Goal: Task Accomplishment & Management: Use online tool/utility

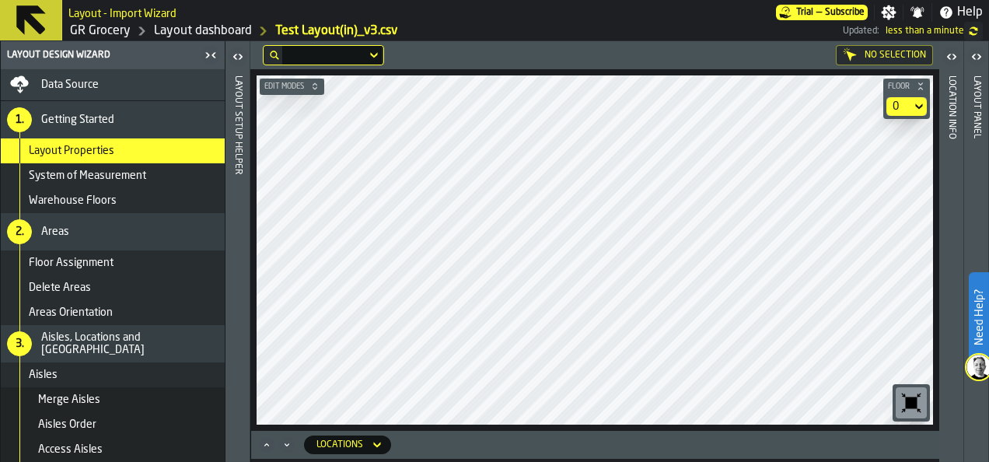
click at [112, 30] on link "GR Grocery" at bounding box center [100, 31] width 61 height 19
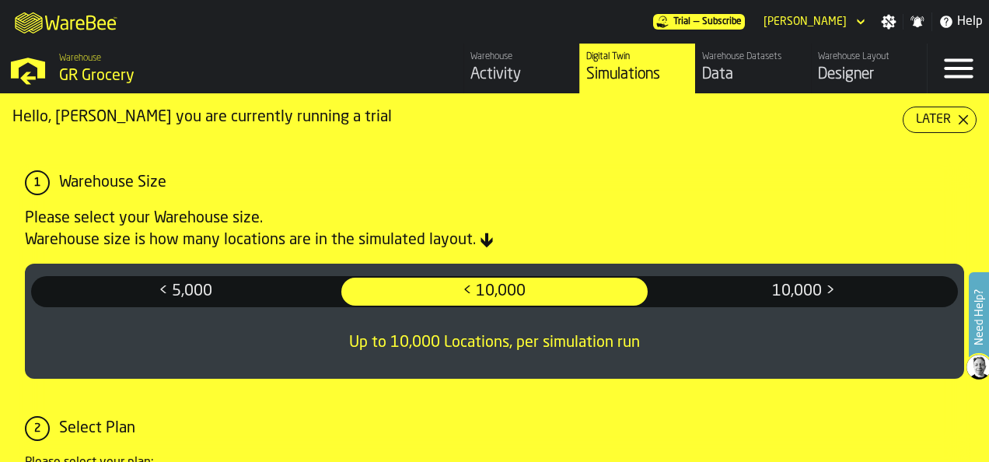
click at [962, 117] on icon "button-Later" at bounding box center [963, 119] width 12 height 12
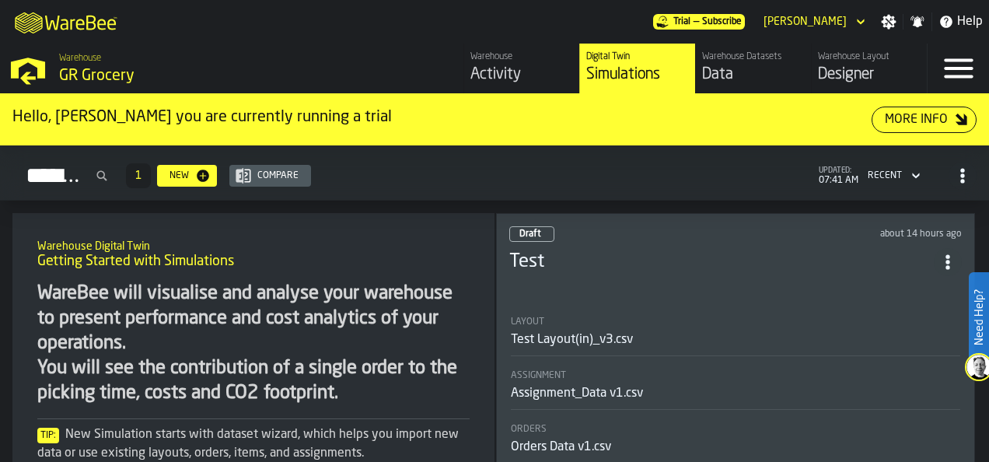
click at [968, 61] on icon "button-toggle-Menu" at bounding box center [957, 68] width 29 height 19
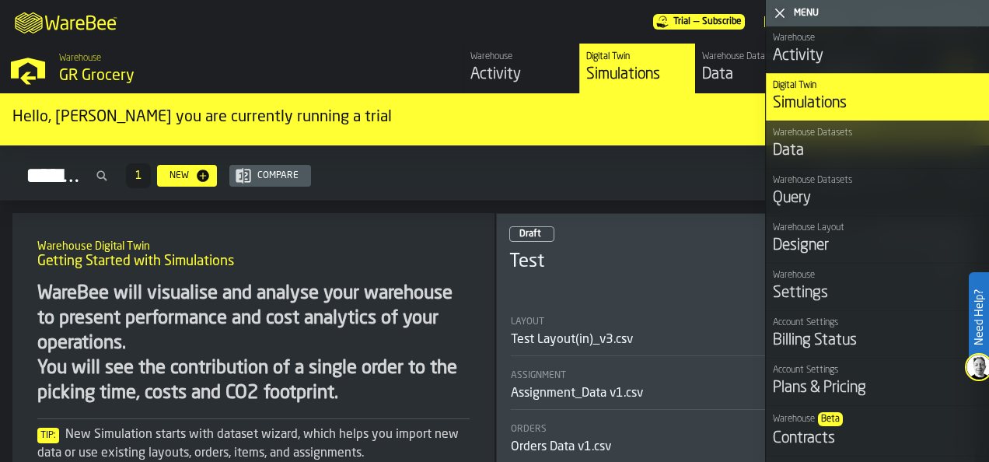
click at [847, 99] on div "Simulations" at bounding box center [877, 103] width 210 height 22
click at [608, 183] on div "Simulations 1 New Compare updated: 07:41 AM Recent" at bounding box center [494, 176] width 964 height 36
click at [429, 237] on h2 "Warehouse Digital Twin" at bounding box center [253, 245] width 432 height 16
click at [787, 16] on icon "button-toggle-Close me" at bounding box center [779, 13] width 19 height 19
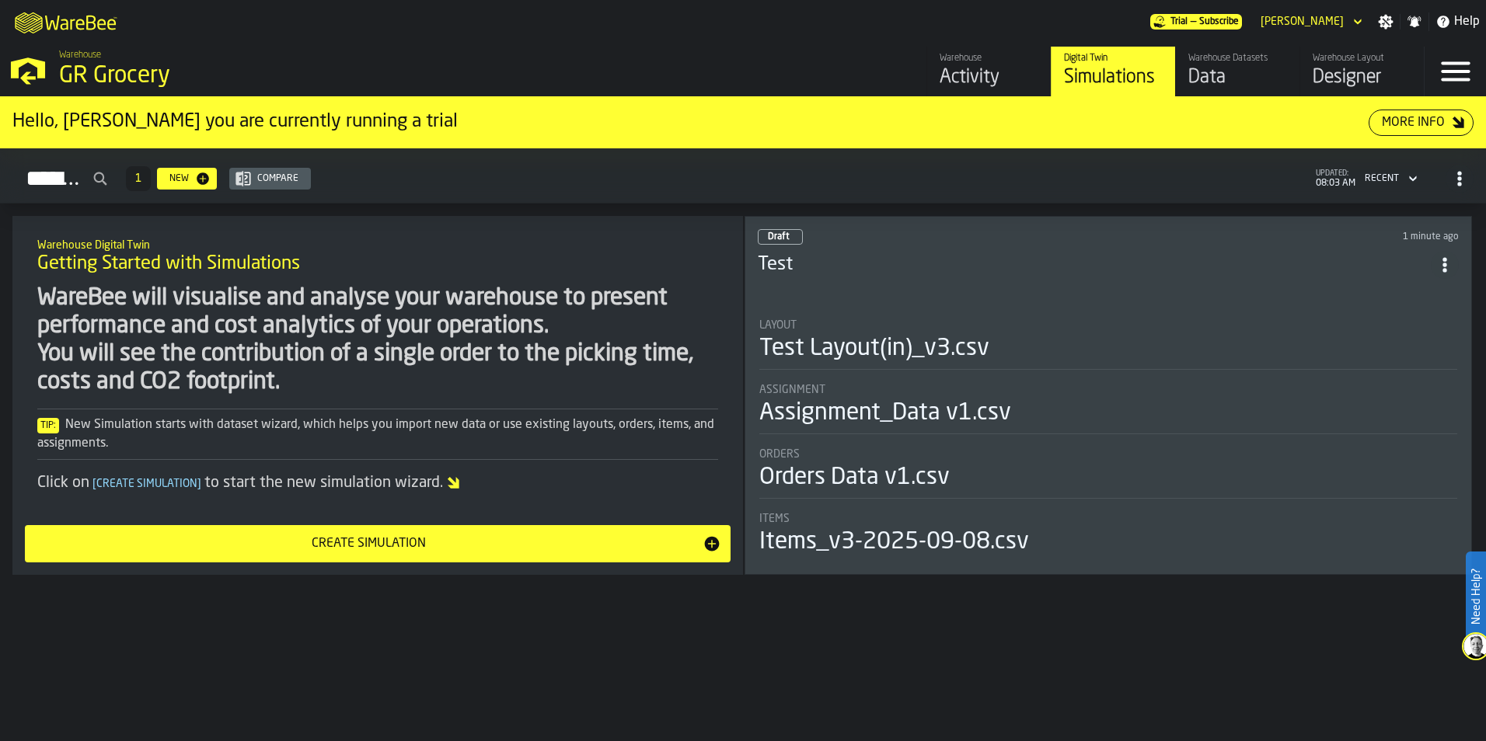
click at [1024, 291] on div "Draft 1 minute ago Test Layout Test Layout(in)_v3.csv Assignment Assignment_Dat…" at bounding box center [1108, 395] width 727 height 359
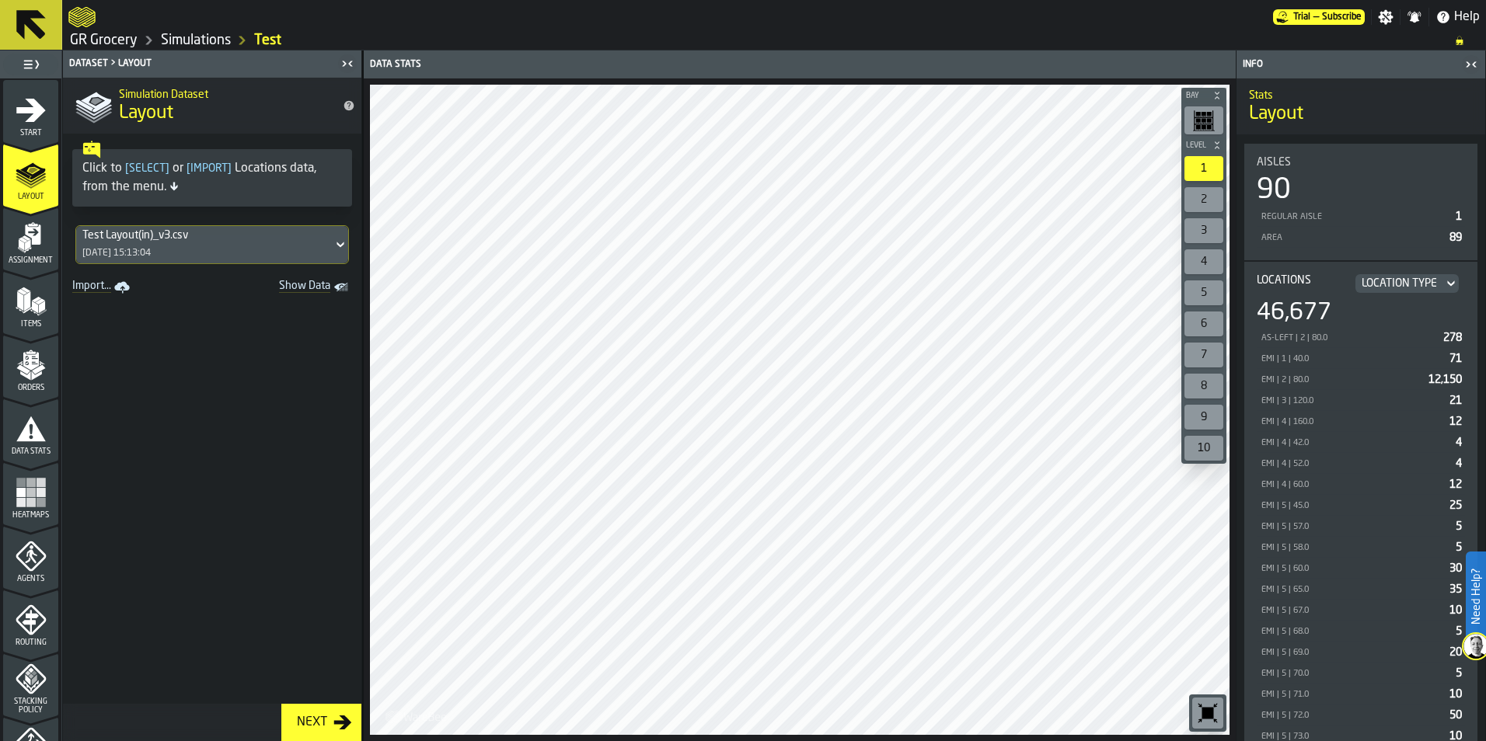
click at [33, 517] on span "Heatmaps" at bounding box center [30, 515] width 55 height 9
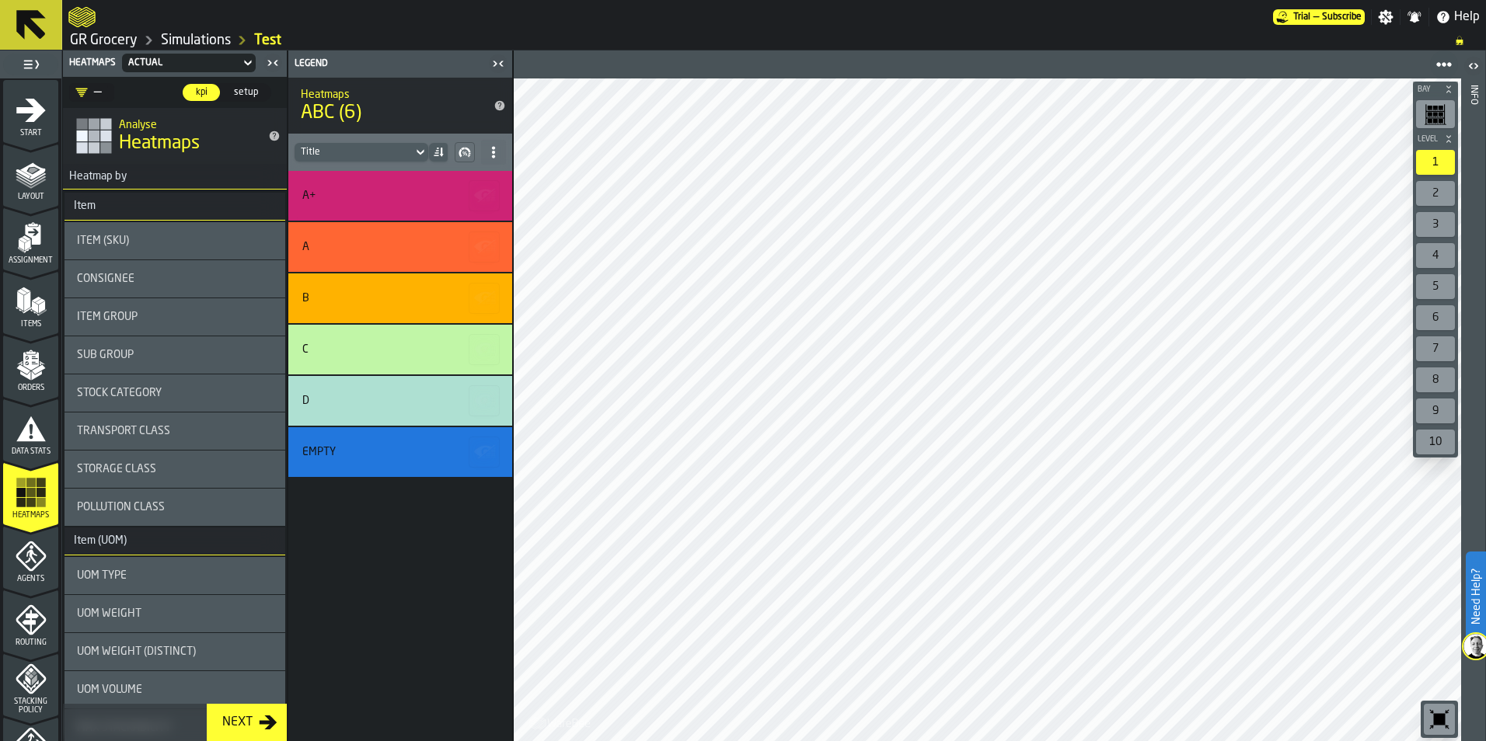
click at [338, 190] on div "A+" at bounding box center [397, 196] width 191 height 12
click at [847, 504] on div at bounding box center [987, 409] width 947 height 663
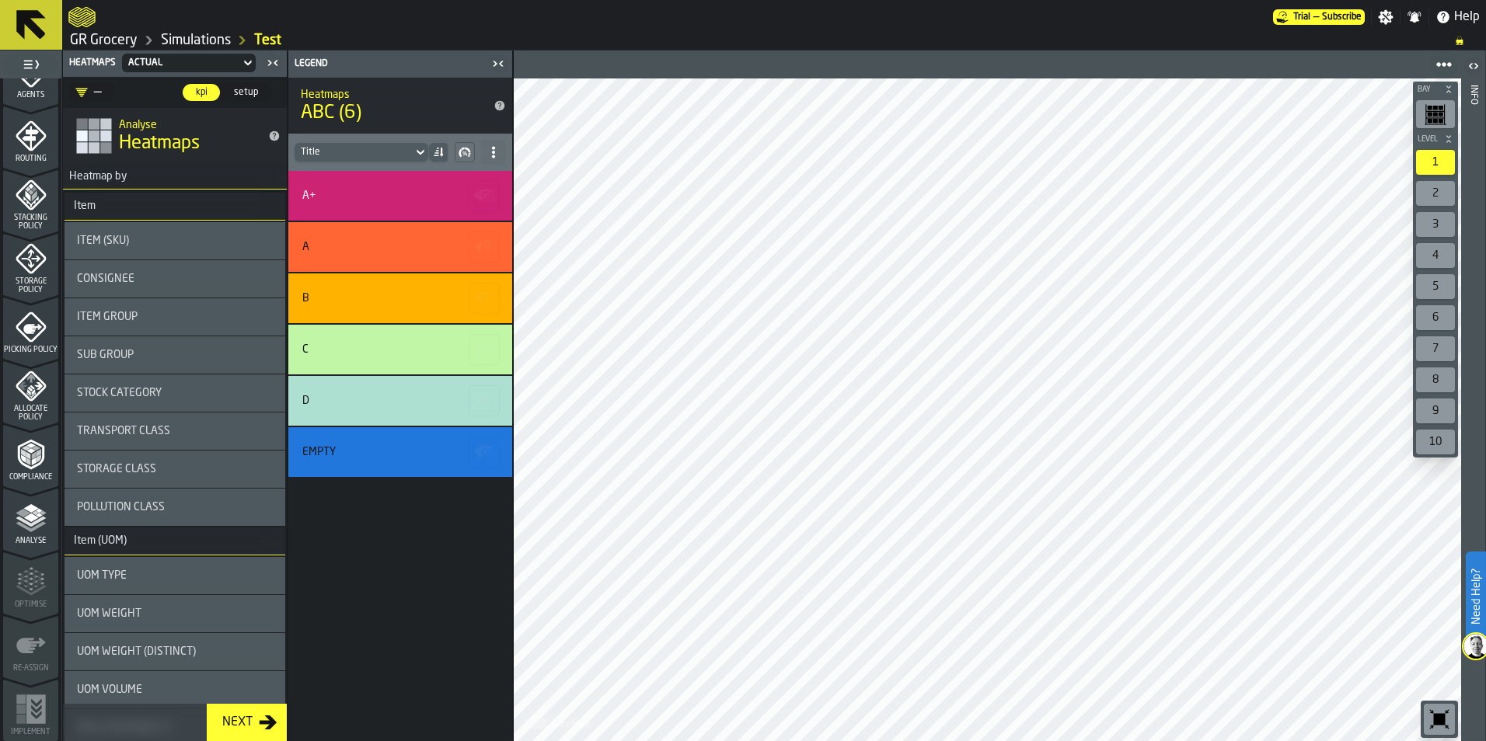
click at [42, 346] on span "Picking Policy" at bounding box center [30, 350] width 55 height 9
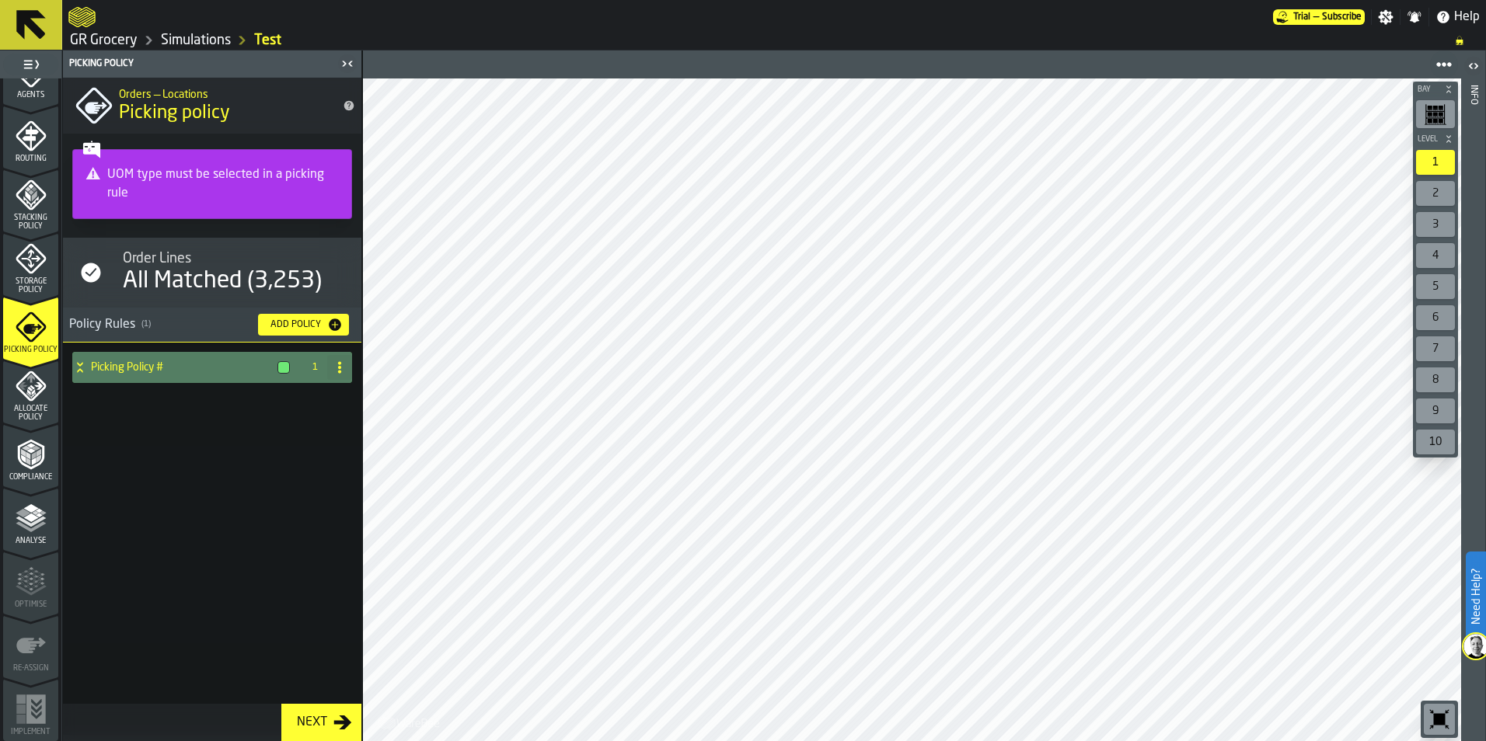
click at [129, 374] on div "Picking Policy #" at bounding box center [184, 367] width 224 height 31
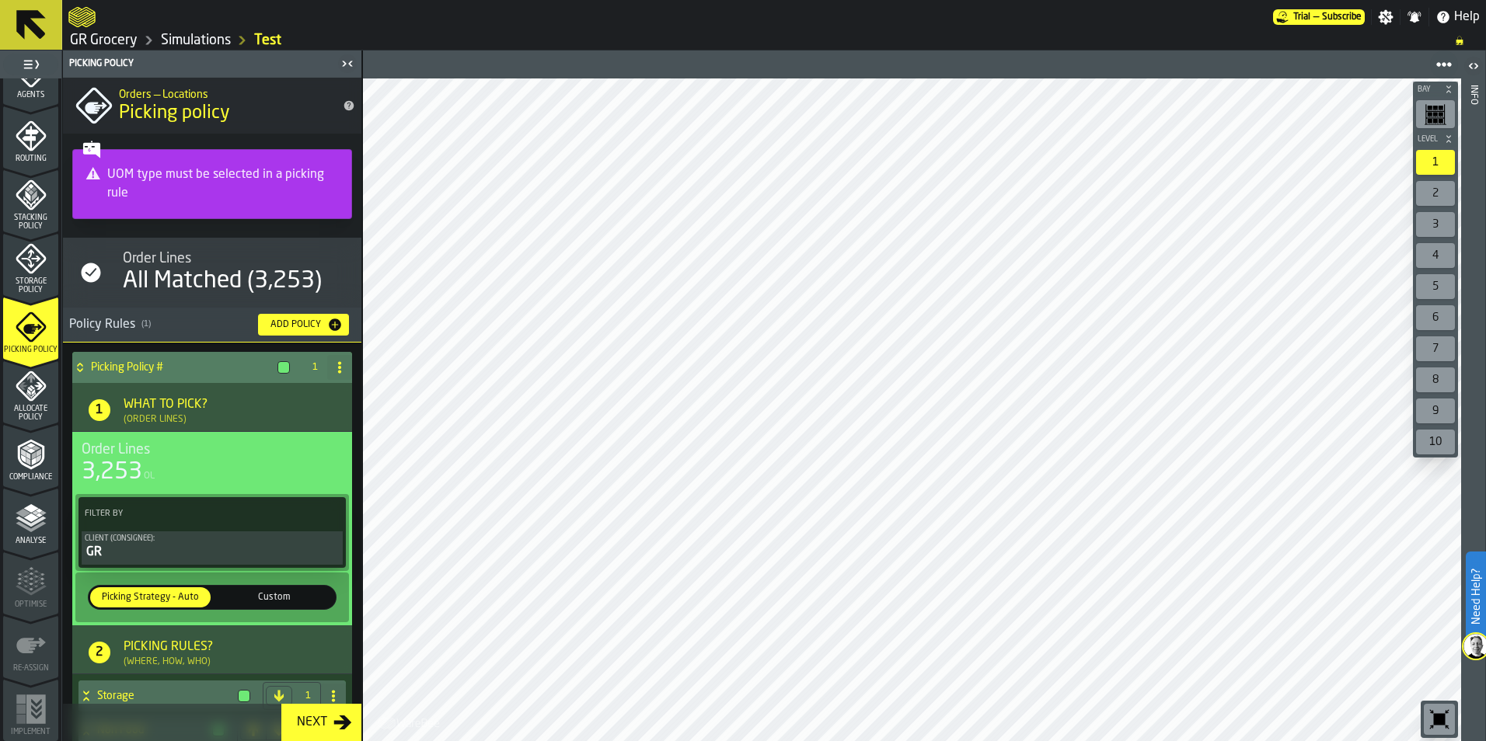
scroll to position [139, 0]
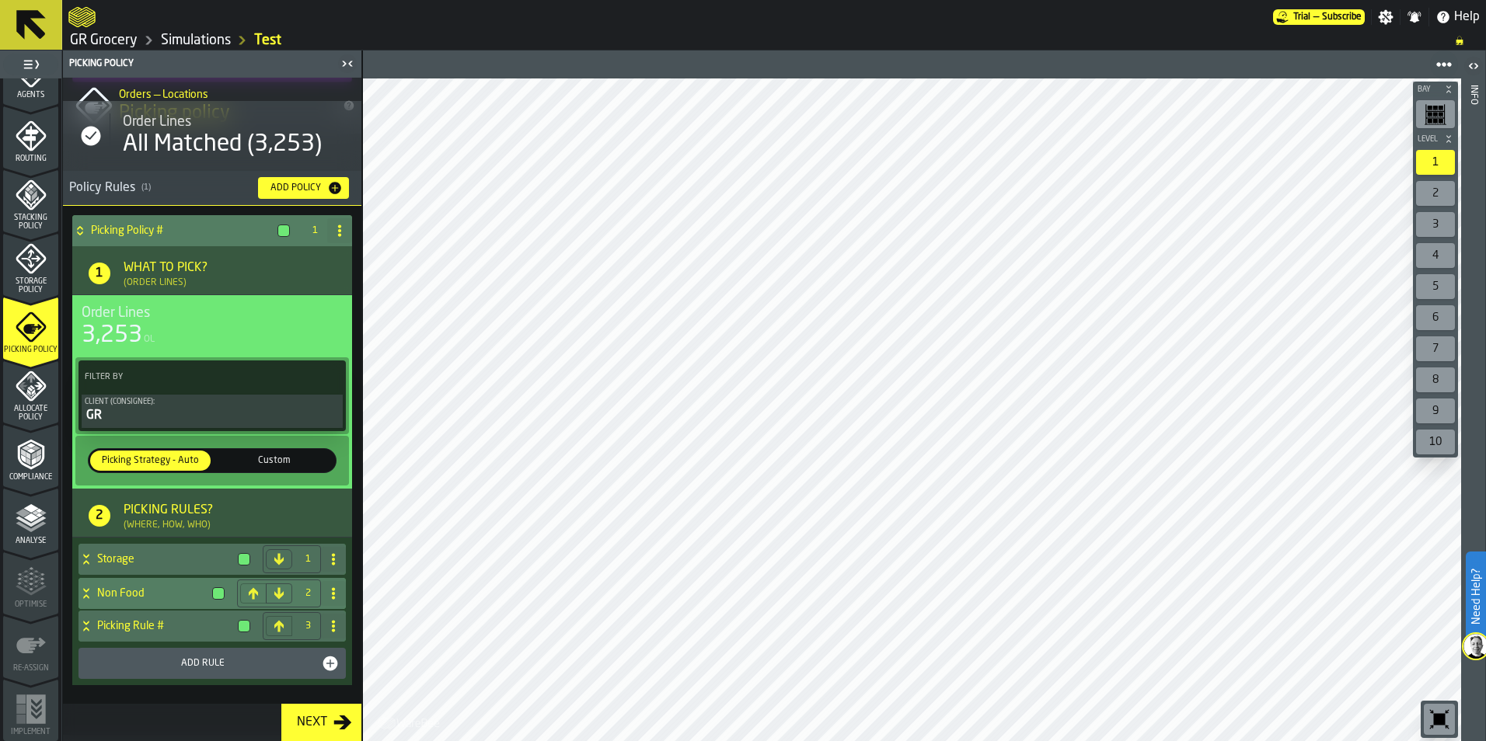
click at [167, 602] on div "Non Food" at bounding box center [154, 593] width 152 height 31
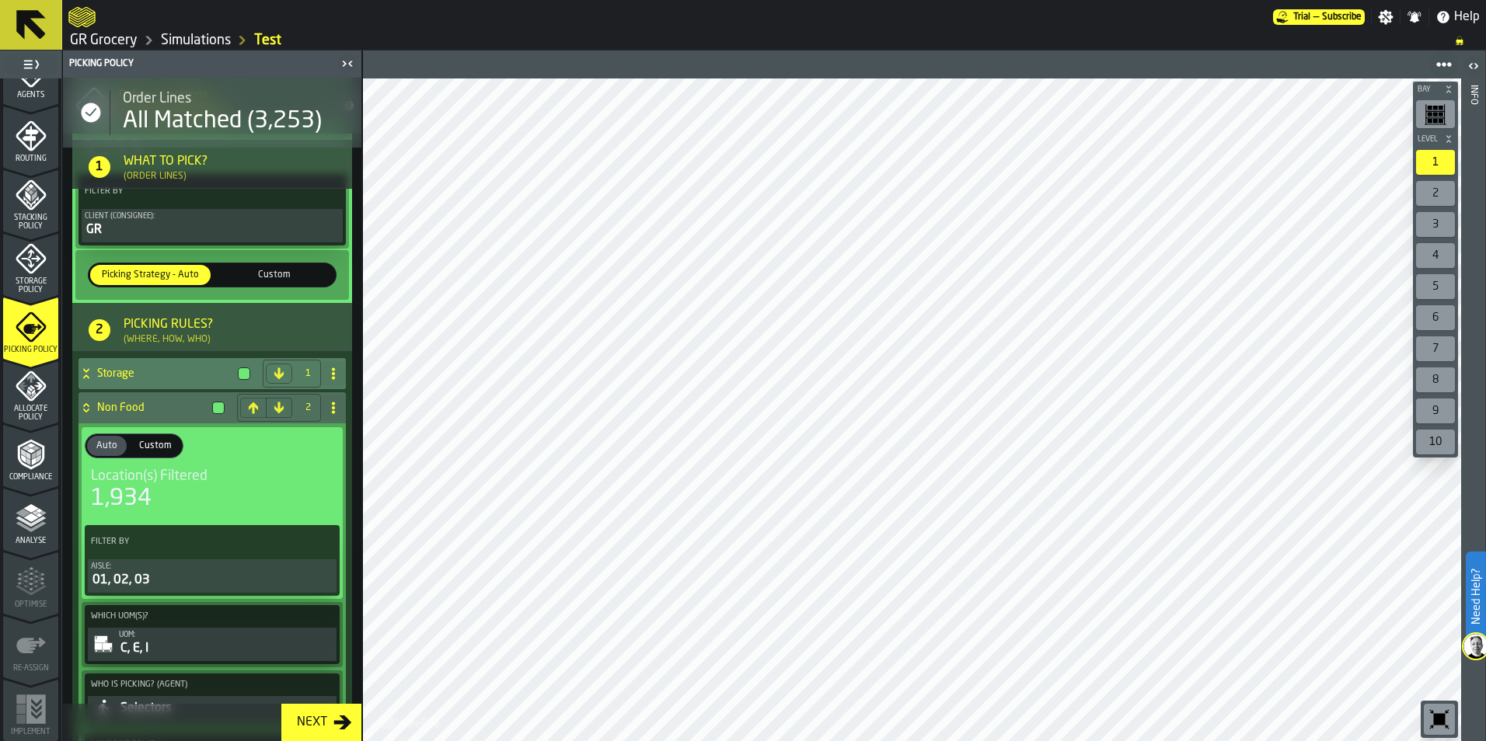
scroll to position [450, 0]
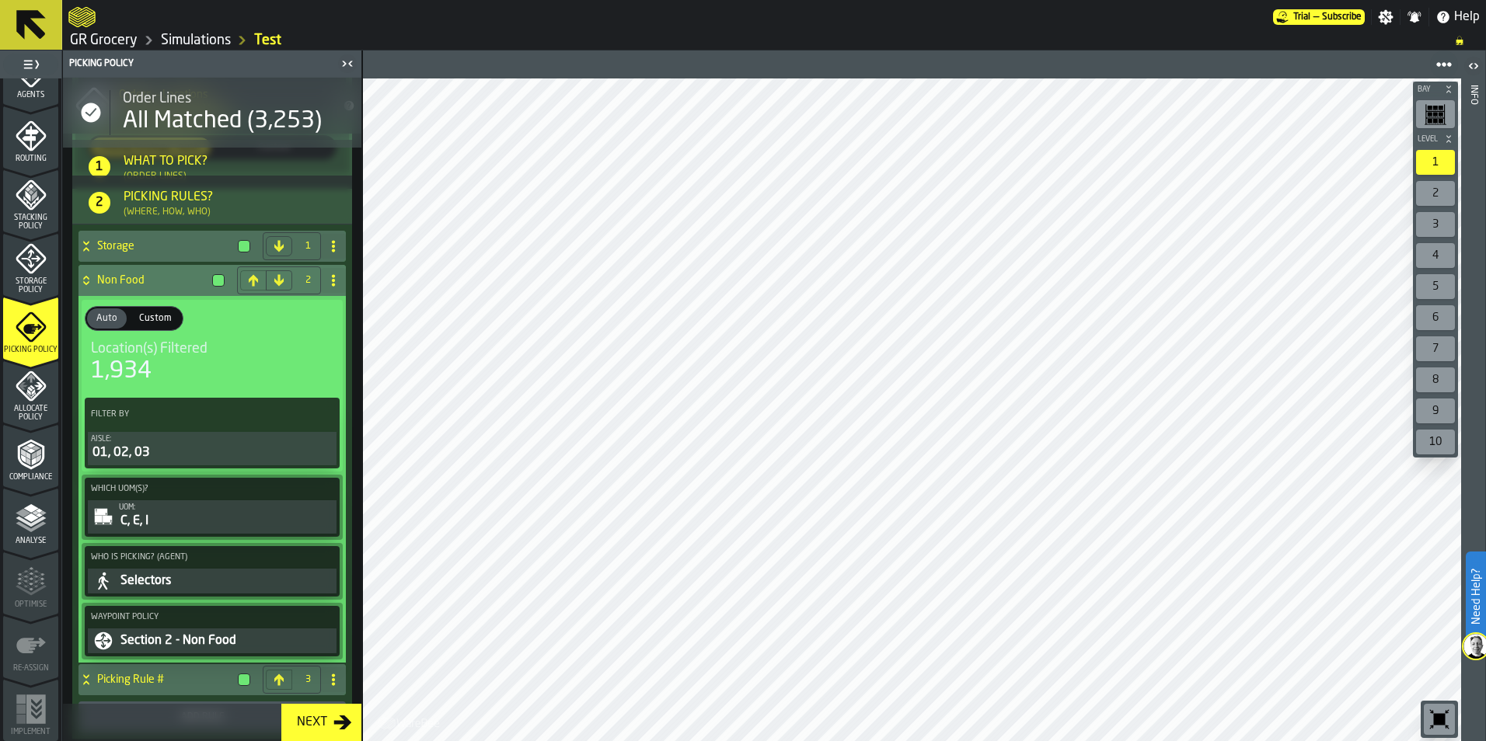
click at [267, 458] on div "01, 02, 03" at bounding box center [212, 453] width 242 height 19
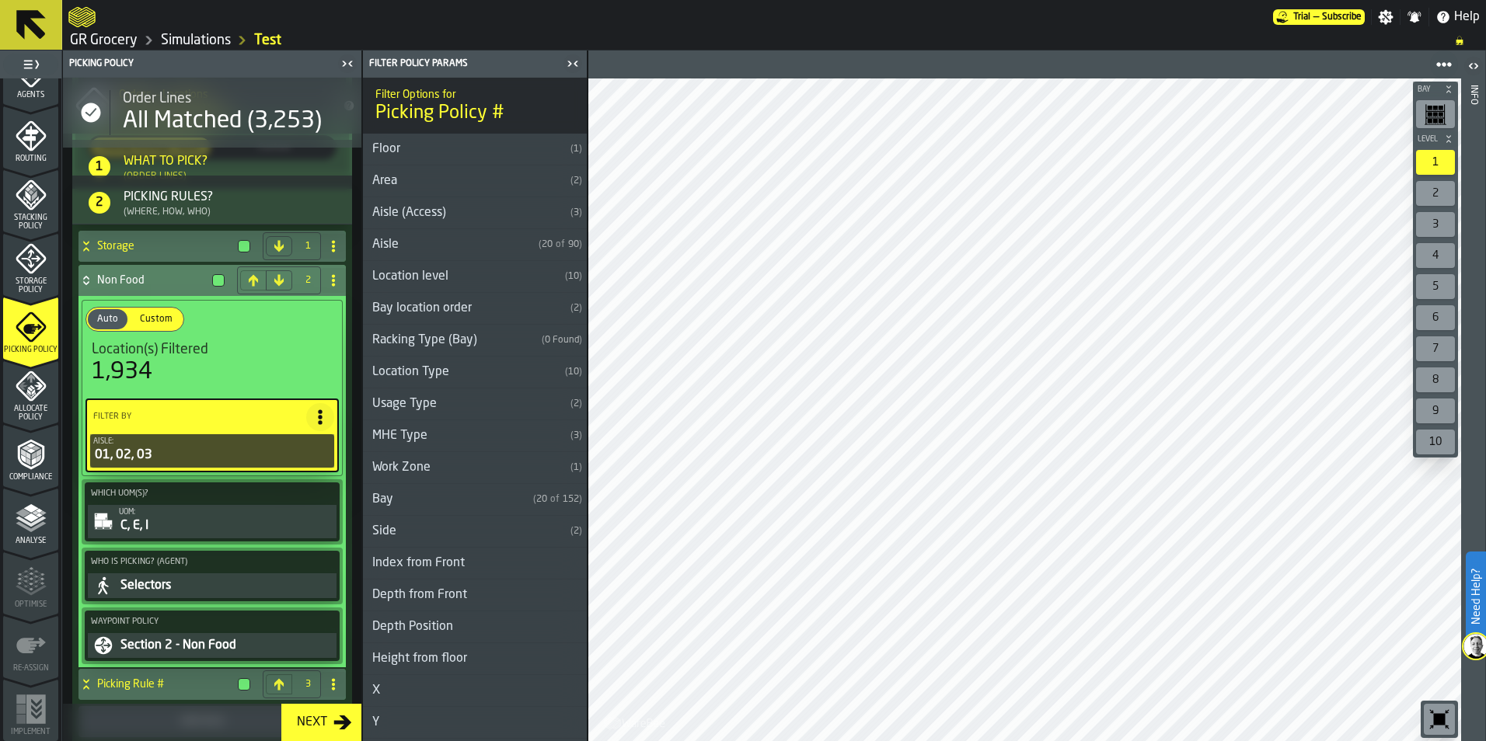
click at [470, 256] on h3 "Aisle ( 20 of 90 )" at bounding box center [475, 245] width 224 height 32
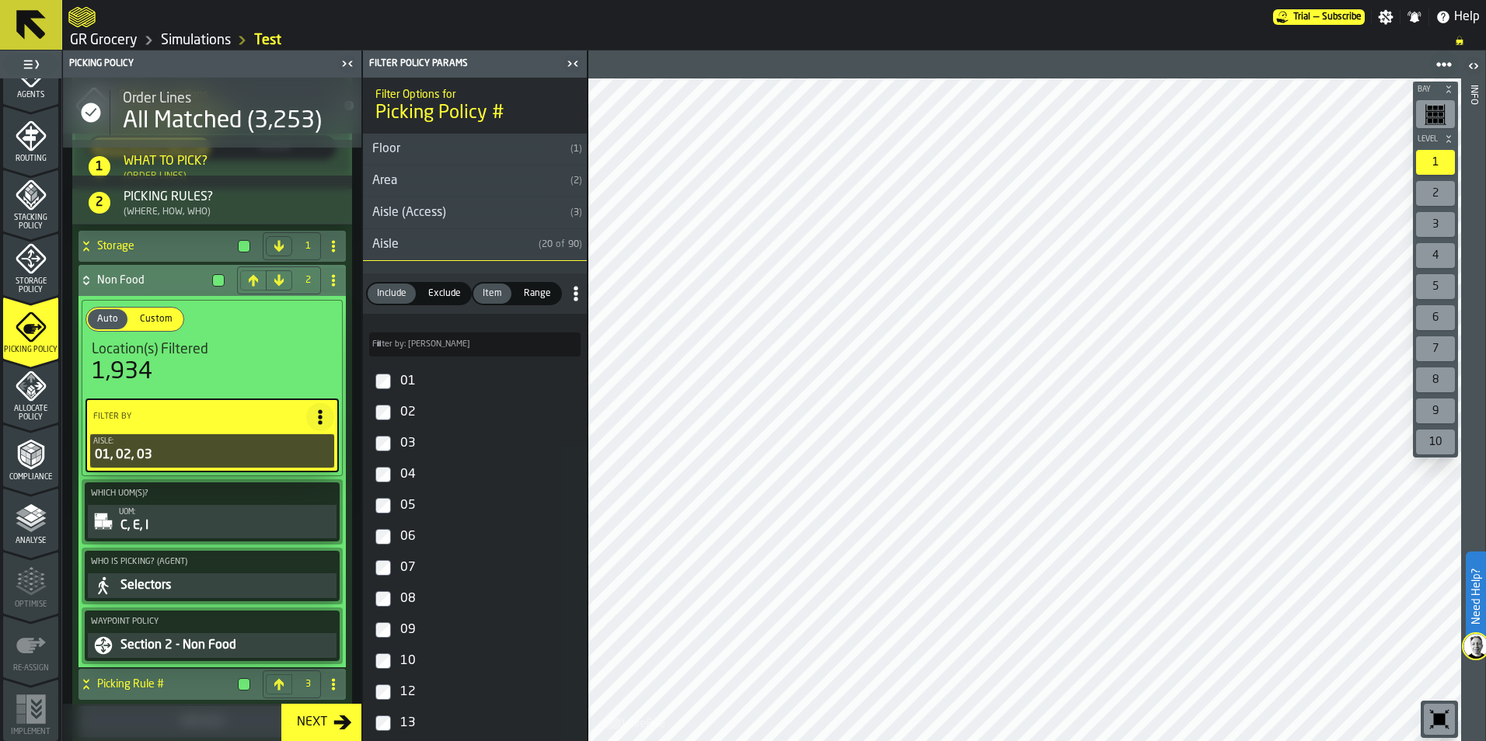
click at [442, 344] on input "Filter by: Aisle Filter by: [PERSON_NAME]" at bounding box center [474, 345] width 211 height 24
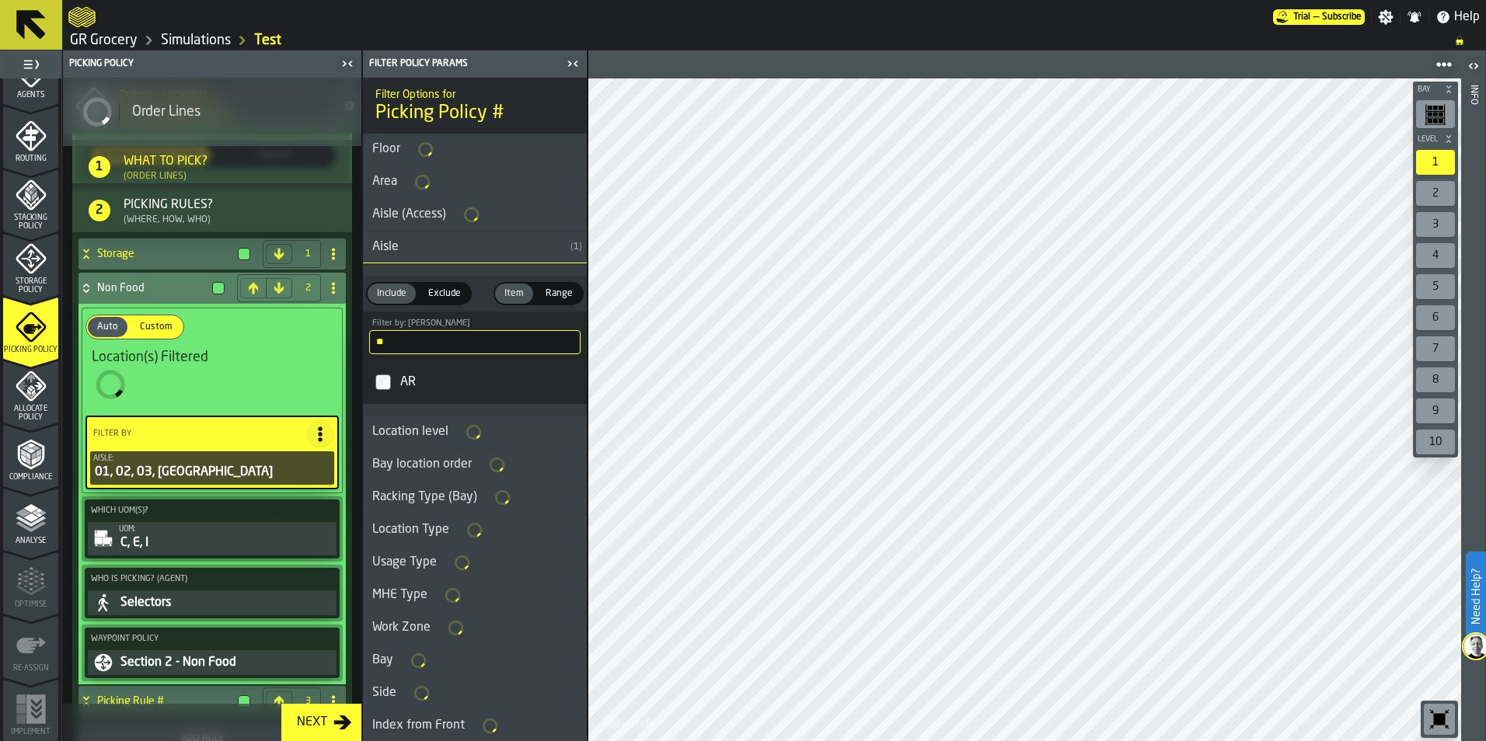
scroll to position [458, 0]
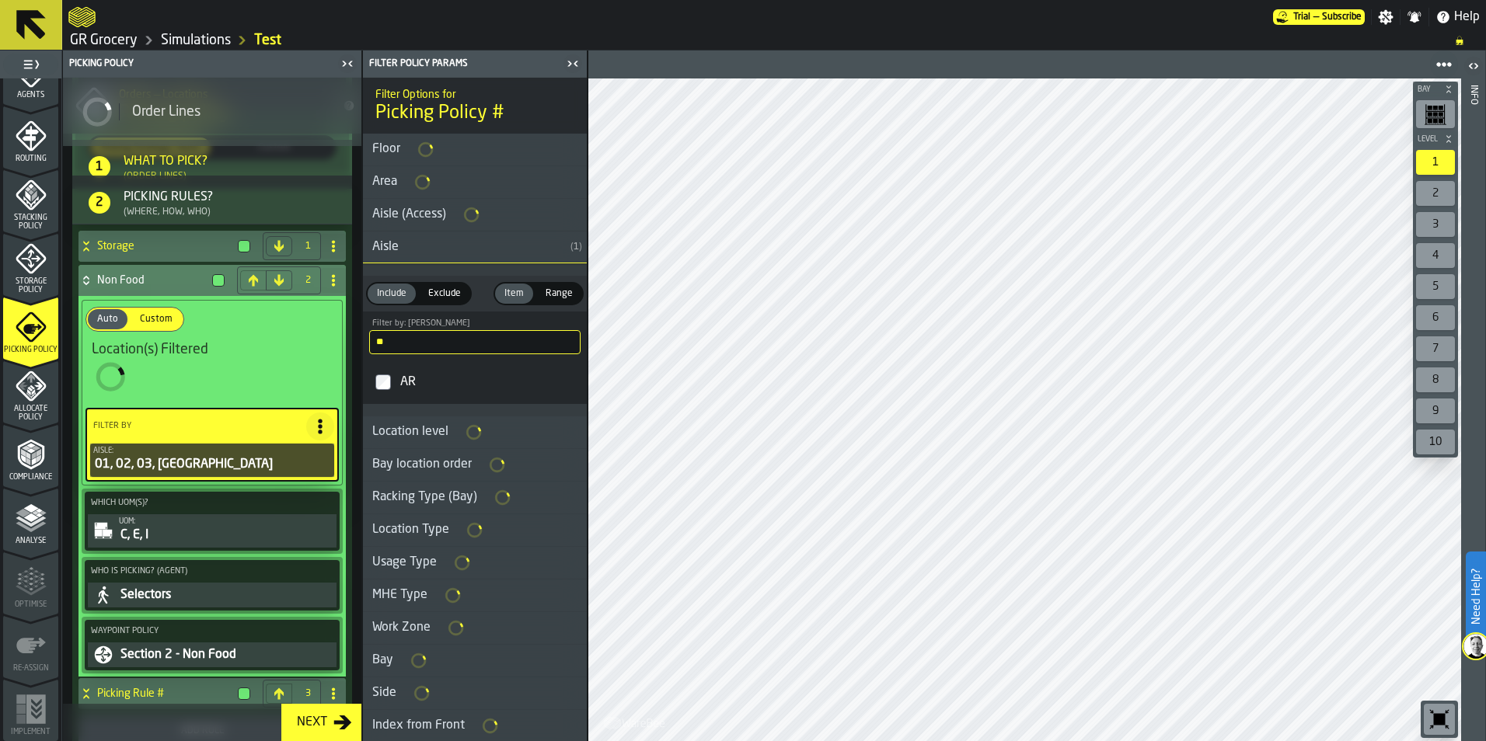
click at [421, 350] on input "**" at bounding box center [474, 342] width 211 height 24
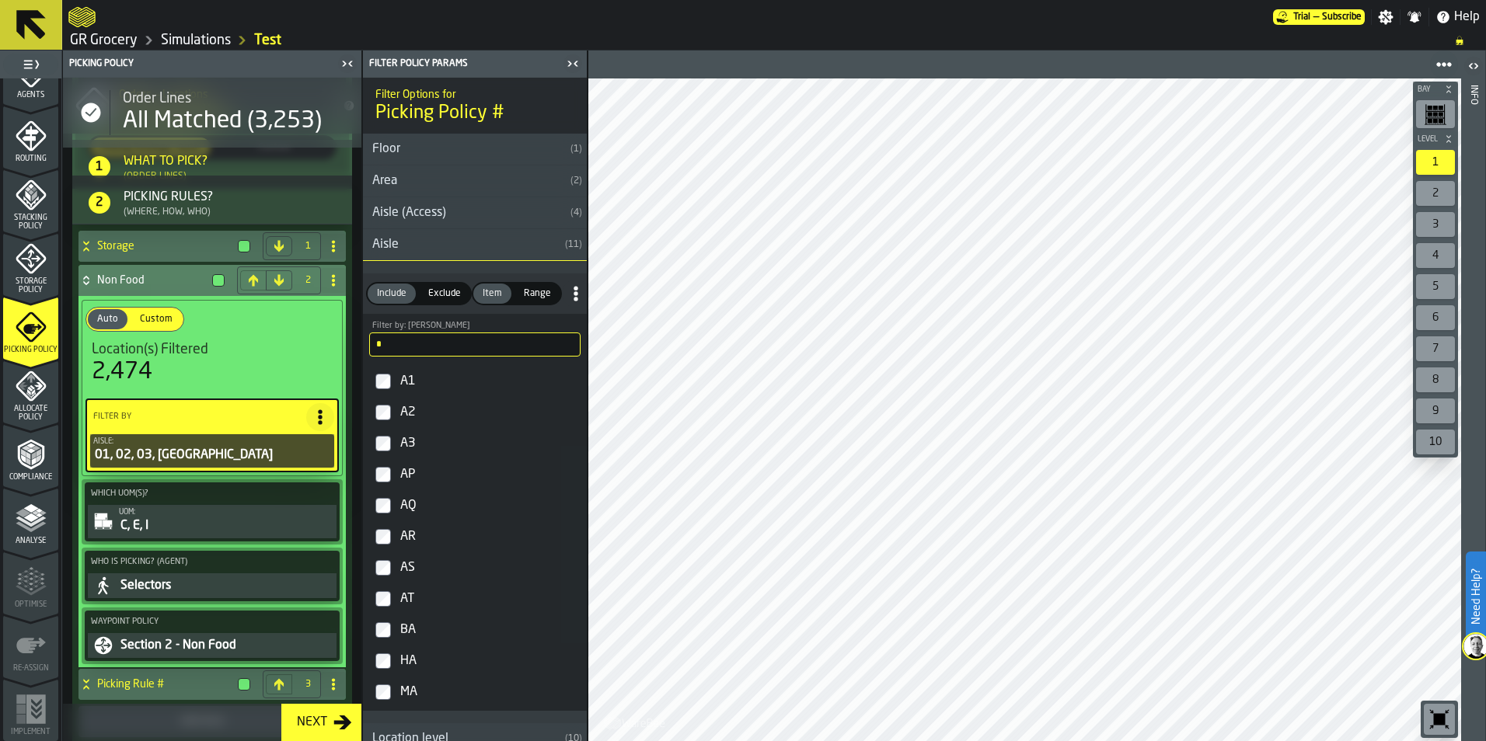
type input "*"
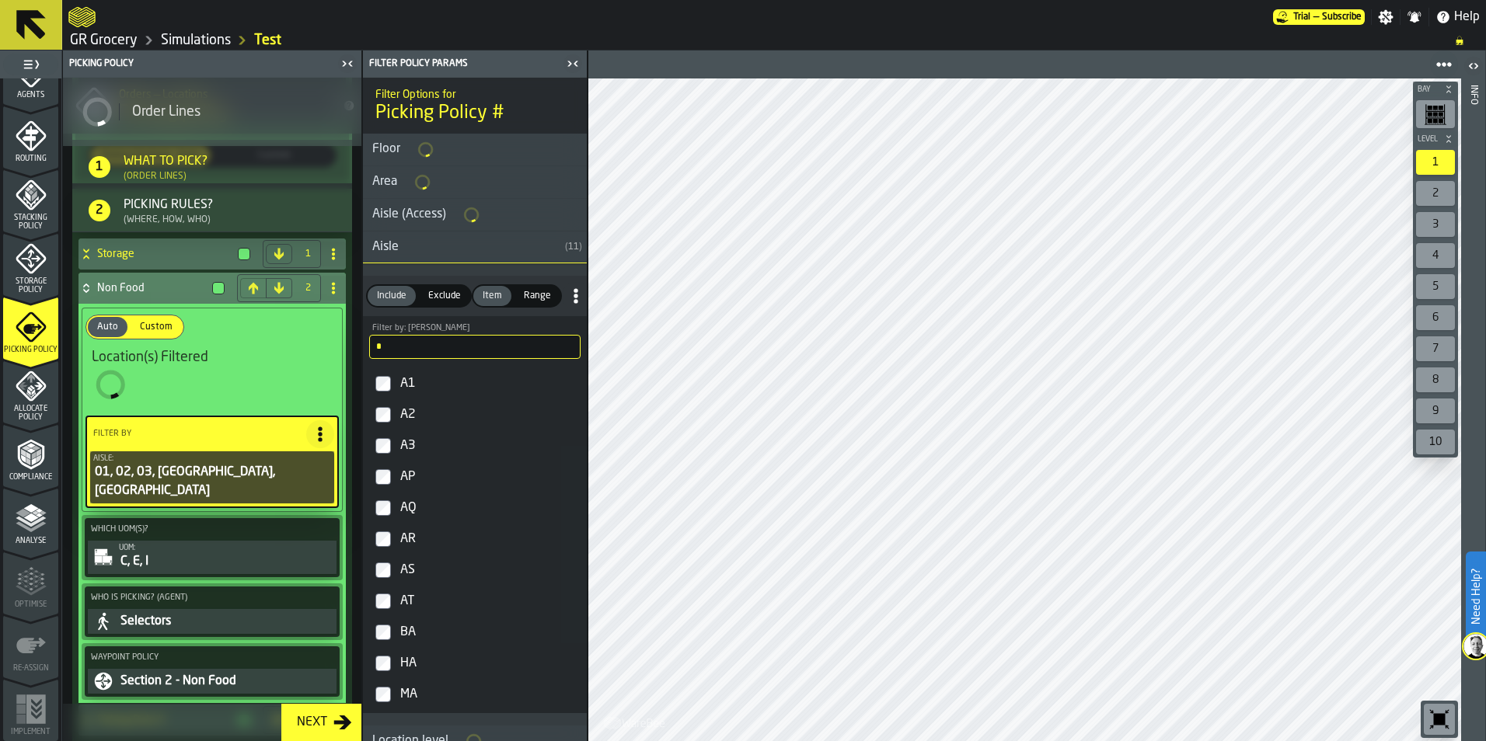
scroll to position [458, 0]
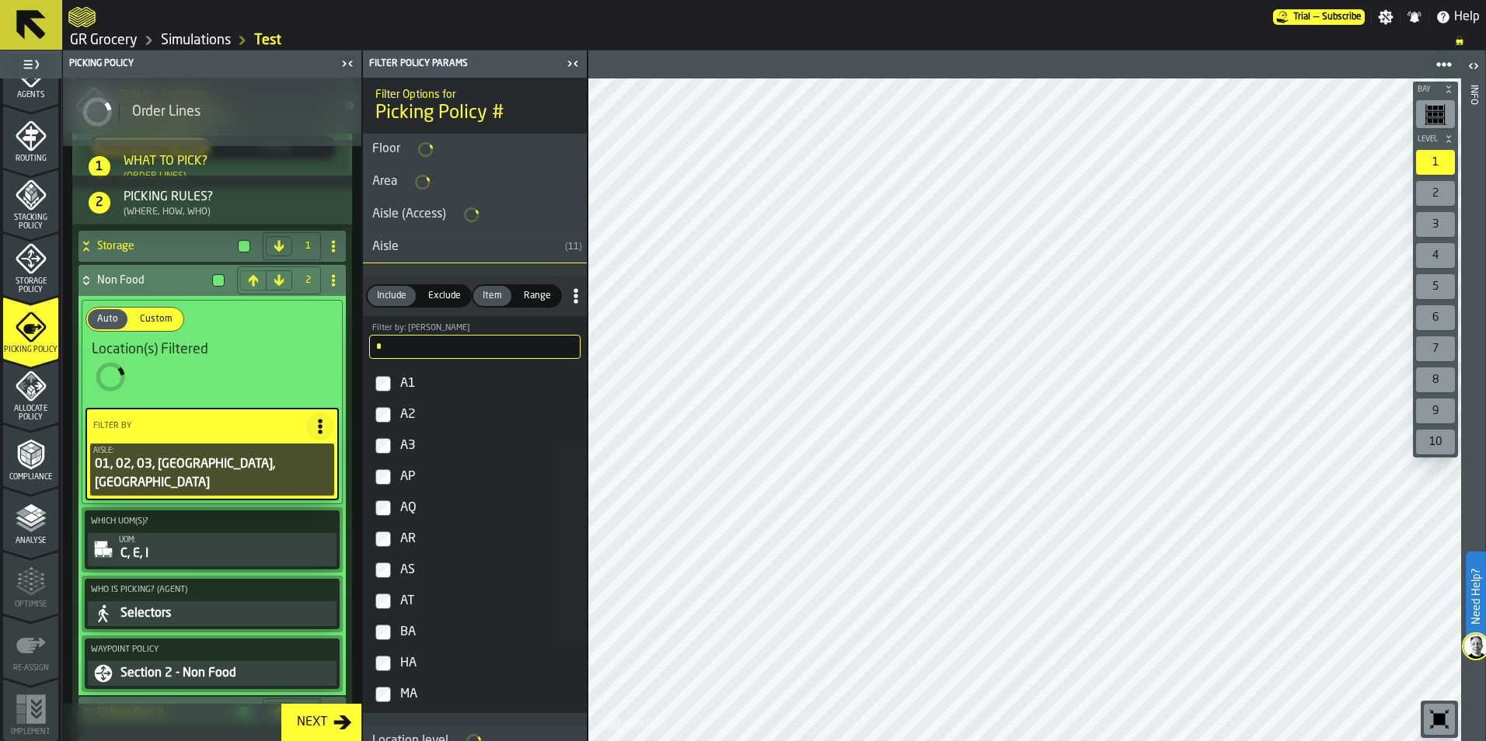
click at [391, 607] on label "AT" at bounding box center [475, 601] width 218 height 31
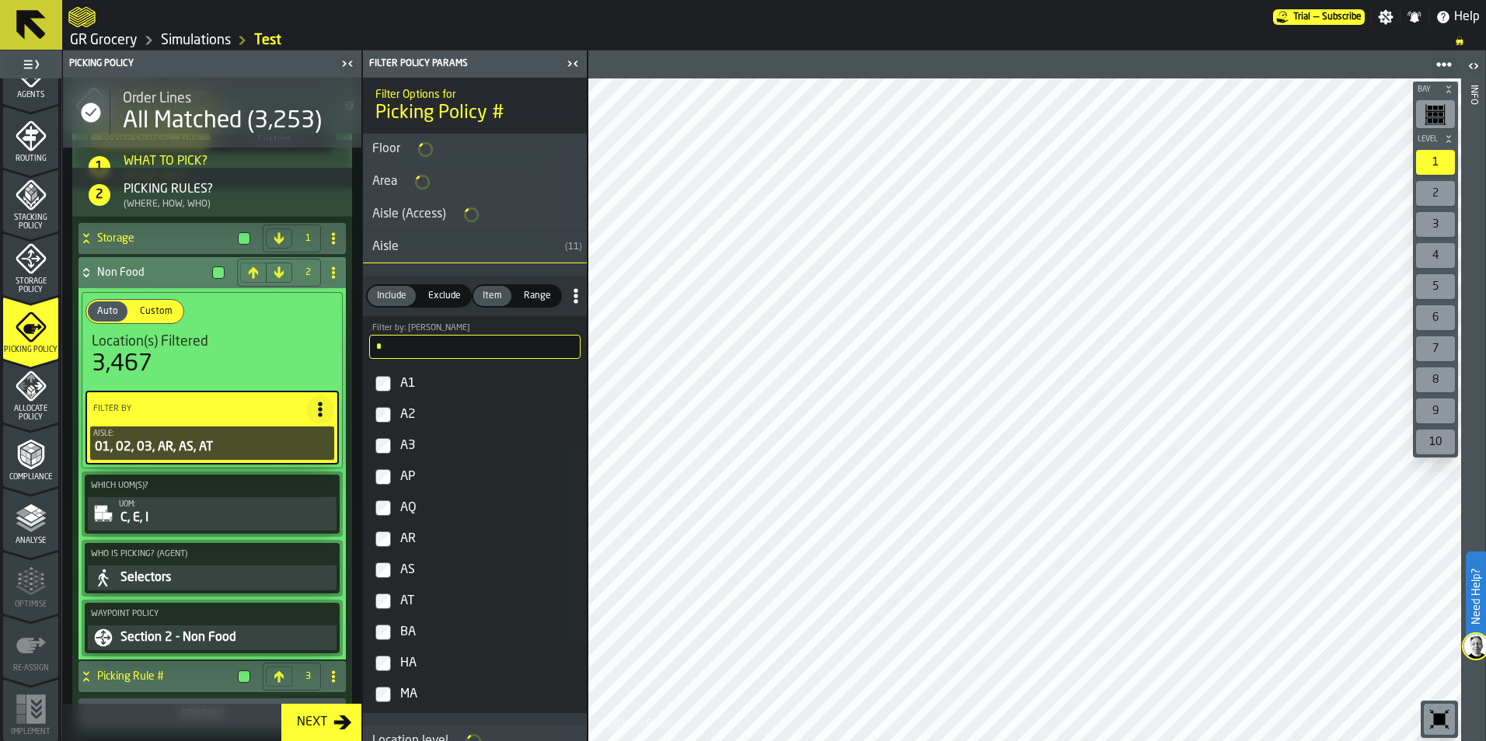
click at [448, 347] on input "*" at bounding box center [474, 347] width 211 height 24
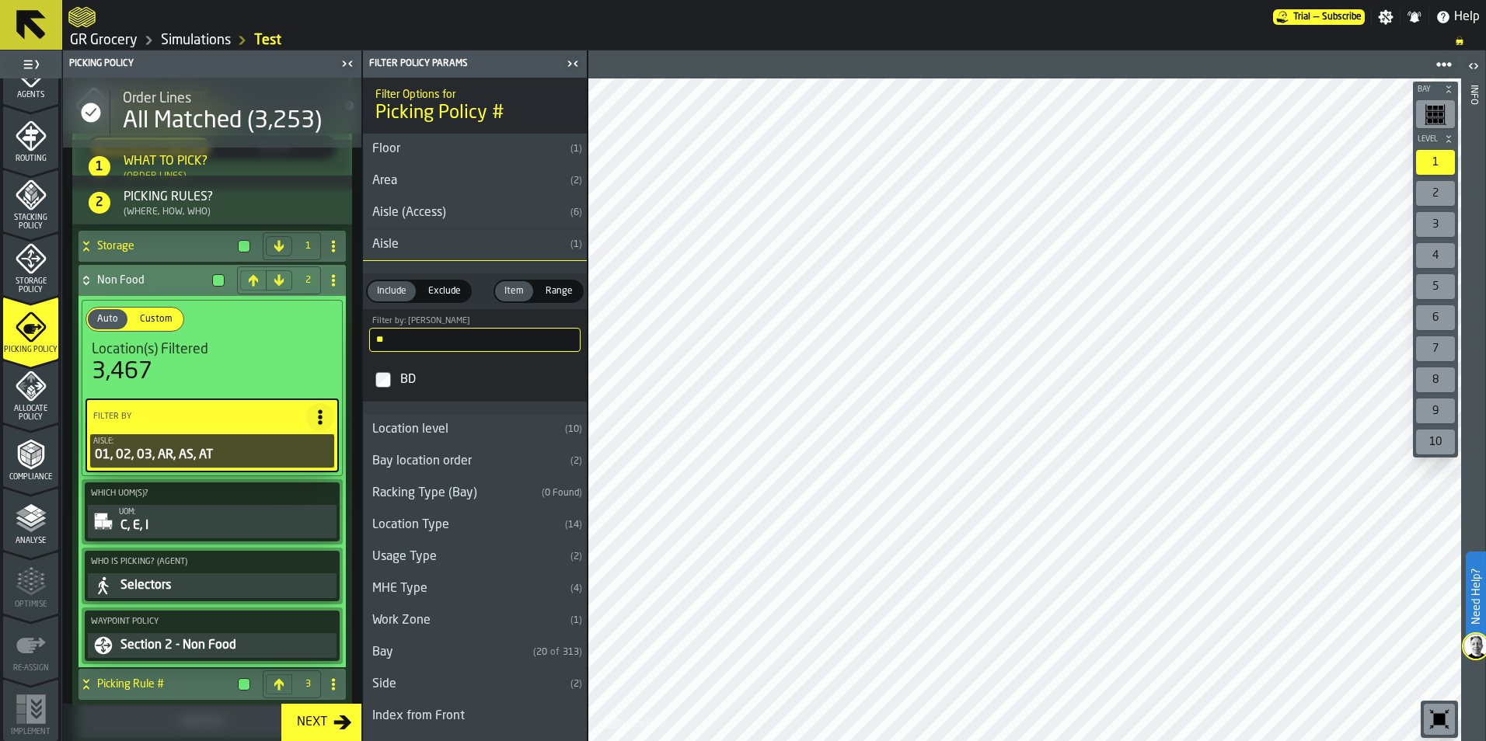
click at [396, 385] on label "BD" at bounding box center [475, 379] width 218 height 37
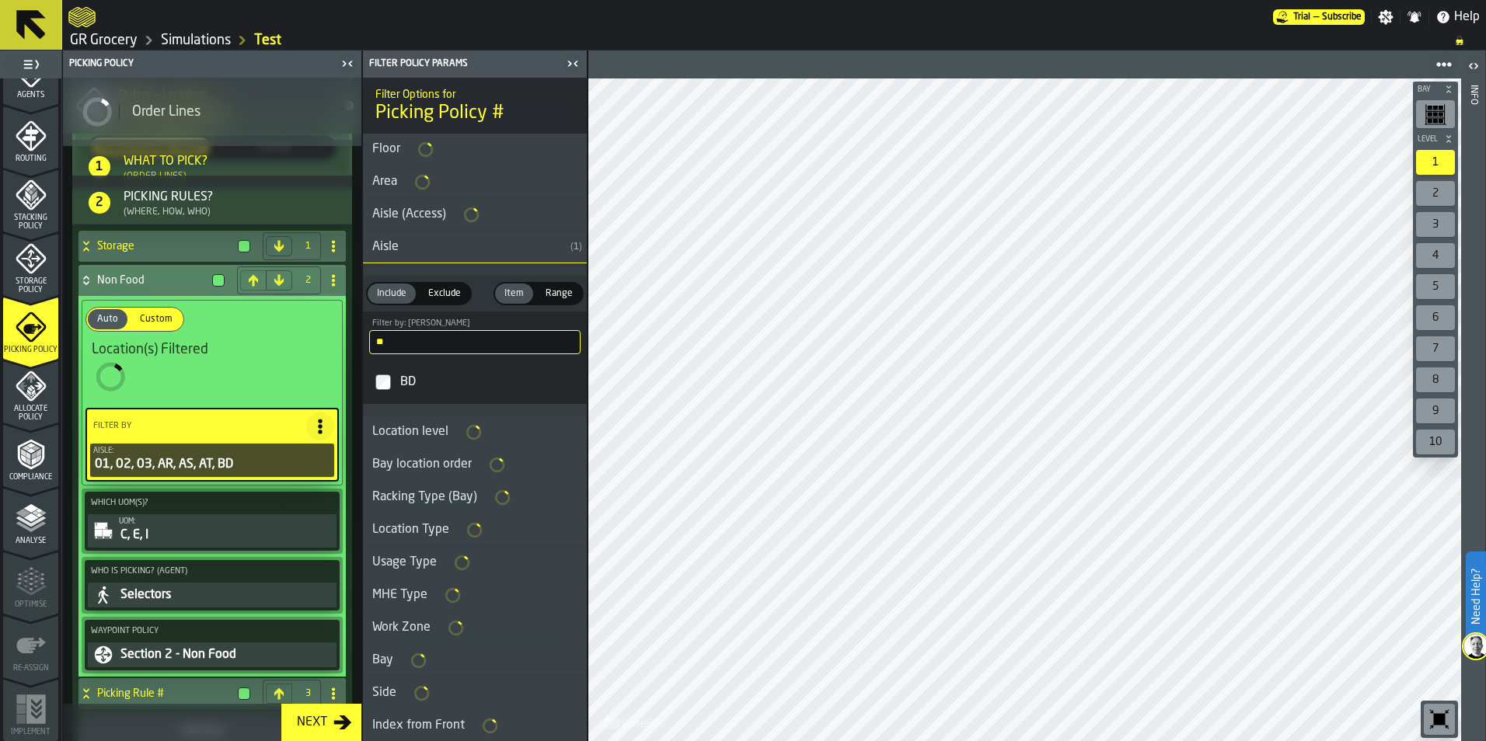
click at [428, 345] on input "**" at bounding box center [474, 342] width 211 height 24
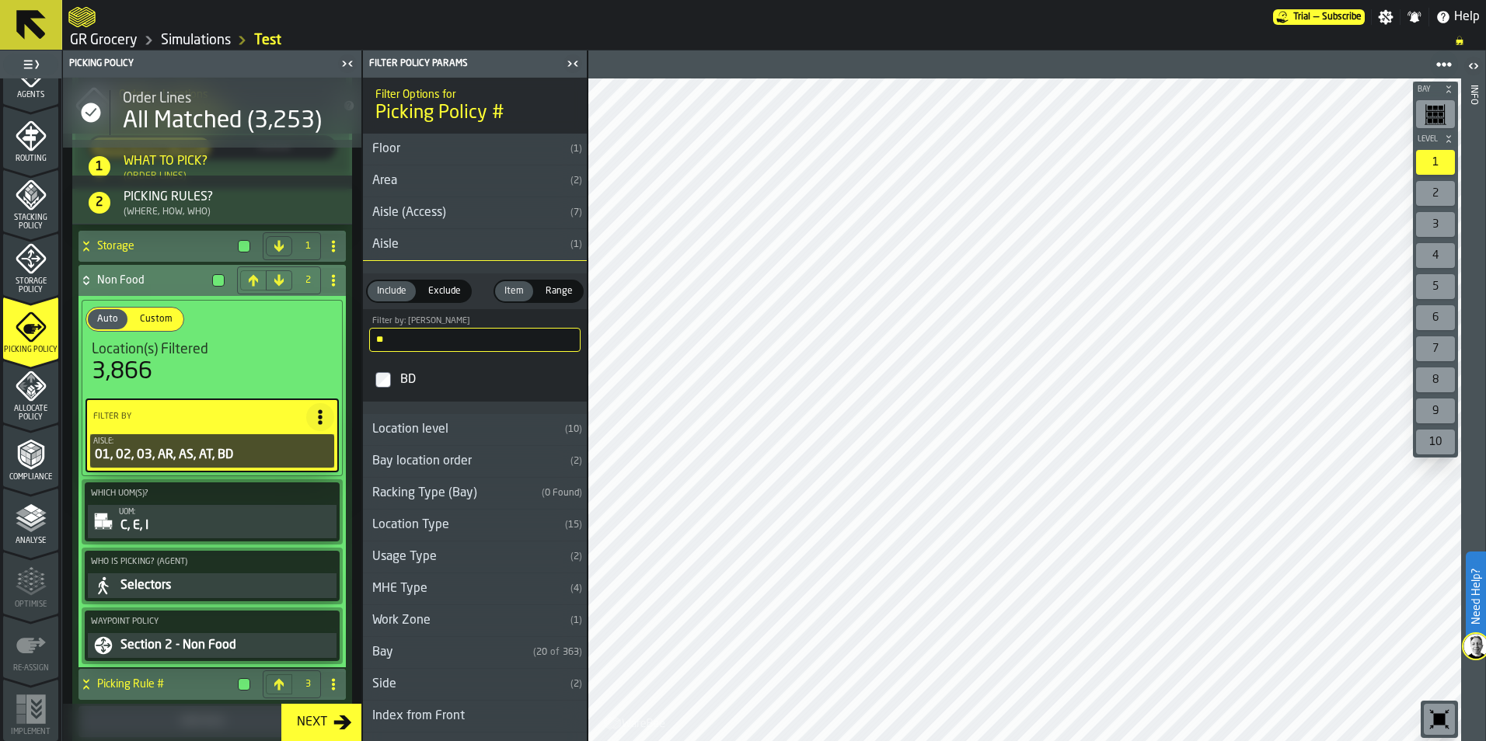
type input "*"
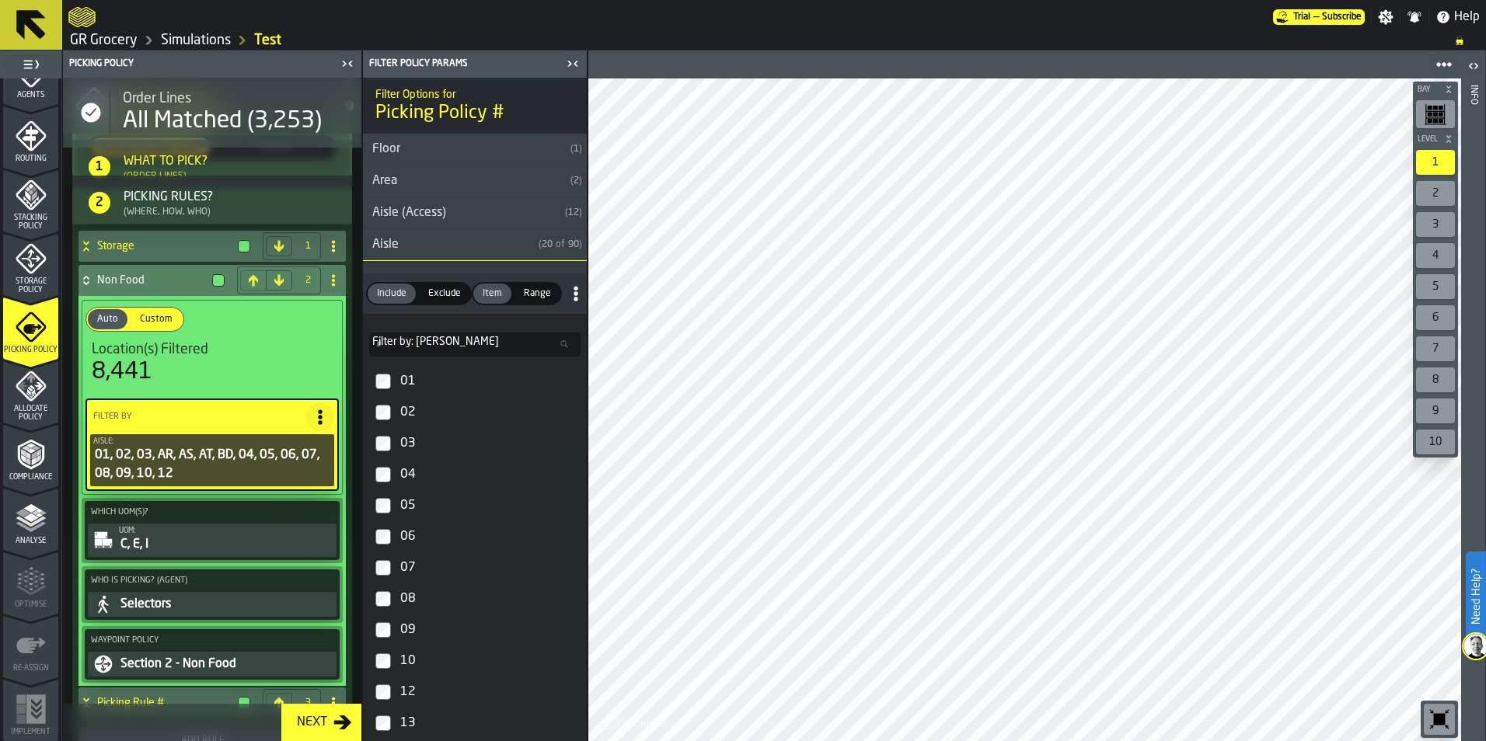
scroll to position [233, 0]
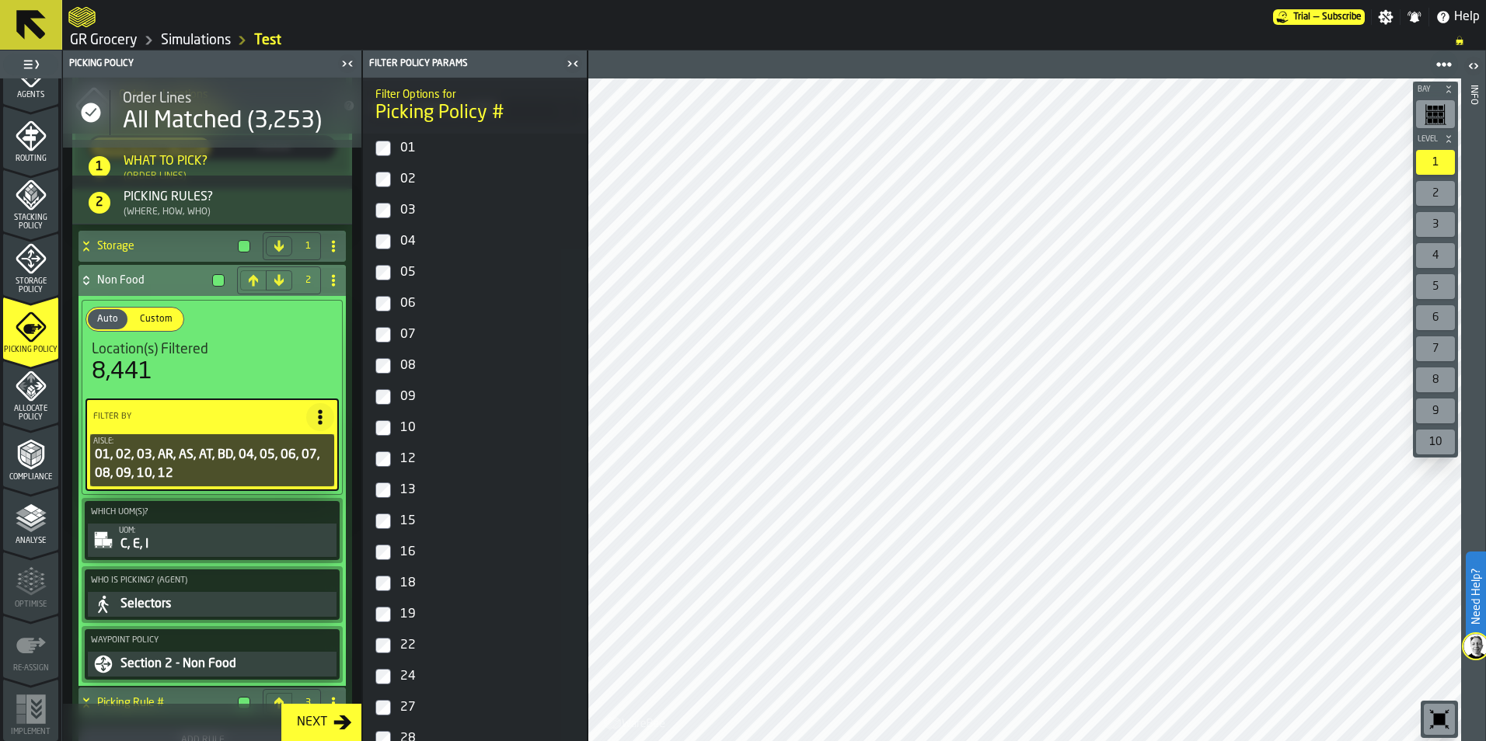
click at [393, 489] on label "13" at bounding box center [475, 490] width 218 height 31
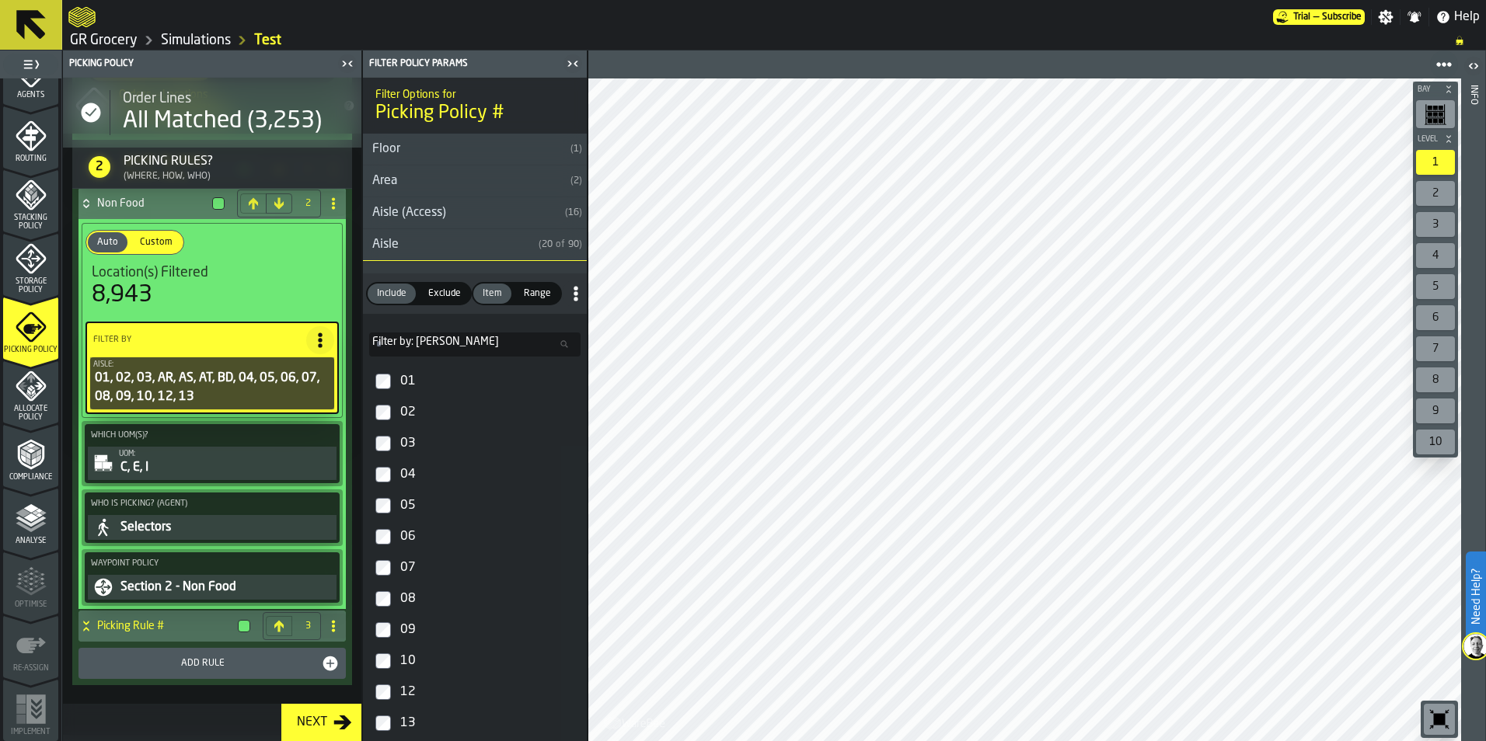
scroll to position [530, 0]
click at [310, 727] on div "Next" at bounding box center [312, 722] width 43 height 19
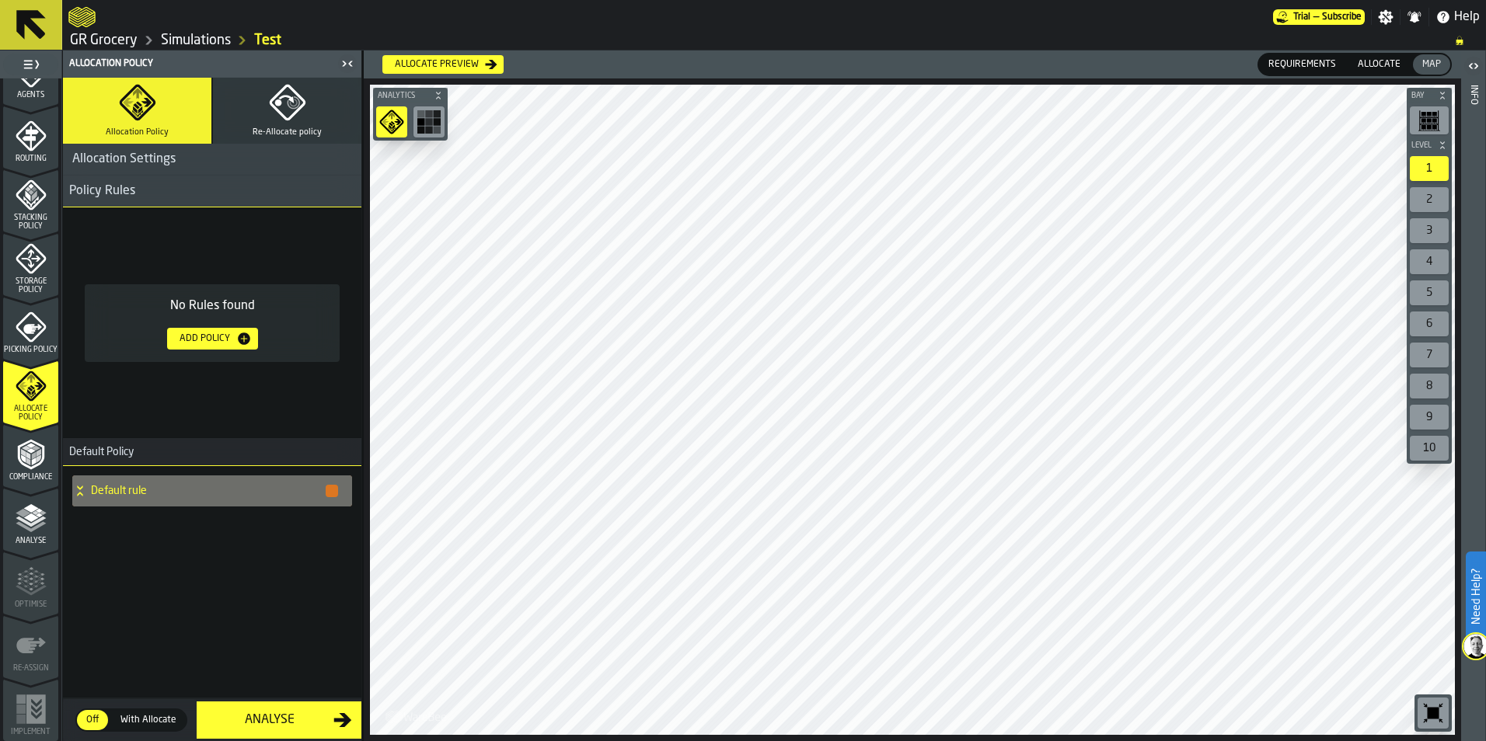
click at [46, 321] on div "Picking Policy" at bounding box center [30, 333] width 55 height 43
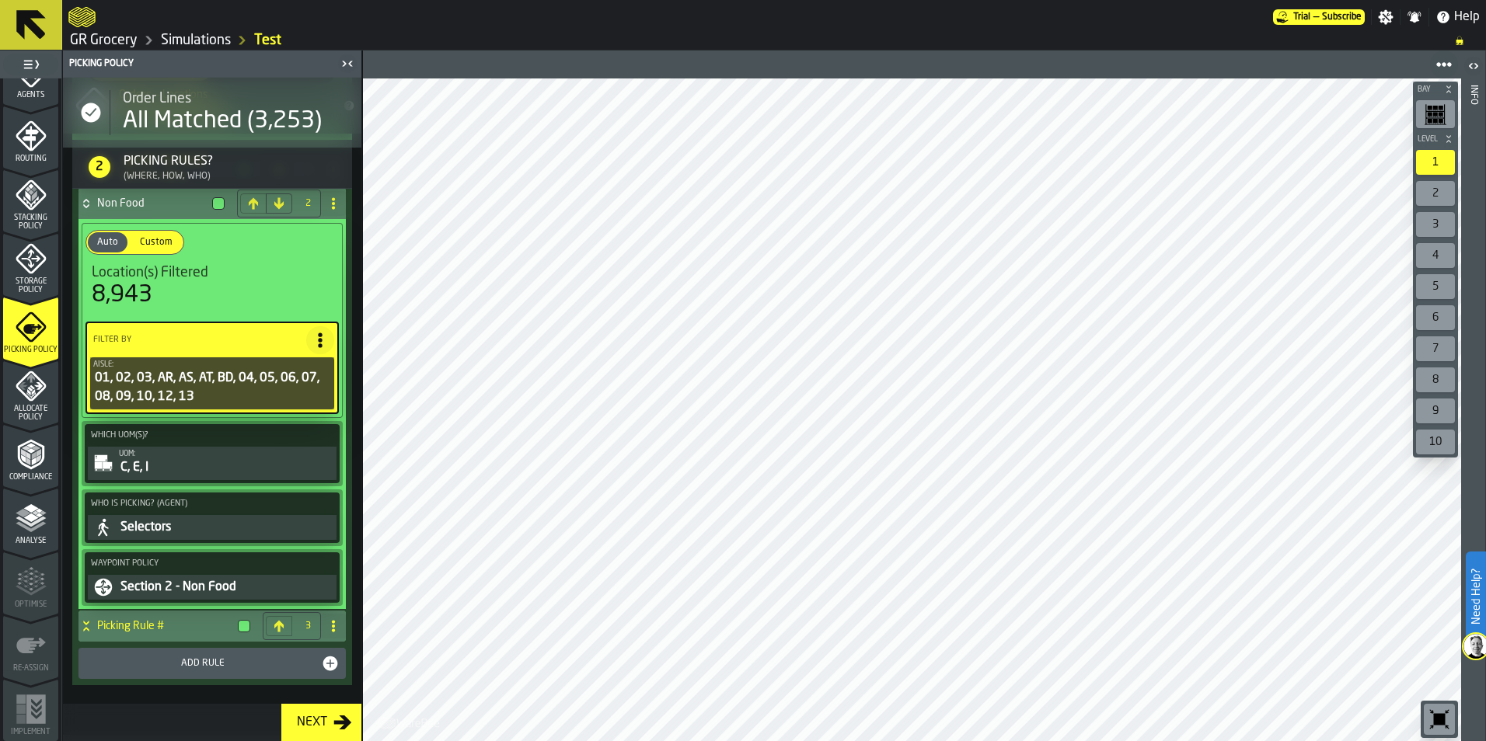
click at [173, 635] on div "Picking Rule #" at bounding box center [167, 626] width 178 height 31
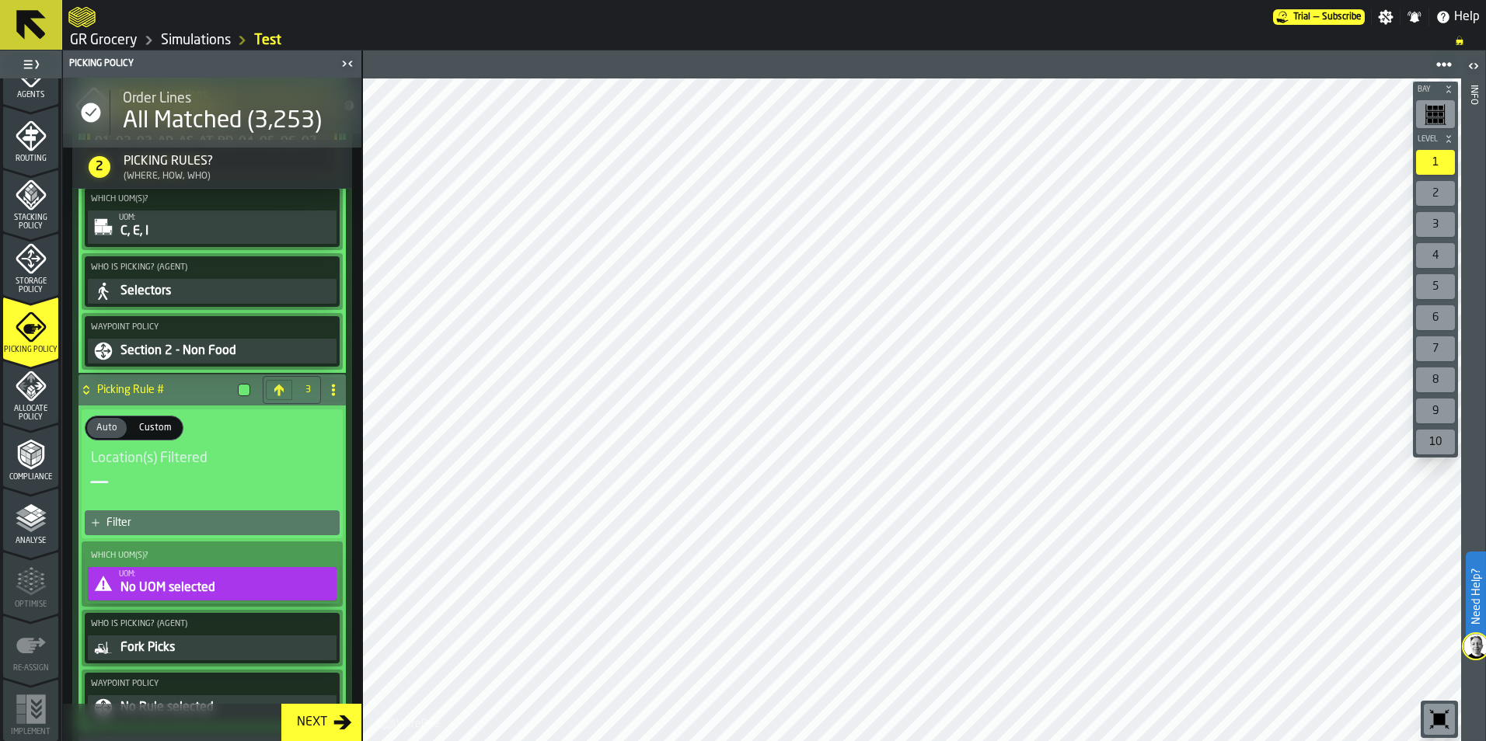
scroll to position [297, 0]
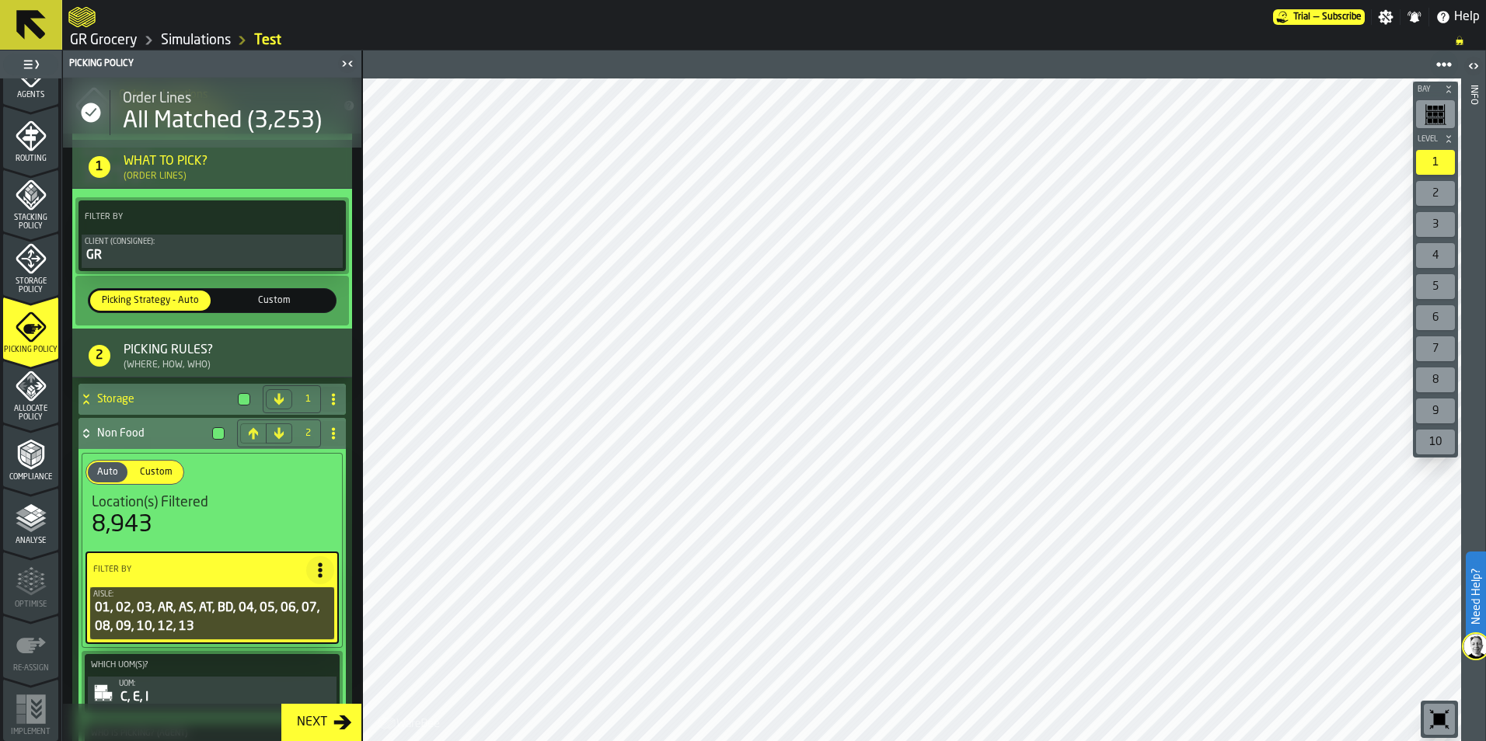
click at [163, 401] on h4 "Storage" at bounding box center [164, 399] width 134 height 12
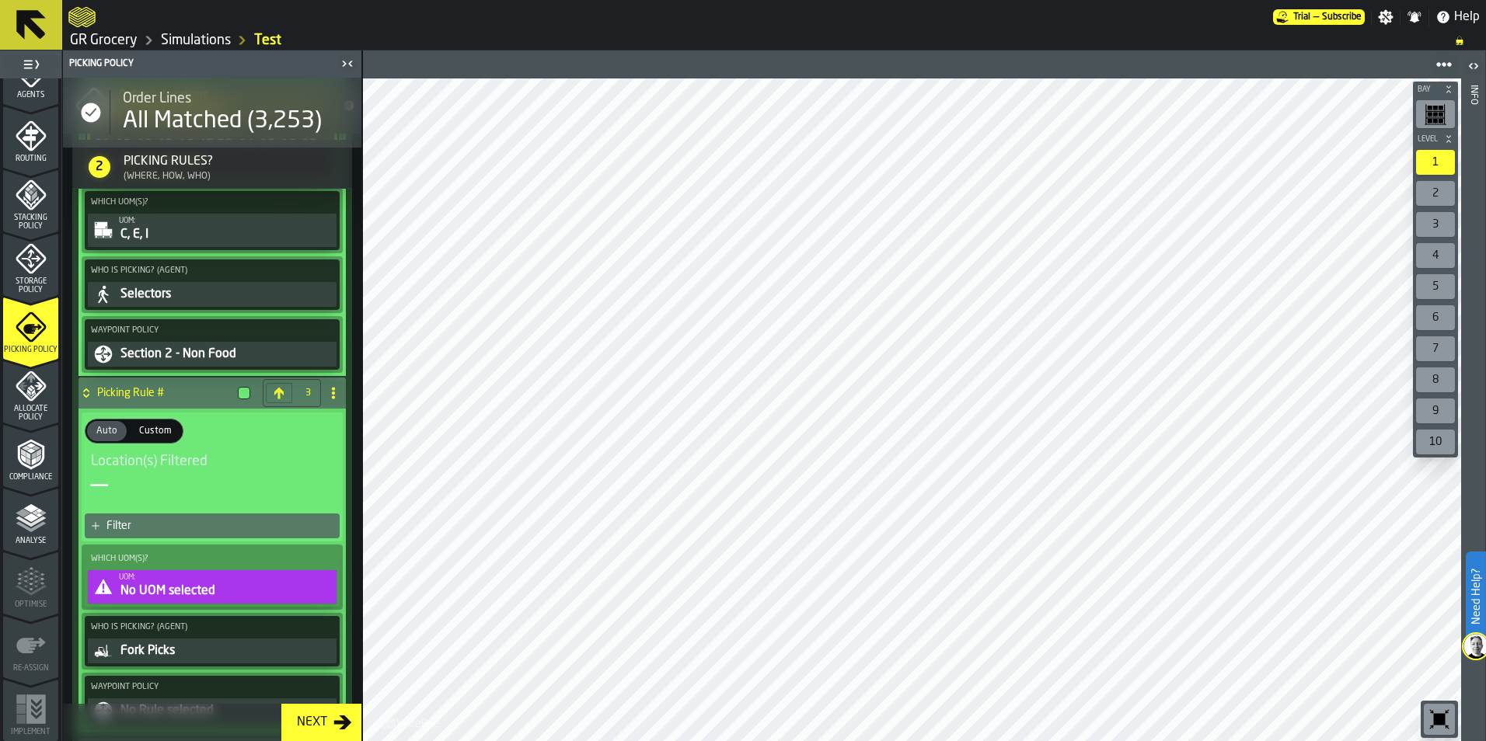
scroll to position [1229, 0]
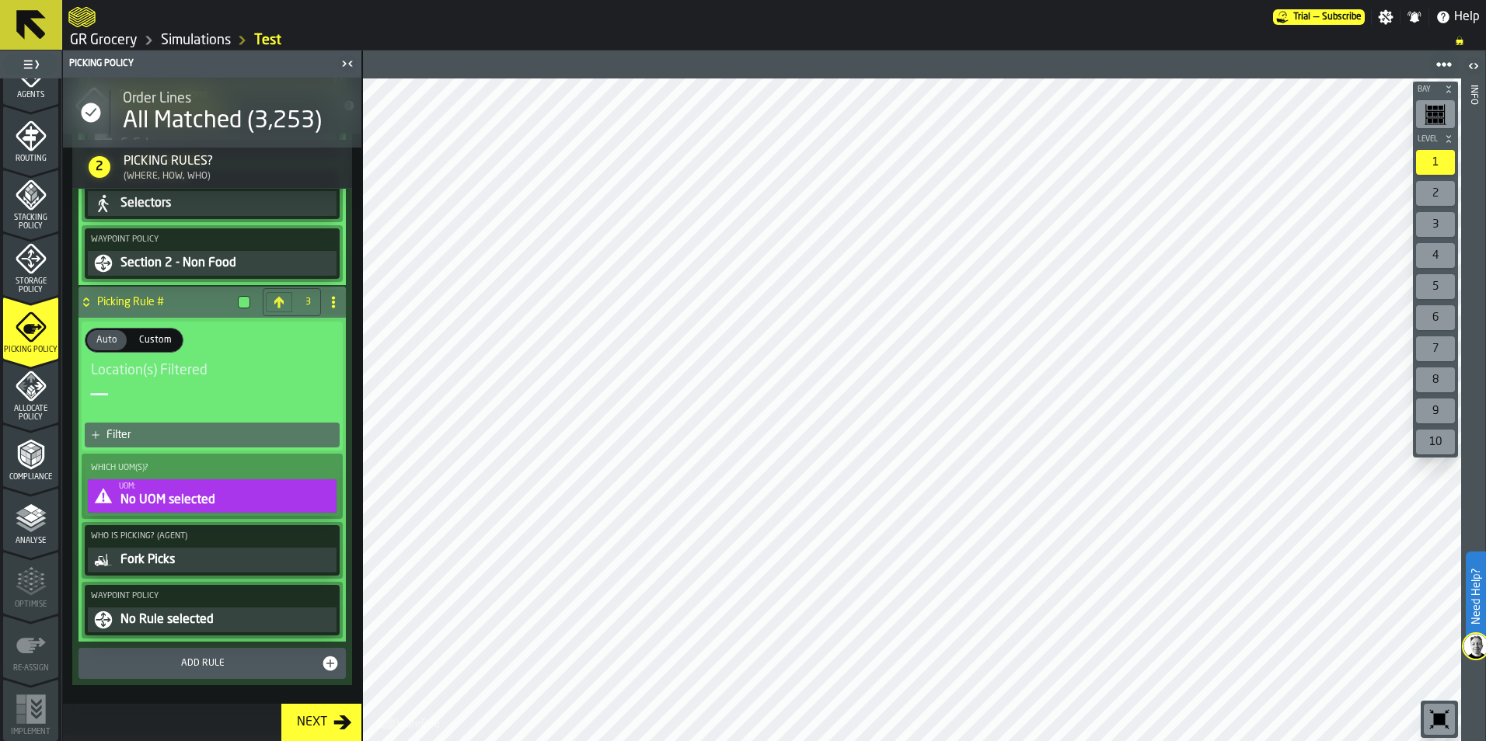
click at [148, 302] on h4 "Picking Rule #" at bounding box center [164, 302] width 134 height 12
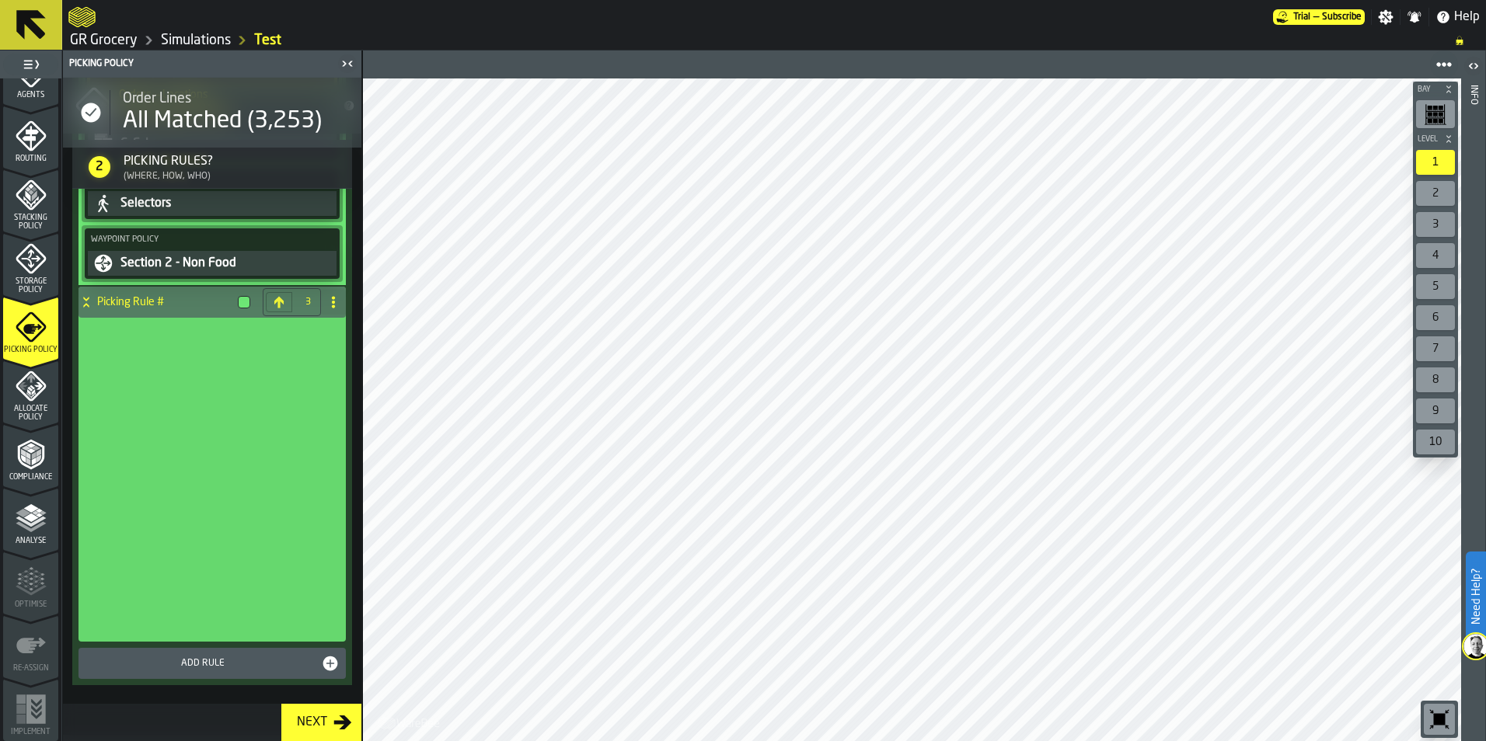
scroll to position [907, 0]
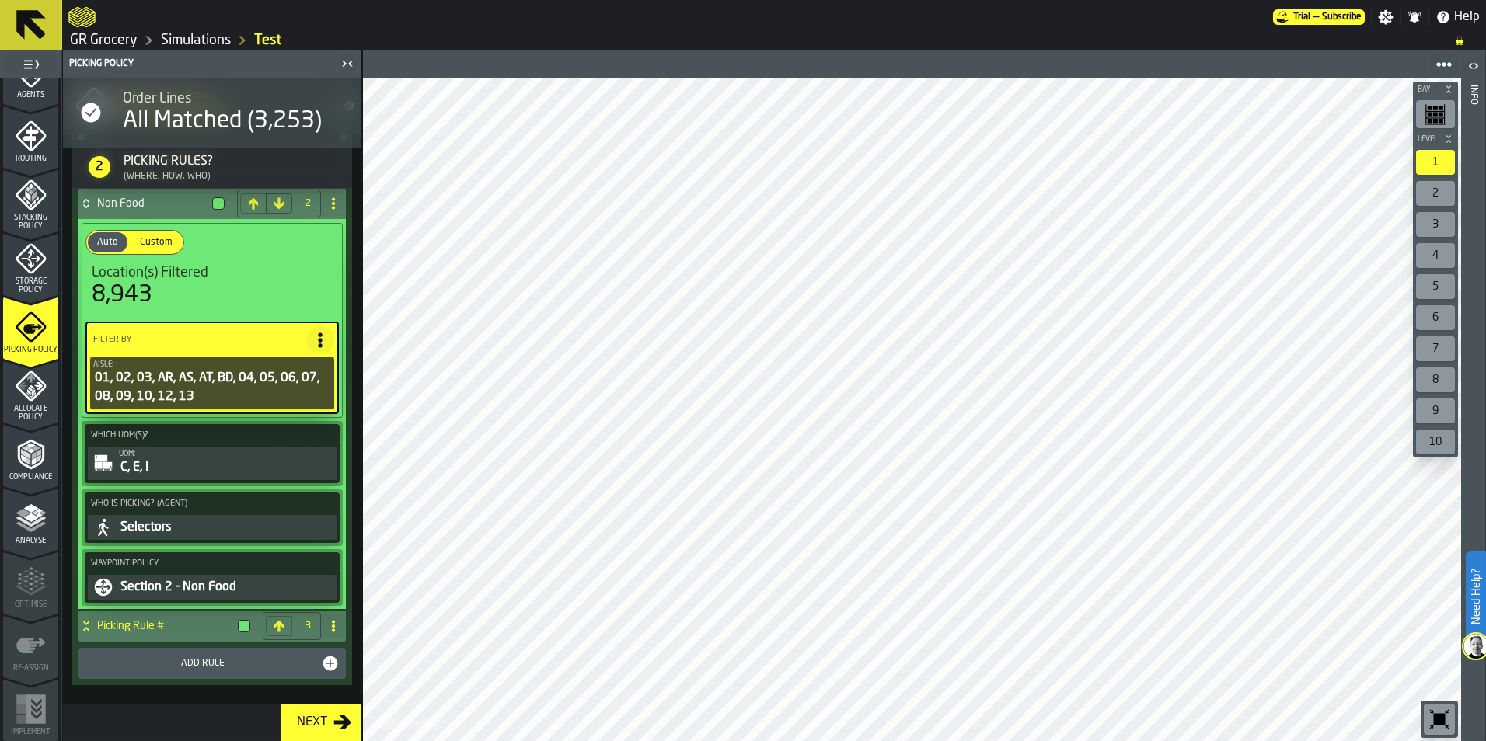
click at [138, 619] on div "Picking Rule #" at bounding box center [167, 626] width 178 height 31
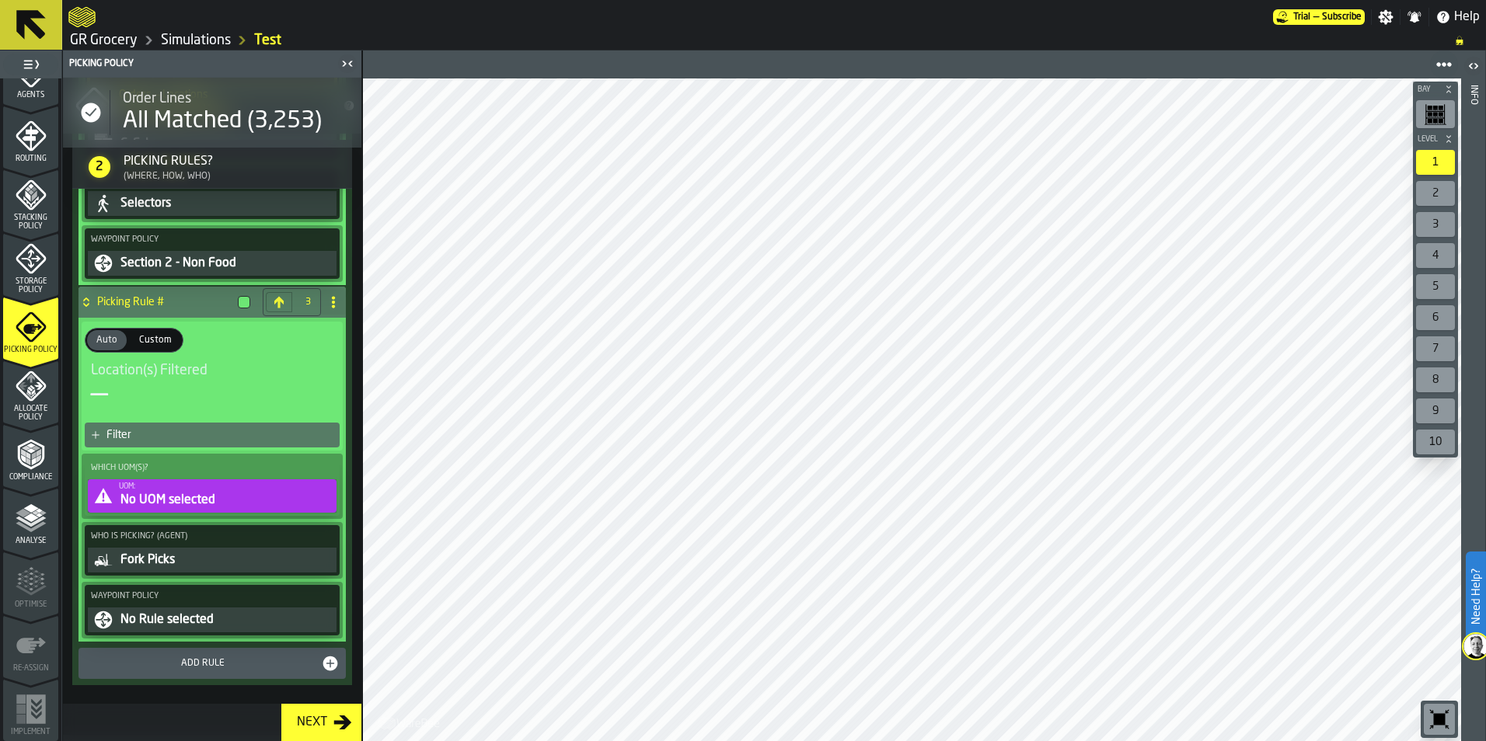
drag, startPoint x: 169, startPoint y: 301, endPoint x: 153, endPoint y: 304, distance: 16.6
click at [153, 304] on h4 "Picking Rule #" at bounding box center [164, 302] width 134 height 12
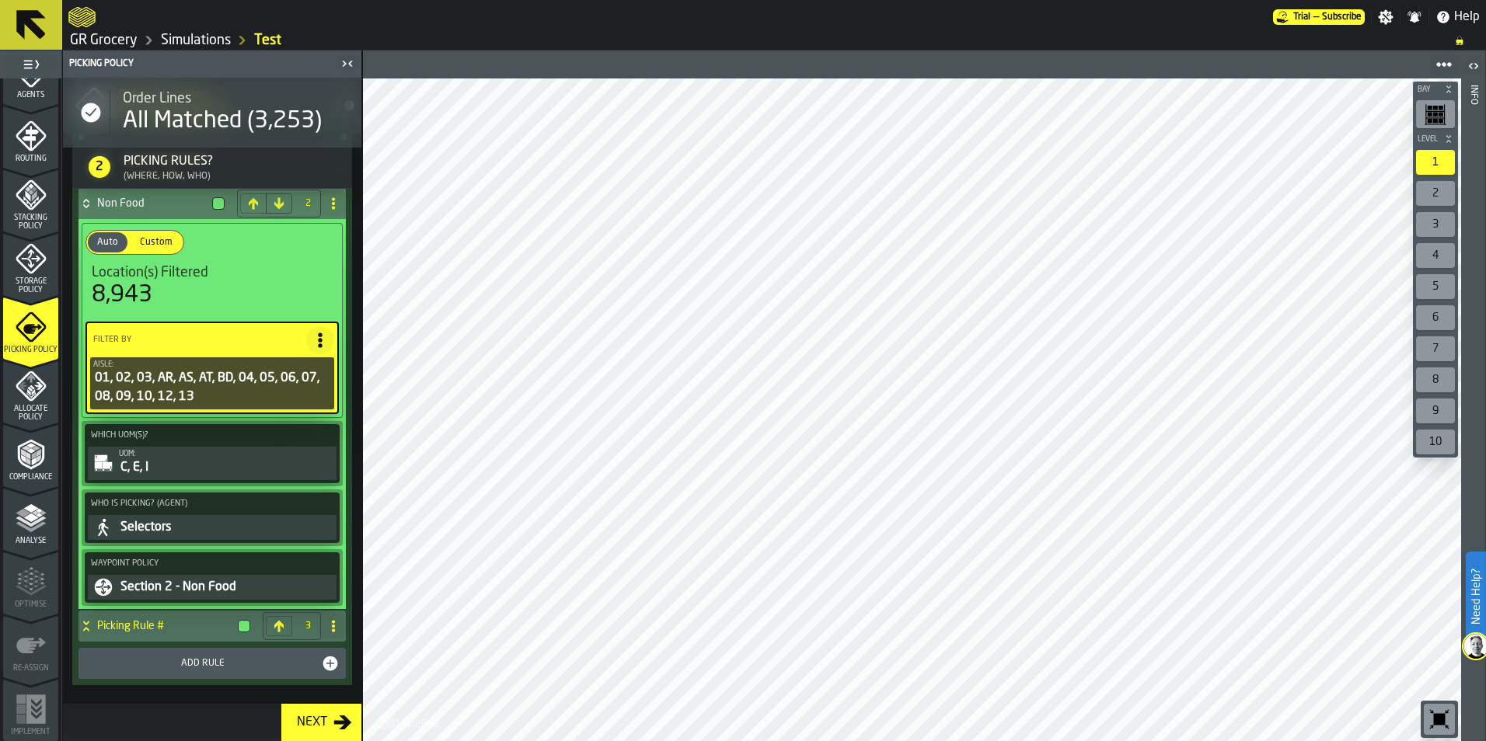
scroll to position [907, 0]
click at [192, 620] on h4 "Picking Rule #" at bounding box center [164, 626] width 134 height 12
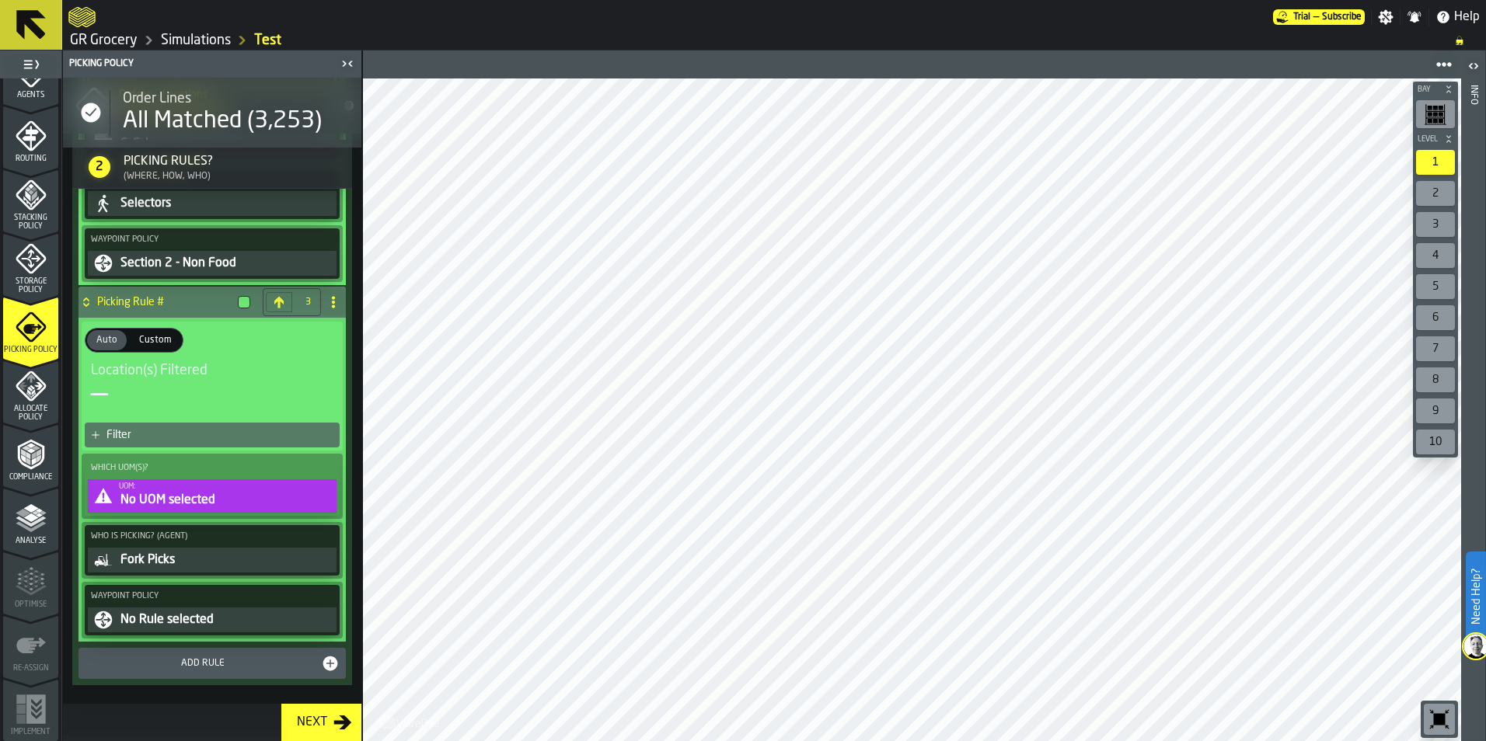
click at [330, 294] on span at bounding box center [333, 302] width 25 height 25
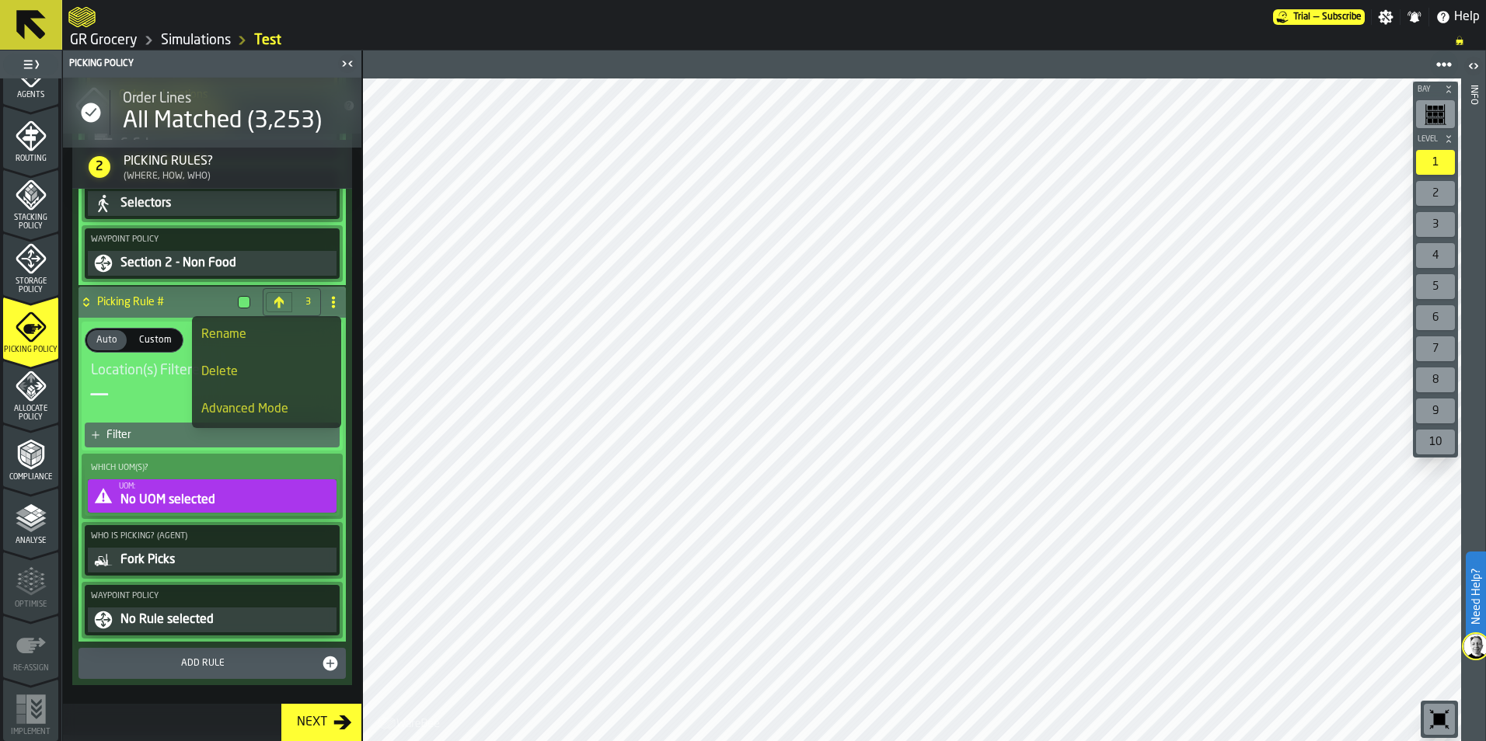
click at [270, 338] on div "Rename" at bounding box center [266, 335] width 131 height 19
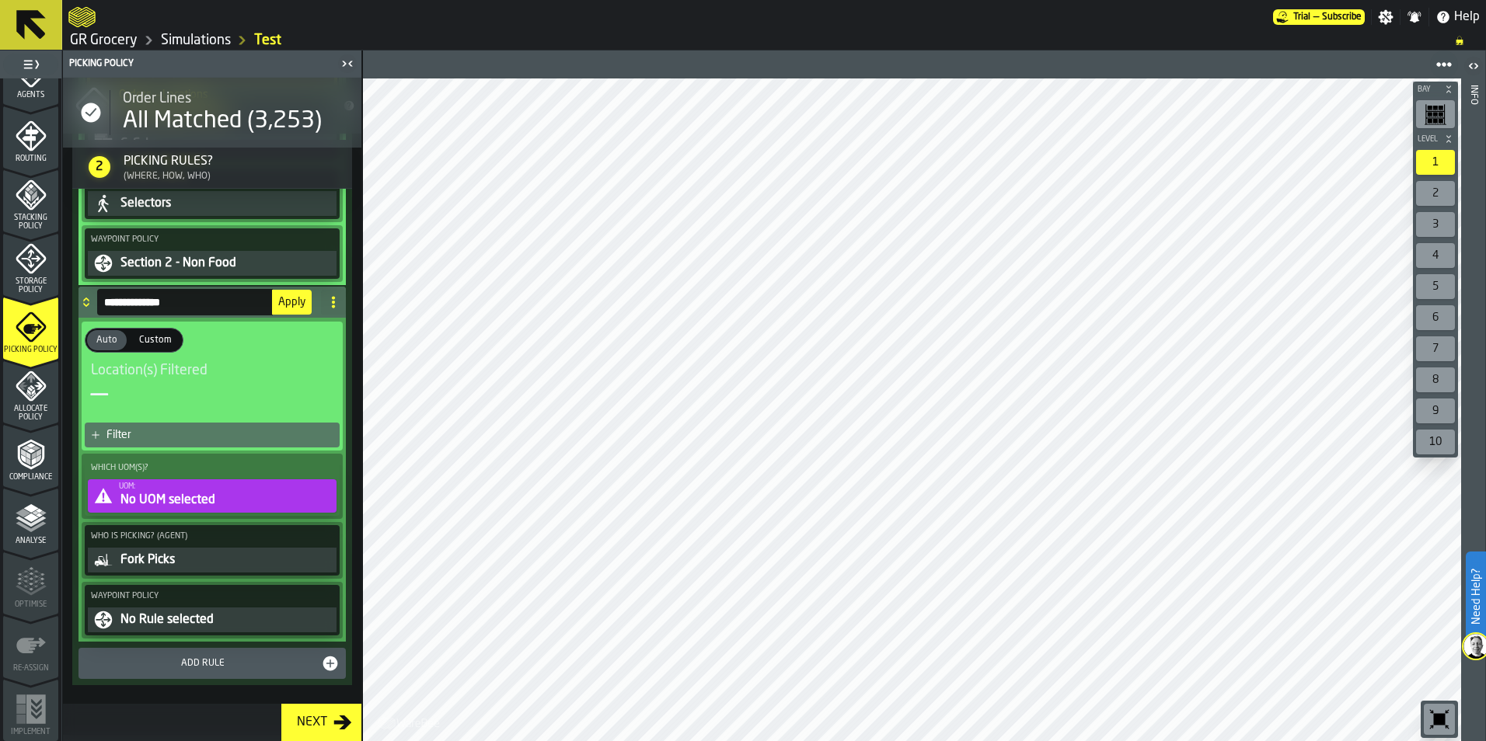
drag, startPoint x: 191, startPoint y: 301, endPoint x: 67, endPoint y: 302, distance: 124.4
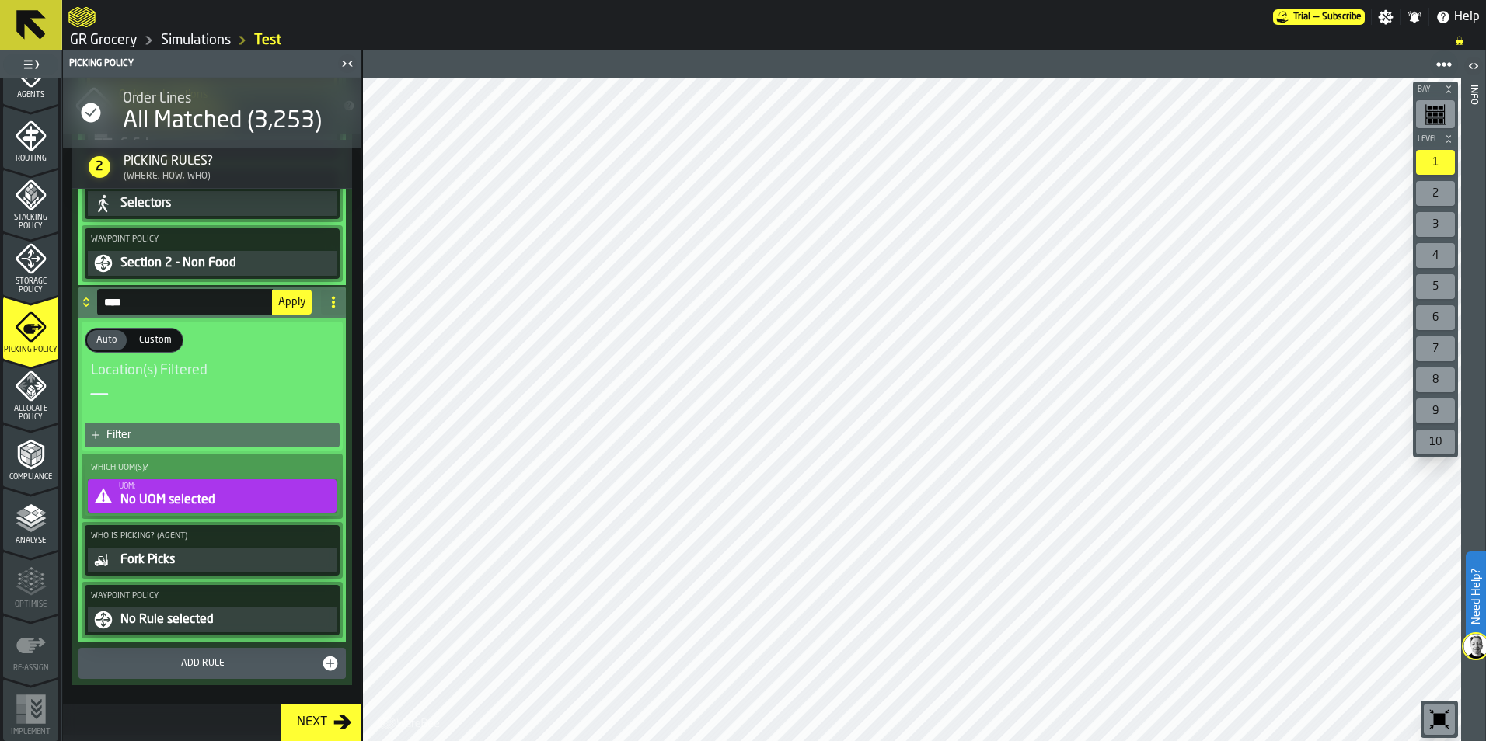
type input "****"
click at [291, 303] on span "Apply" at bounding box center [291, 302] width 27 height 11
click at [196, 496] on div "No UOM selected" at bounding box center [226, 500] width 214 height 19
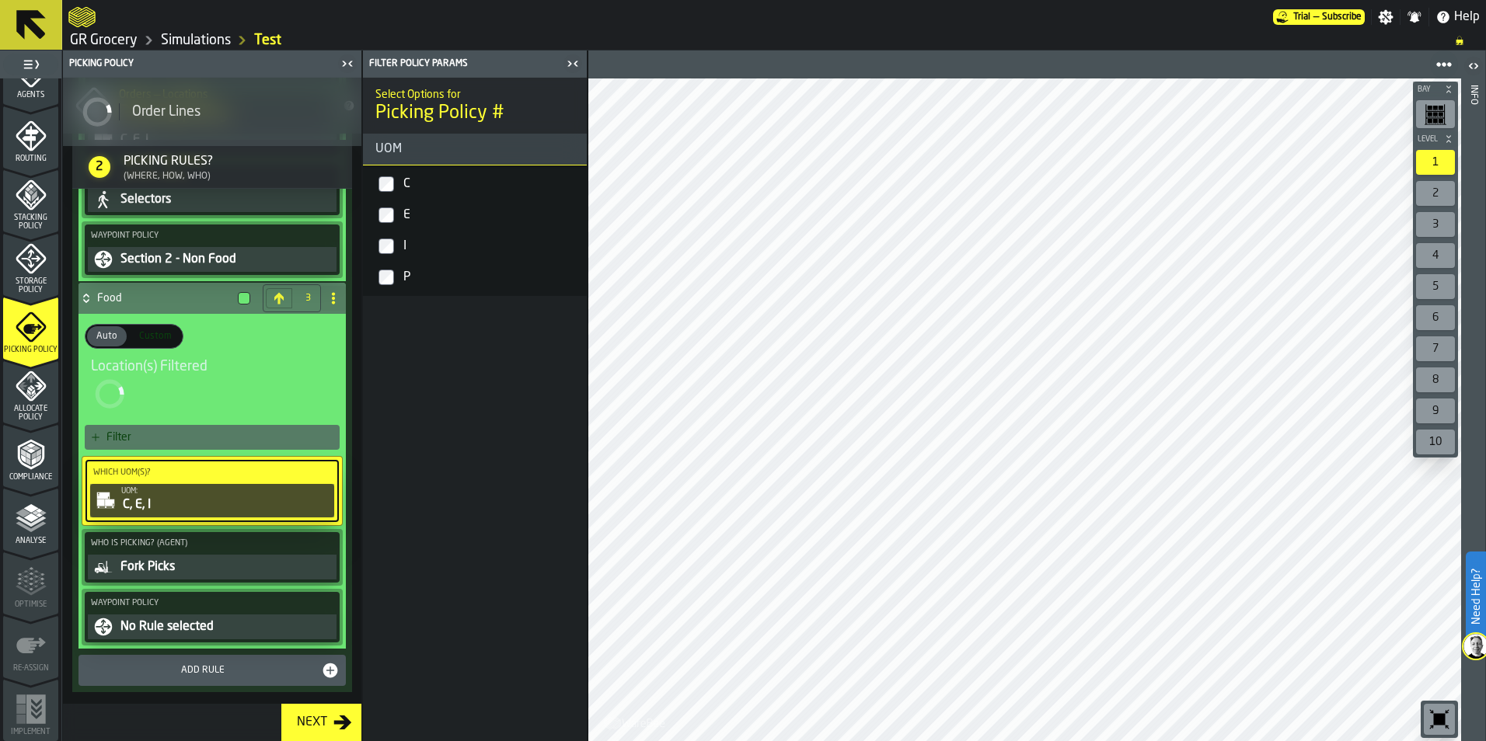
scroll to position [1124, 0]
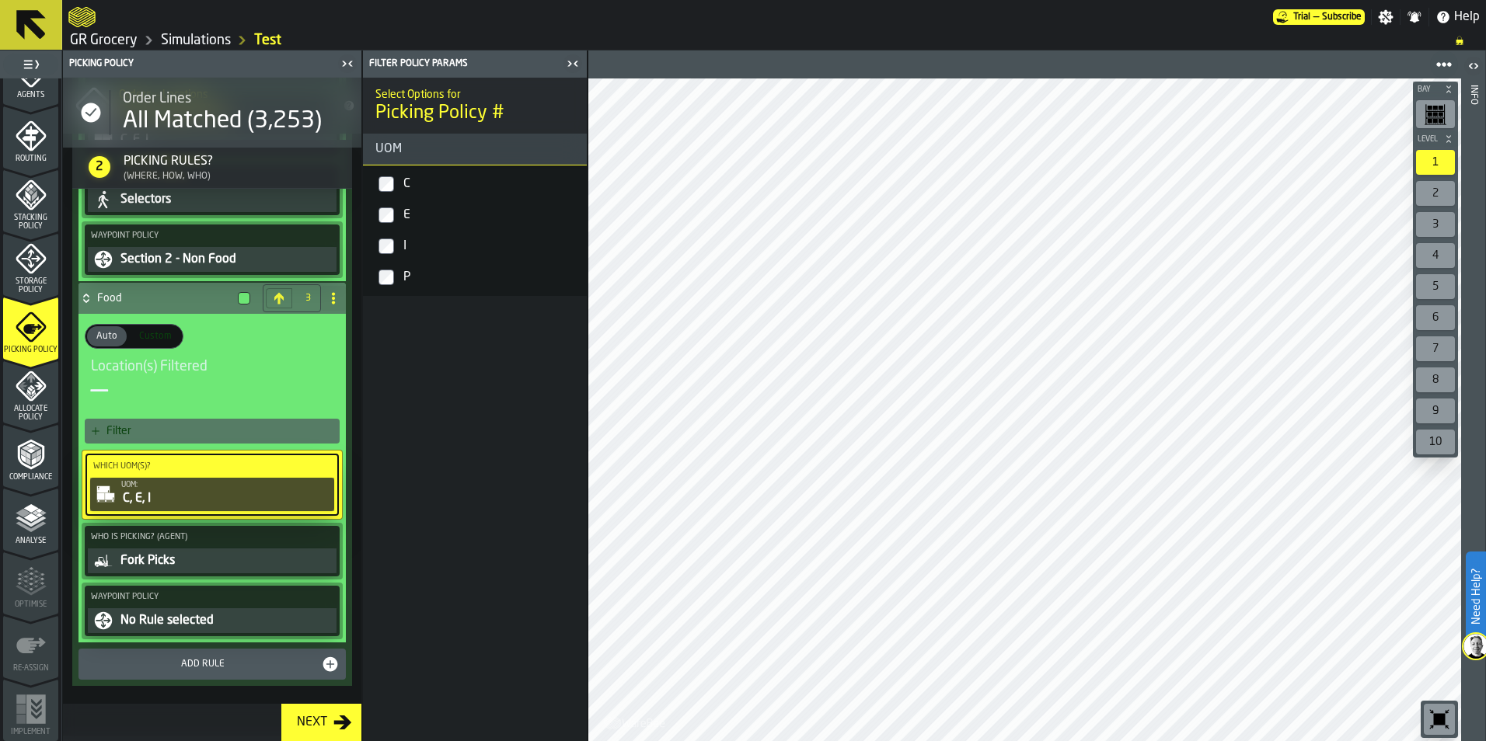
click at [161, 556] on div "Fork Picks" at bounding box center [226, 561] width 214 height 19
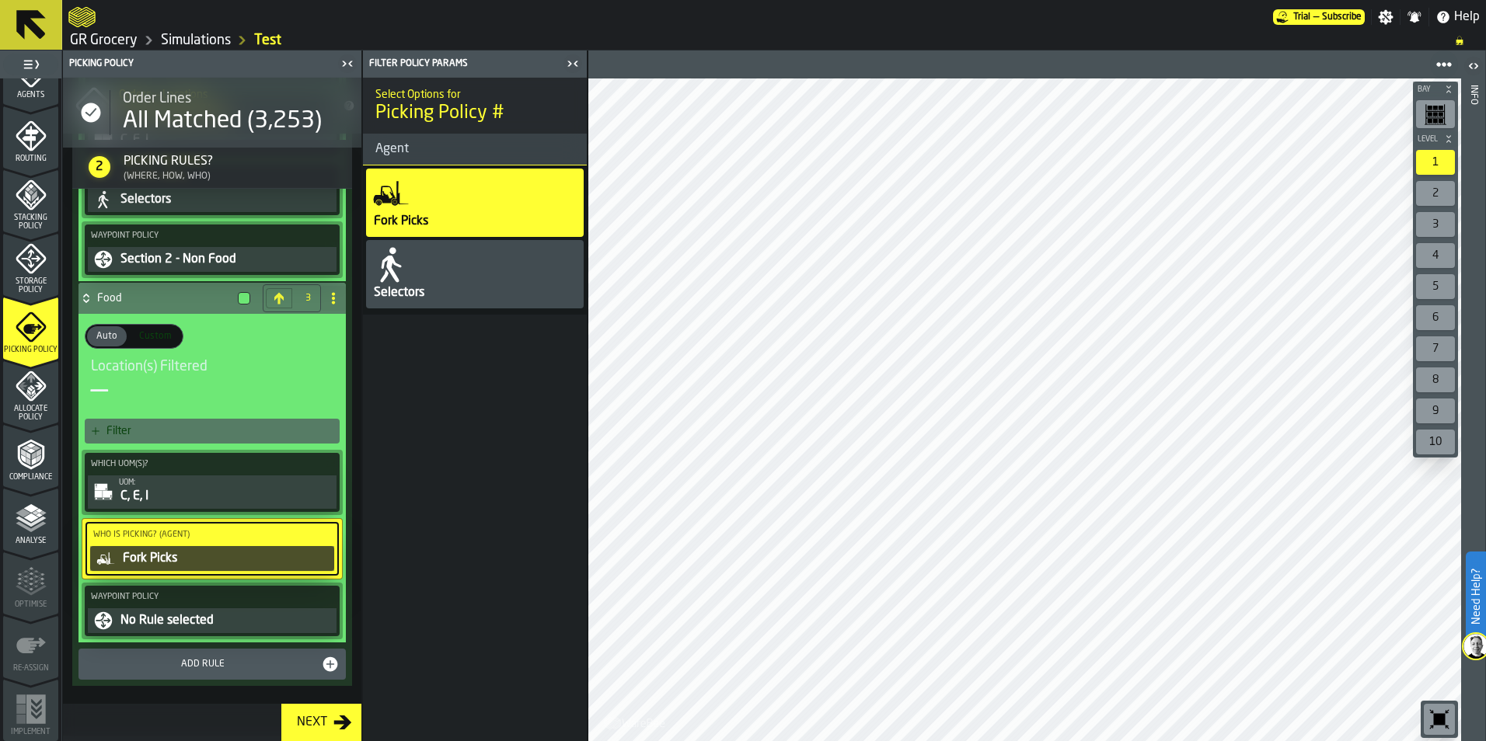
click at [438, 285] on div "Selectors" at bounding box center [475, 274] width 218 height 68
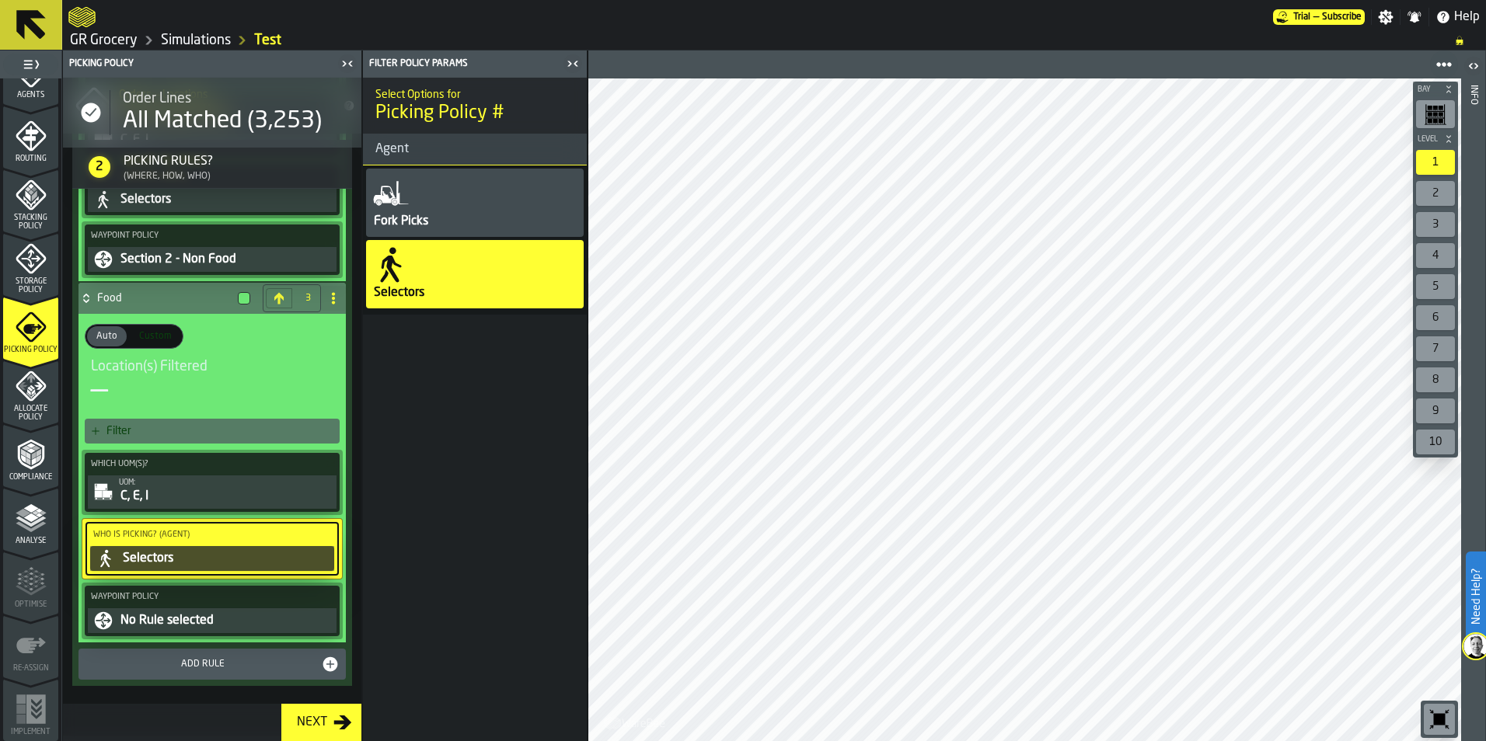
click at [187, 626] on div "No Rule selected" at bounding box center [226, 621] width 214 height 19
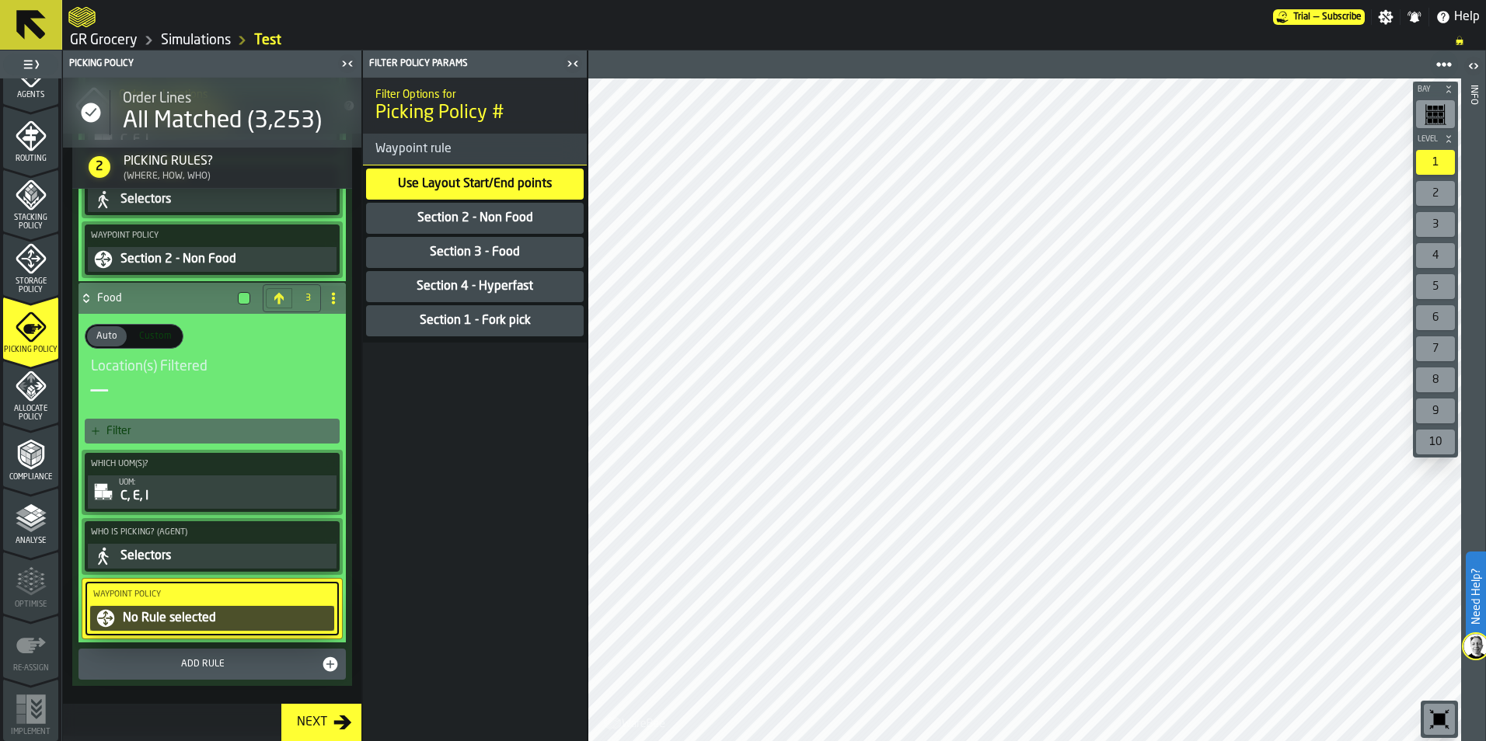
click at [481, 250] on div "Section 3 - Food" at bounding box center [474, 252] width 93 height 19
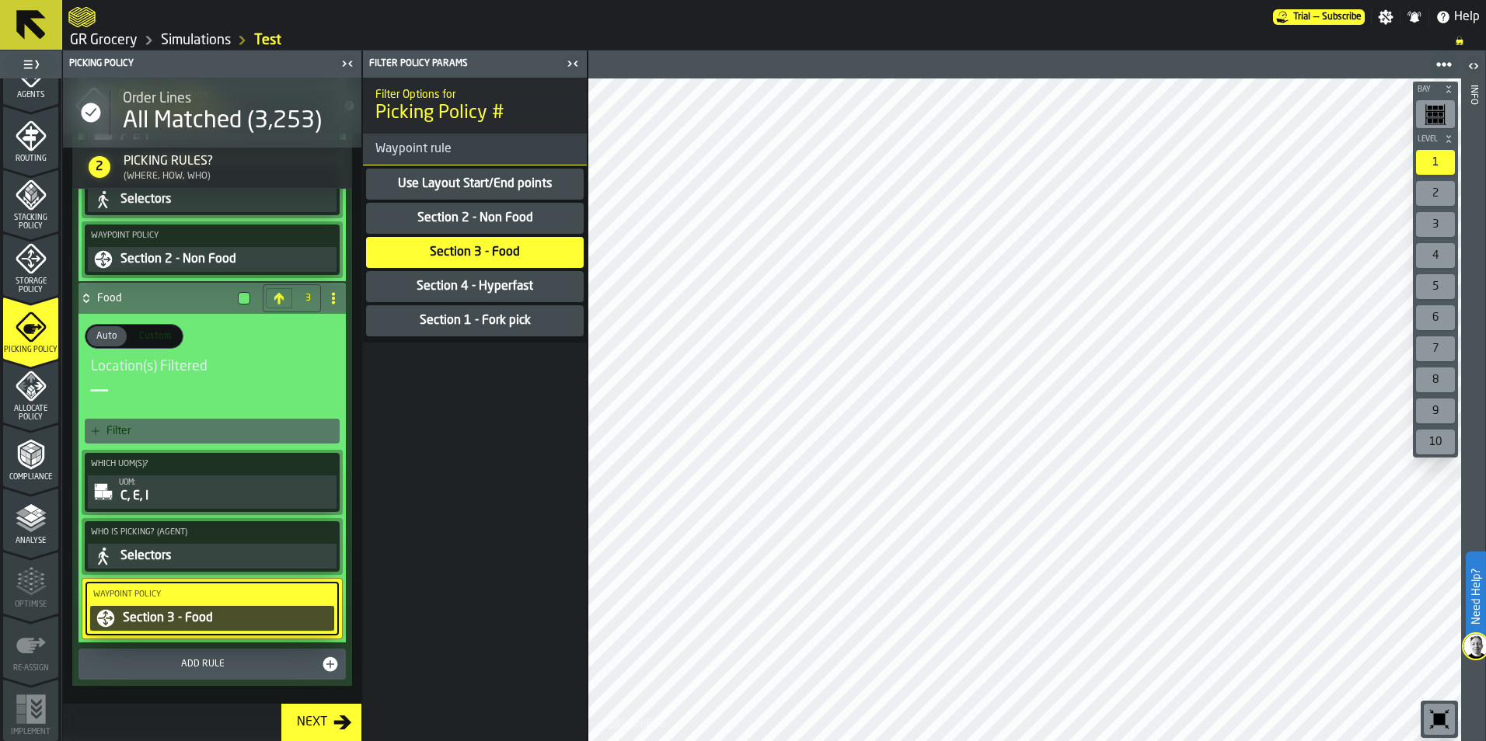
click at [208, 670] on div "Add Rule" at bounding box center [203, 664] width 236 height 11
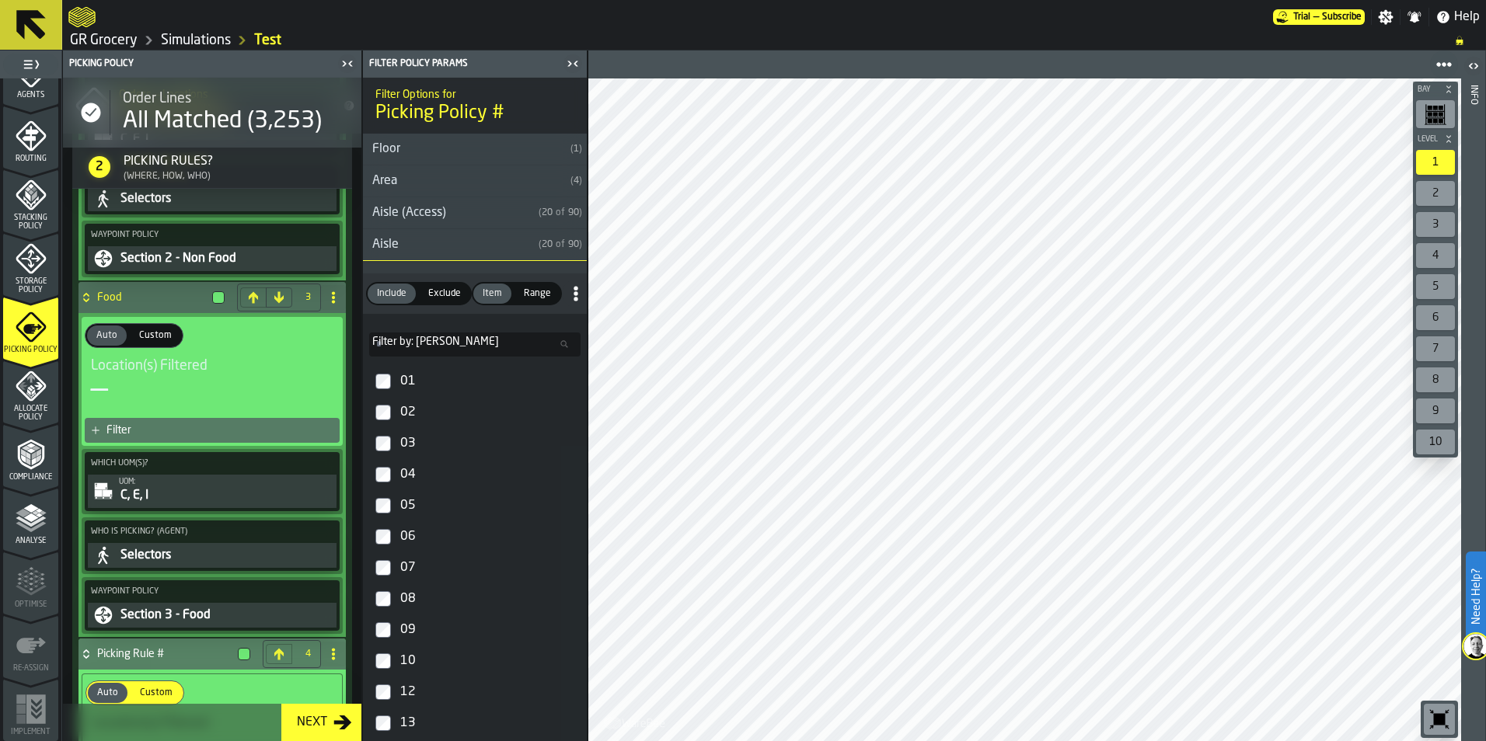
scroll to position [233, 0]
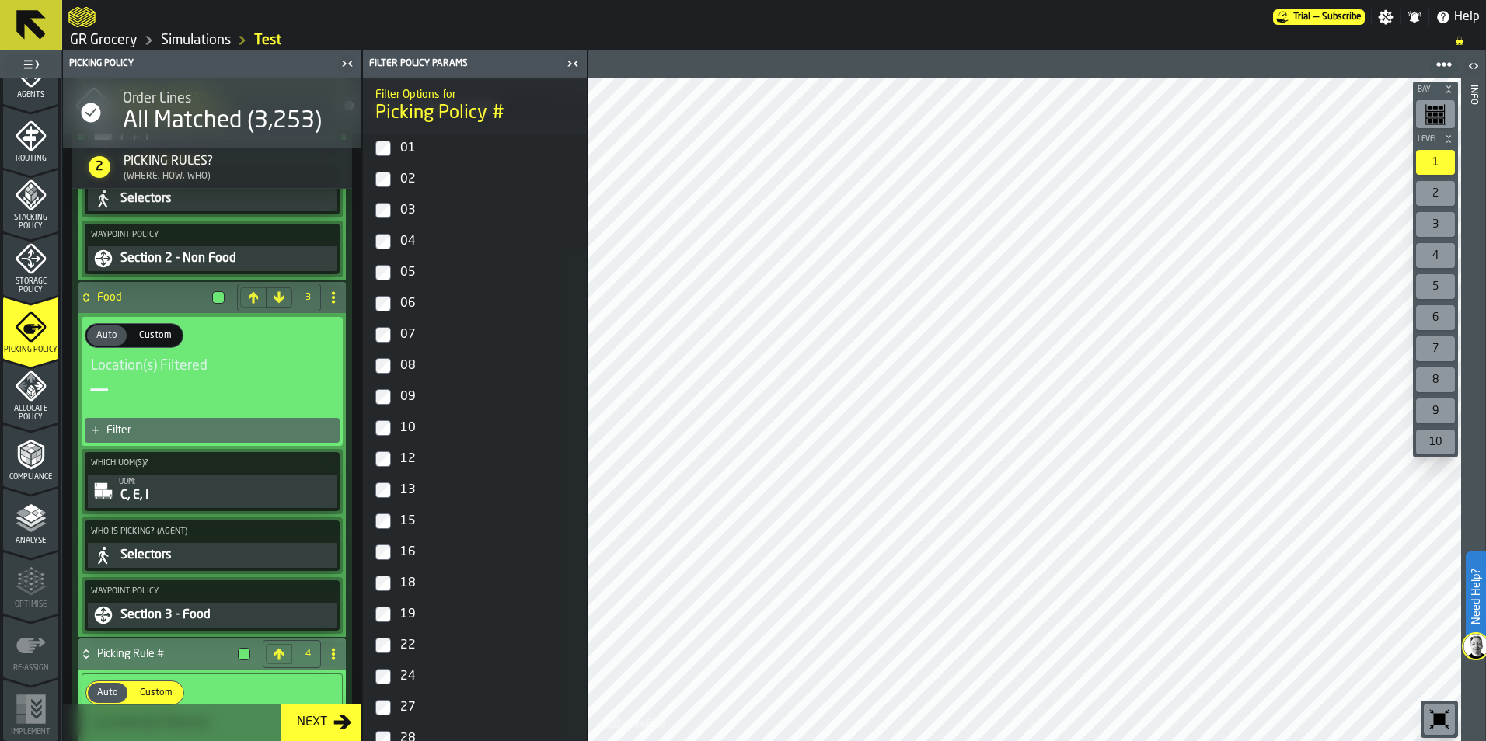
click at [433, 522] on div "15" at bounding box center [488, 521] width 183 height 25
click at [414, 548] on div "16" at bounding box center [488, 552] width 183 height 25
click at [418, 578] on div "18" at bounding box center [488, 583] width 183 height 25
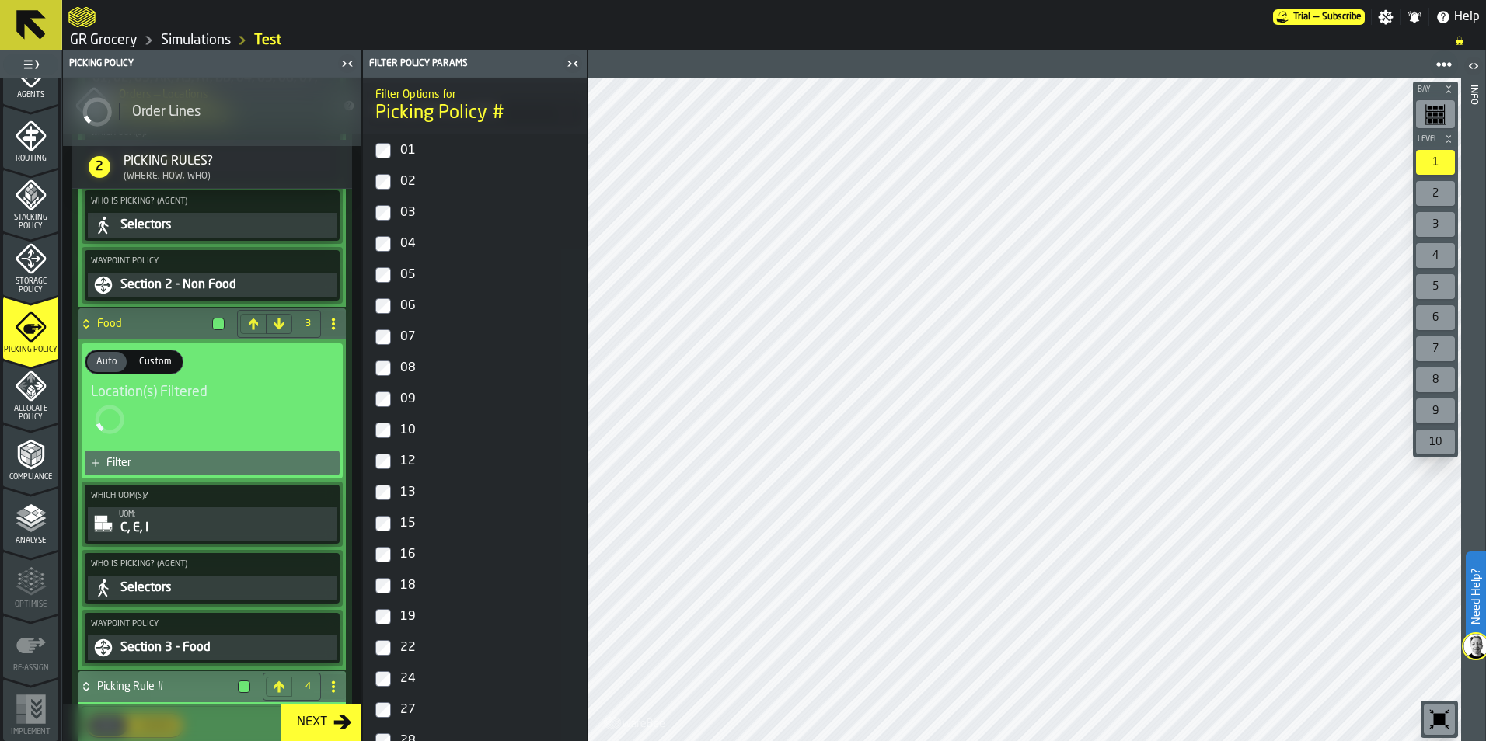
scroll to position [235, 0]
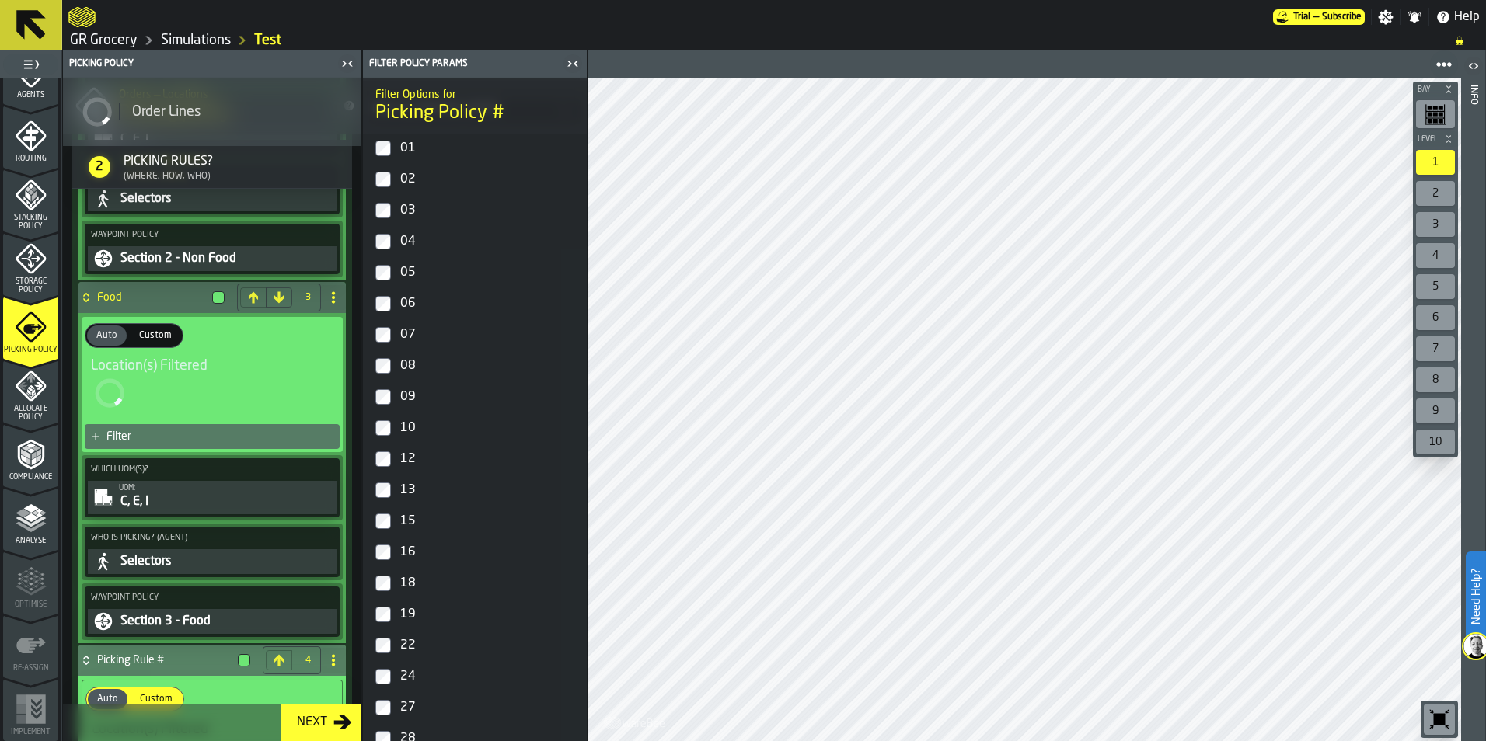
click at [415, 609] on div "19" at bounding box center [488, 614] width 183 height 25
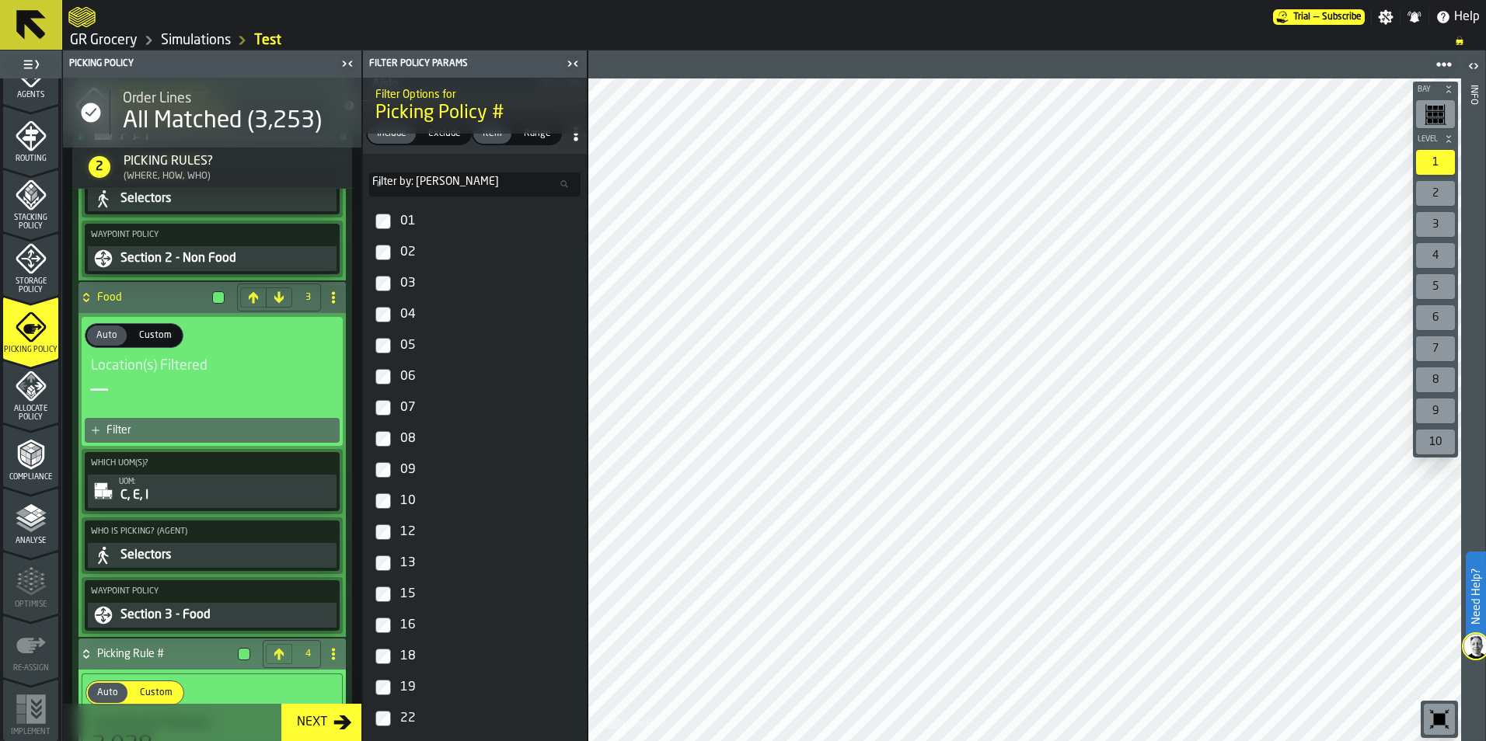
scroll to position [0, 0]
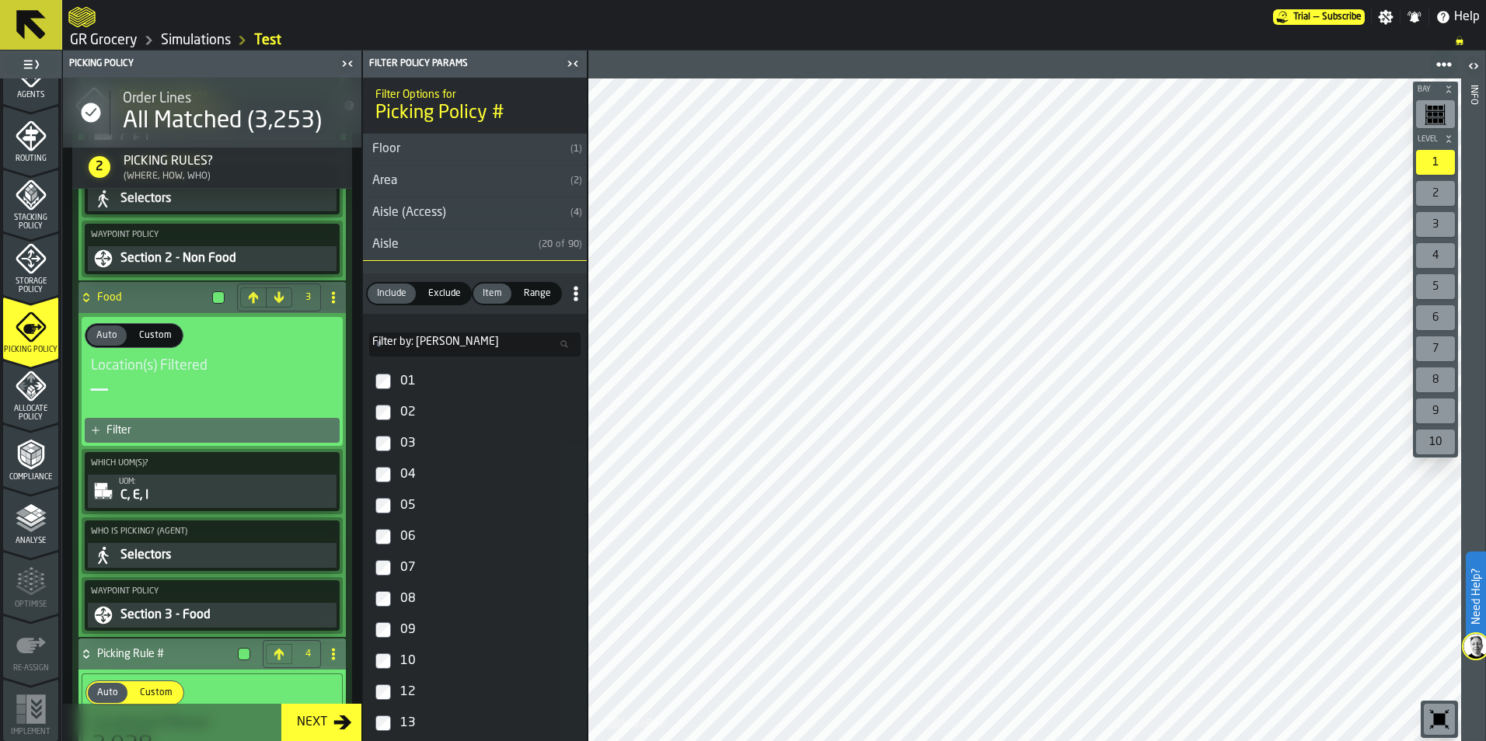
click at [449, 337] on input "Filter by: Aisle Filter by: [PERSON_NAME]" at bounding box center [474, 345] width 211 height 24
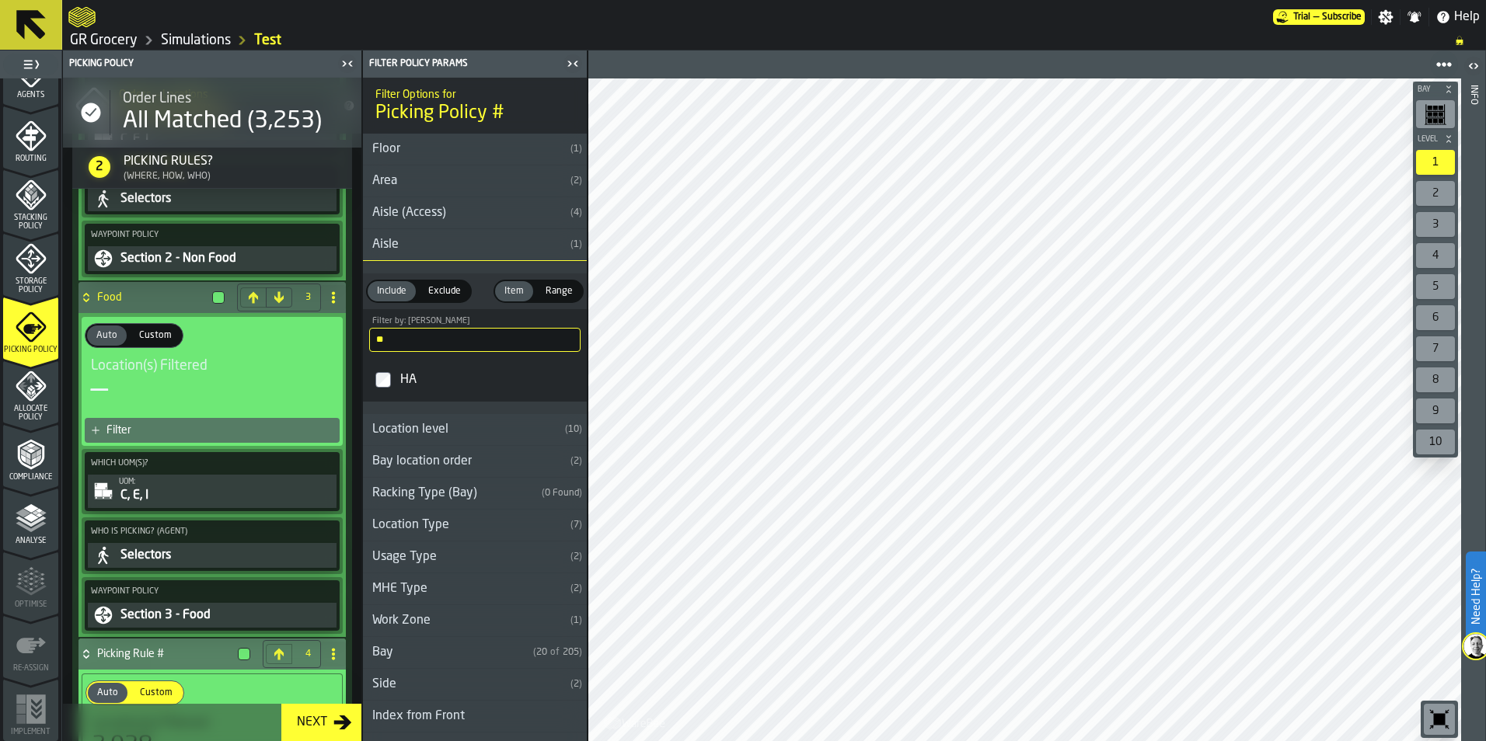
click at [396, 383] on label "HA" at bounding box center [475, 379] width 218 height 37
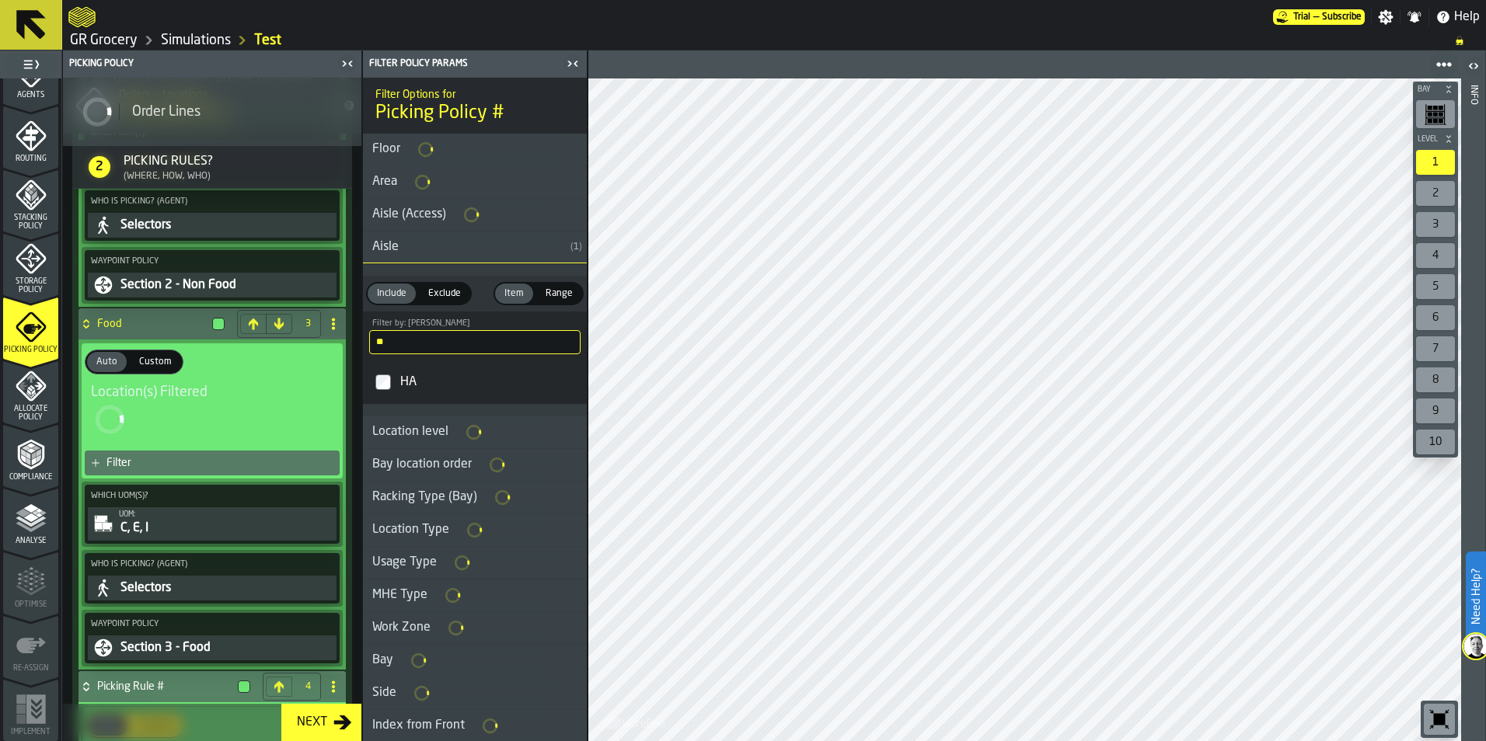
scroll to position [1254, 0]
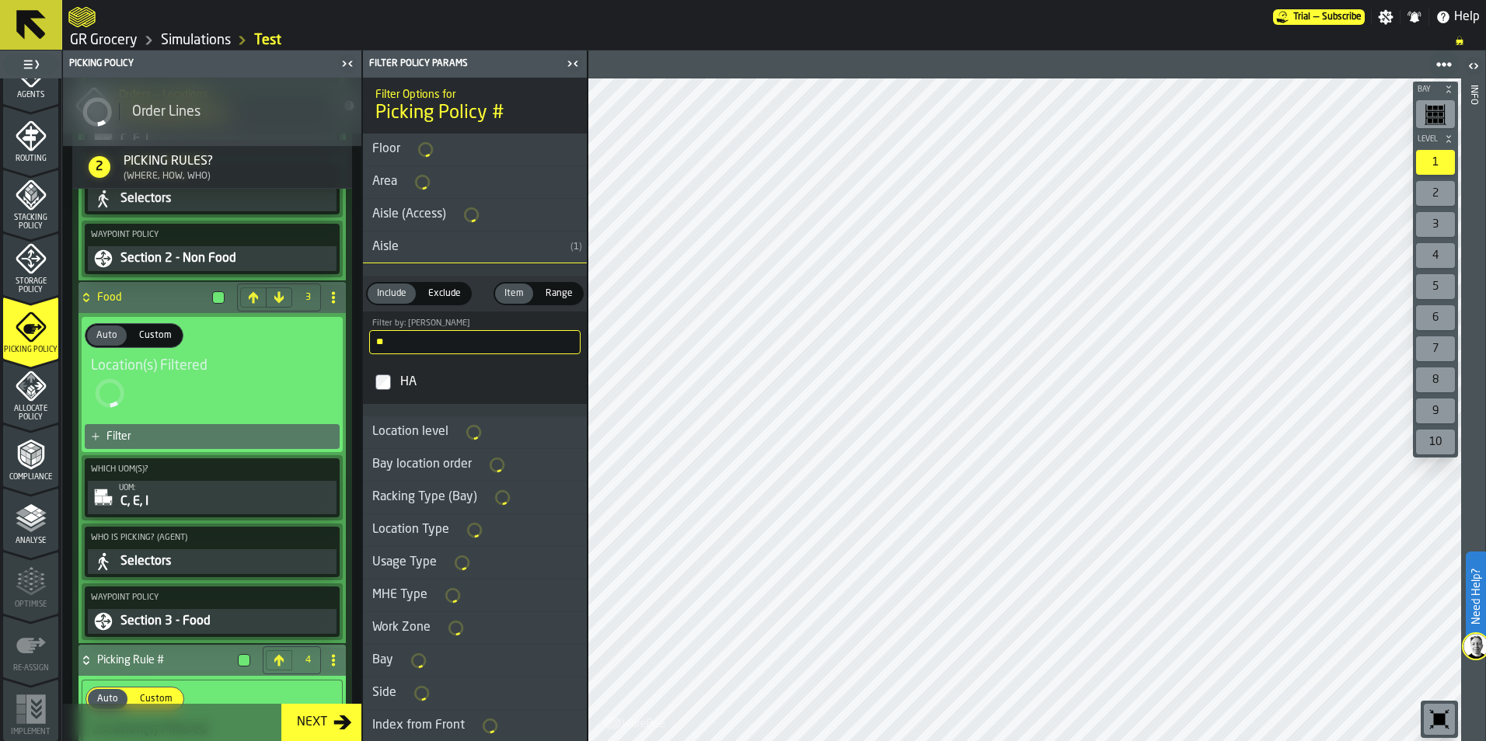
click at [492, 344] on input "**" at bounding box center [474, 342] width 211 height 24
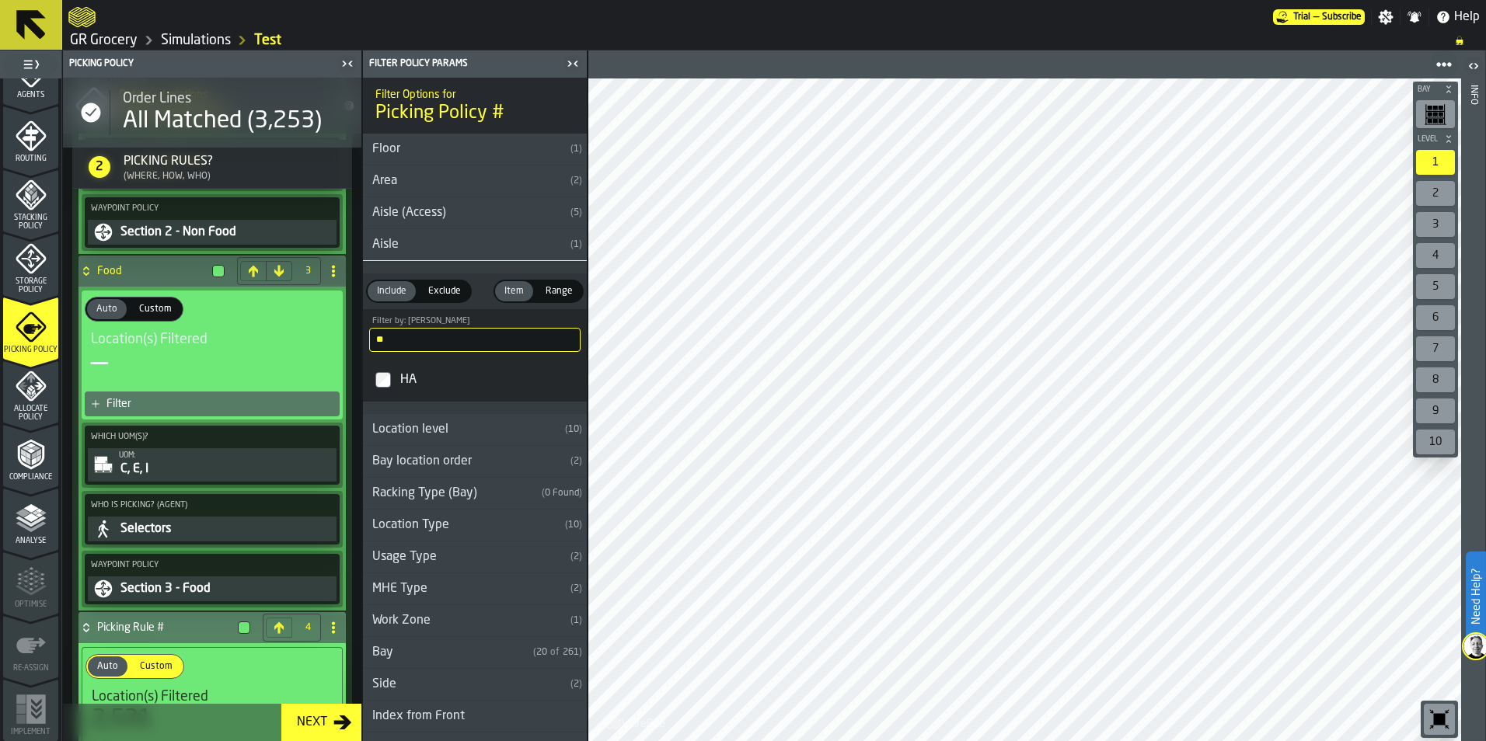
scroll to position [1227, 0]
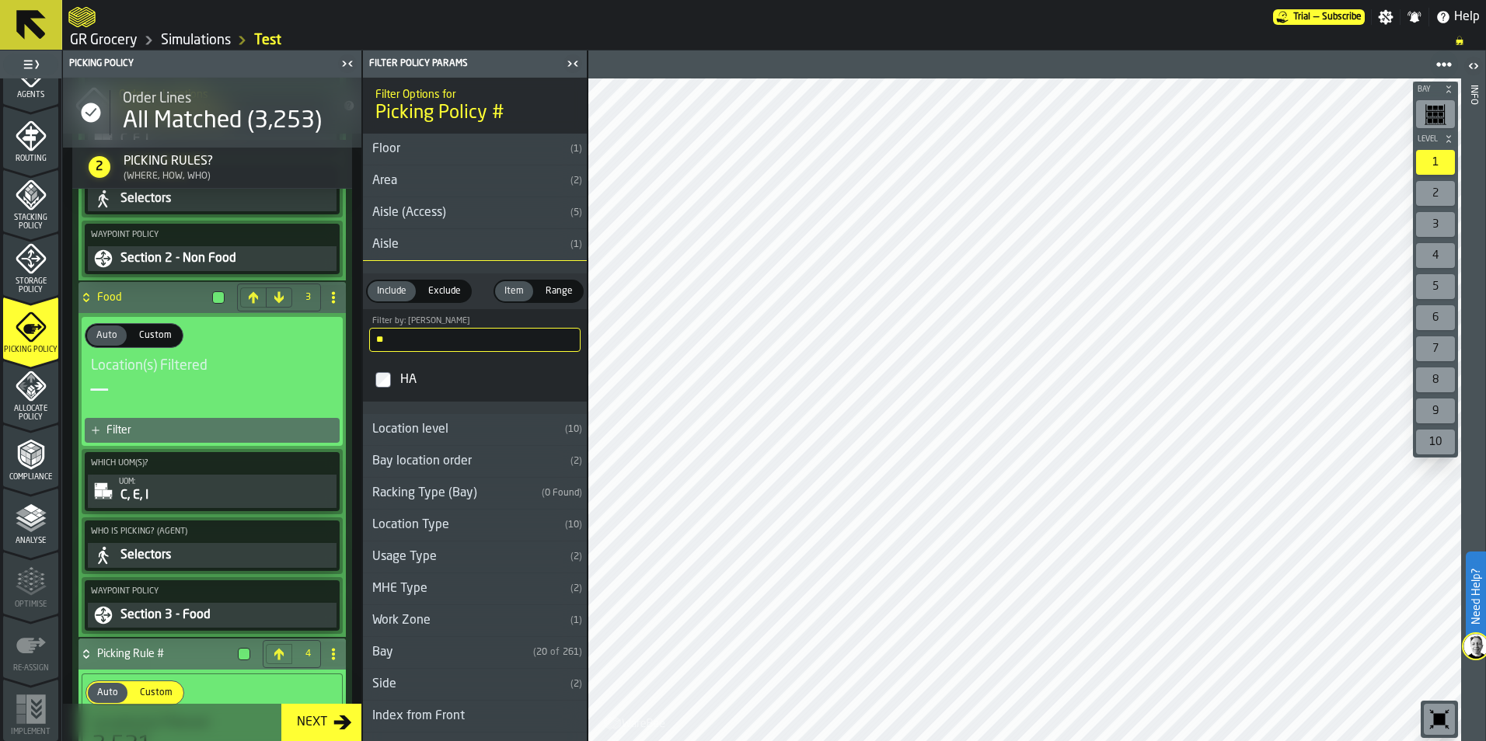
type input "*"
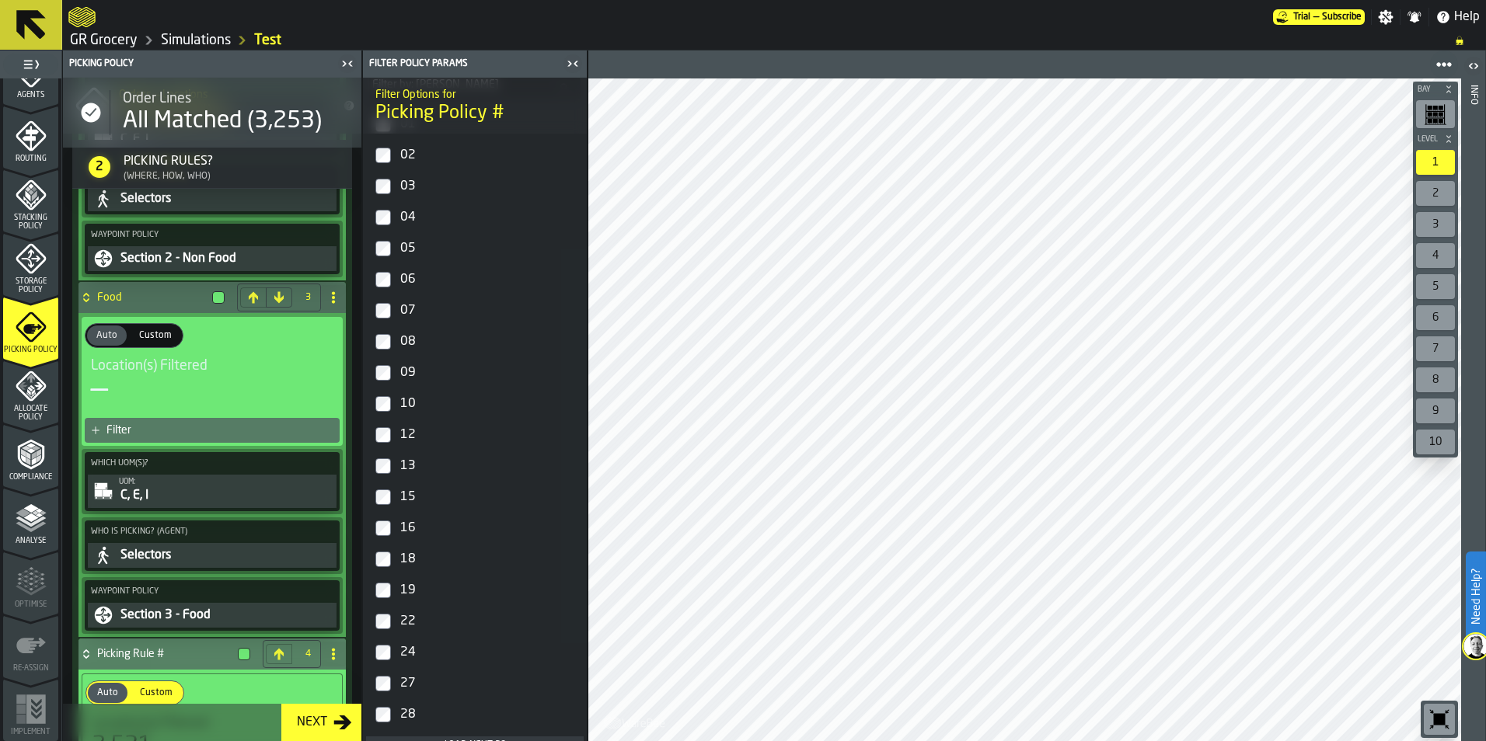
scroll to position [466, 0]
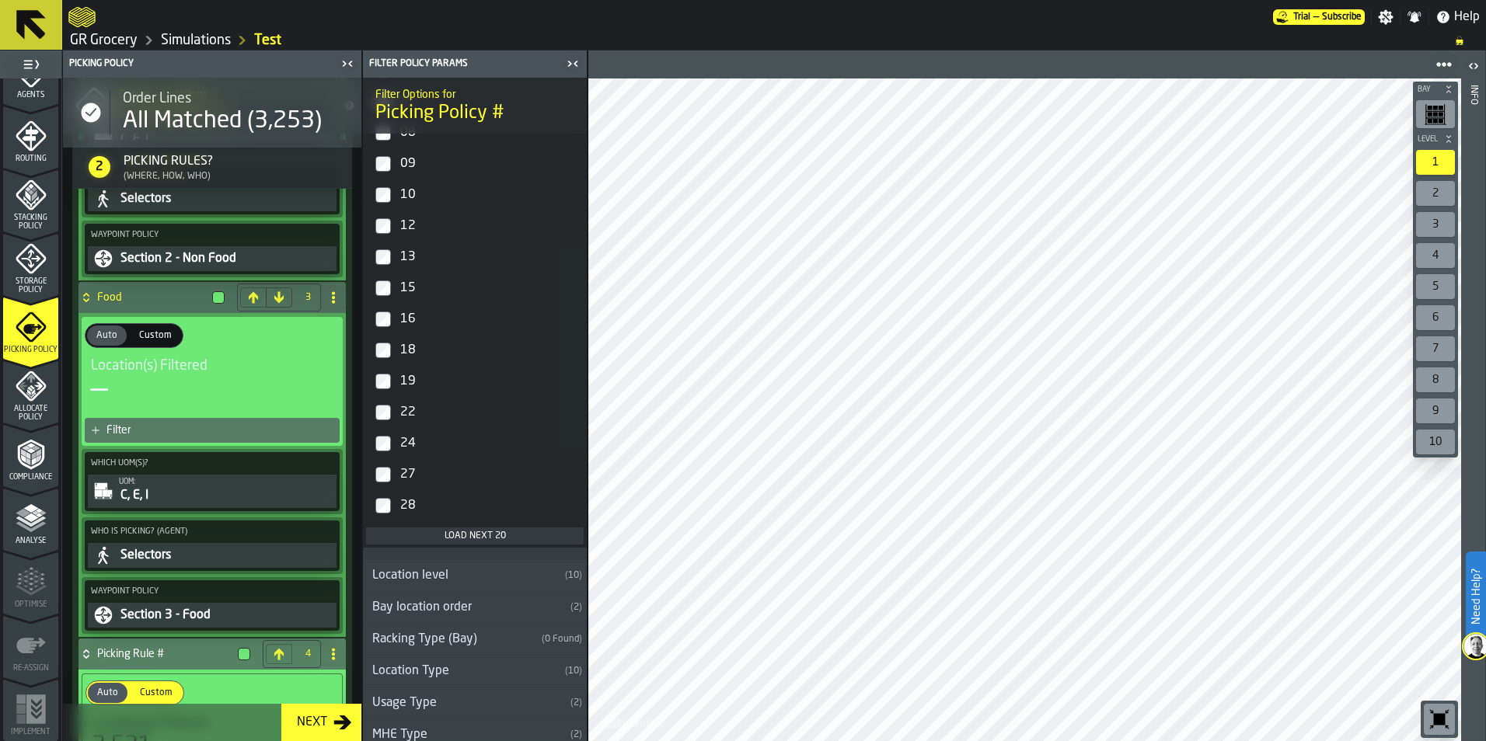
click at [399, 413] on div "22" at bounding box center [488, 412] width 183 height 25
click at [402, 441] on div "24" at bounding box center [488, 443] width 183 height 25
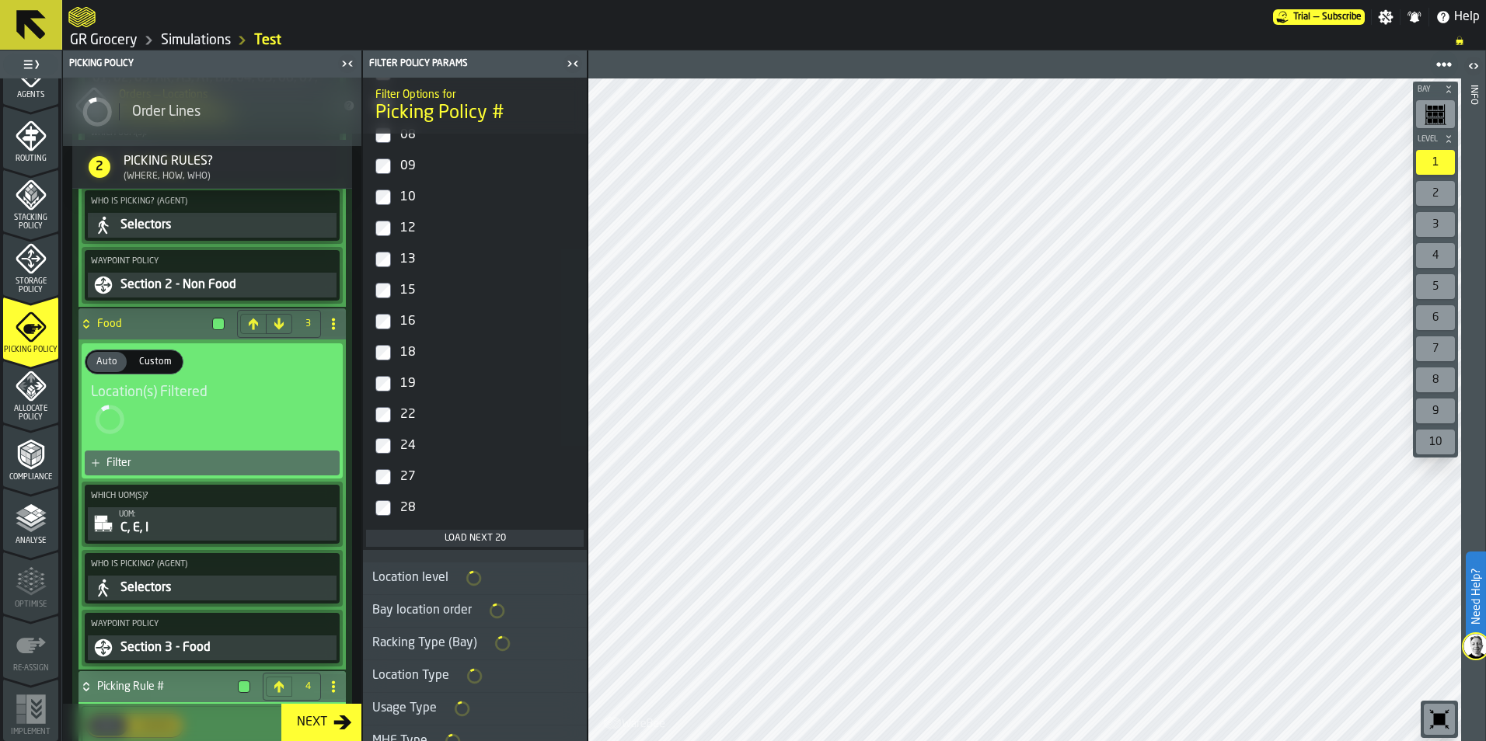
scroll to position [469, 0]
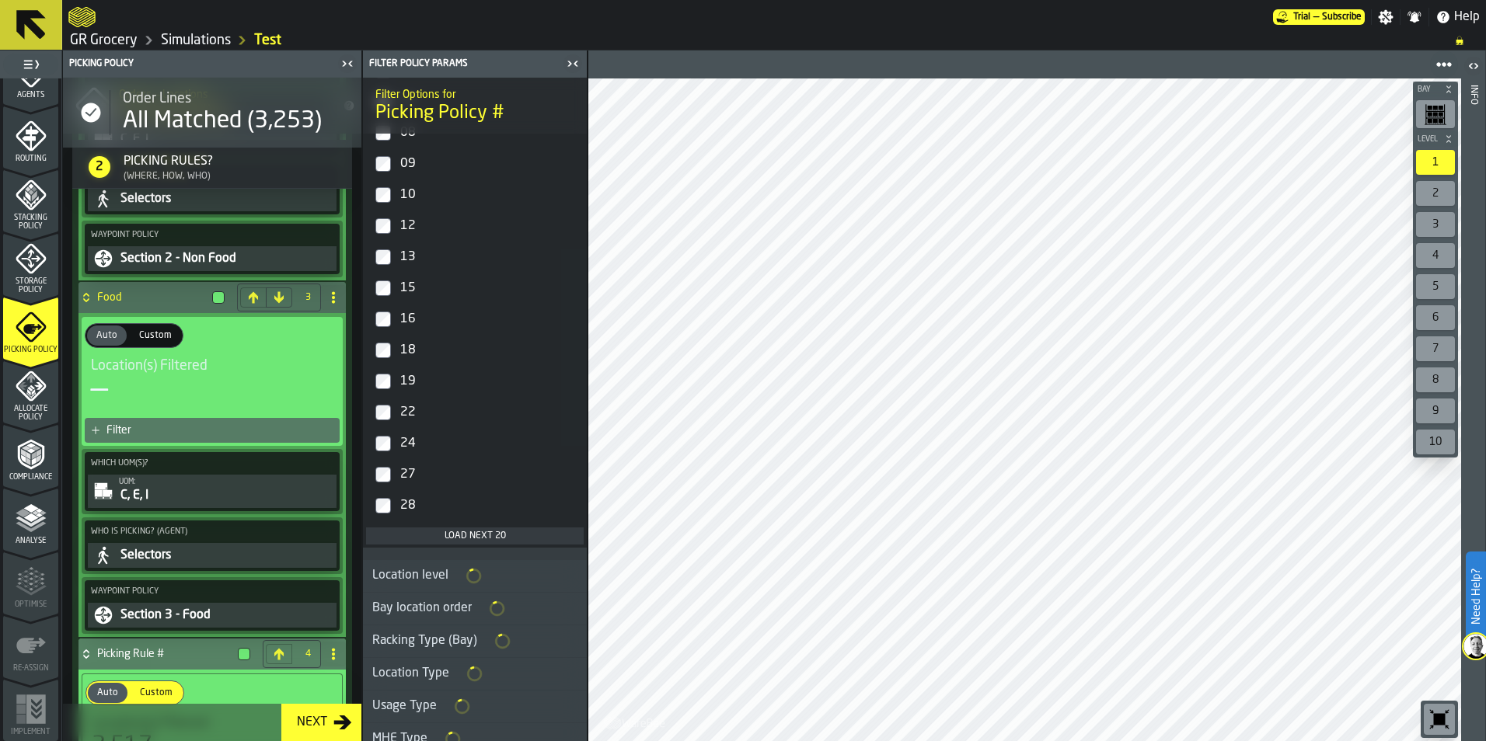
click at [396, 474] on label "27" at bounding box center [475, 474] width 218 height 31
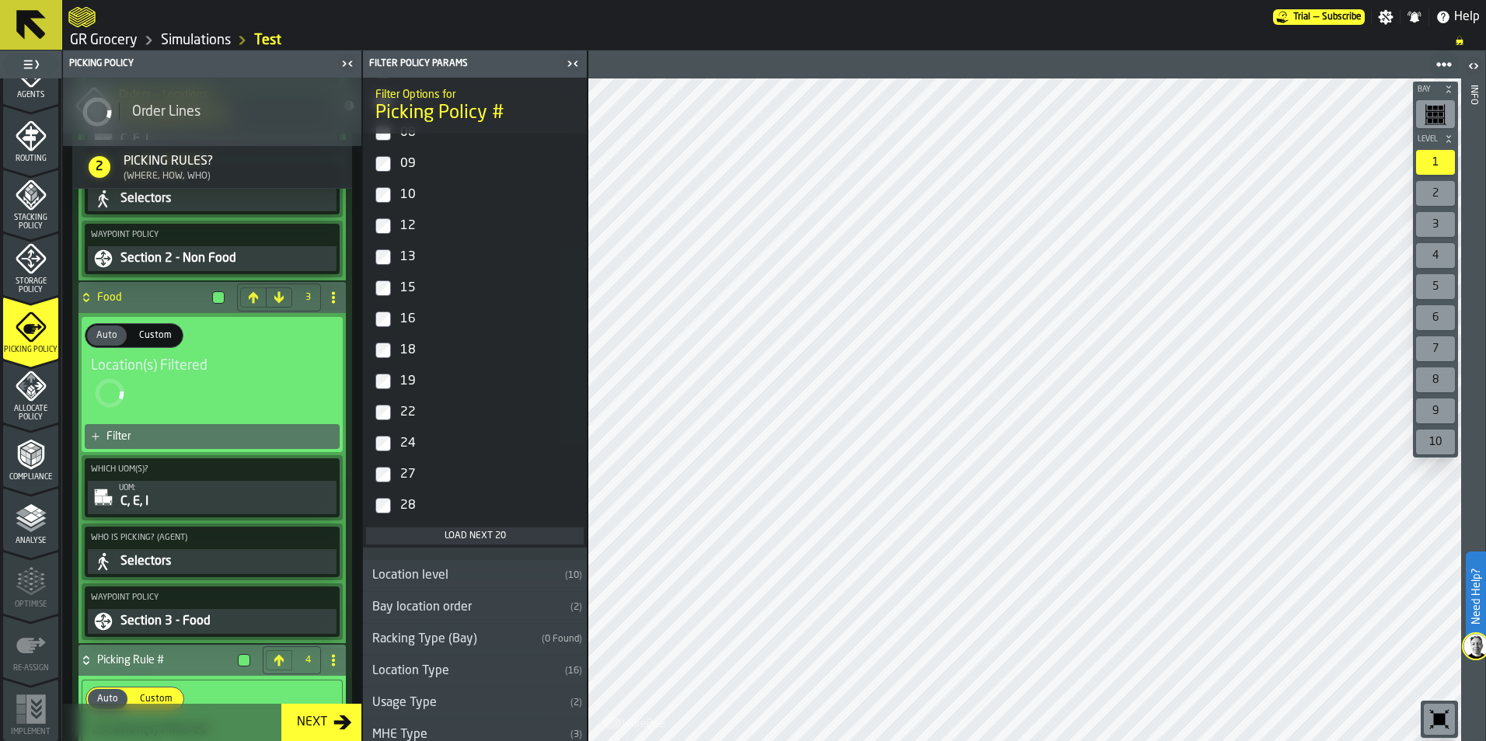
click at [400, 510] on div "28" at bounding box center [488, 505] width 183 height 25
click at [436, 539] on div "Load next 20" at bounding box center [474, 536] width 205 height 11
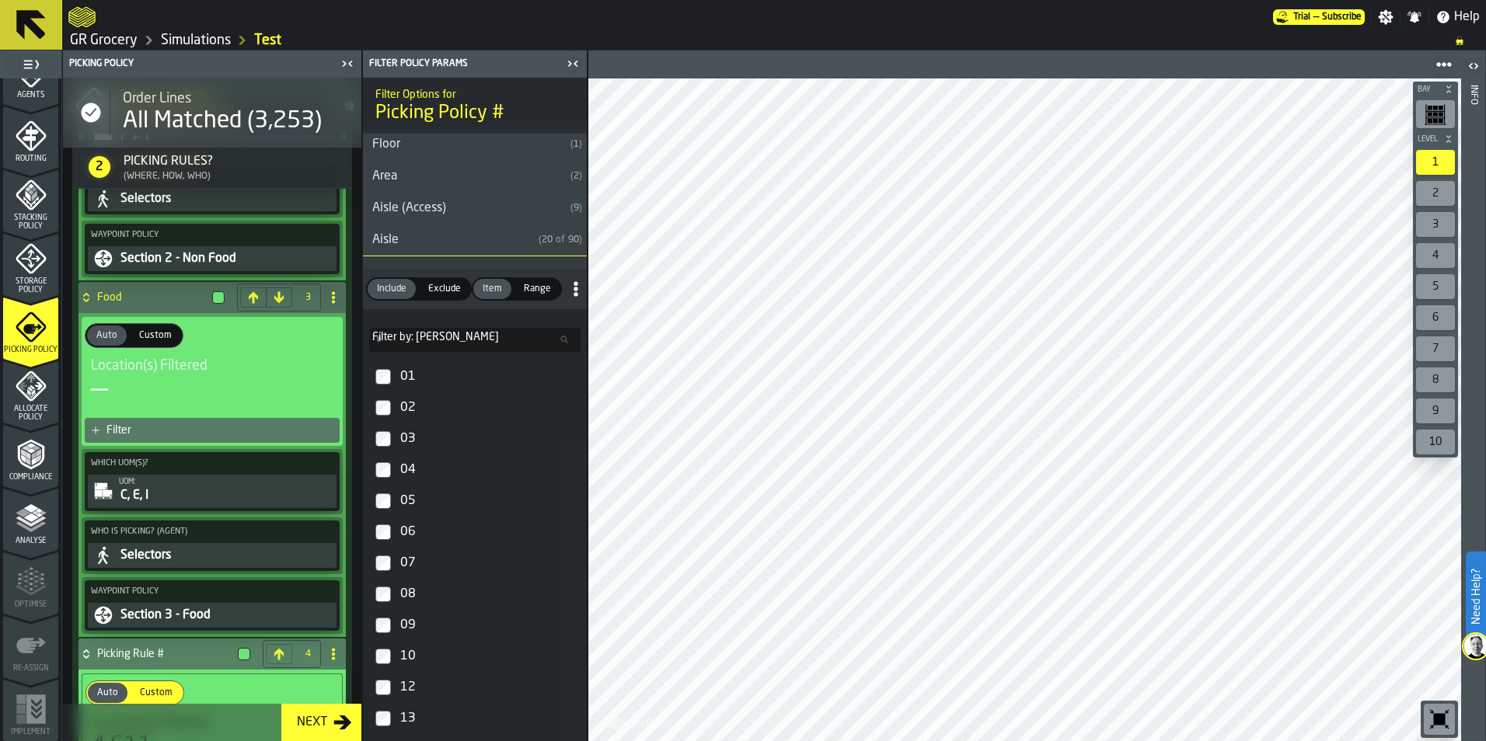
click at [457, 344] on input "Filter by: Aisle Filter by: [PERSON_NAME]" at bounding box center [474, 340] width 211 height 24
type input "*"
click at [399, 561] on div "29" at bounding box center [488, 563] width 183 height 25
click at [441, 347] on input "*" at bounding box center [474, 342] width 211 height 24
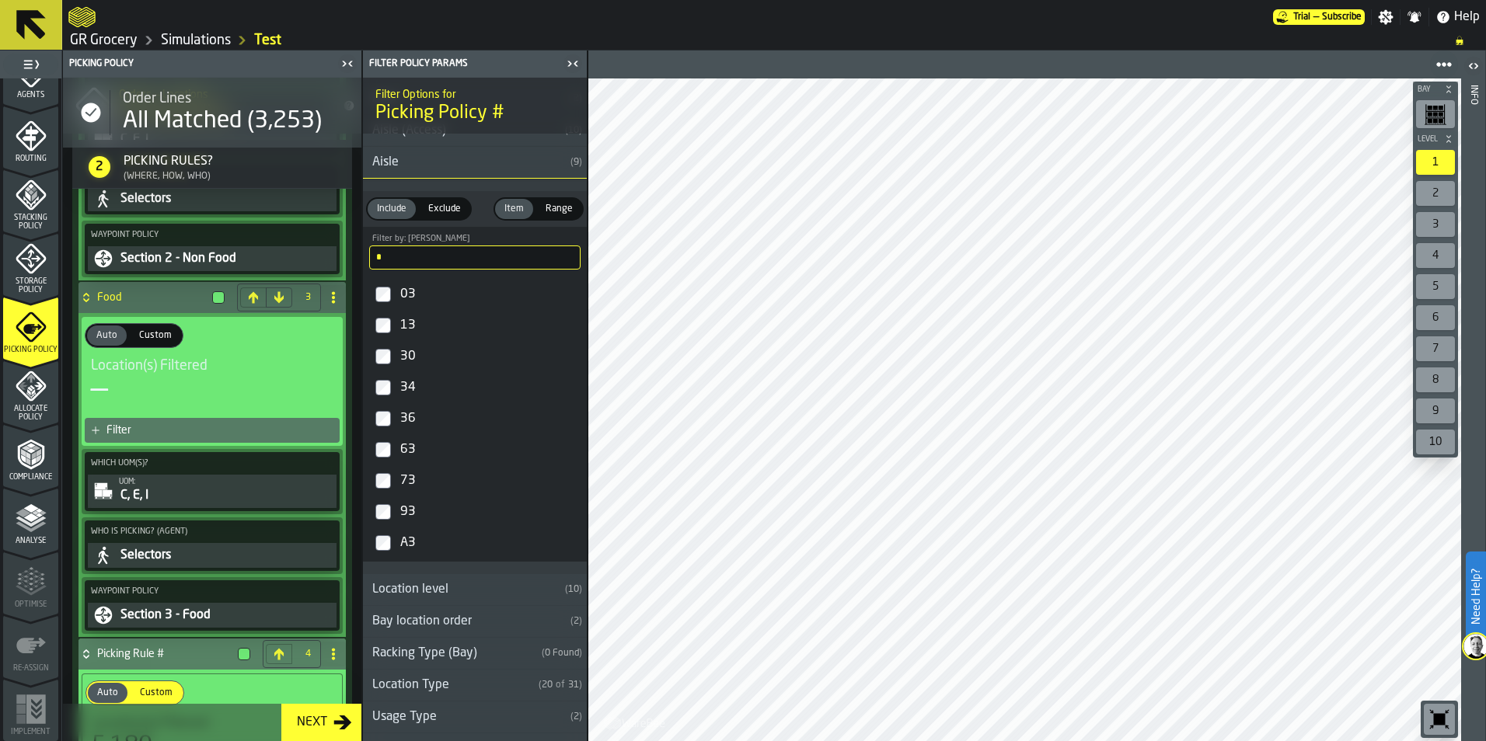
type input "*"
click at [411, 357] on div "30" at bounding box center [488, 356] width 183 height 25
click at [399, 396] on div "34" at bounding box center [488, 387] width 183 height 25
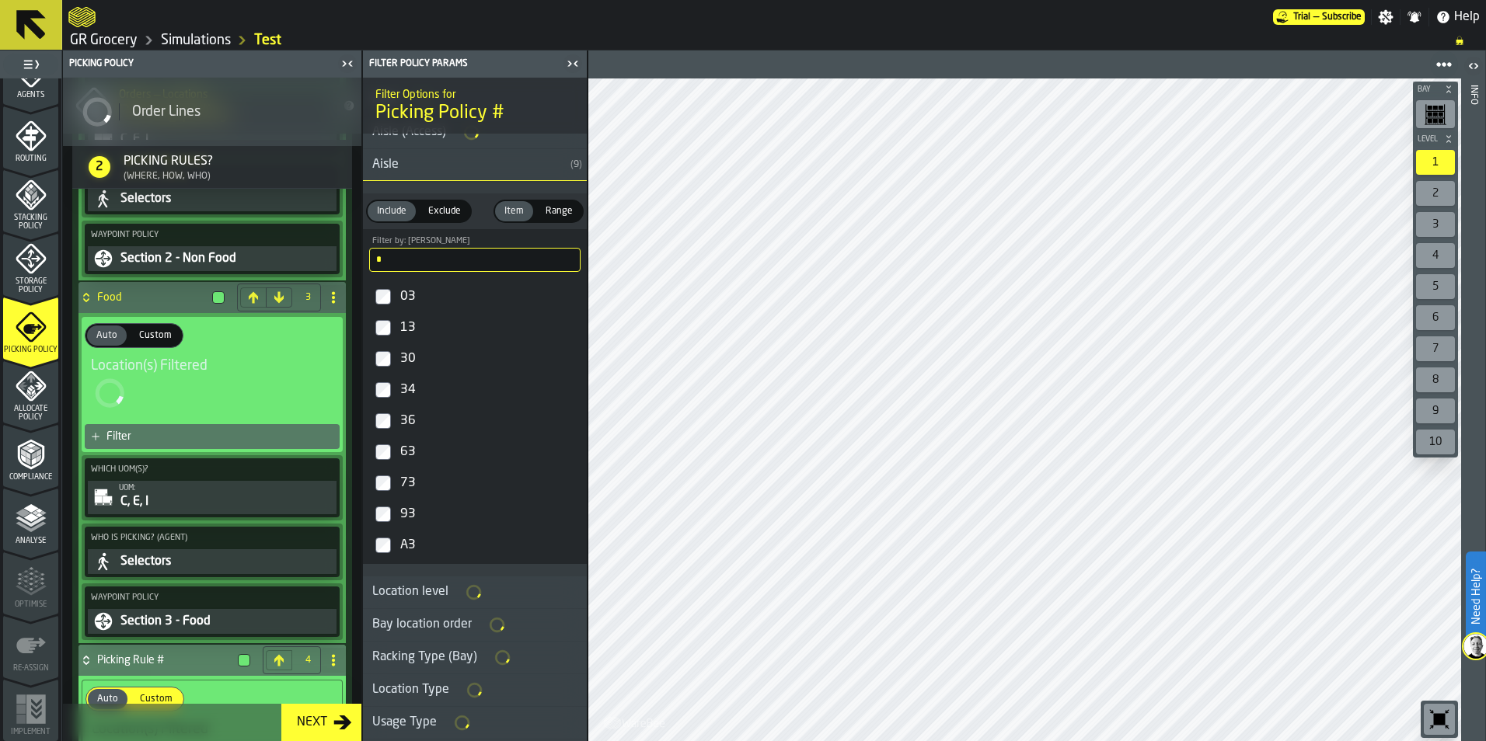
click at [407, 426] on div "36" at bounding box center [488, 421] width 183 height 25
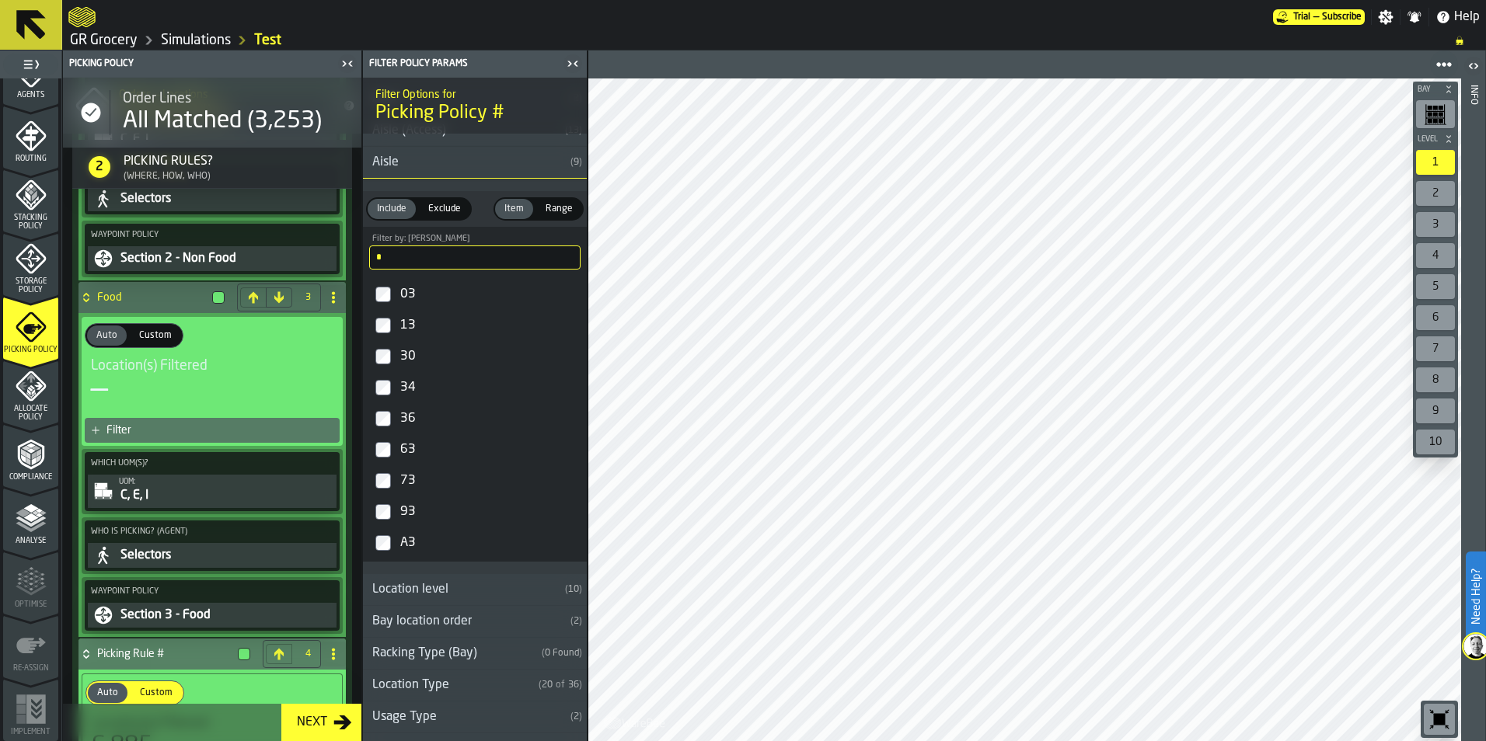
click at [421, 265] on input "*" at bounding box center [474, 258] width 211 height 24
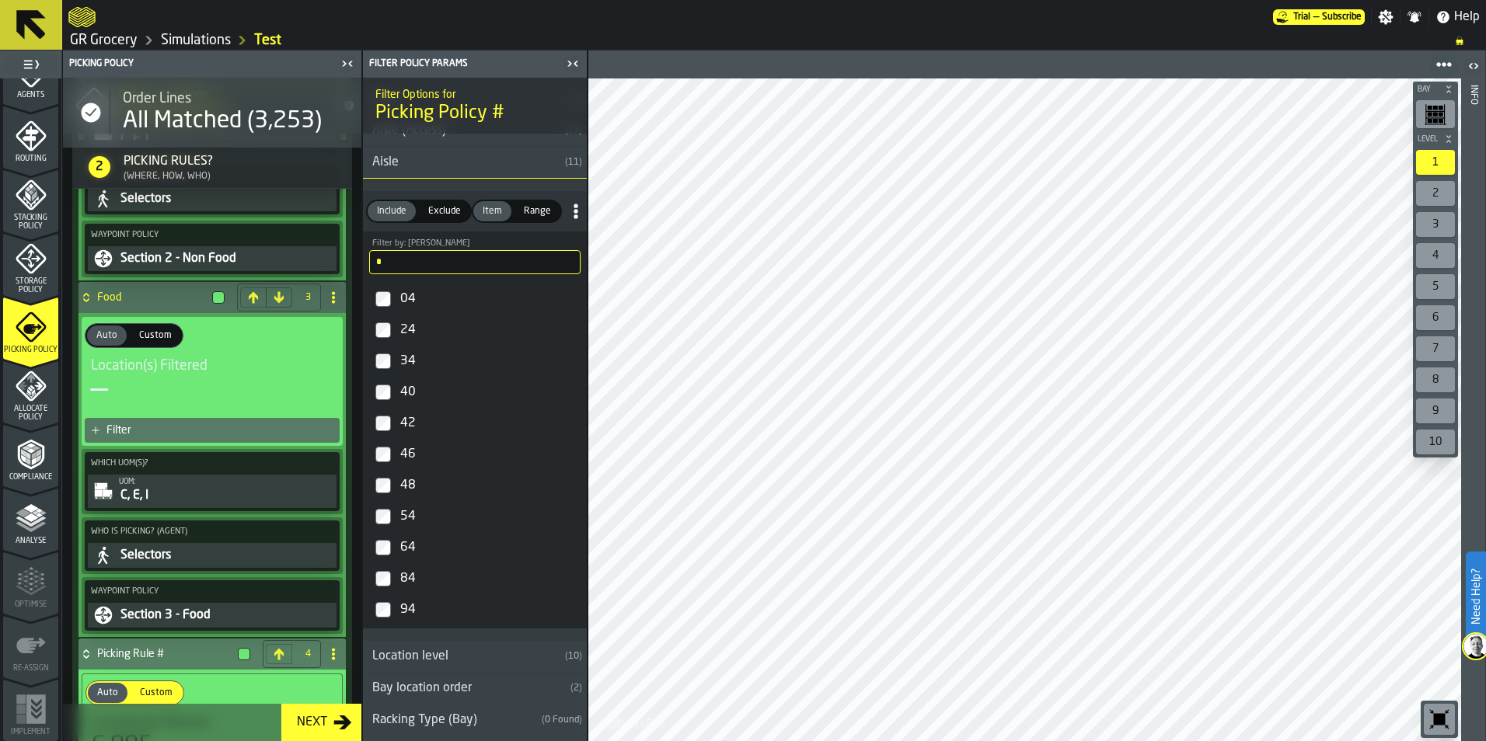
type input "*"
click at [394, 402] on label "40" at bounding box center [475, 392] width 218 height 31
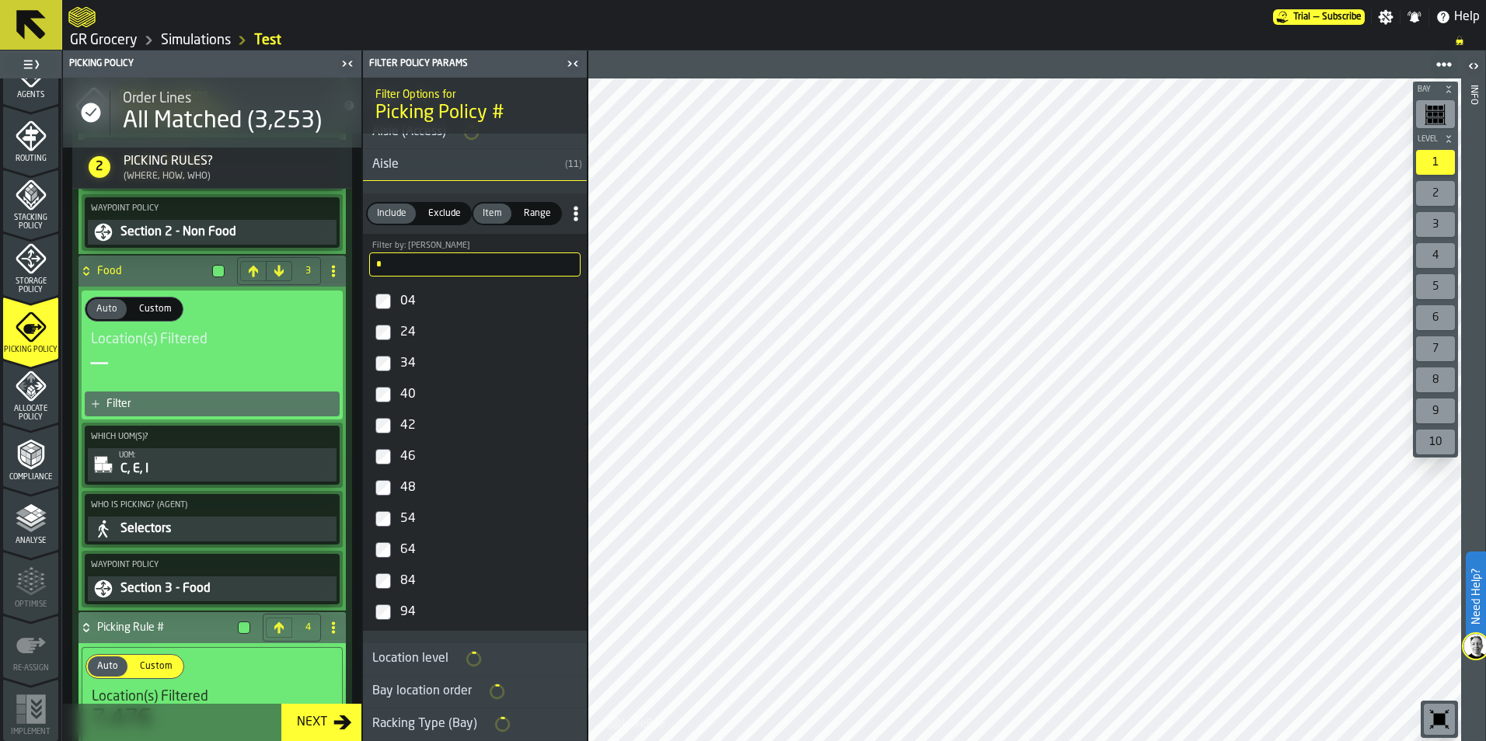
scroll to position [1227, 0]
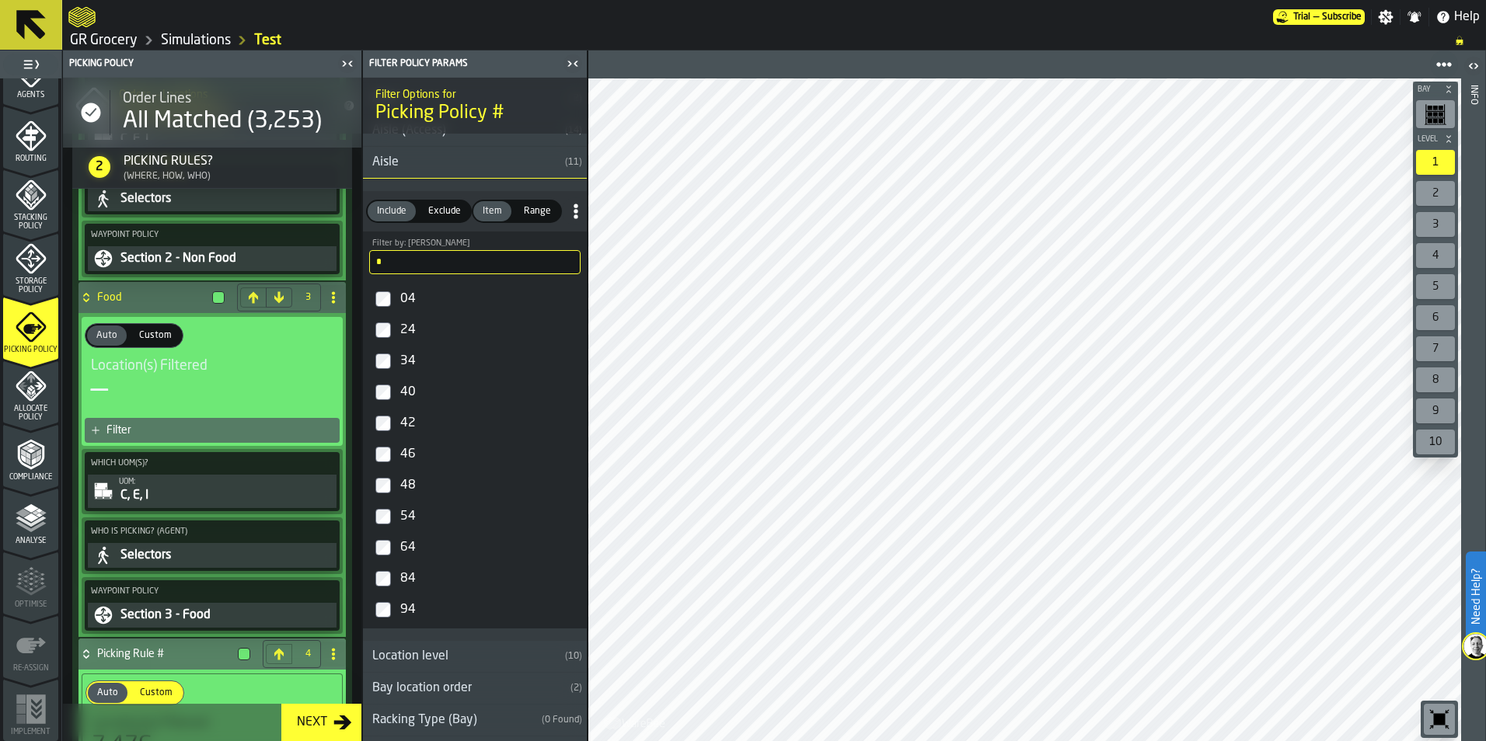
click at [409, 433] on div "42" at bounding box center [488, 423] width 183 height 25
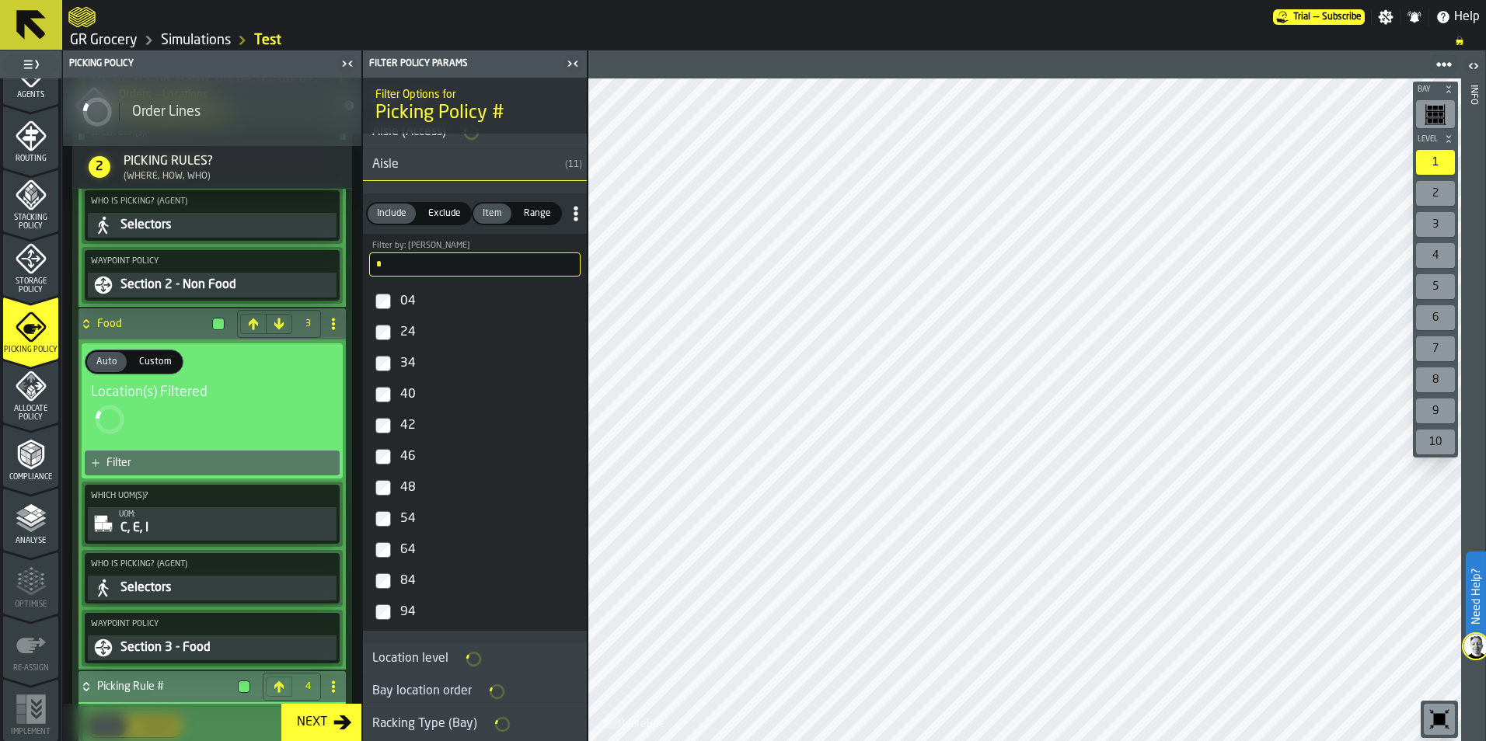
scroll to position [1254, 0]
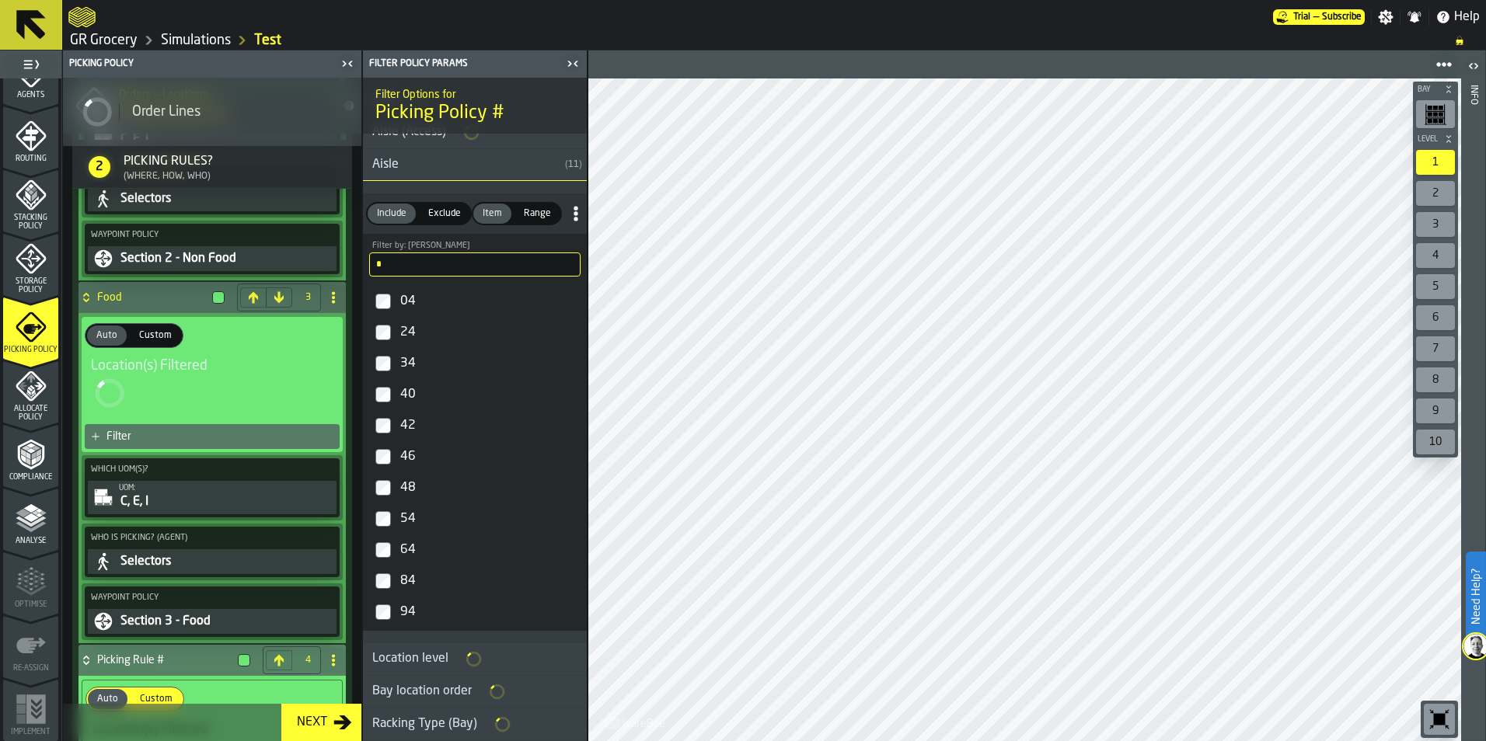
click at [407, 456] on div "46" at bounding box center [488, 457] width 183 height 25
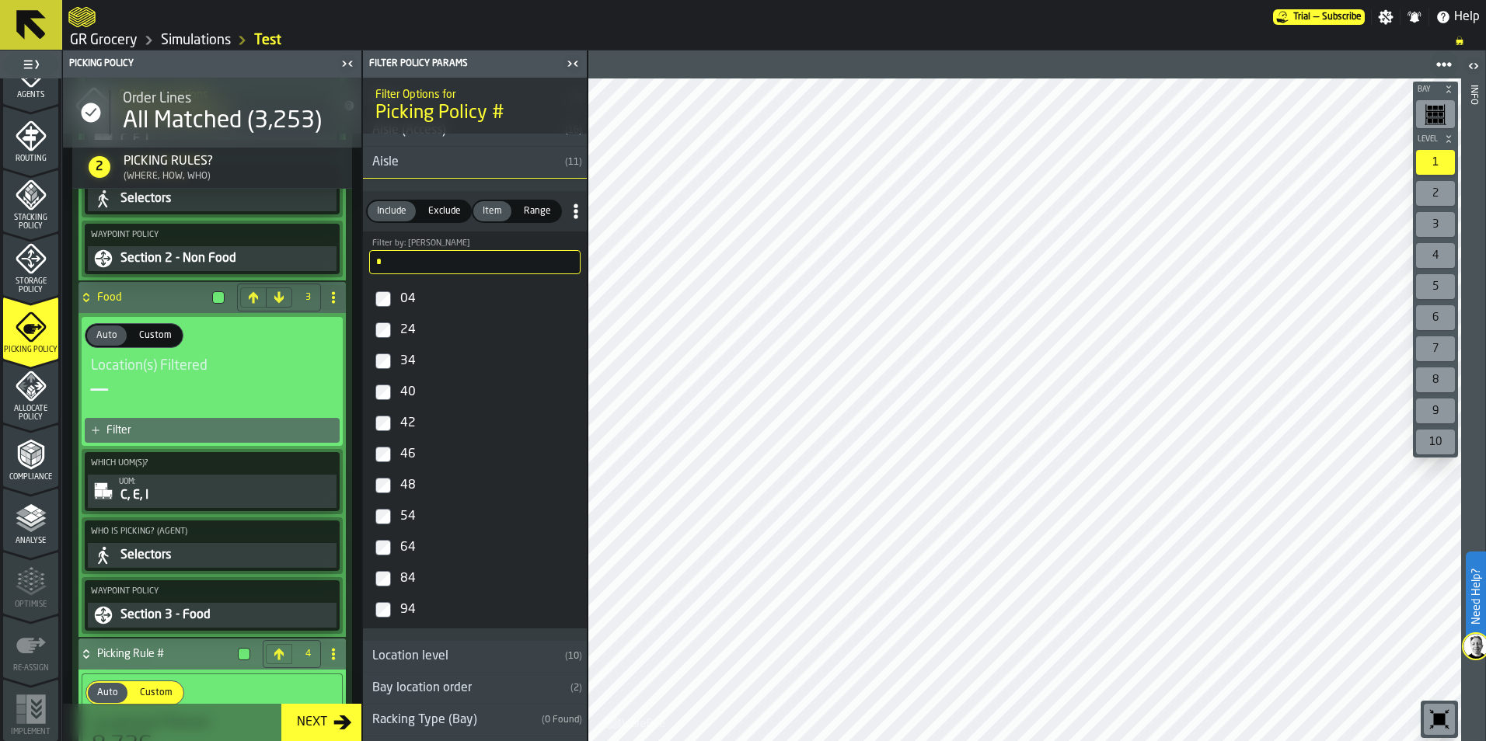
click at [407, 484] on div "48" at bounding box center [488, 485] width 183 height 25
click at [420, 266] on input "*" at bounding box center [474, 262] width 211 height 24
type input "*"
drag, startPoint x: 420, startPoint y: 358, endPoint x: 415, endPoint y: 382, distance: 24.7
click at [420, 358] on div "51" at bounding box center [488, 361] width 183 height 25
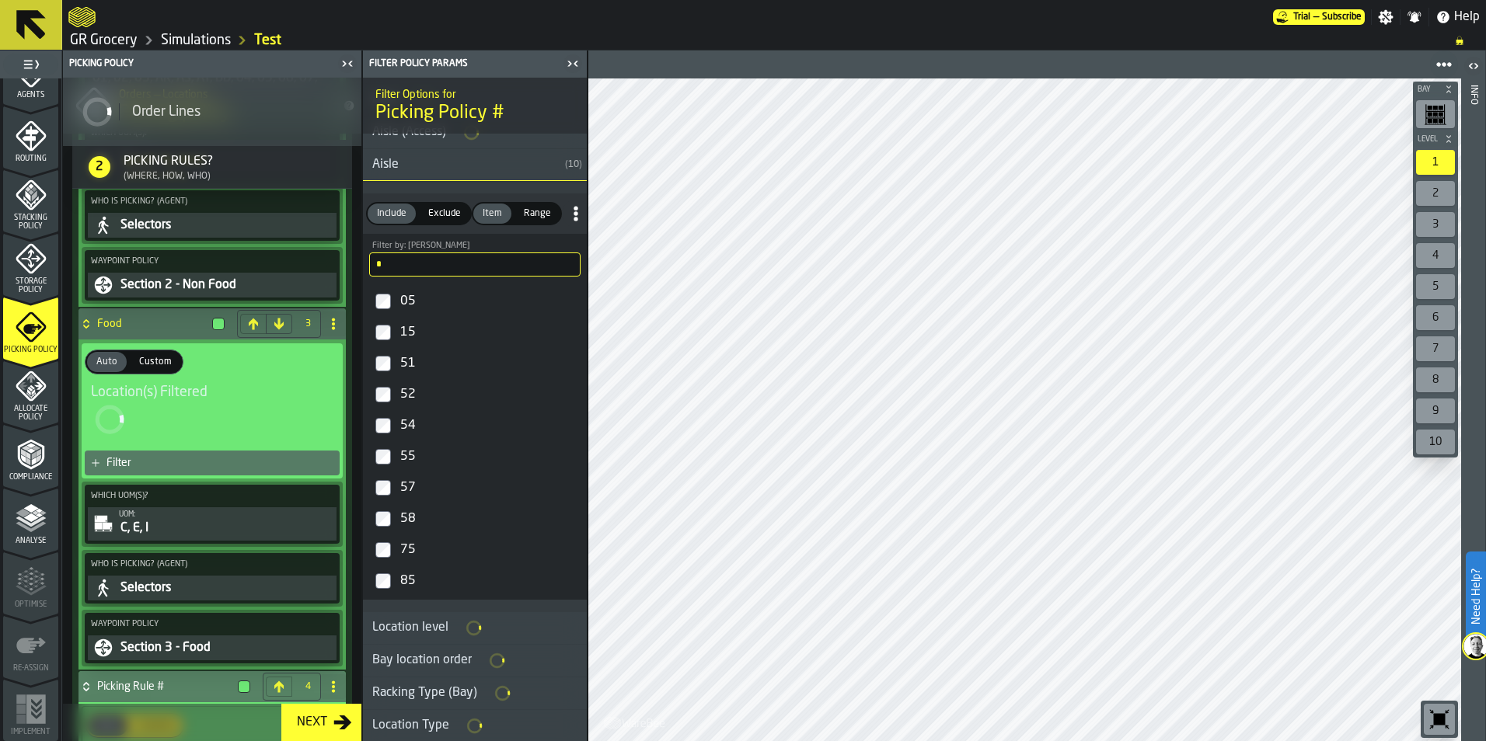
scroll to position [1254, 0]
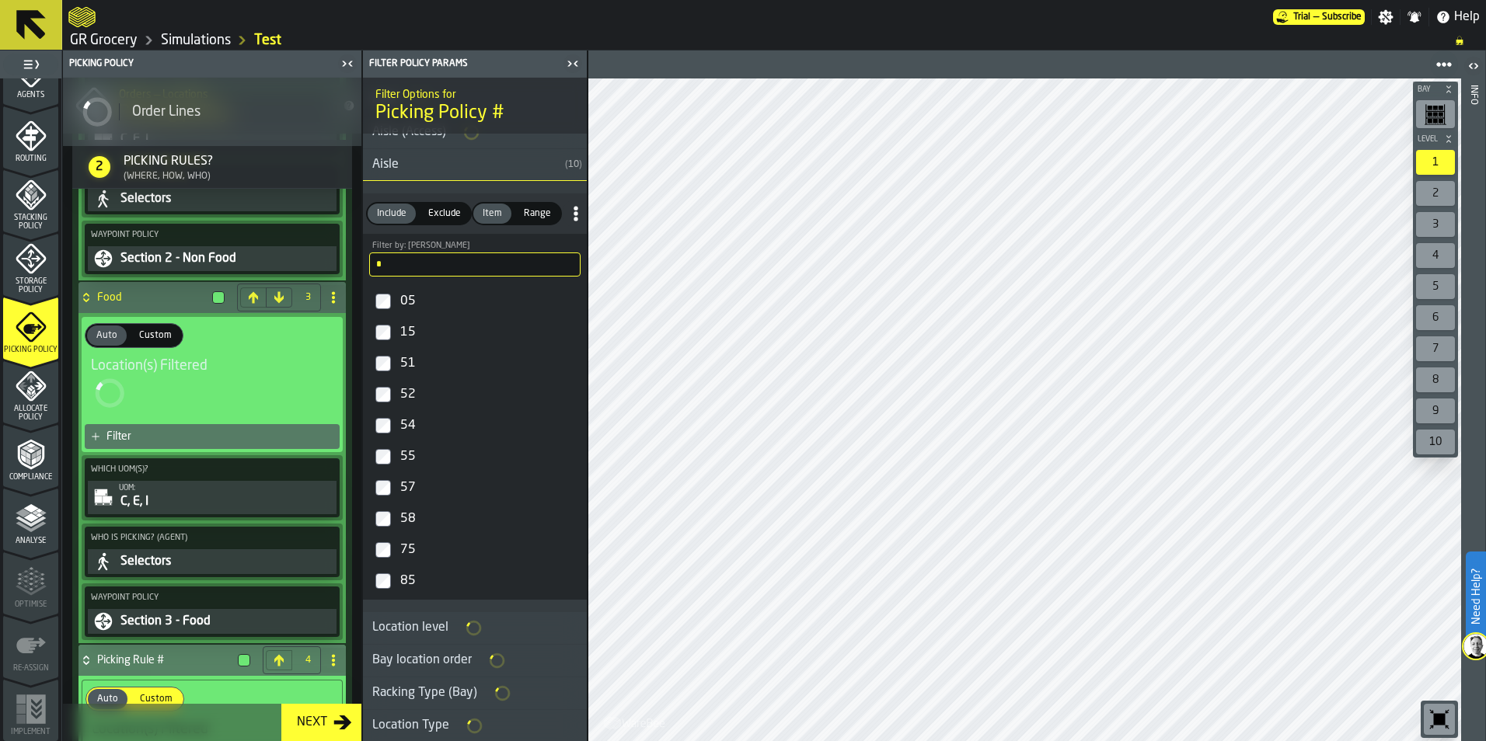
click at [407, 396] on div "52" at bounding box center [488, 394] width 183 height 25
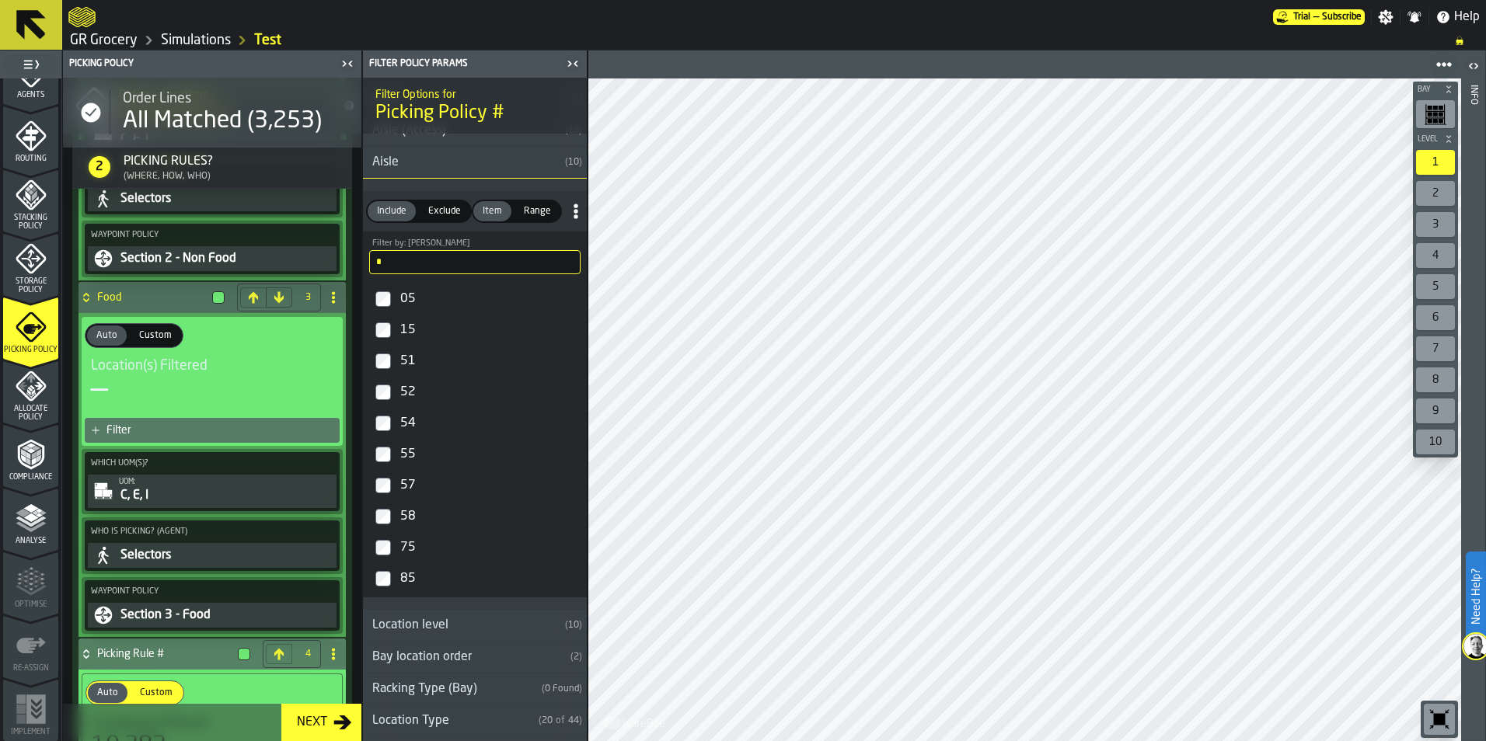
drag, startPoint x: 408, startPoint y: 427, endPoint x: 433, endPoint y: 454, distance: 36.3
click at [408, 427] on div "54" at bounding box center [488, 423] width 183 height 25
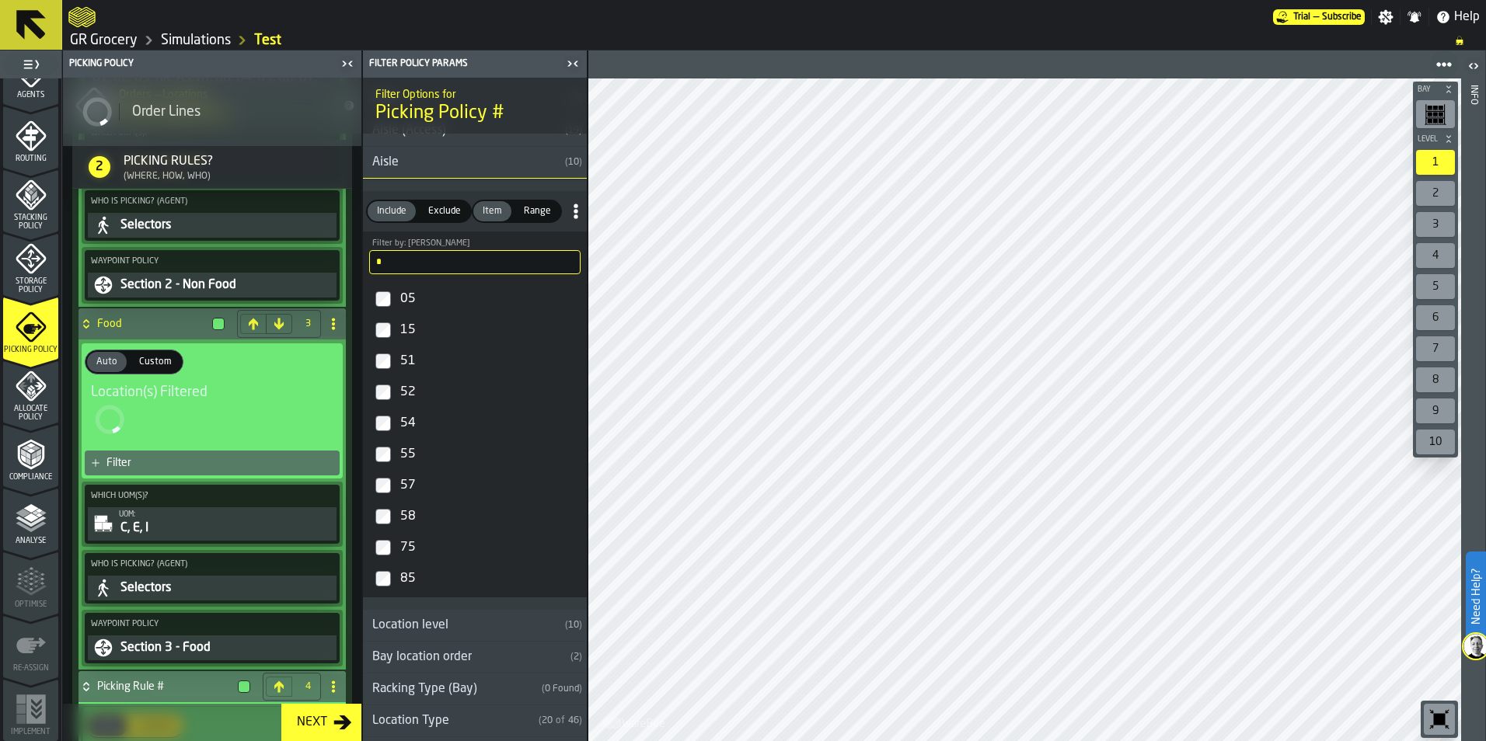
scroll to position [1254, 0]
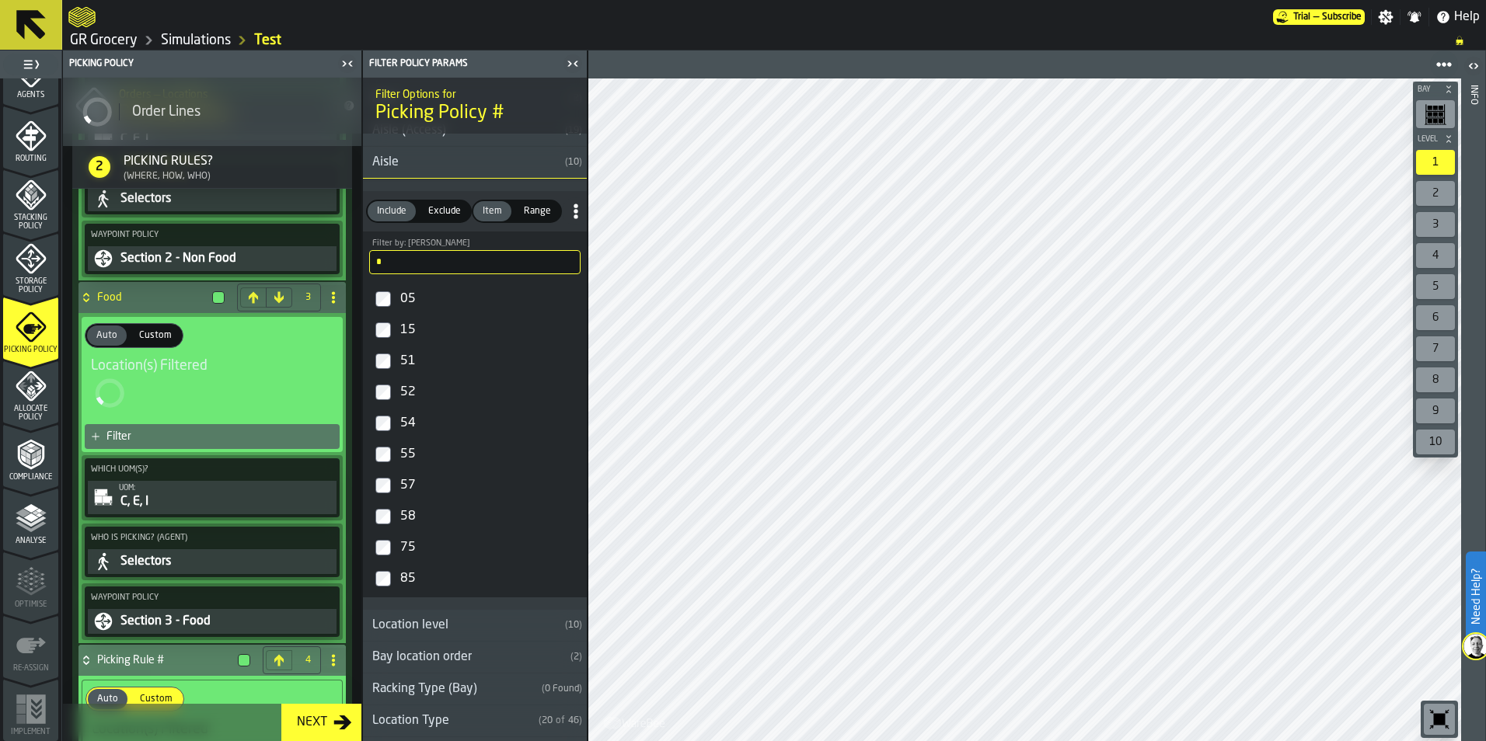
click at [413, 456] on div "55" at bounding box center [488, 454] width 183 height 25
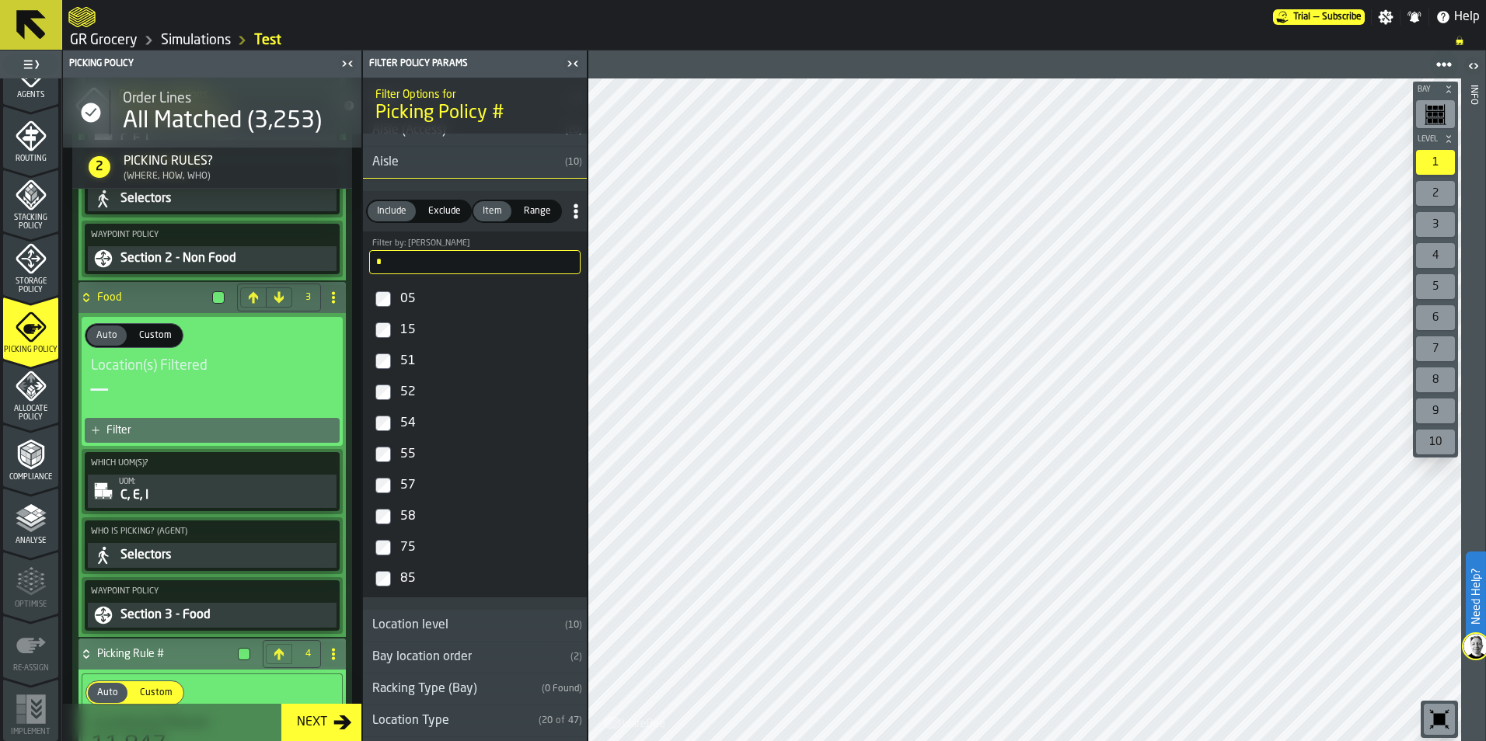
click at [417, 480] on div "57" at bounding box center [488, 485] width 183 height 25
click at [413, 521] on div "58" at bounding box center [488, 519] width 183 height 25
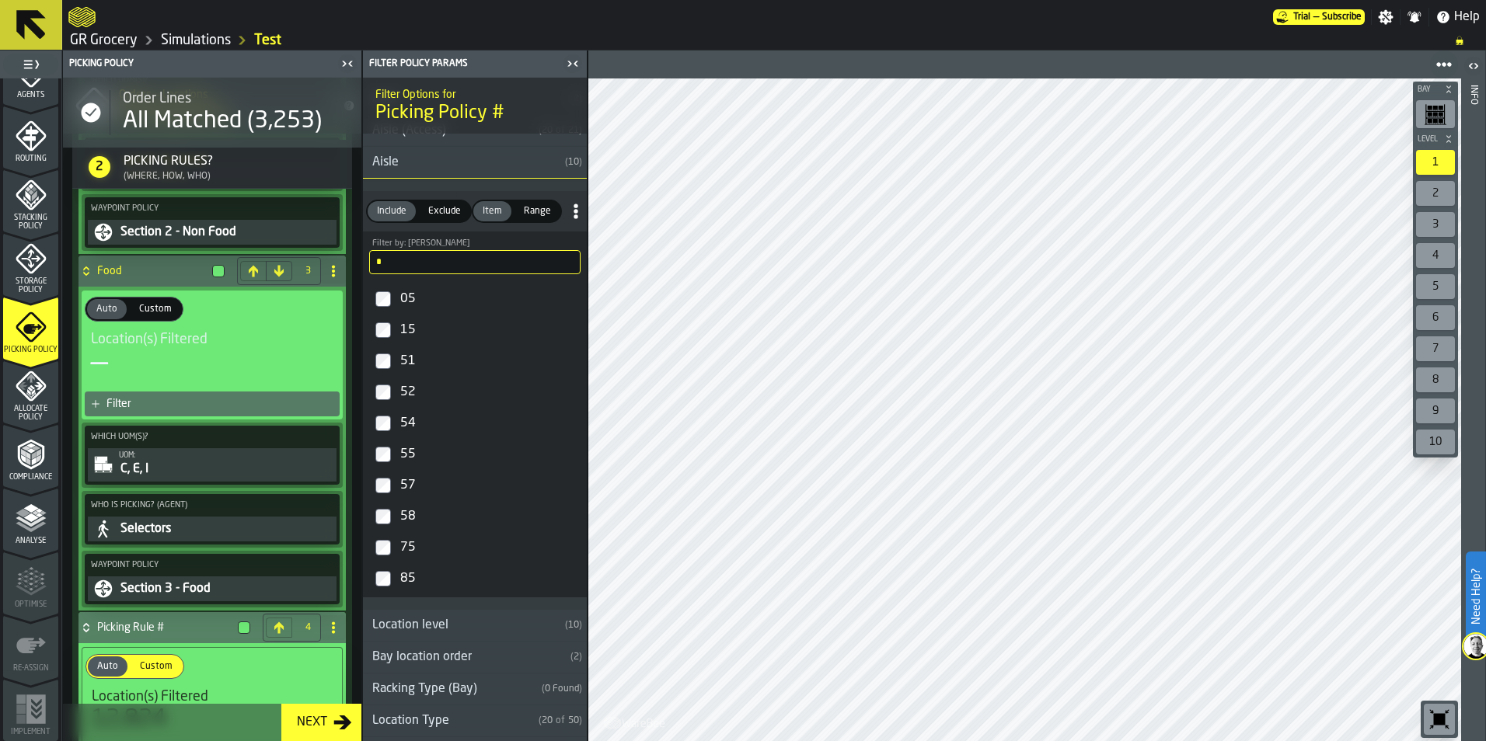
scroll to position [1227, 0]
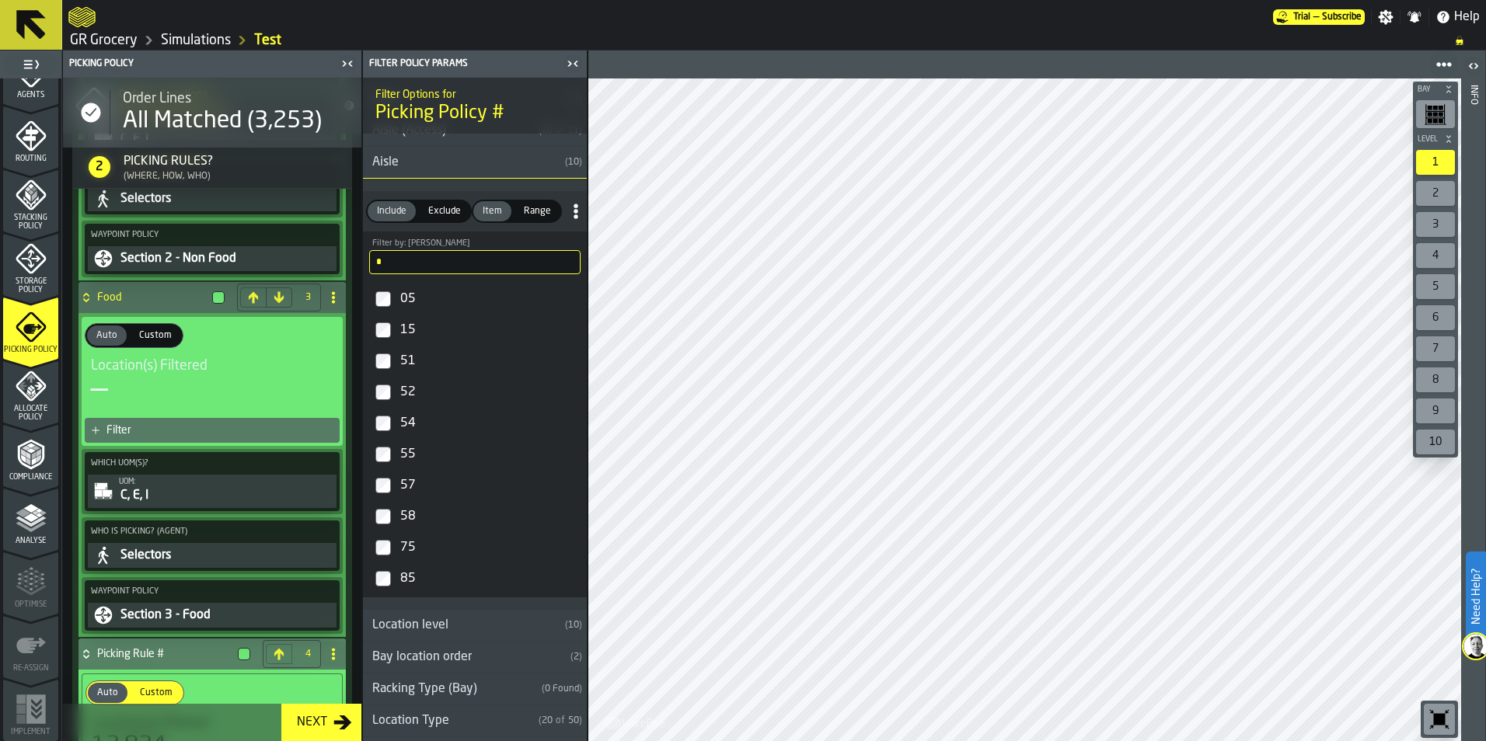
click at [437, 266] on input "*" at bounding box center [474, 262] width 211 height 24
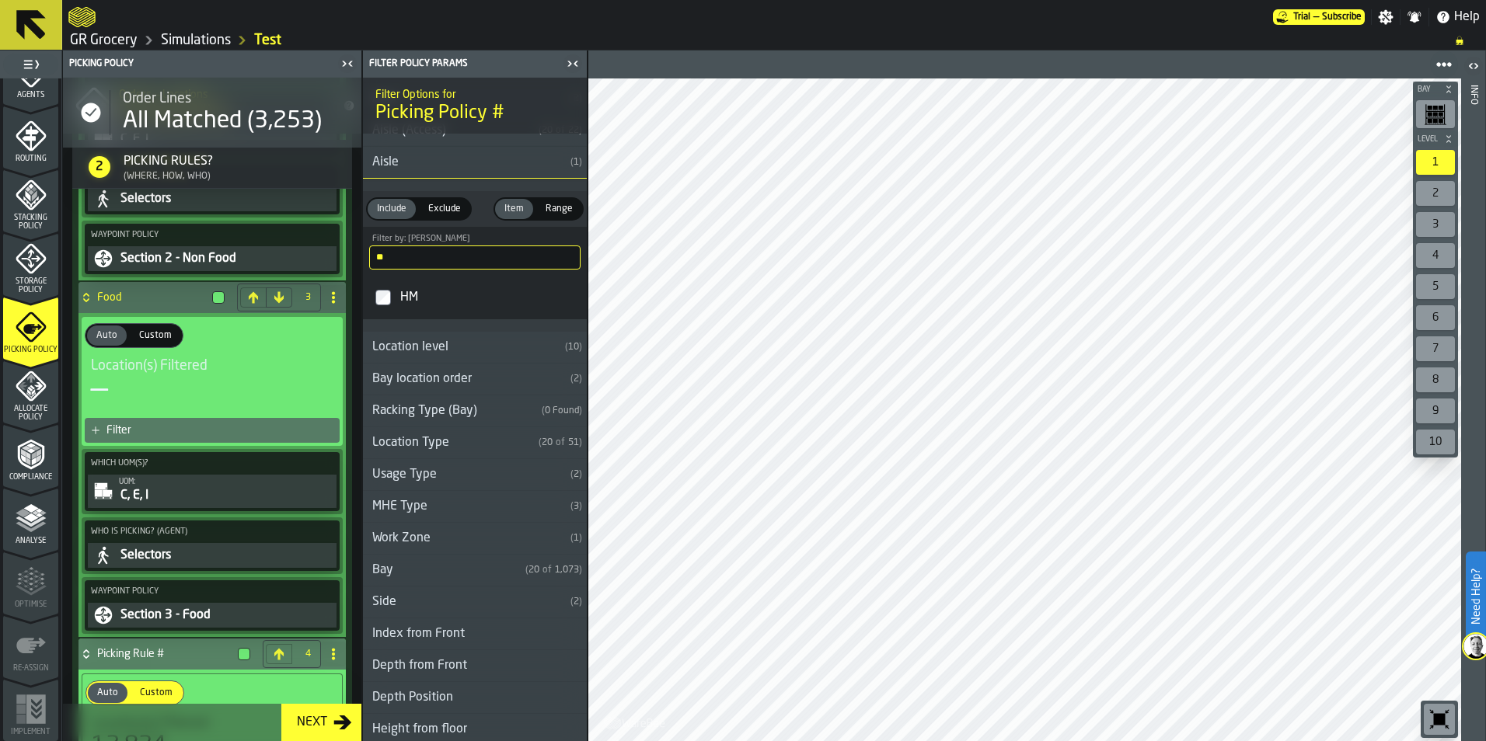
click at [399, 293] on div "HM" at bounding box center [488, 297] width 183 height 25
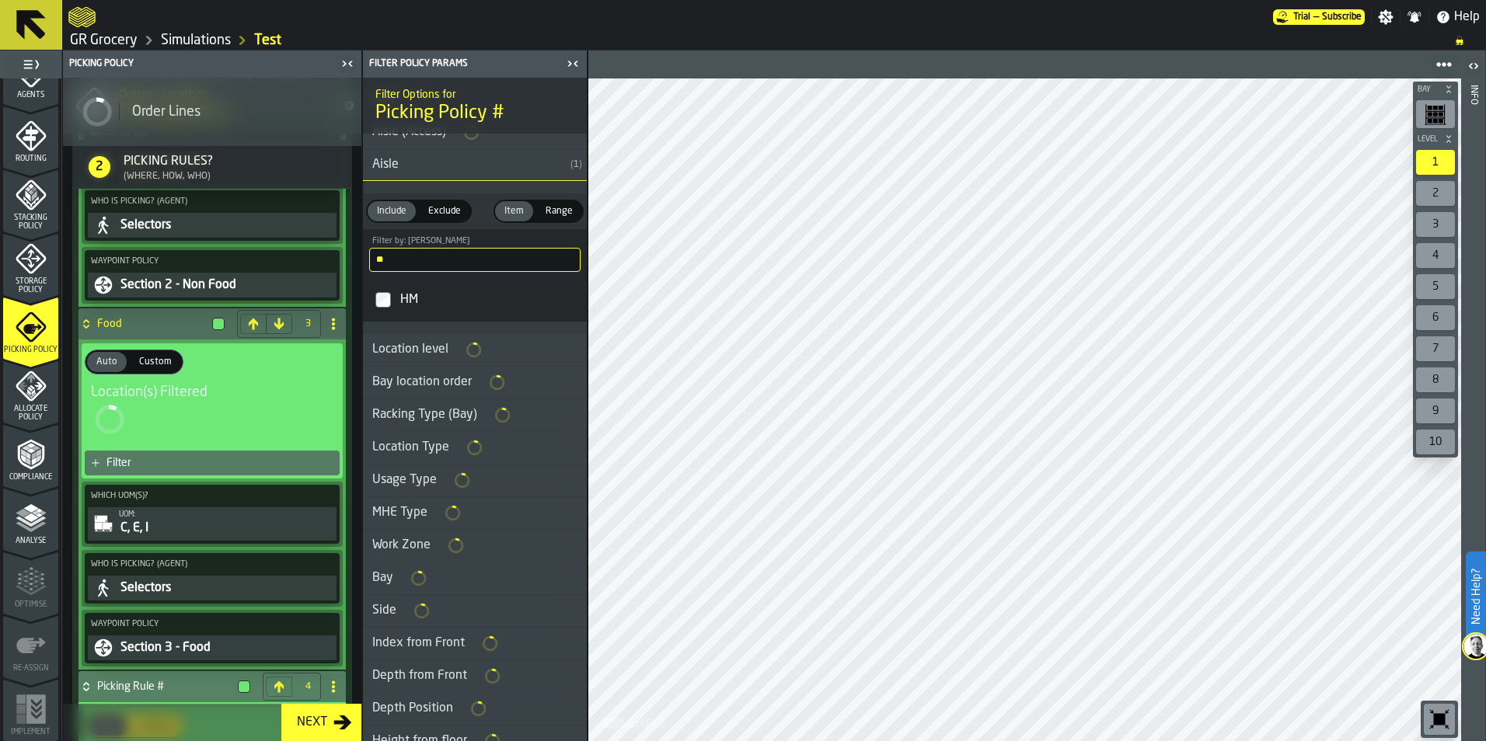
click at [459, 261] on input "**" at bounding box center [474, 260] width 211 height 24
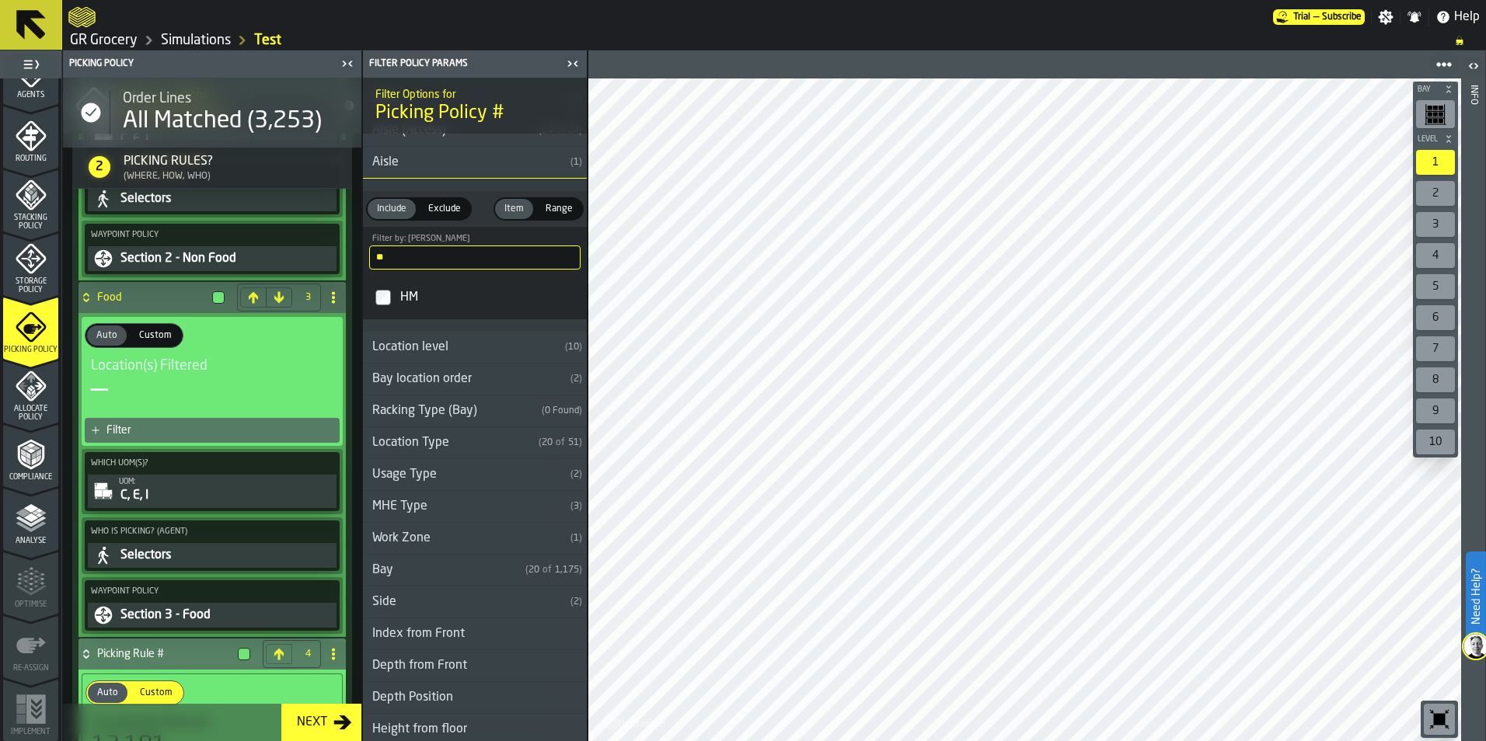
type input "*"
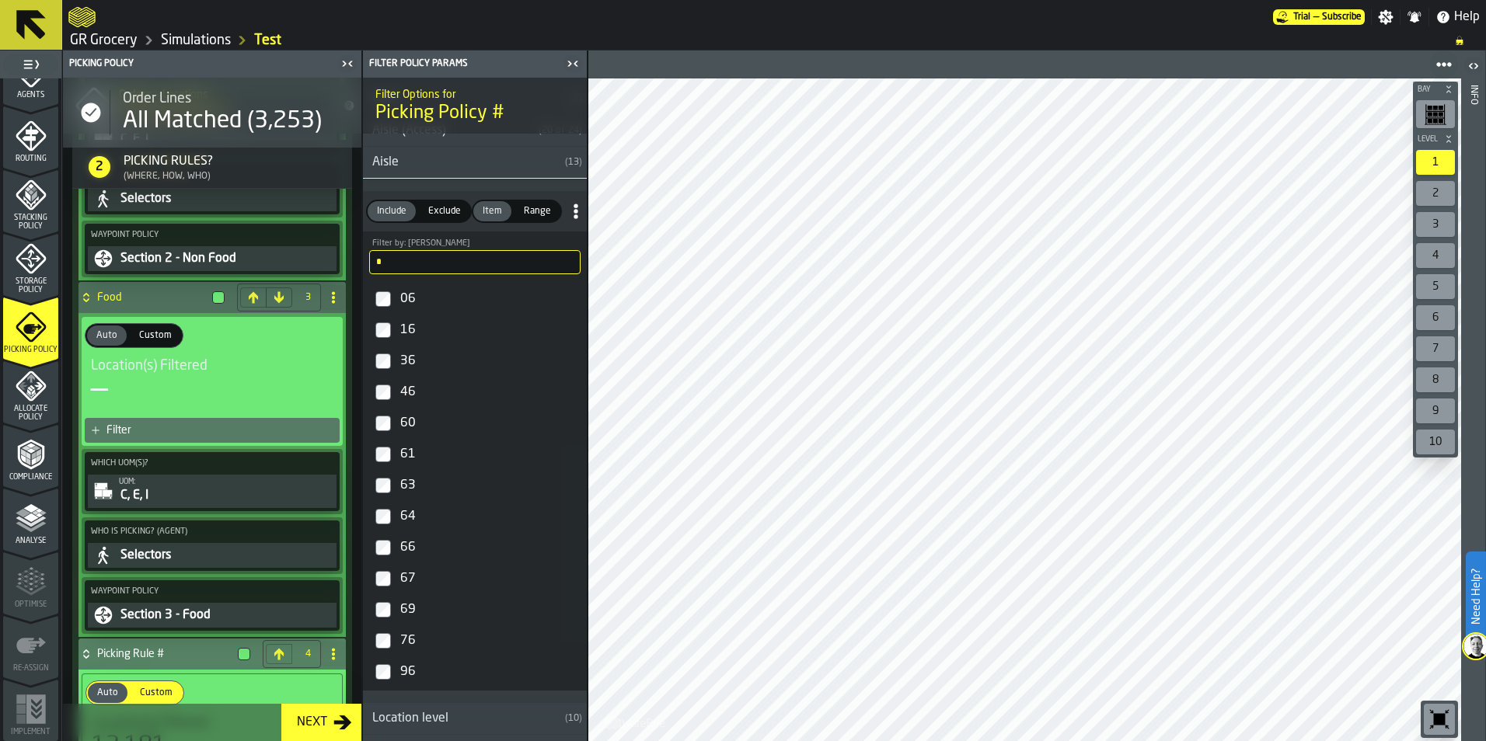
type input "*"
click at [465, 270] on input "*" at bounding box center [474, 262] width 211 height 24
type input "*"
click at [403, 424] on div "70" at bounding box center [488, 423] width 183 height 25
click at [400, 455] on div "72" at bounding box center [488, 457] width 183 height 25
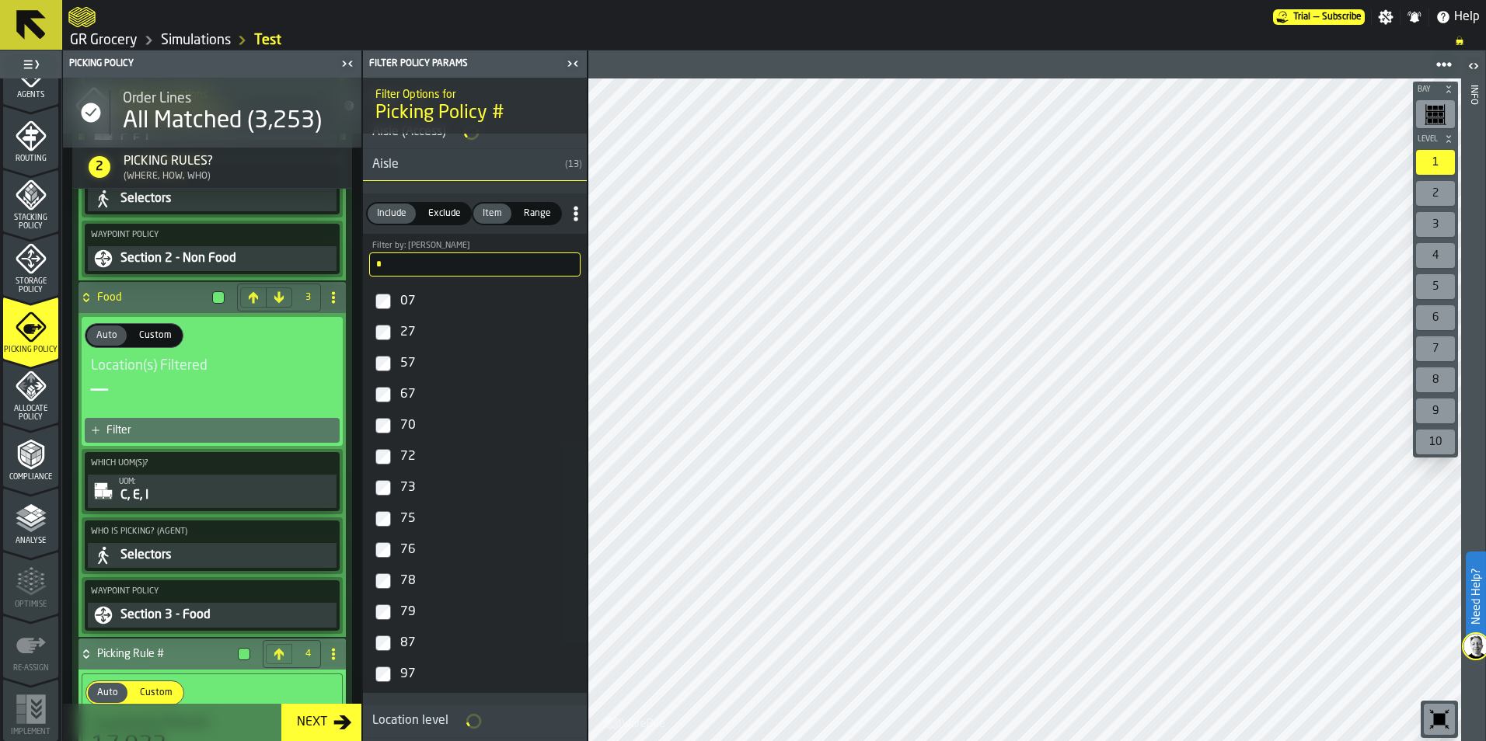
scroll to position [1254, 0]
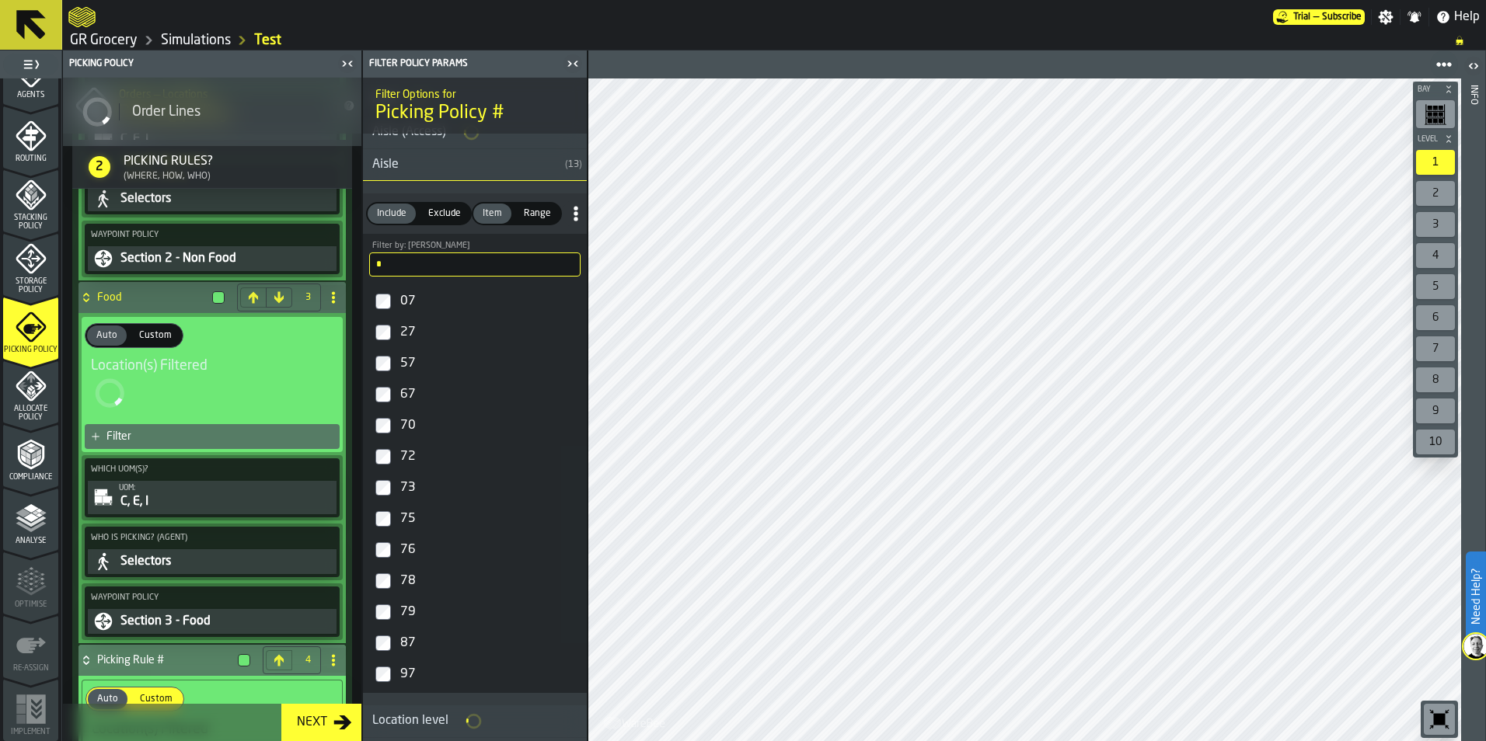
click at [400, 483] on div "73" at bounding box center [488, 488] width 183 height 25
click at [406, 521] on div "75" at bounding box center [488, 519] width 183 height 25
click at [408, 548] on div "76" at bounding box center [488, 550] width 183 height 25
click at [403, 577] on div "78" at bounding box center [488, 581] width 183 height 25
click at [404, 616] on div "79" at bounding box center [488, 610] width 183 height 25
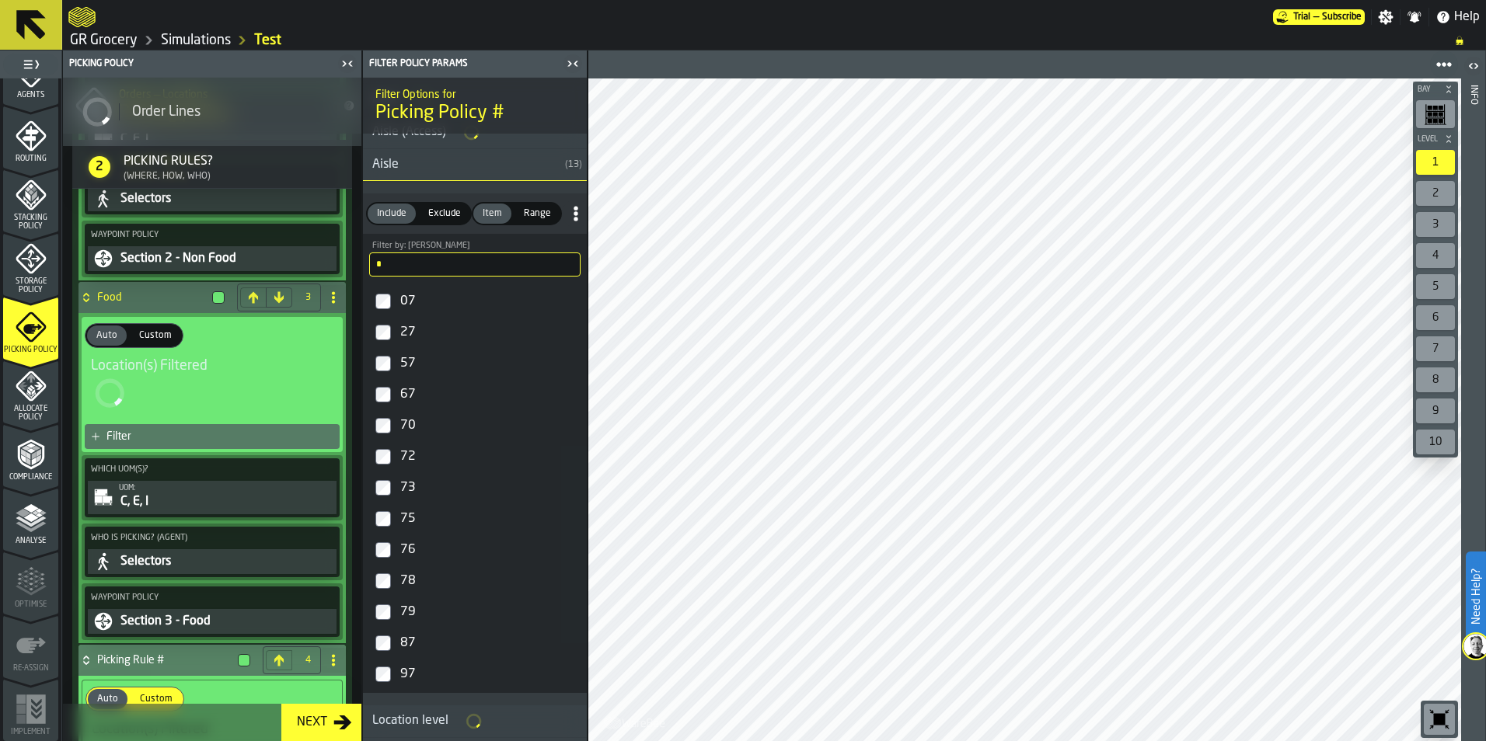
click at [425, 261] on input "*" at bounding box center [474, 265] width 211 height 24
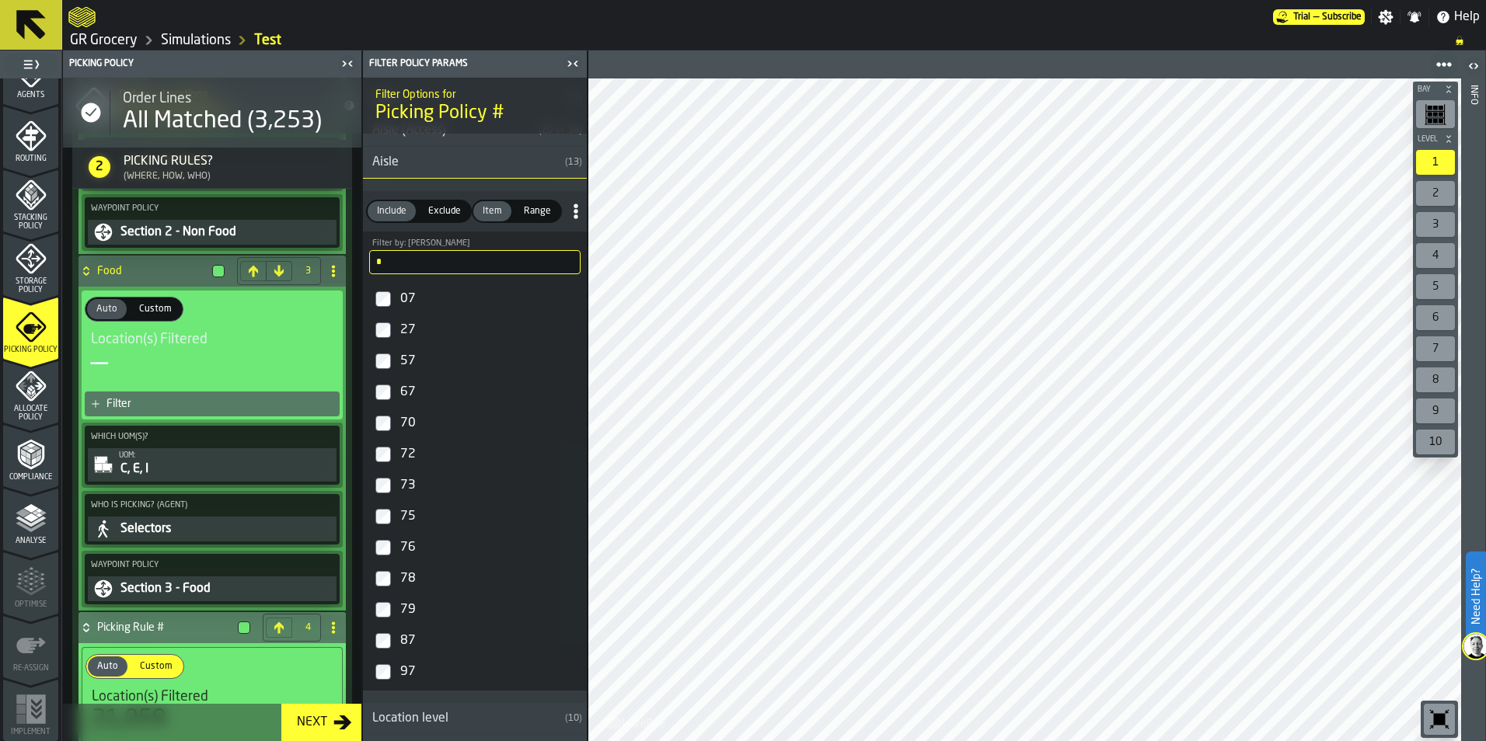
scroll to position [1227, 0]
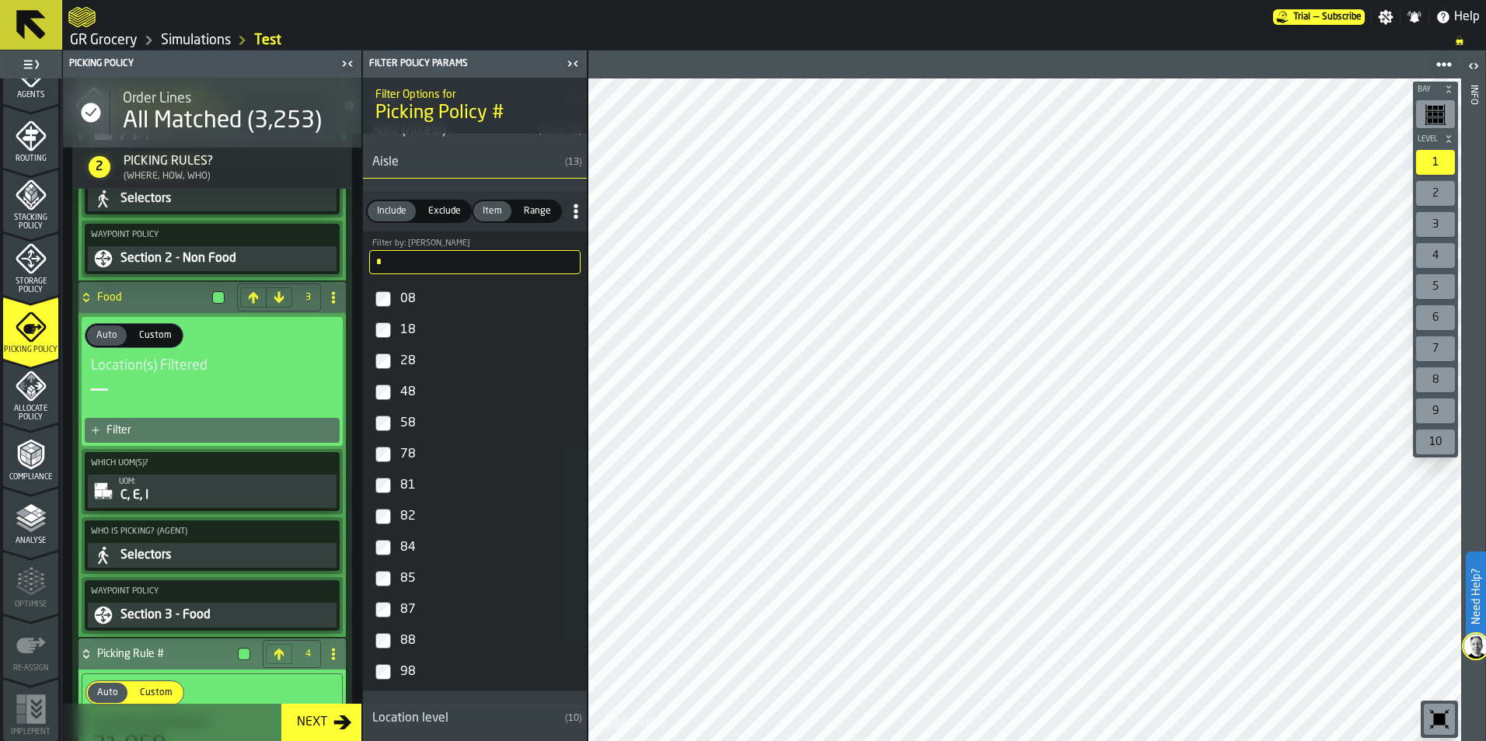
type input "*"
click at [410, 480] on div "81" at bounding box center [488, 485] width 183 height 25
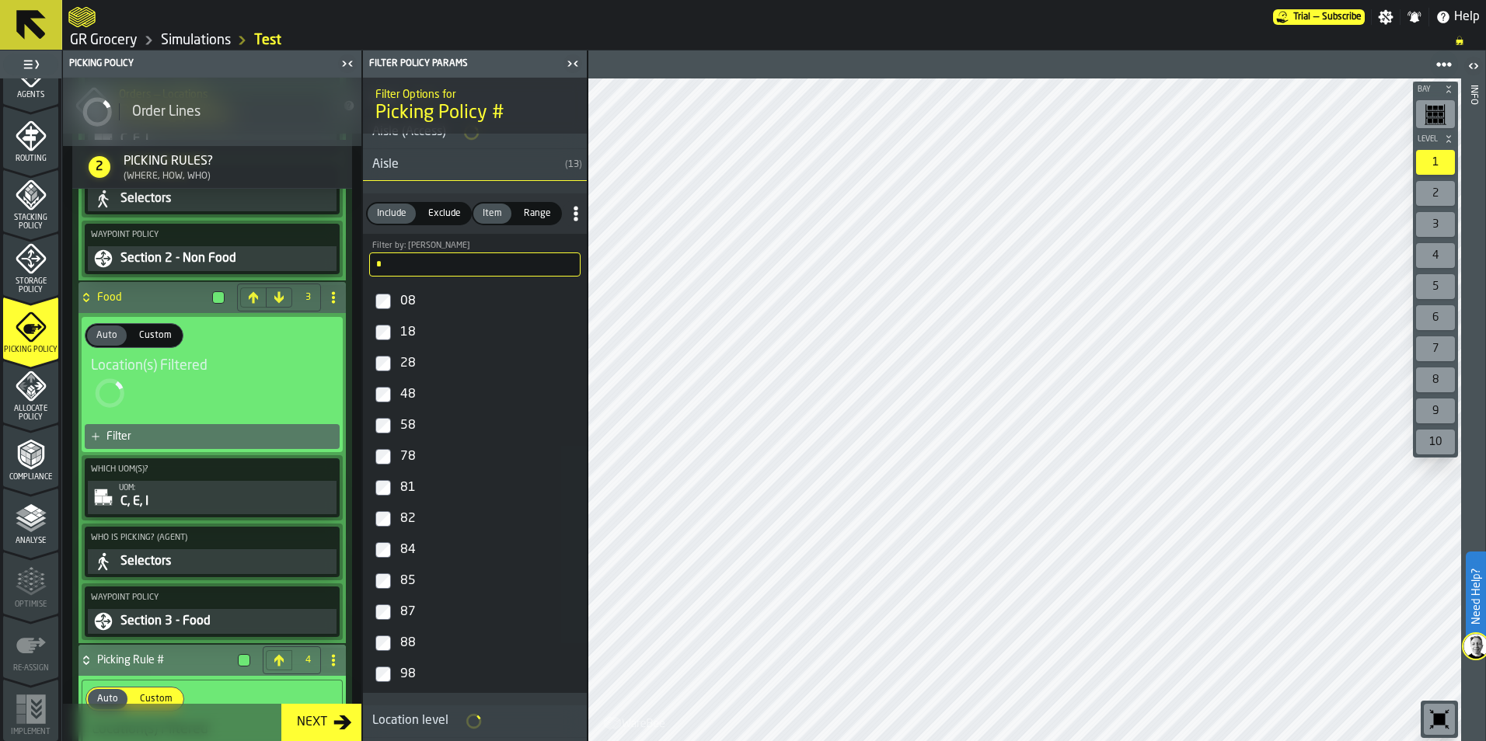
click at [408, 521] on div "82" at bounding box center [488, 519] width 183 height 25
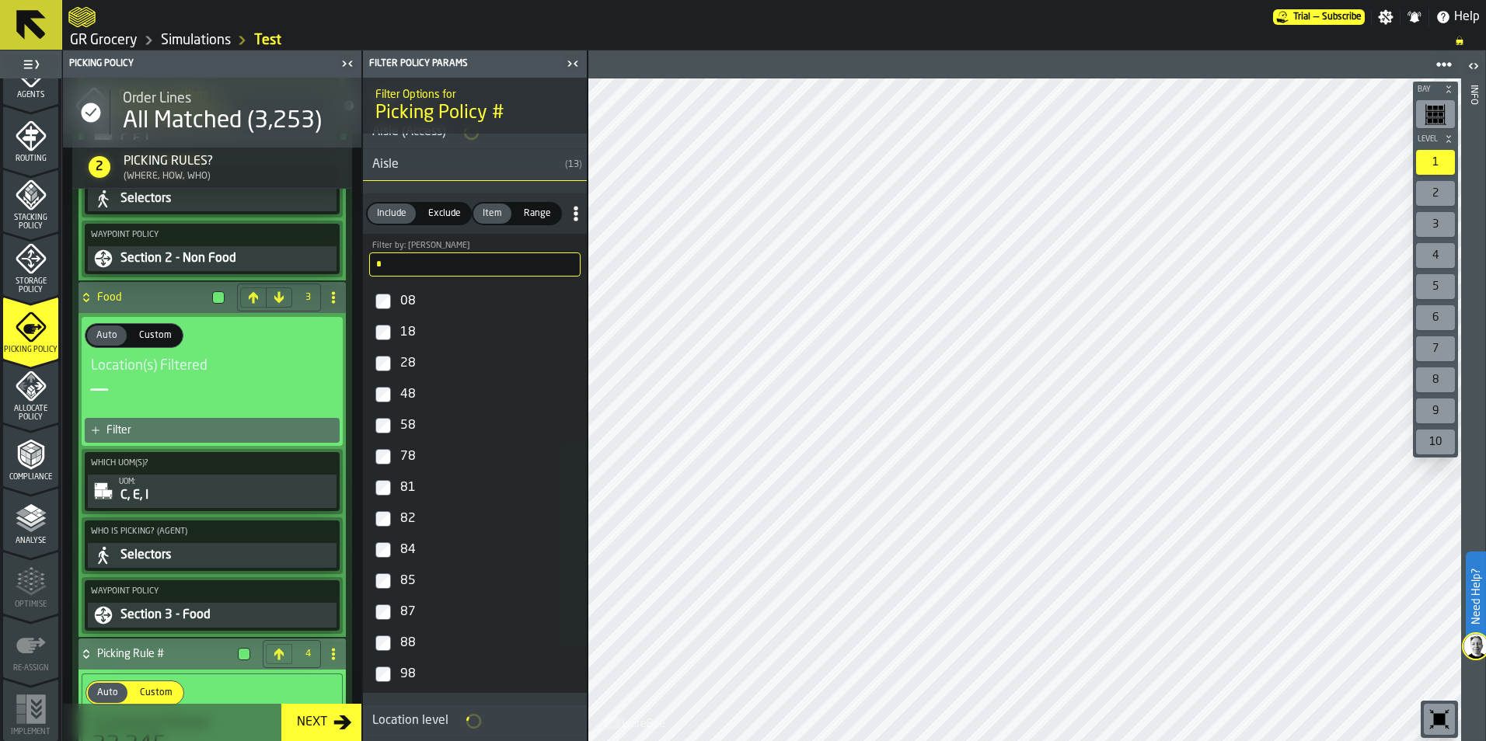
click at [408, 553] on div "84" at bounding box center [488, 550] width 183 height 25
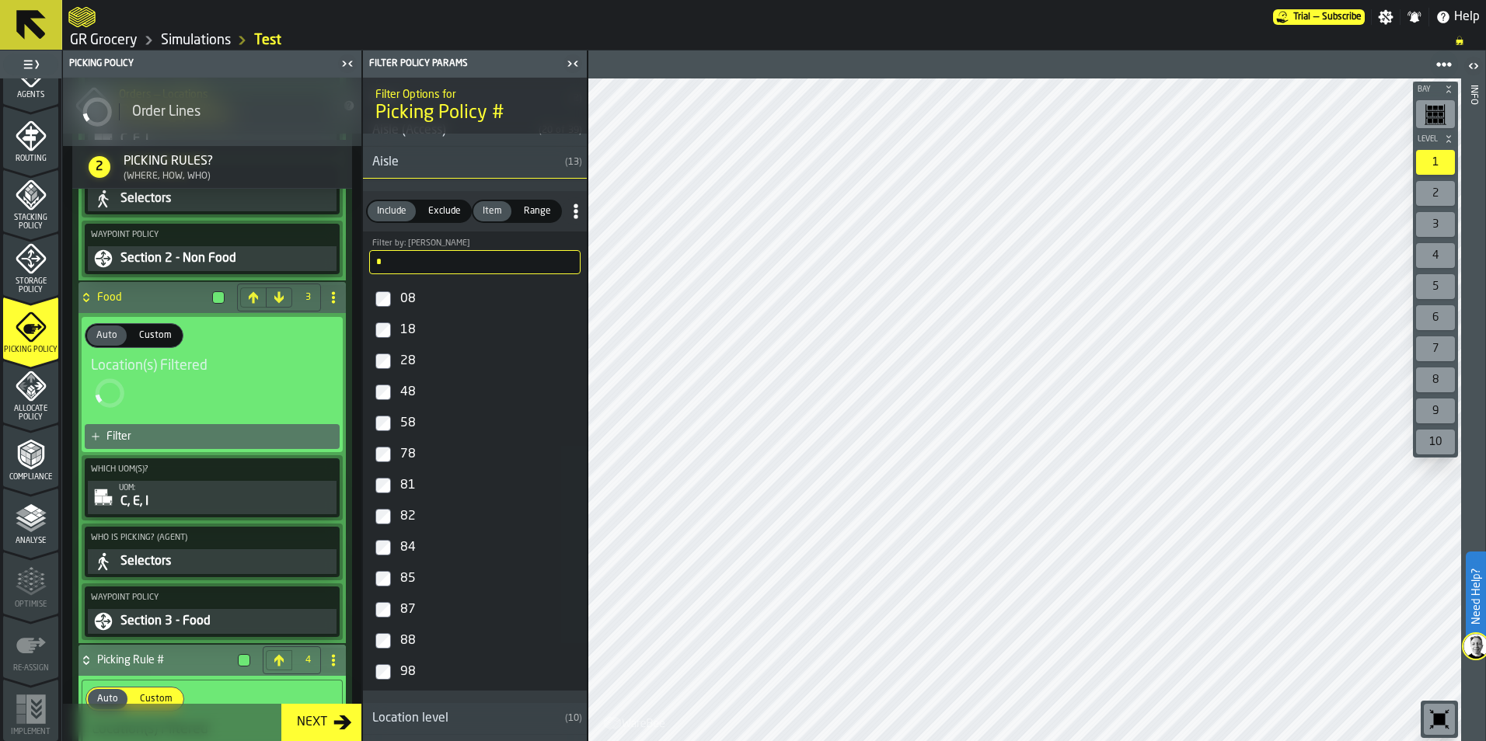
click at [410, 581] on div "85" at bounding box center [488, 579] width 183 height 25
click at [409, 617] on div "87" at bounding box center [488, 612] width 183 height 25
click at [410, 644] on div "88" at bounding box center [488, 643] width 183 height 25
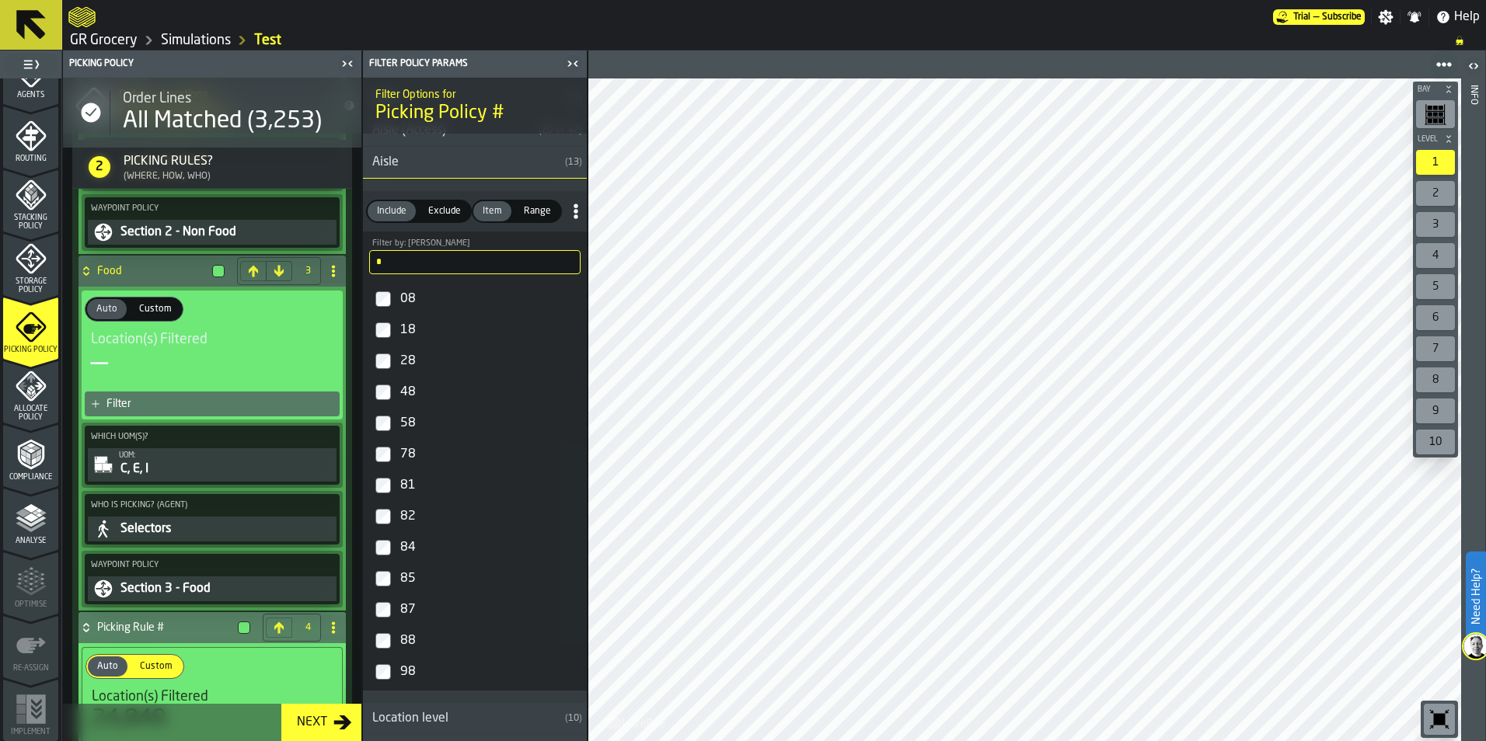
scroll to position [1227, 0]
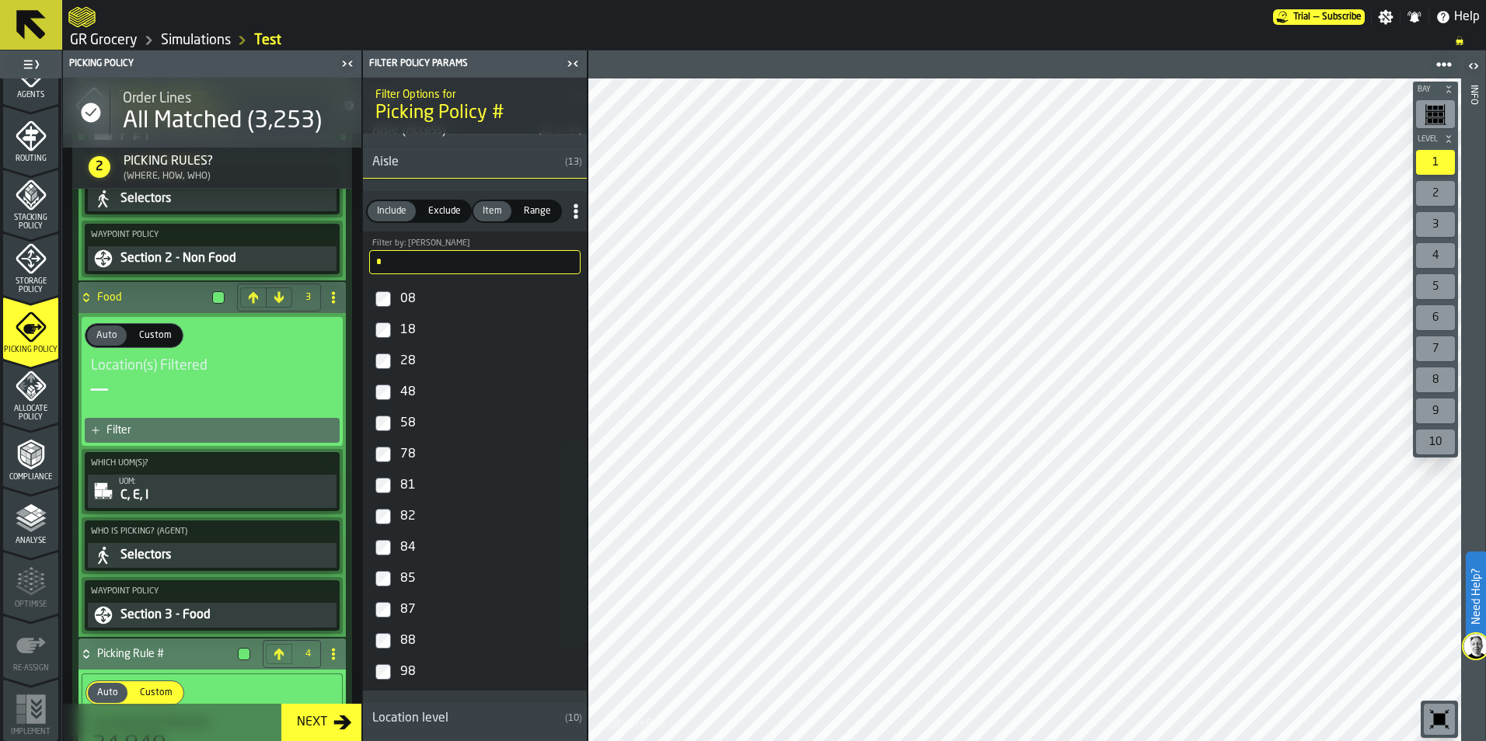
click at [399, 262] on input "*" at bounding box center [474, 262] width 211 height 24
type input "*"
click at [403, 463] on div "90" at bounding box center [488, 454] width 183 height 25
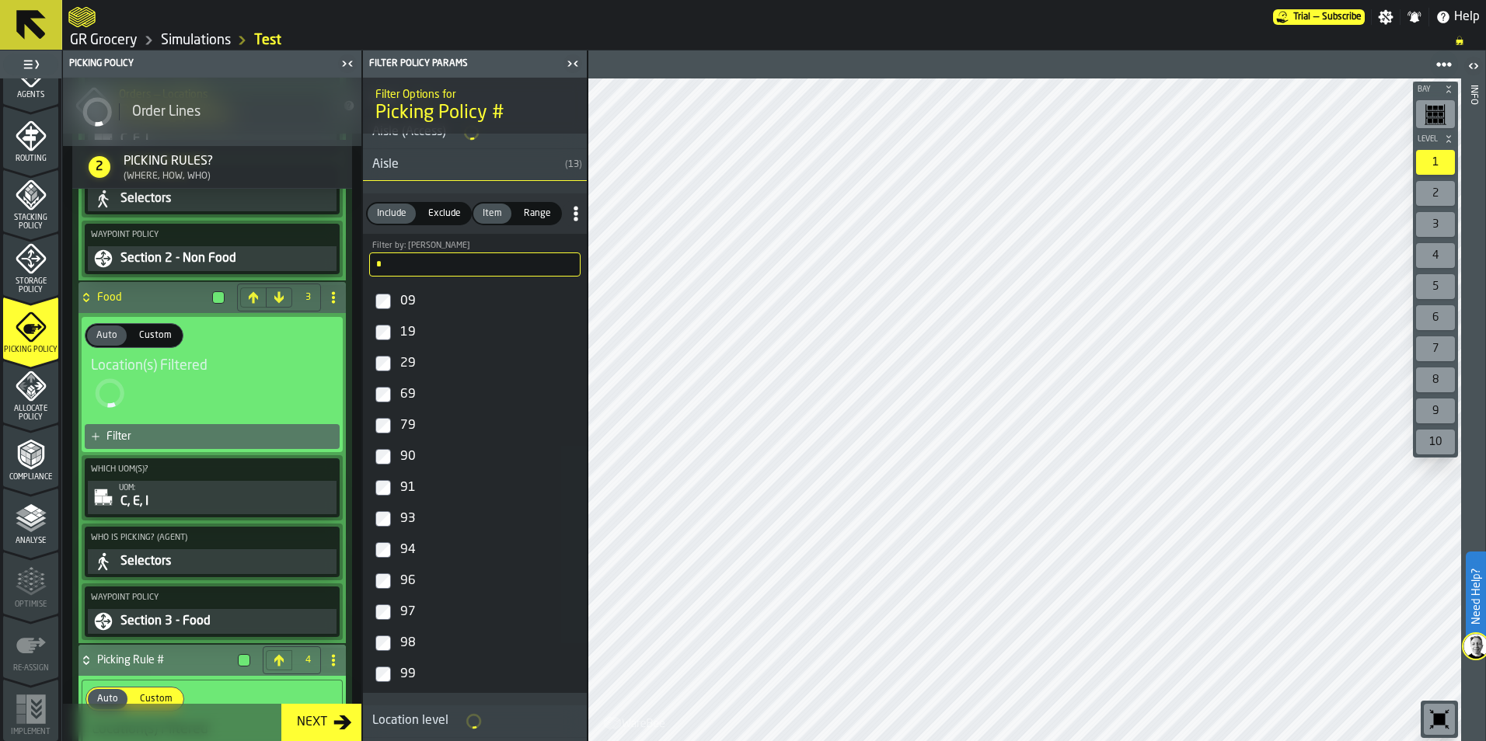
click at [406, 485] on div "91" at bounding box center [488, 488] width 183 height 25
click at [409, 515] on div "93" at bounding box center [488, 519] width 183 height 25
click at [414, 546] on div "94" at bounding box center [488, 550] width 183 height 25
click at [413, 577] on div "96" at bounding box center [488, 581] width 183 height 25
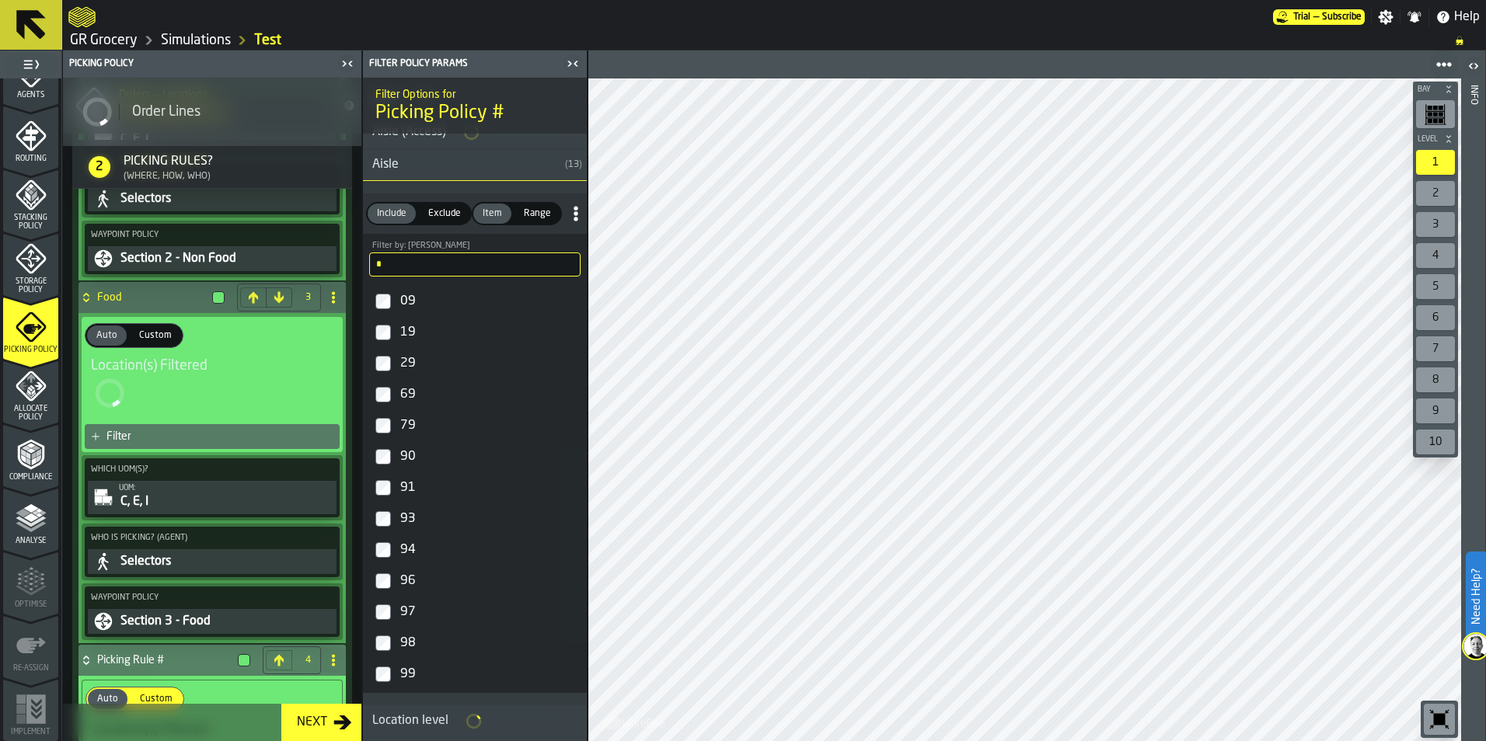
click at [410, 612] on div "97" at bounding box center [488, 612] width 183 height 25
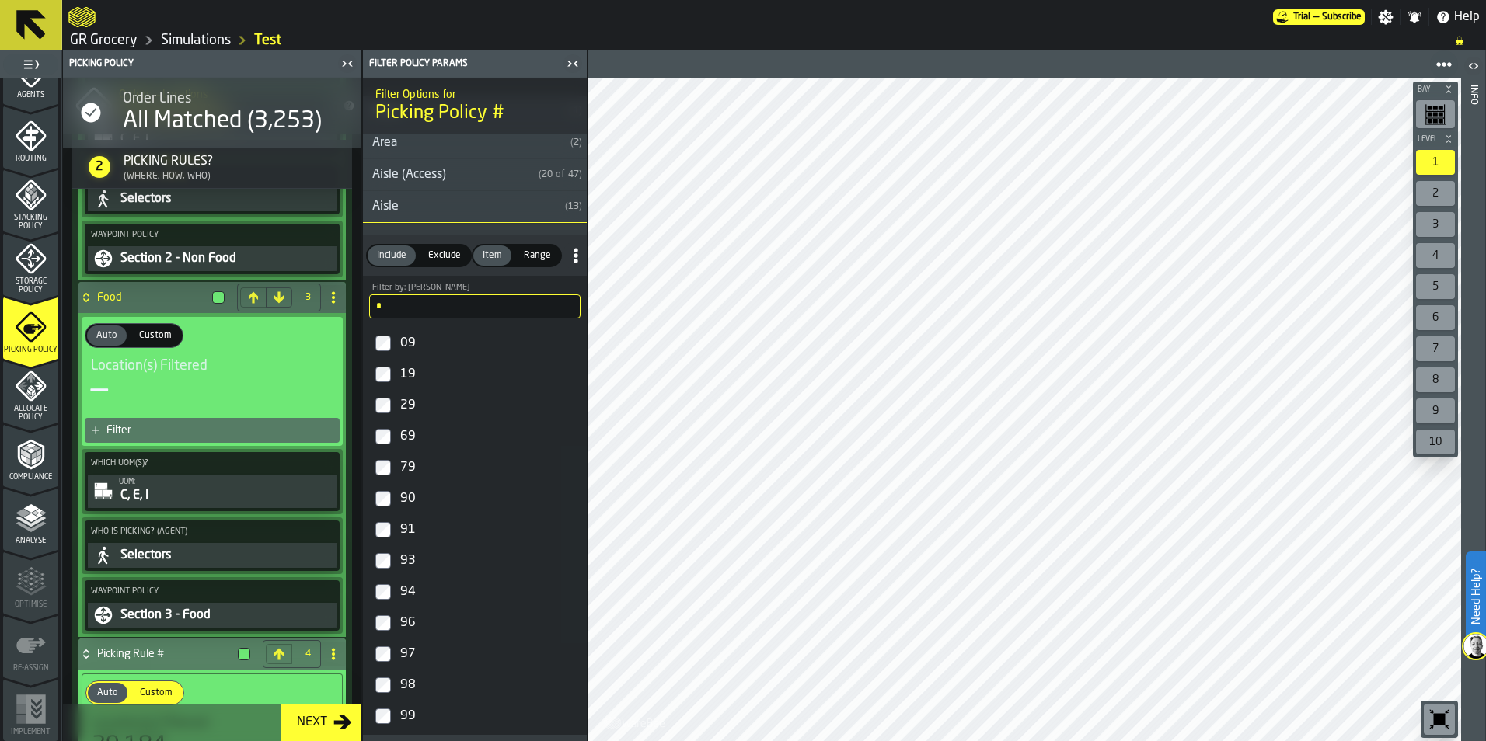
scroll to position [0, 0]
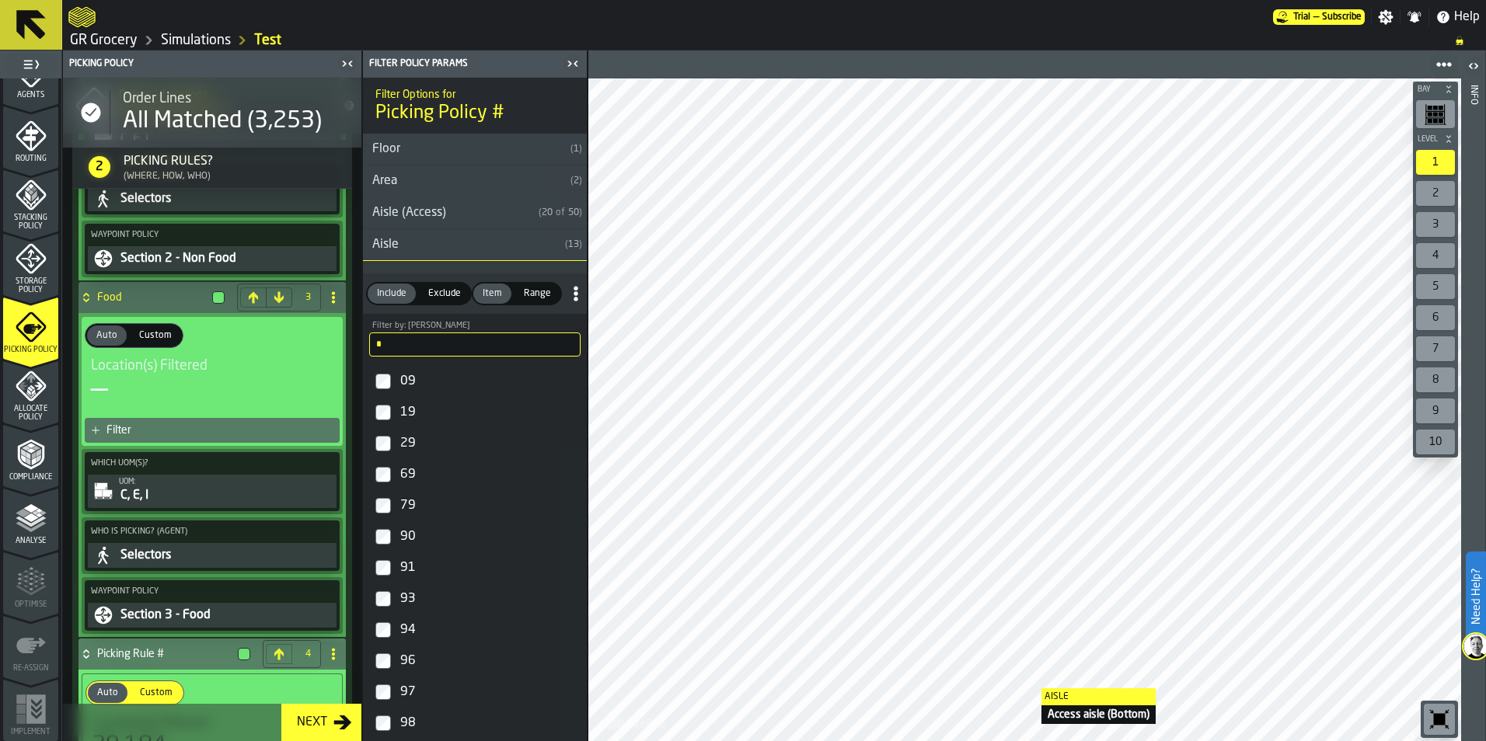
click at [1026, 689] on div at bounding box center [1024, 409] width 873 height 663
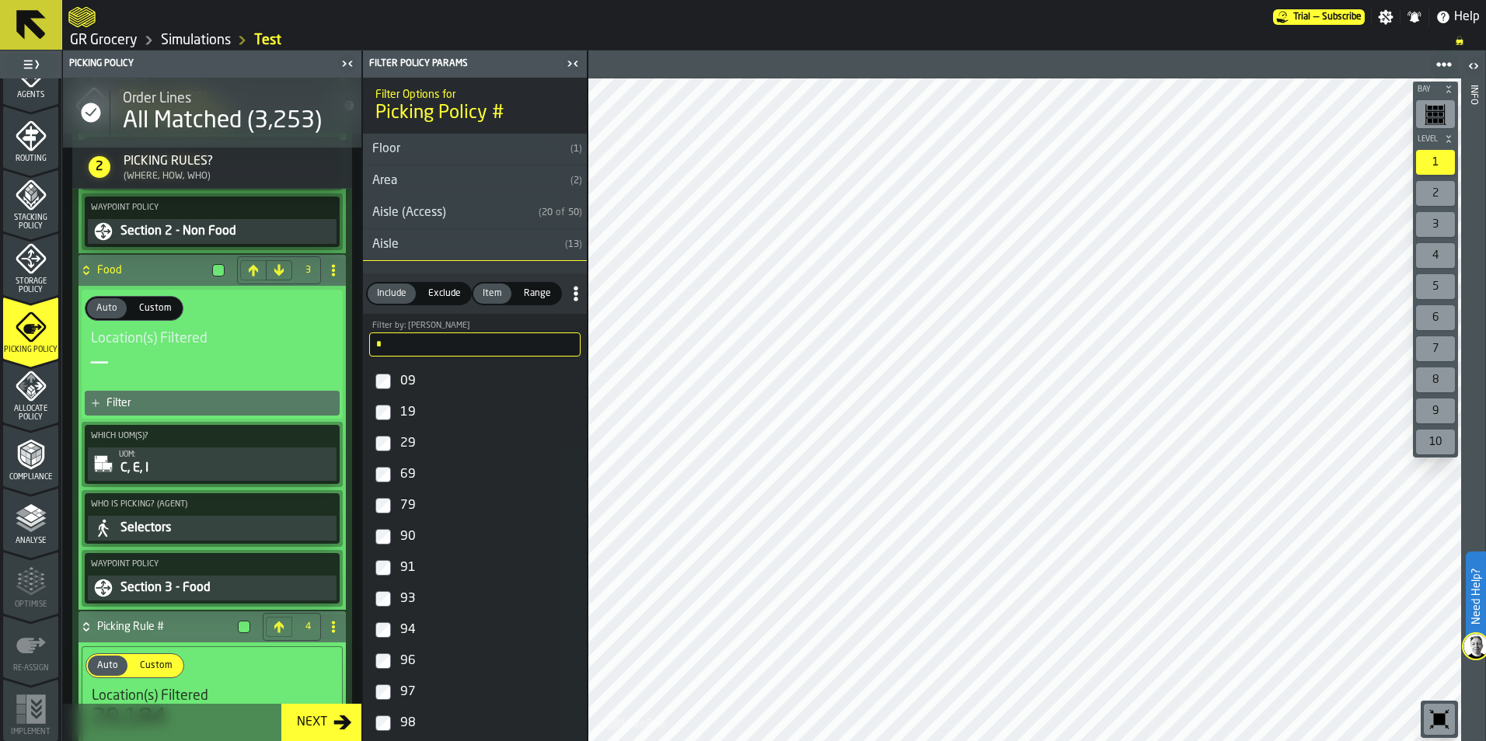
scroll to position [1227, 0]
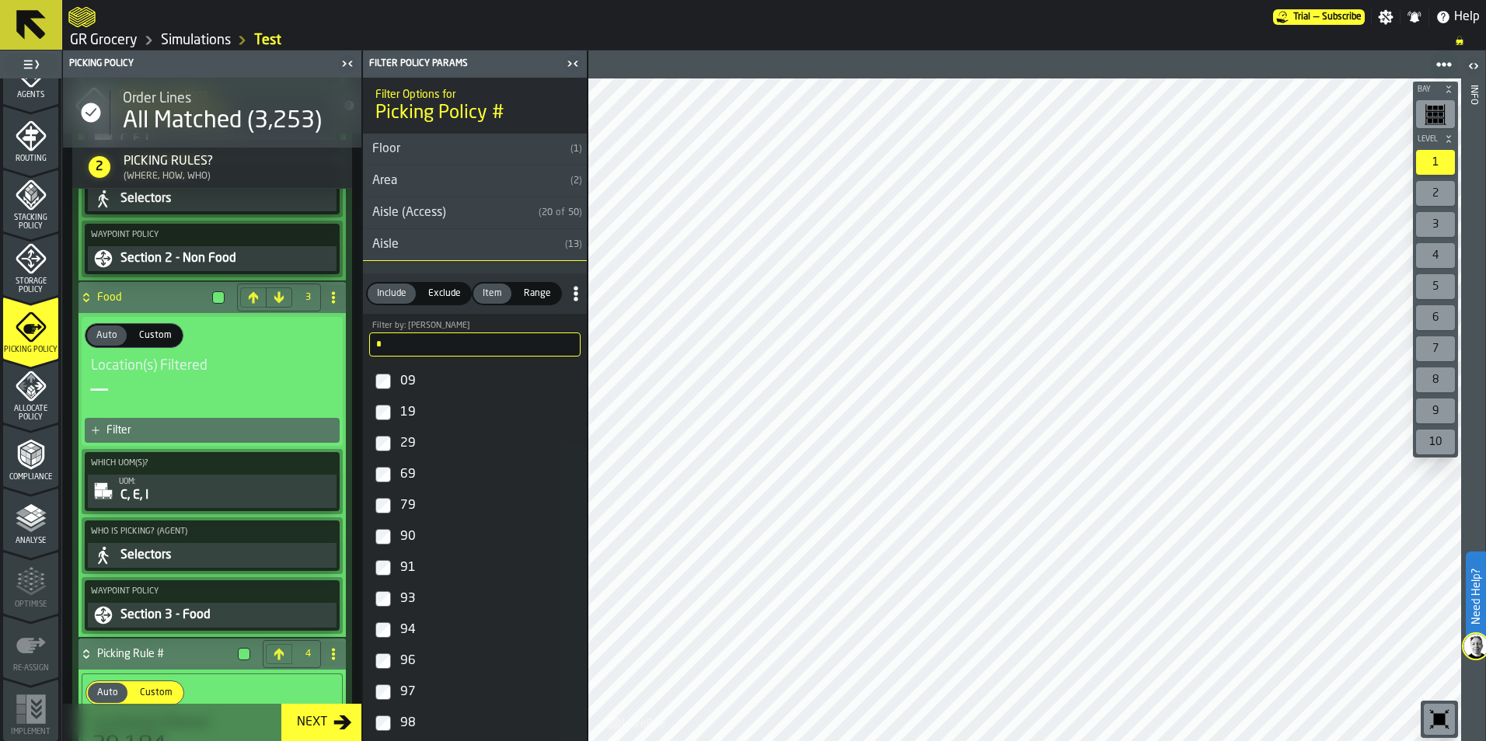
click at [334, 303] on icon at bounding box center [333, 297] width 12 height 12
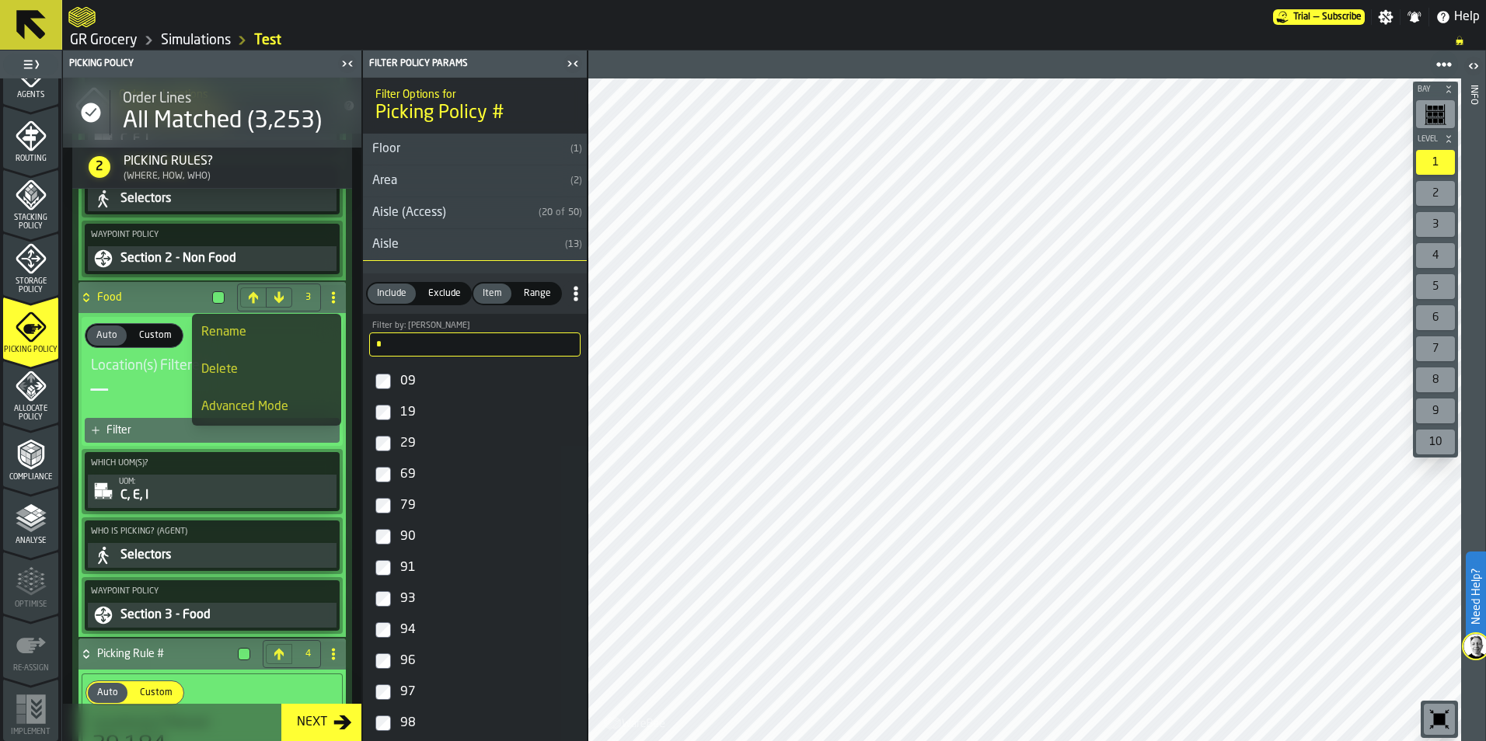
click at [265, 365] on div "Delete" at bounding box center [266, 370] width 131 height 19
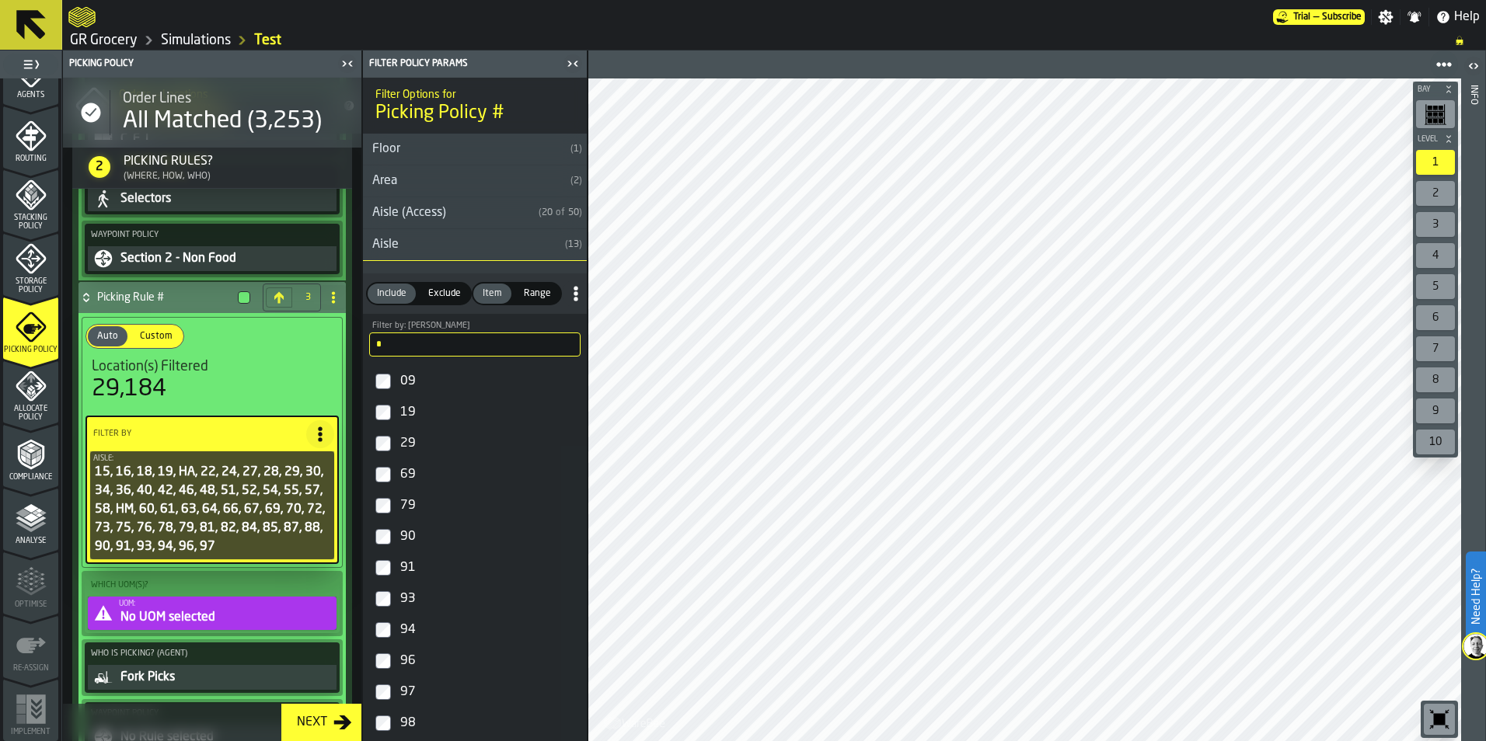
click at [335, 299] on span at bounding box center [333, 297] width 25 height 25
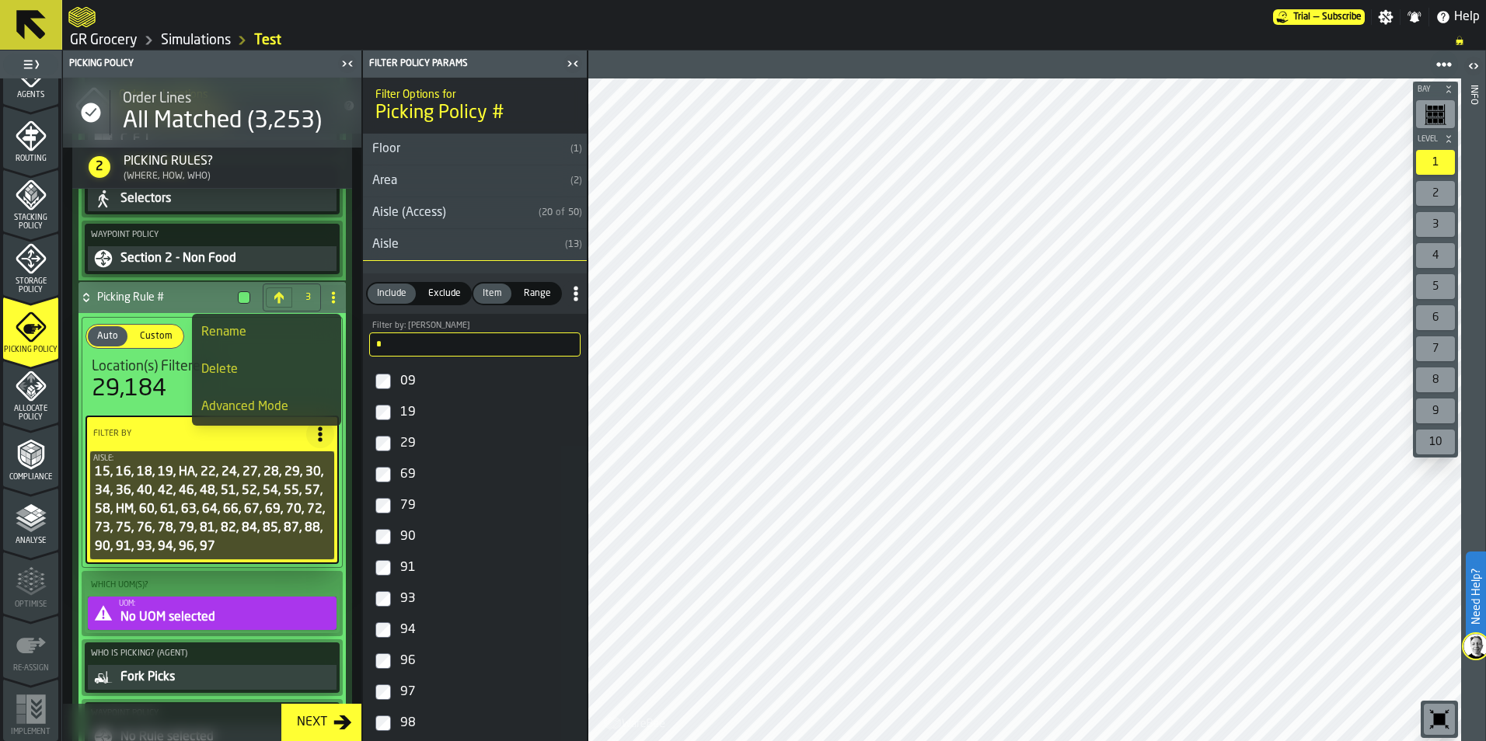
click at [283, 340] on div "Rename" at bounding box center [266, 332] width 131 height 19
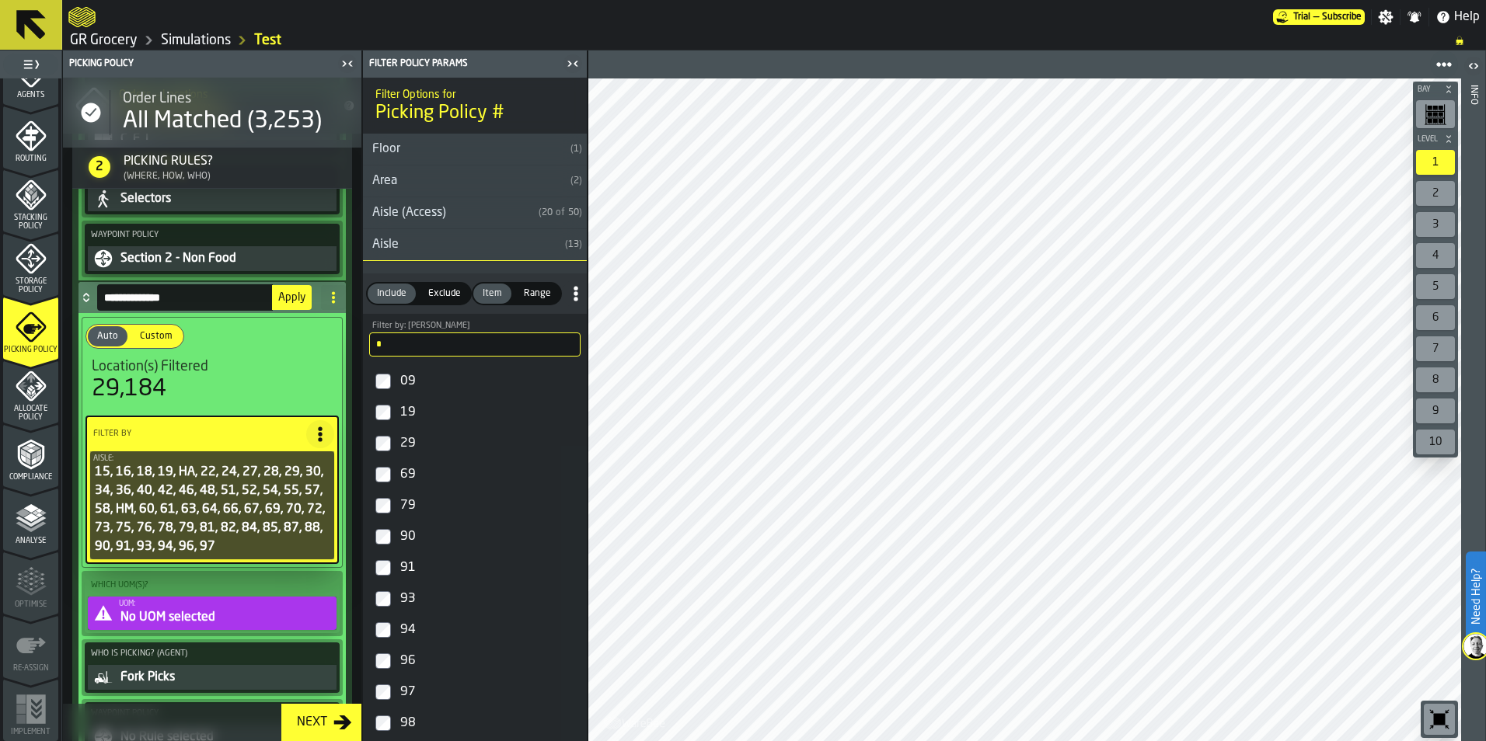
click at [173, 302] on input "**********" at bounding box center [185, 297] width 176 height 26
drag, startPoint x: 182, startPoint y: 298, endPoint x: 80, endPoint y: 299, distance: 101.8
click at [80, 299] on div "**********" at bounding box center [196, 297] width 236 height 31
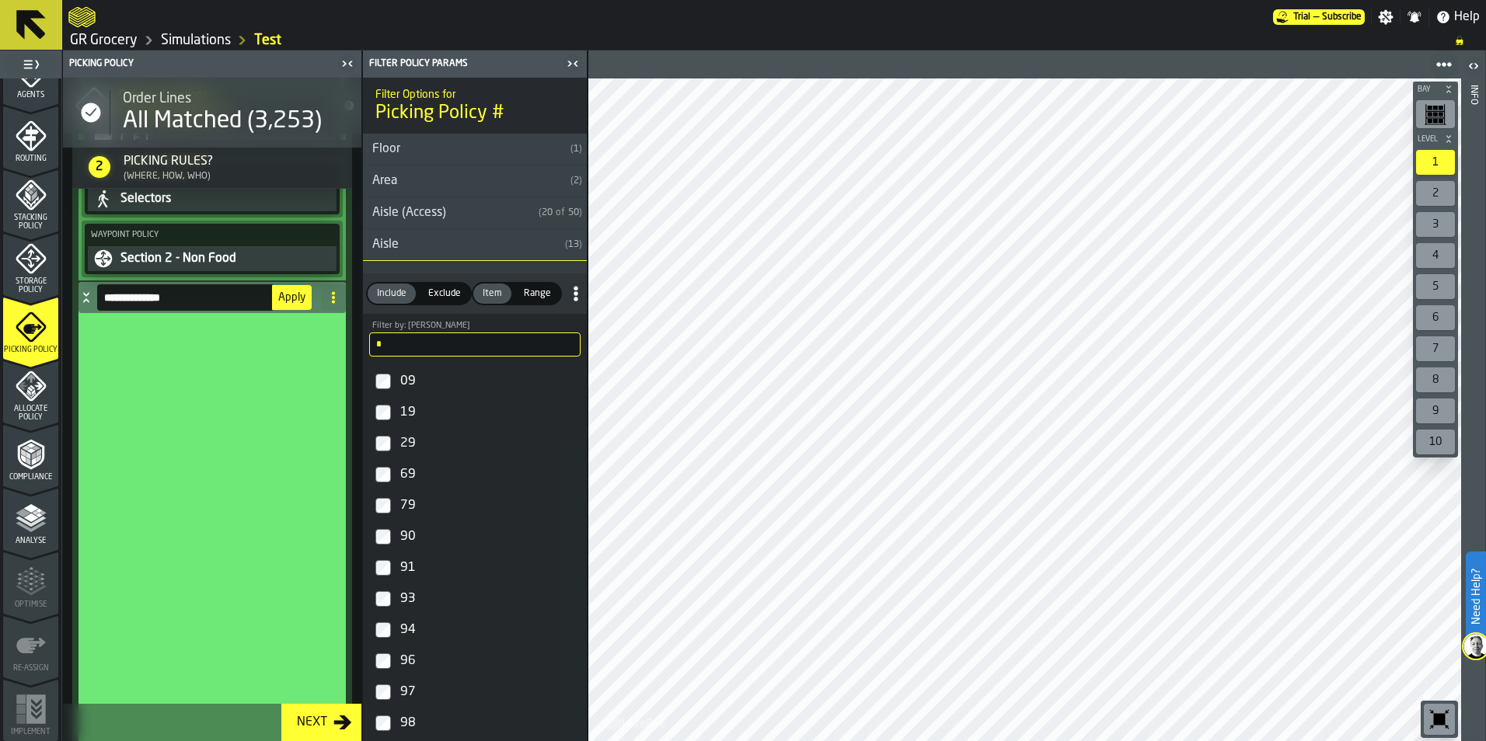
scroll to position [902, 0]
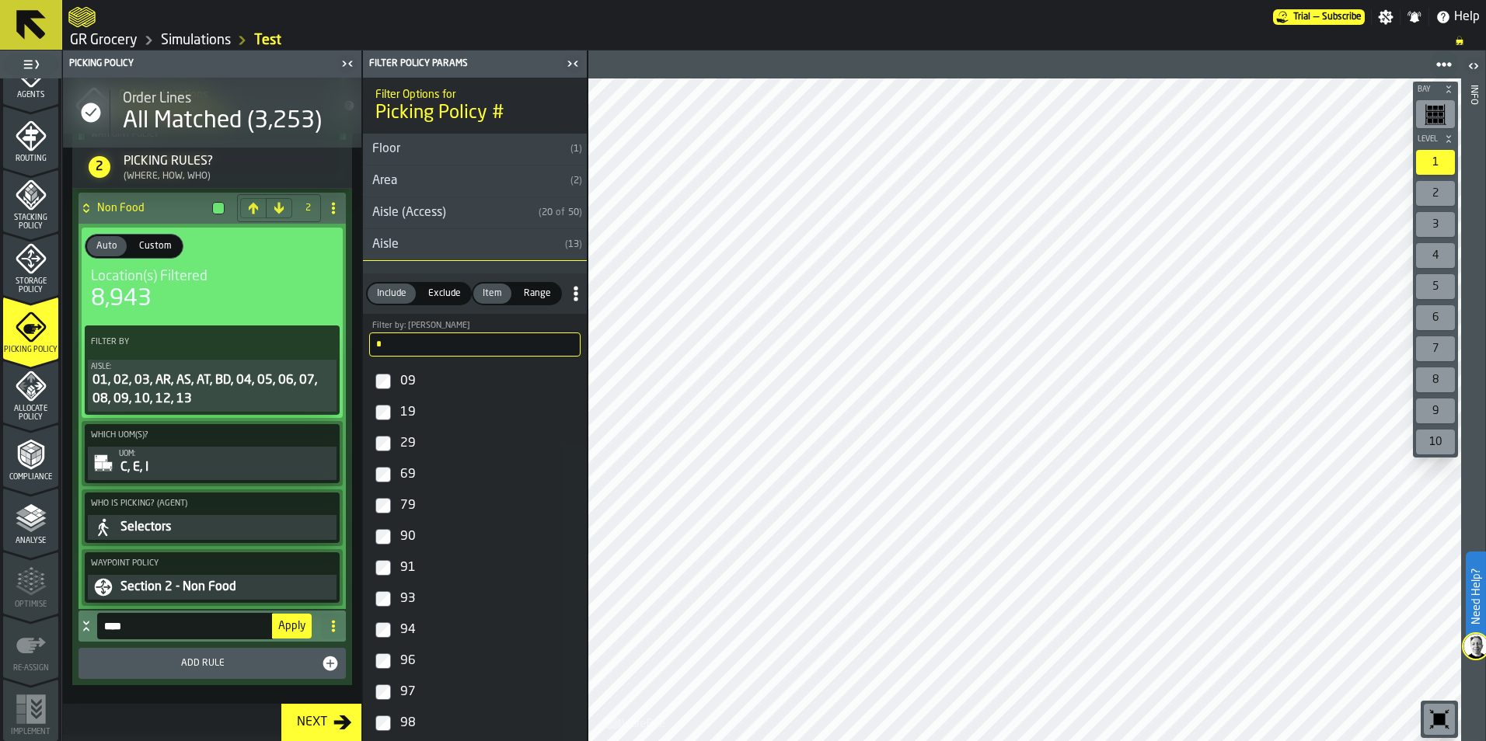
type input "****"
click at [291, 630] on span "Apply" at bounding box center [291, 626] width 27 height 11
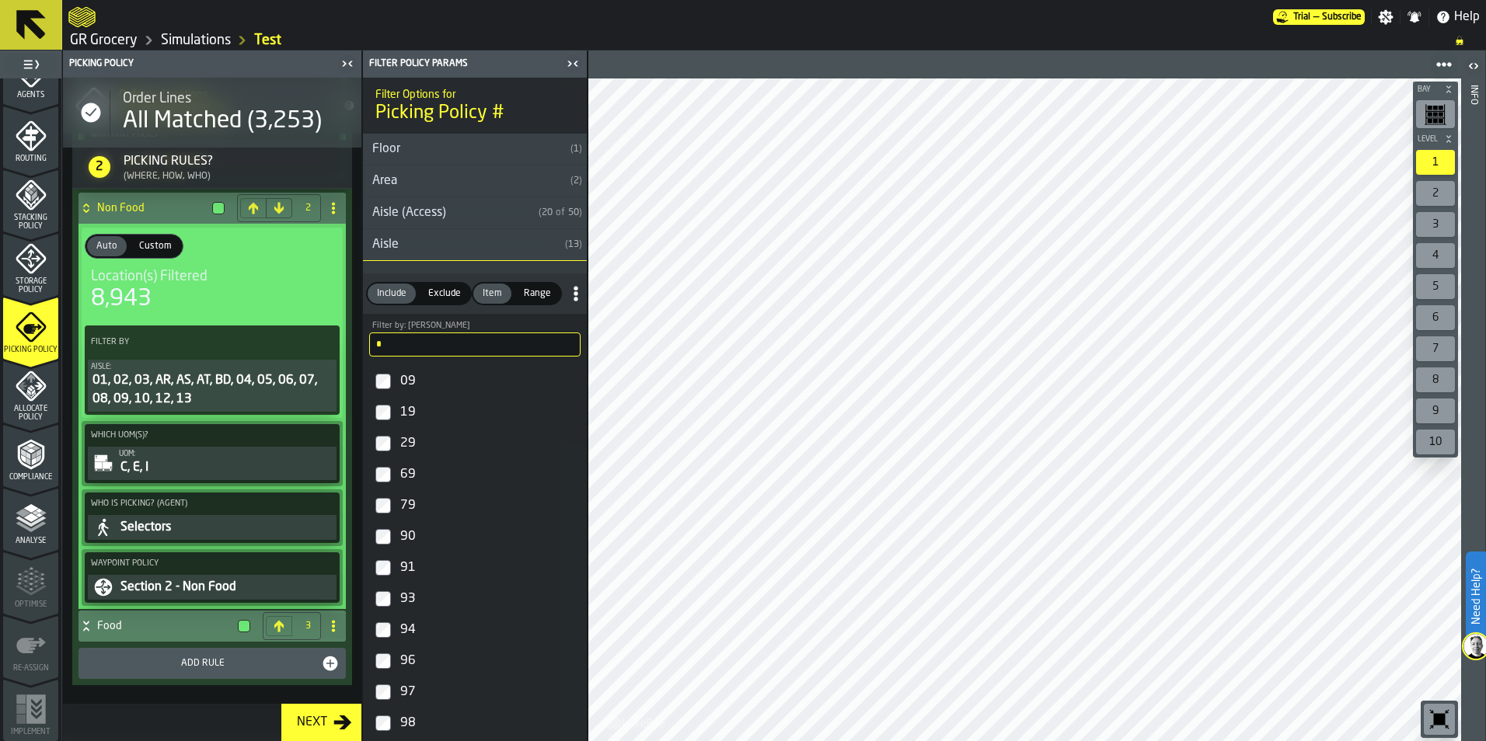
click at [140, 632] on h4 "Food" at bounding box center [164, 626] width 134 height 12
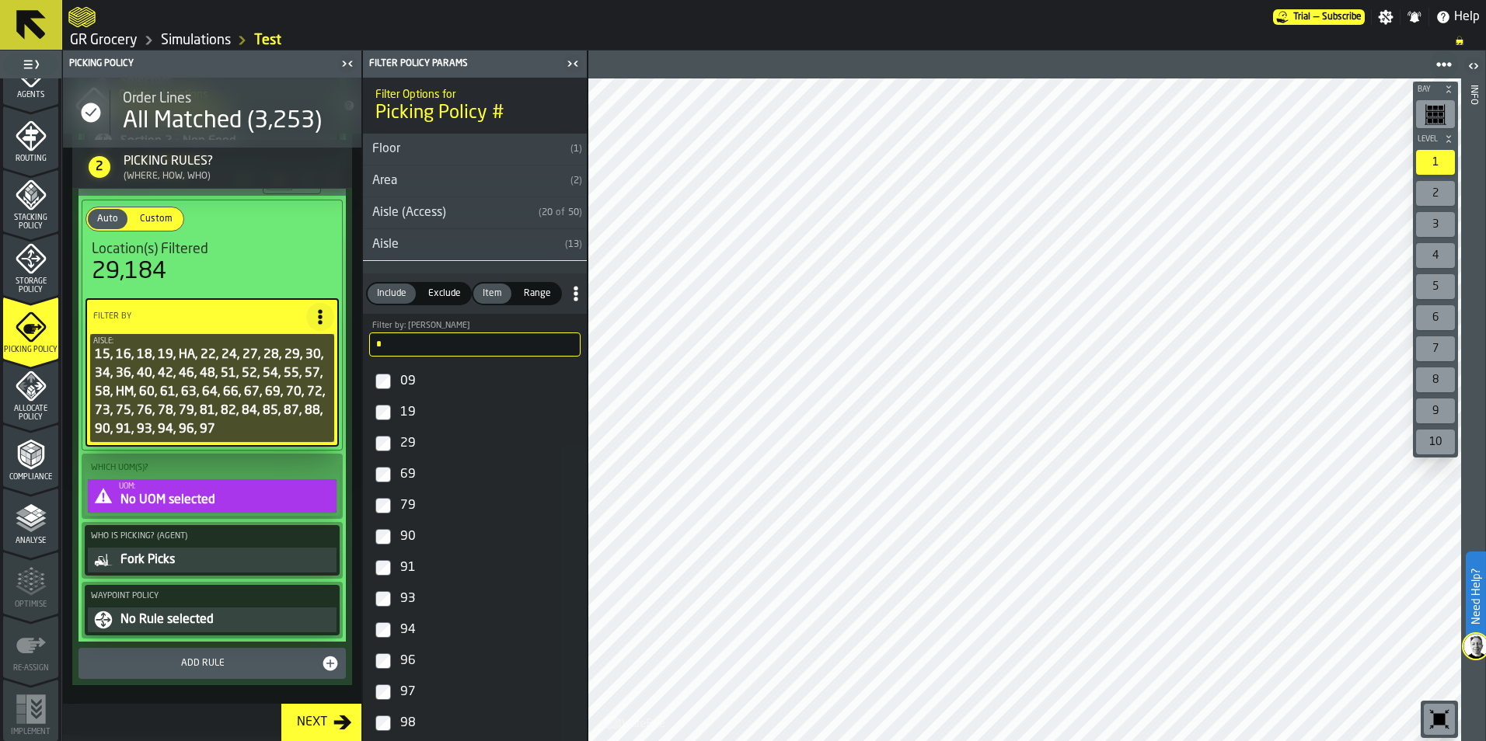
click at [199, 503] on div "No UOM selected" at bounding box center [226, 500] width 214 height 19
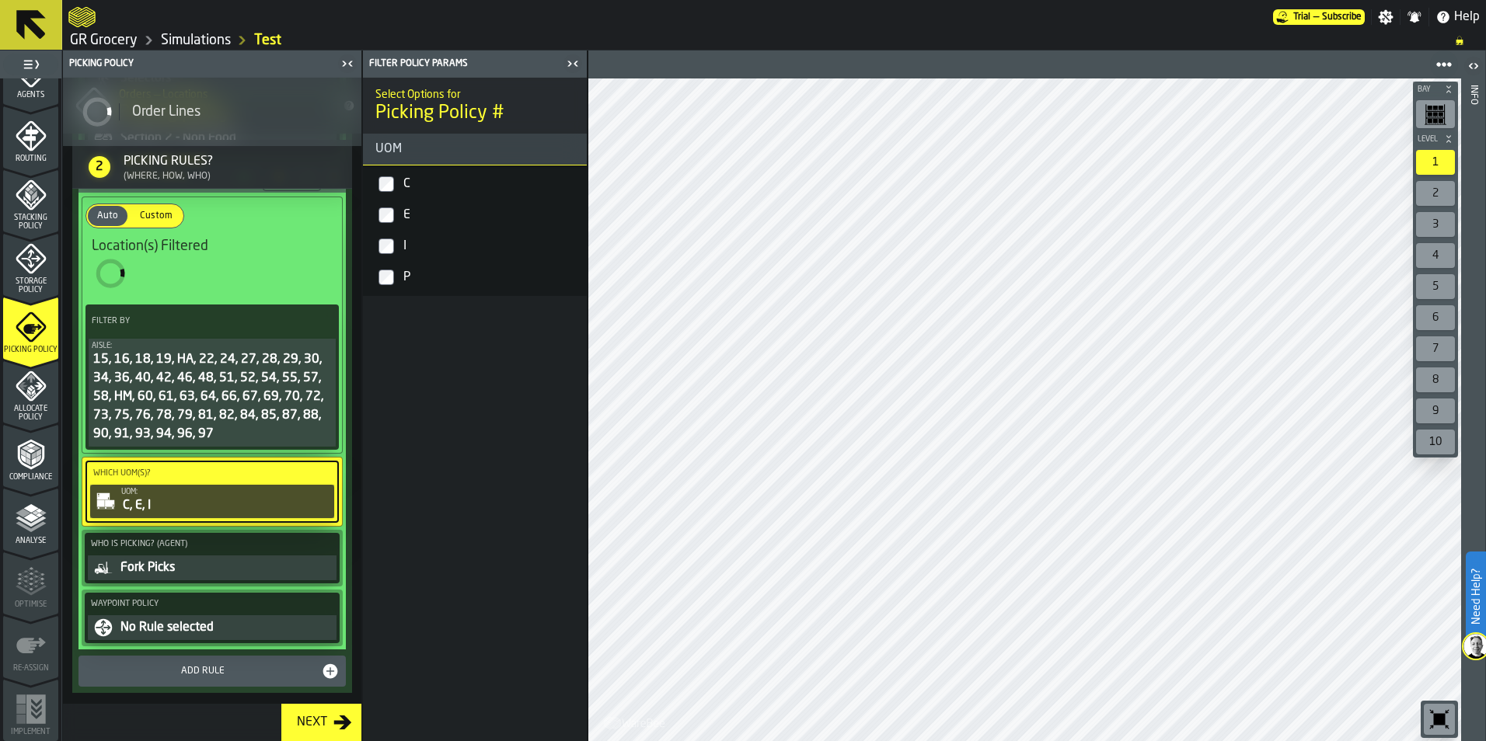
scroll to position [1243, 0]
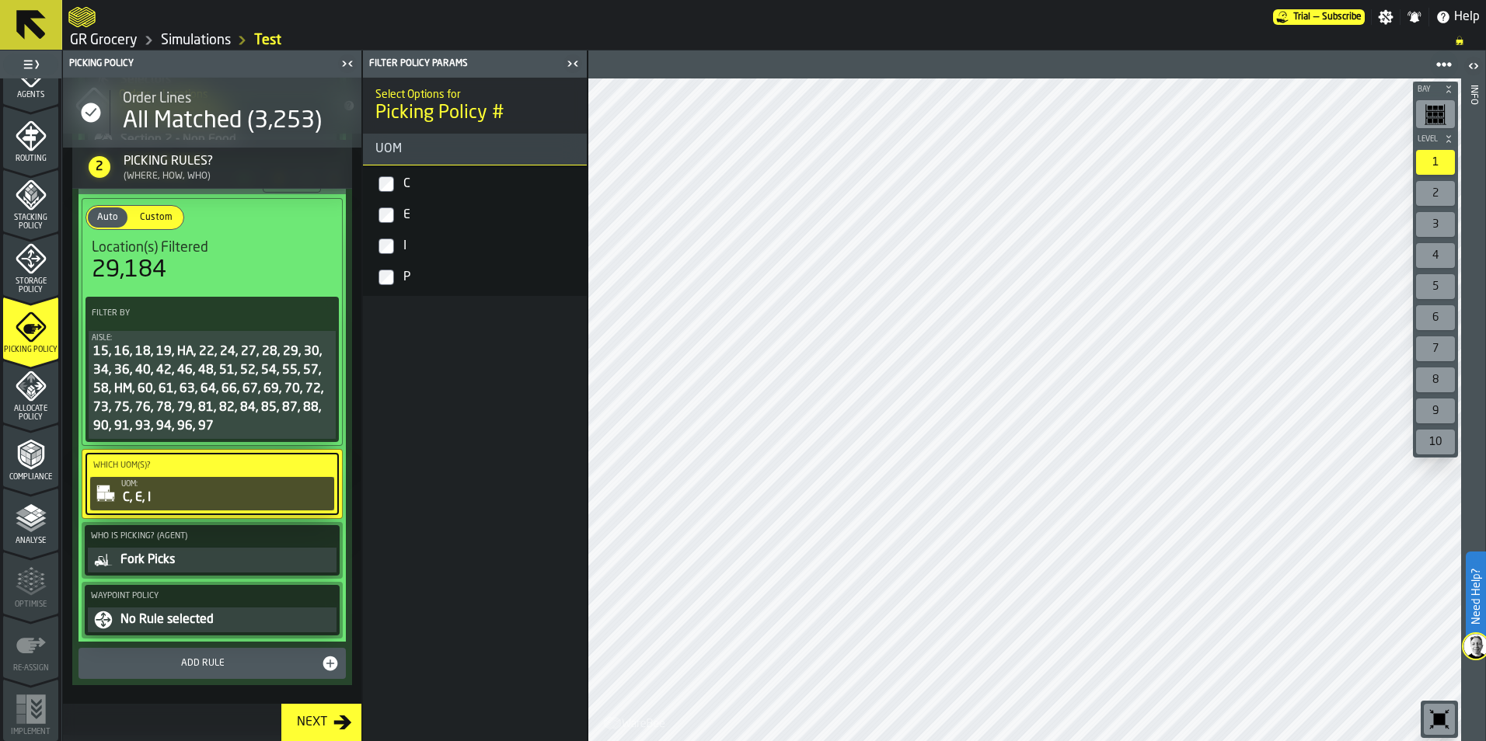
click at [200, 567] on div "Fork Picks" at bounding box center [226, 560] width 214 height 19
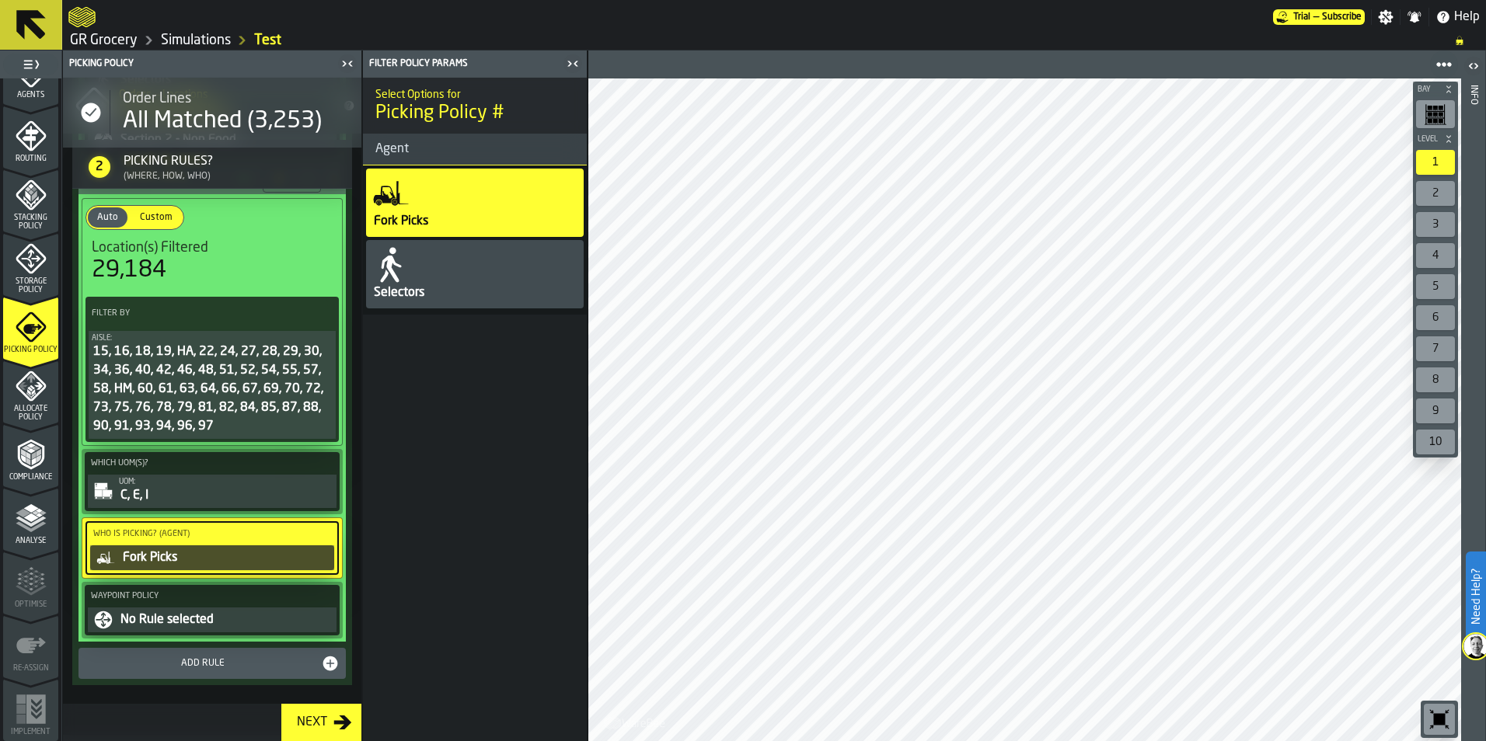
click at [417, 295] on div "Selectors" at bounding box center [399, 293] width 54 height 19
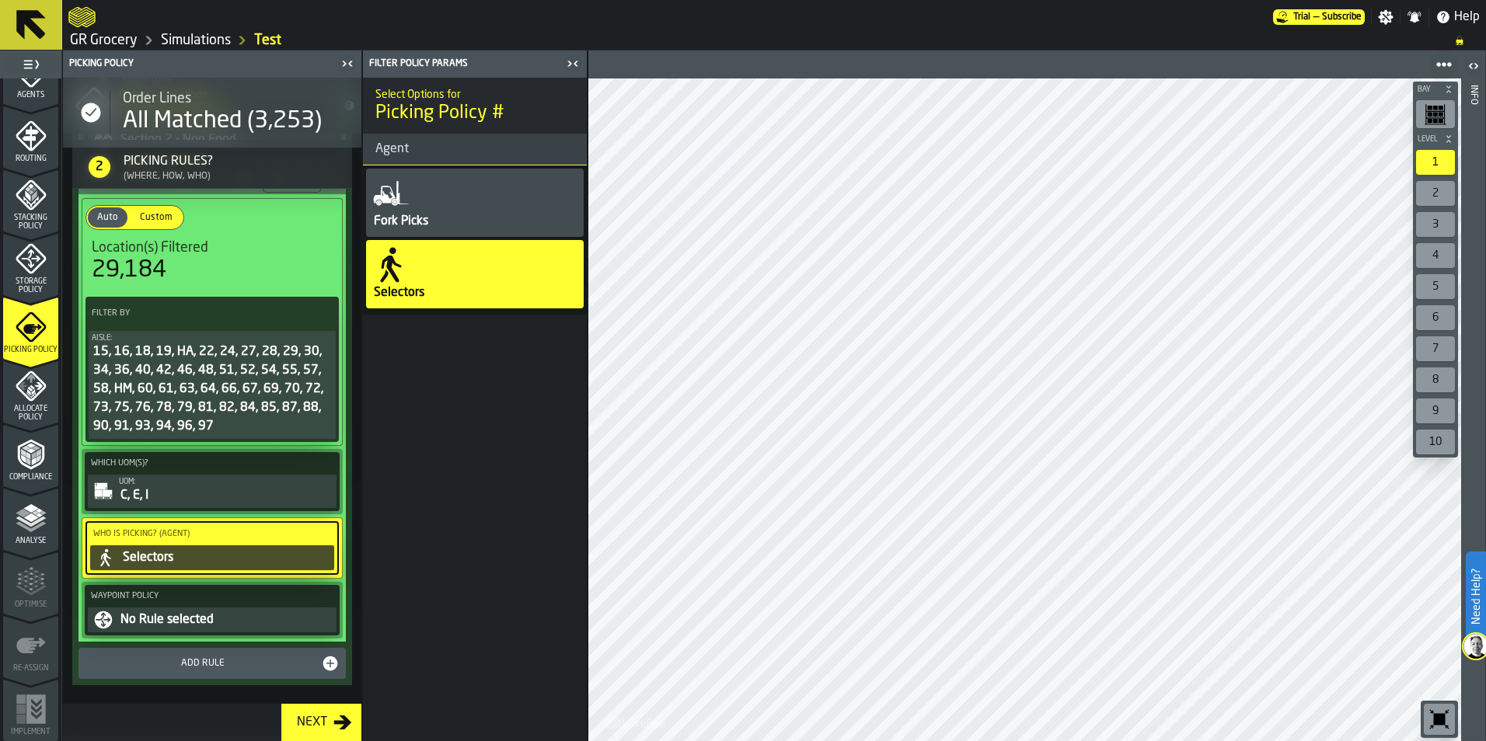
click at [166, 628] on div "No Rule selected" at bounding box center [226, 620] width 214 height 19
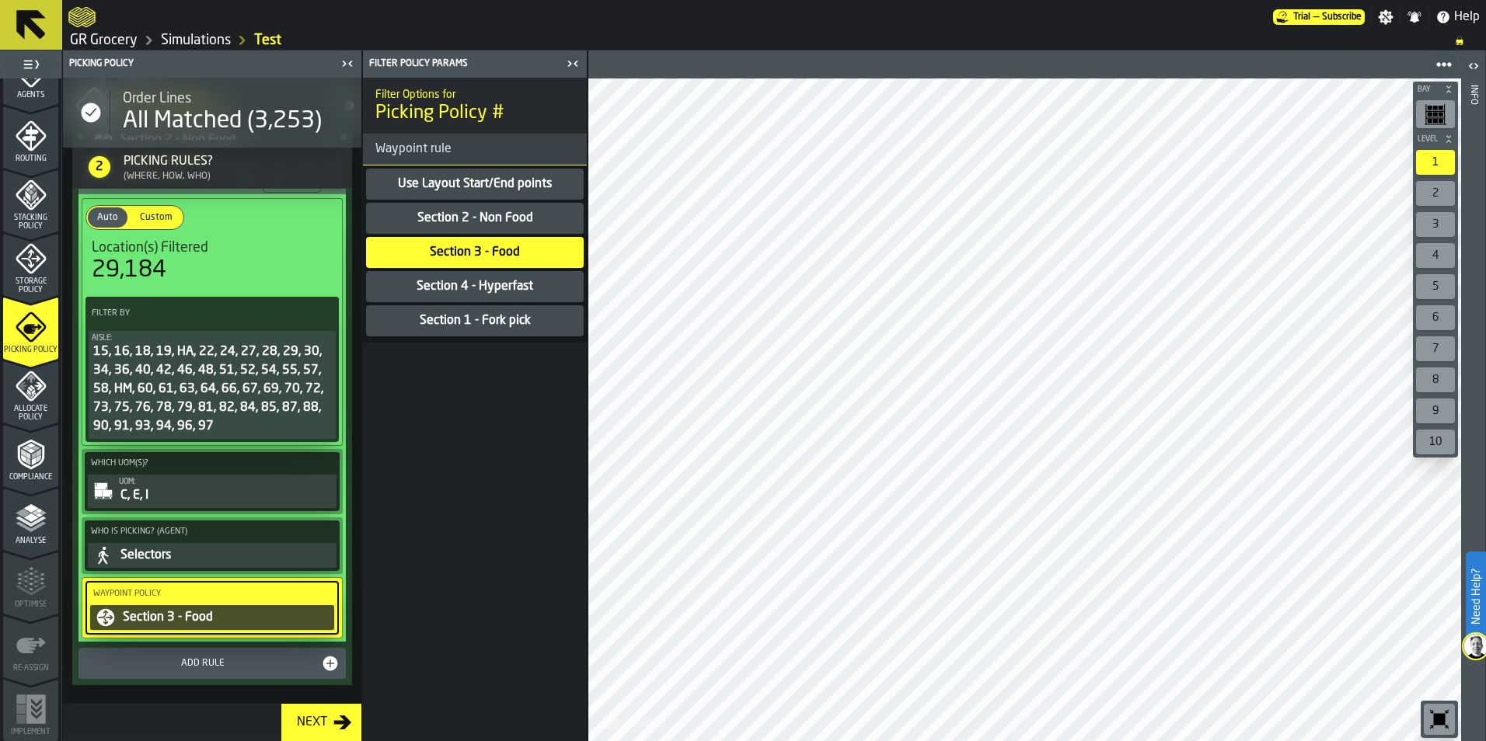
scroll to position [1166, 0]
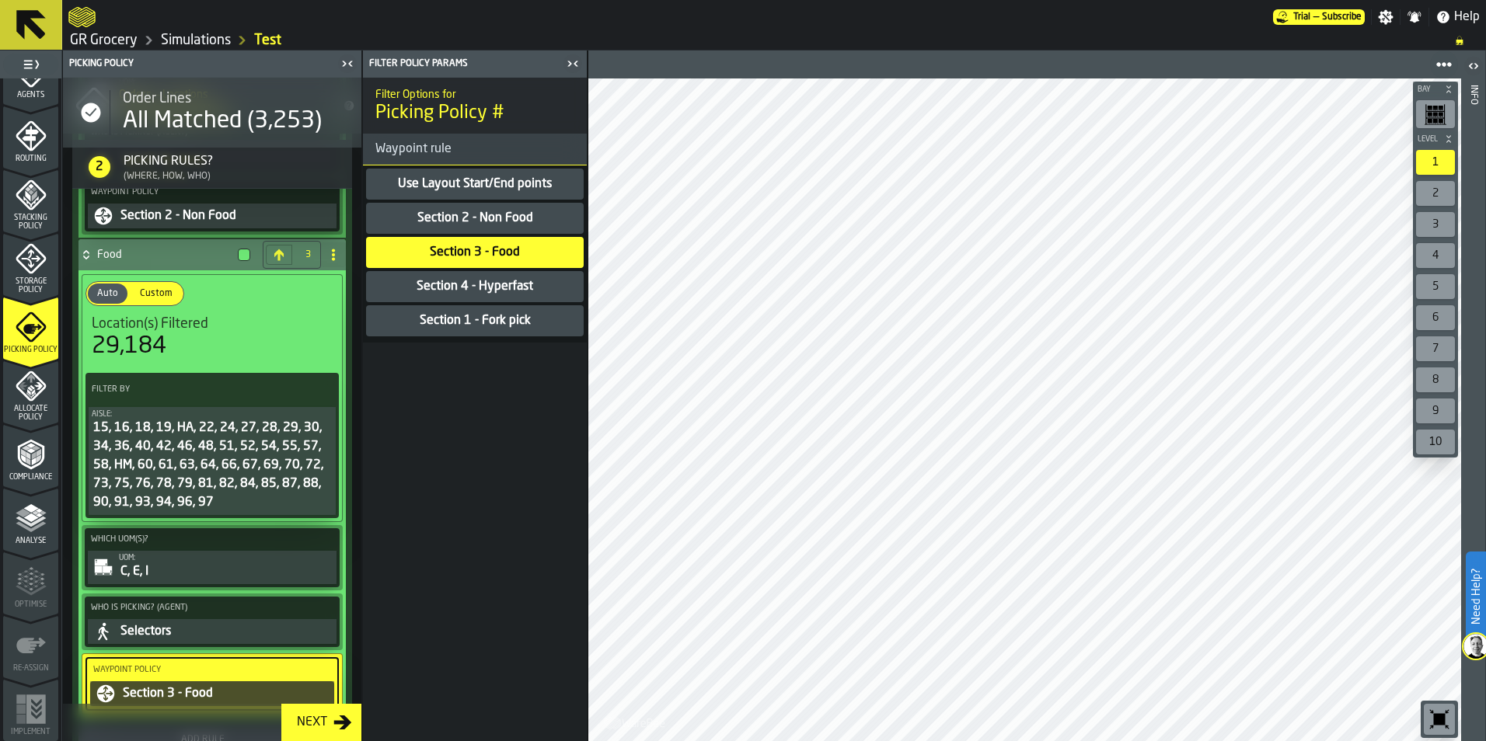
click at [238, 256] on div at bounding box center [244, 255] width 12 height 12
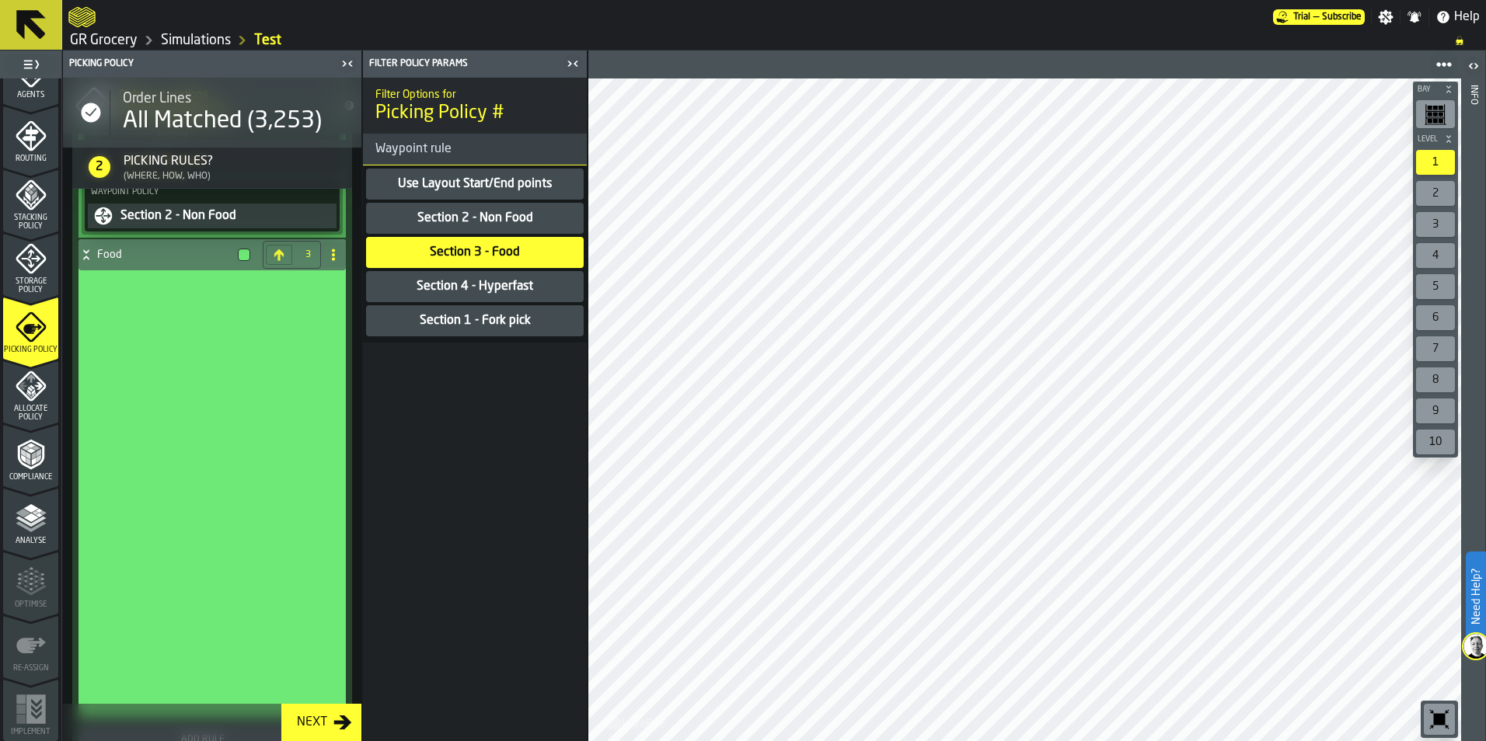
scroll to position [798, 0]
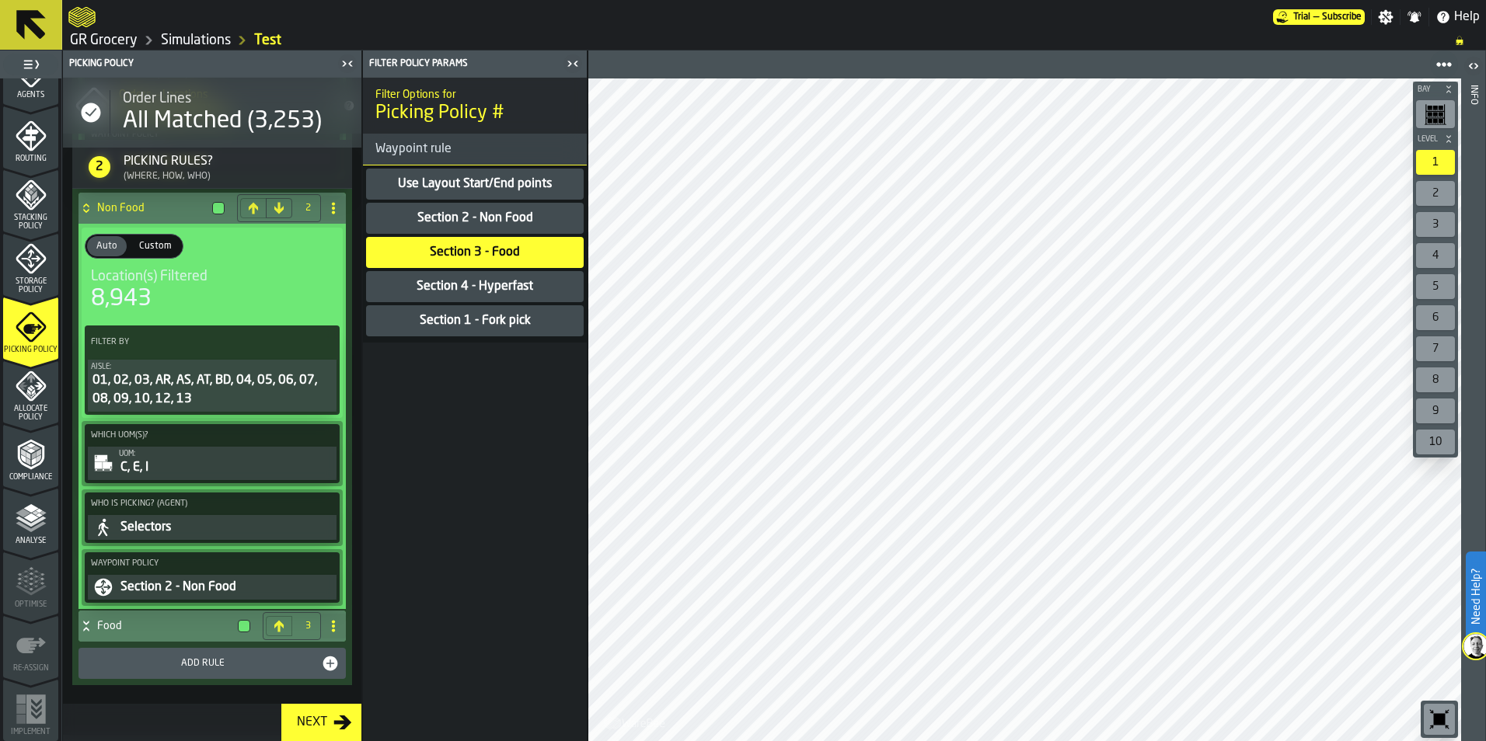
click at [327, 206] on icon at bounding box center [333, 208] width 12 height 12
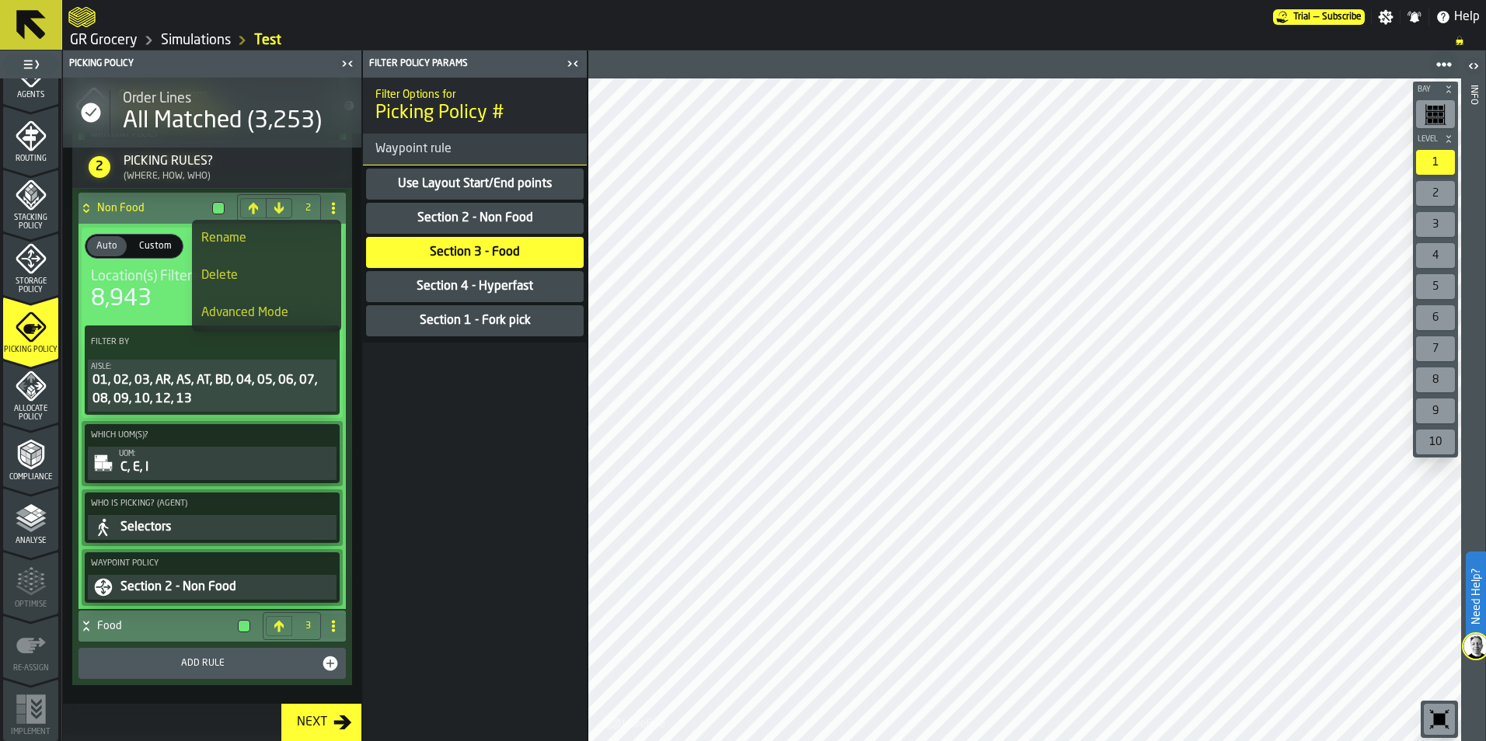
click at [212, 203] on div at bounding box center [218, 208] width 12 height 12
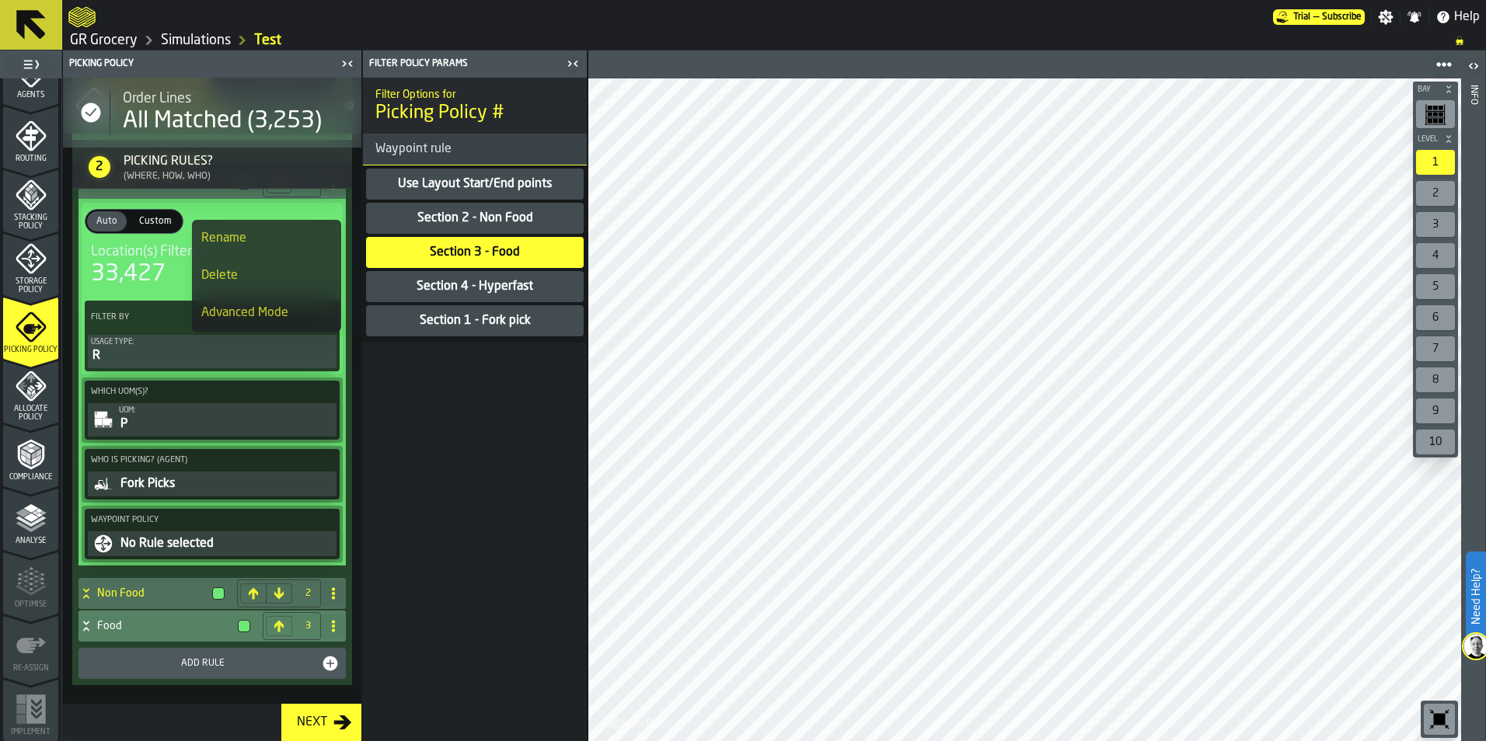
scroll to position [412, 0]
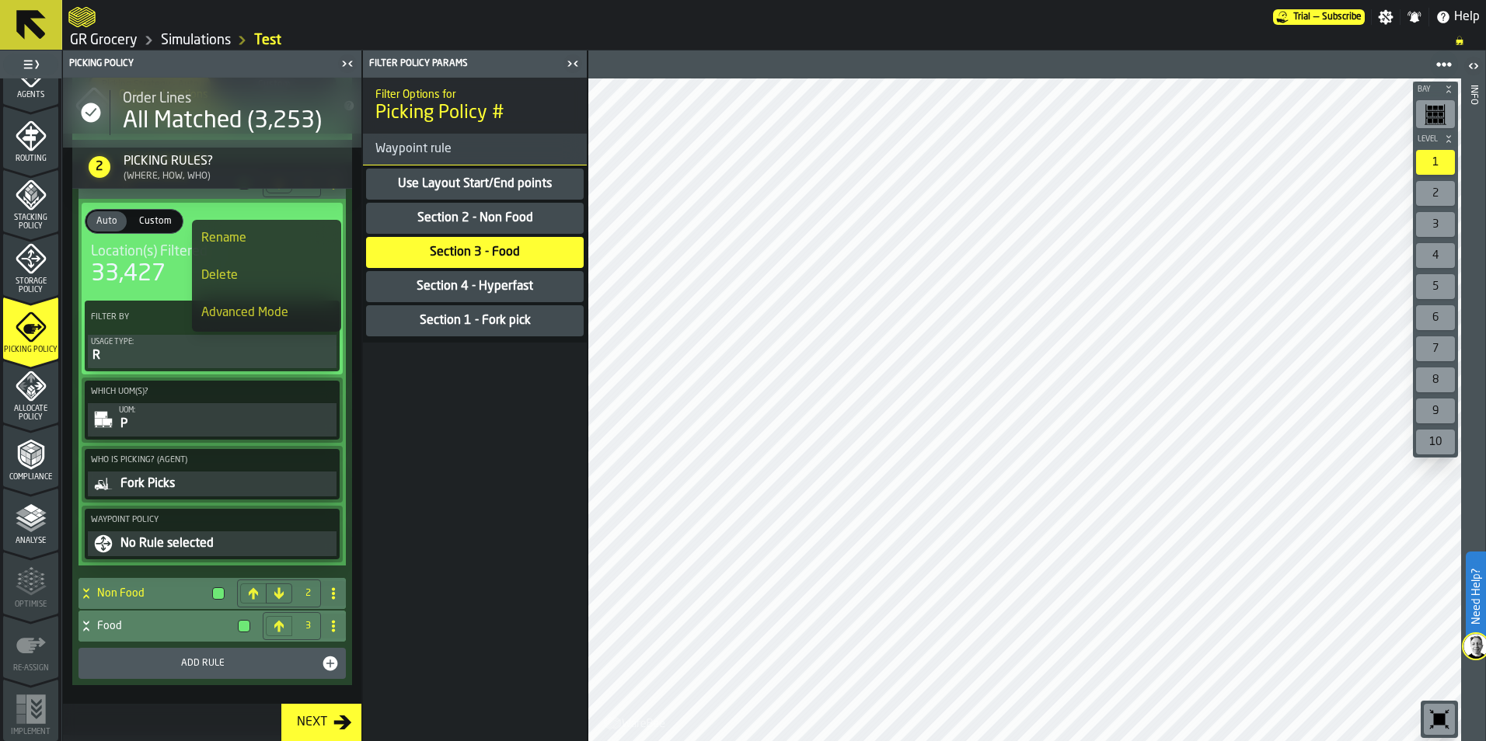
click at [117, 600] on div "Non Food" at bounding box center [154, 593] width 152 height 31
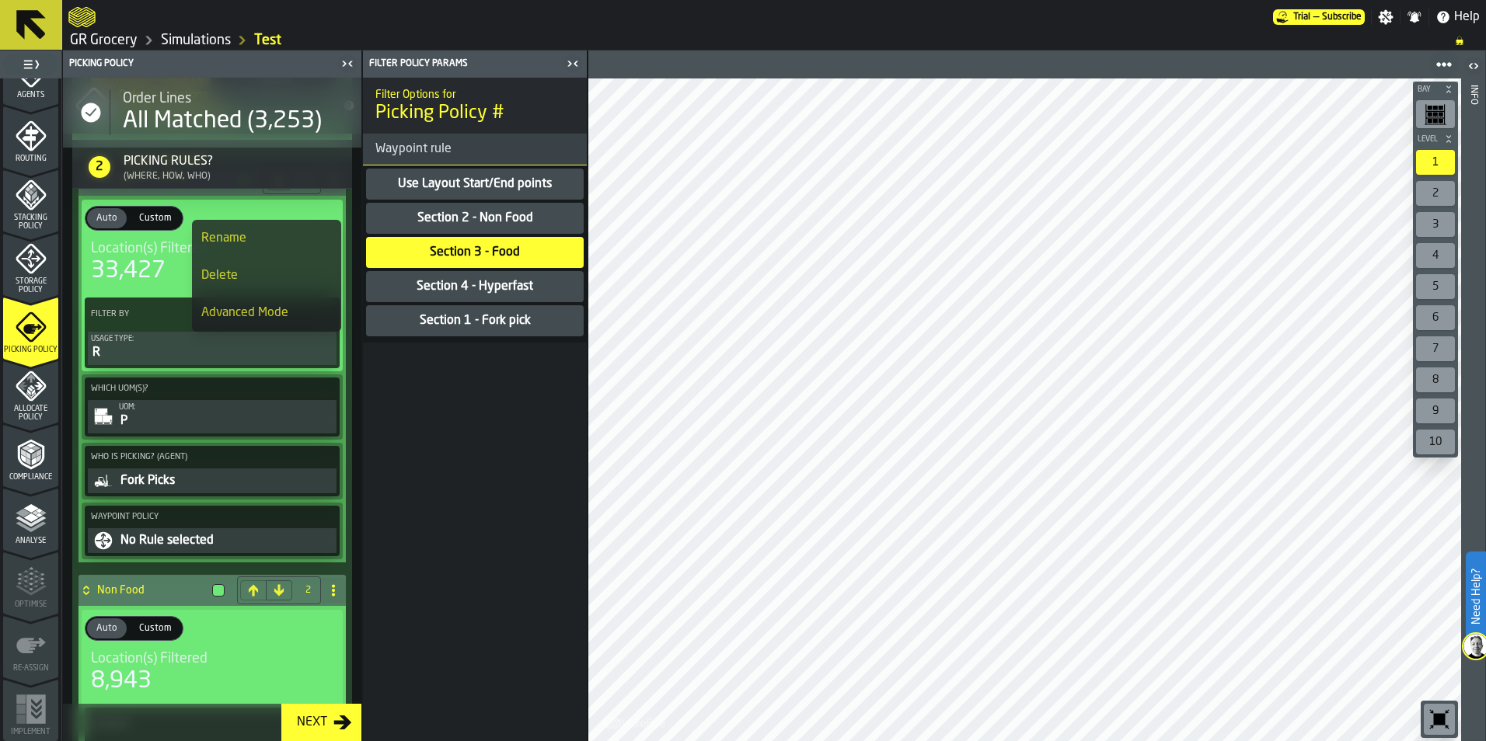
scroll to position [798, 0]
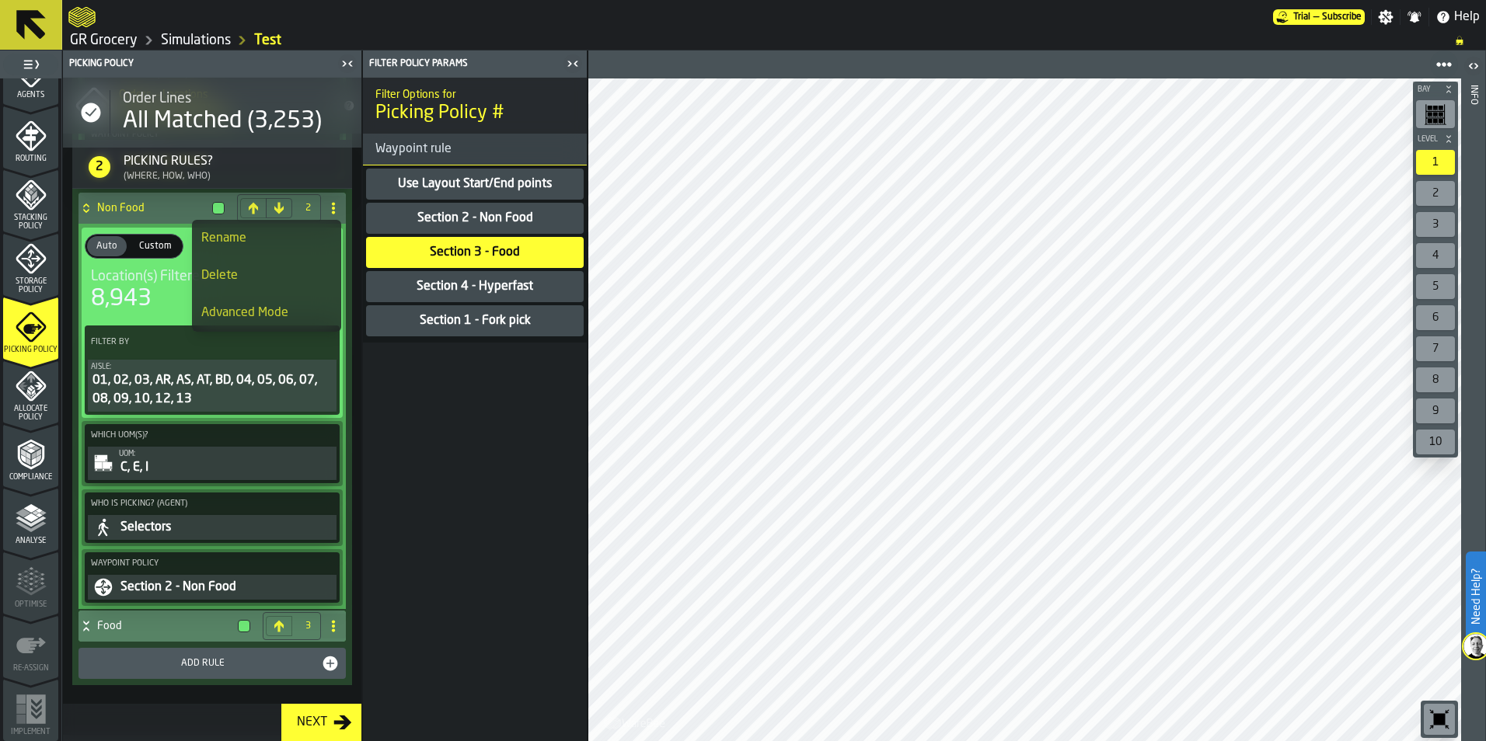
click at [116, 636] on div "Food" at bounding box center [167, 626] width 178 height 31
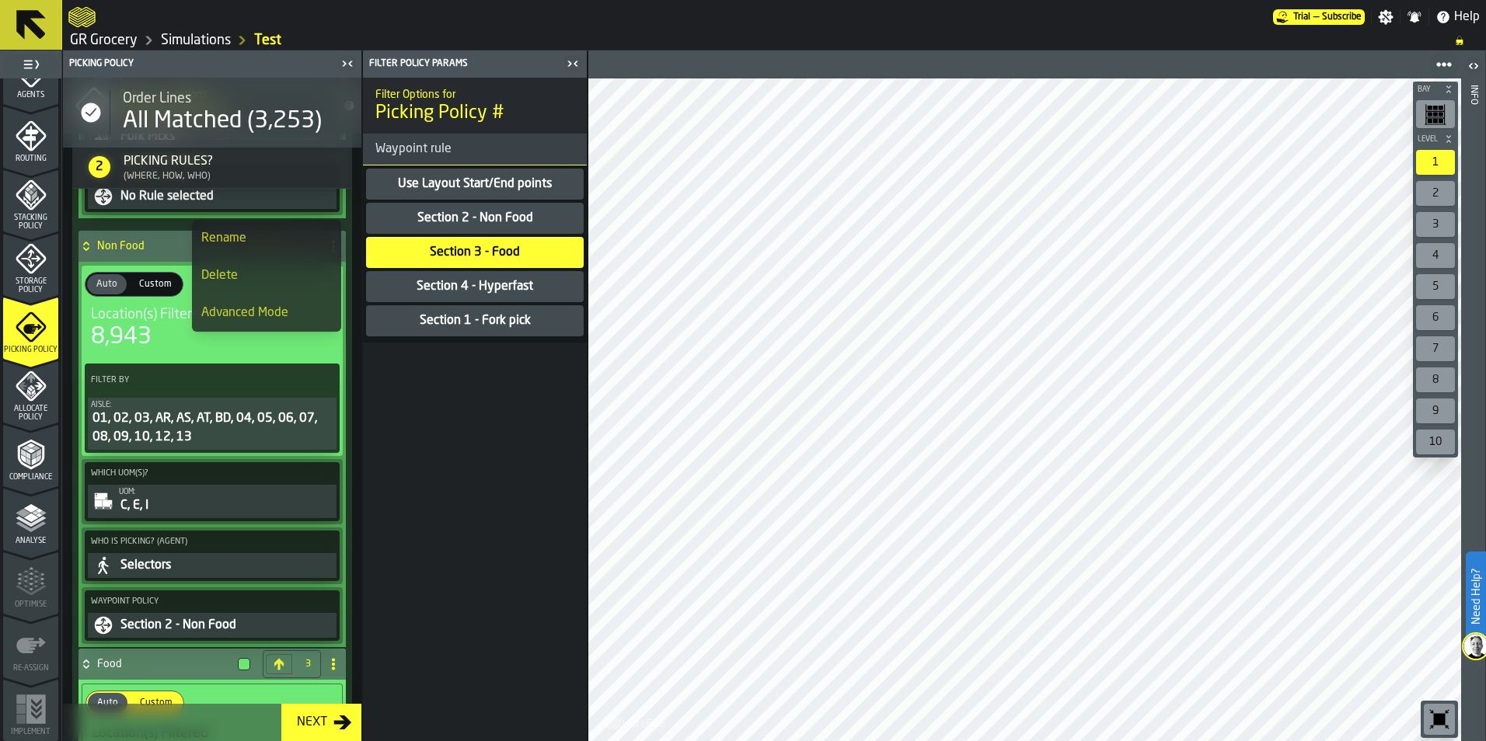
scroll to position [741, 0]
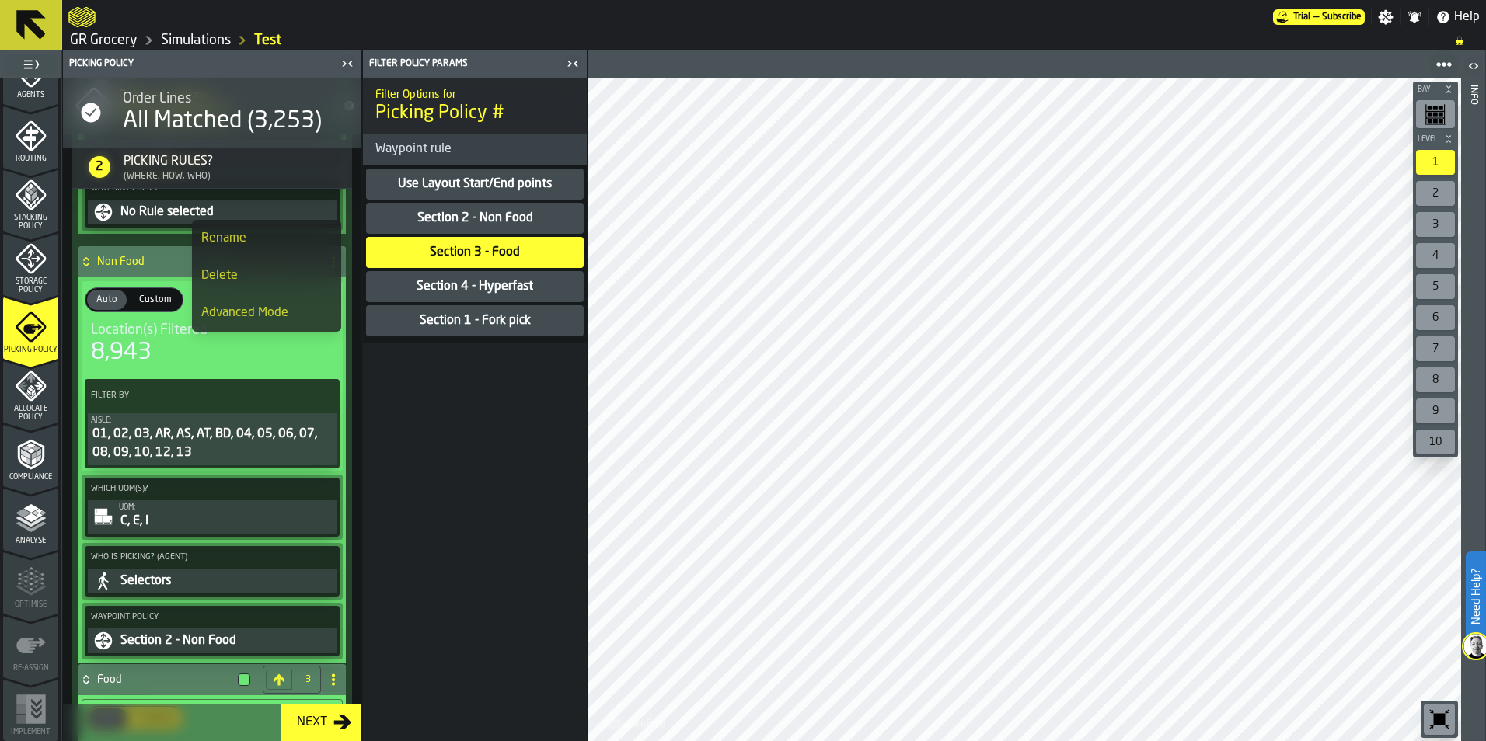
click at [163, 268] on h4 "Non Food" at bounding box center [151, 262] width 109 height 12
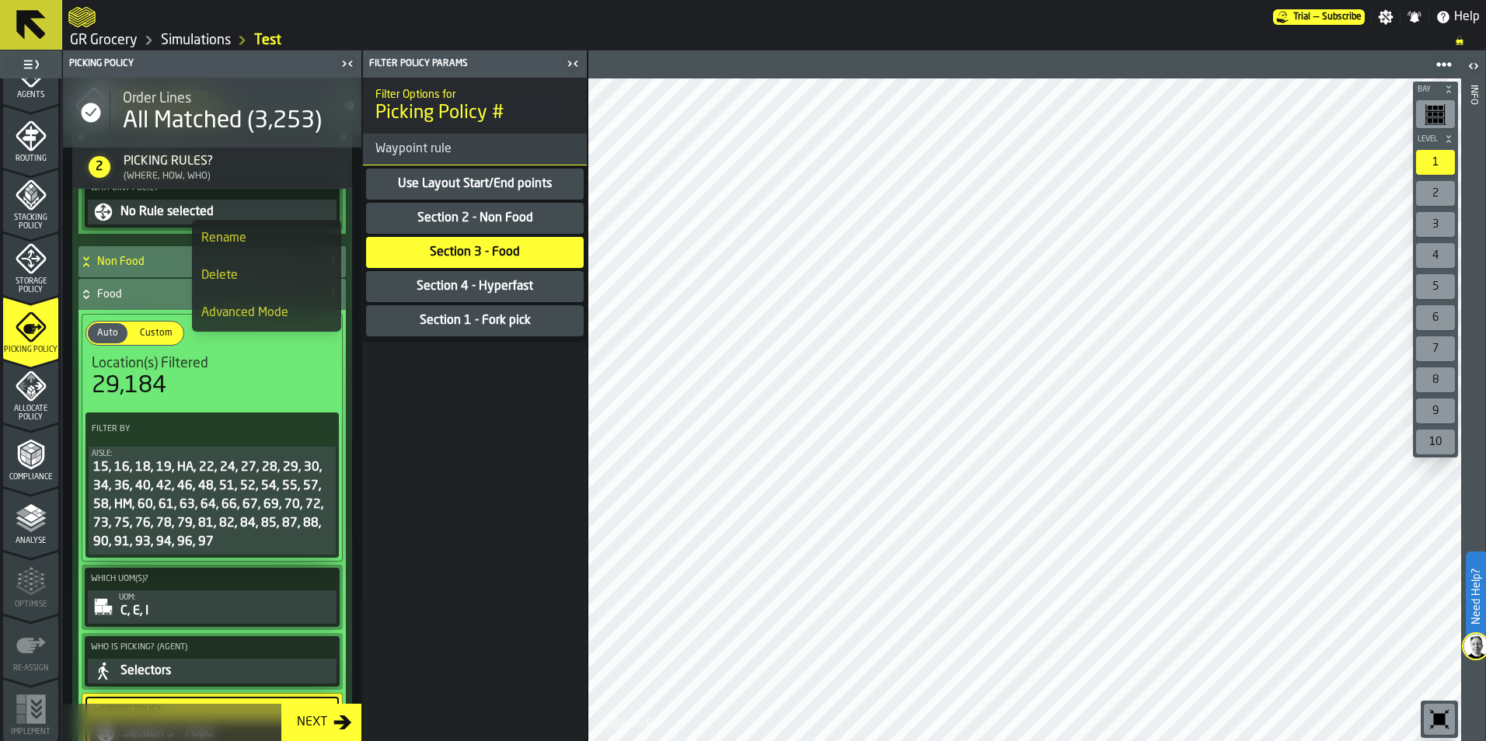
click at [133, 263] on h4 "Non Food" at bounding box center [151, 262] width 109 height 12
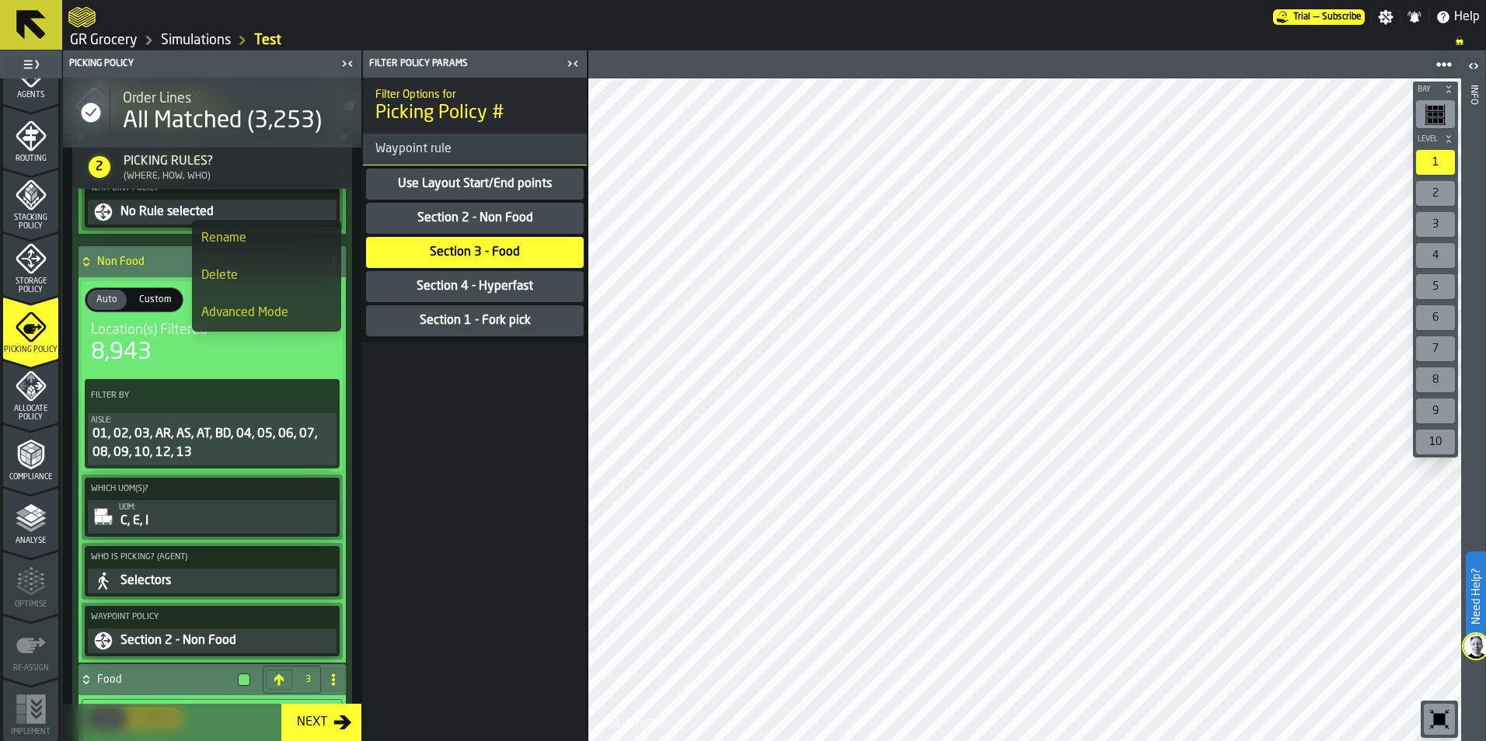
click at [180, 438] on div "01, 02, 03, AR, AS, AT, BD, 04, 05, 06, 07, 08, 09, 10, 12, 13" at bounding box center [212, 443] width 242 height 37
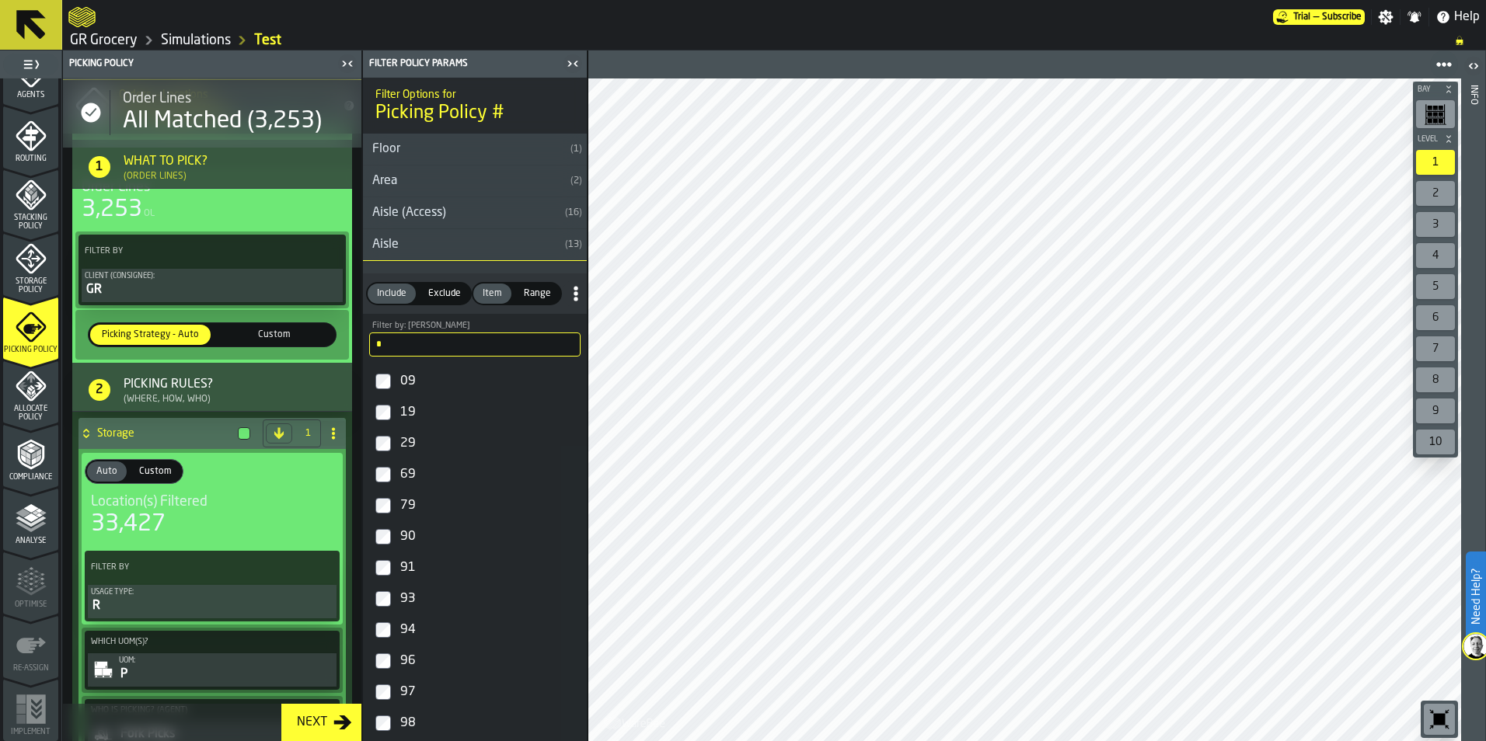
scroll to position [79, 0]
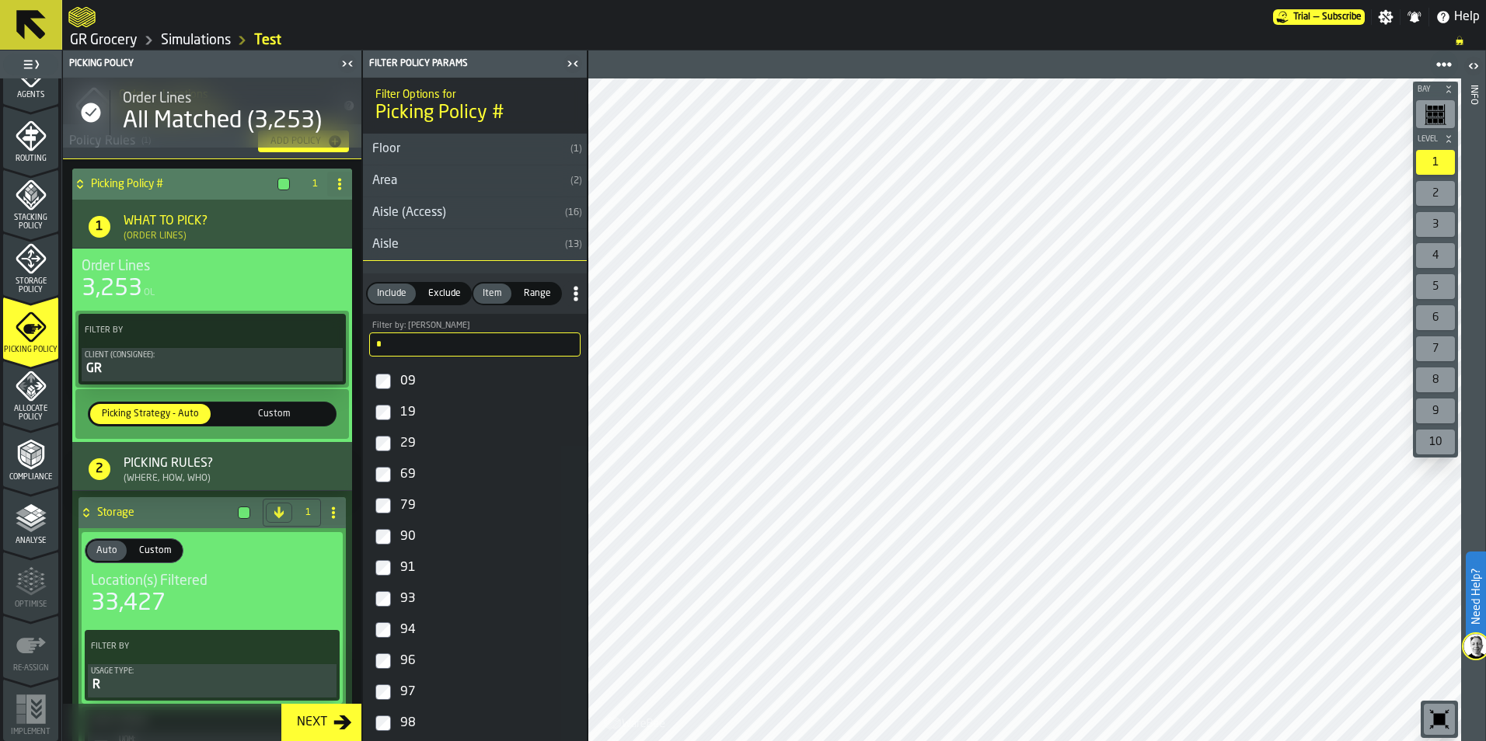
click at [333, 182] on icon at bounding box center [339, 184] width 12 height 12
click at [268, 215] on div "Rename" at bounding box center [273, 215] width 131 height 19
click at [218, 186] on input "**********" at bounding box center [185, 184] width 188 height 26
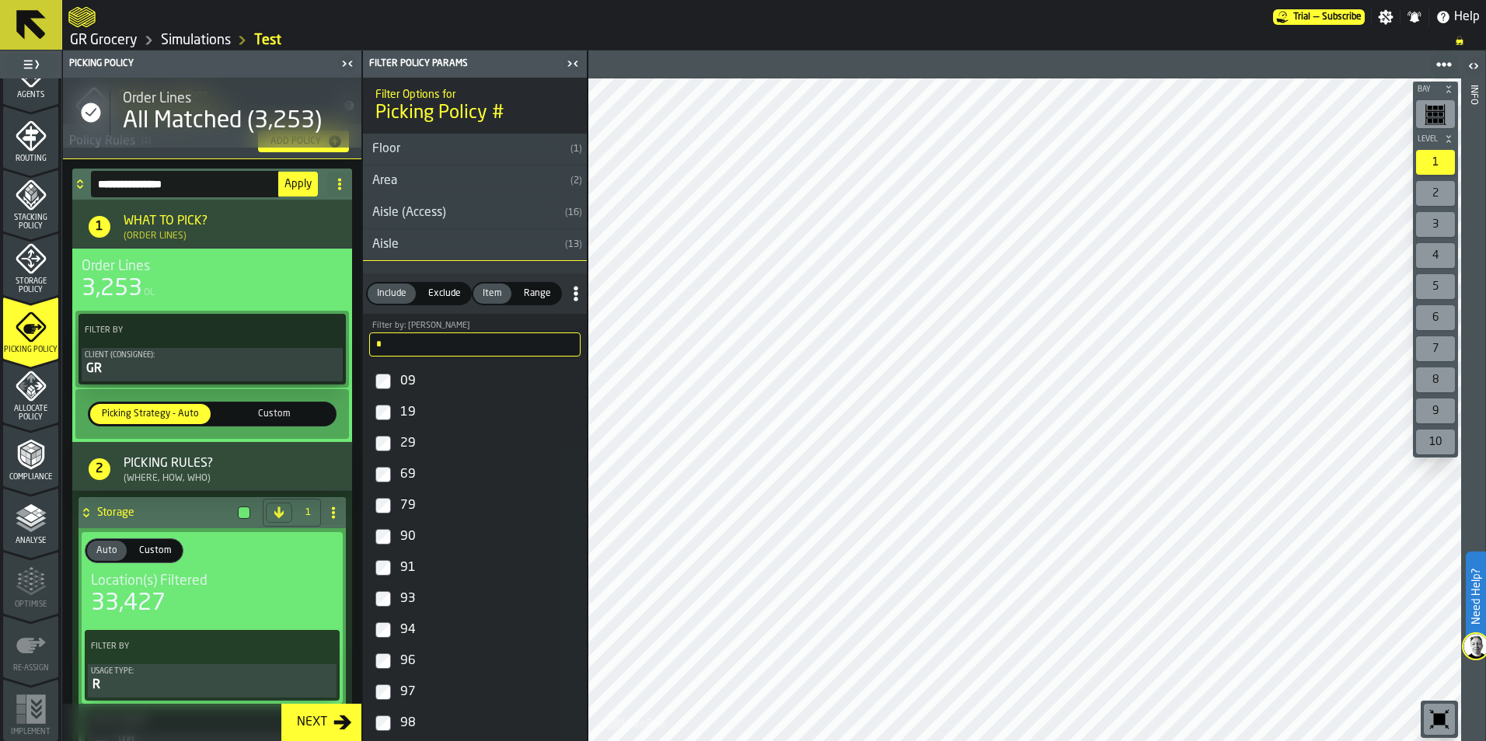
drag, startPoint x: 218, startPoint y: 186, endPoint x: 48, endPoint y: 176, distance: 170.5
click at [48, 176] on aside "**********" at bounding box center [294, 396] width 588 height 691
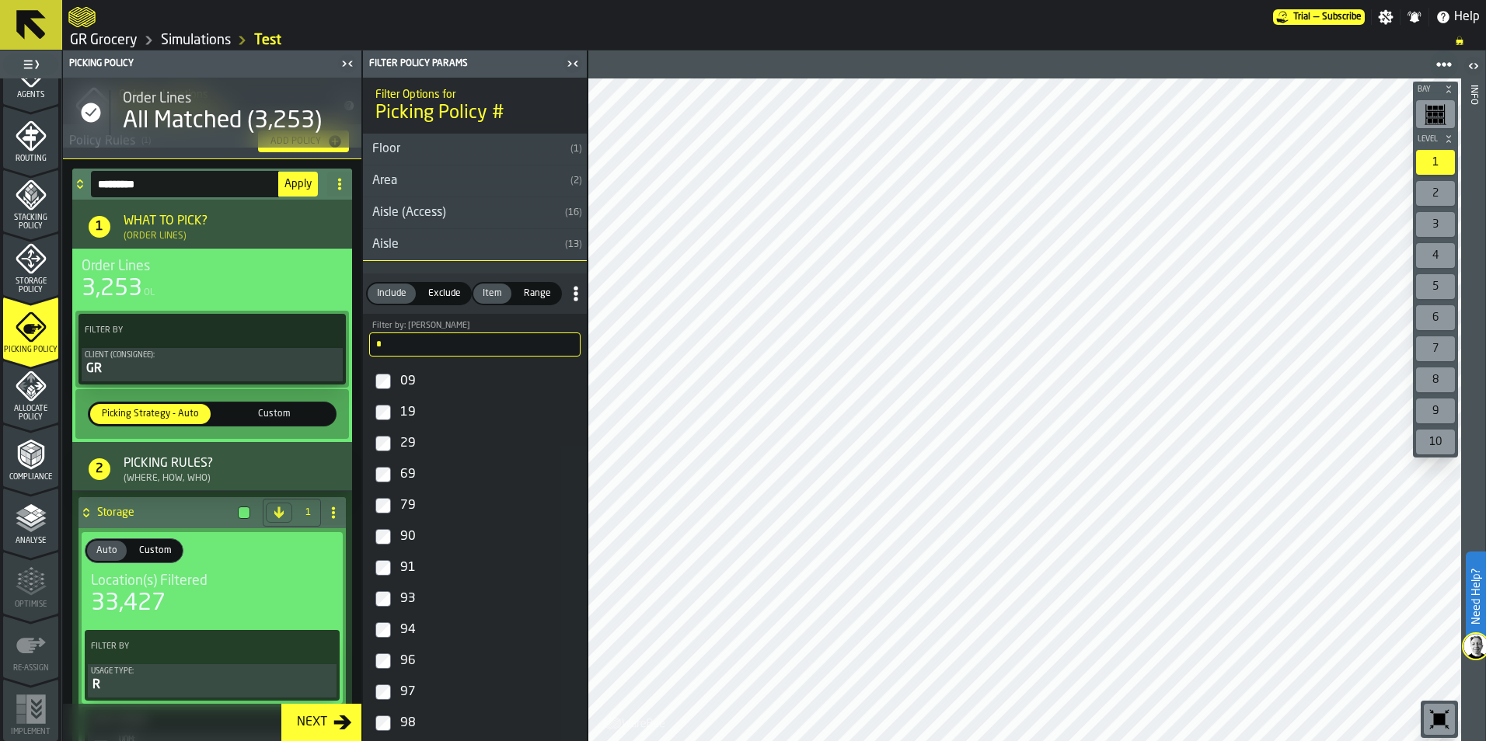
type input "*********"
click at [296, 179] on span "Apply" at bounding box center [297, 184] width 27 height 11
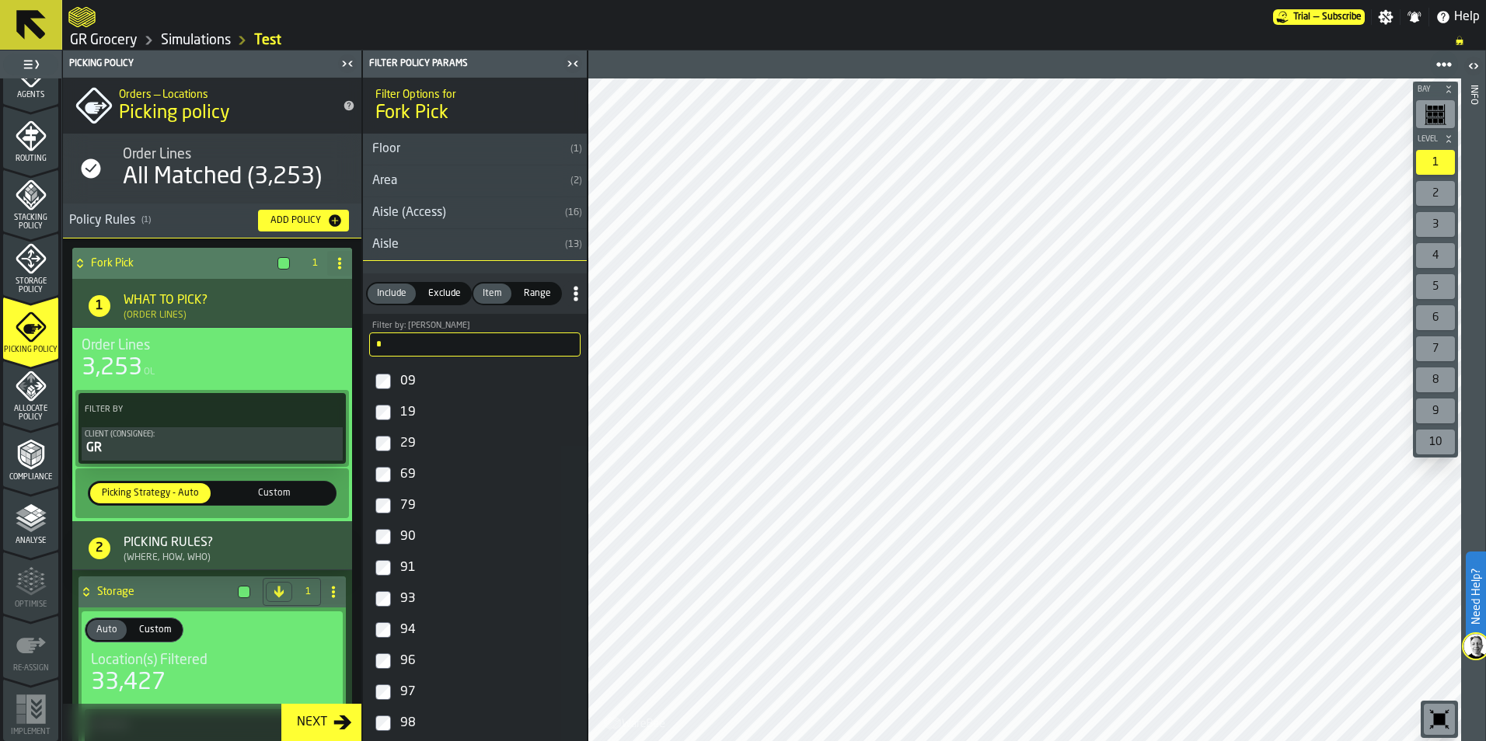
click at [270, 494] on span "Custom" at bounding box center [274, 493] width 114 height 14
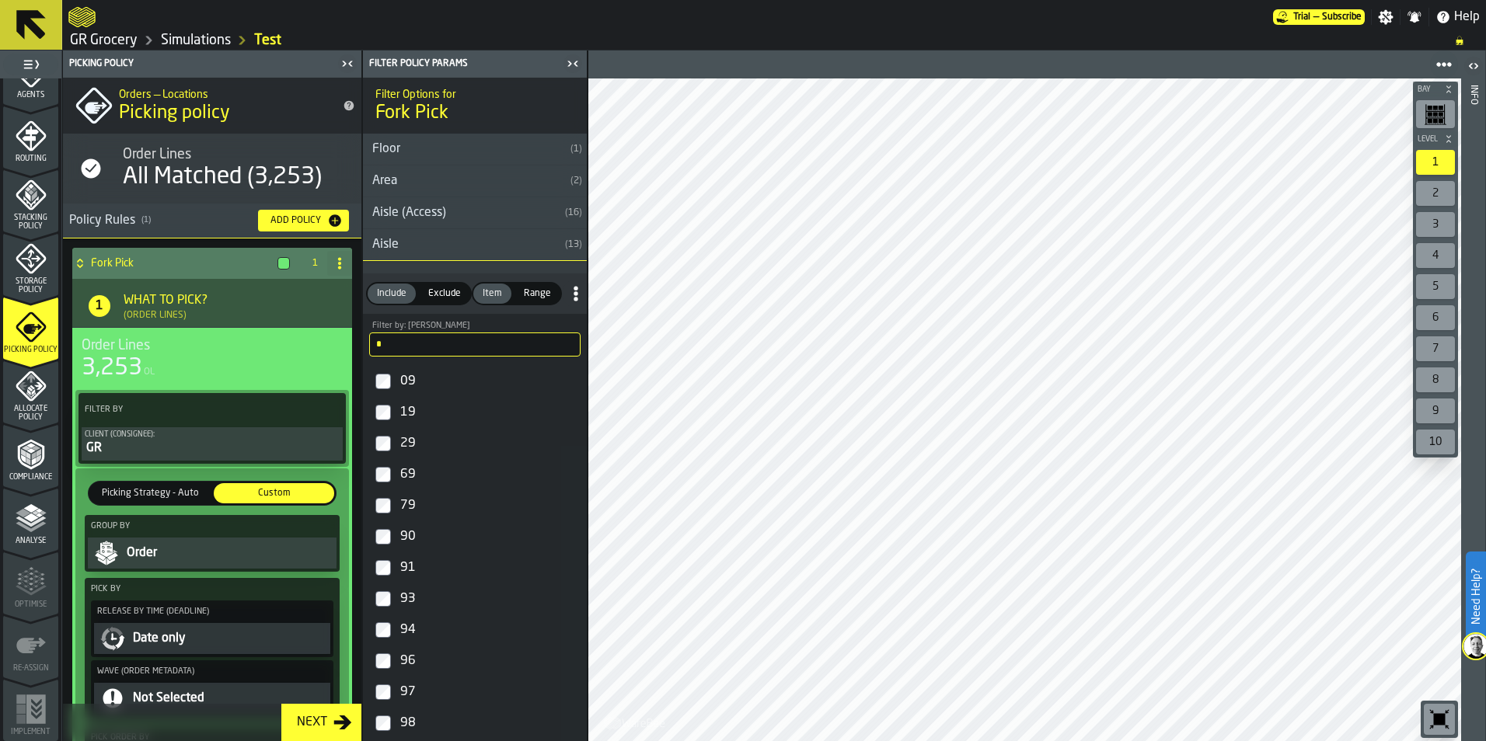
click at [0, 0] on icon "PolicyFilterItem-Client (Consignee)" at bounding box center [0, 0] width 0 height 0
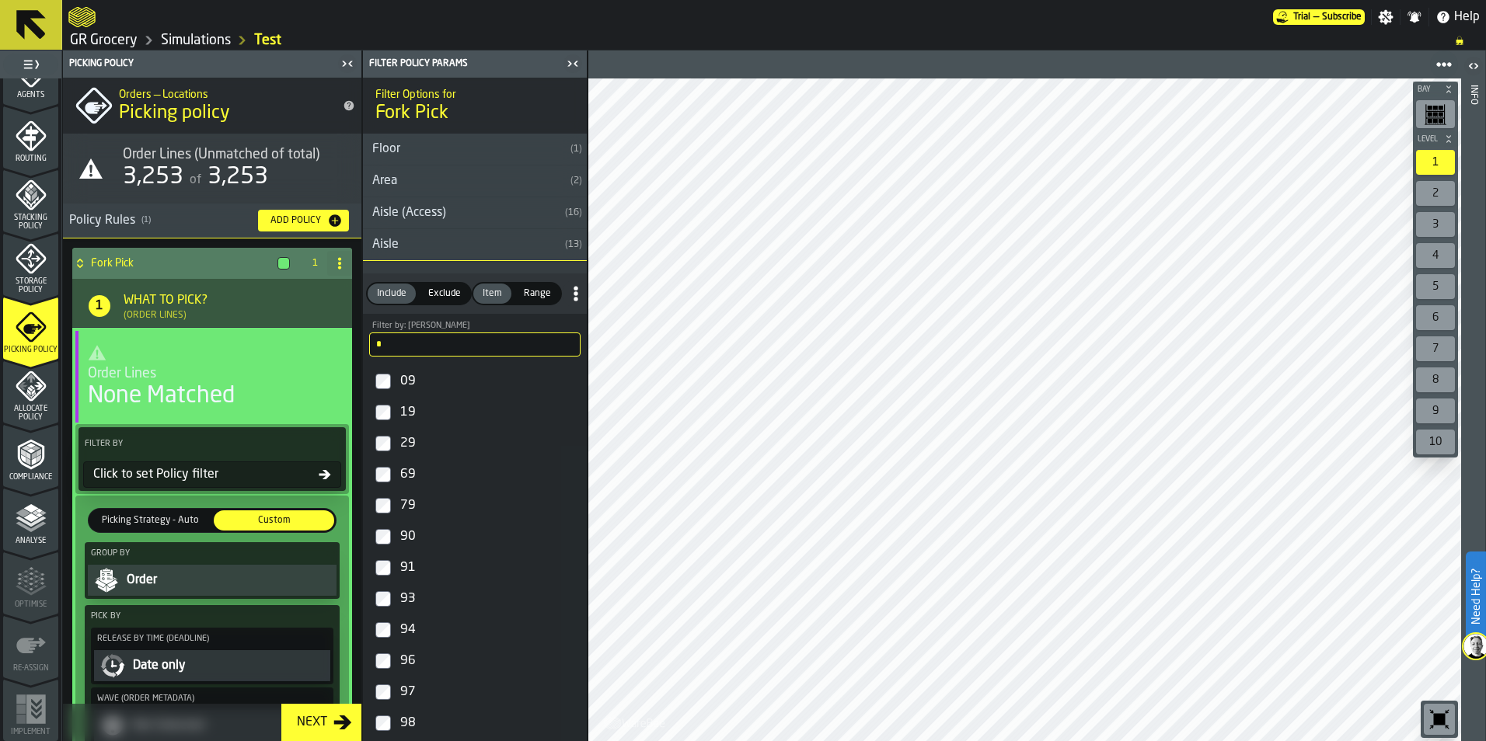
click at [337, 263] on icon at bounding box center [339, 263] width 12 height 12
click at [273, 335] on div "Delete" at bounding box center [273, 332] width 131 height 19
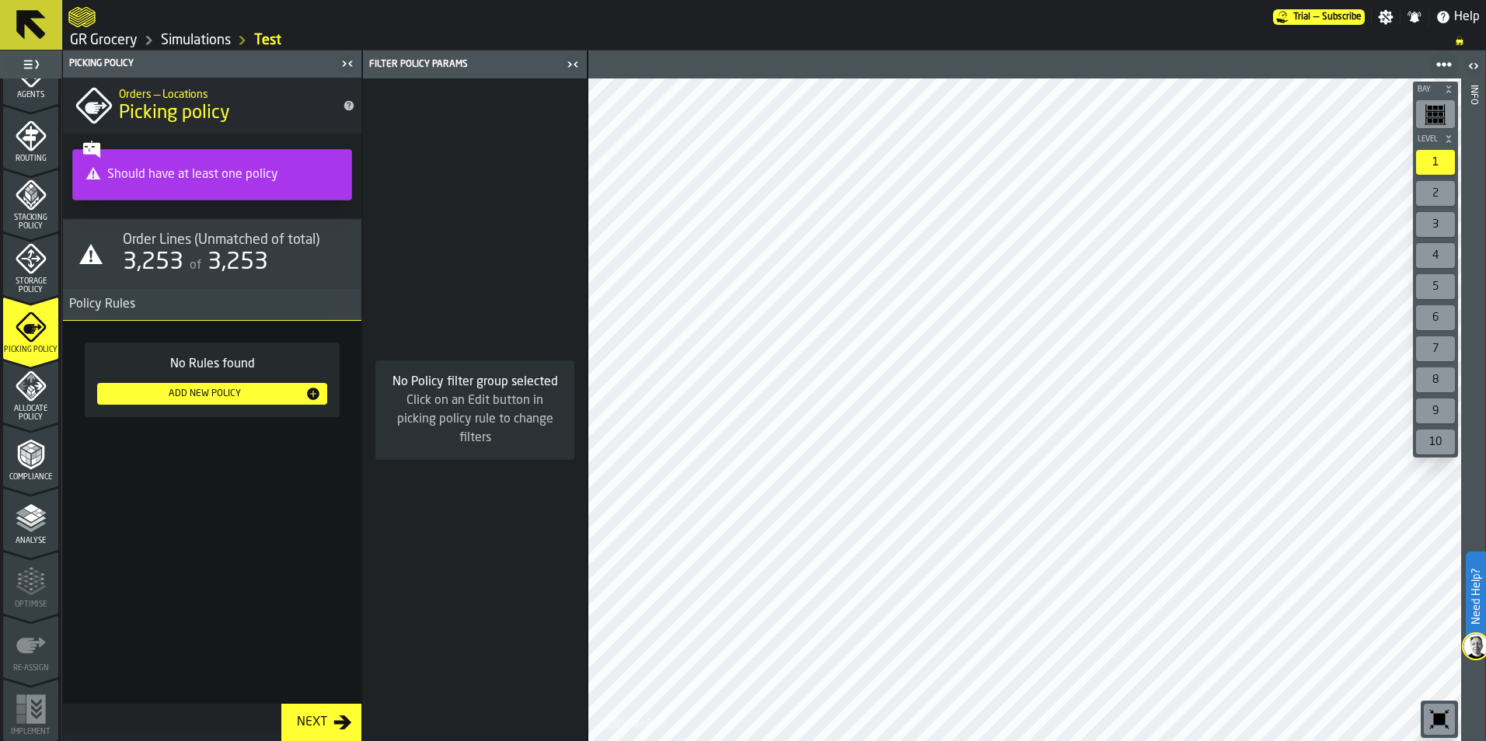
click at [183, 274] on div "3,253" at bounding box center [153, 263] width 61 height 28
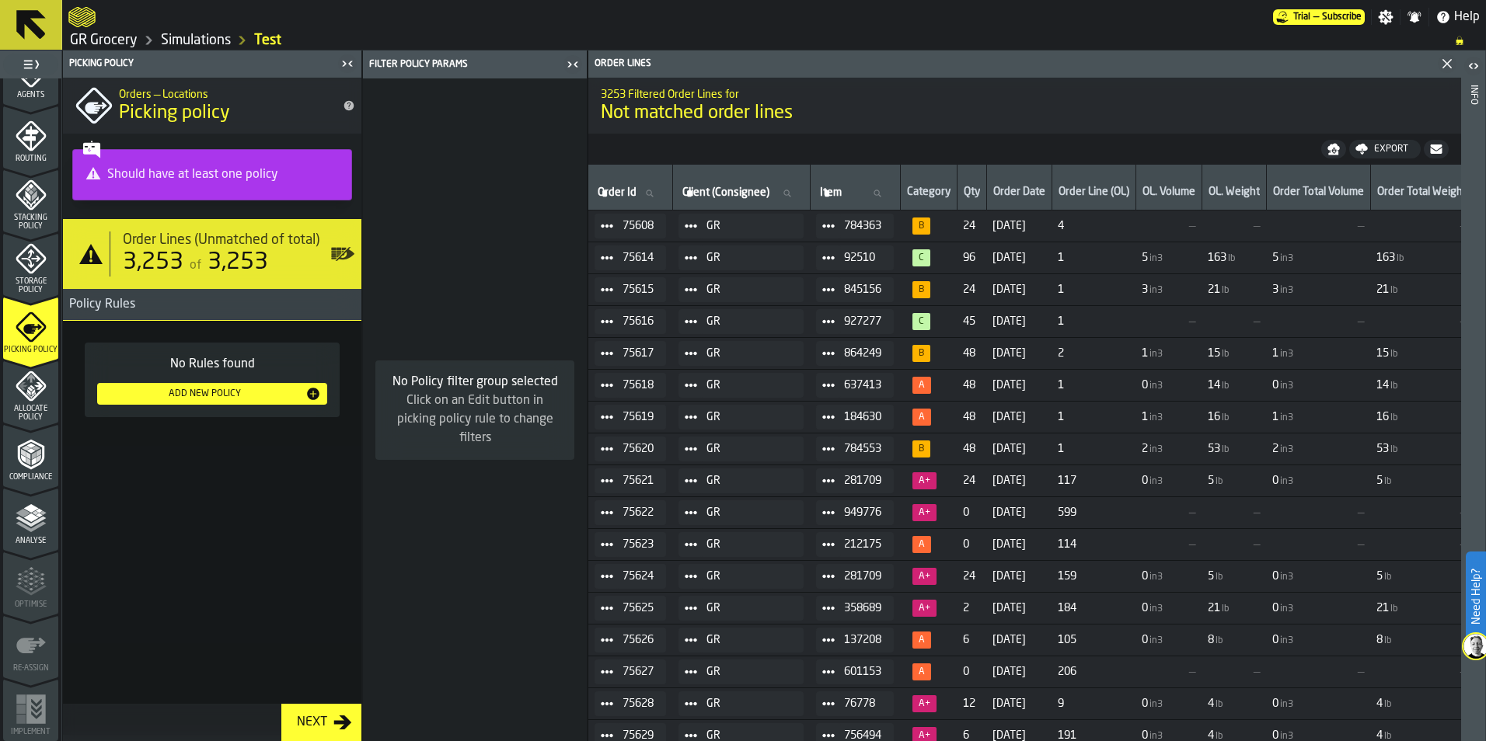
click at [196, 399] on div "Add New Policy" at bounding box center [204, 394] width 202 height 11
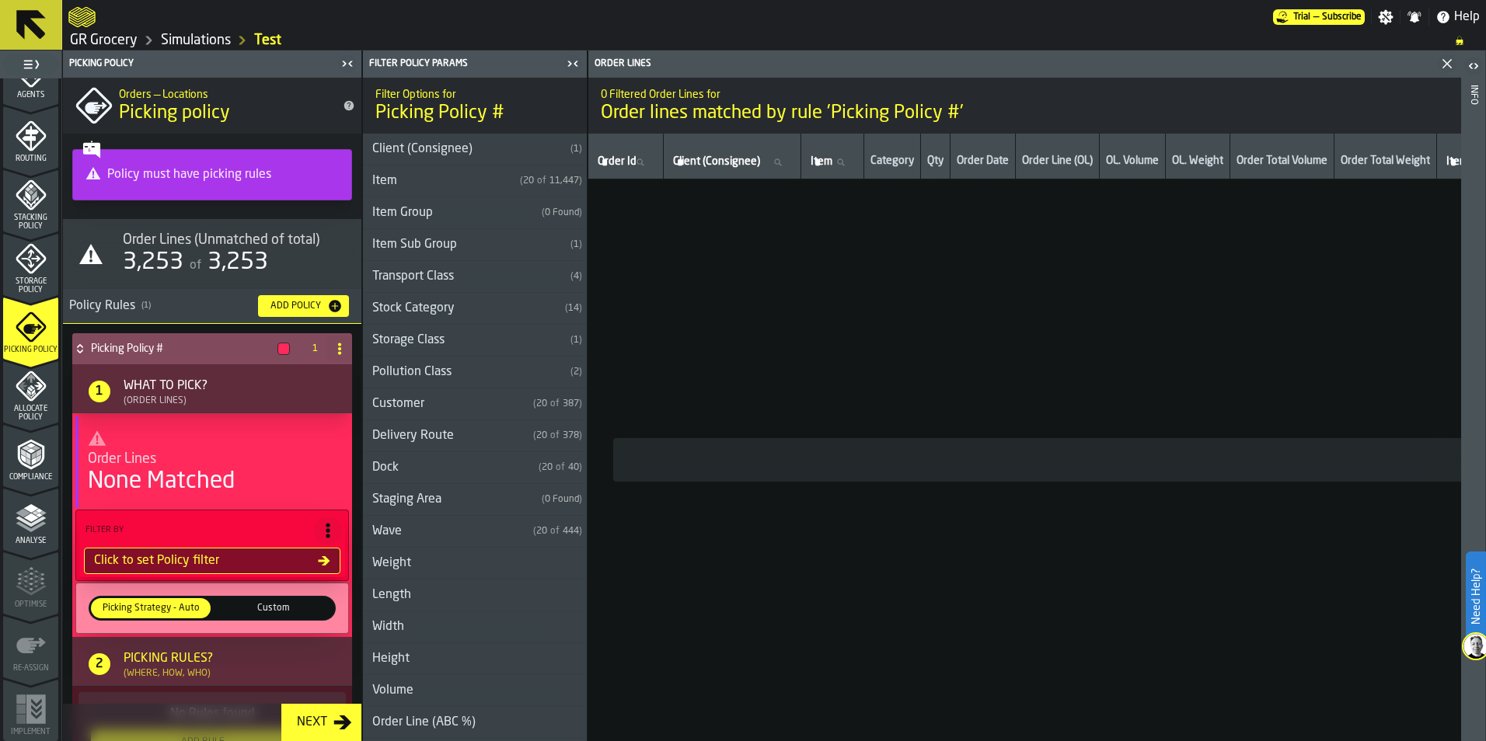
scroll to position [90, 0]
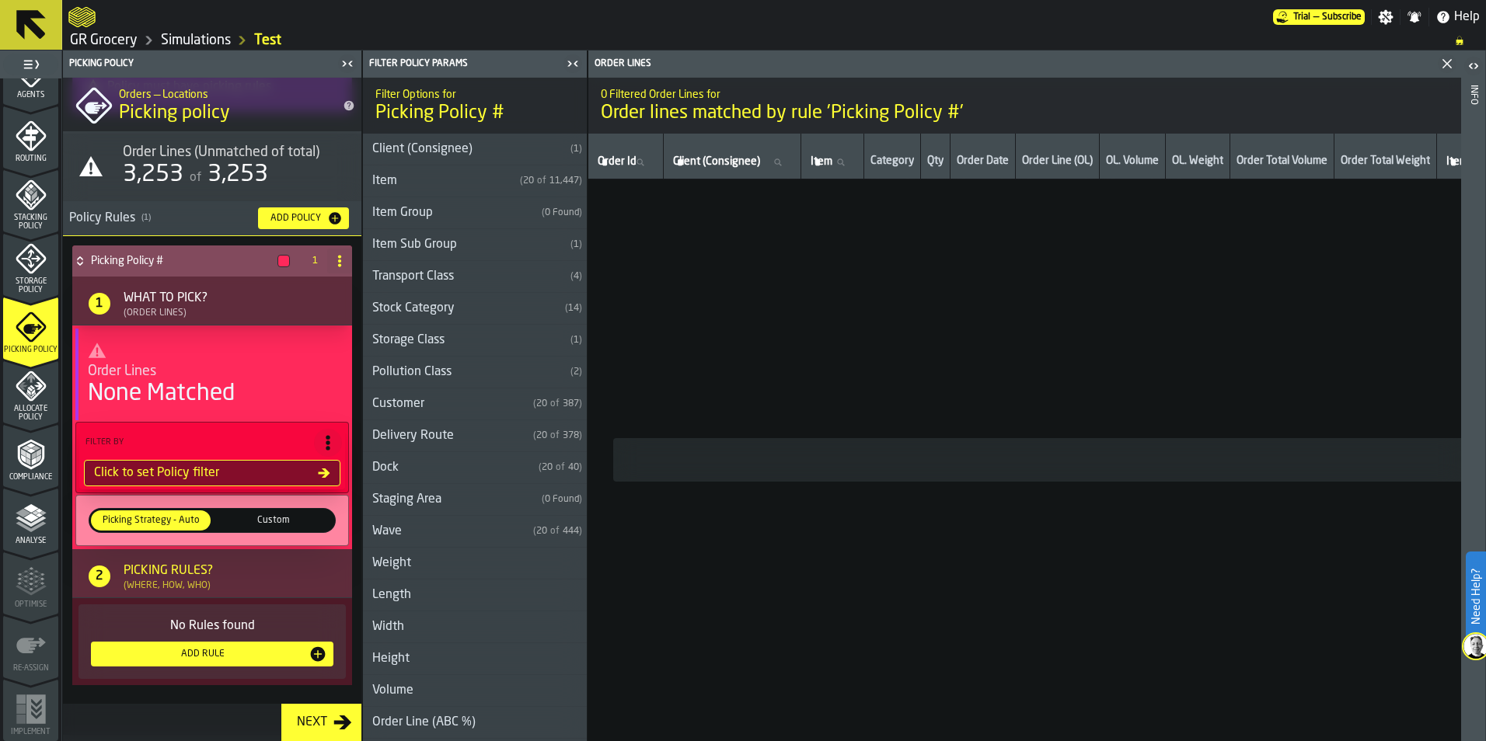
click at [297, 473] on div "Click to set Policy filter" at bounding box center [203, 473] width 230 height 19
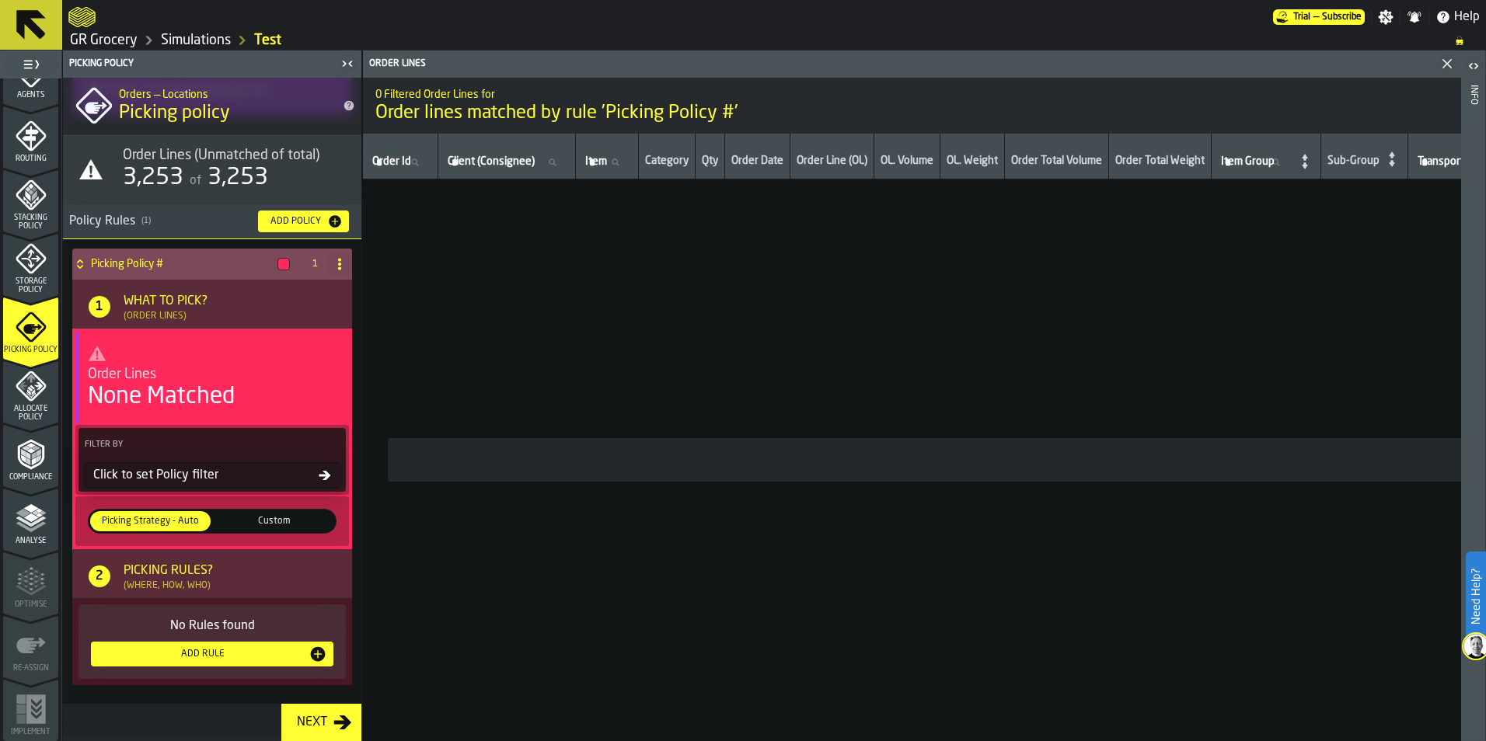
scroll to position [87, 0]
click at [319, 473] on icon at bounding box center [325, 475] width 12 height 9
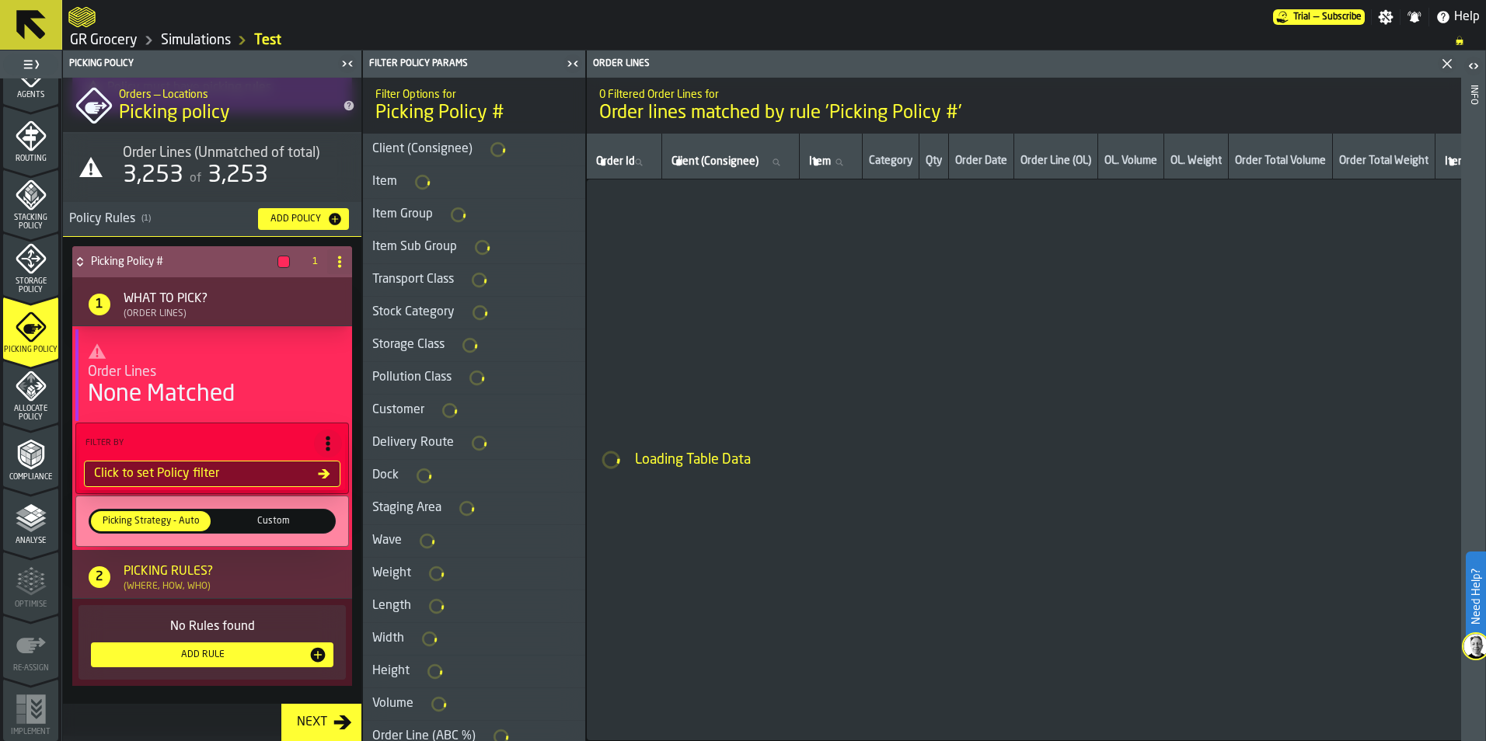
scroll to position [90, 0]
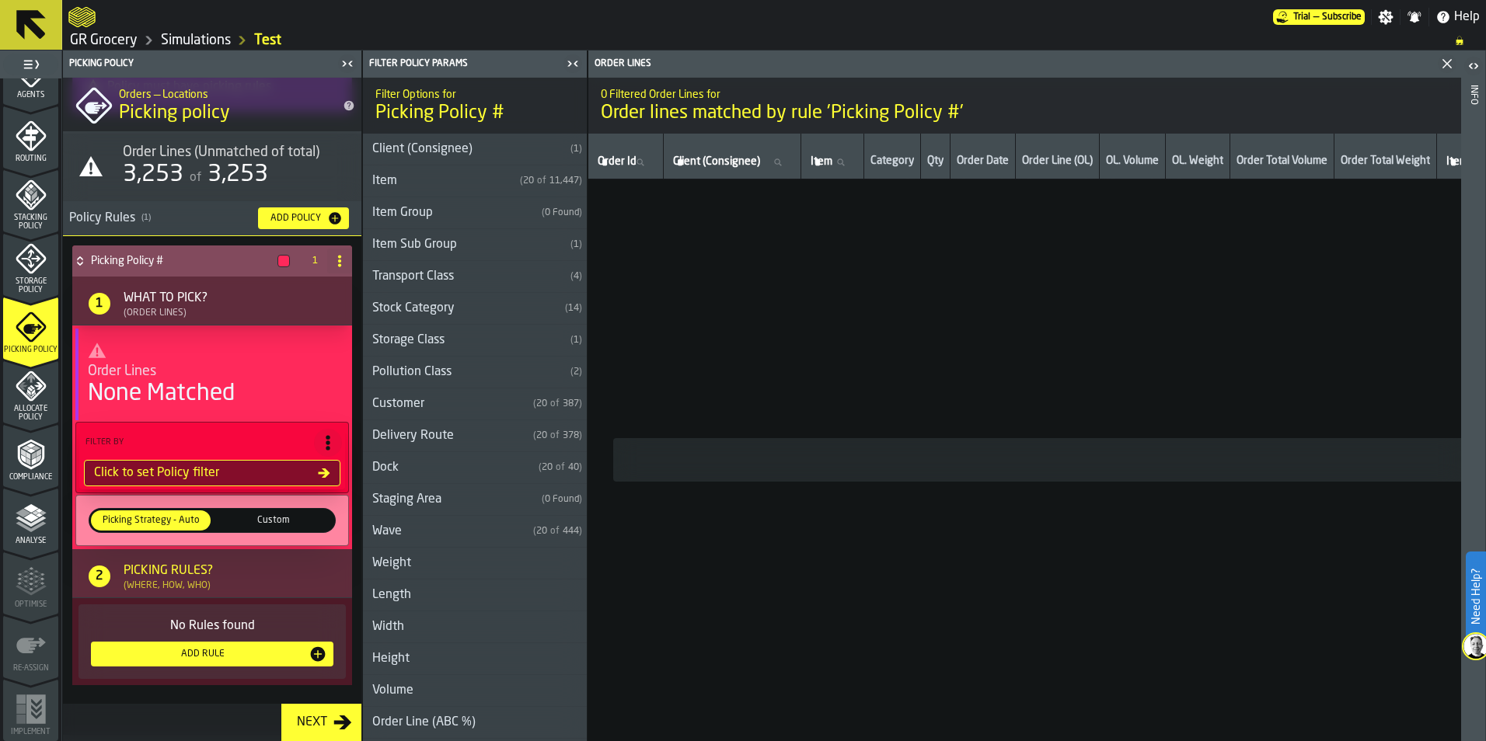
click at [209, 659] on div "Add Rule" at bounding box center [202, 654] width 211 height 11
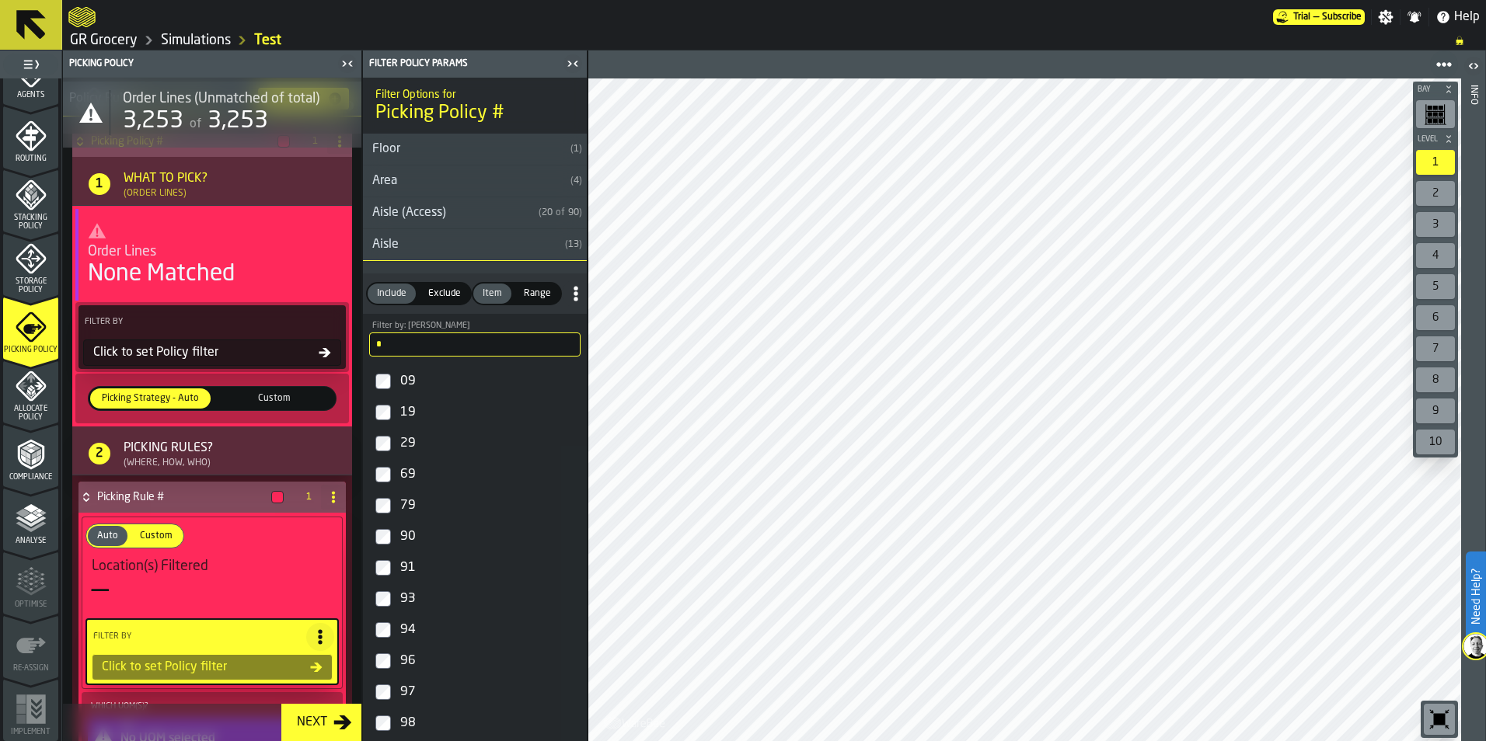
scroll to position [85, 0]
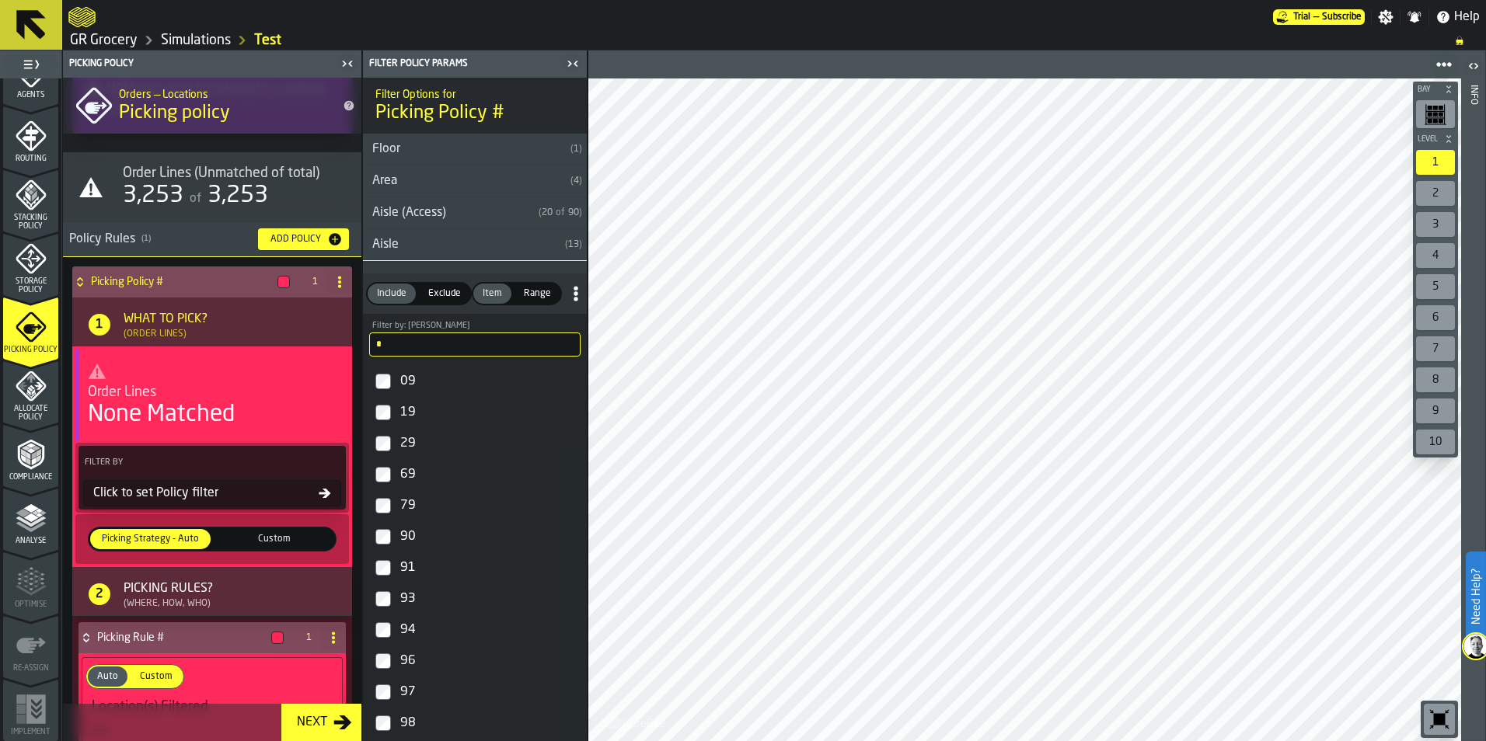
click at [267, 538] on span "Custom" at bounding box center [274, 539] width 114 height 14
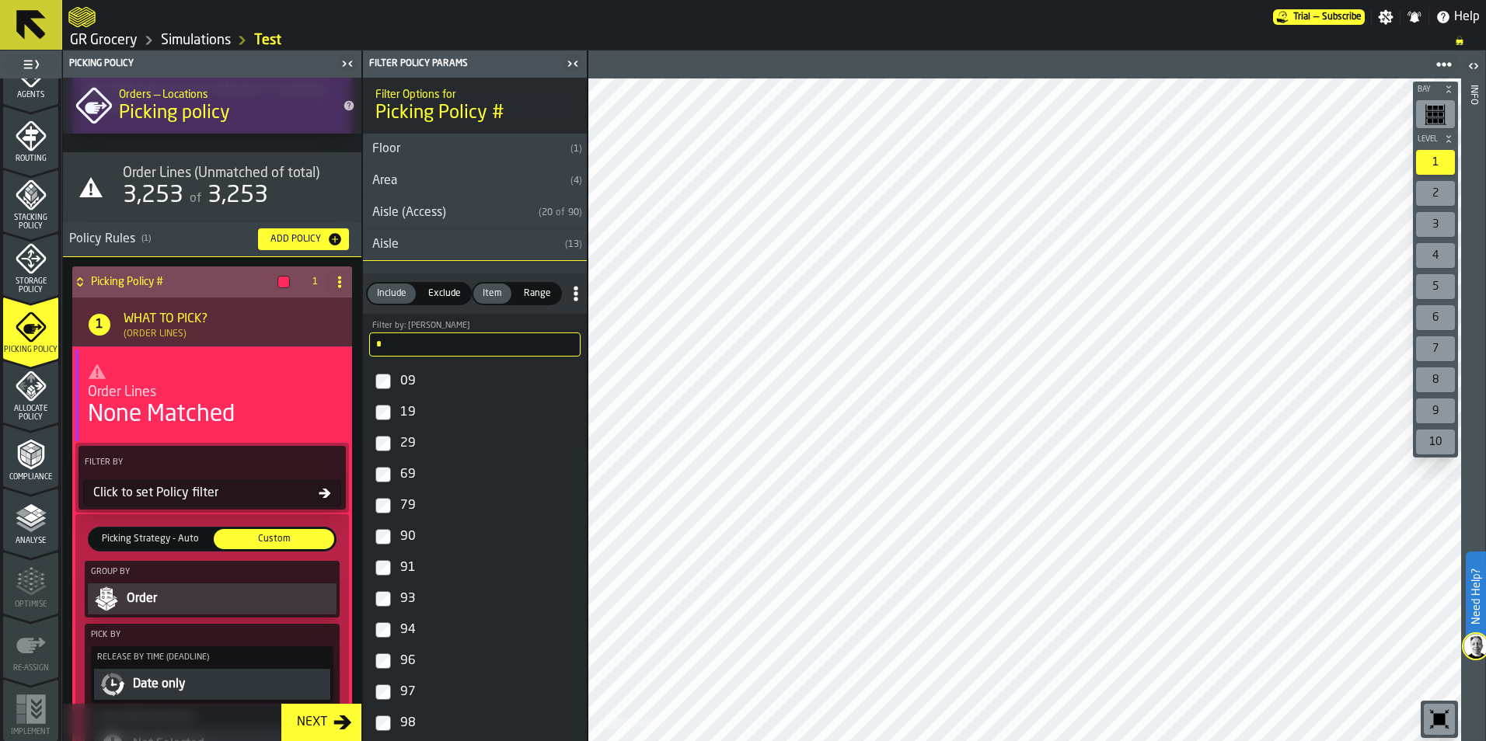
click at [320, 499] on icon at bounding box center [325, 493] width 12 height 12
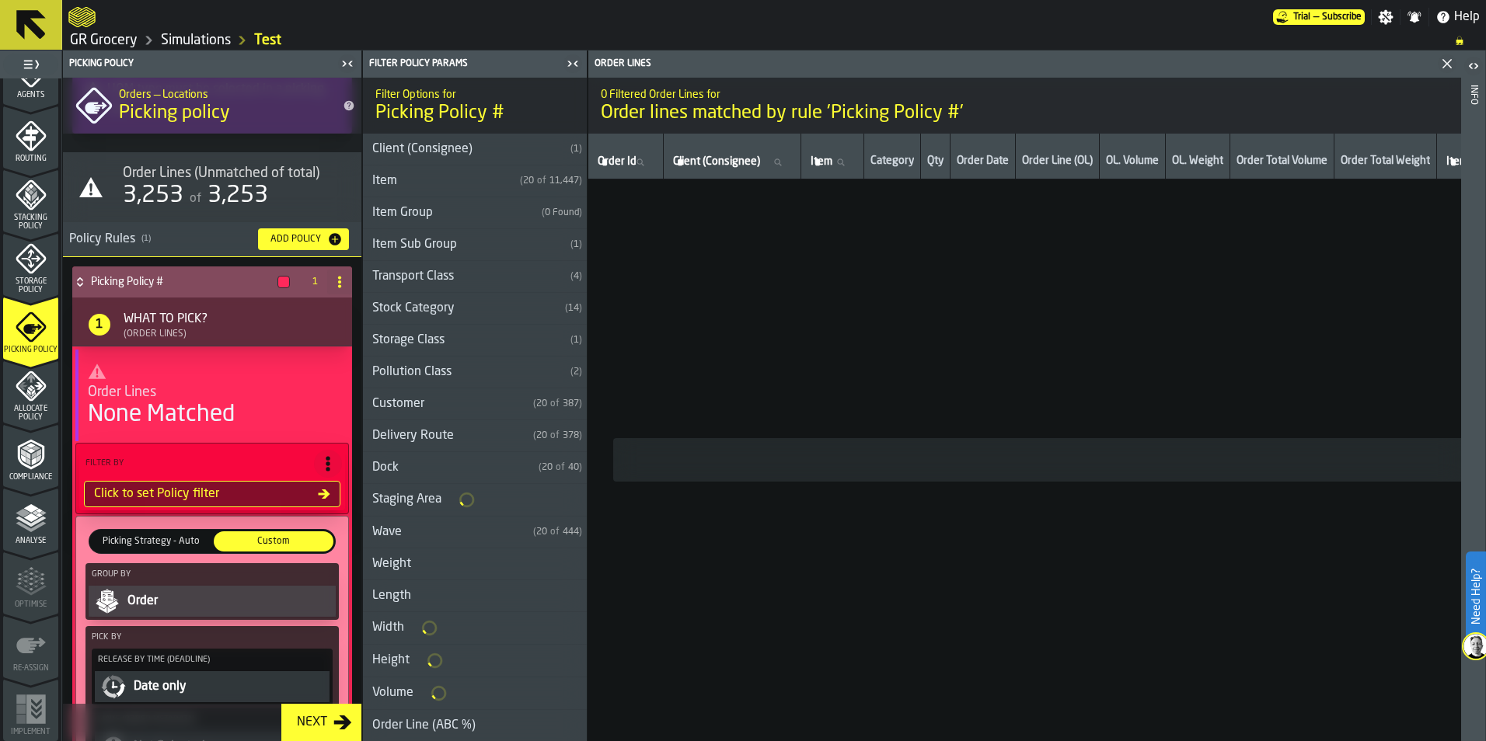
click at [500, 154] on div "Client (Consignee)" at bounding box center [463, 149] width 201 height 19
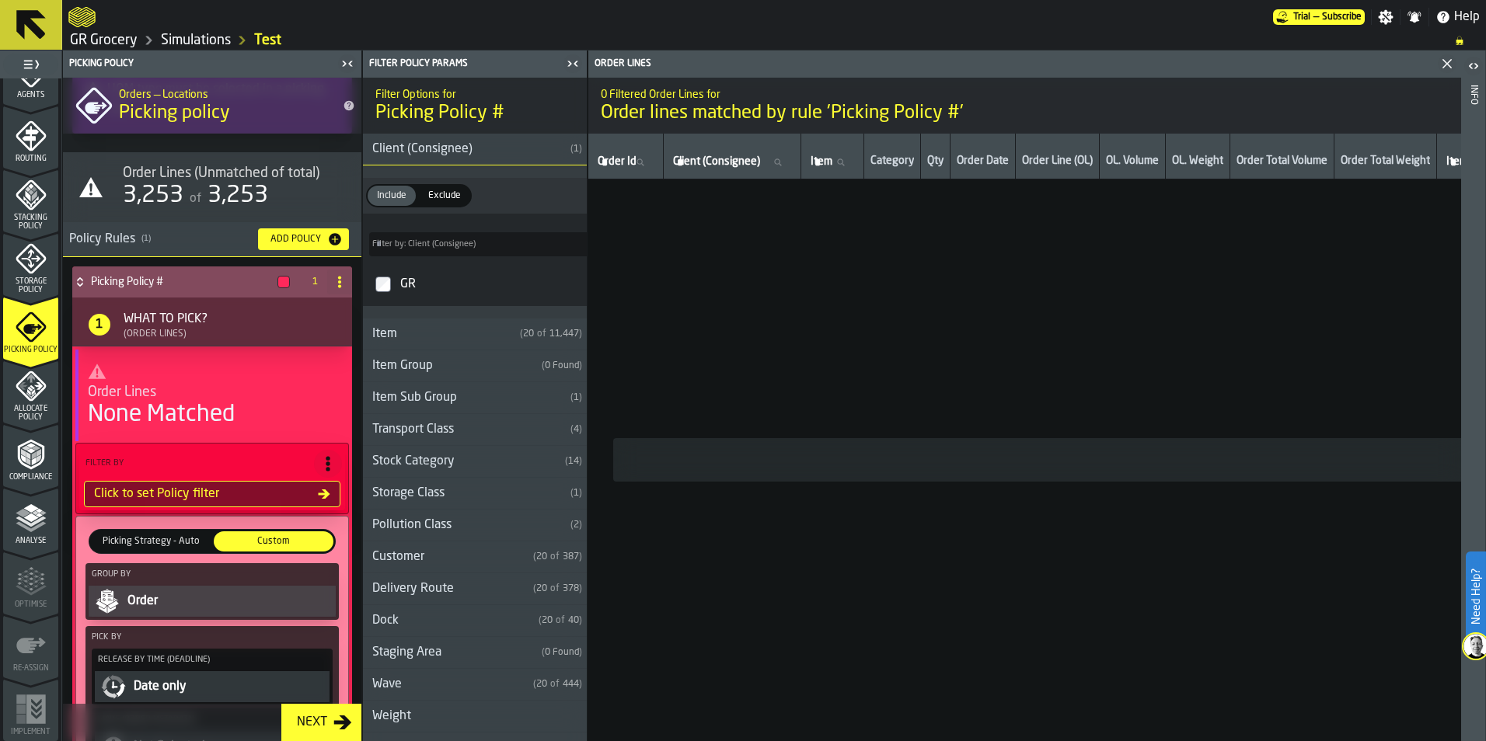
click at [402, 283] on div "GR" at bounding box center [488, 284] width 183 height 25
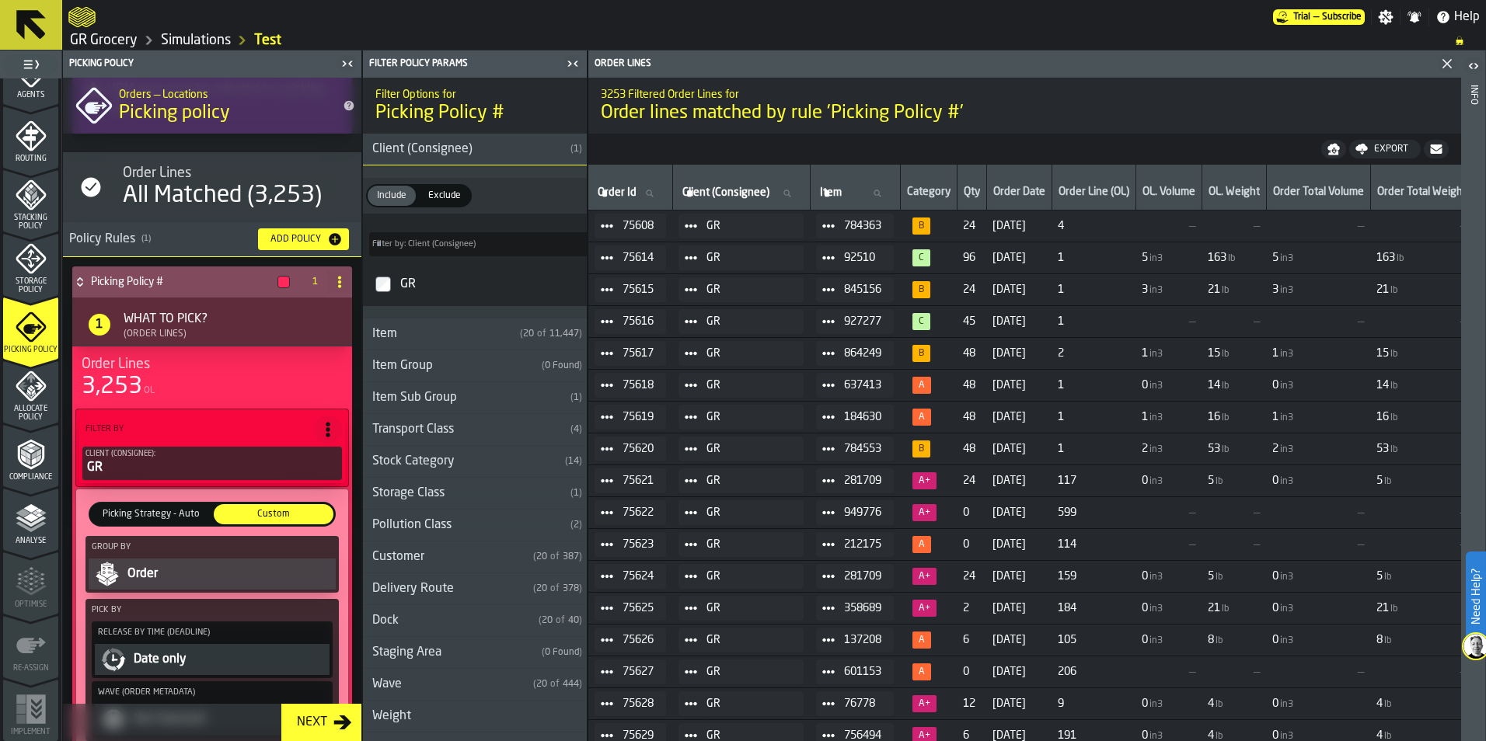
click at [227, 368] on div "Order Lines" at bounding box center [212, 364] width 261 height 17
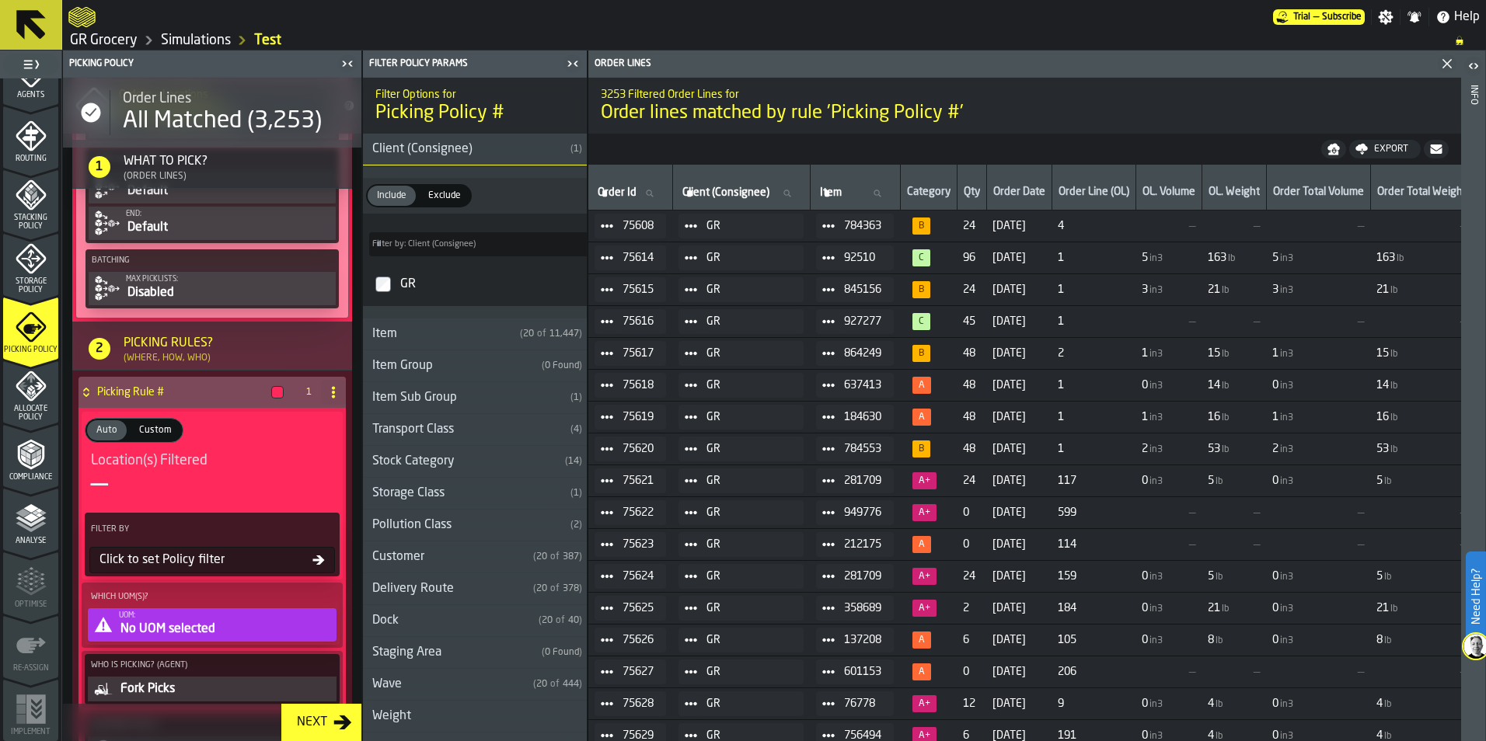
scroll to position [1076, 0]
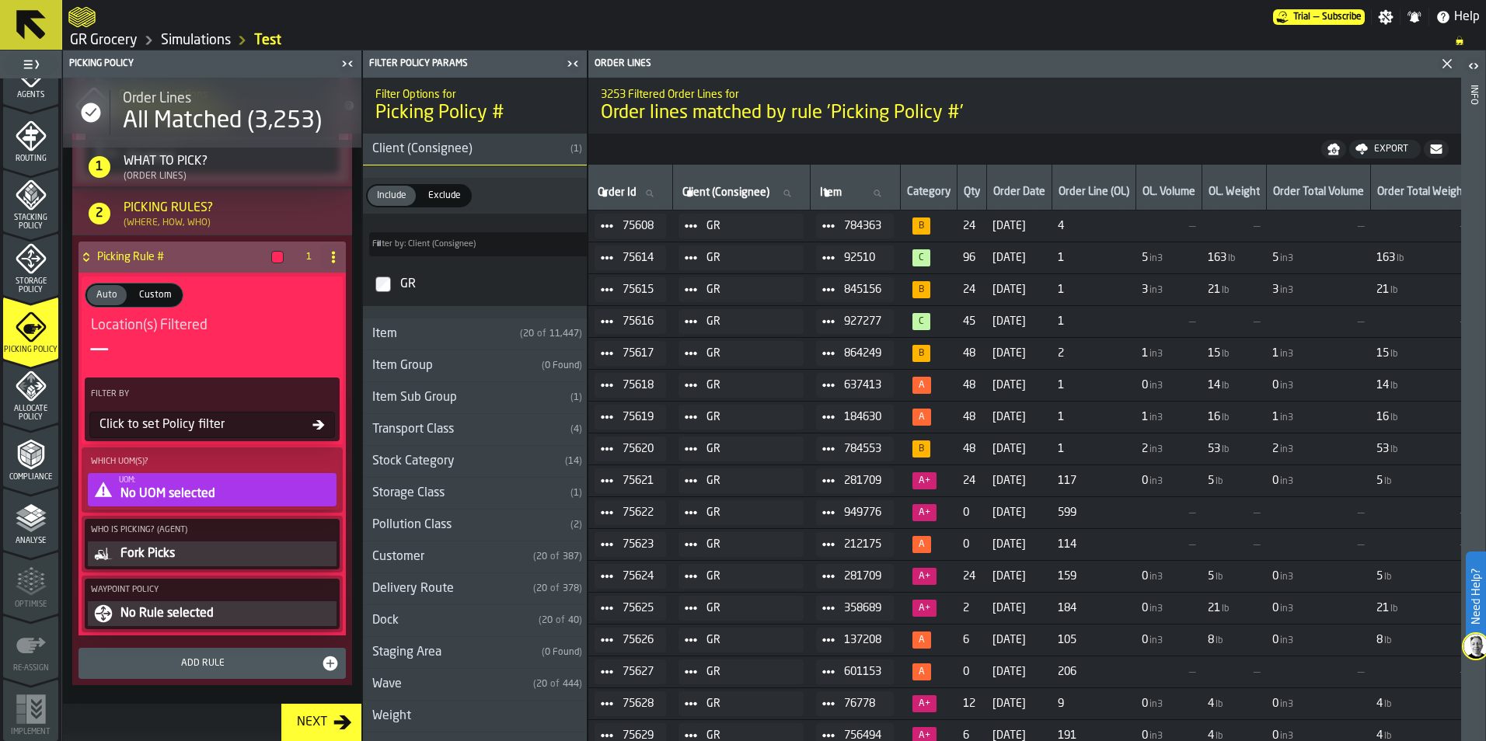
click at [196, 491] on div "No UOM selected" at bounding box center [226, 494] width 214 height 19
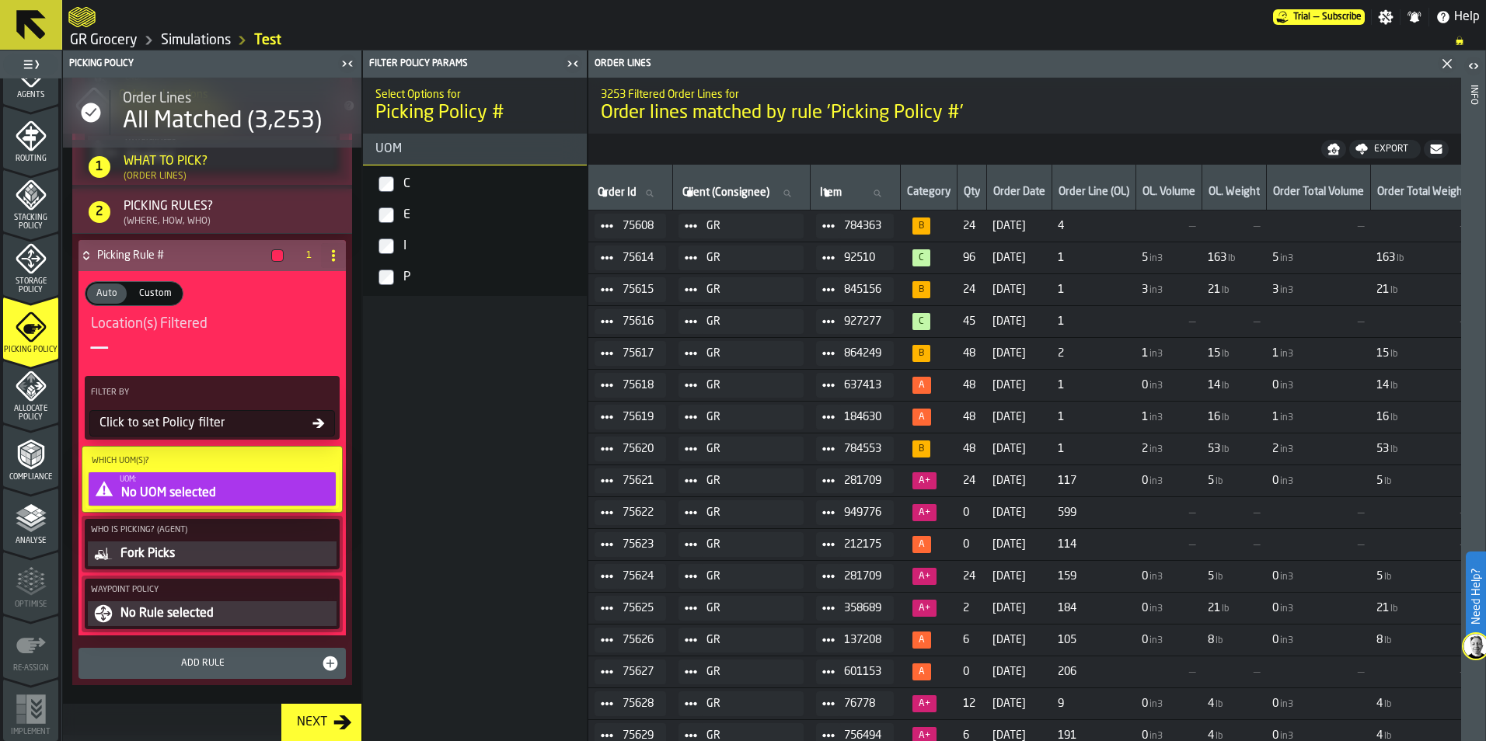
scroll to position [1073, 0]
click at [395, 183] on label "C" at bounding box center [475, 184] width 218 height 31
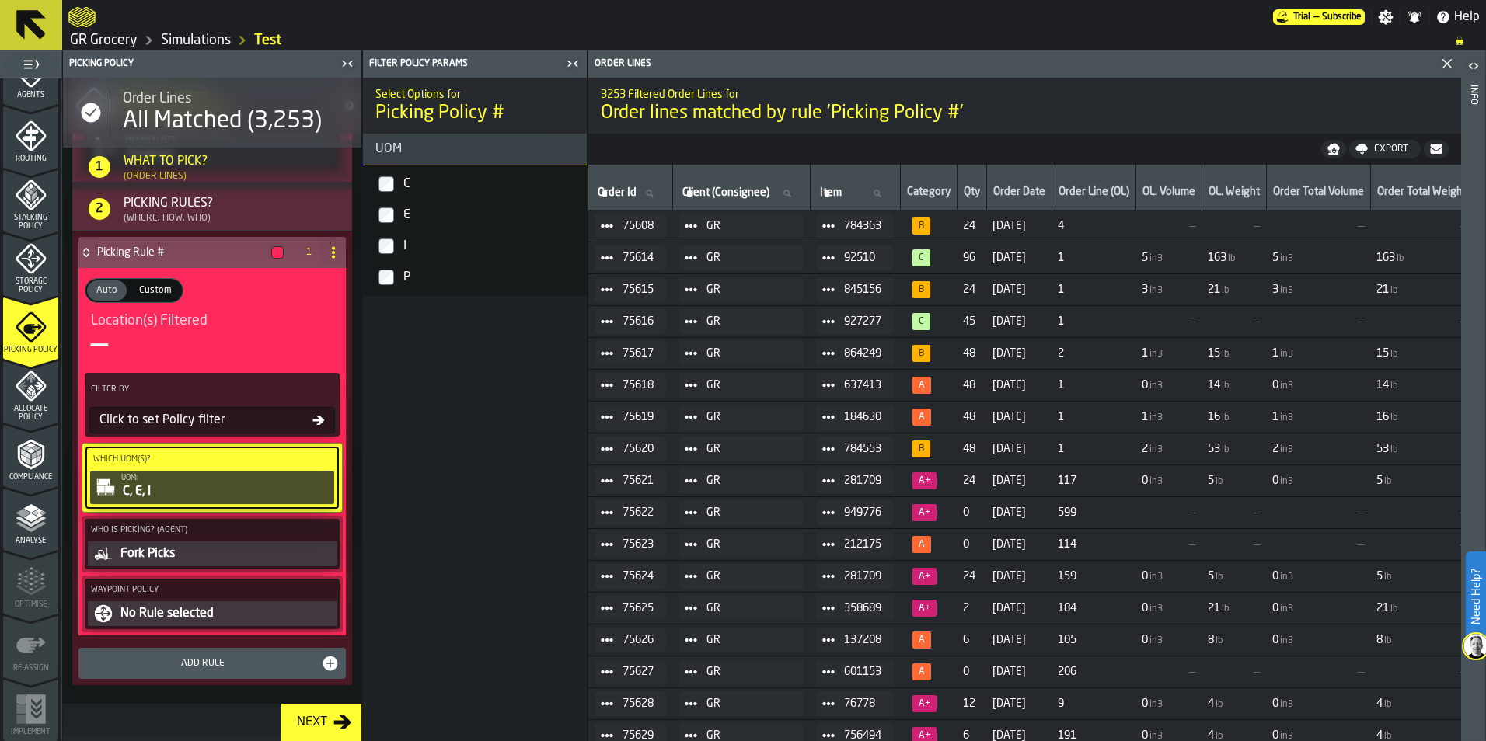
scroll to position [969, 0]
click at [187, 548] on div "Fork Picks" at bounding box center [226, 555] width 214 height 19
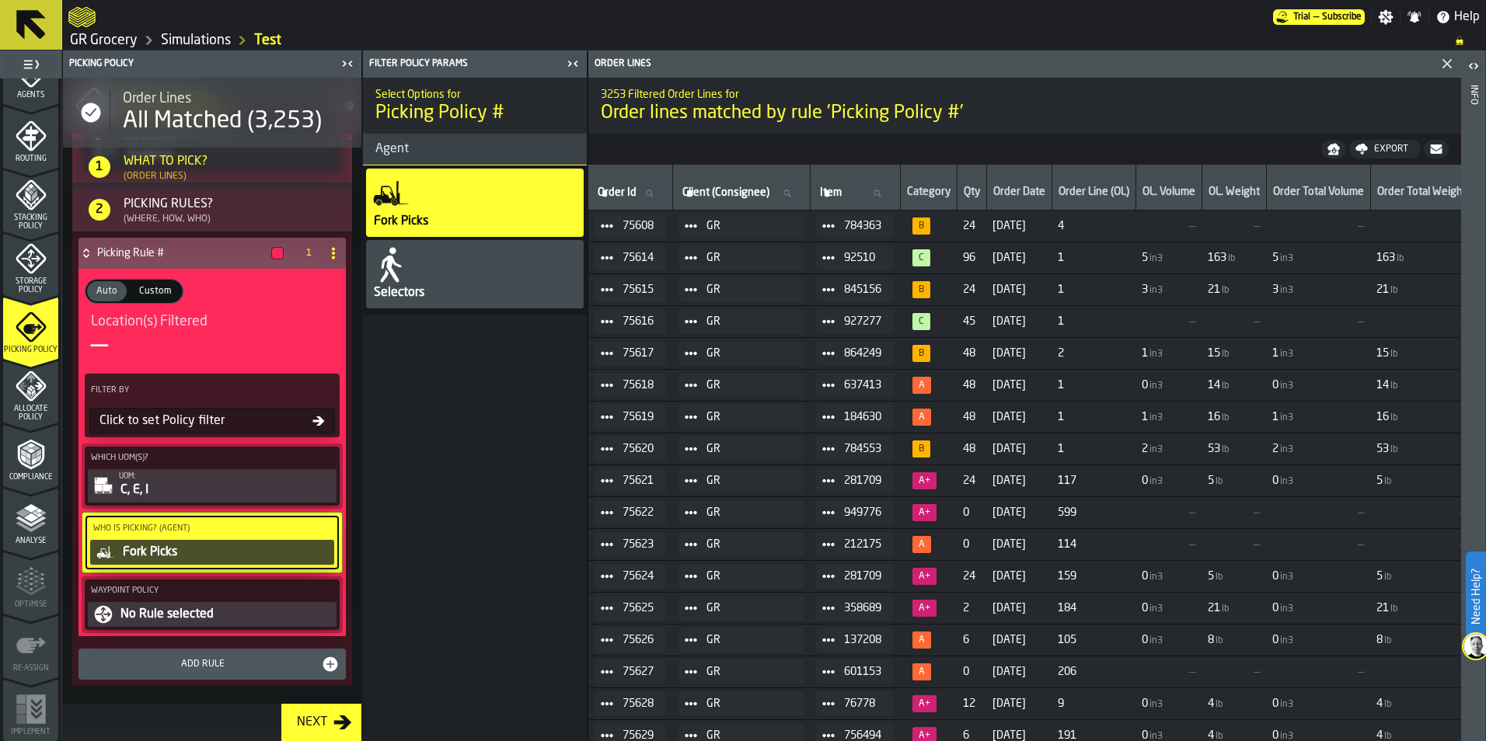
click at [435, 277] on div "Selectors" at bounding box center [475, 274] width 218 height 68
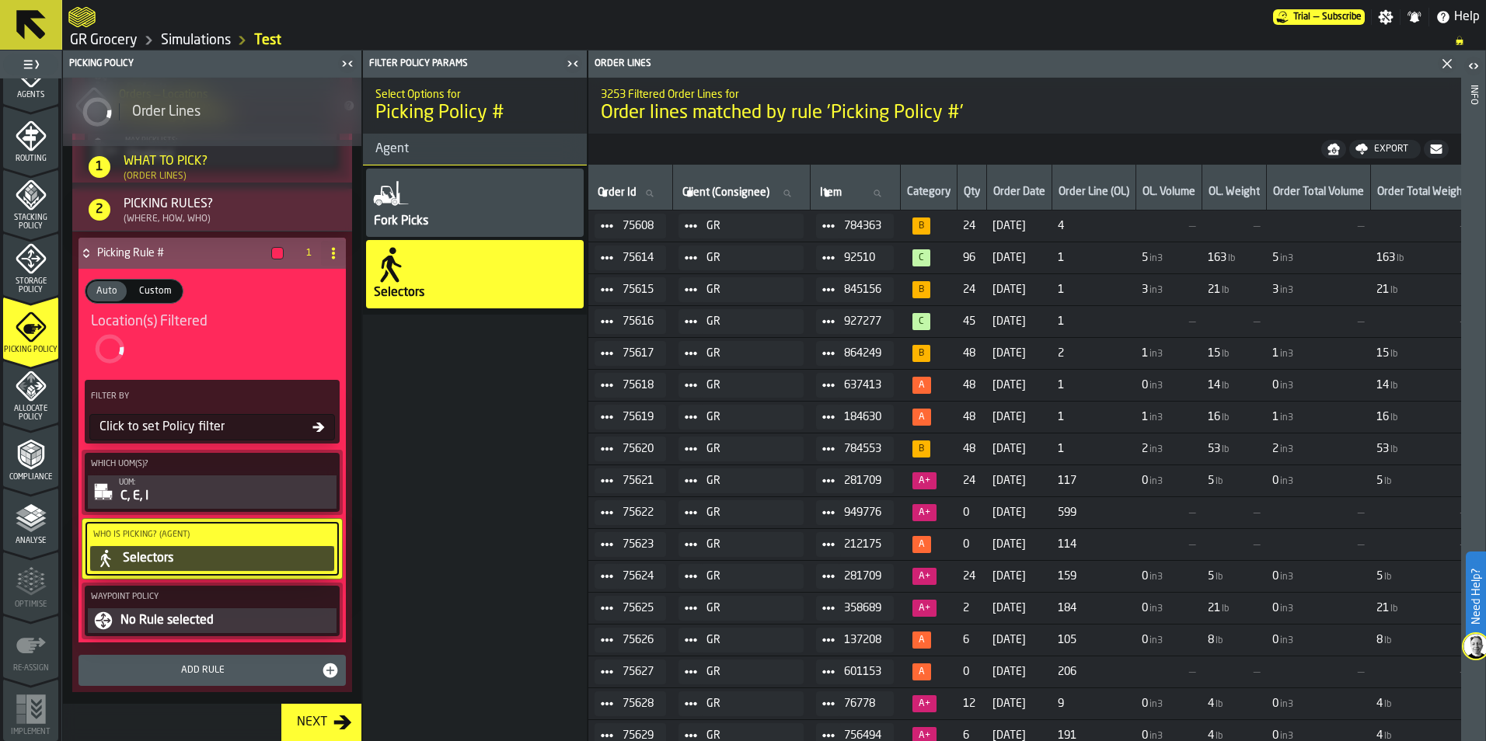
click at [219, 623] on div "No Rule selected" at bounding box center [226, 621] width 214 height 19
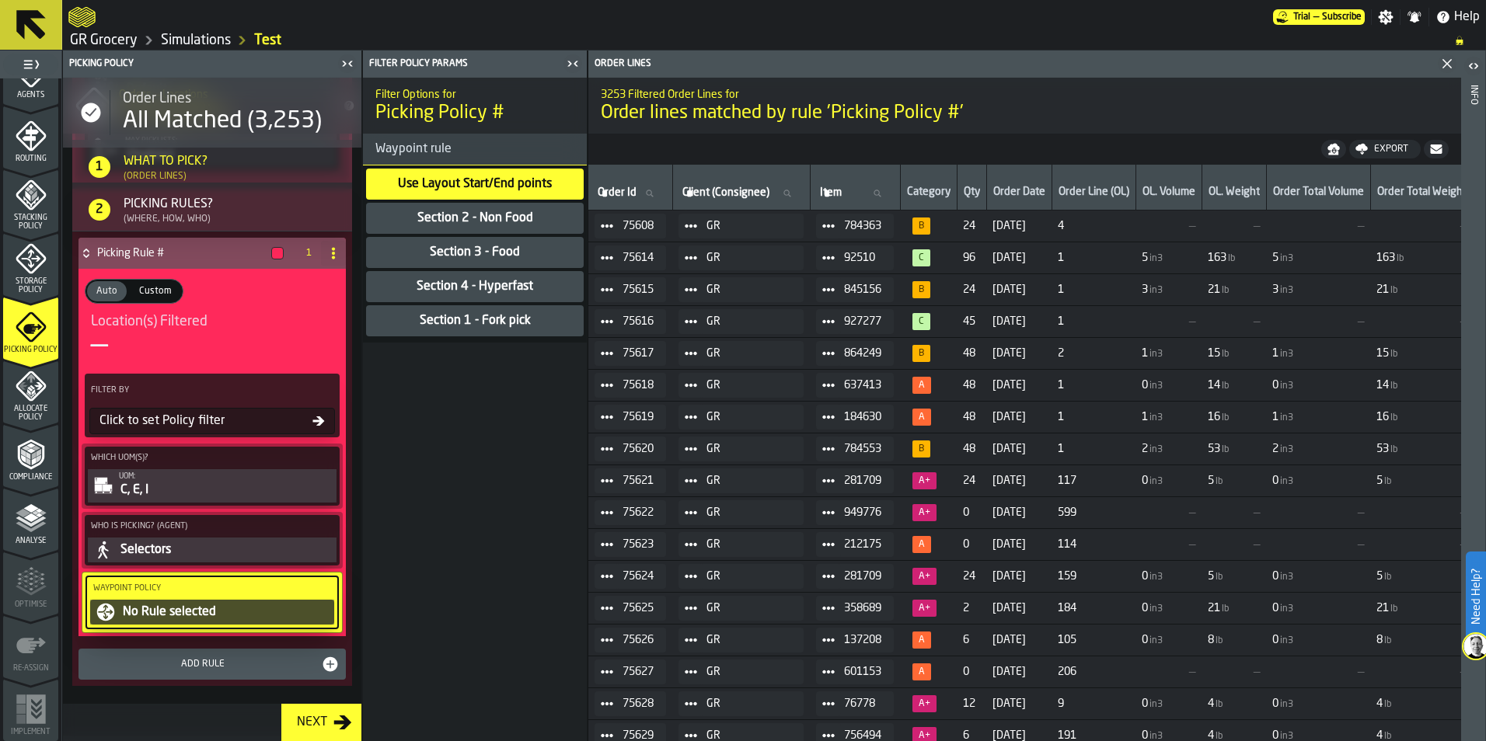
click at [499, 224] on div "Section 2 - Non Food" at bounding box center [475, 218] width 119 height 19
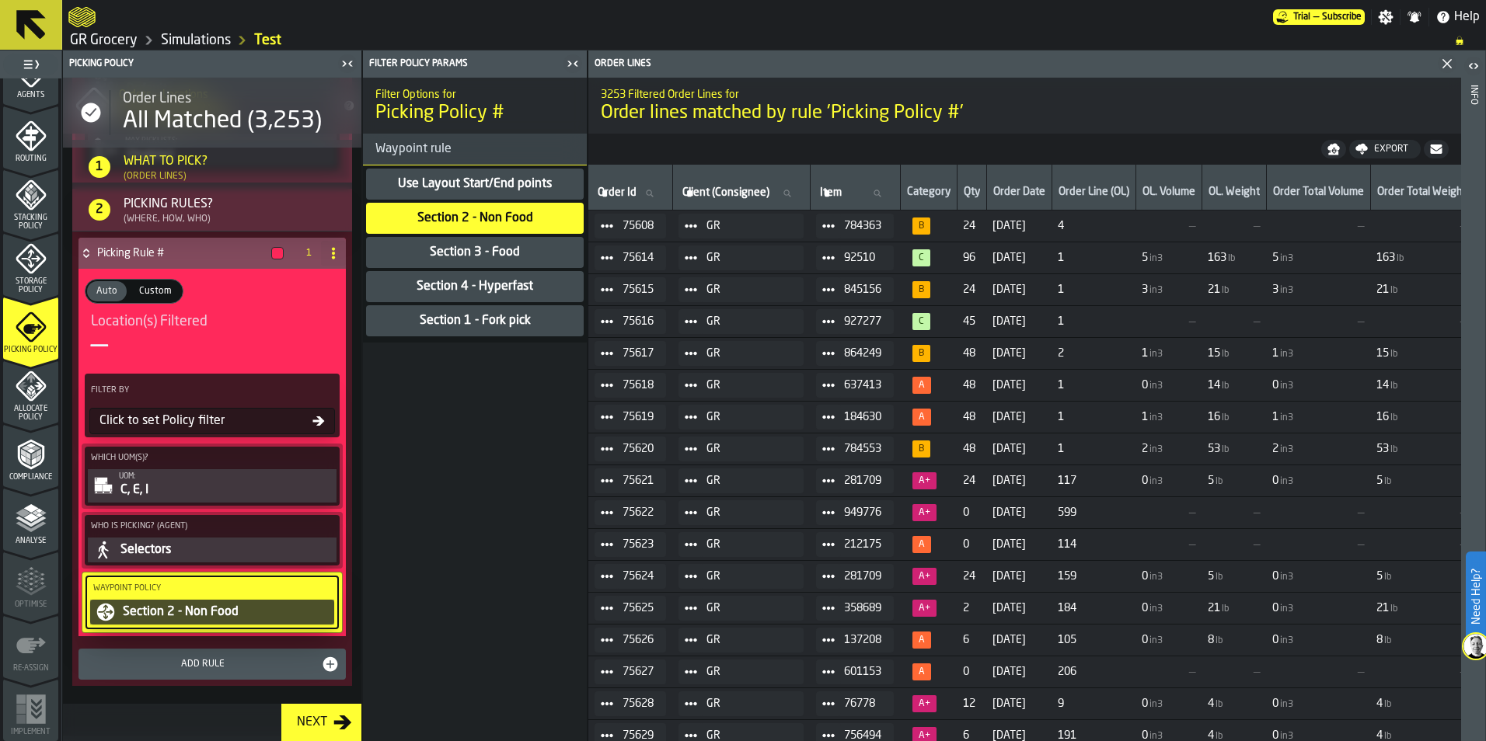
click at [164, 674] on div "Add Rule" at bounding box center [212, 664] width 255 height 19
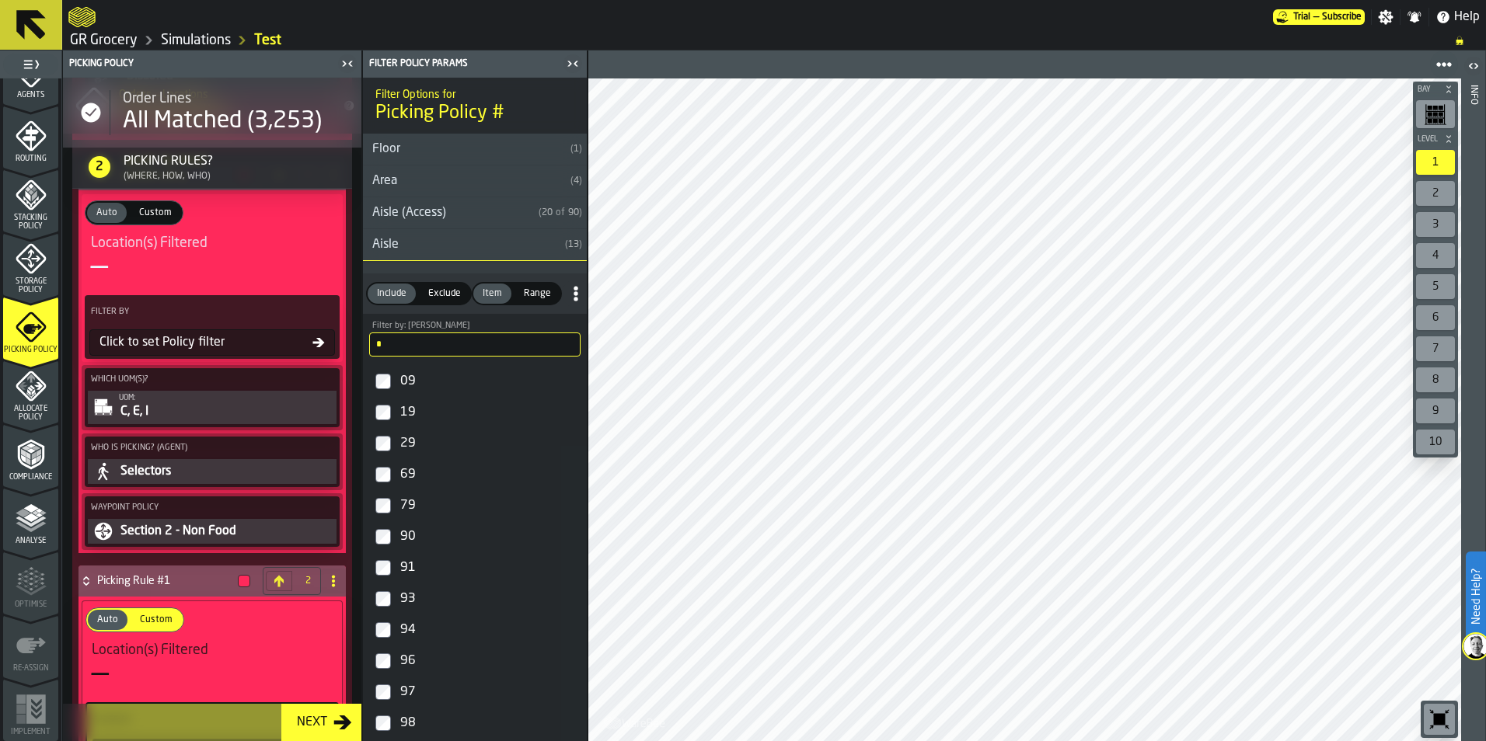
scroll to position [1151, 0]
click at [270, 347] on div "Click to set Policy filter" at bounding box center [202, 343] width 219 height 19
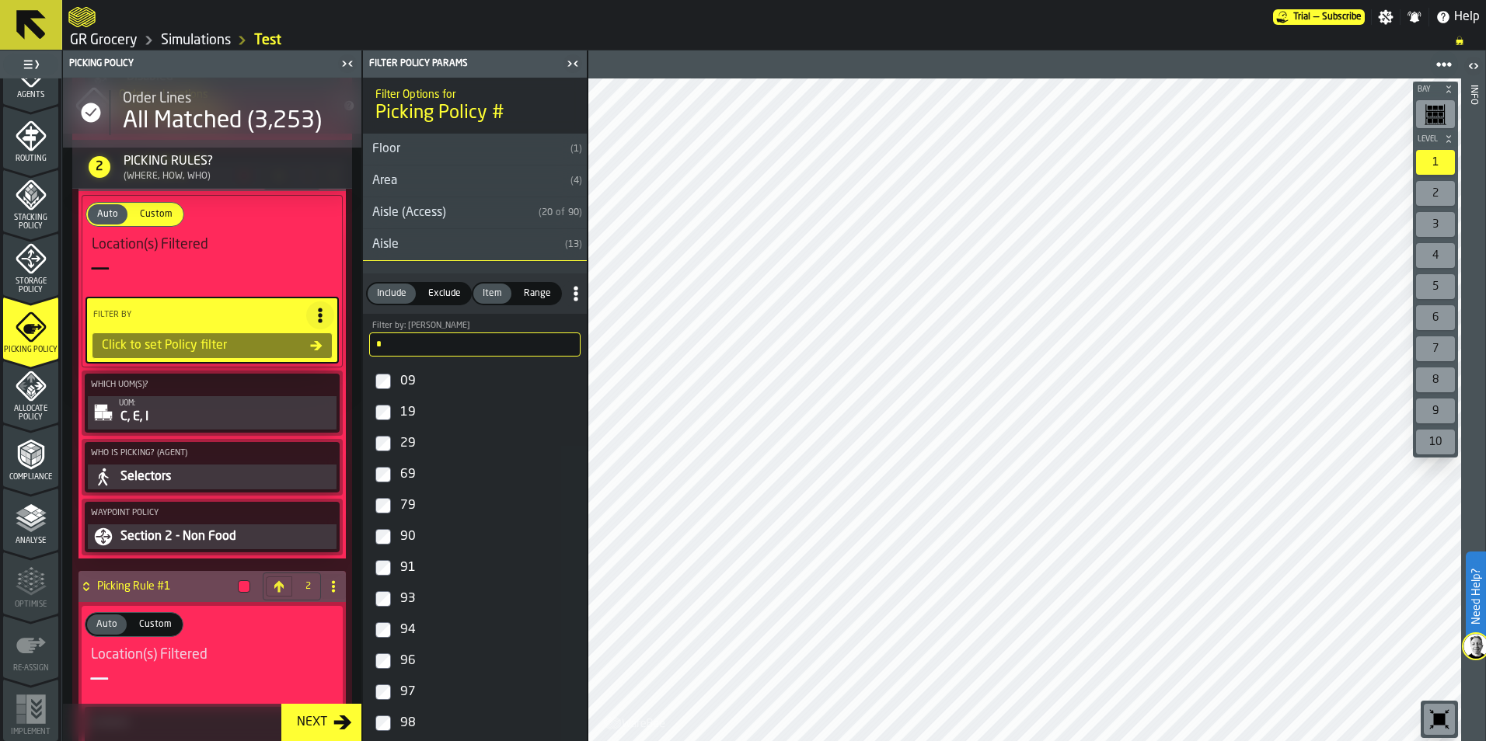
click at [431, 214] on div "Aisle (Access)" at bounding box center [447, 213] width 169 height 19
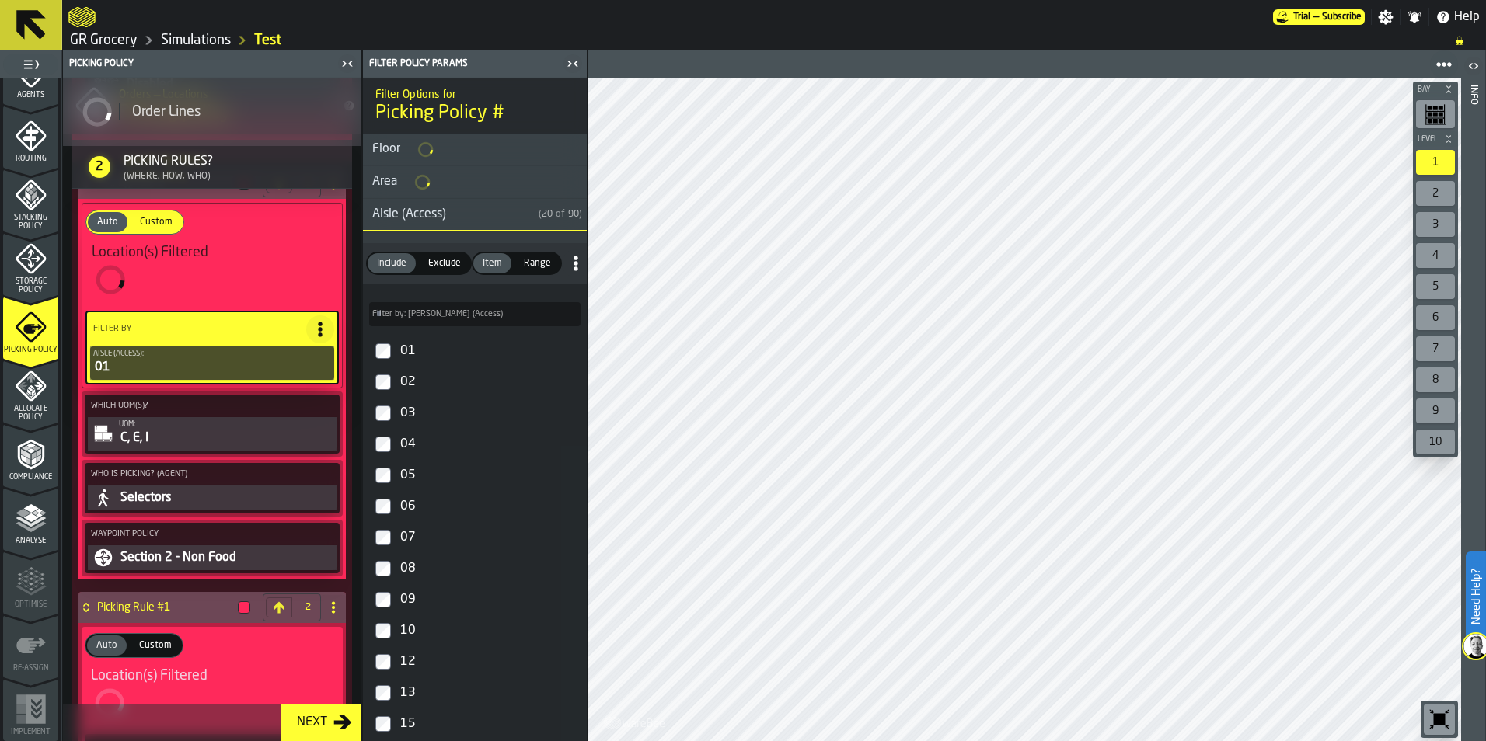
scroll to position [1159, 0]
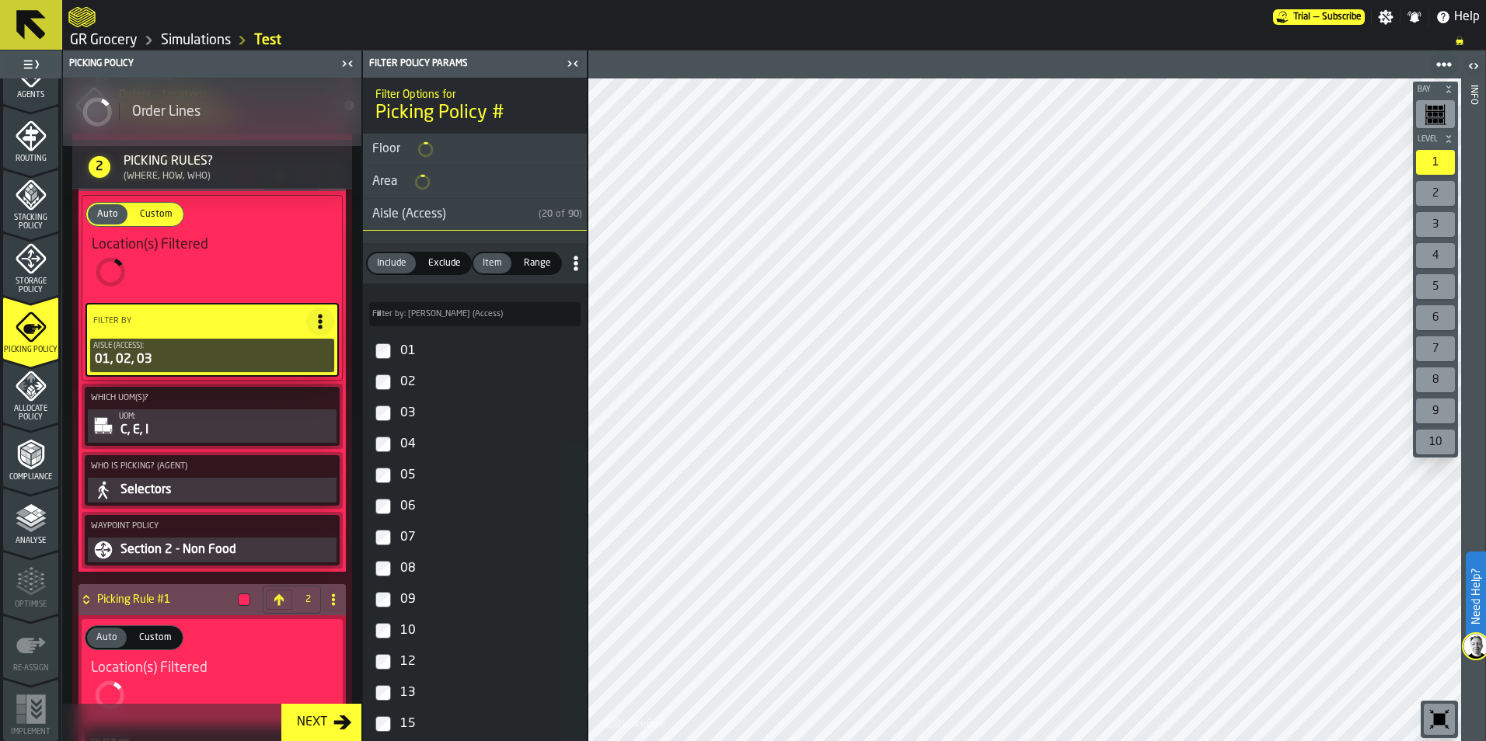
click at [380, 454] on label "04" at bounding box center [475, 444] width 218 height 31
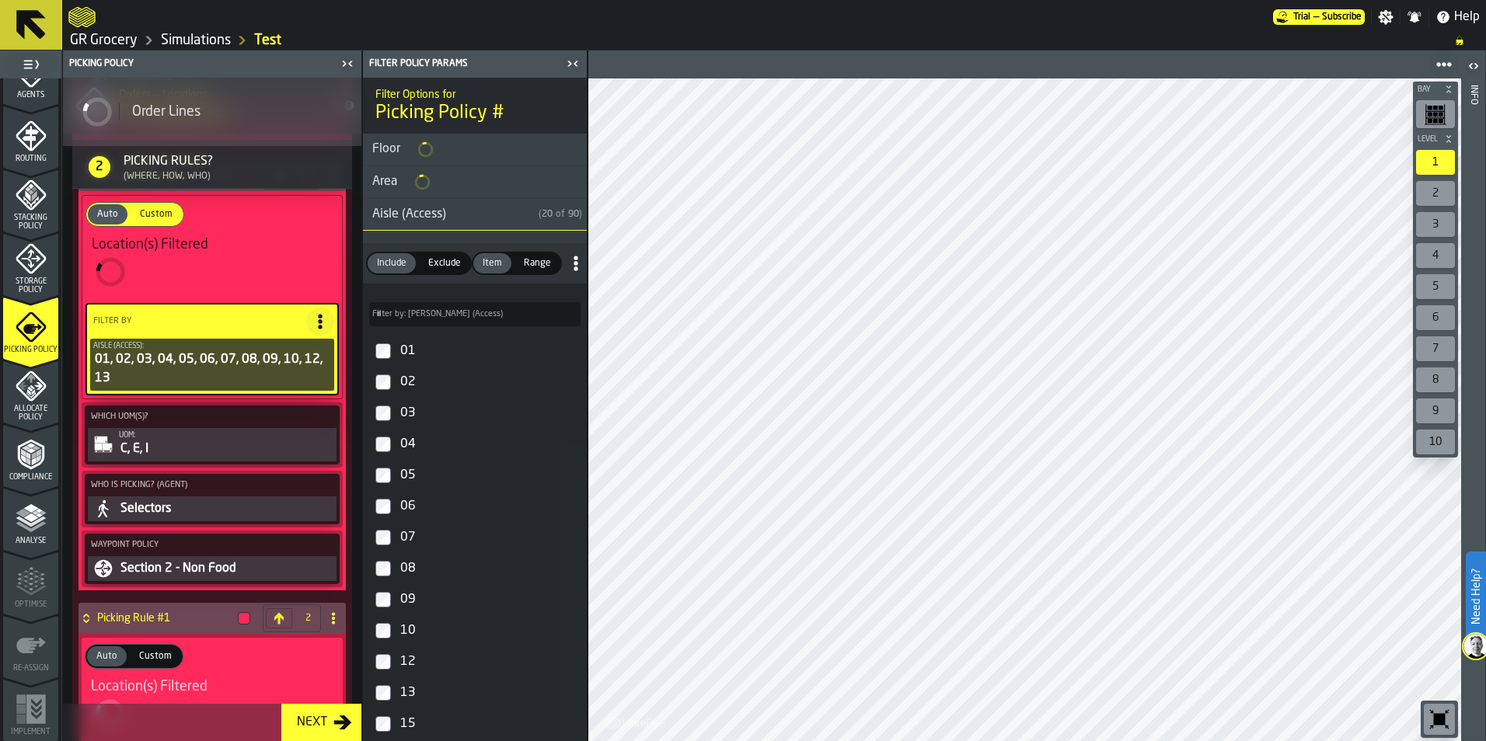
click at [443, 312] on label "Filter by: [PERSON_NAME] (Access) Filter by: [PERSON_NAME] (Access)" at bounding box center [474, 314] width 211 height 24
click at [443, 312] on input "Filter by: [PERSON_NAME] (Access) Filter by: [PERSON_NAME] (Access)" at bounding box center [474, 314] width 211 height 24
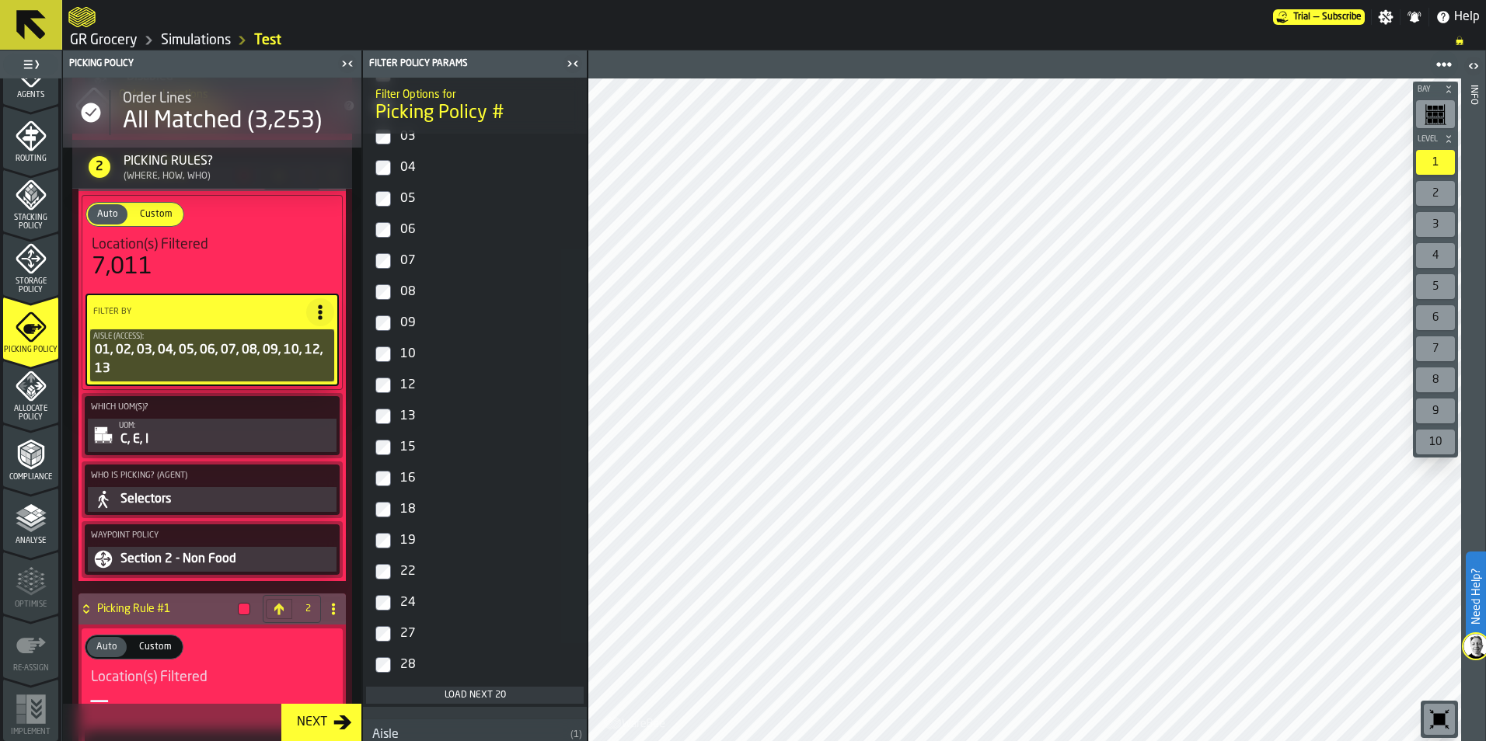
scroll to position [544, 0]
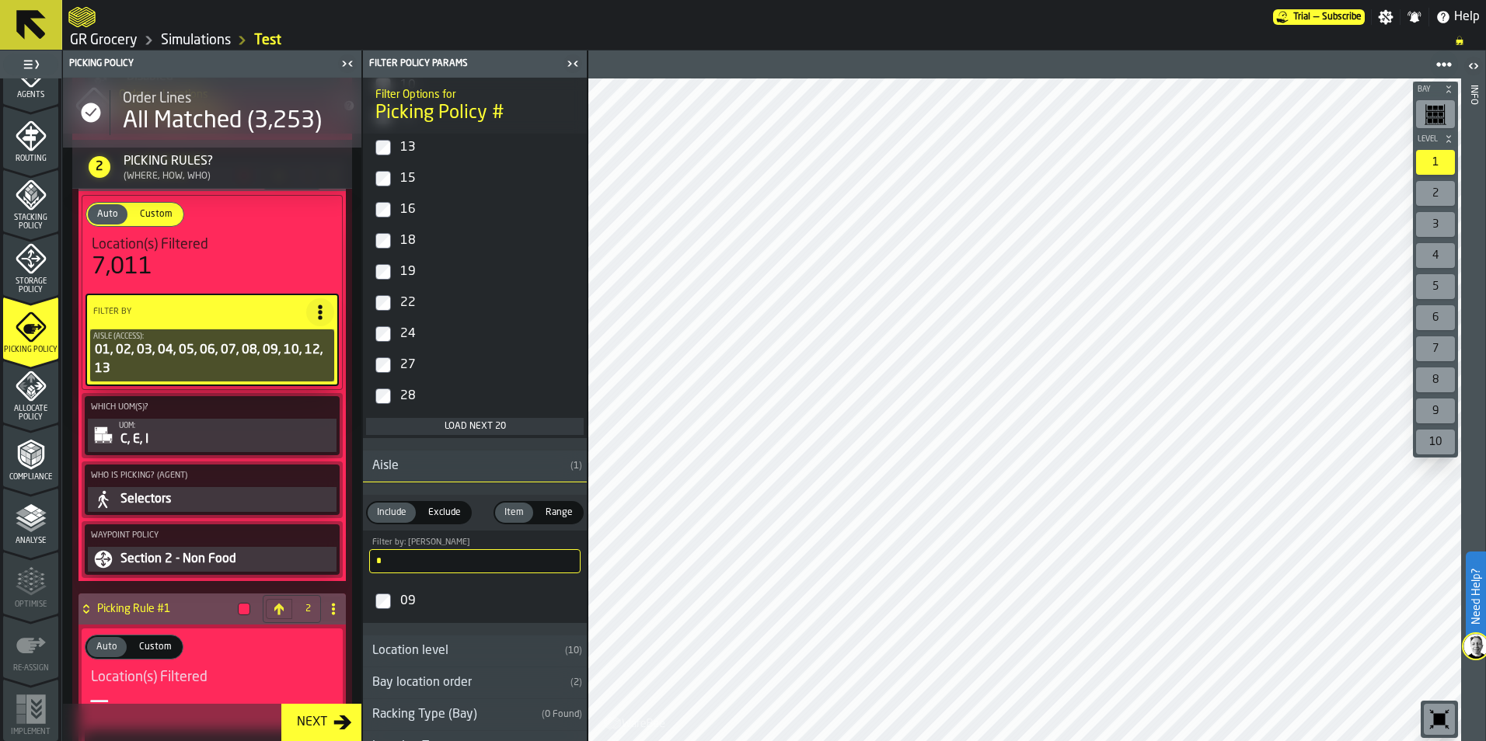
type input "**"
click at [413, 560] on input "*" at bounding box center [474, 561] width 211 height 24
type input "*"
click at [561, 566] on input "*" at bounding box center [474, 561] width 211 height 24
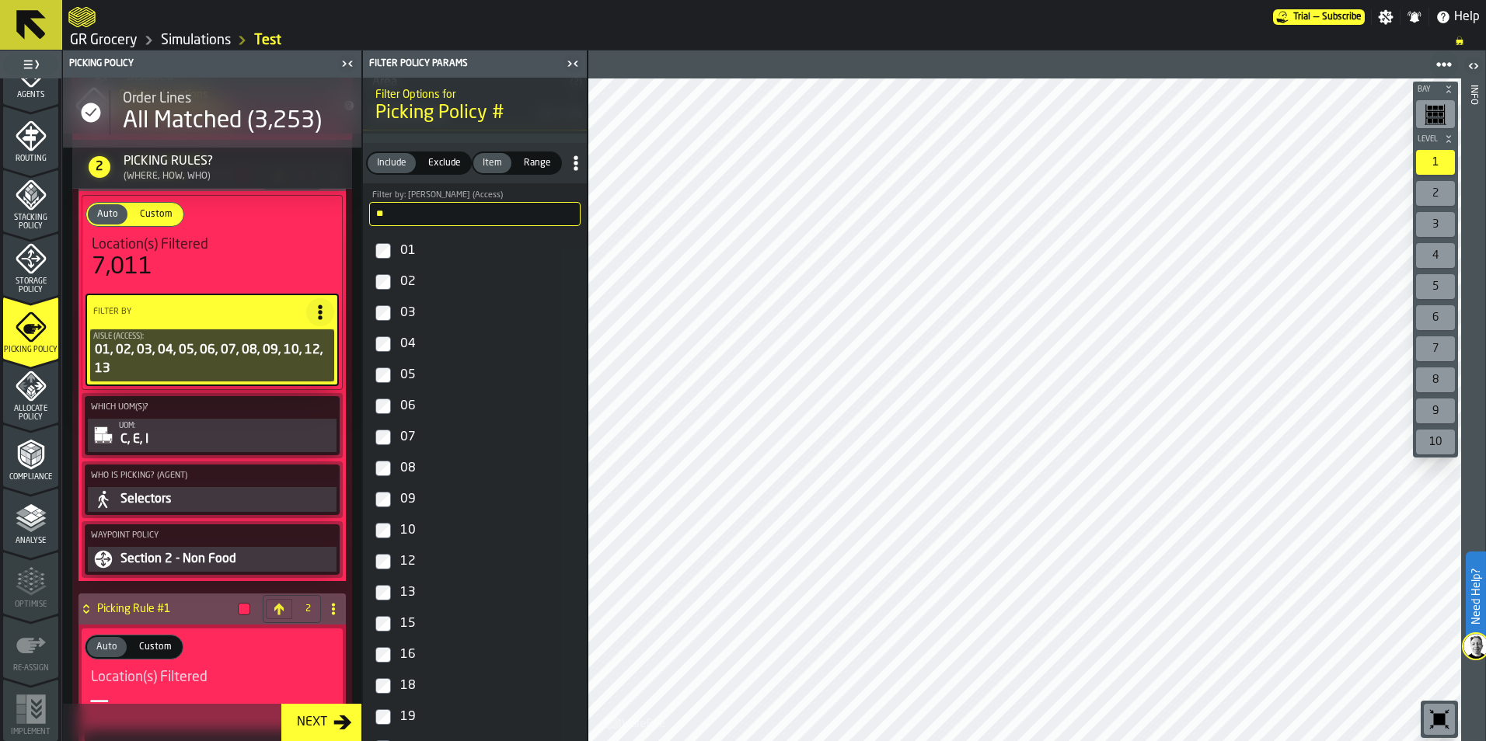
scroll to position [0, 0]
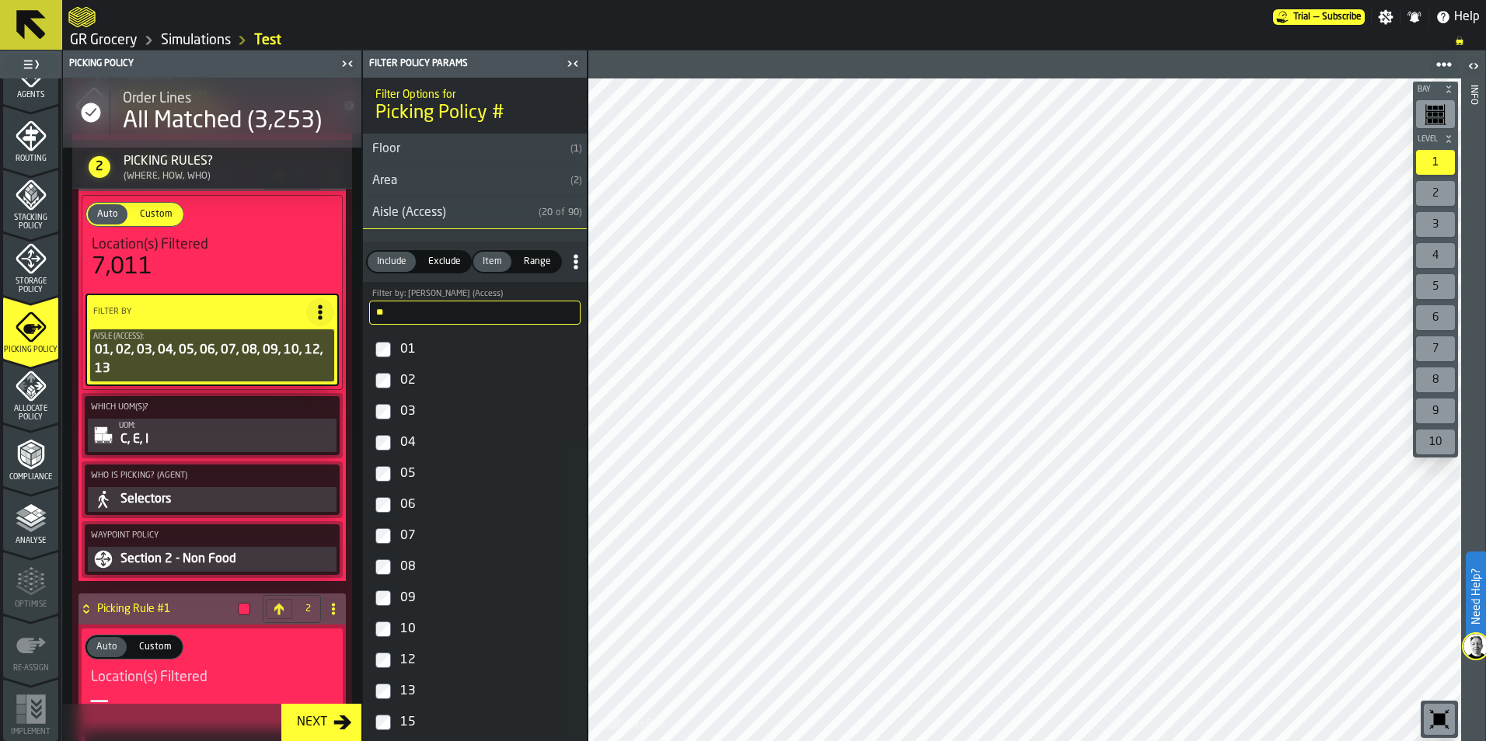
click at [450, 320] on input "**" at bounding box center [474, 313] width 211 height 24
type input "*"
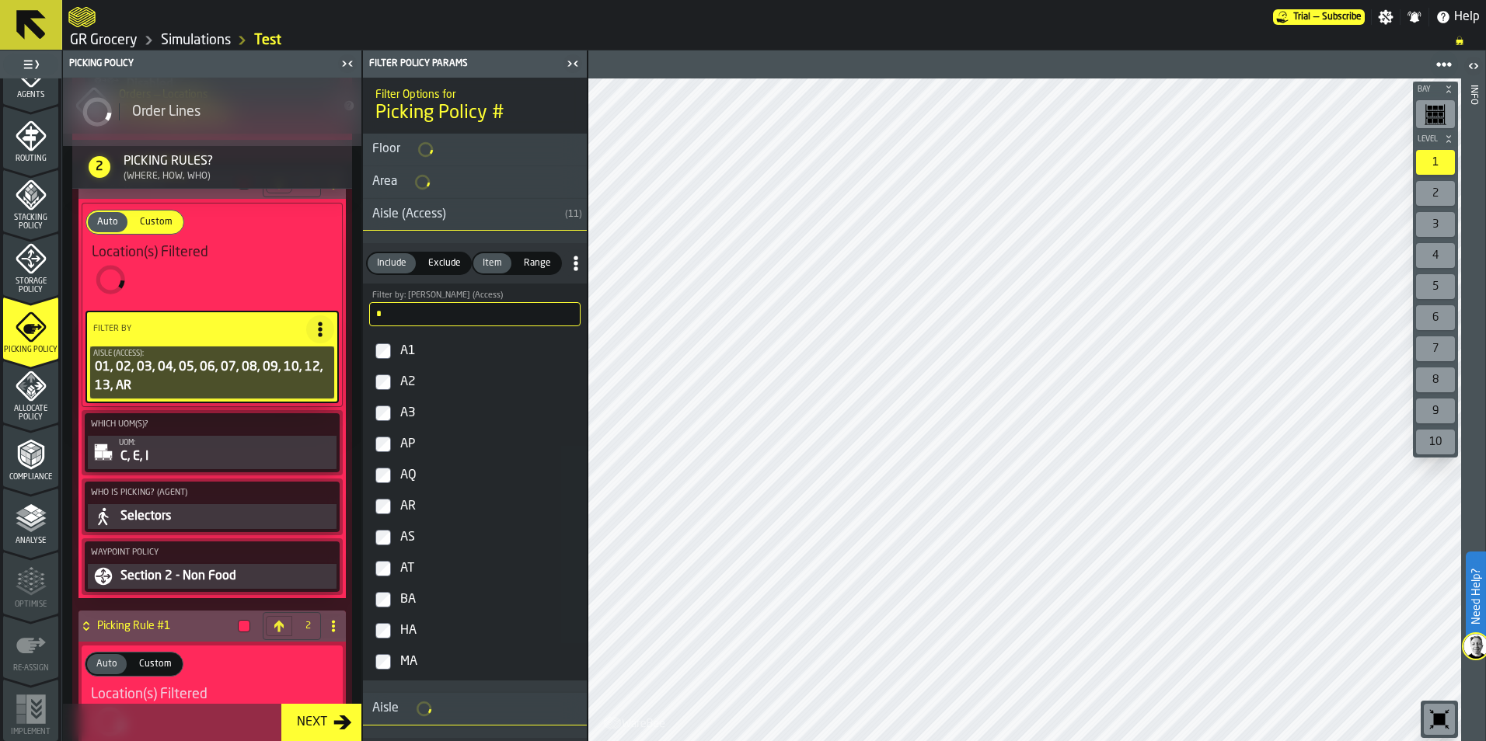
scroll to position [1159, 0]
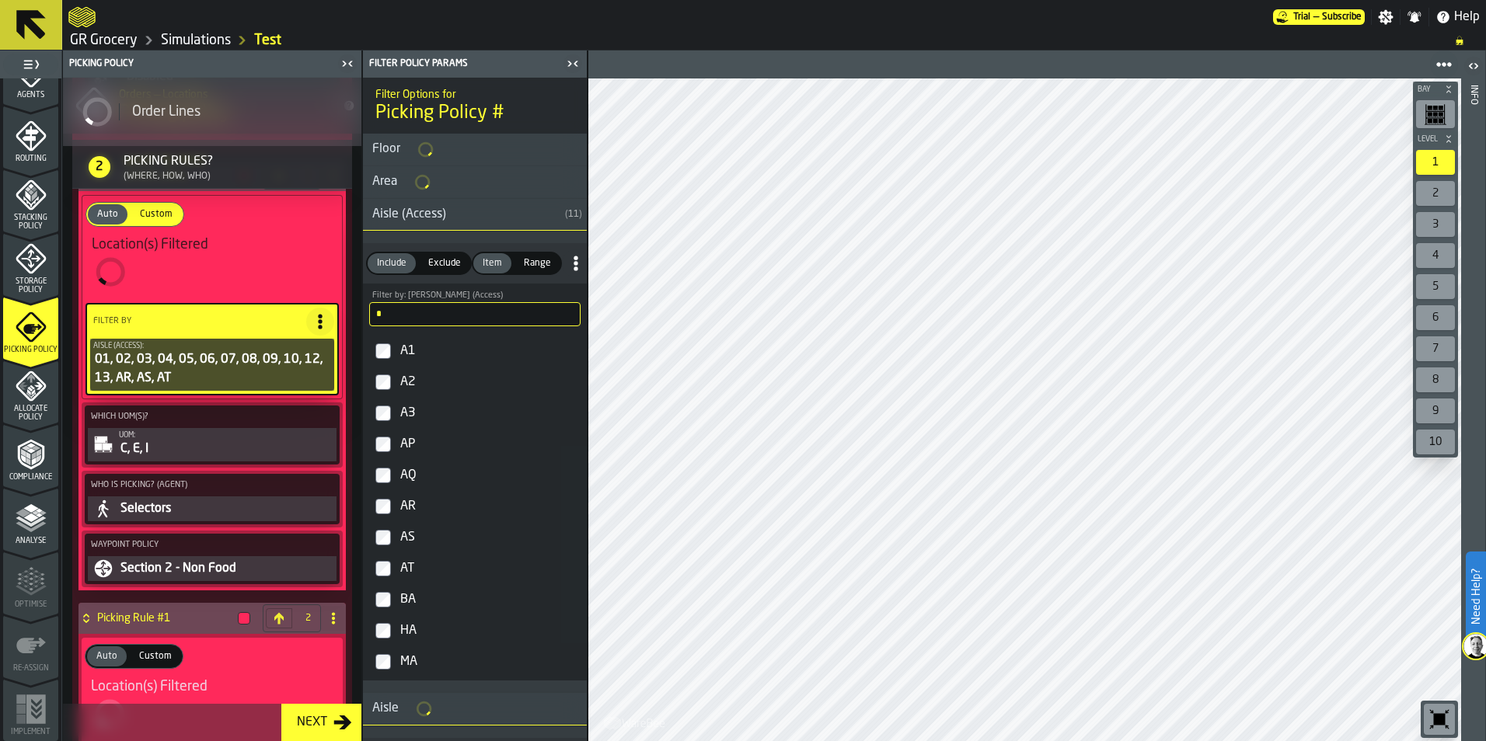
click at [442, 304] on input "*" at bounding box center [474, 314] width 211 height 24
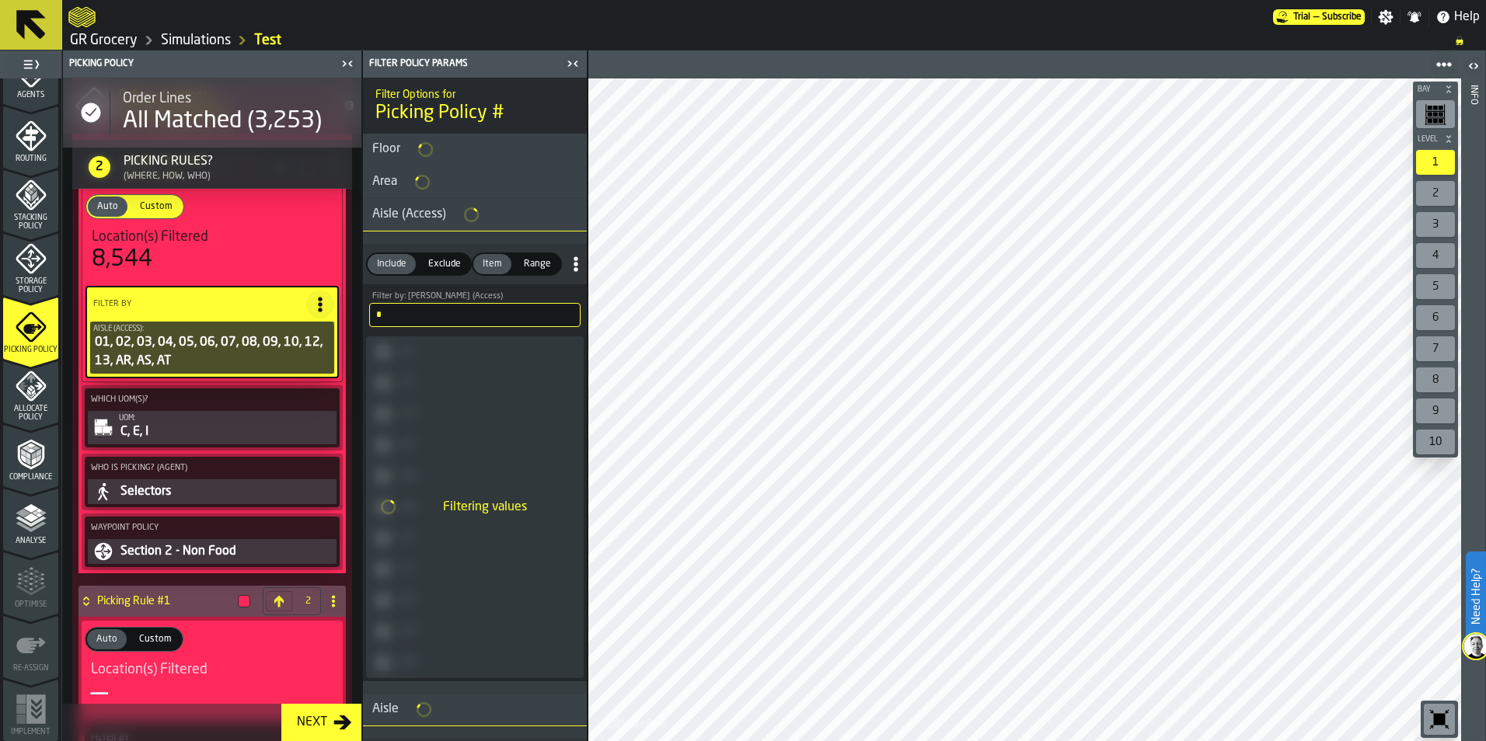
scroll to position [1151, 0]
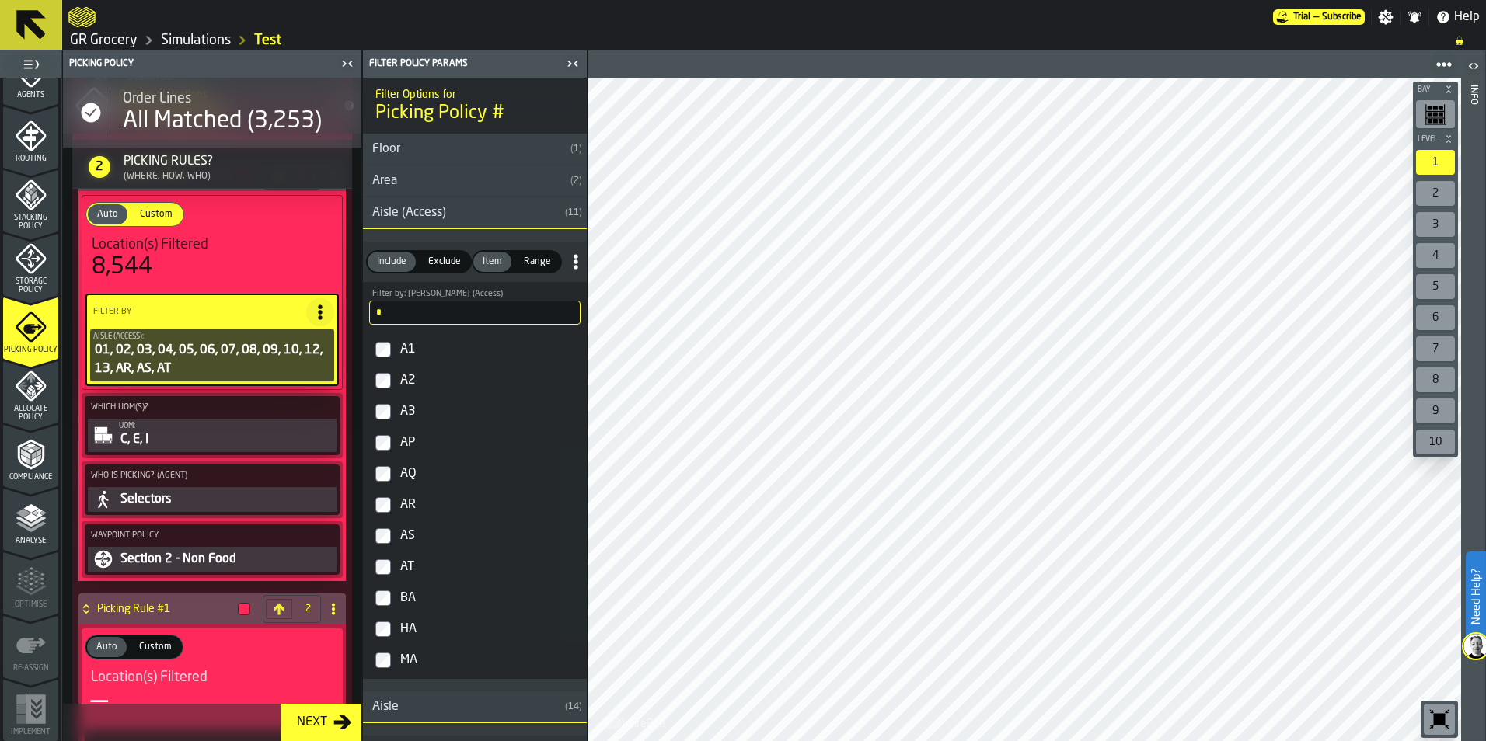
click at [434, 321] on input "*" at bounding box center [474, 313] width 211 height 24
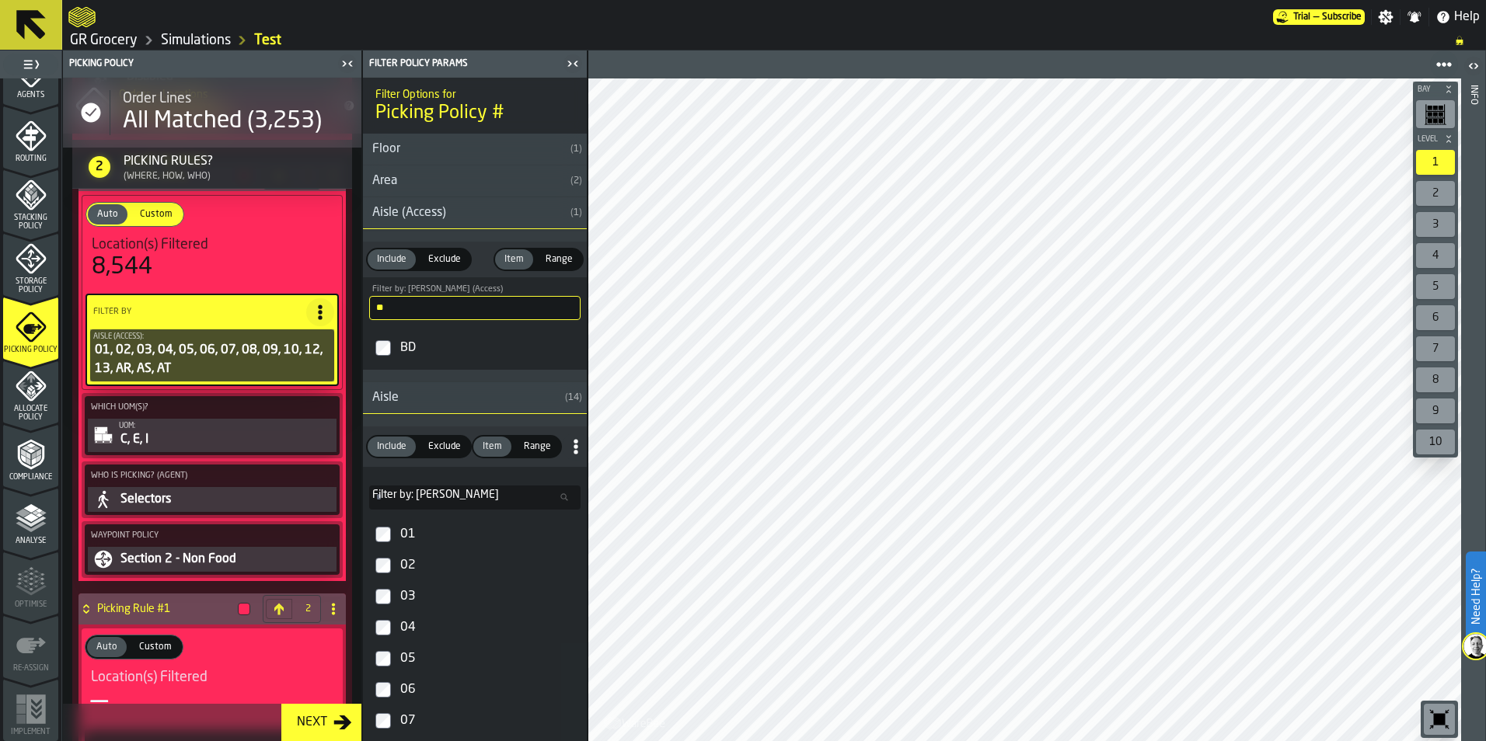
type input "**"
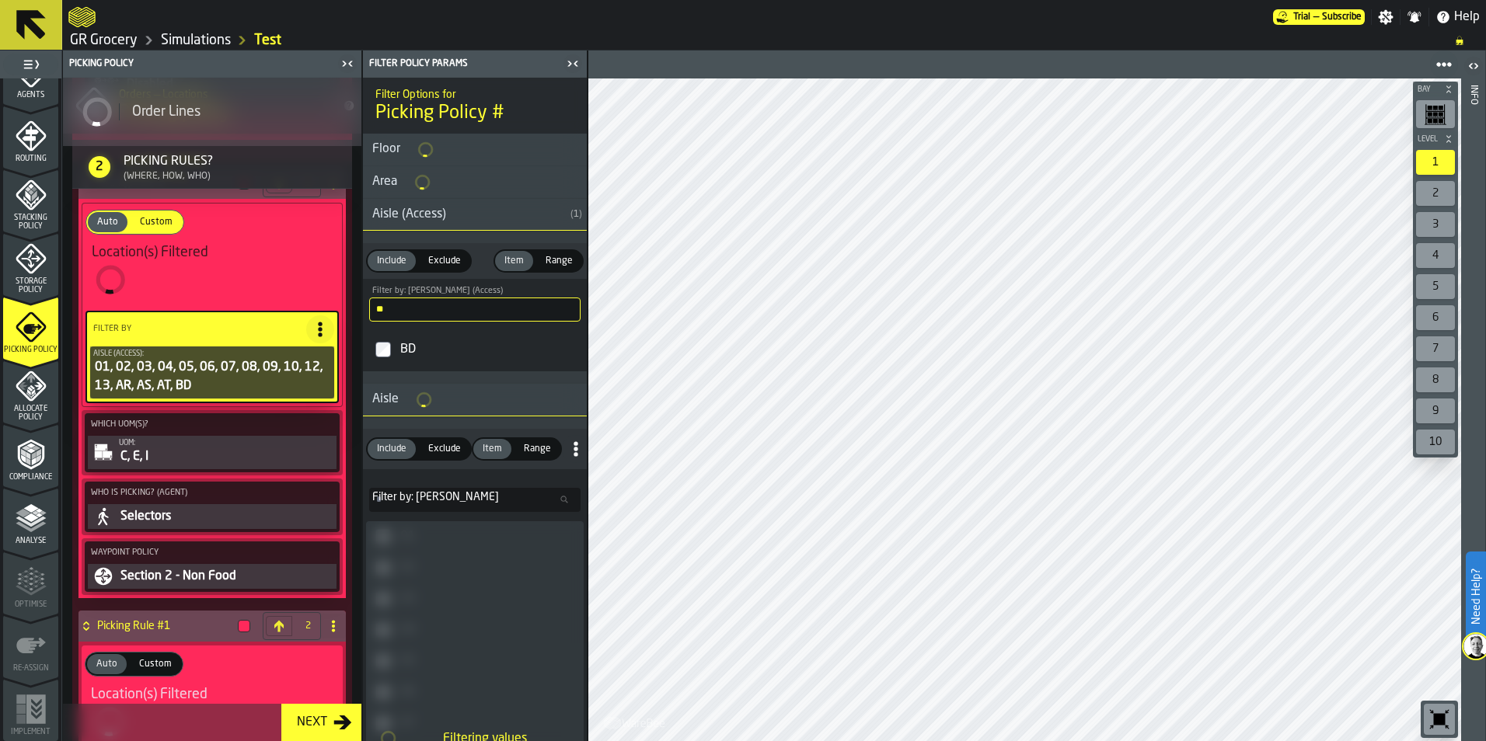
scroll to position [1159, 0]
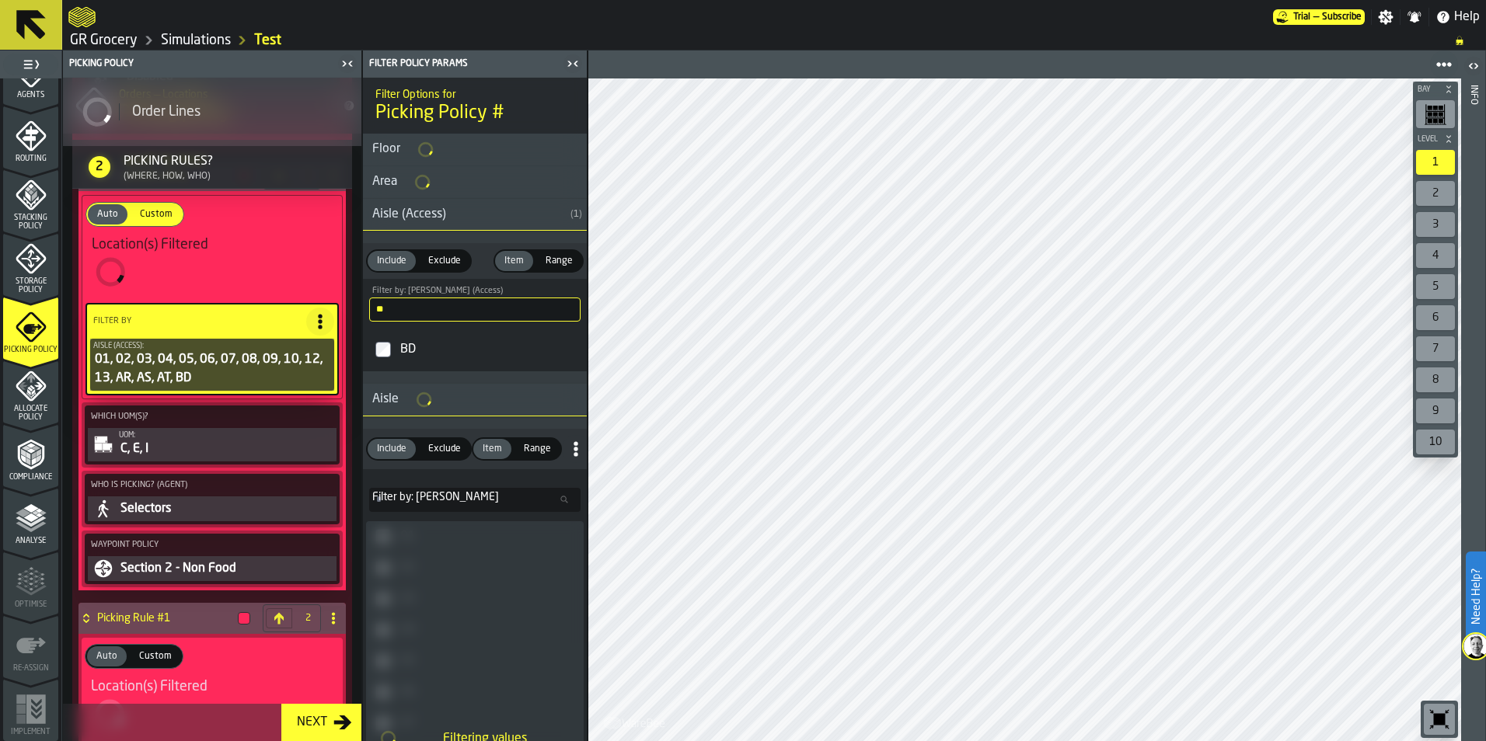
click at [446, 316] on input "**" at bounding box center [474, 310] width 211 height 24
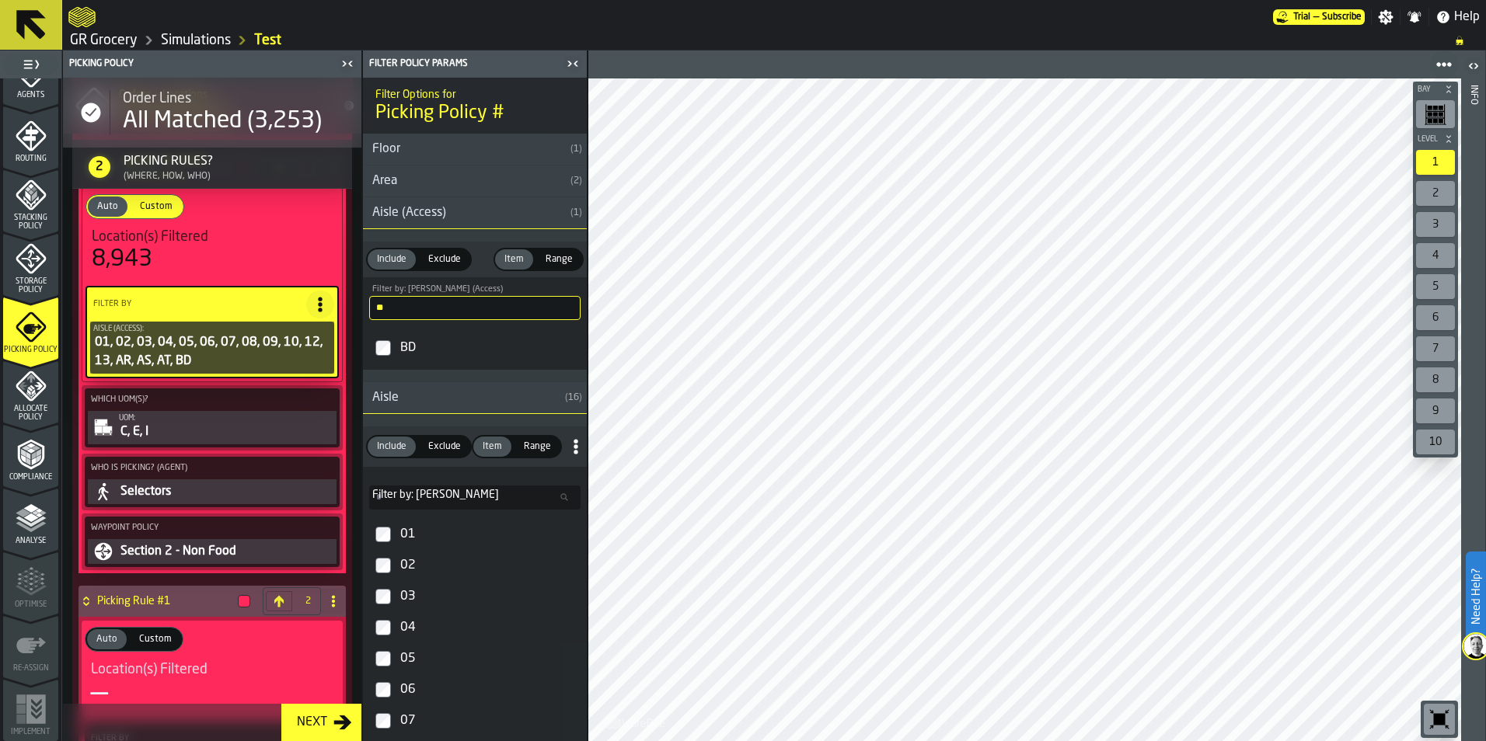
scroll to position [1151, 0]
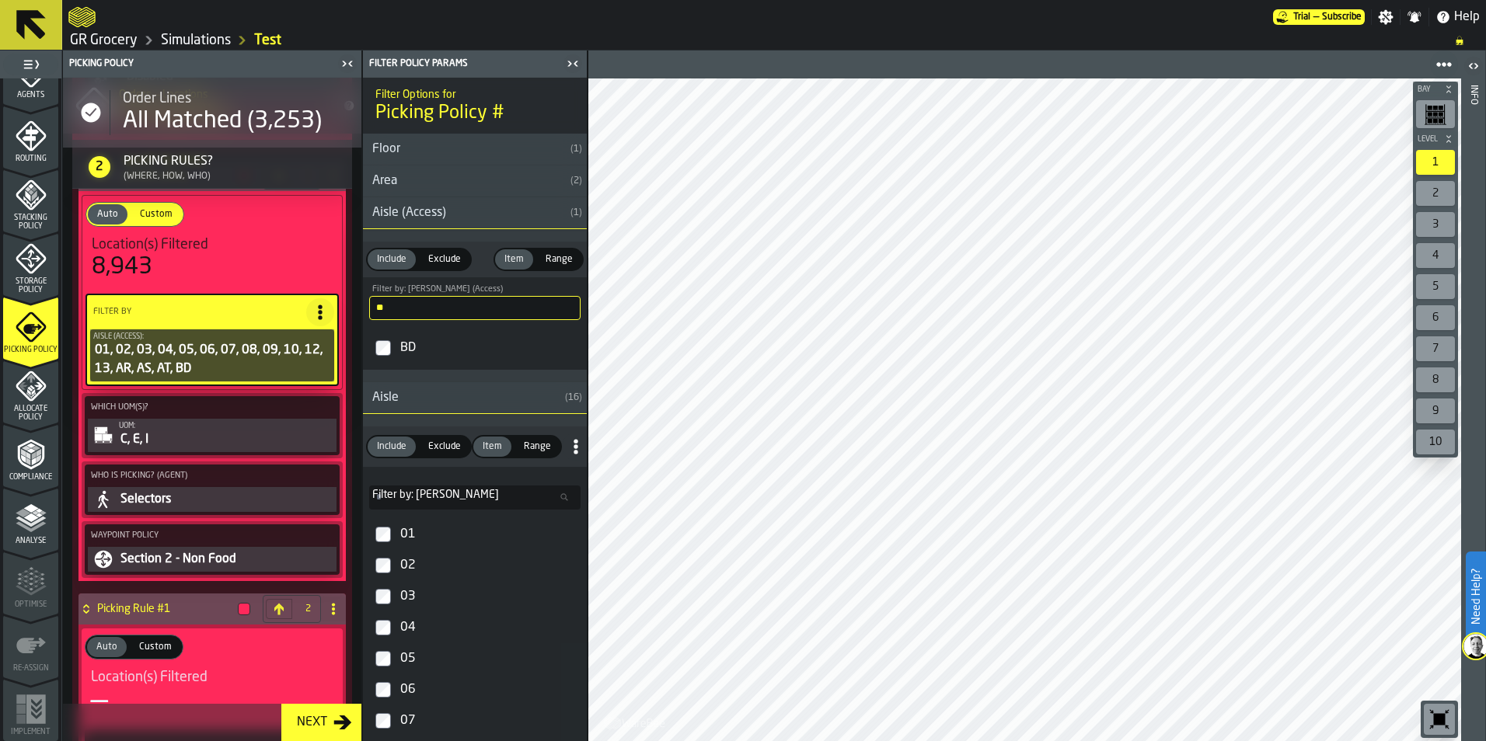
click at [561, 311] on input "**" at bounding box center [474, 308] width 211 height 24
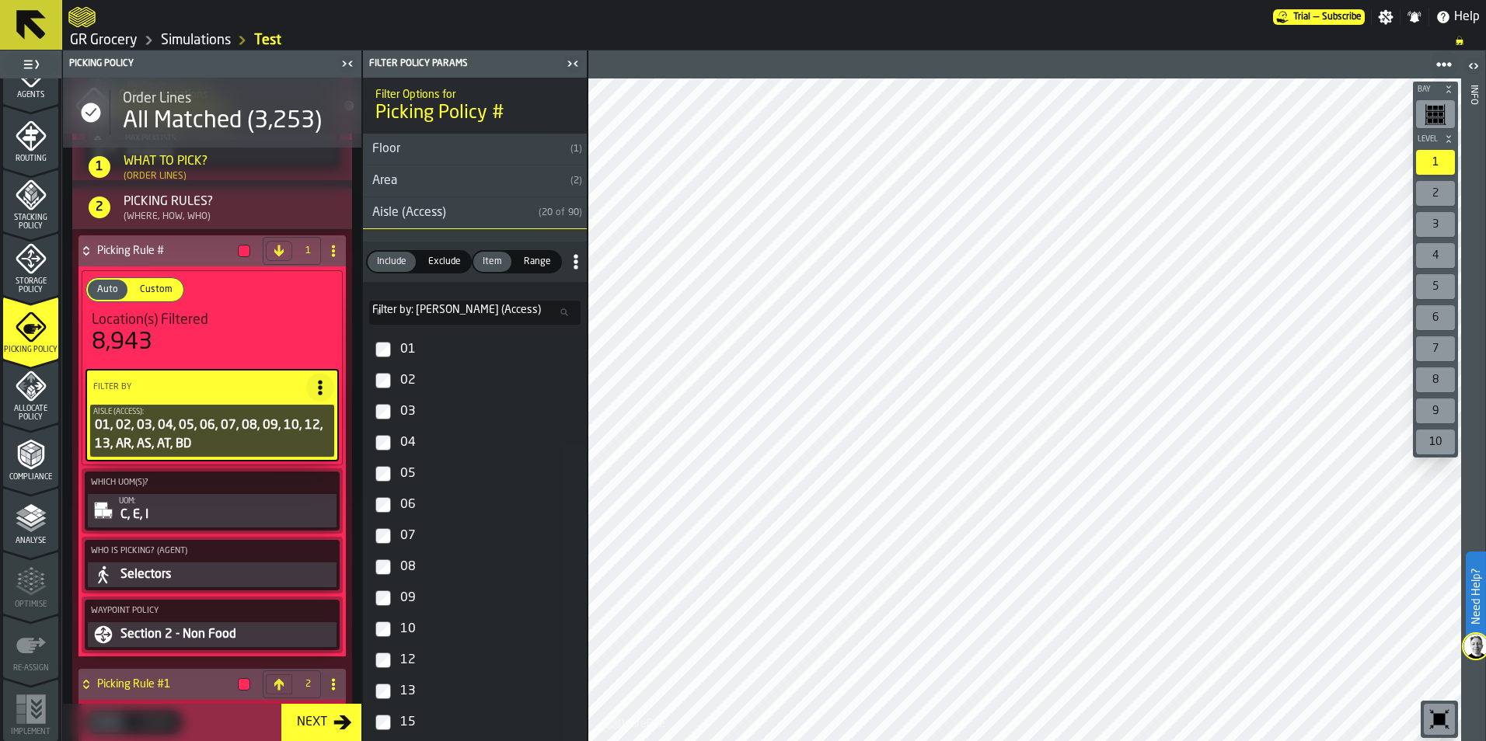
scroll to position [1088, 0]
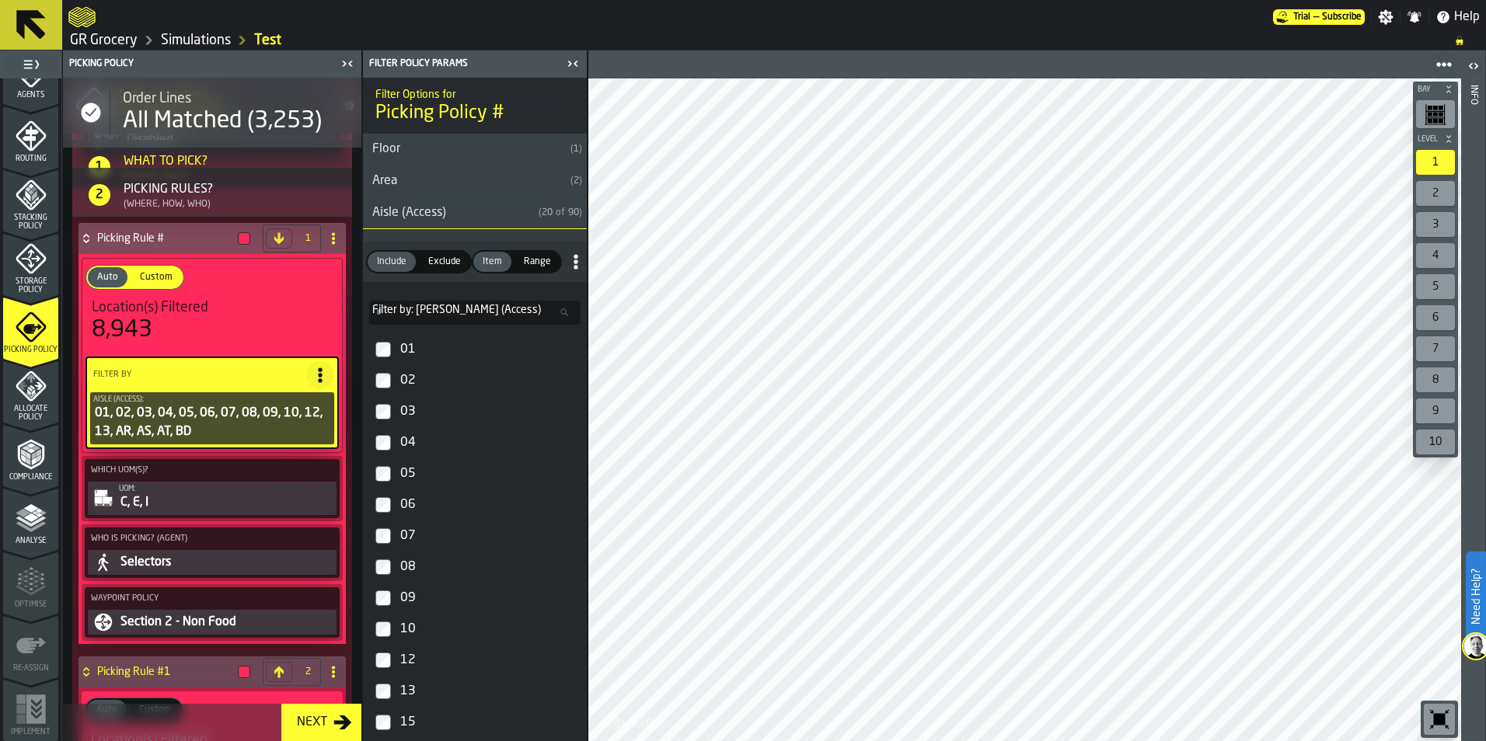
click at [332, 244] on circle at bounding box center [333, 242] width 3 height 3
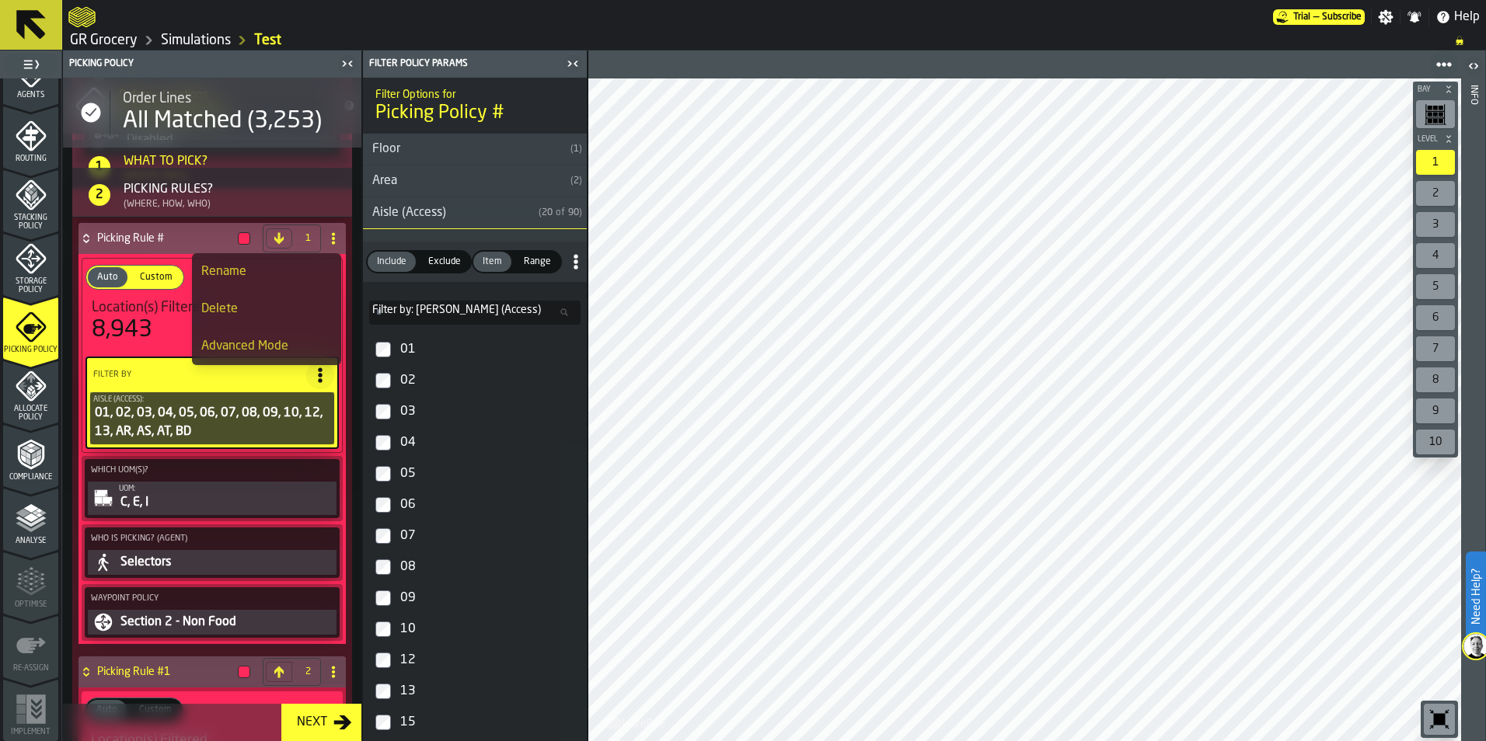
click at [298, 281] on li "Rename" at bounding box center [266, 271] width 149 height 37
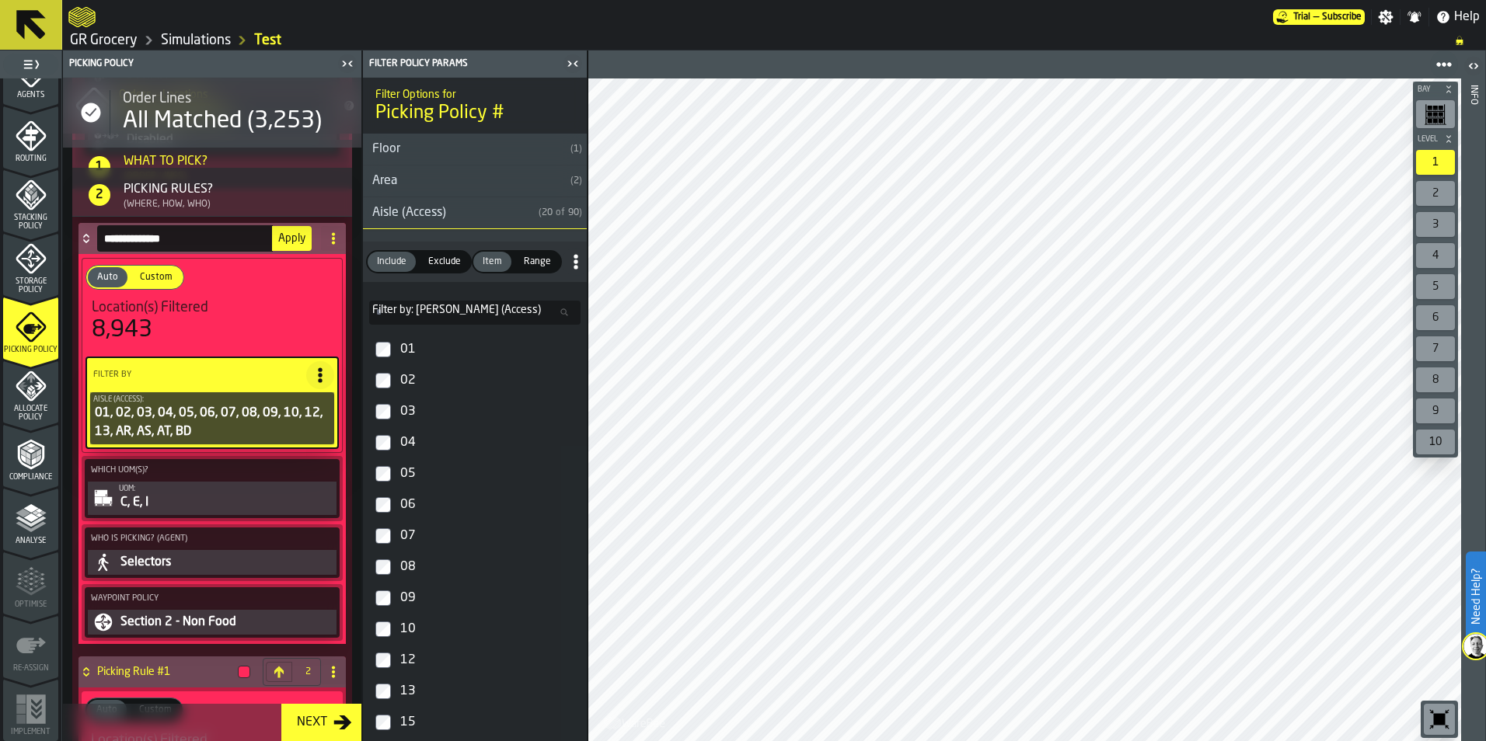
drag, startPoint x: 204, startPoint y: 242, endPoint x: 54, endPoint y: 241, distance: 150.8
click at [54, 241] on aside "**********" at bounding box center [294, 396] width 588 height 691
type input "********"
click at [298, 242] on span "Apply" at bounding box center [291, 238] width 27 height 11
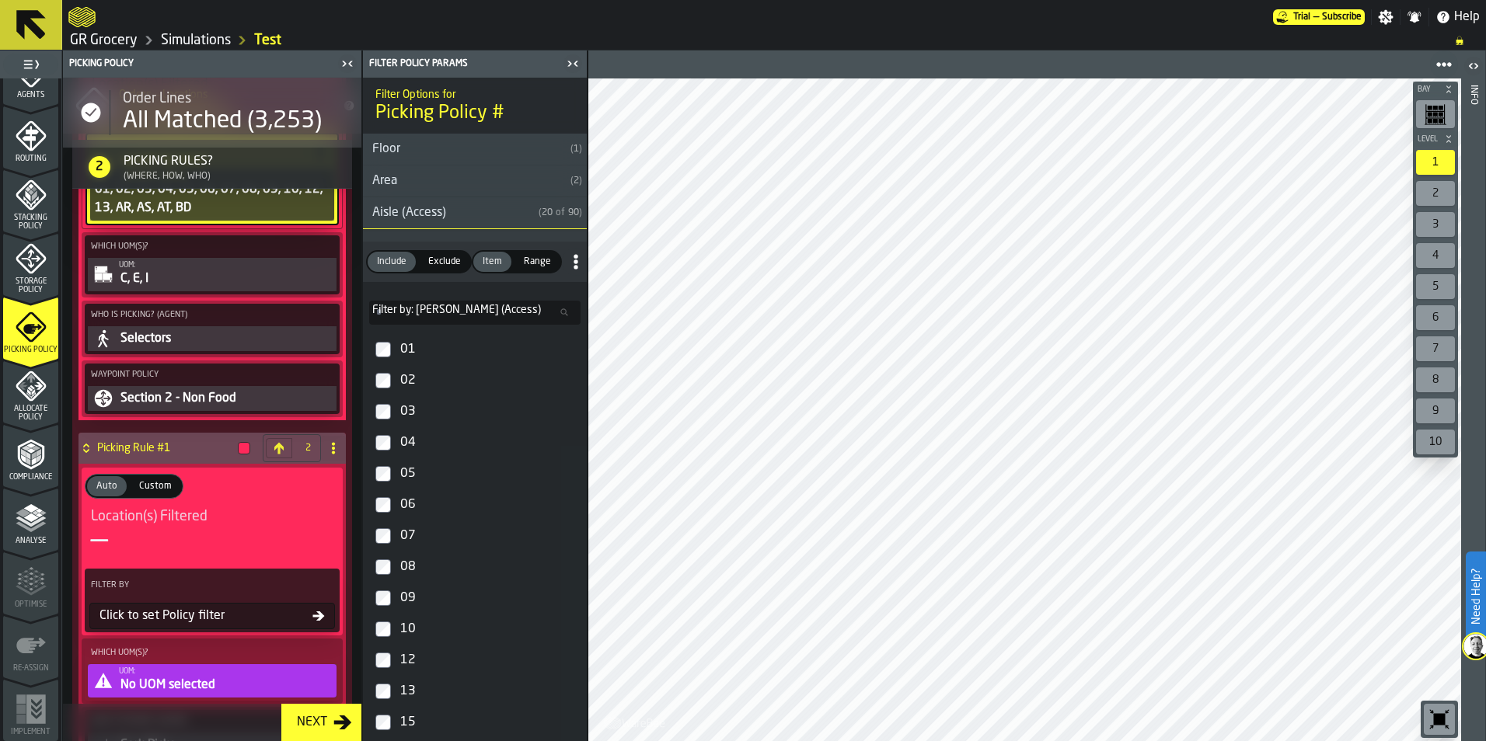
scroll to position [1321, 0]
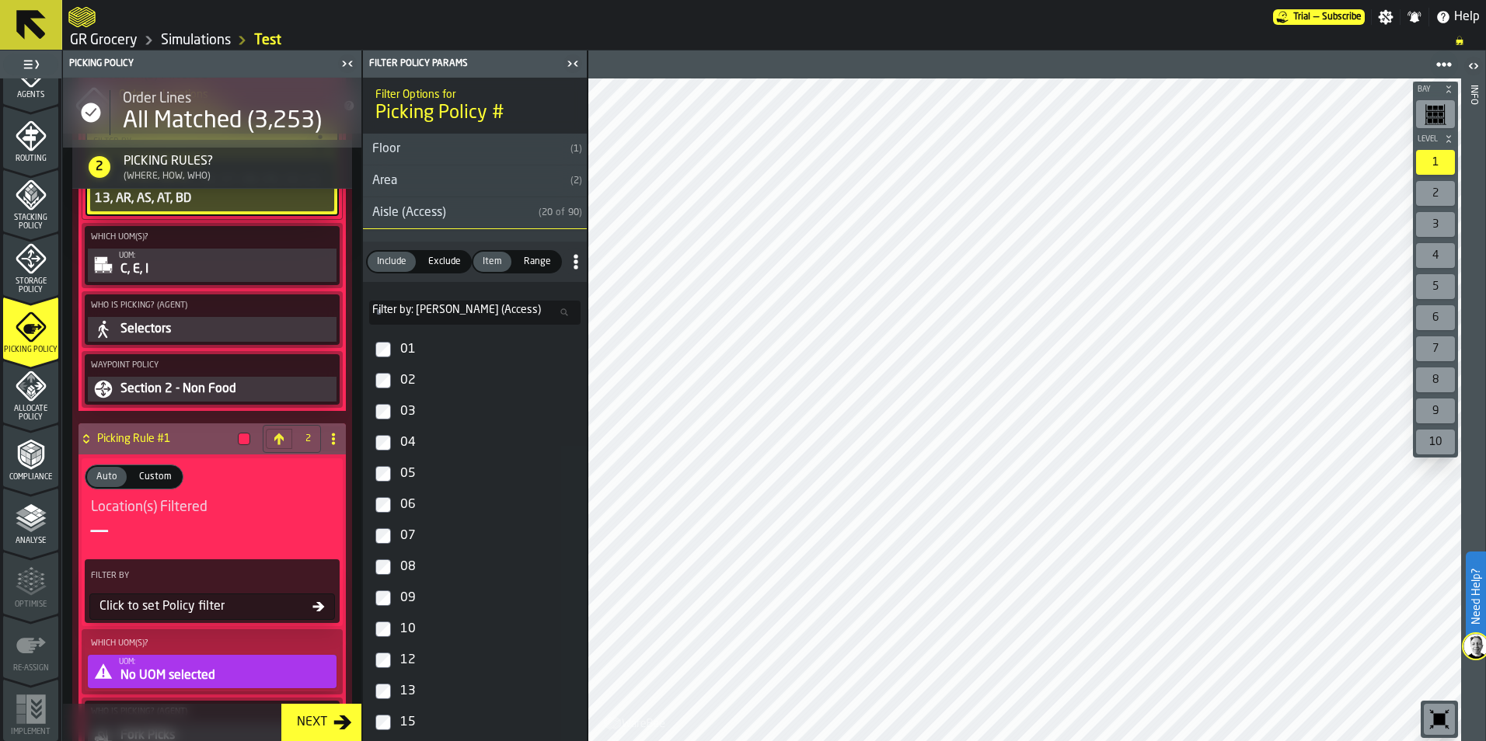
click at [335, 447] on span at bounding box center [333, 439] width 25 height 25
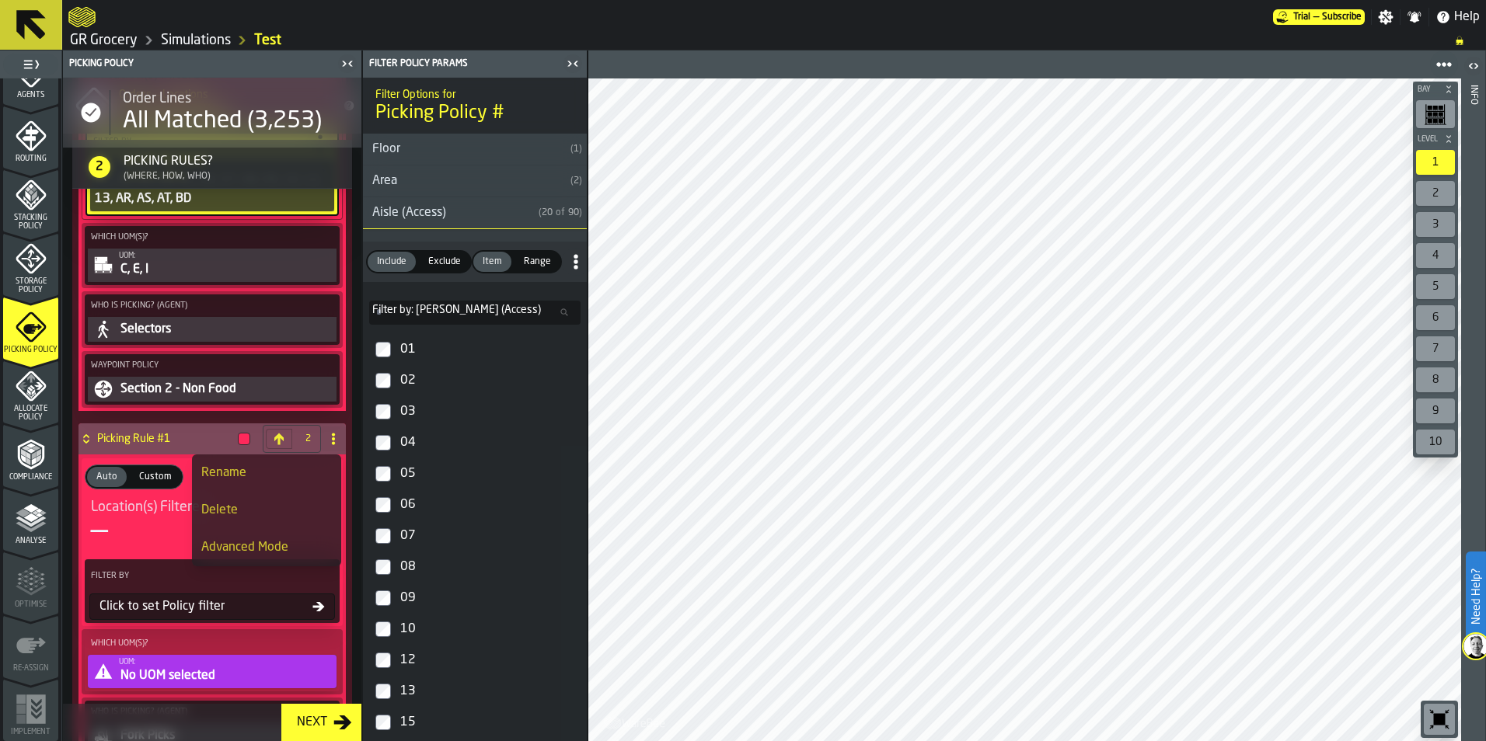
click at [285, 481] on div "Rename" at bounding box center [266, 473] width 131 height 19
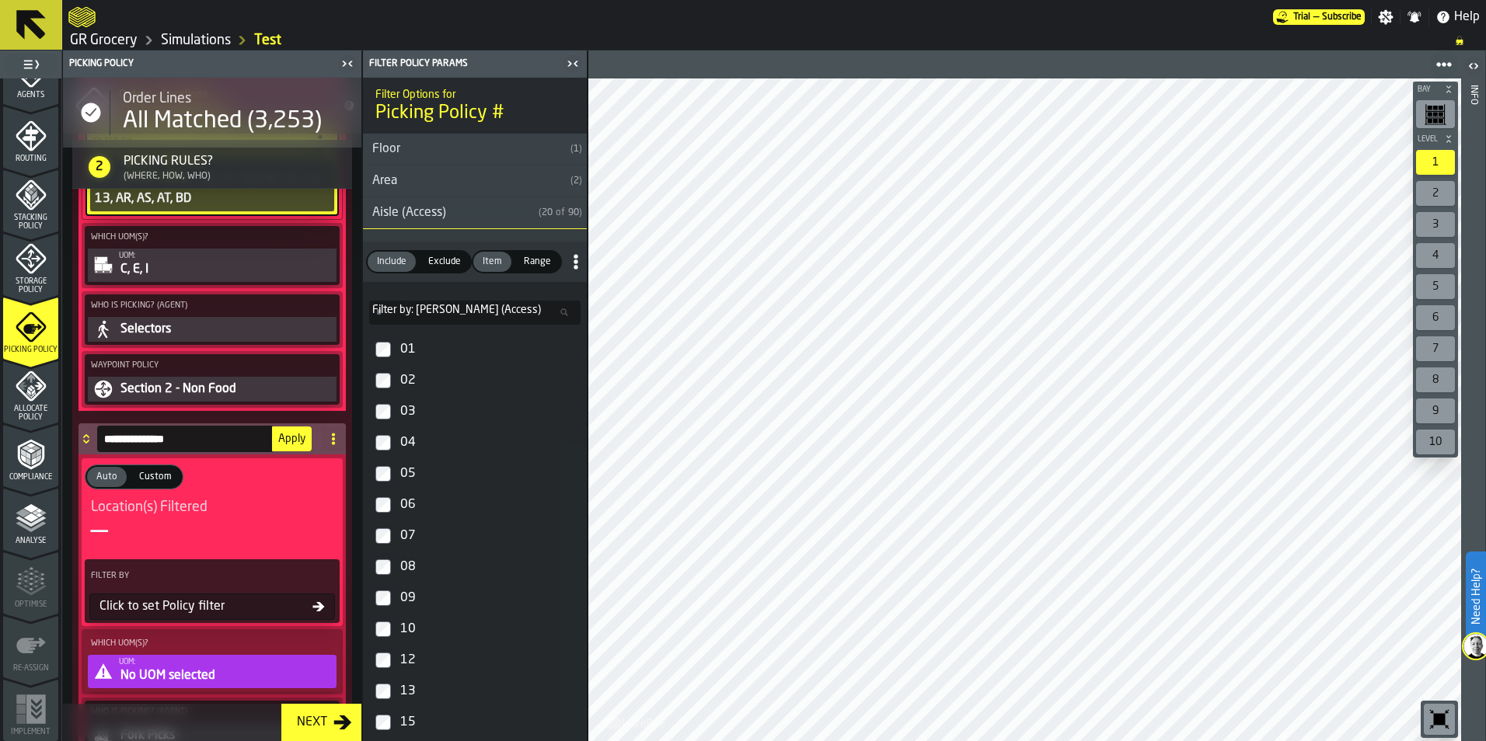
drag, startPoint x: 225, startPoint y: 445, endPoint x: 60, endPoint y: 428, distance: 165.6
click at [51, 443] on aside "1 Start 1.1 Layout 1.2 Assignment 1.3 Items 1.4 Orders 1.5 Data Stats 1.6 Heatm…" at bounding box center [294, 396] width 588 height 691
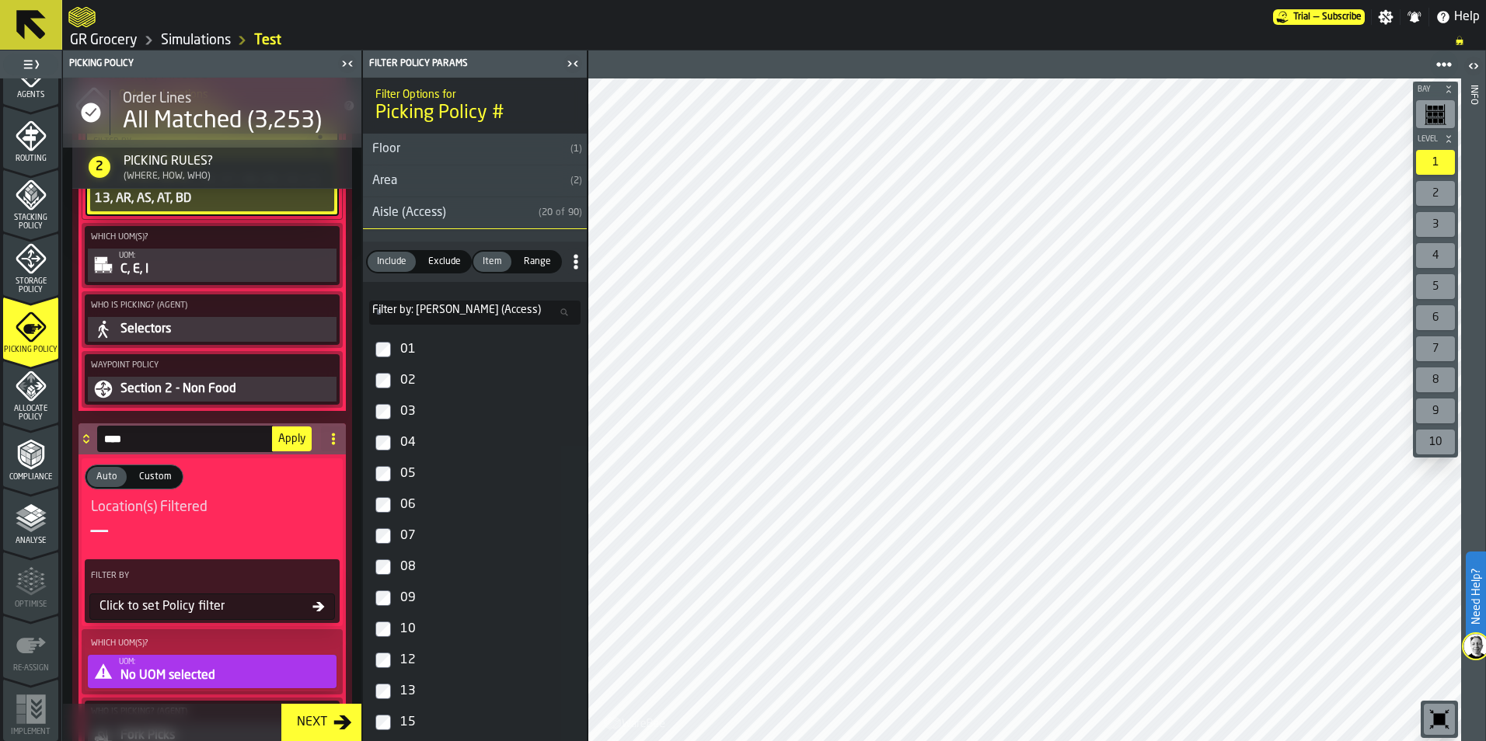
type input "****"
click at [295, 440] on span "Apply" at bounding box center [291, 439] width 27 height 11
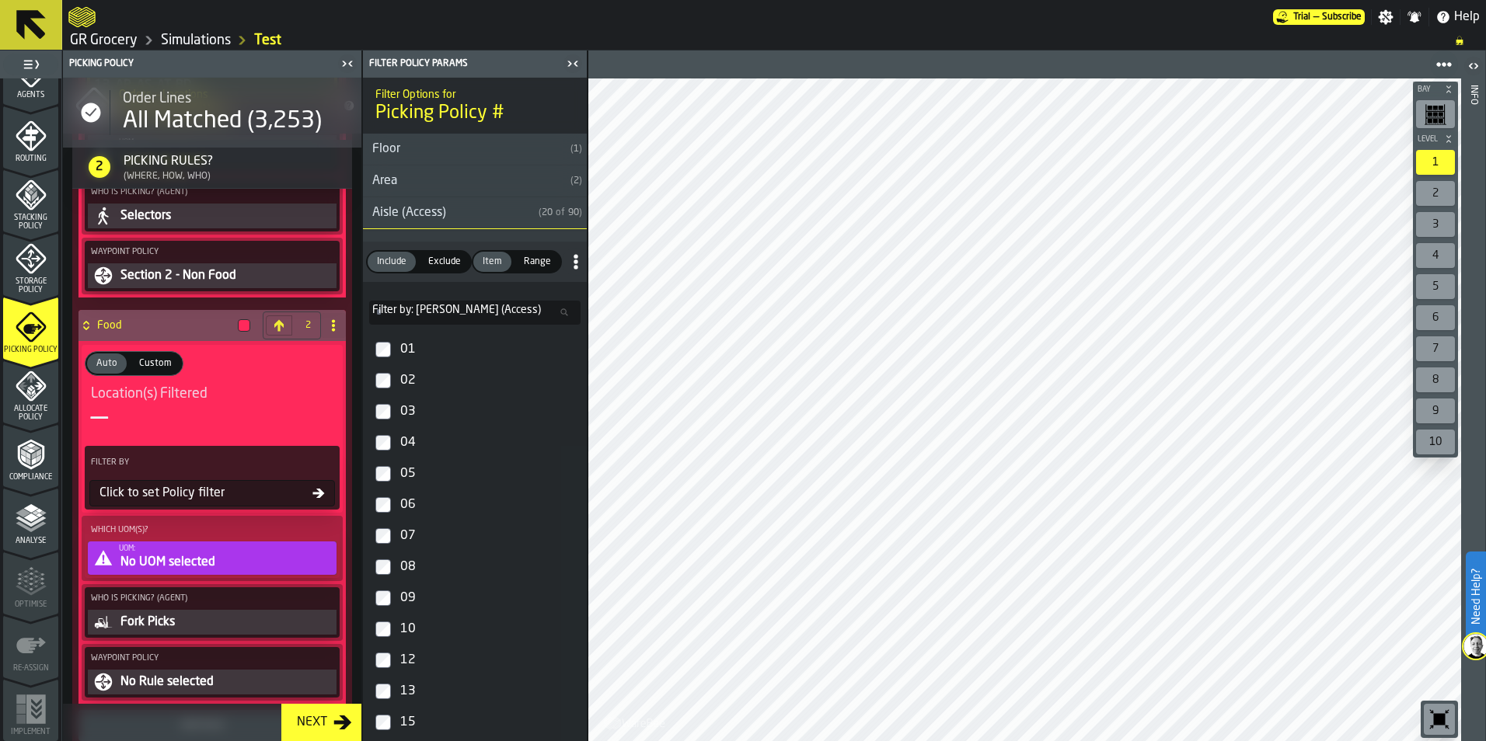
scroll to position [1477, 0]
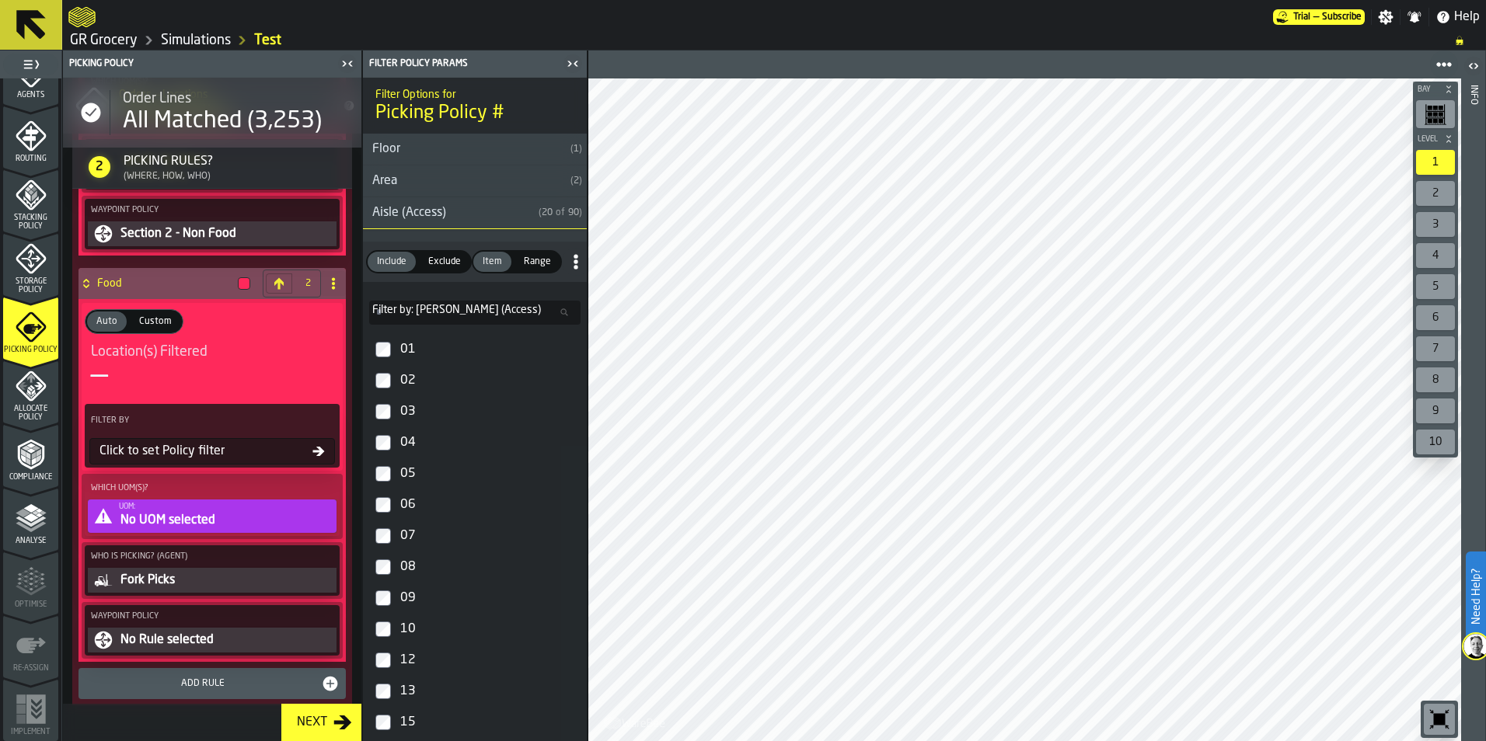
click at [191, 521] on div "No UOM selected" at bounding box center [226, 520] width 214 height 19
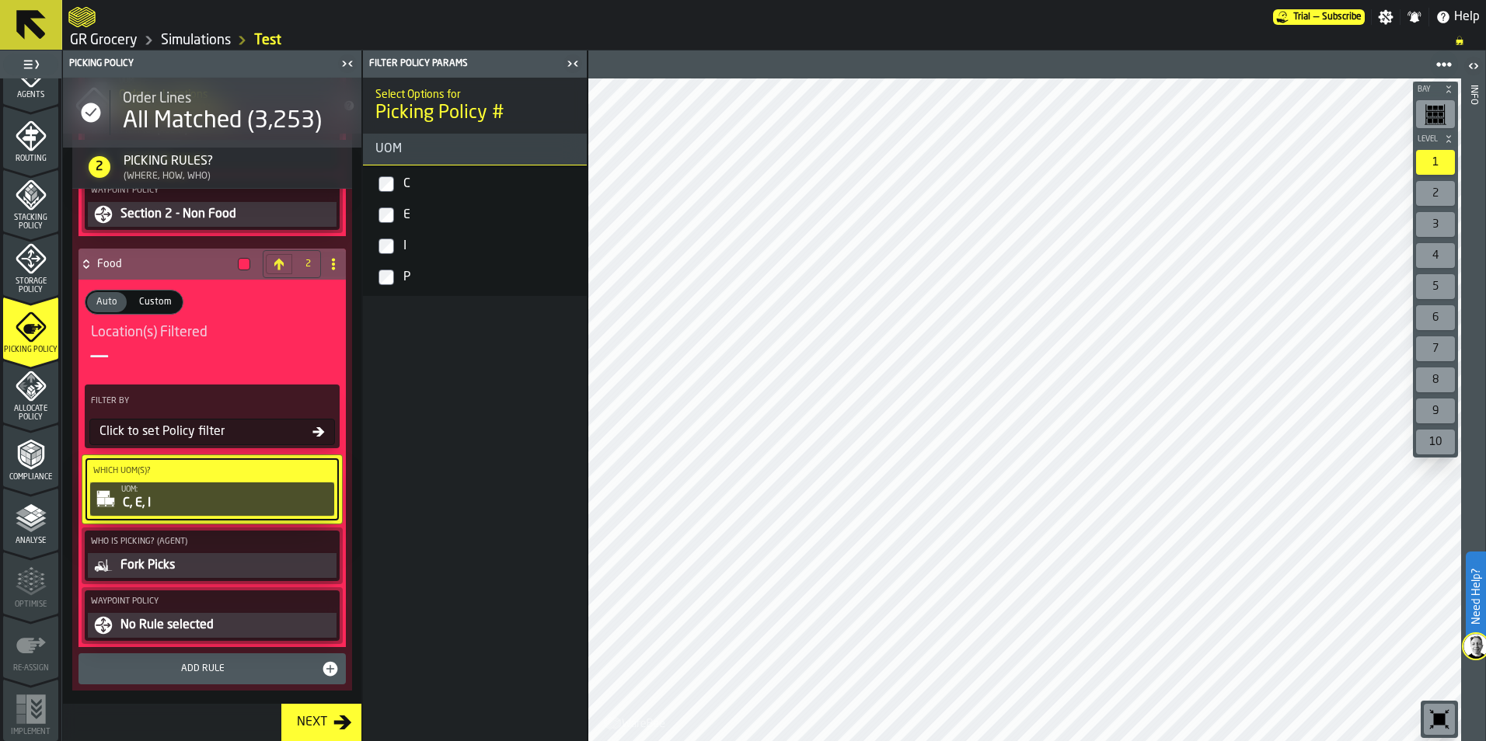
scroll to position [1398, 0]
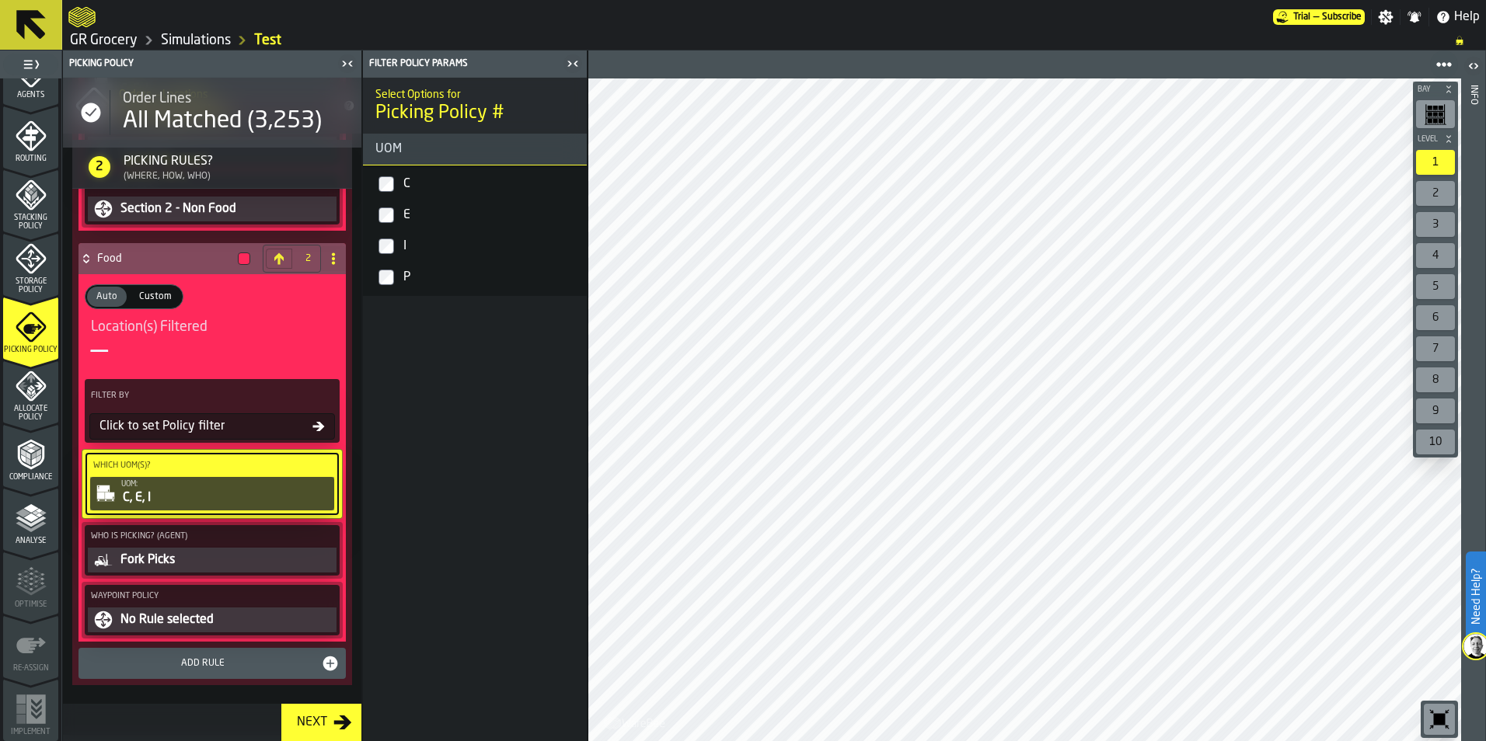
click at [175, 561] on div "Fork Picks" at bounding box center [226, 560] width 214 height 19
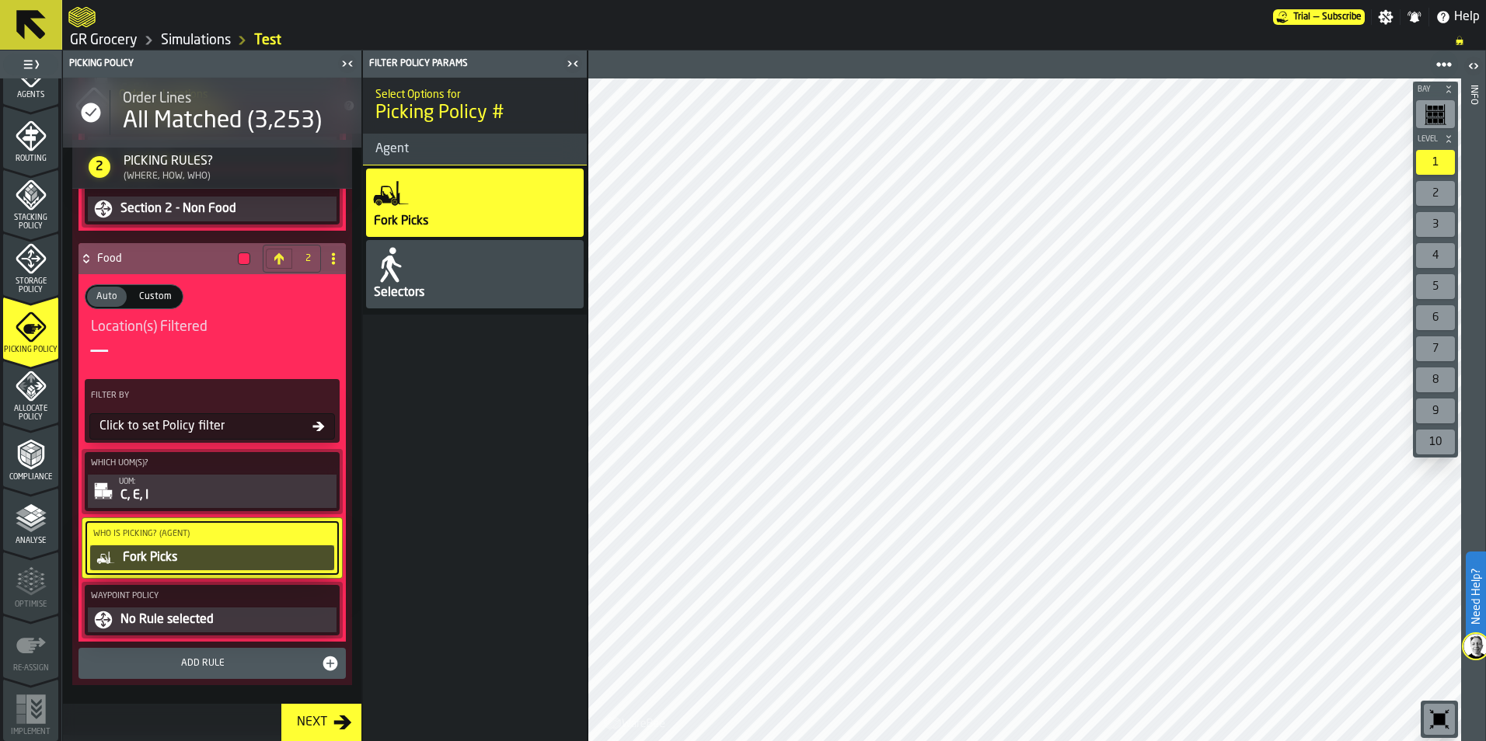
click at [419, 288] on div "Selectors" at bounding box center [399, 293] width 54 height 19
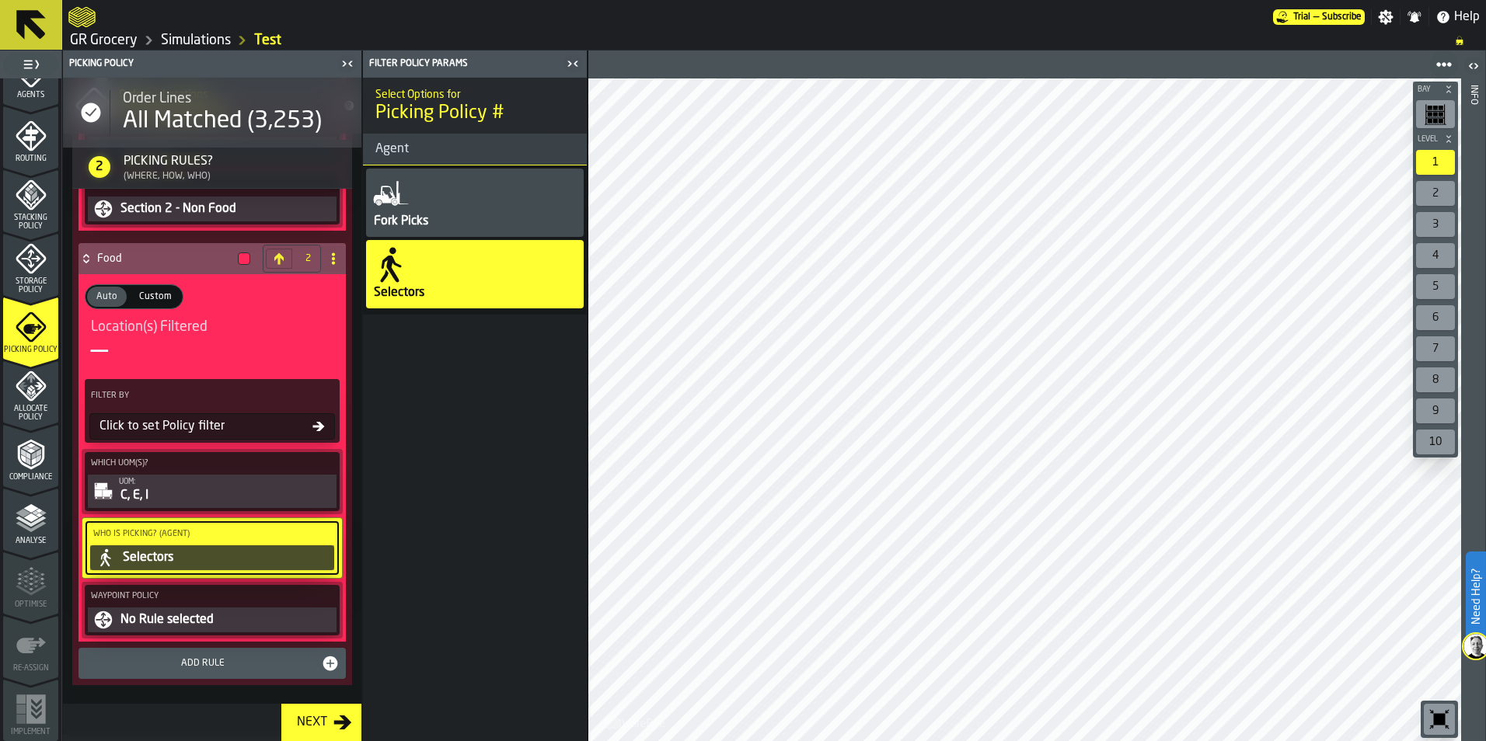
click at [156, 619] on div "No Rule selected" at bounding box center [226, 620] width 214 height 19
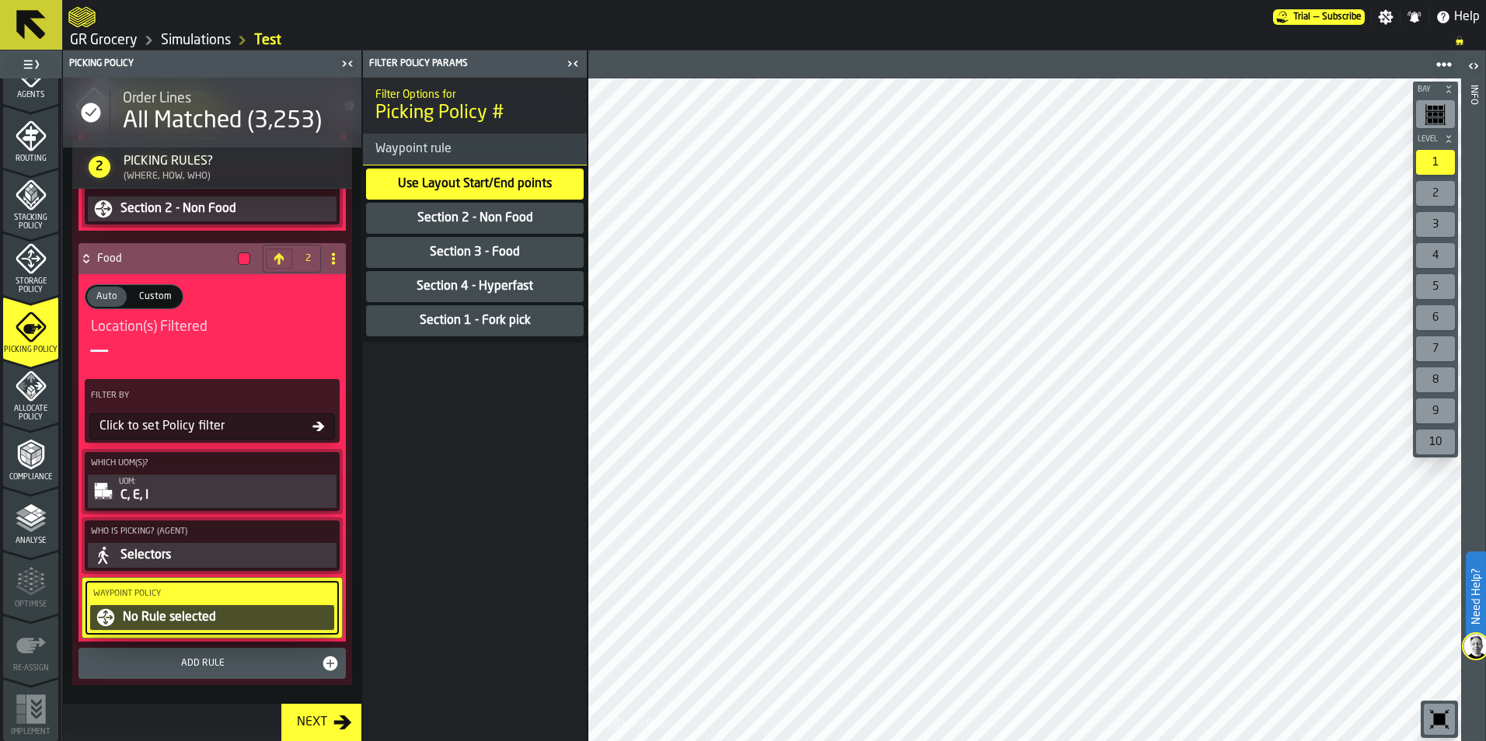
click at [511, 251] on div "Section 3 - Food" at bounding box center [474, 252] width 93 height 19
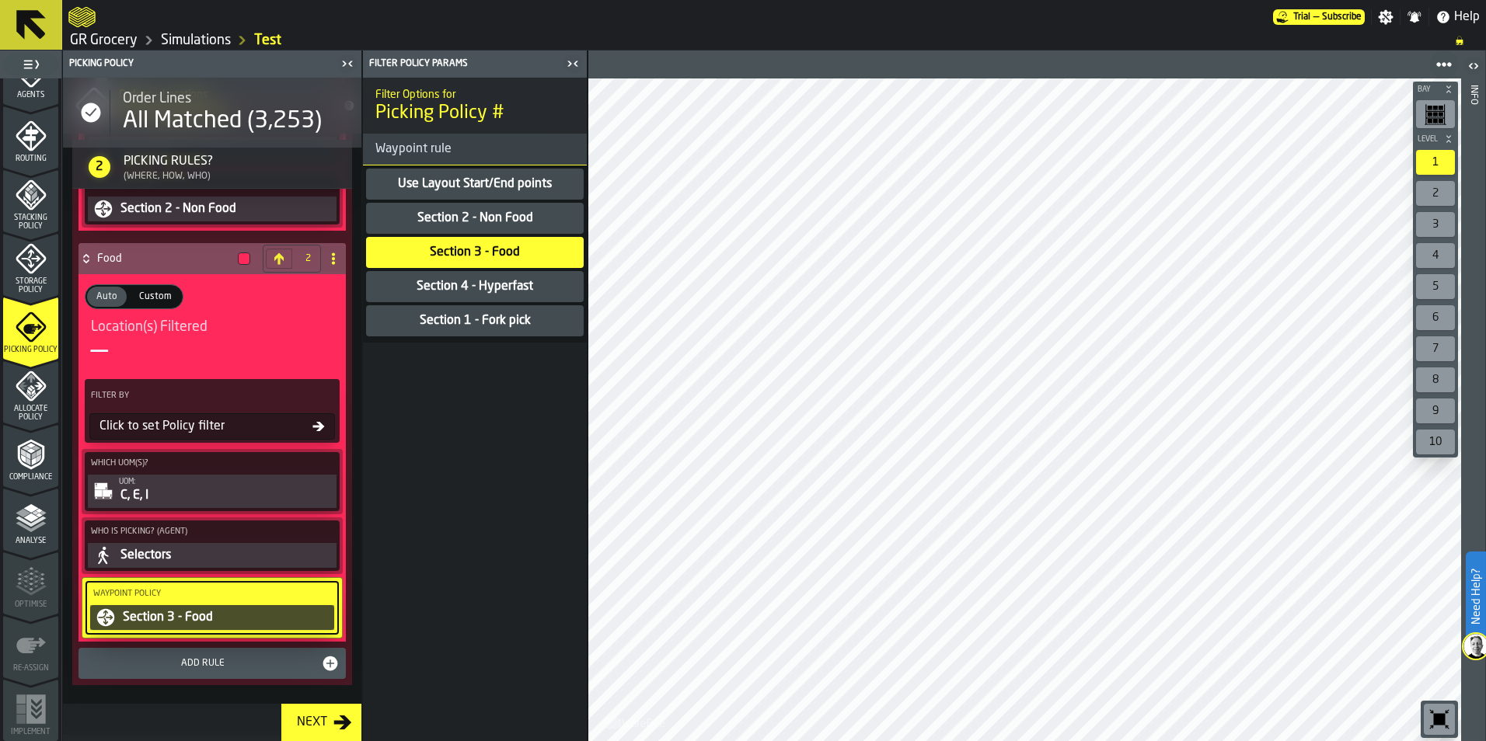
click at [192, 659] on div "Add Rule" at bounding box center [203, 663] width 236 height 11
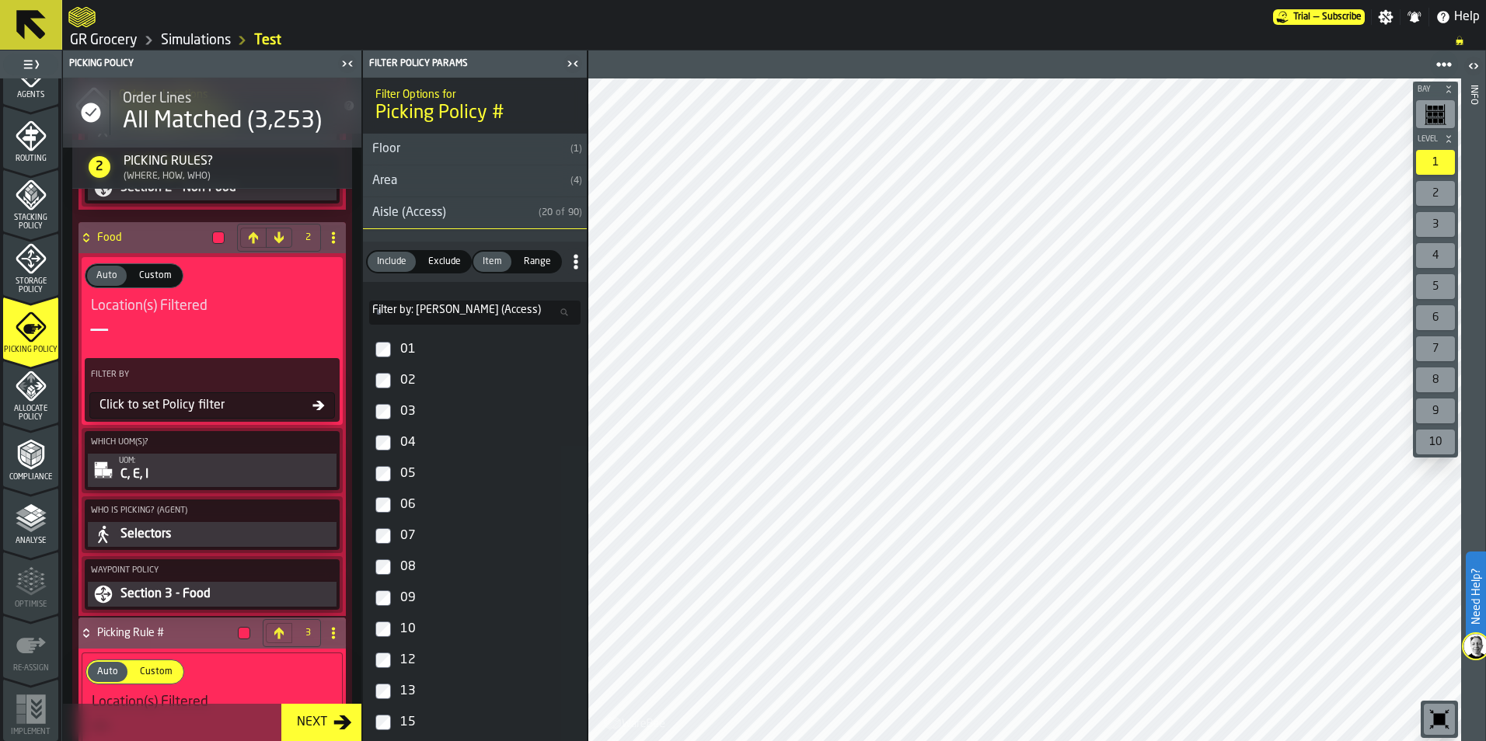
scroll to position [1501, 0]
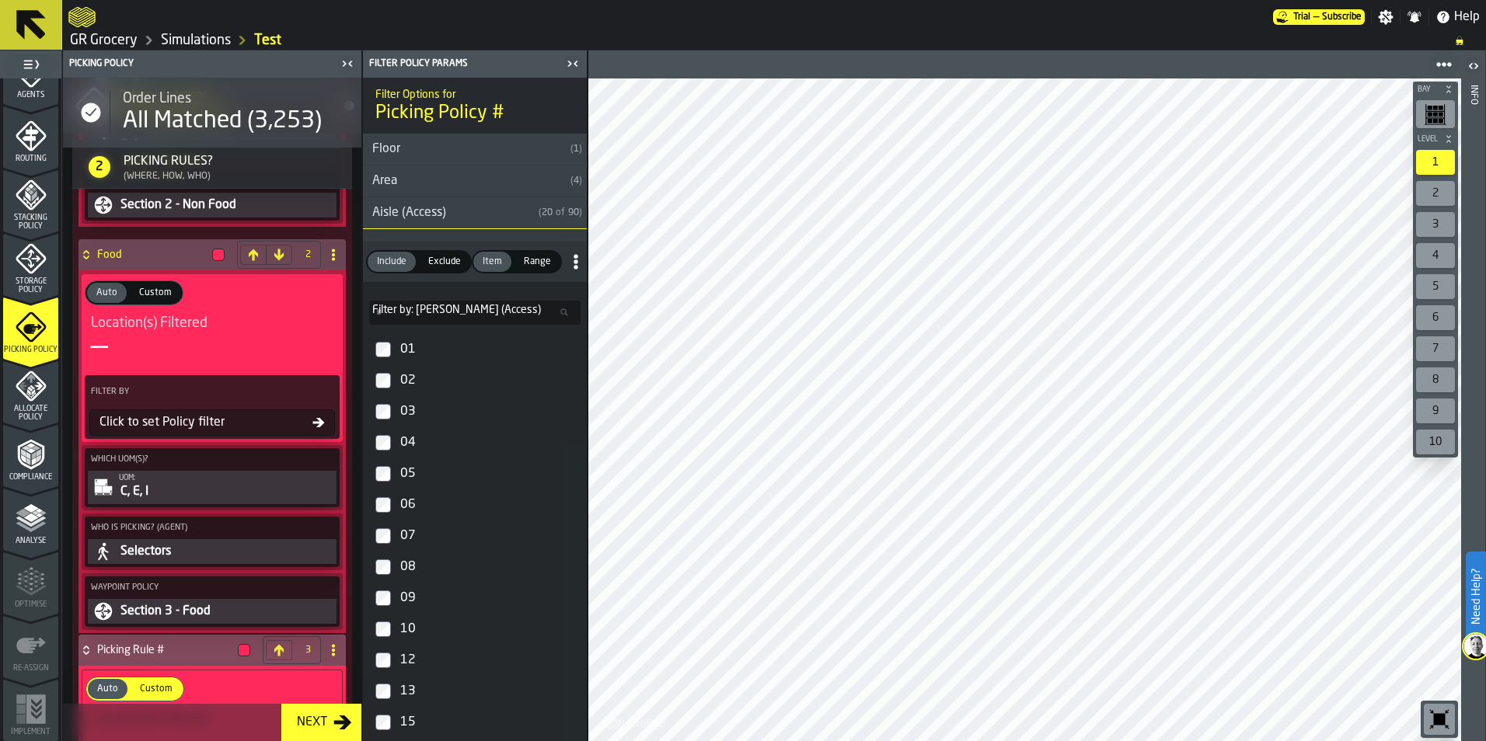
click at [469, 180] on div "Area" at bounding box center [463, 181] width 201 height 19
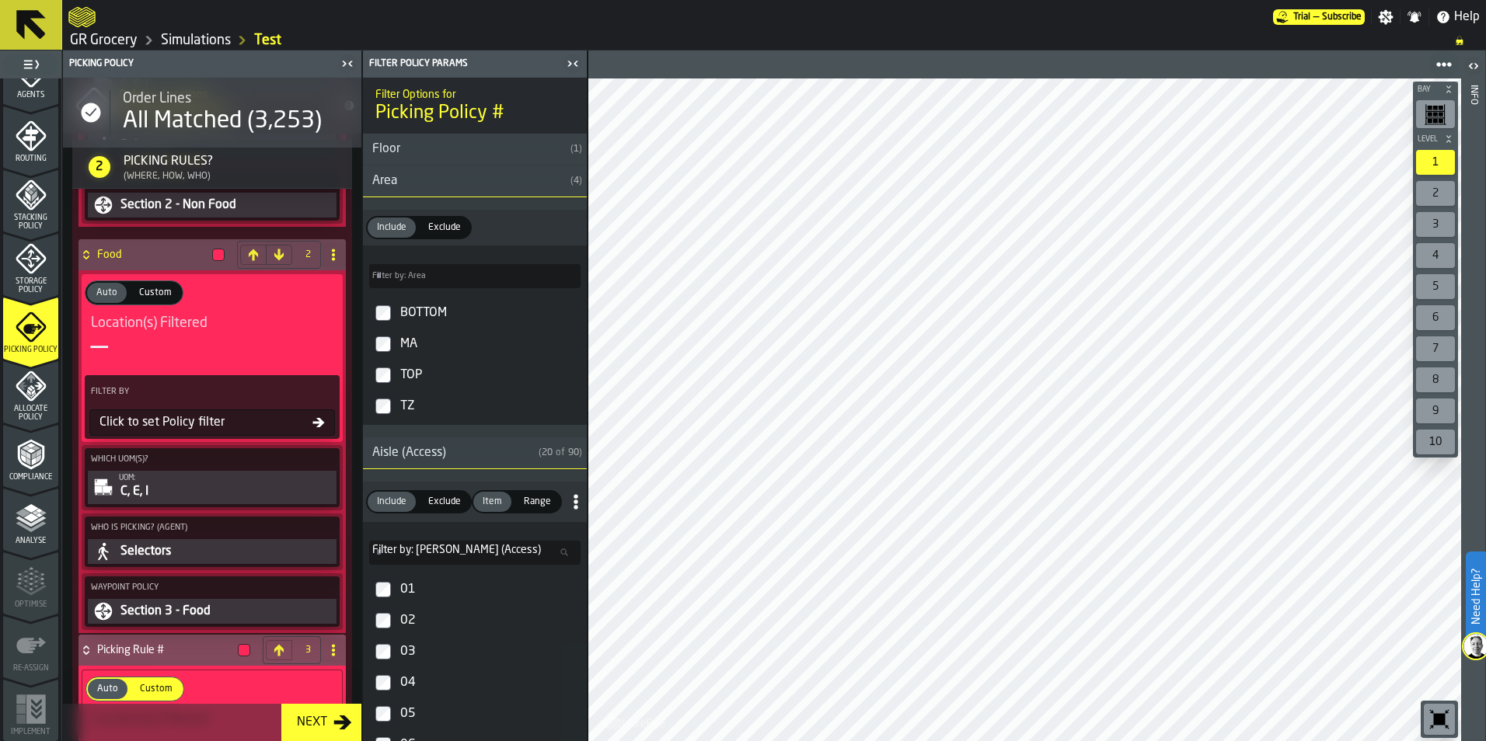
click at [455, 181] on div "Area" at bounding box center [463, 181] width 201 height 19
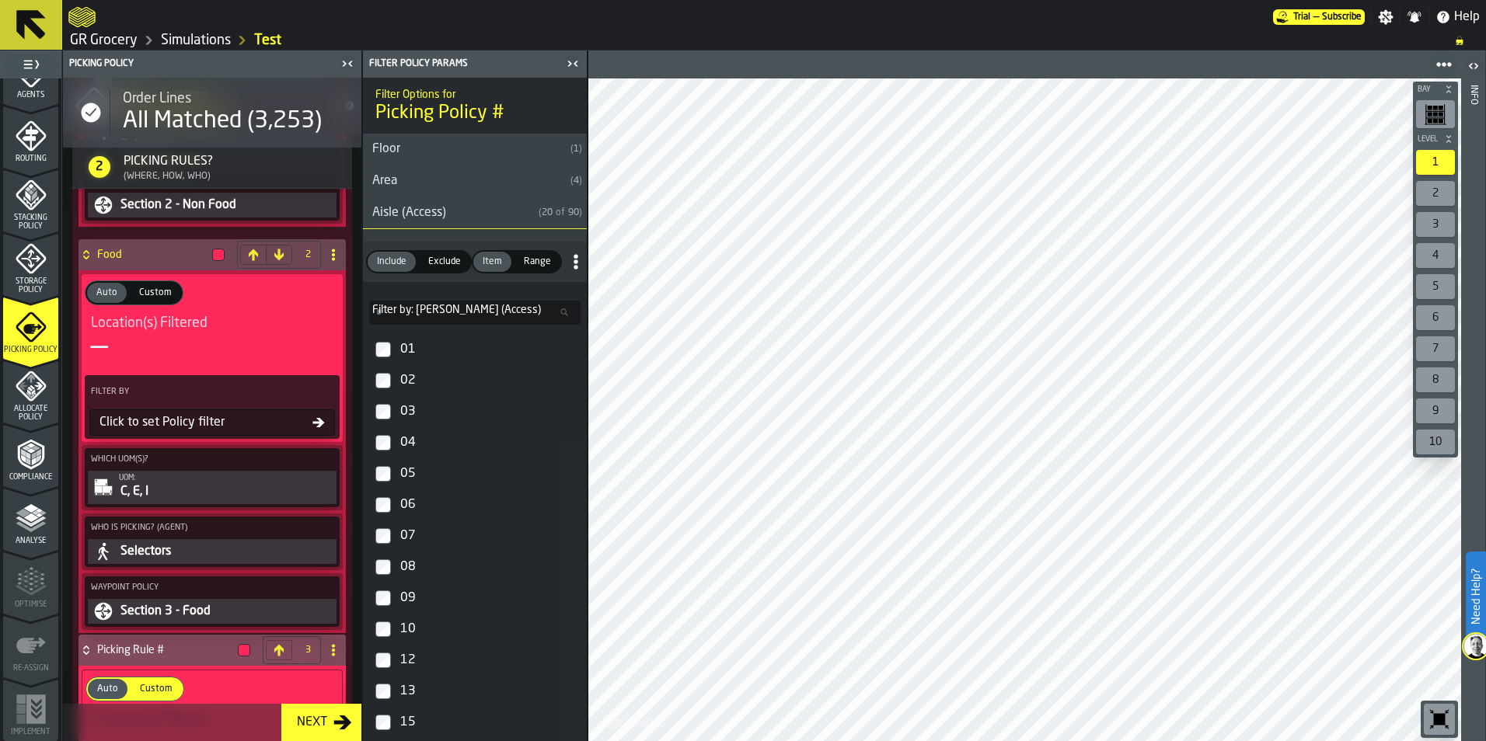
click at [449, 216] on div "Aisle (Access)" at bounding box center [447, 213] width 169 height 19
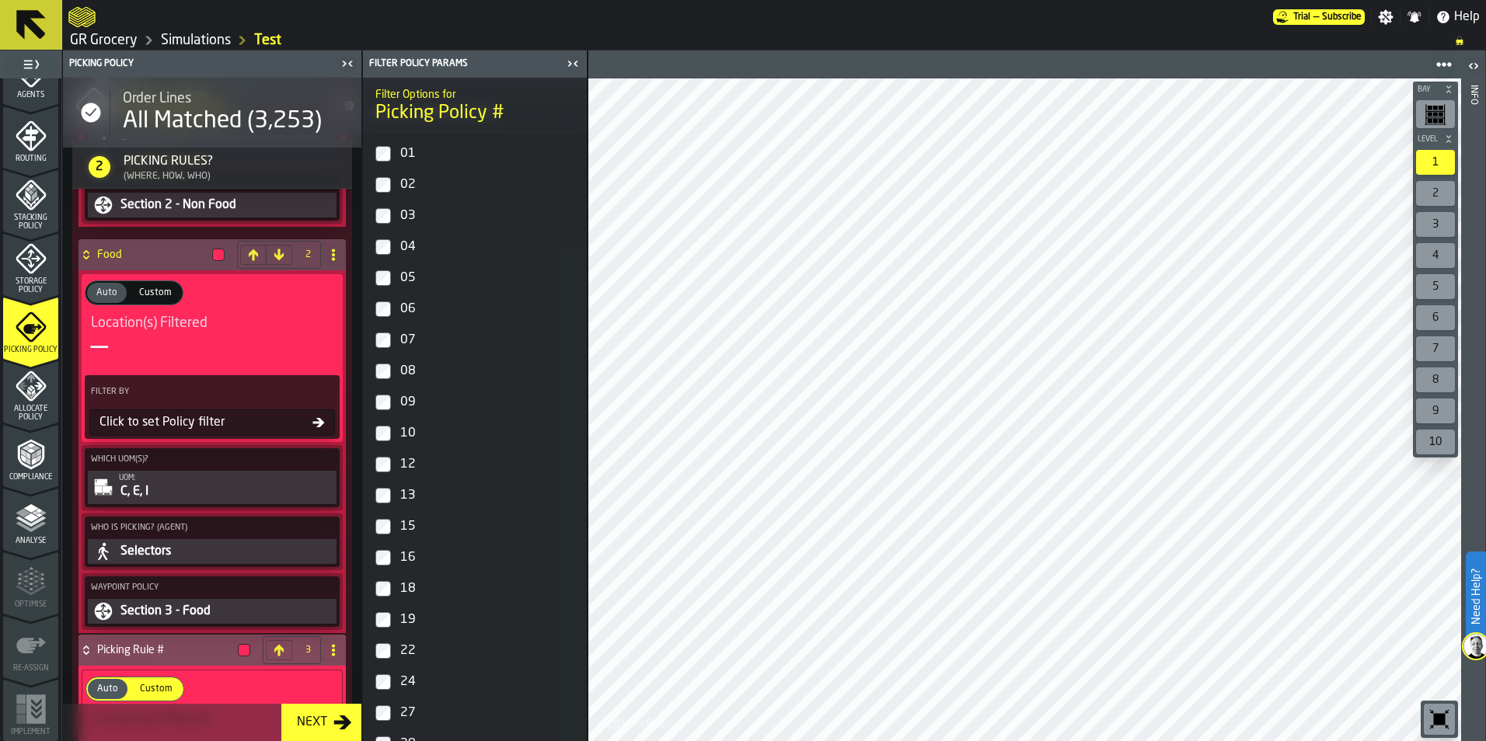
scroll to position [233, 0]
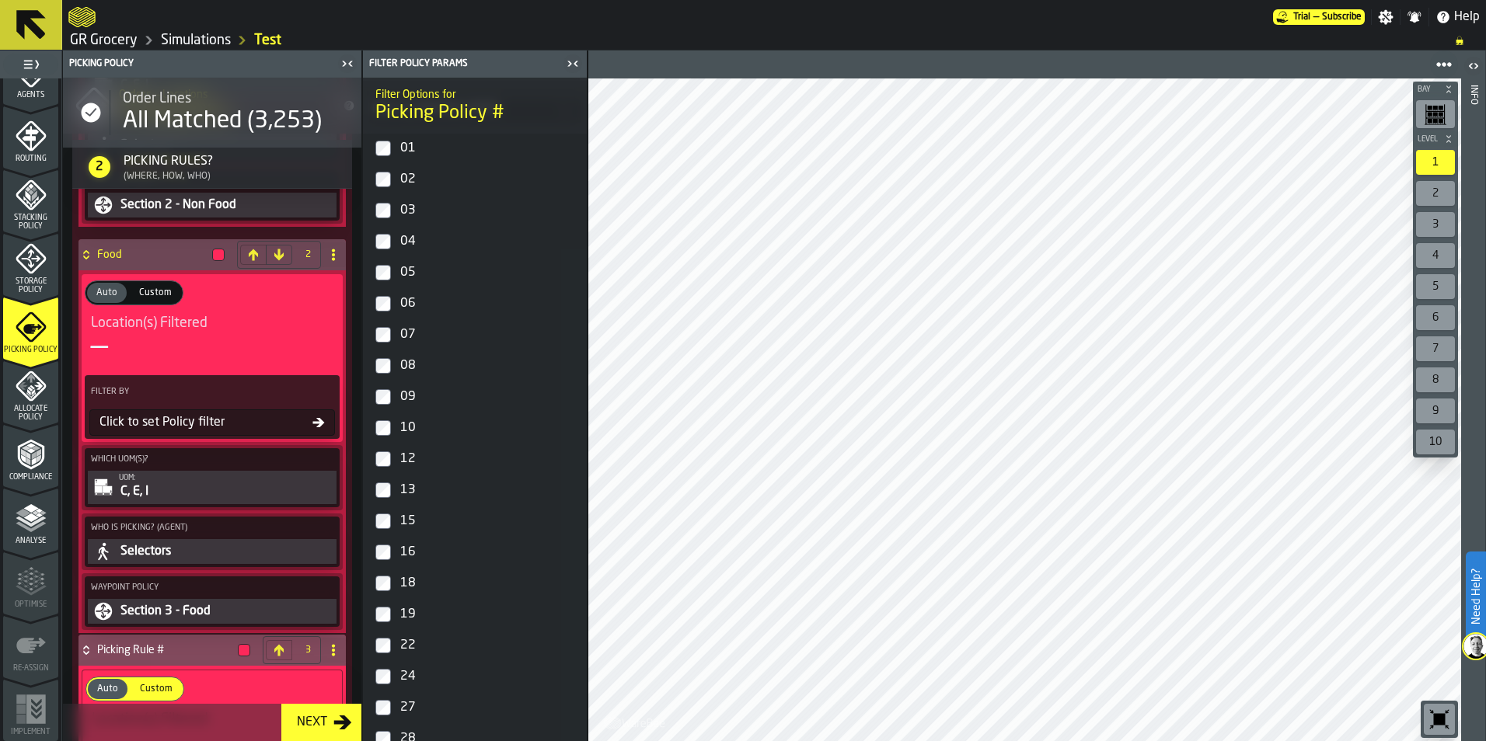
click at [401, 528] on div "15" at bounding box center [488, 521] width 183 height 25
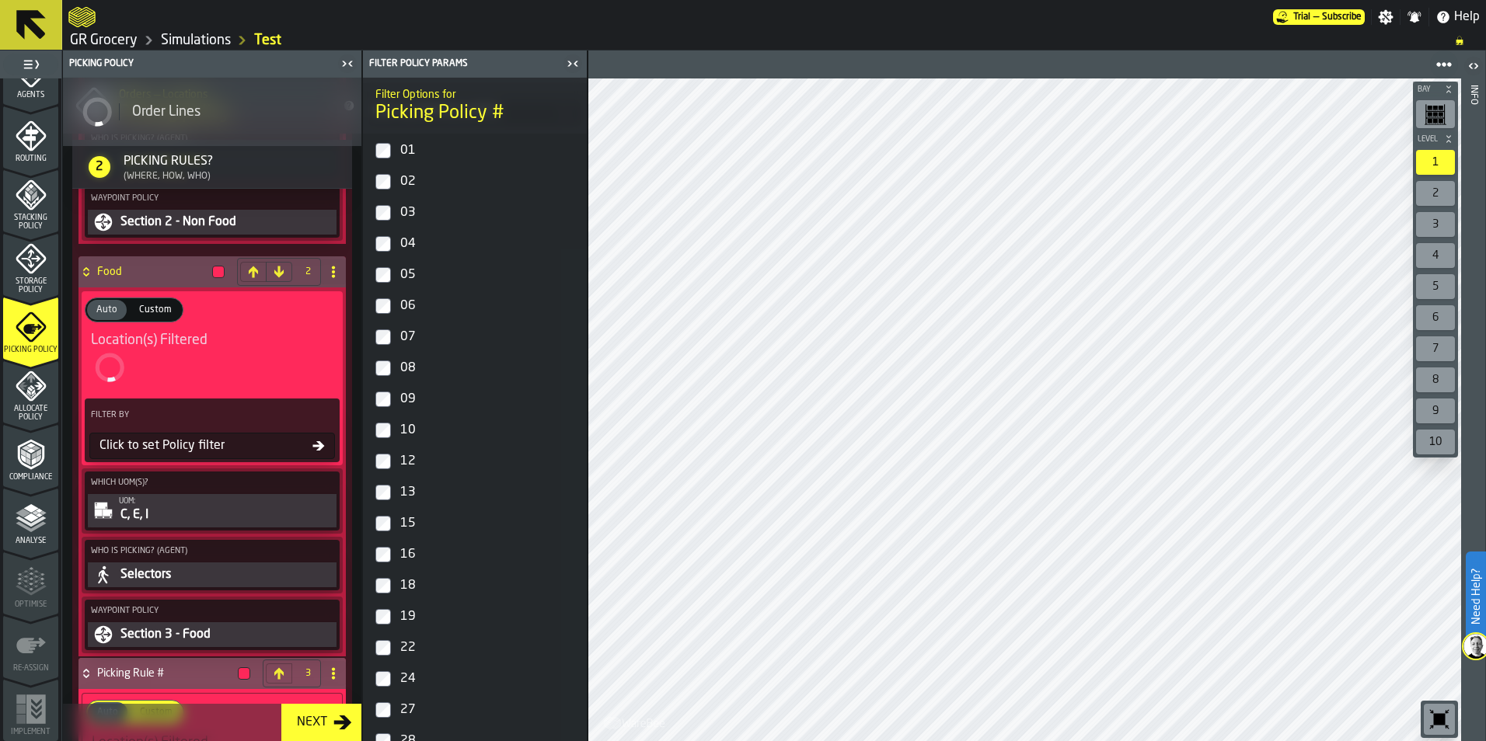
scroll to position [235, 0]
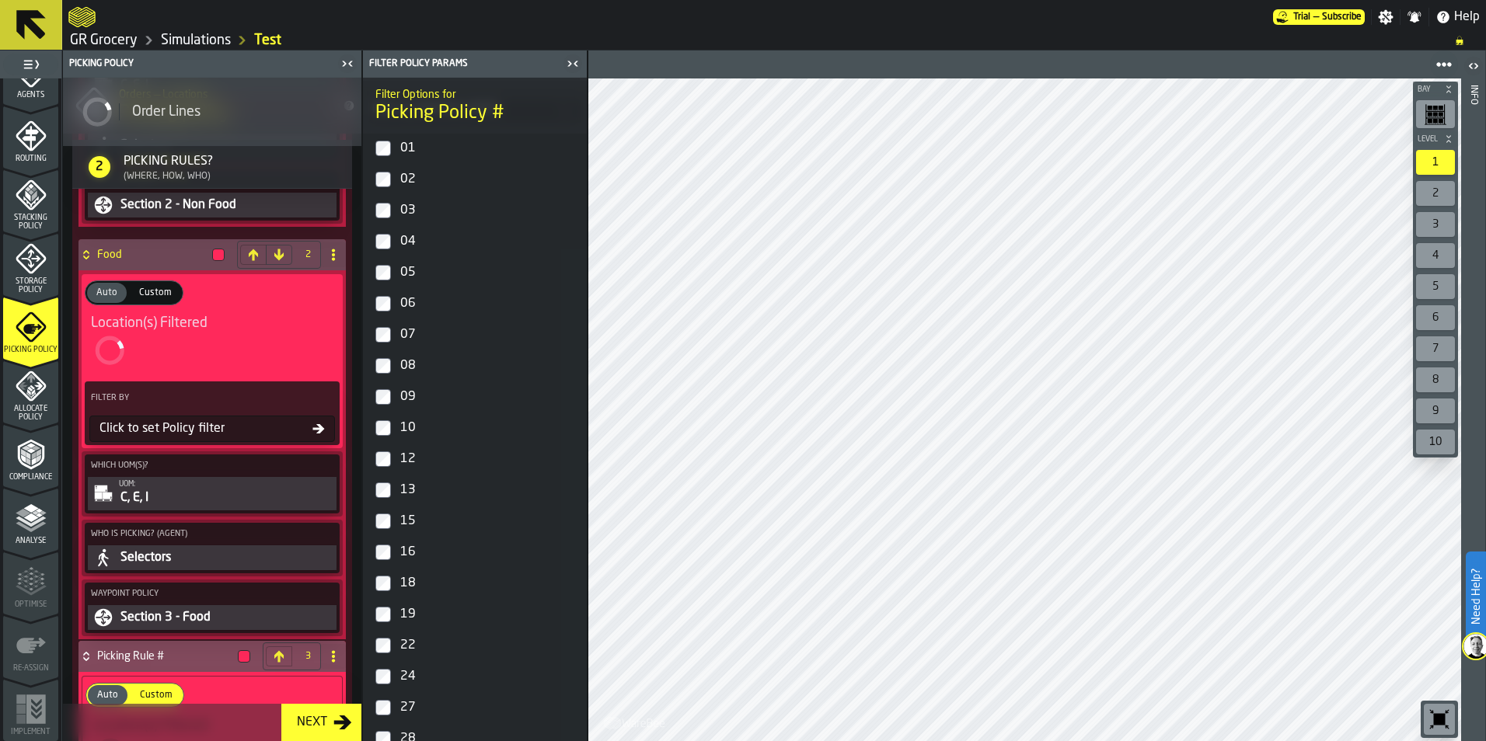
click at [405, 553] on div "16" at bounding box center [488, 552] width 183 height 25
click at [411, 581] on div "18" at bounding box center [488, 583] width 183 height 25
click at [411, 609] on div "19" at bounding box center [488, 614] width 183 height 25
click at [407, 642] on div "22" at bounding box center [488, 645] width 183 height 25
click at [410, 672] on div "24" at bounding box center [488, 676] width 183 height 25
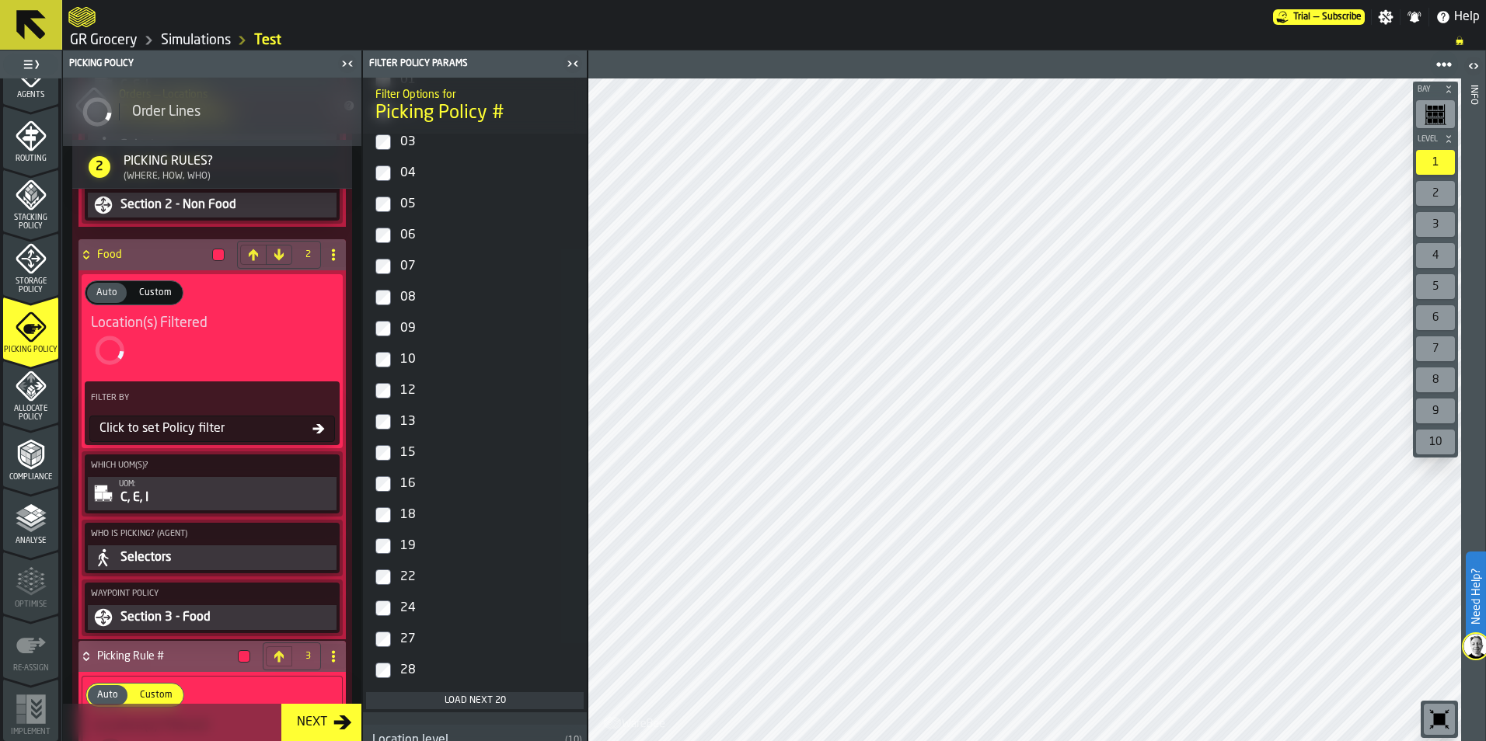
scroll to position [389, 0]
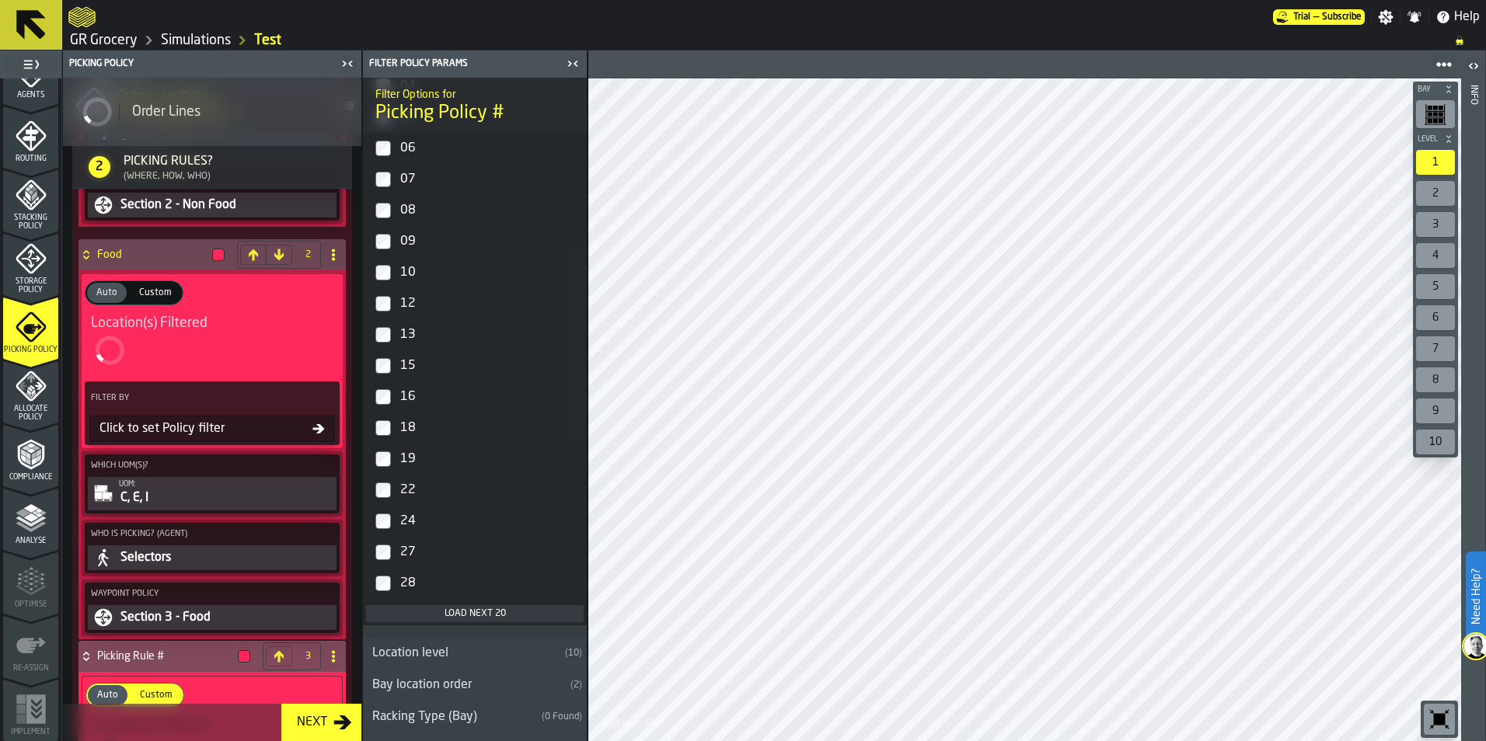
click at [412, 549] on div "27" at bounding box center [488, 552] width 183 height 25
click at [404, 585] on div "28" at bounding box center [488, 583] width 183 height 25
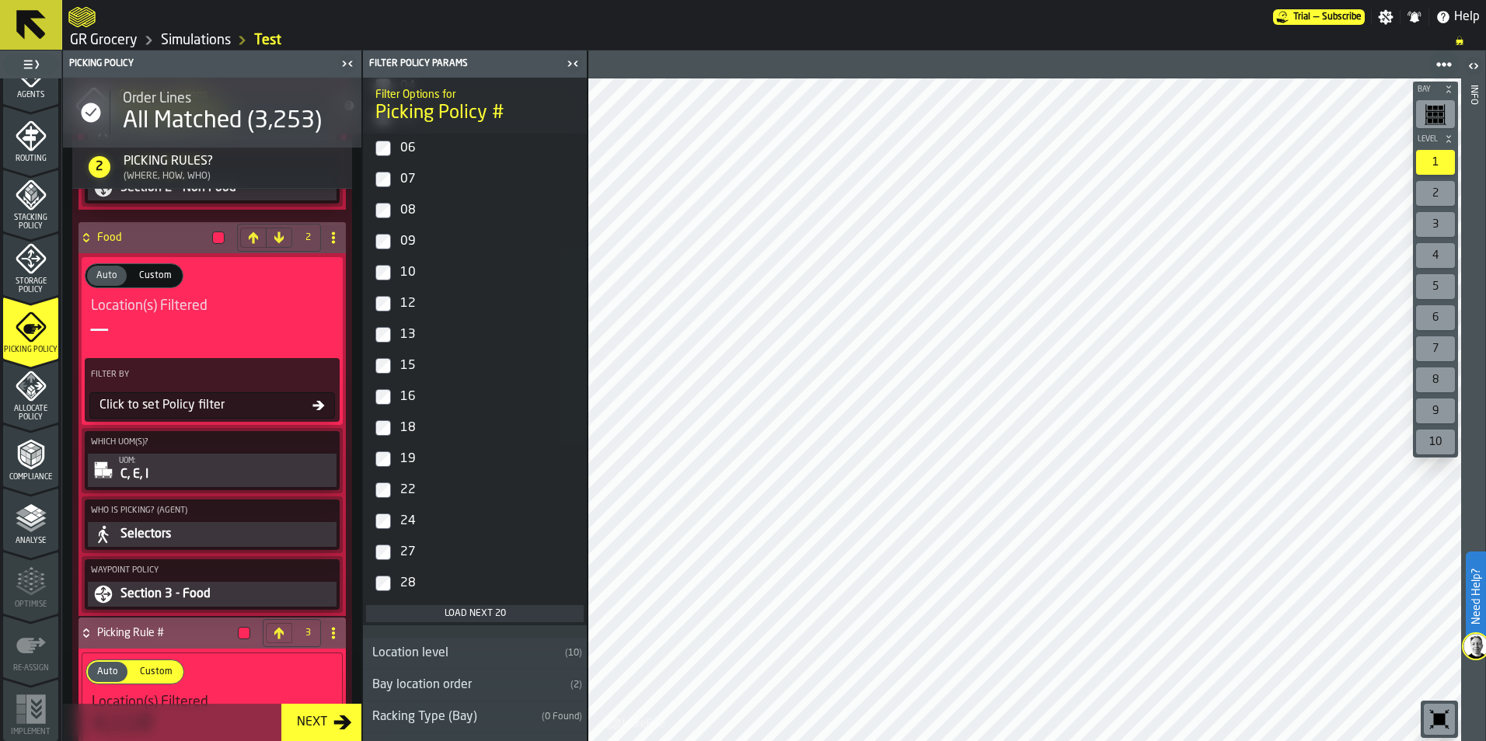
scroll to position [1501, 0]
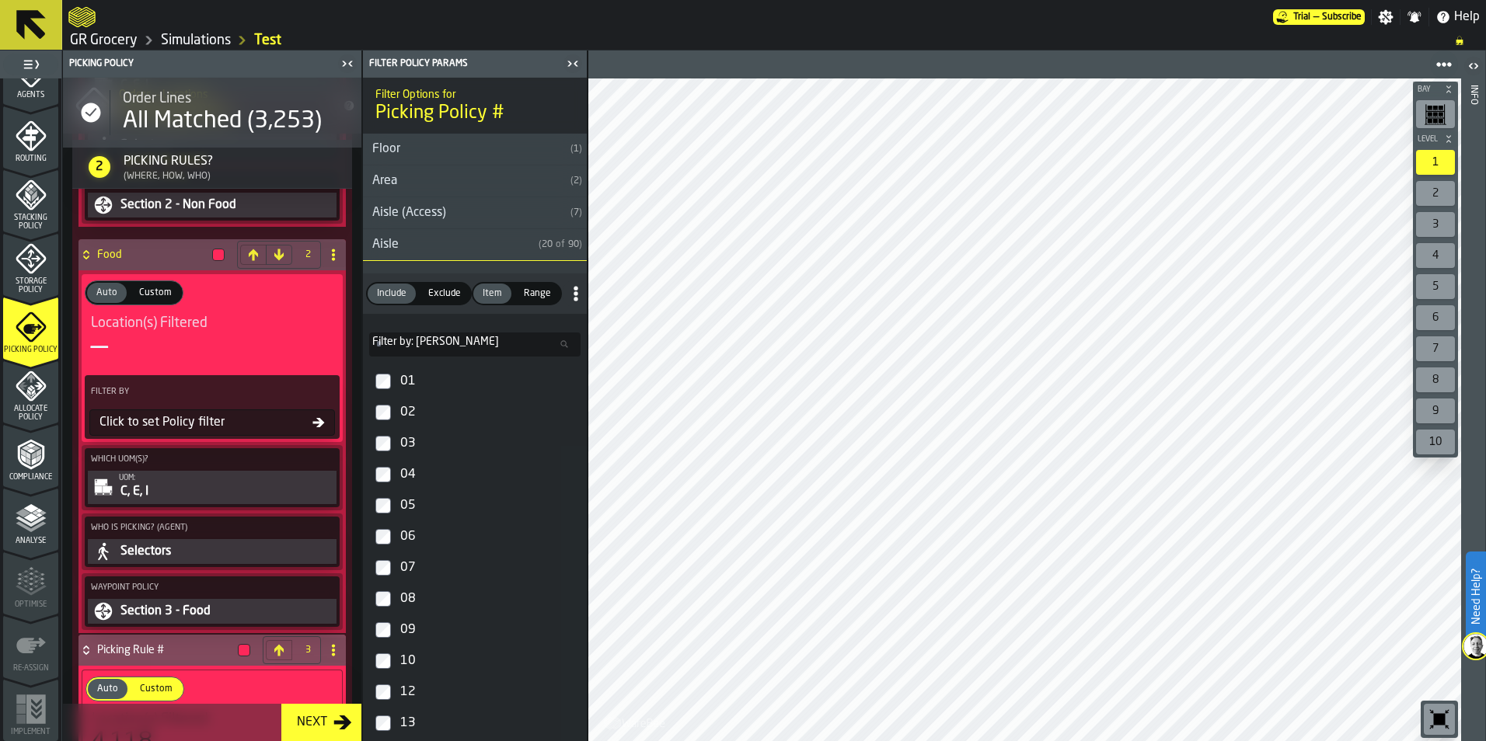
click at [457, 347] on input "Filter by: Aisle Filter by: [PERSON_NAME]" at bounding box center [474, 345] width 211 height 24
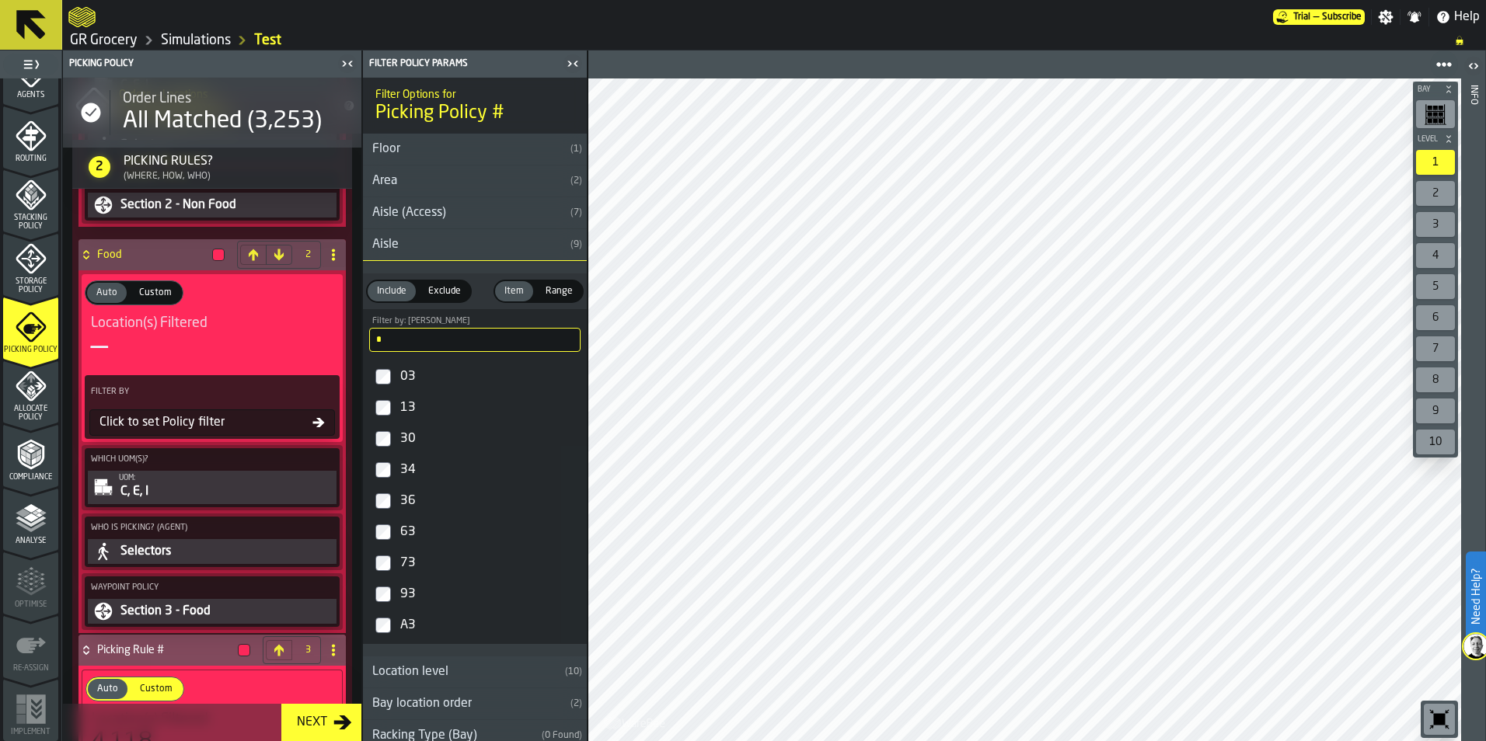
type input "*"
click at [413, 442] on div "30" at bounding box center [488, 439] width 183 height 25
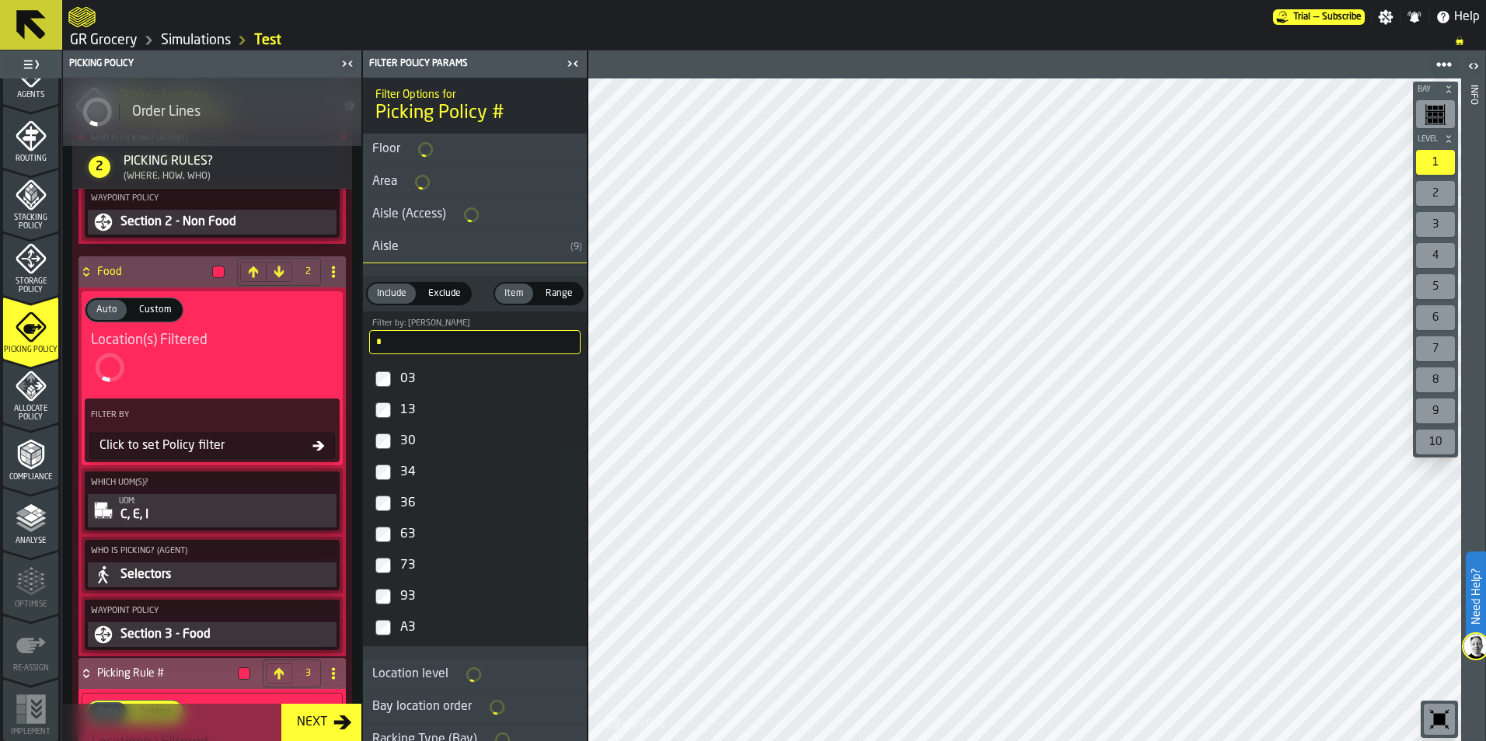
scroll to position [1518, 0]
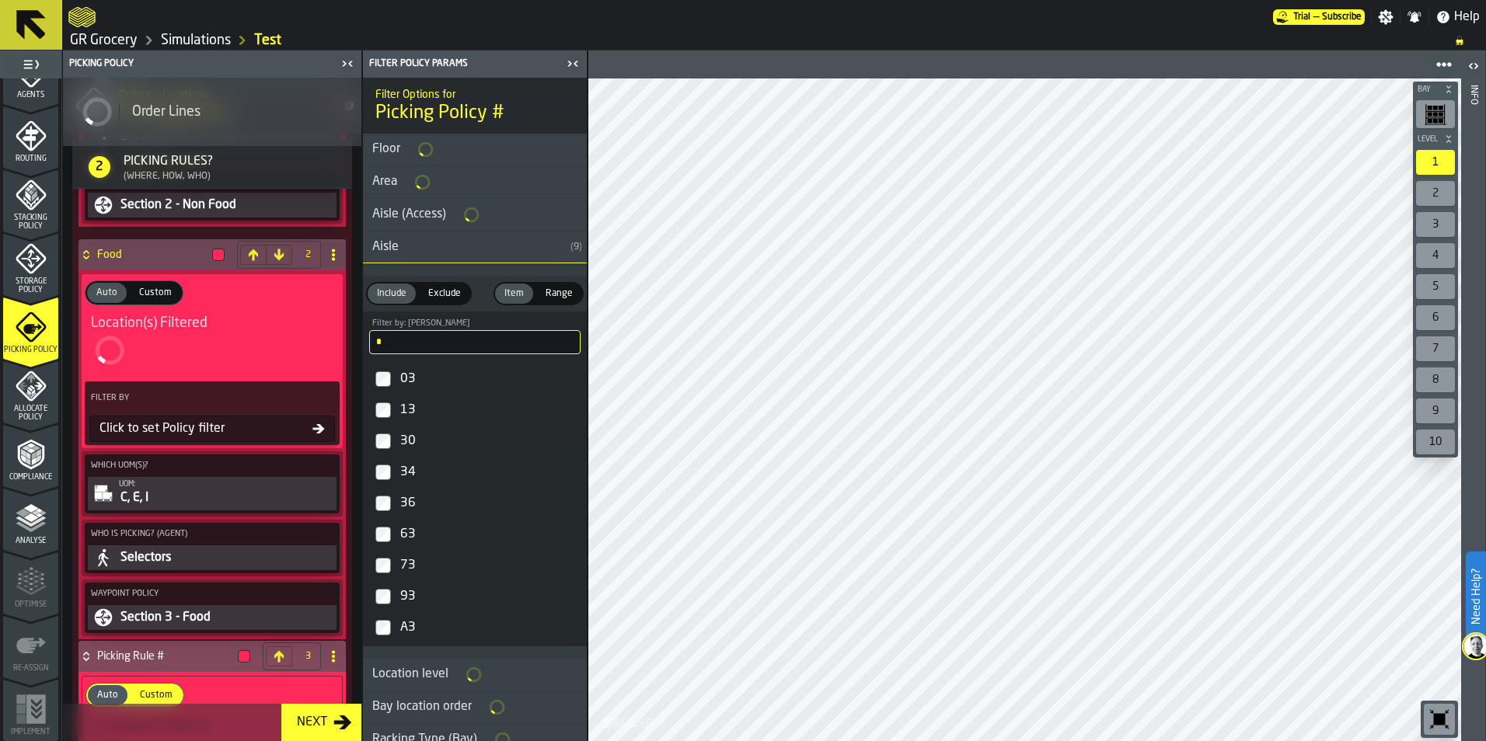
click at [410, 469] on div "34" at bounding box center [488, 472] width 183 height 25
click at [412, 499] on div "36" at bounding box center [488, 503] width 183 height 25
click at [460, 337] on input "*" at bounding box center [474, 340] width 211 height 24
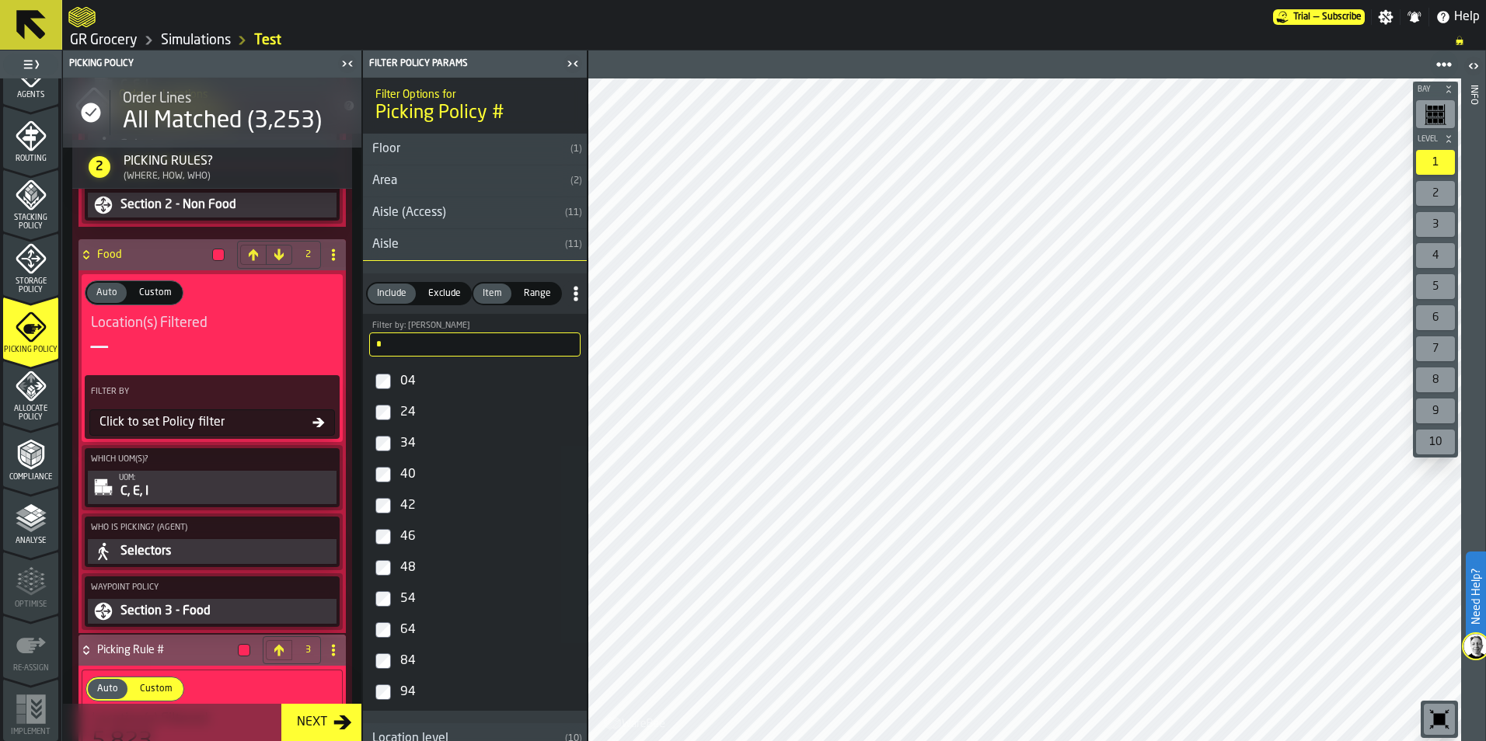
type input "*"
click at [405, 473] on div "40" at bounding box center [488, 474] width 183 height 25
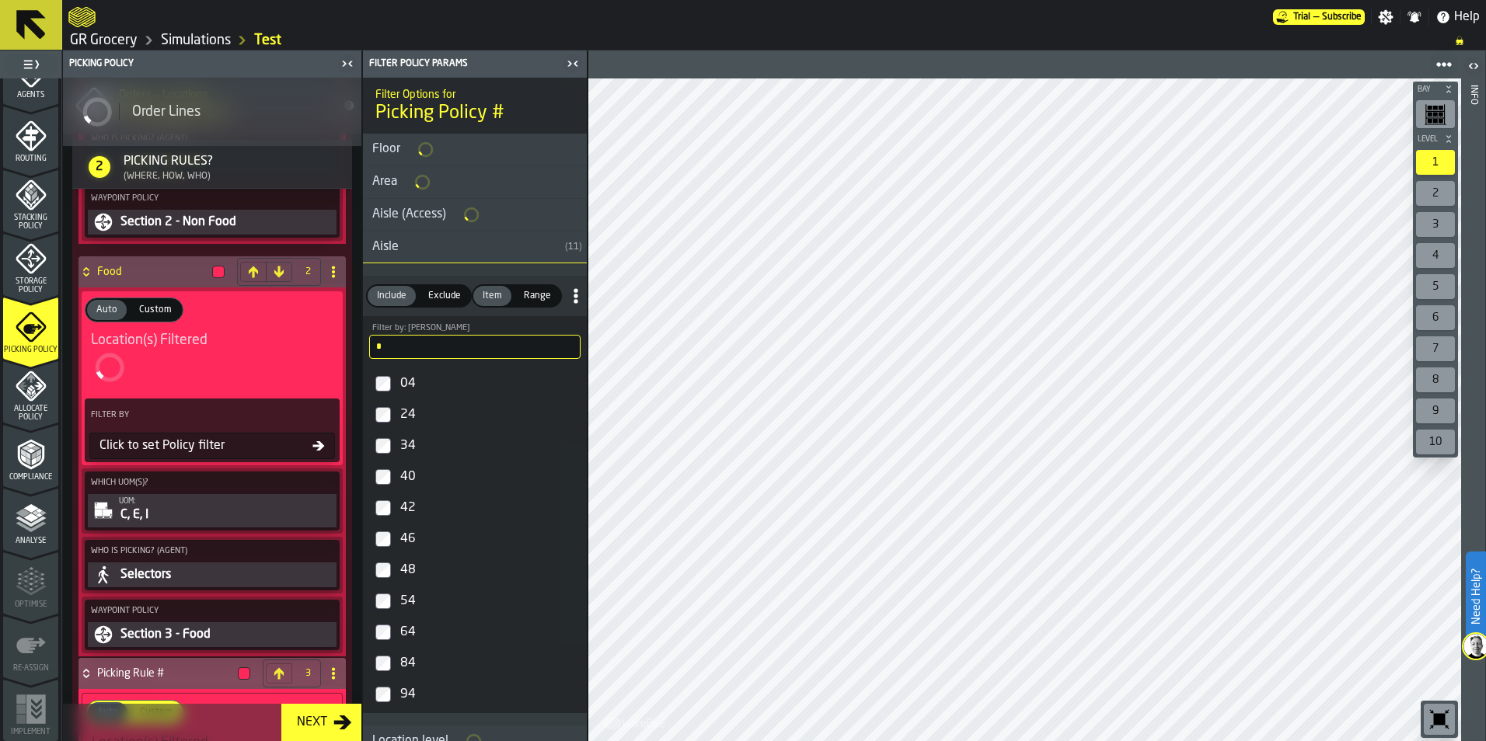
scroll to position [1518, 0]
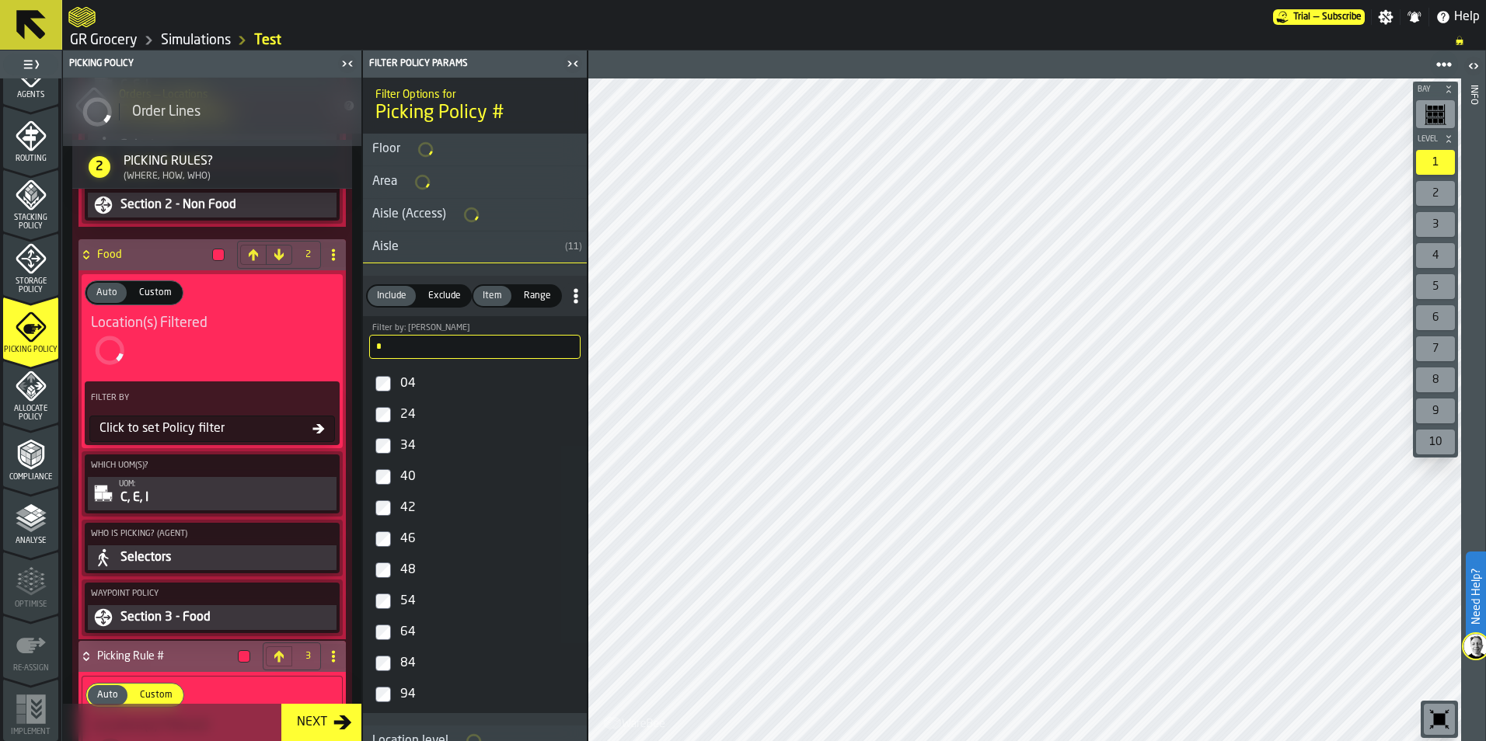
click at [407, 510] on div "42" at bounding box center [488, 508] width 183 height 25
click at [413, 539] on div "46" at bounding box center [488, 539] width 183 height 25
click at [412, 564] on div "48" at bounding box center [488, 568] width 183 height 25
click at [448, 352] on input "*" at bounding box center [474, 347] width 211 height 24
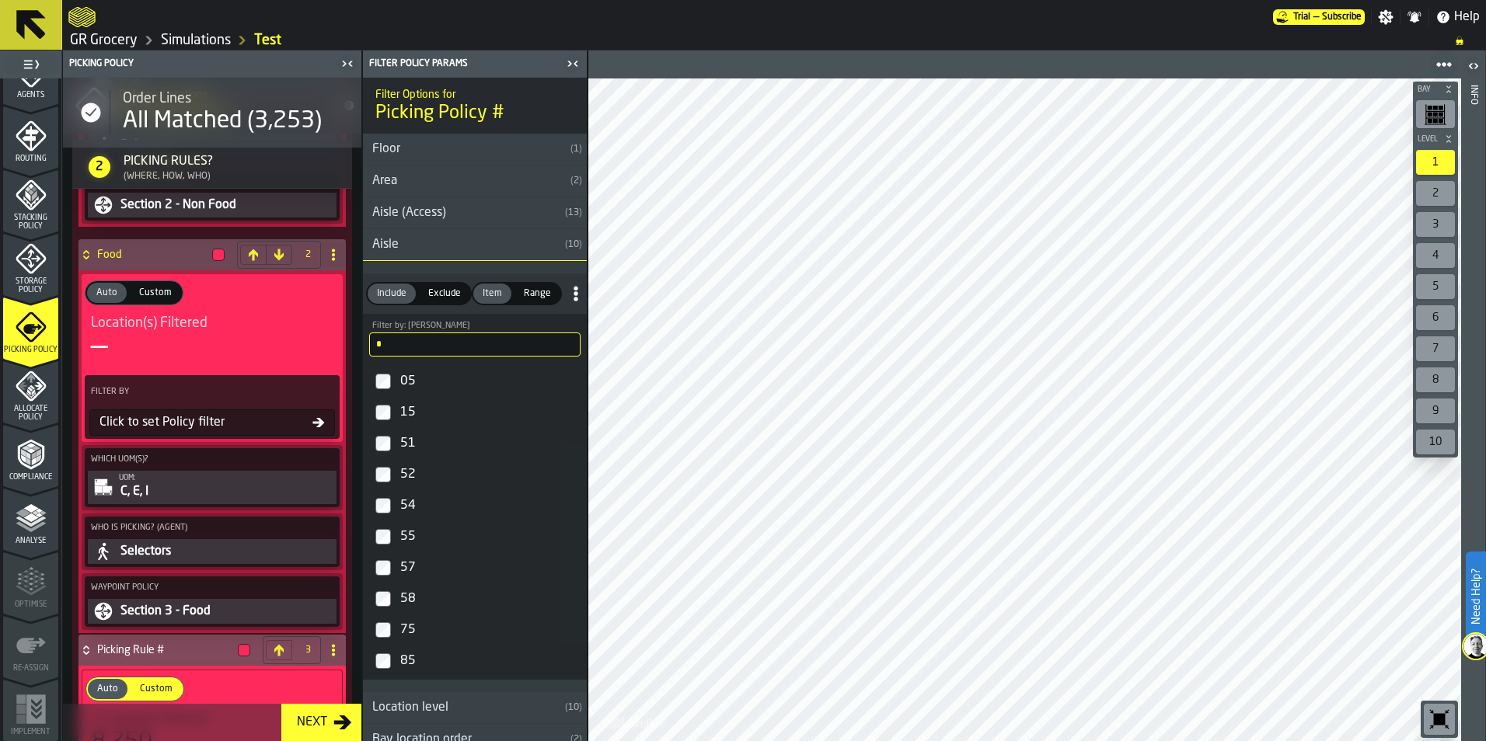
type input "*"
click at [404, 438] on div "51" at bounding box center [488, 443] width 183 height 25
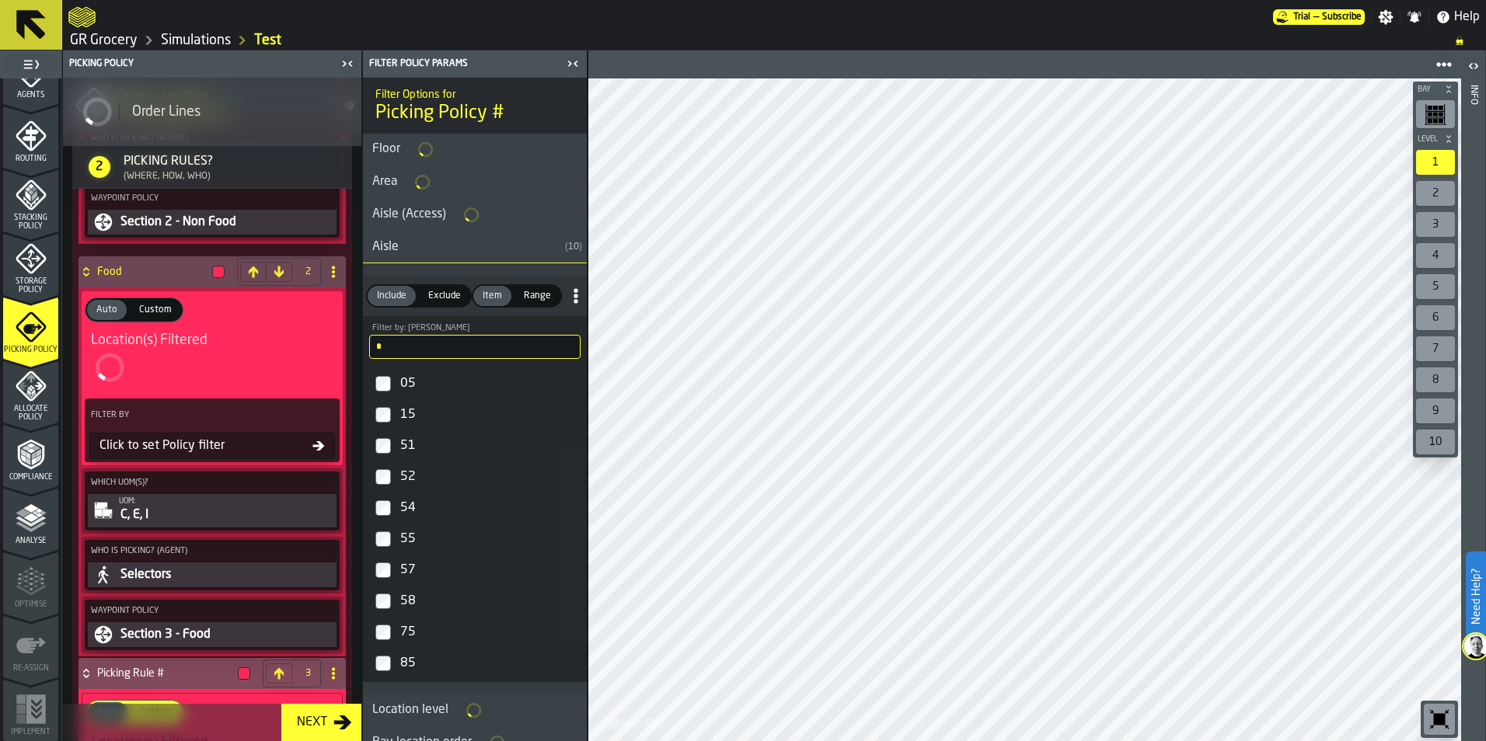
scroll to position [1518, 0]
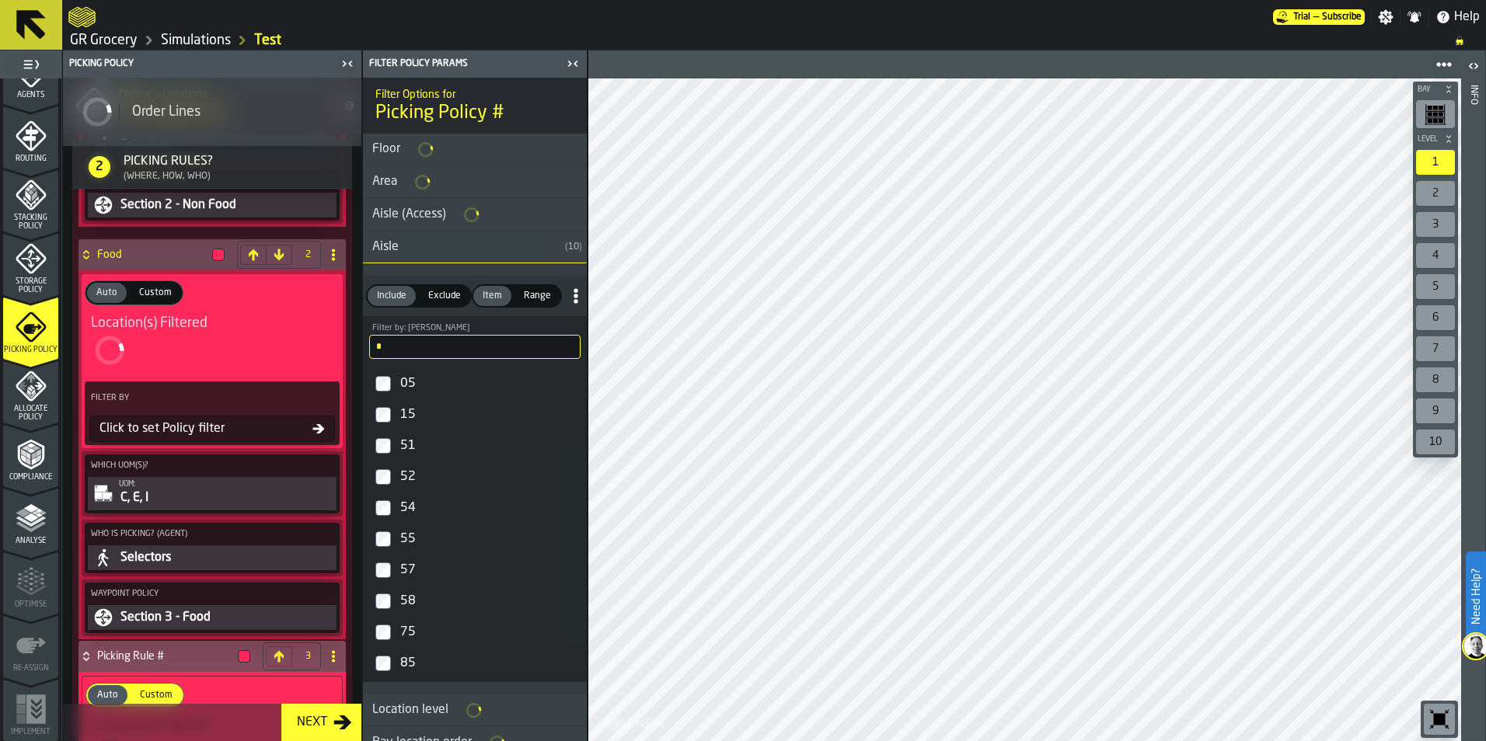
click at [409, 484] on div "52" at bounding box center [488, 477] width 183 height 25
click at [410, 506] on div "54" at bounding box center [488, 508] width 183 height 25
click at [410, 536] on div "55" at bounding box center [488, 539] width 183 height 25
click at [412, 564] on div "57" at bounding box center [488, 570] width 183 height 25
click at [413, 593] on div "58" at bounding box center [488, 601] width 183 height 25
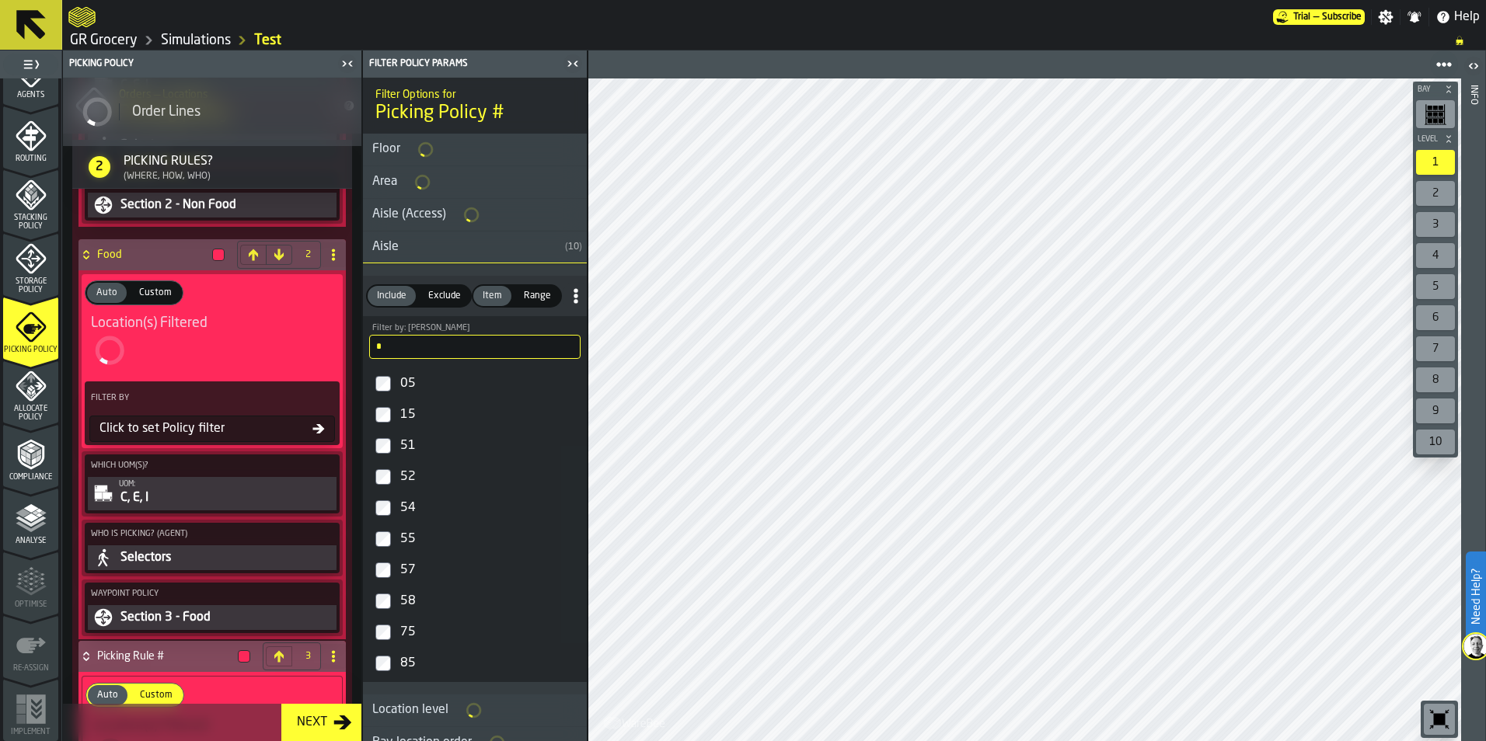
click at [457, 347] on input "*" at bounding box center [474, 347] width 211 height 24
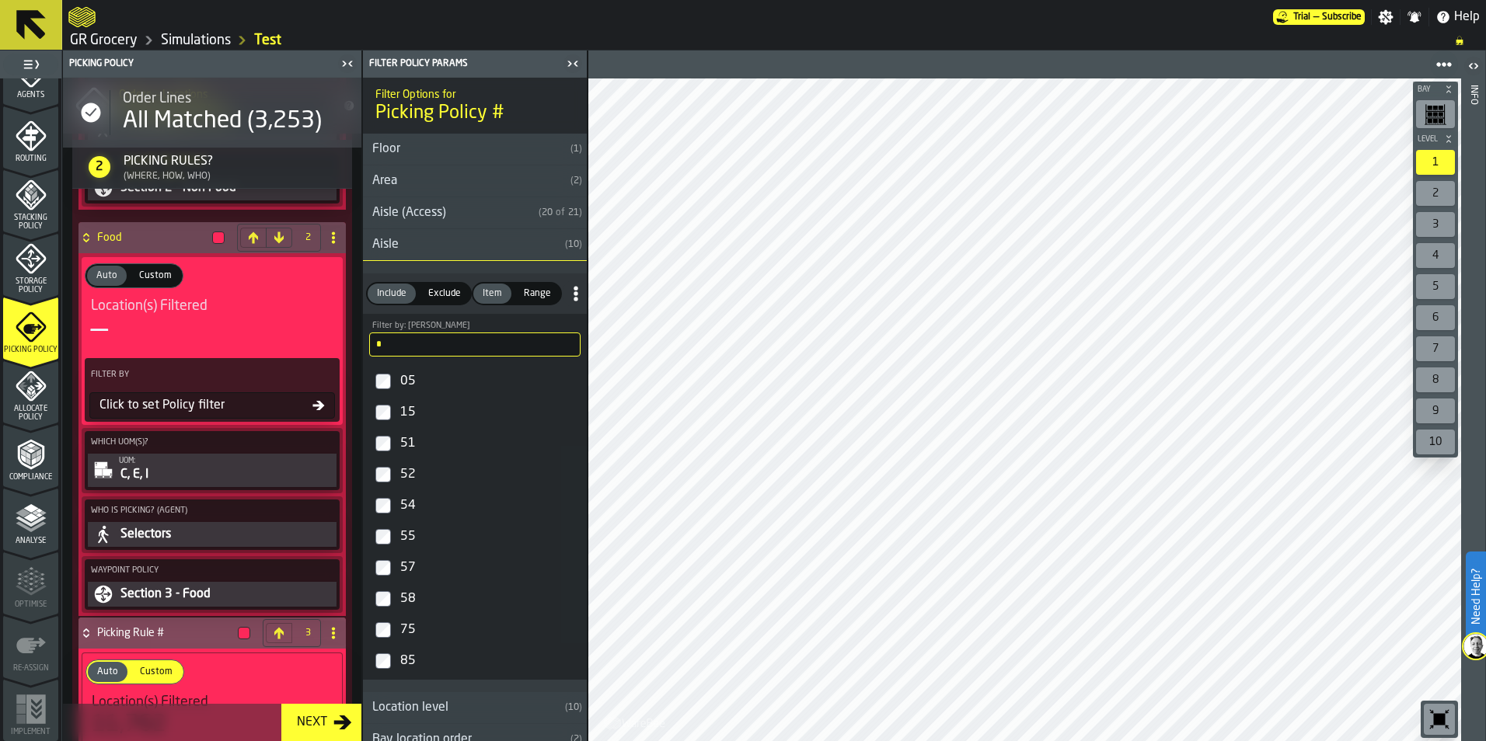
scroll to position [1501, 0]
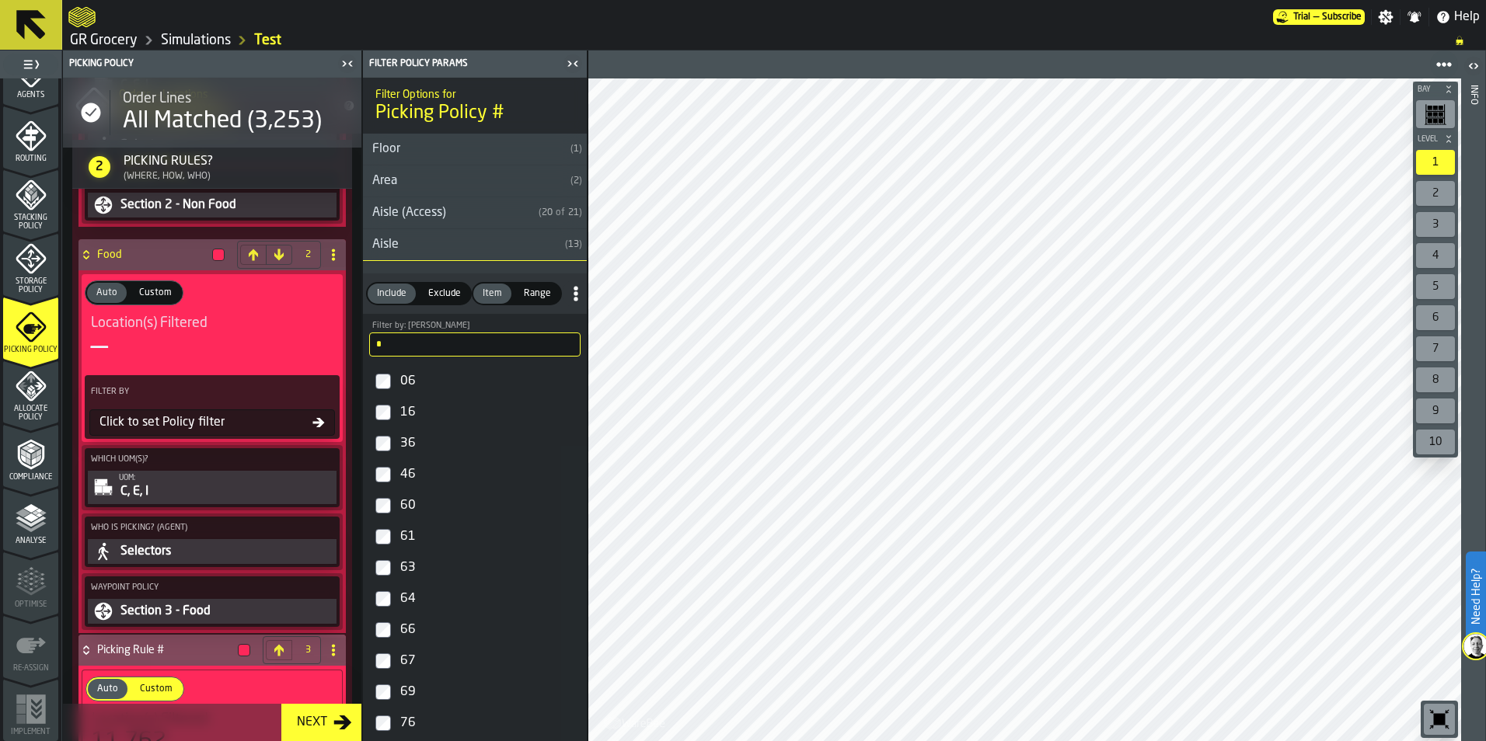
type input "*"
click at [416, 505] on div "60" at bounding box center [488, 505] width 183 height 25
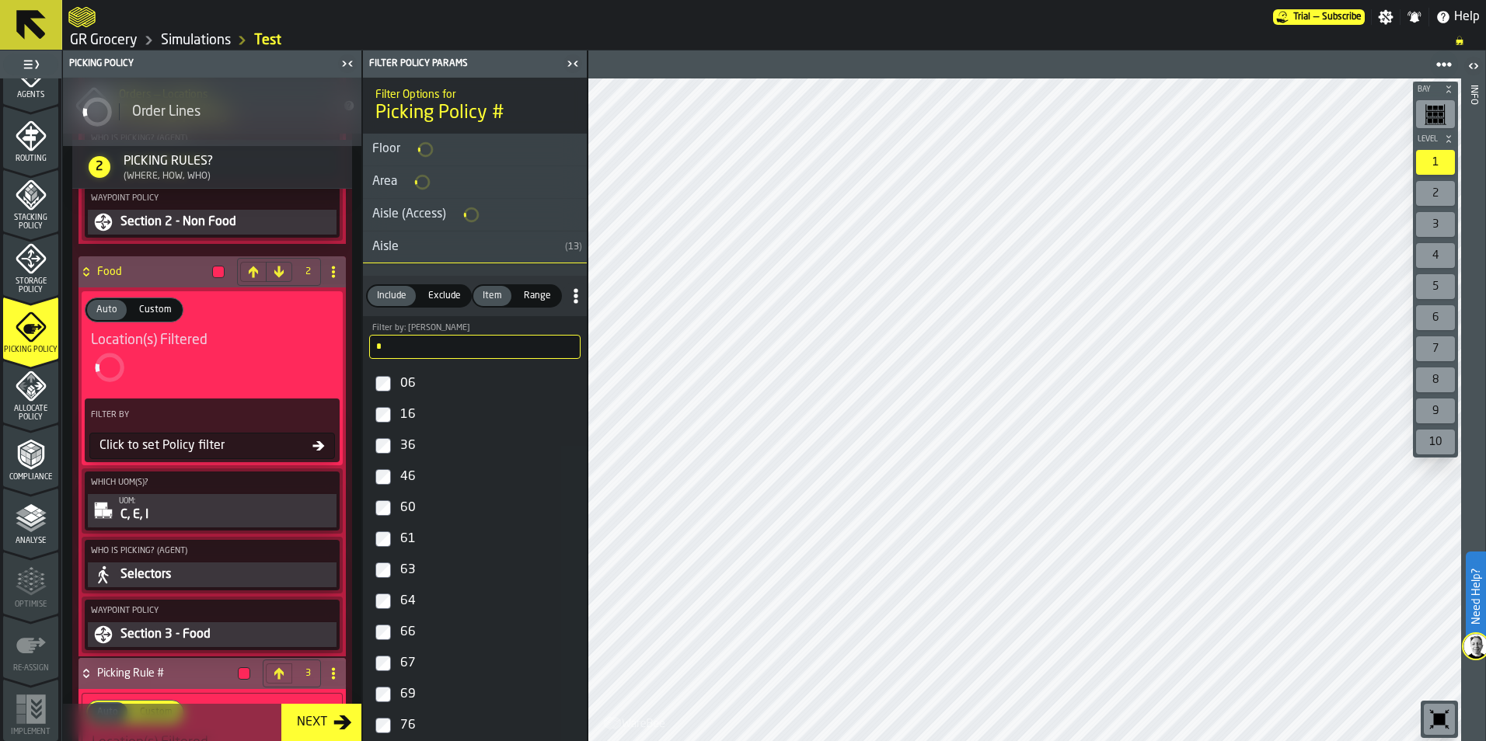
scroll to position [1518, 0]
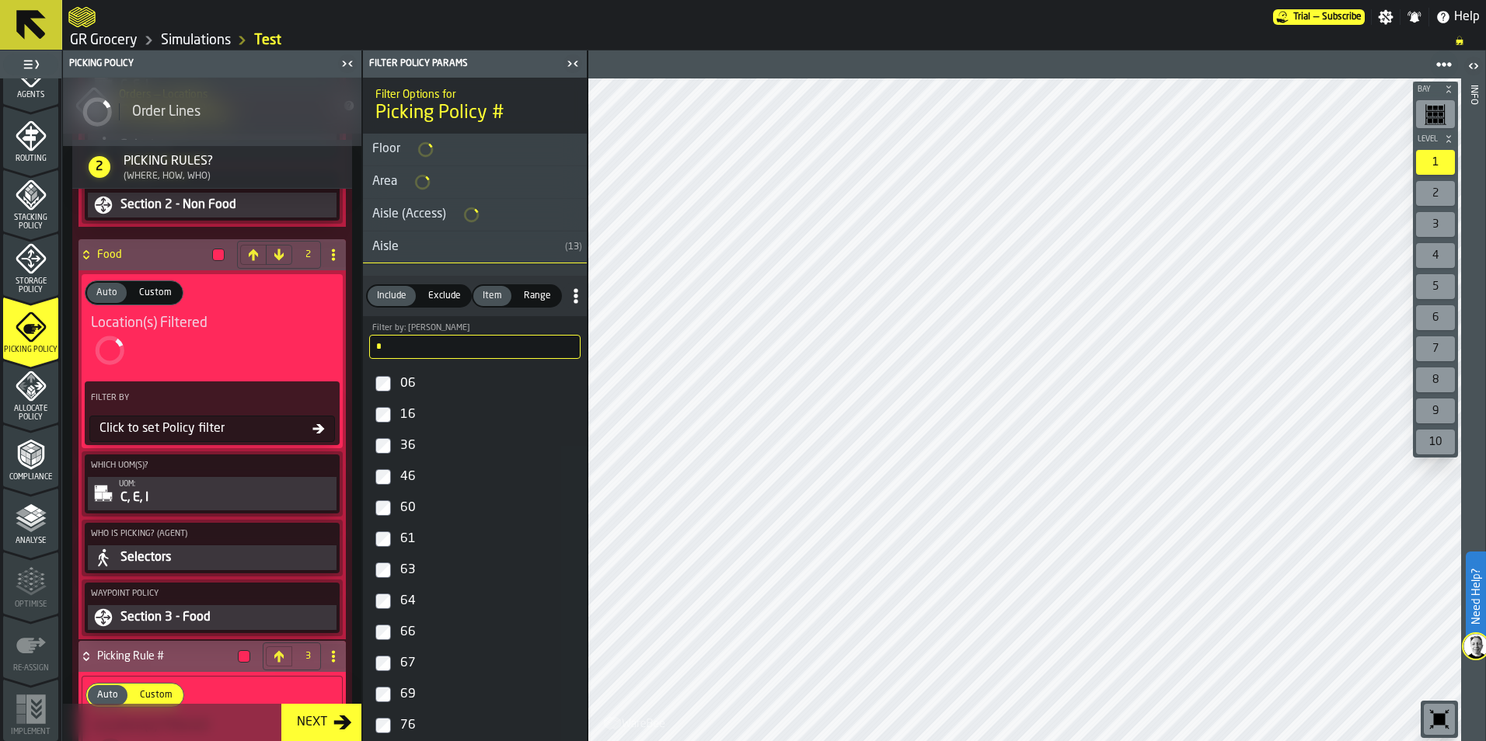
click at [410, 532] on div "61" at bounding box center [488, 539] width 183 height 25
click at [407, 568] on div "63" at bounding box center [488, 570] width 183 height 25
click at [409, 596] on div "64" at bounding box center [488, 601] width 183 height 25
click at [409, 635] on div "66" at bounding box center [488, 632] width 183 height 25
click at [411, 654] on div "67" at bounding box center [488, 663] width 183 height 25
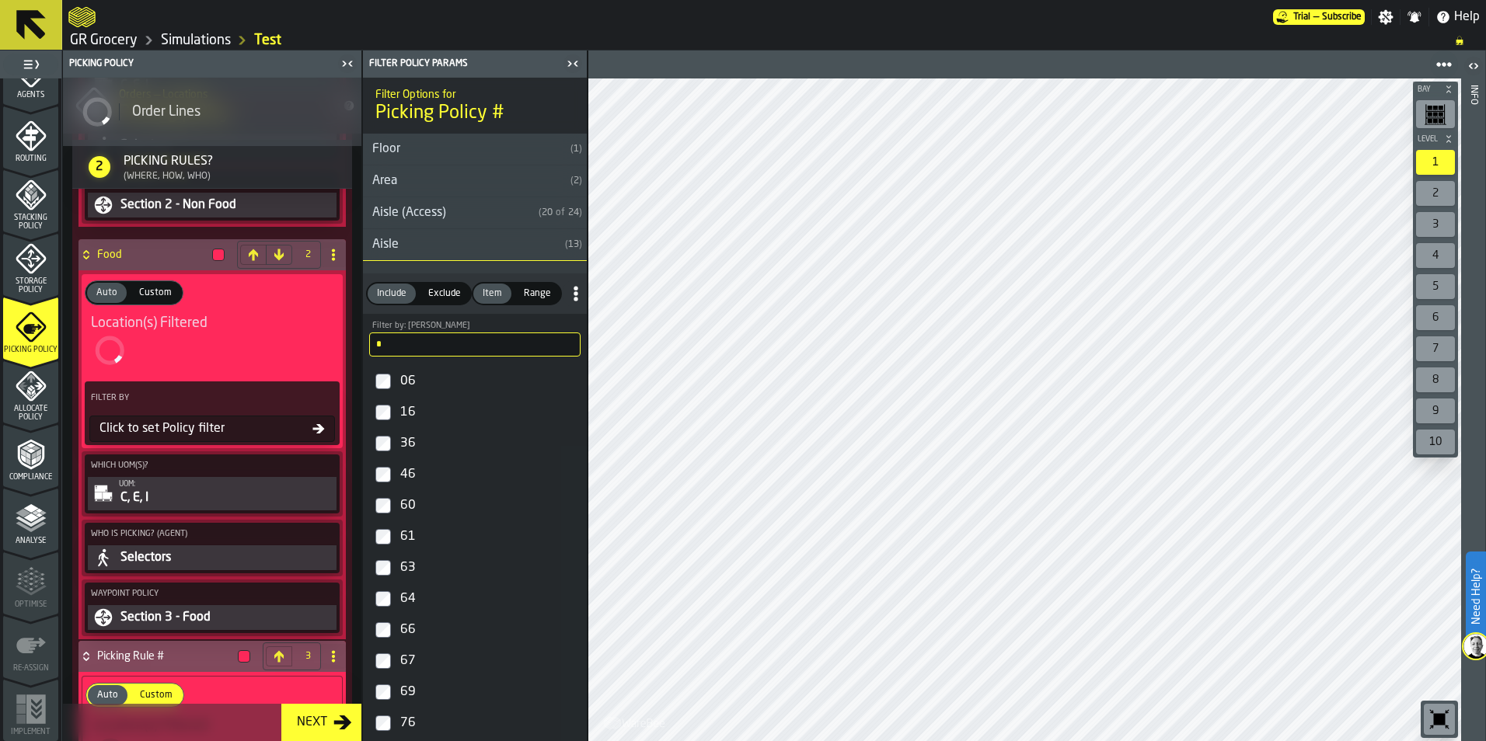
click at [413, 685] on div "69" at bounding box center [488, 692] width 183 height 25
click at [448, 348] on input "*" at bounding box center [474, 345] width 211 height 24
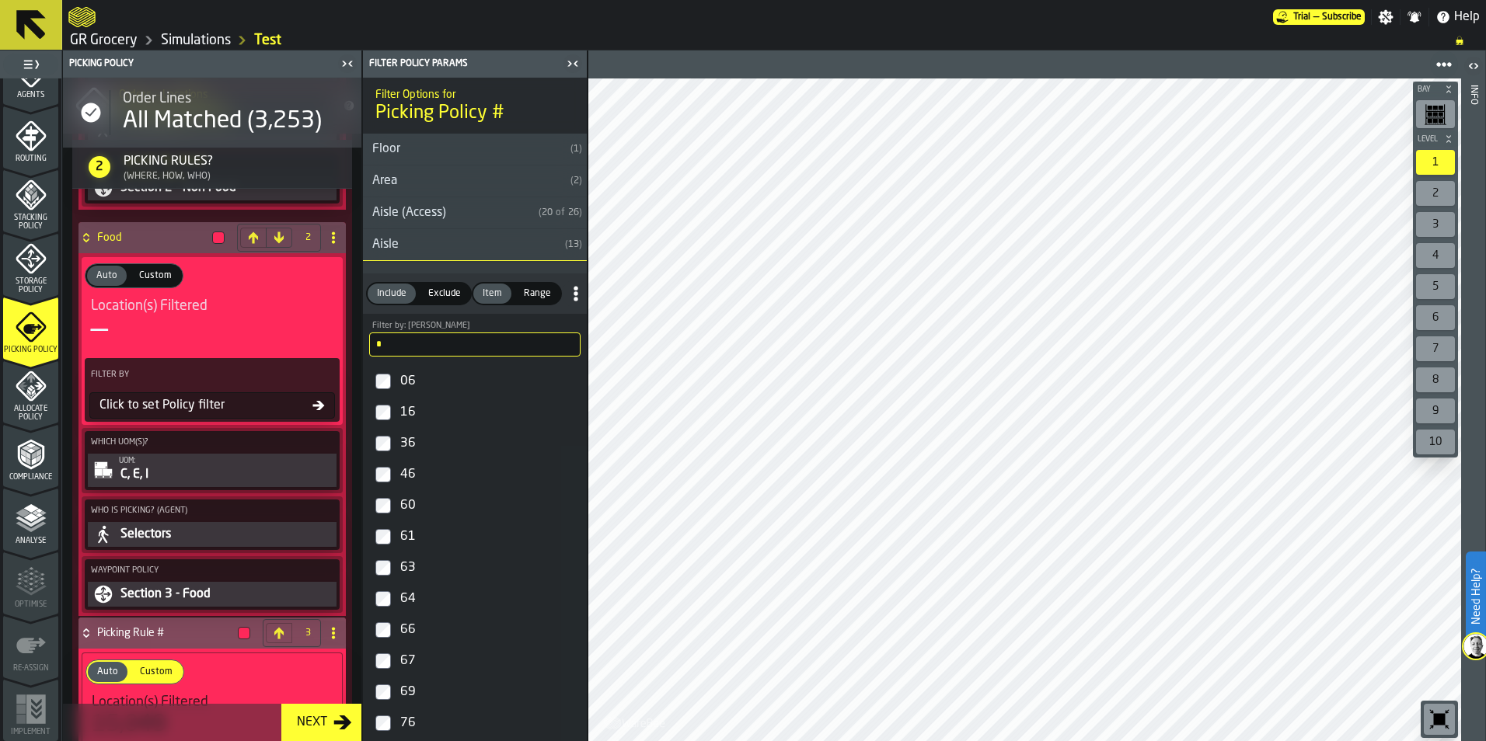
scroll to position [1501, 0]
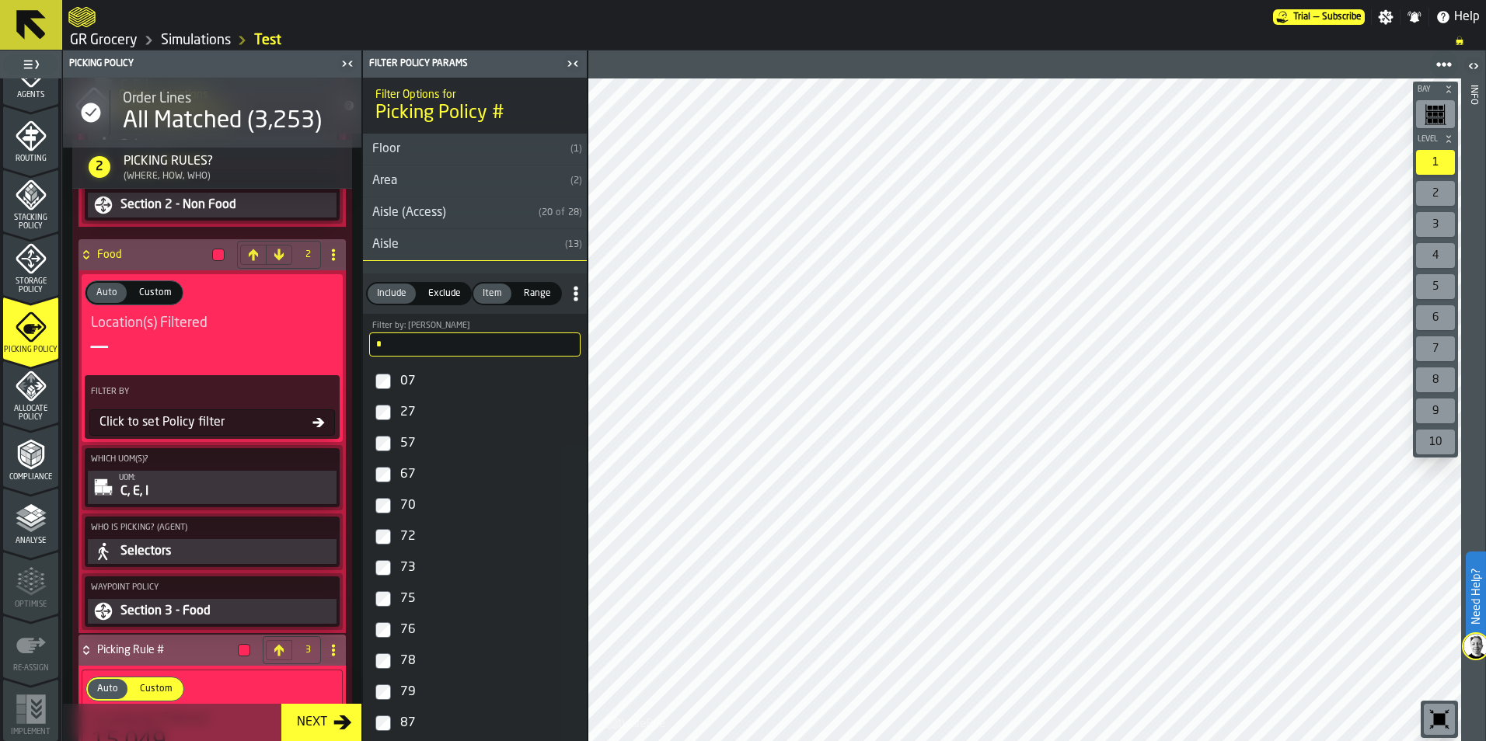
type input "*"
click at [405, 508] on div "70" at bounding box center [488, 505] width 183 height 25
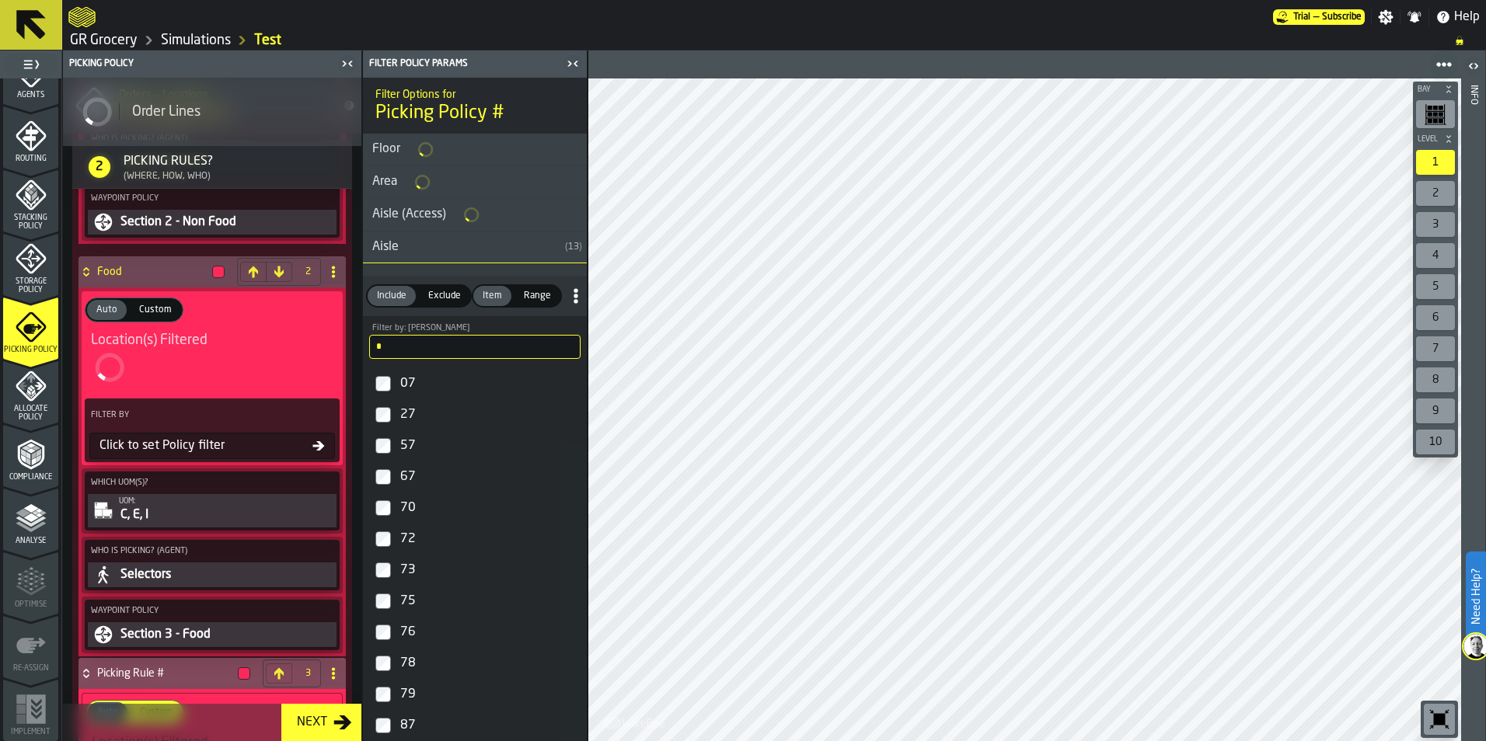
scroll to position [1518, 0]
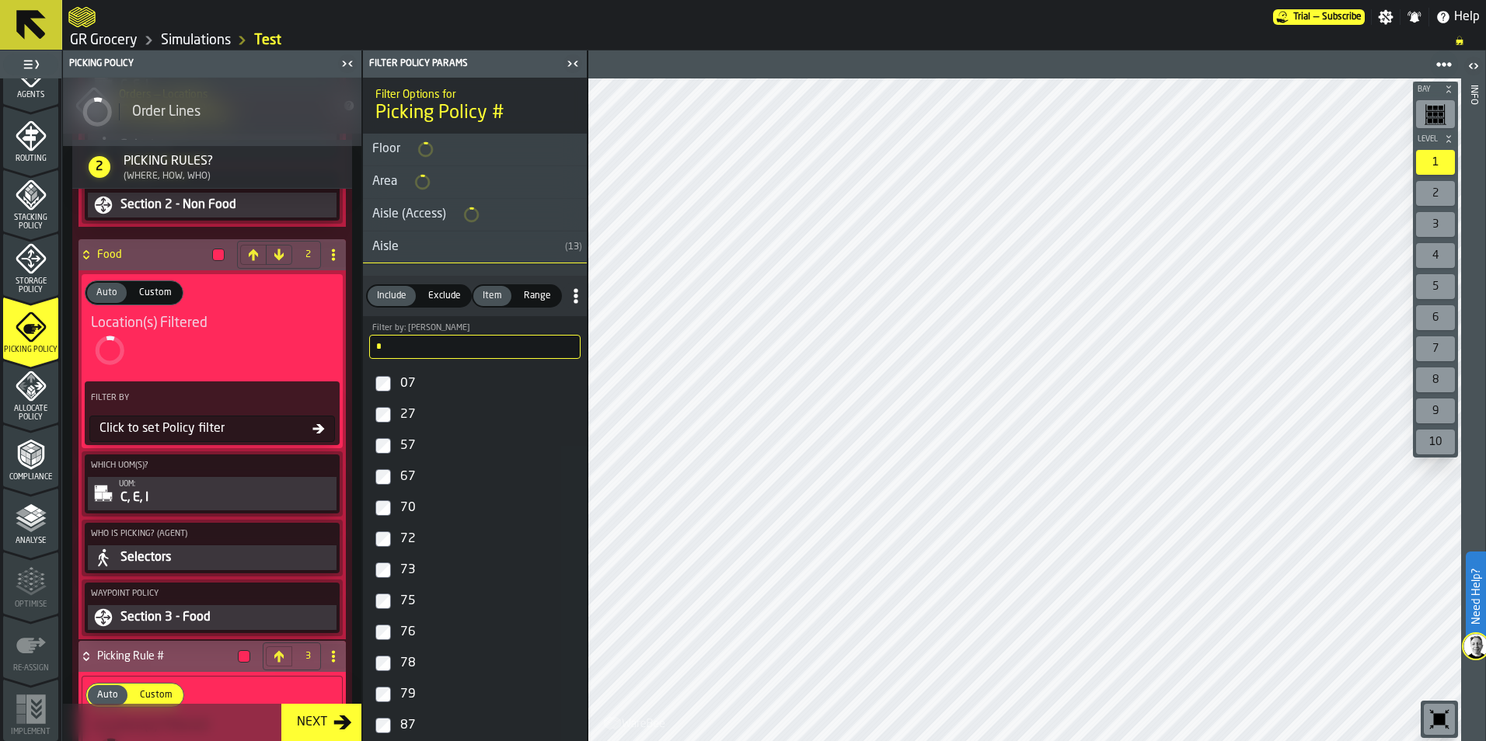
click at [409, 532] on div "72" at bounding box center [488, 539] width 183 height 25
click at [413, 564] on div "73" at bounding box center [488, 570] width 183 height 25
click at [412, 596] on div "75" at bounding box center [488, 601] width 183 height 25
click at [411, 624] on div "76" at bounding box center [488, 630] width 183 height 25
click at [413, 659] on div "78" at bounding box center [488, 663] width 183 height 25
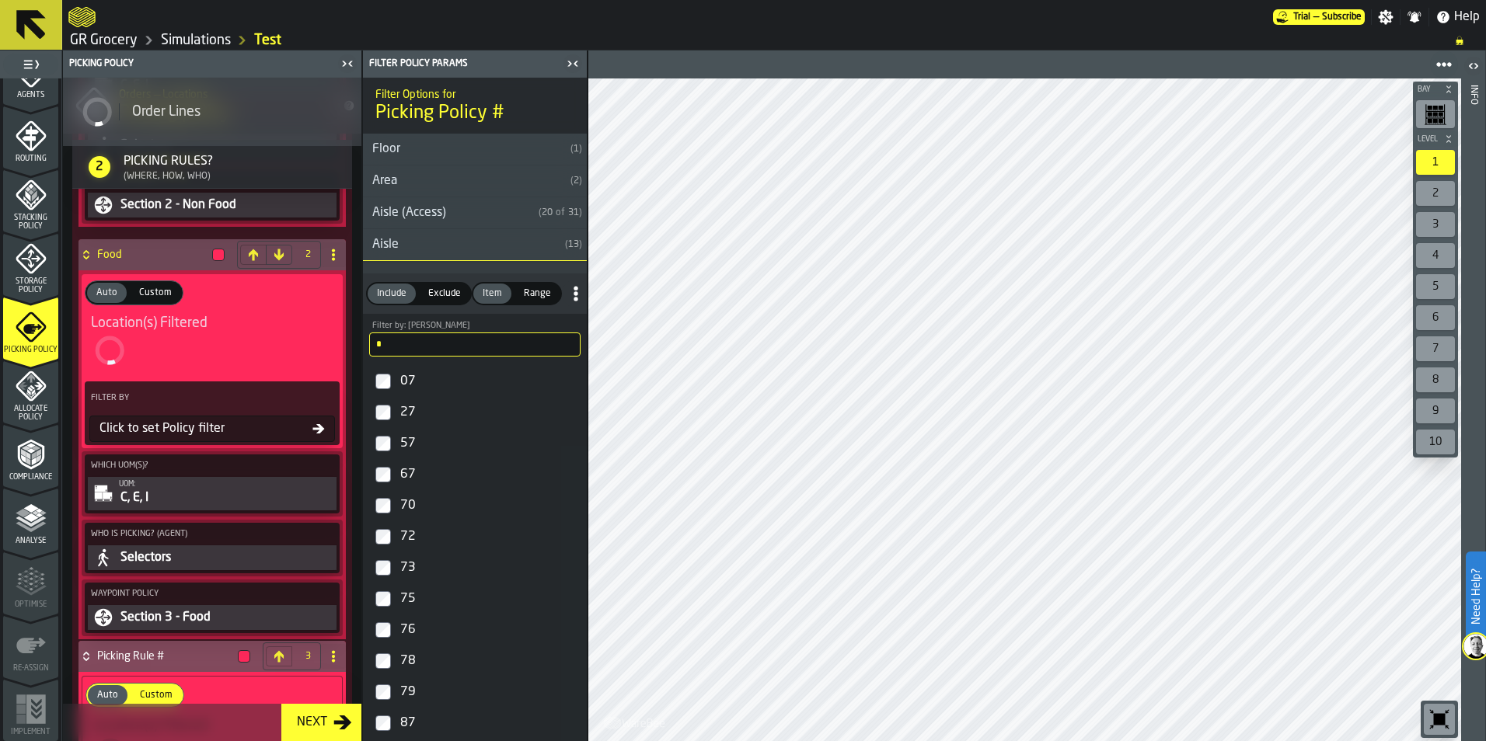
click at [412, 692] on div "79" at bounding box center [488, 692] width 183 height 25
click at [469, 350] on input "*" at bounding box center [474, 345] width 211 height 24
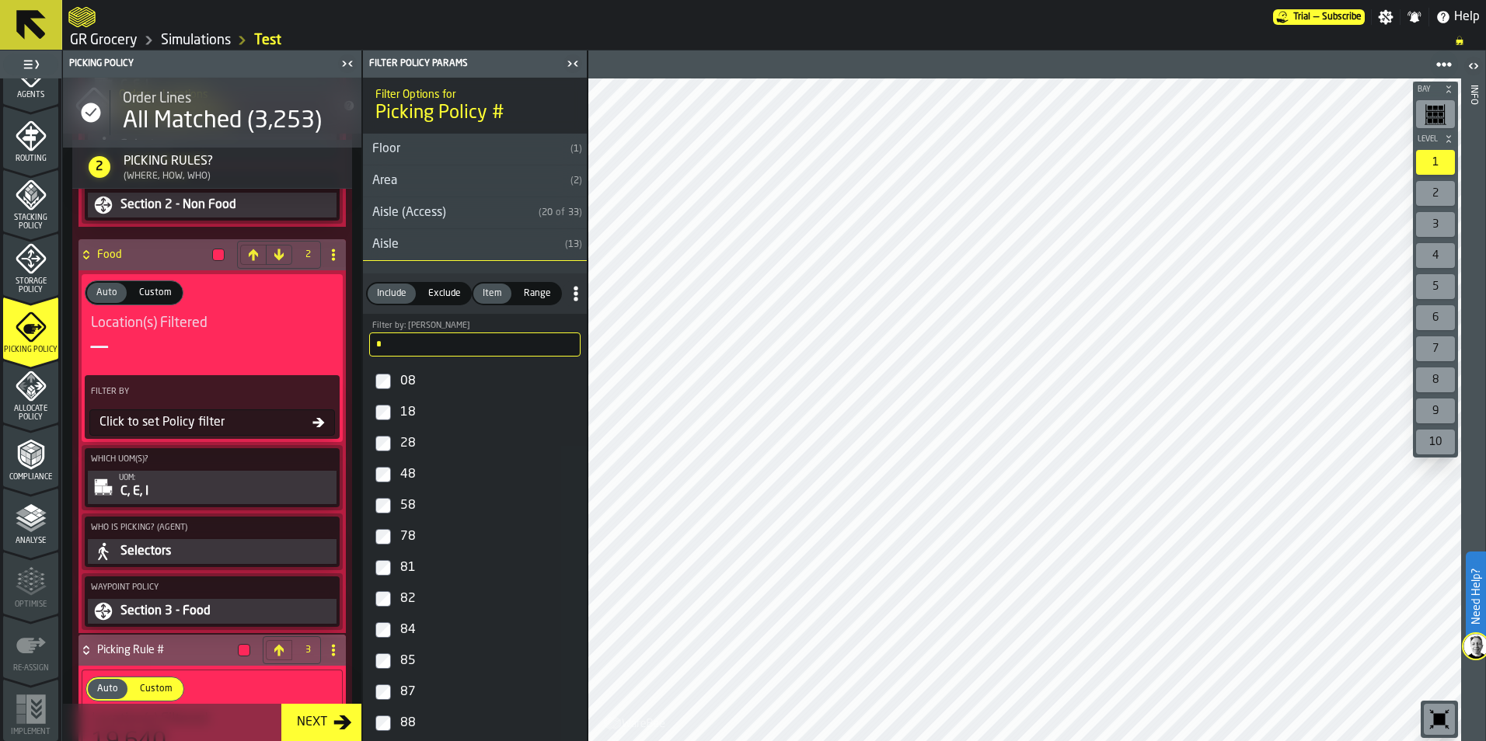
type input "*"
click at [426, 570] on div "81" at bounding box center [488, 568] width 183 height 25
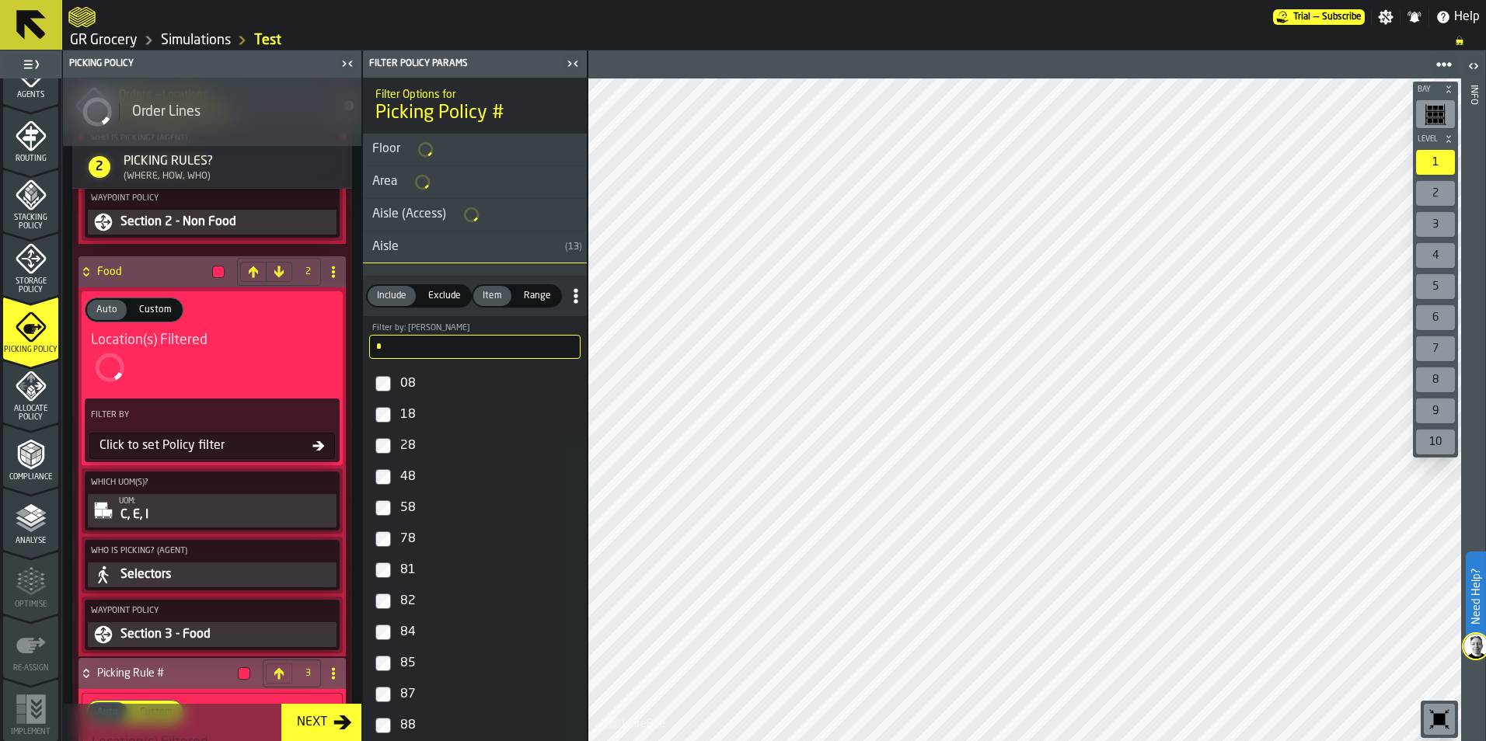
scroll to position [1518, 0]
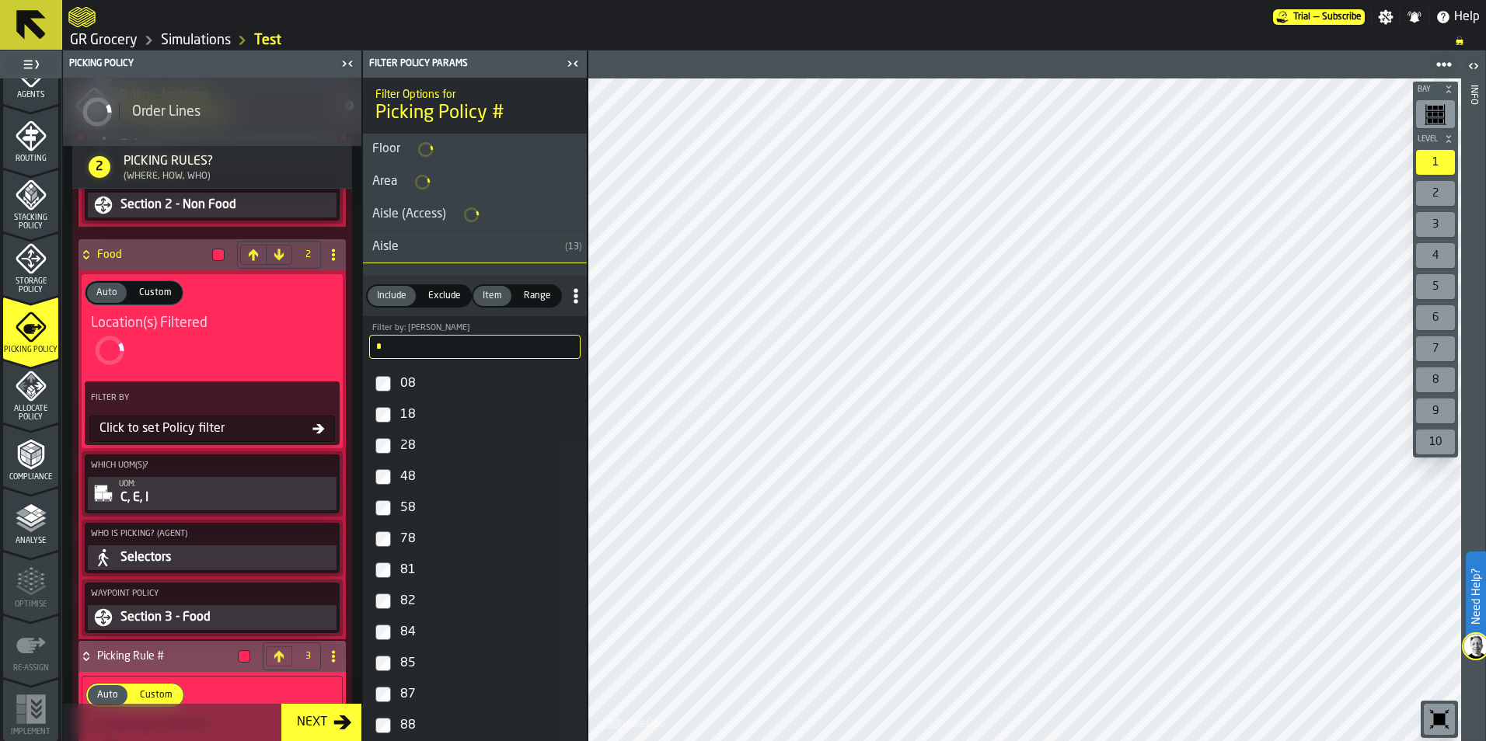
click at [411, 603] on div "82" at bounding box center [488, 601] width 183 height 25
click at [417, 636] on div "84" at bounding box center [488, 632] width 183 height 25
click at [419, 664] on div "85" at bounding box center [488, 661] width 183 height 25
click at [417, 686] on div "87" at bounding box center [488, 692] width 183 height 25
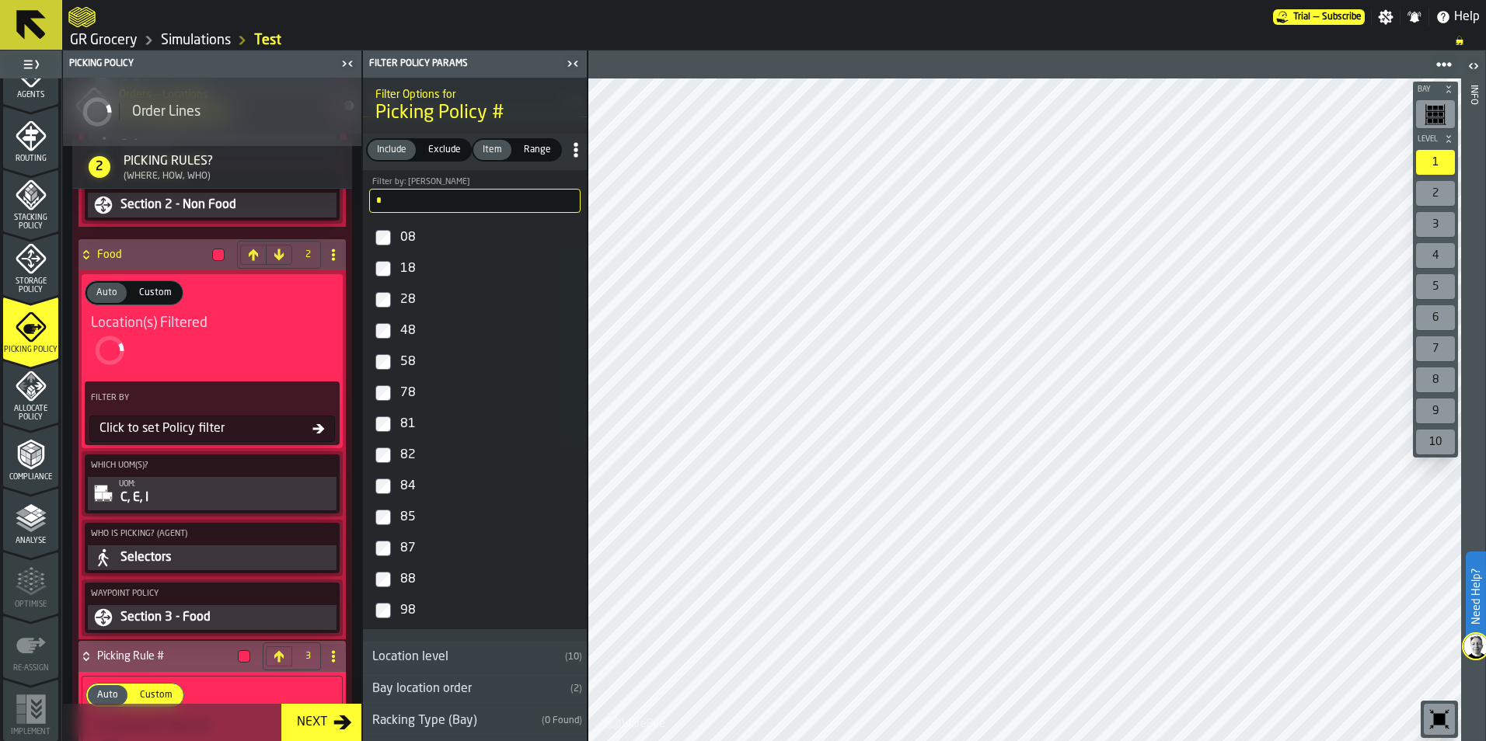
scroll to position [233, 0]
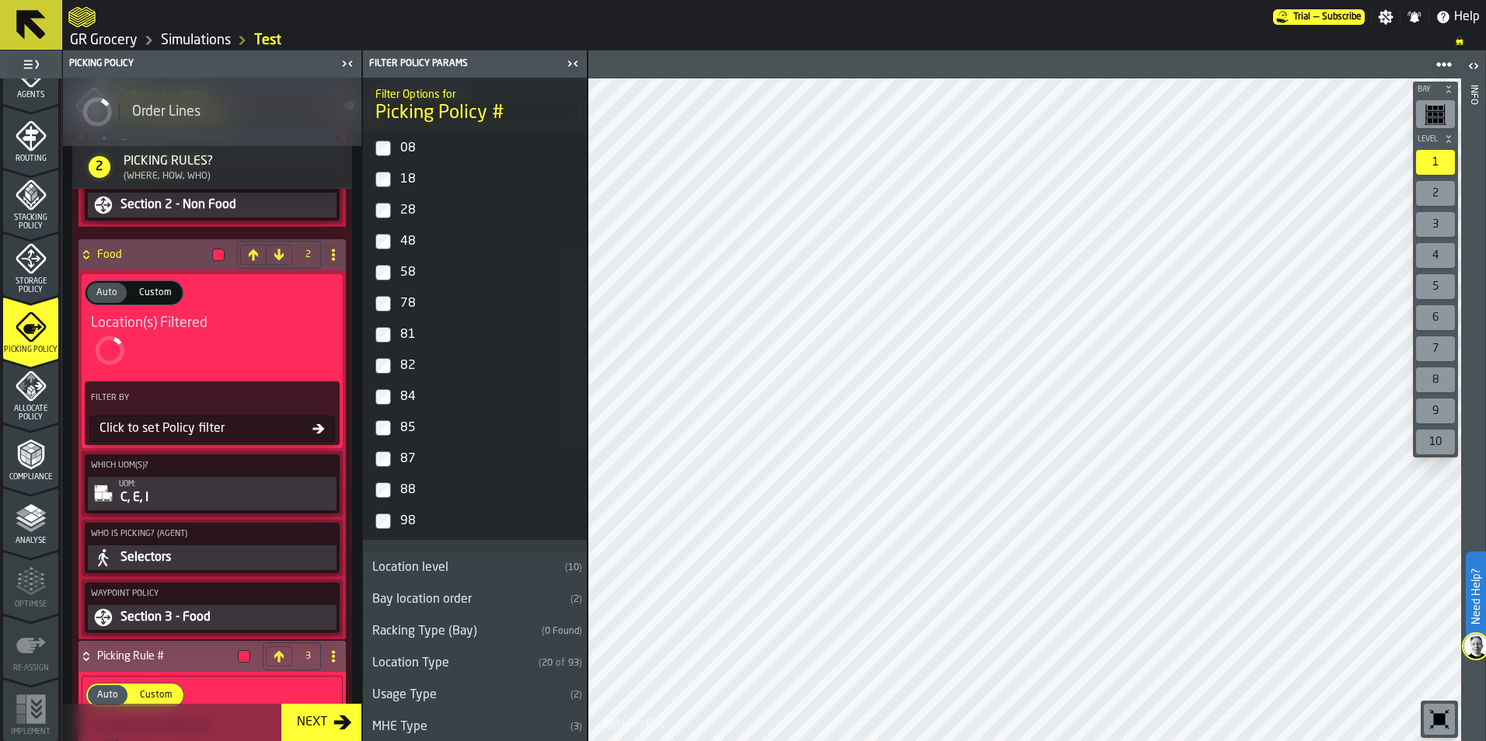
click at [409, 491] on div "88" at bounding box center [488, 490] width 183 height 25
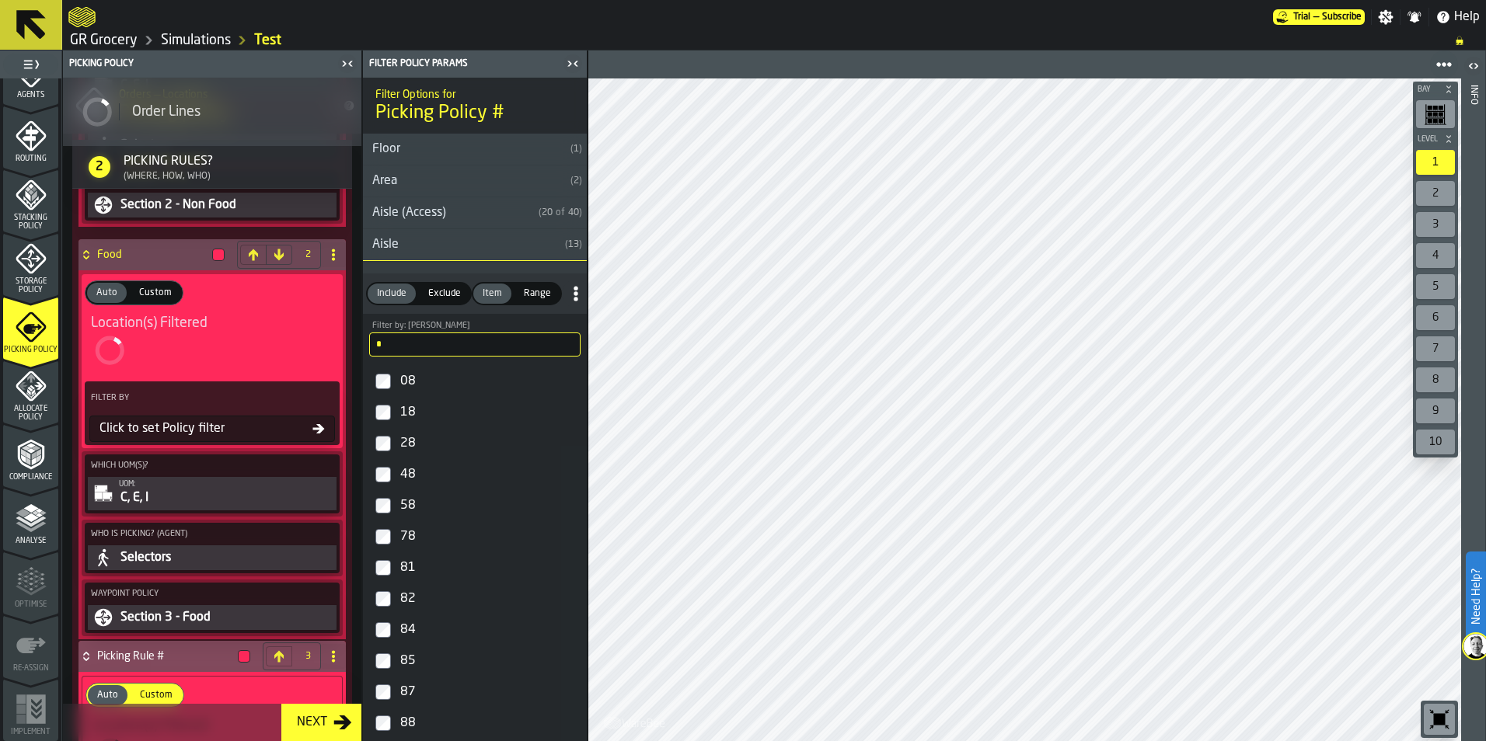
click at [448, 340] on input "*" at bounding box center [474, 345] width 211 height 24
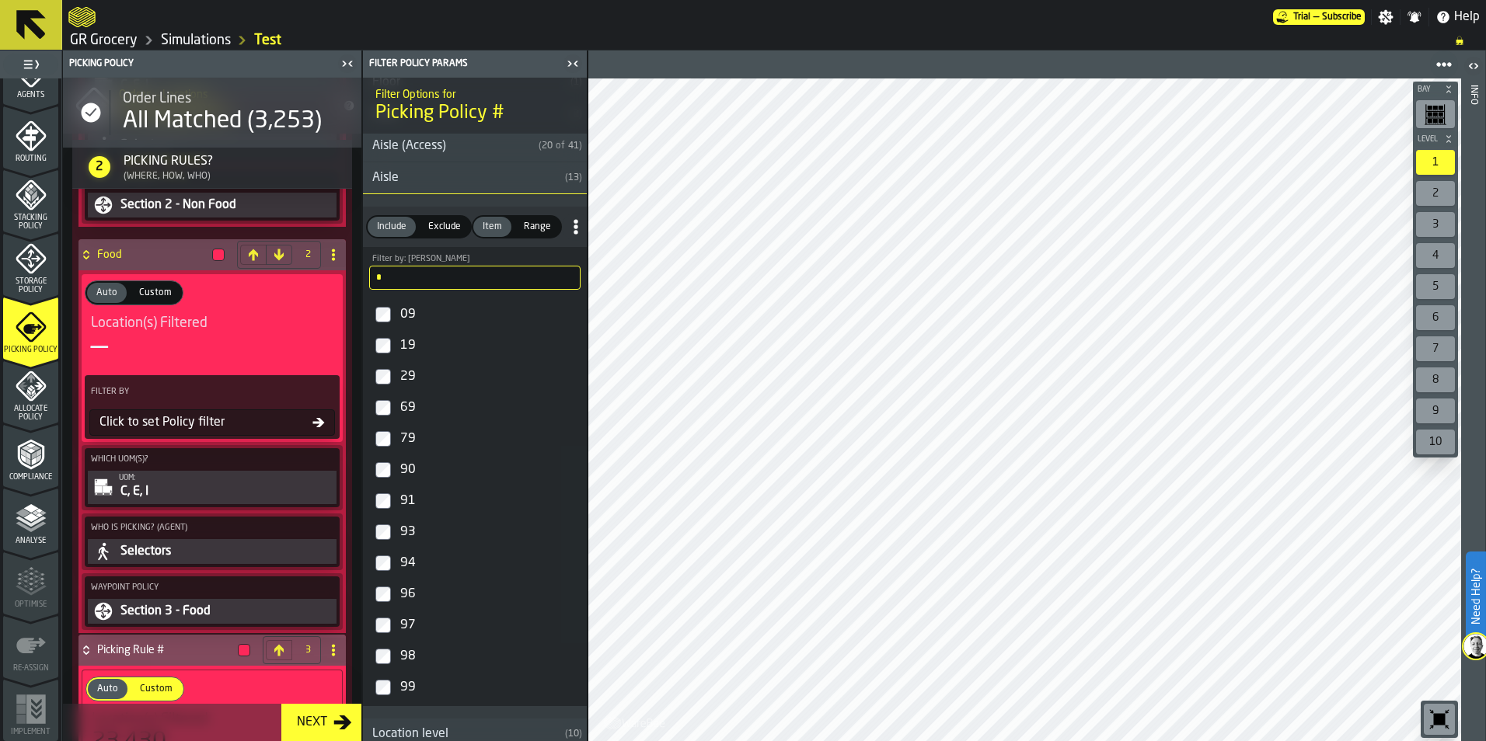
scroll to position [155, 0]
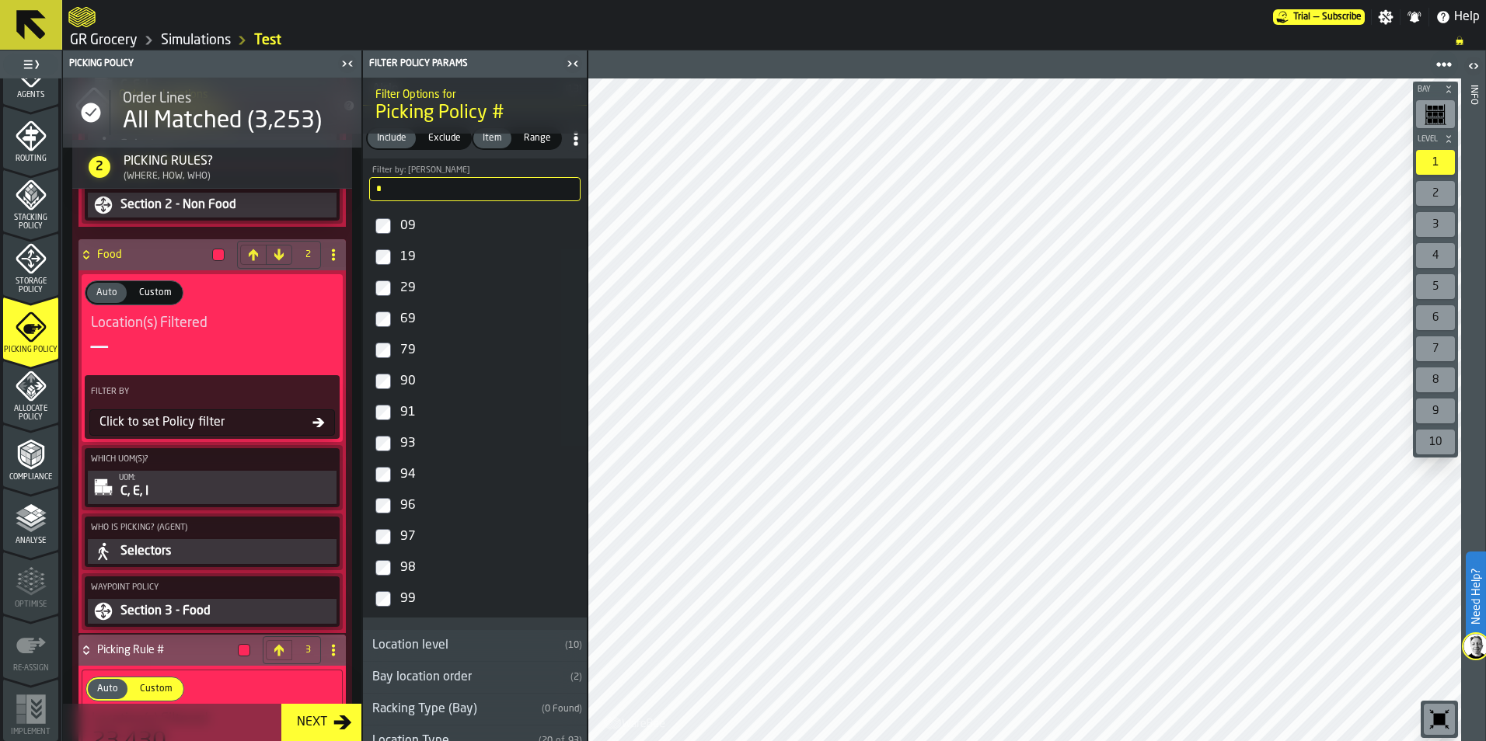
type input "*"
click at [403, 392] on div "90" at bounding box center [488, 381] width 183 height 25
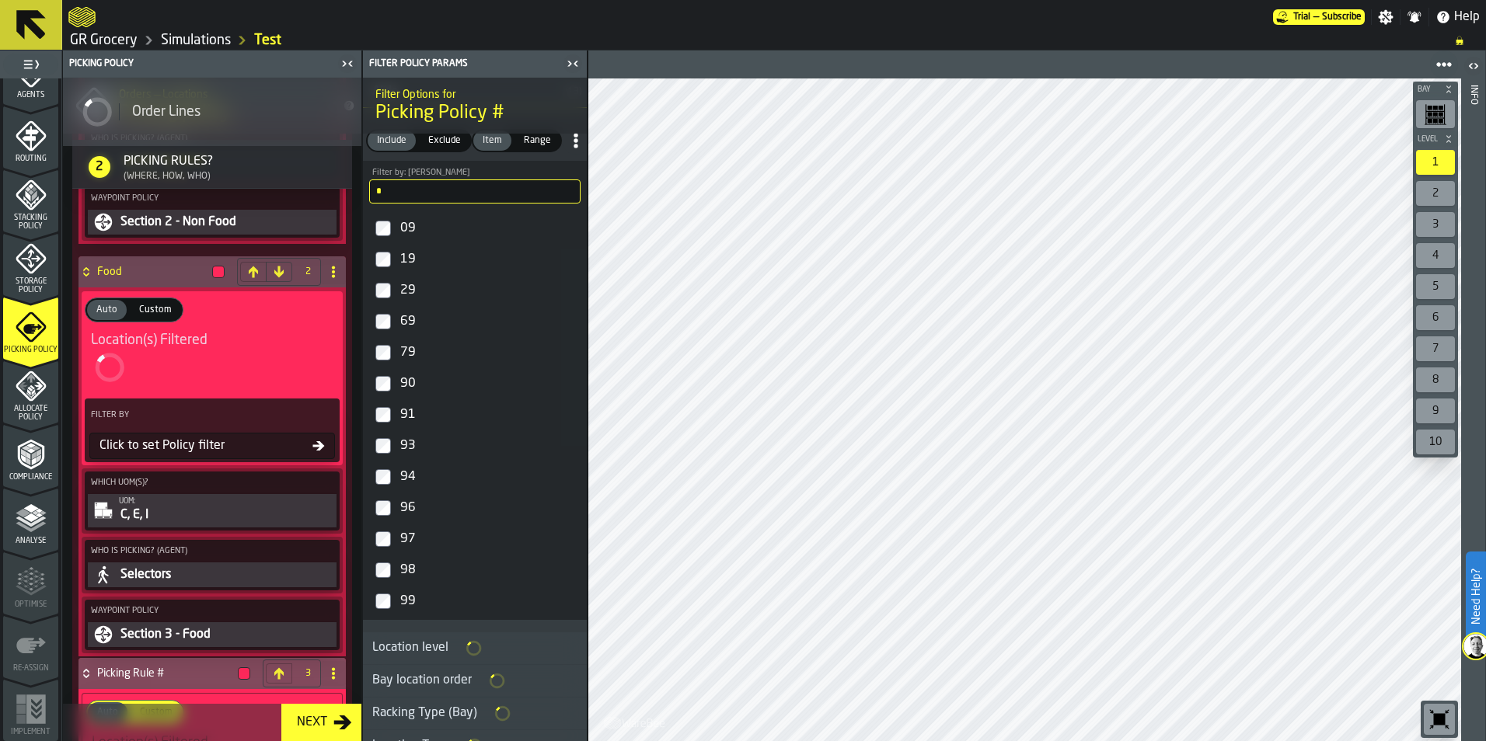
scroll to position [158, 0]
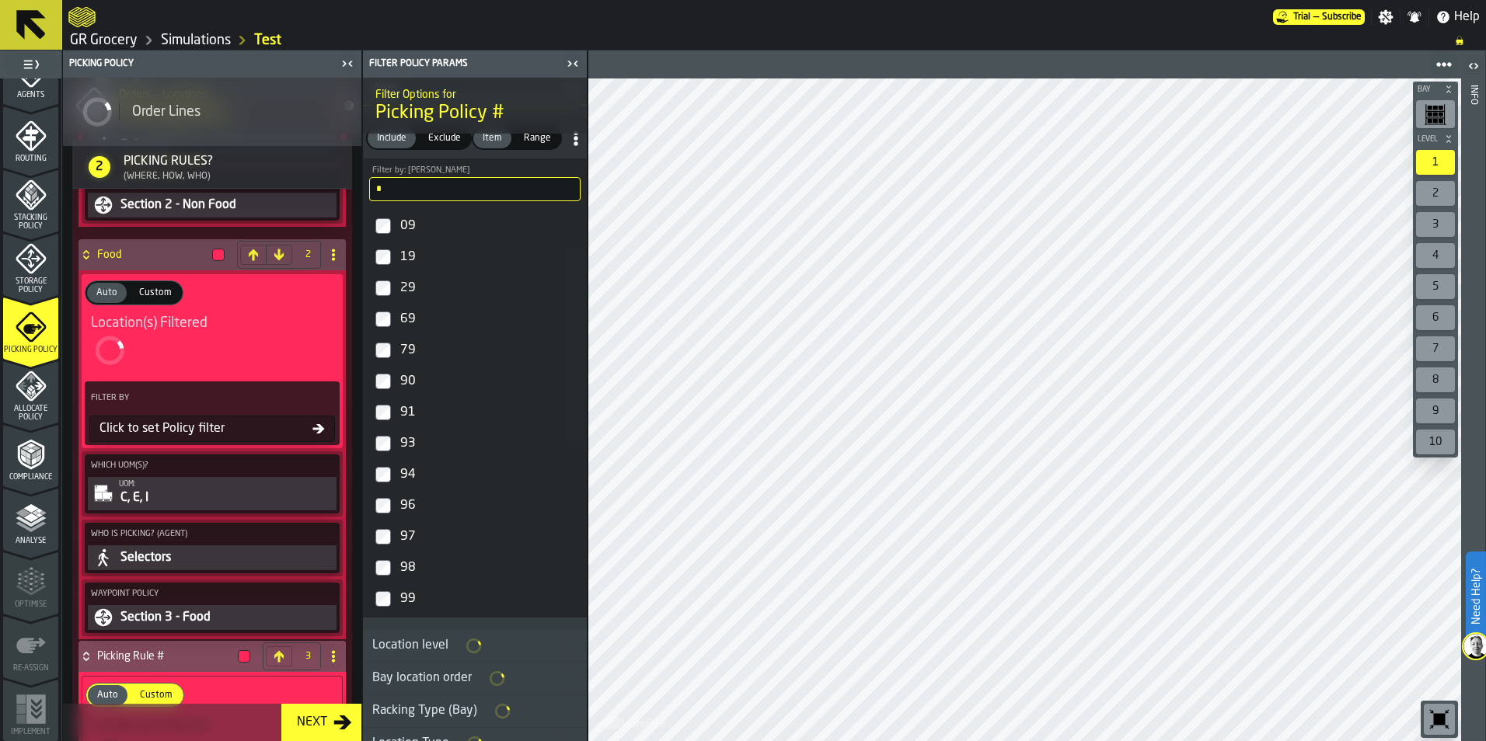
click at [407, 417] on div "91" at bounding box center [488, 412] width 183 height 25
click at [404, 452] on div "93" at bounding box center [488, 443] width 183 height 25
click at [406, 476] on div "94" at bounding box center [488, 474] width 183 height 25
click at [413, 500] on div "96" at bounding box center [488, 503] width 183 height 25
click at [415, 528] on div "97" at bounding box center [488, 534] width 183 height 25
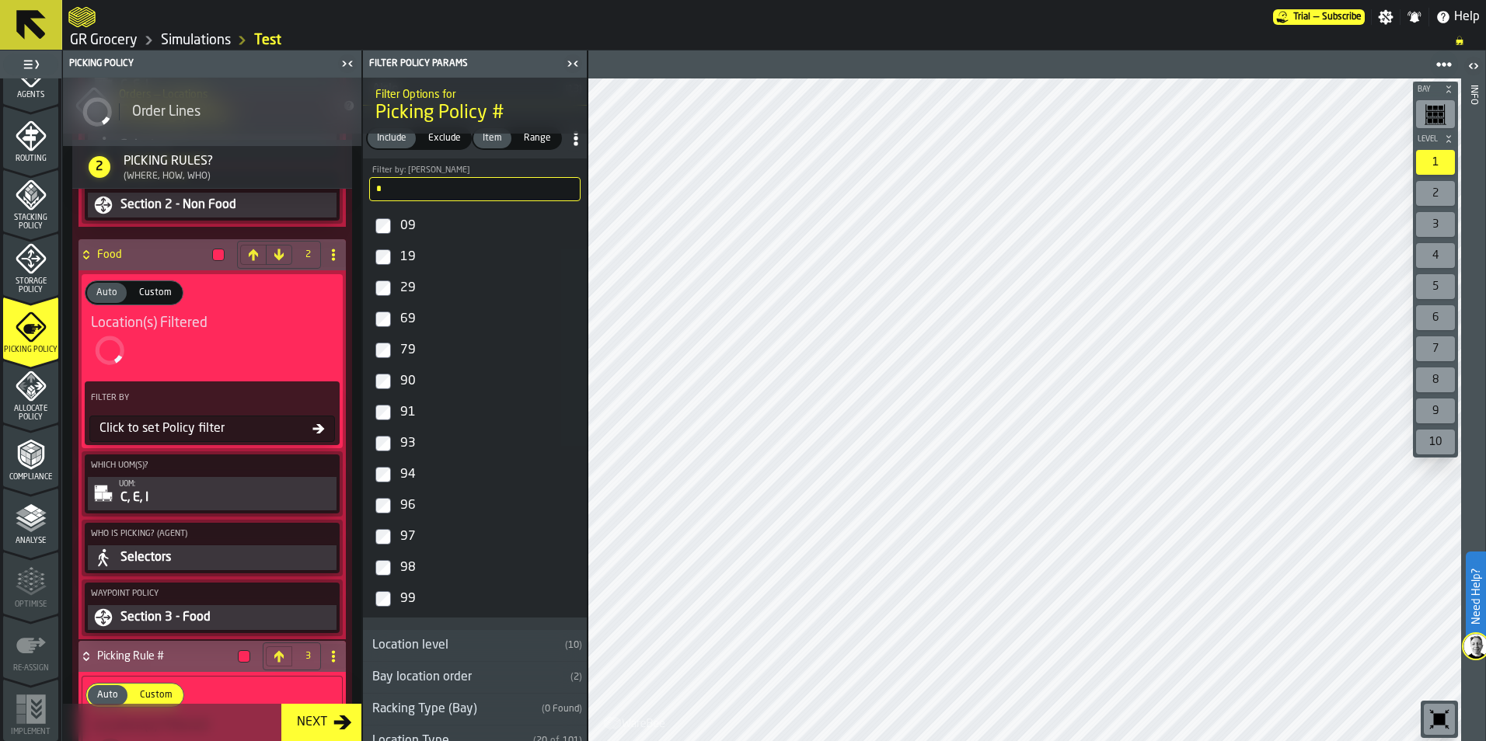
scroll to position [1501, 0]
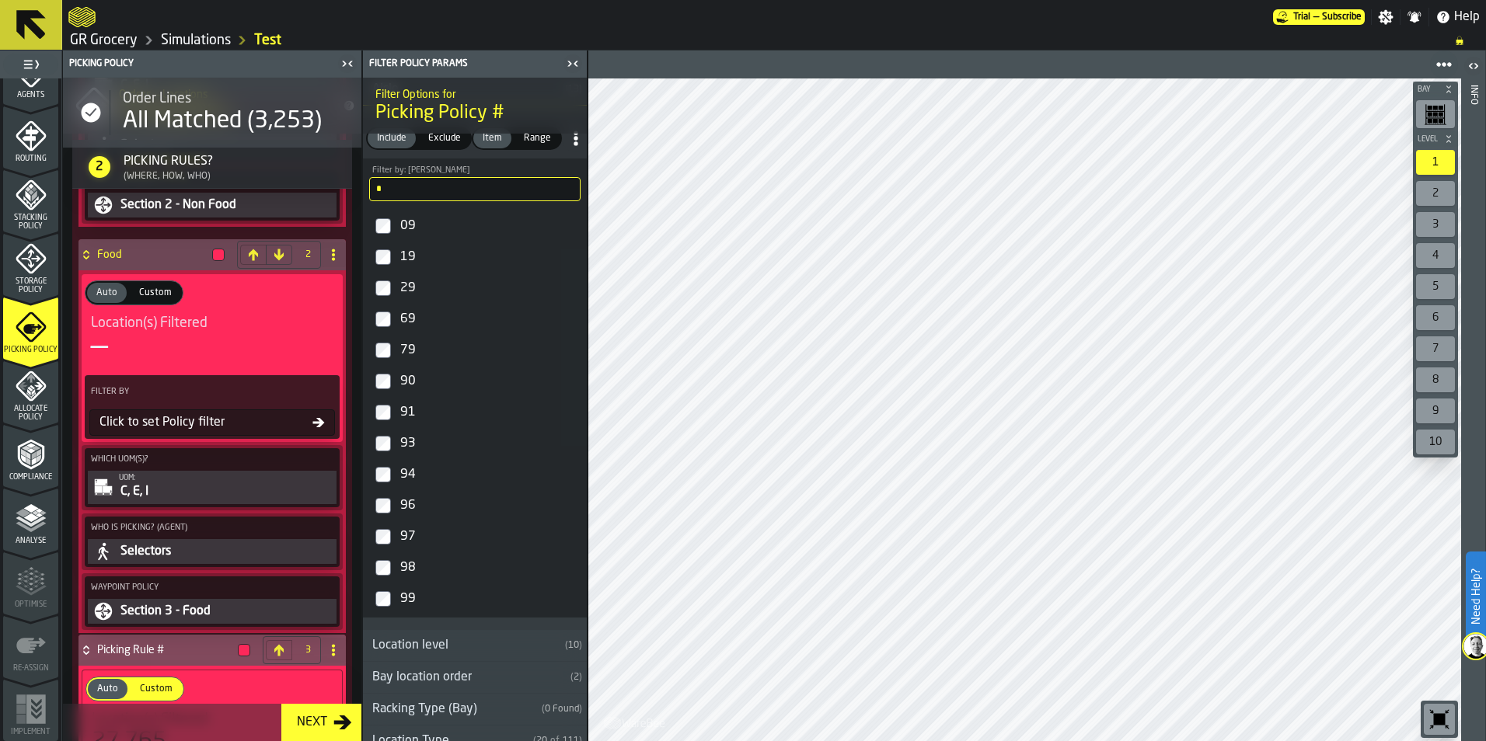
click at [500, 193] on input "*" at bounding box center [474, 189] width 211 height 24
click at [399, 287] on div "29" at bounding box center [488, 288] width 183 height 25
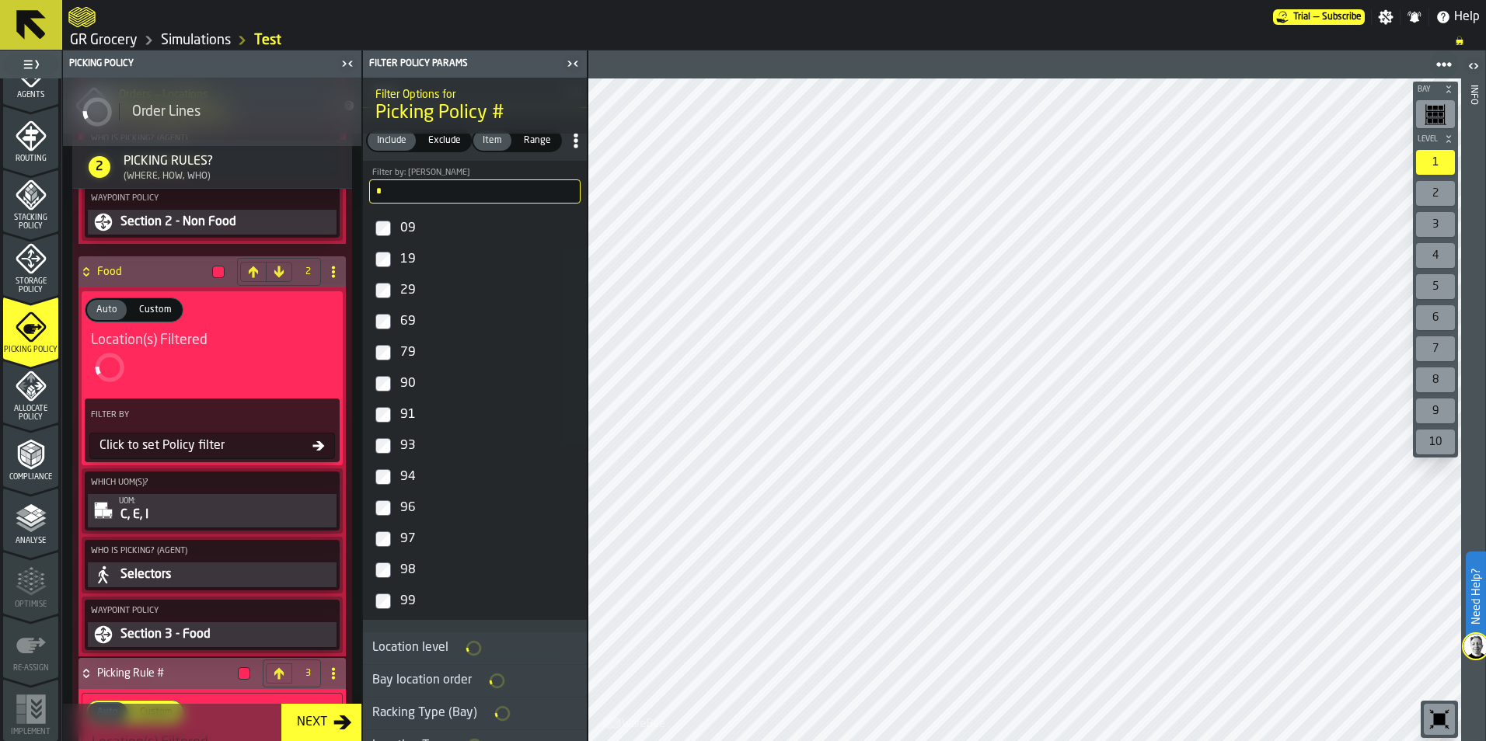
scroll to position [158, 0]
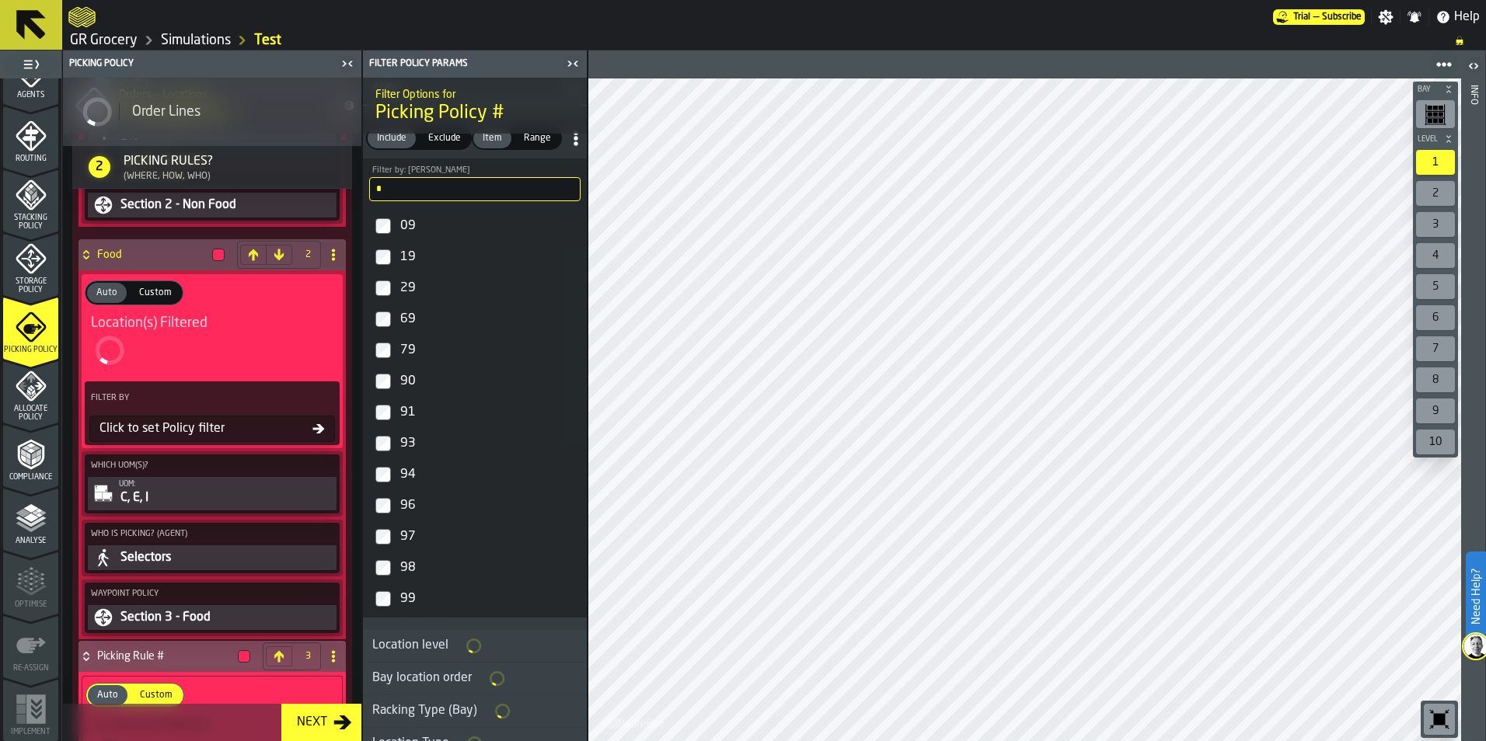
click at [434, 187] on input "*" at bounding box center [474, 189] width 211 height 24
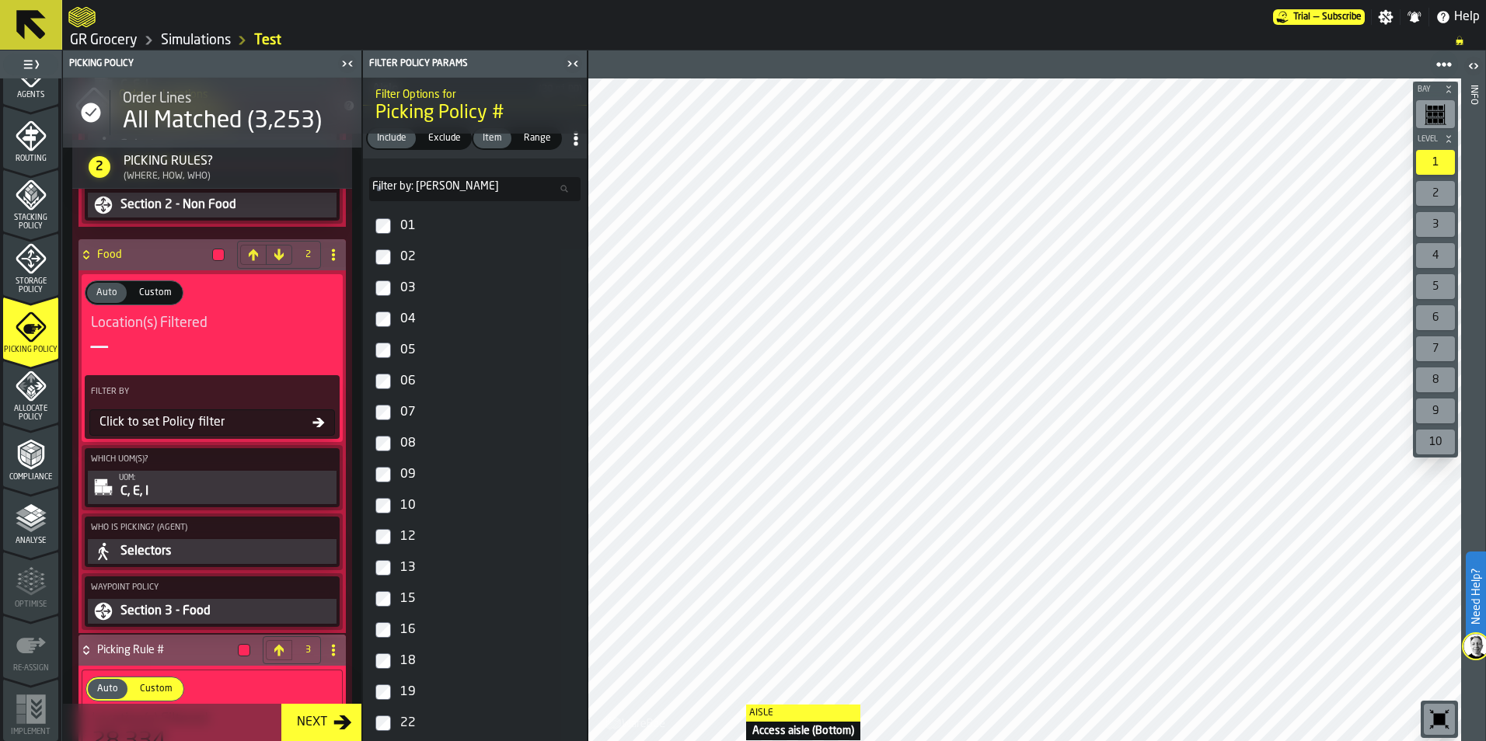
click at [445, 186] on input "Filter by: Aisle Filter by: [PERSON_NAME]" at bounding box center [474, 189] width 211 height 24
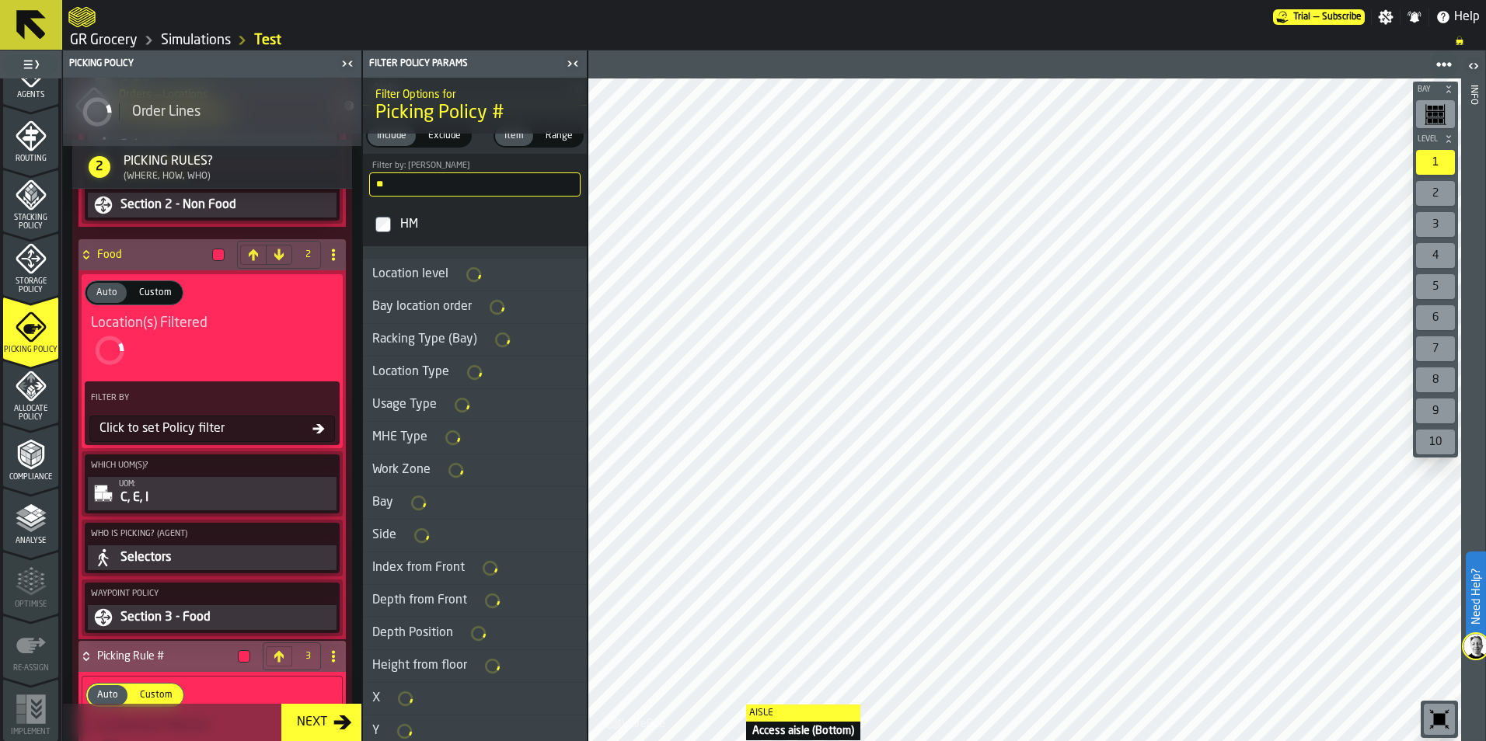
scroll to position [1501, 0]
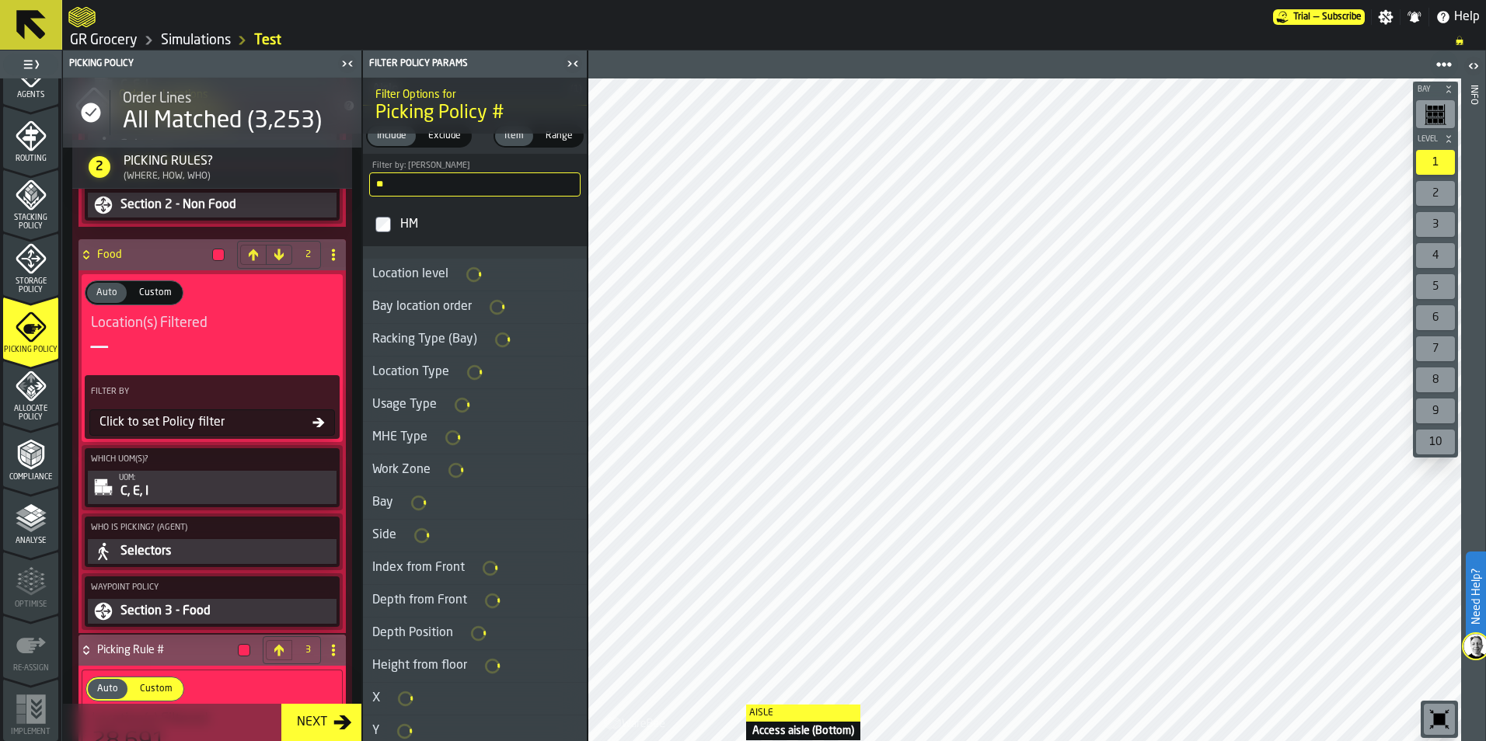
click at [453, 187] on input "**" at bounding box center [474, 185] width 211 height 24
type input "*"
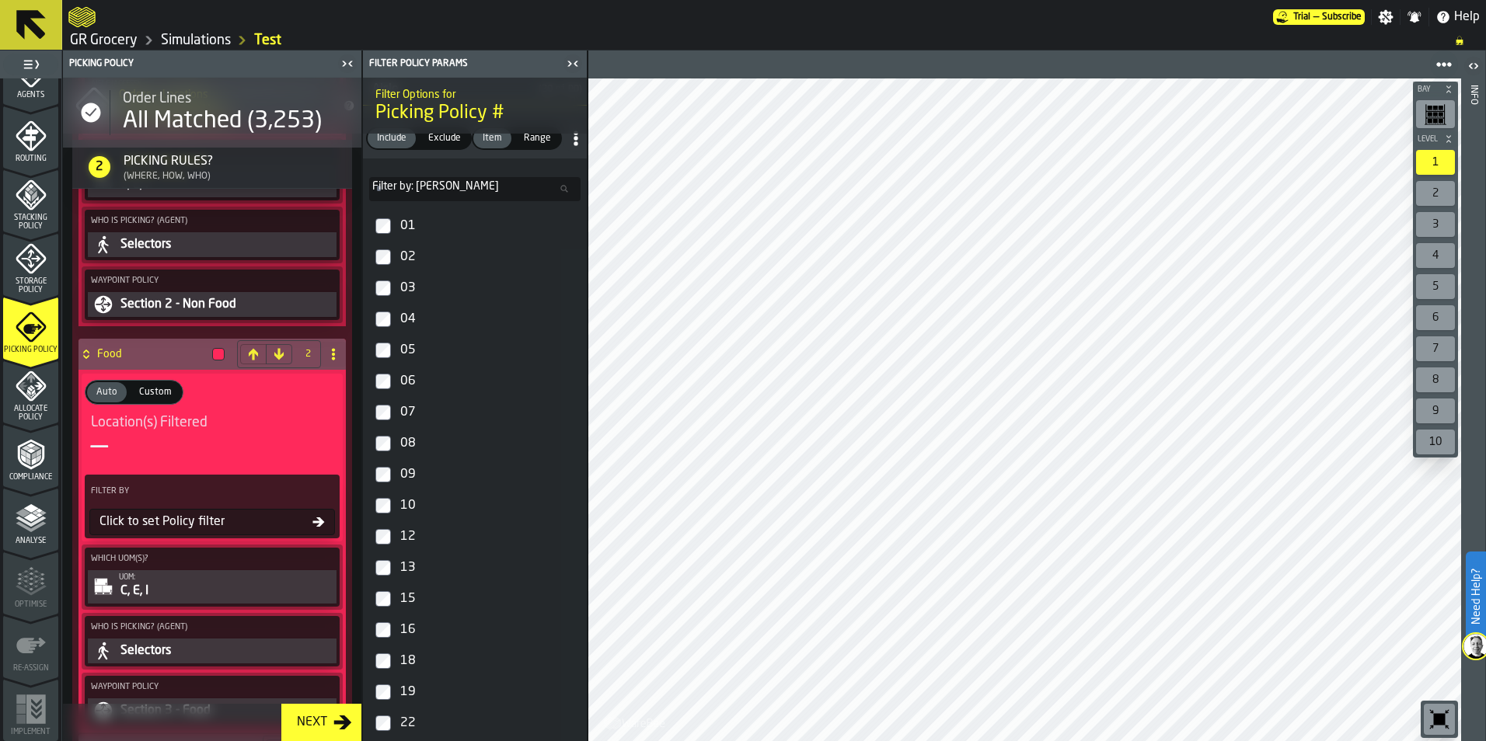
scroll to position [1354, 0]
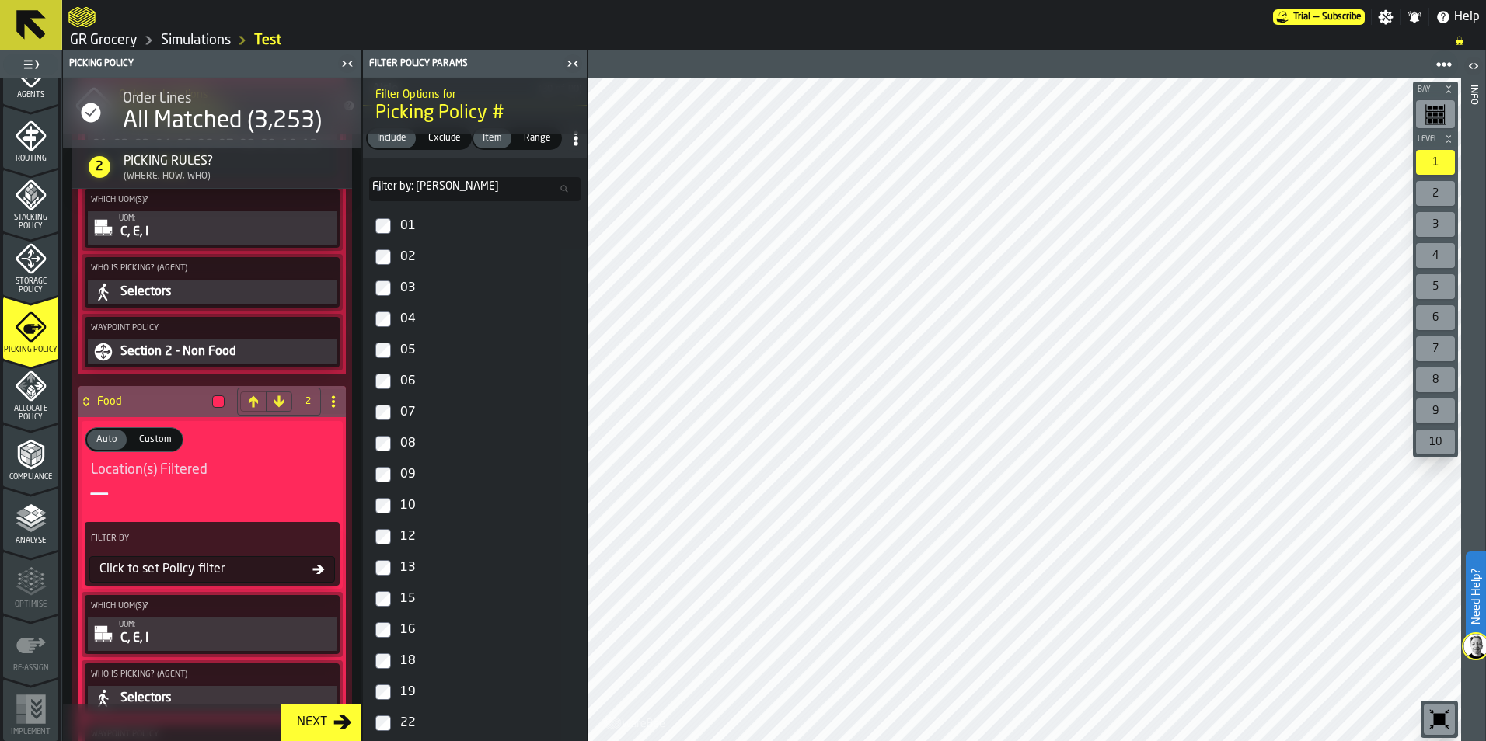
click at [329, 407] on icon at bounding box center [333, 402] width 12 height 12
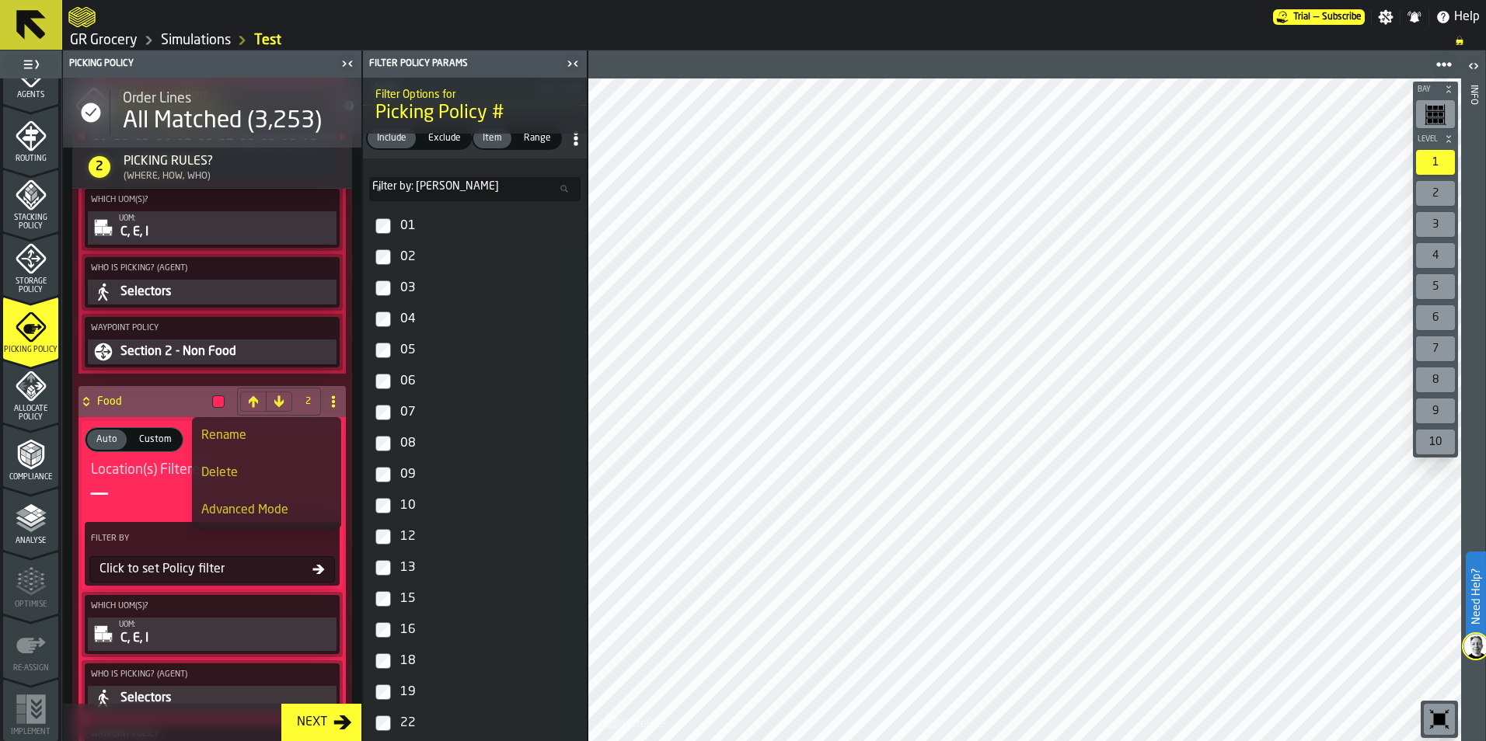
click at [231, 450] on li "Rename" at bounding box center [266, 435] width 149 height 37
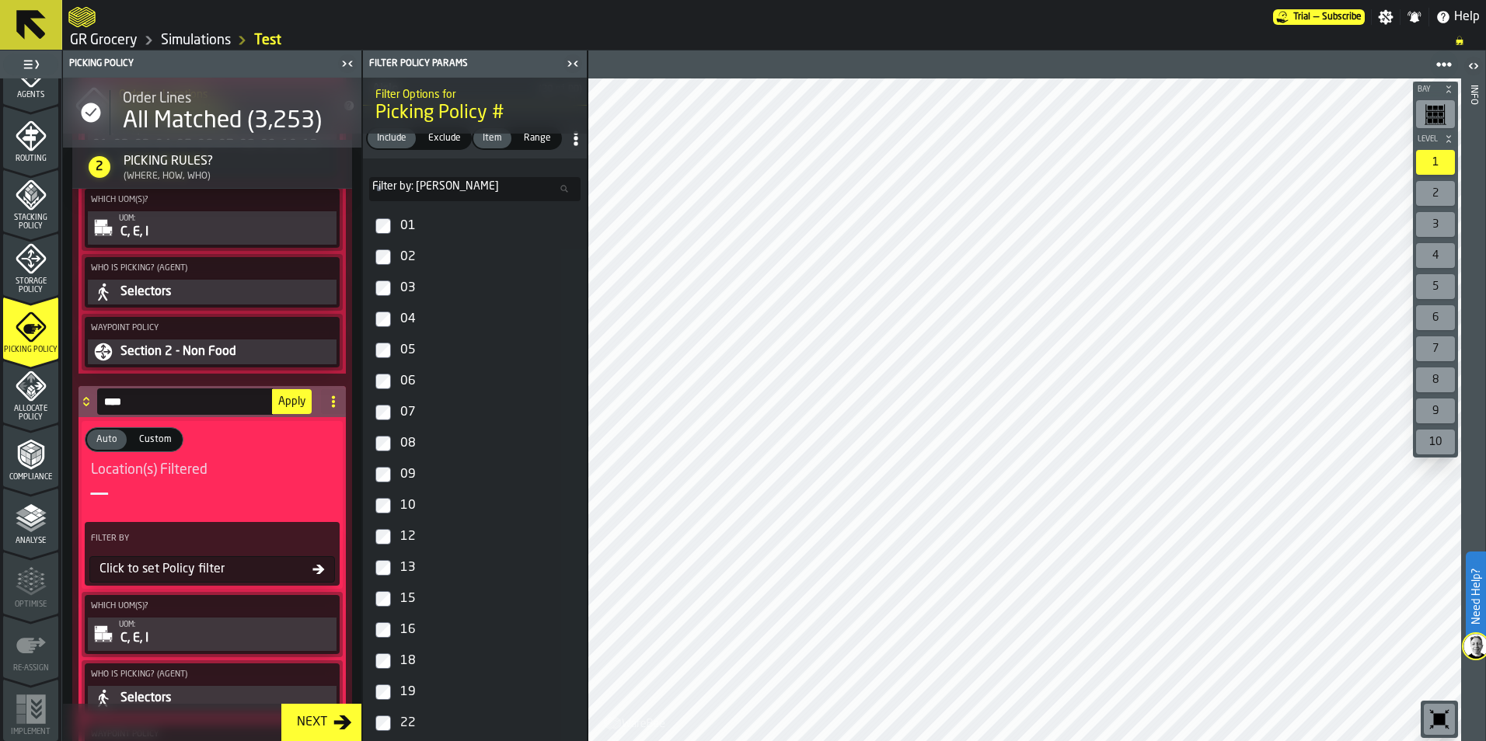
click at [160, 403] on input "****" at bounding box center [185, 402] width 176 height 26
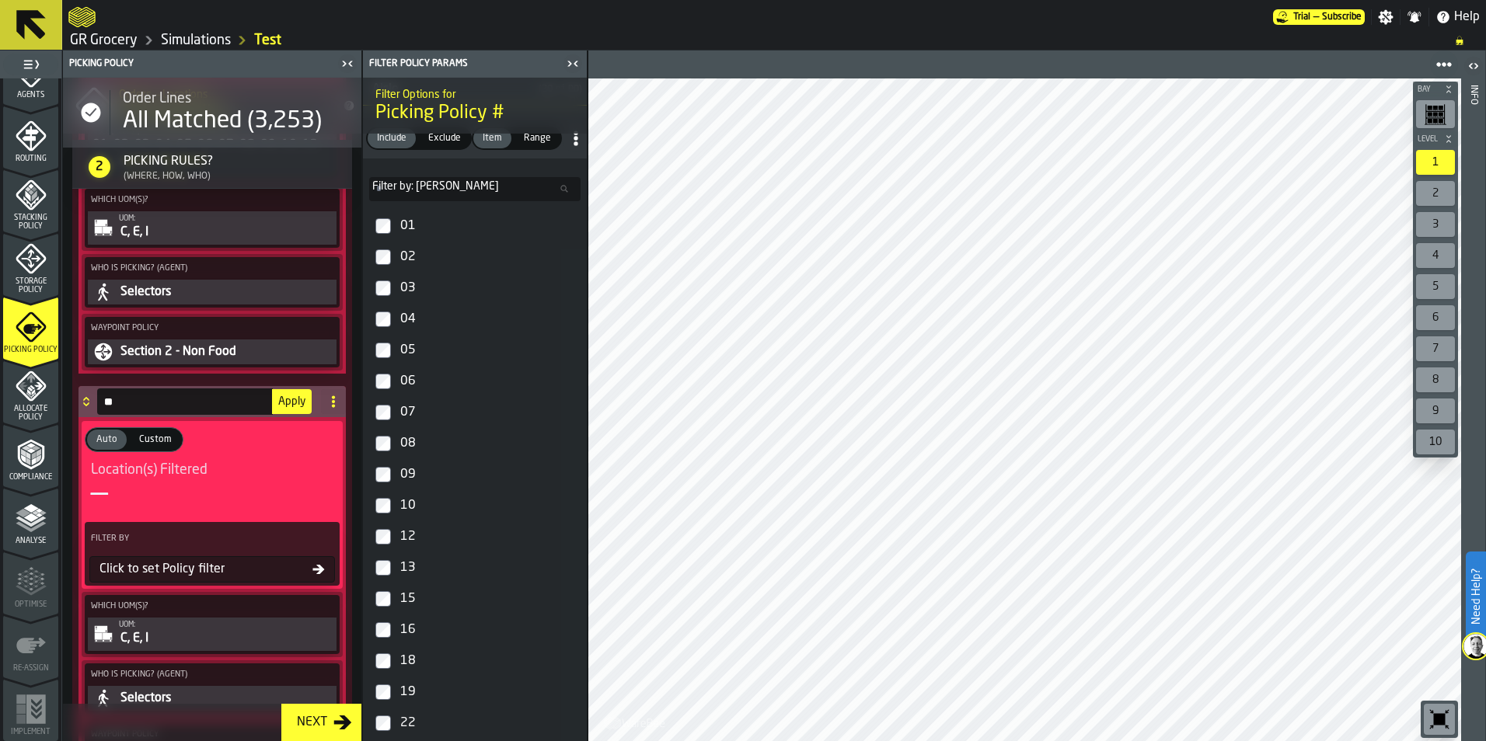
type input "*"
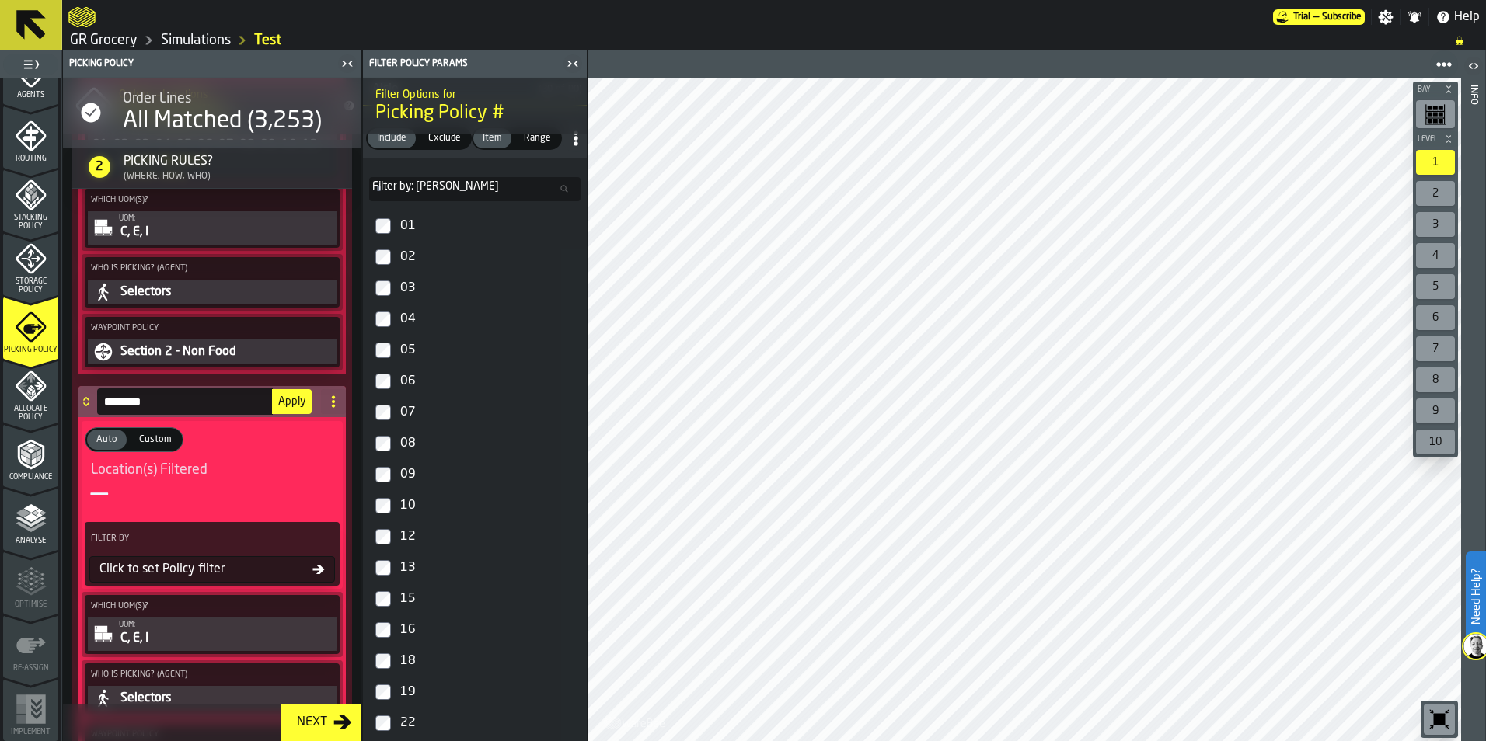
type input "*********"
click at [284, 406] on span "Apply" at bounding box center [291, 401] width 27 height 11
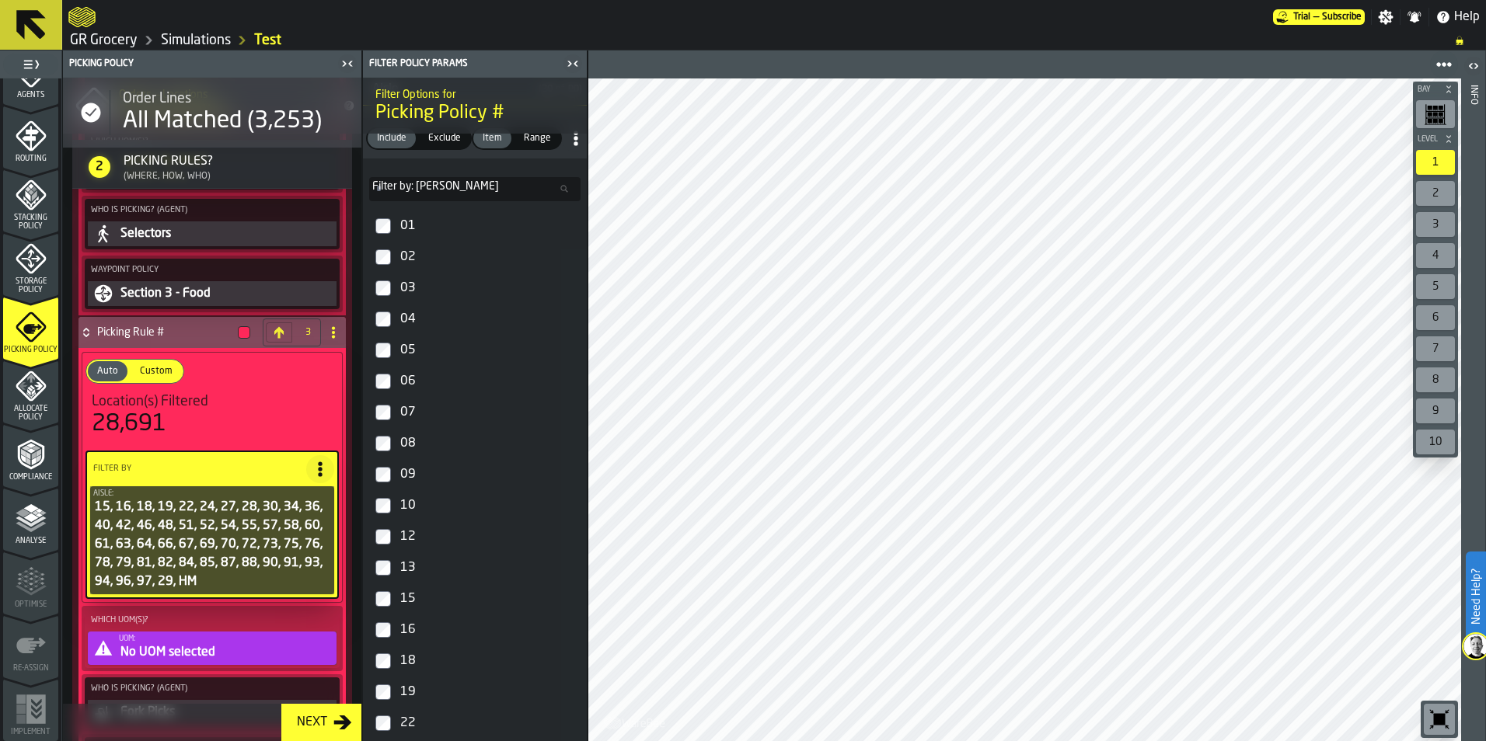
scroll to position [1820, 0]
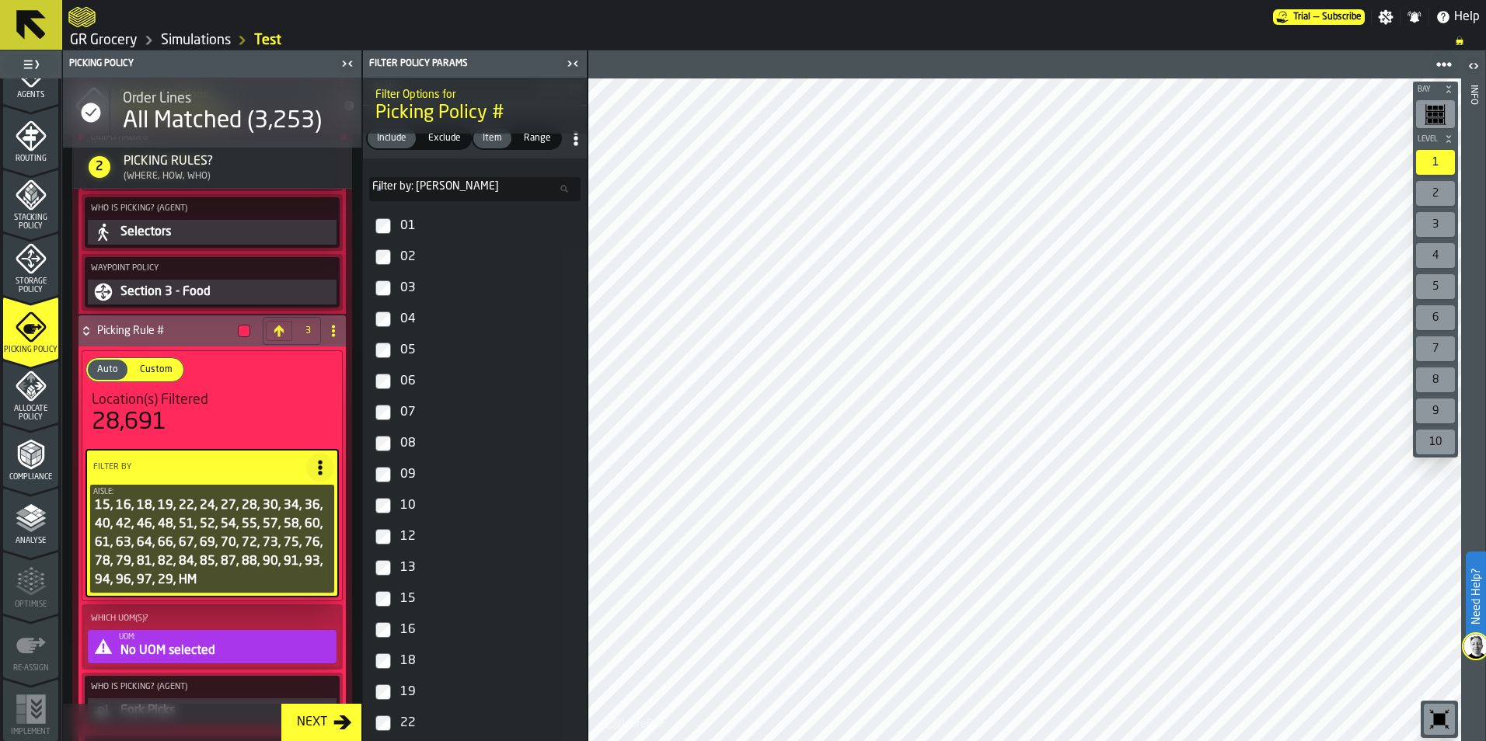
click at [332, 337] on circle at bounding box center [333, 334] width 3 height 3
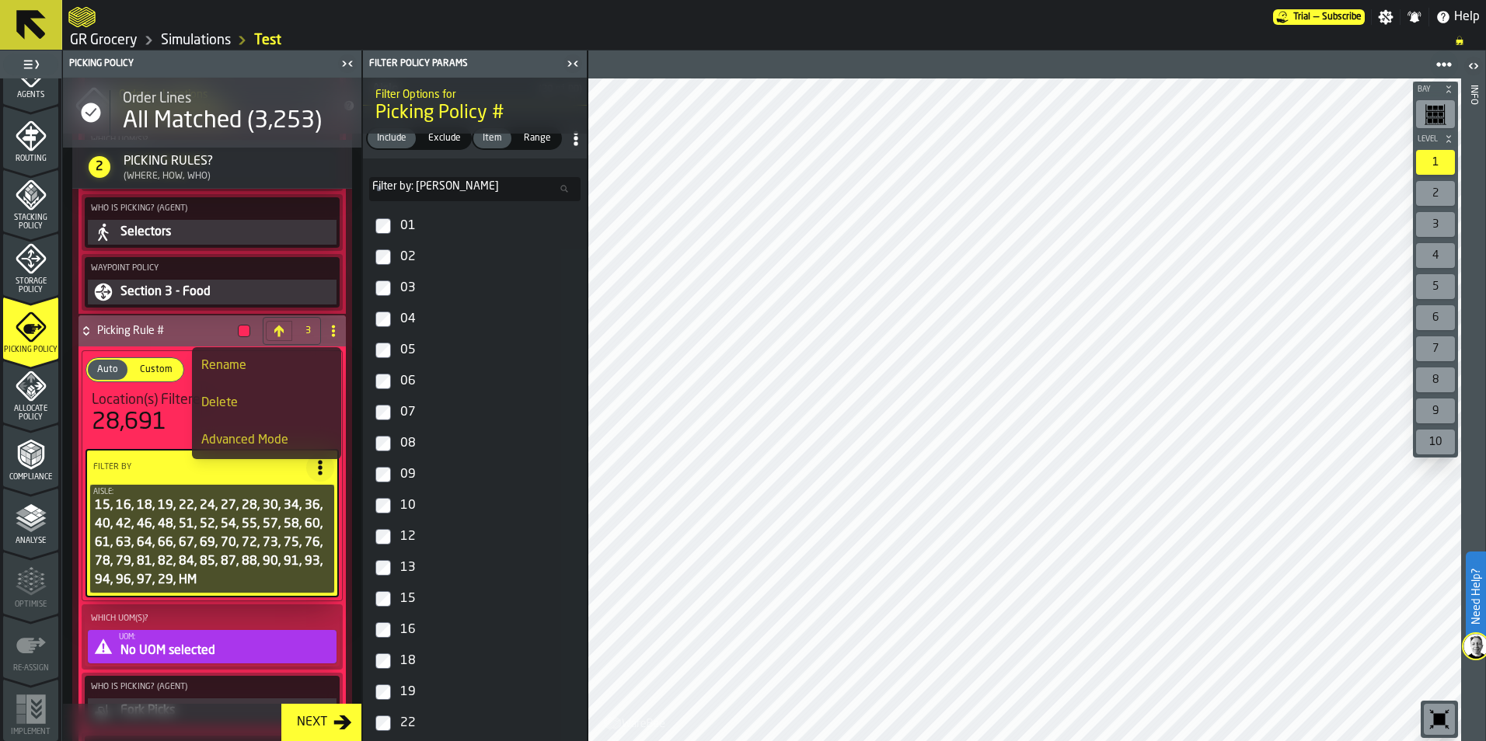
click at [295, 367] on div "Rename" at bounding box center [266, 366] width 131 height 19
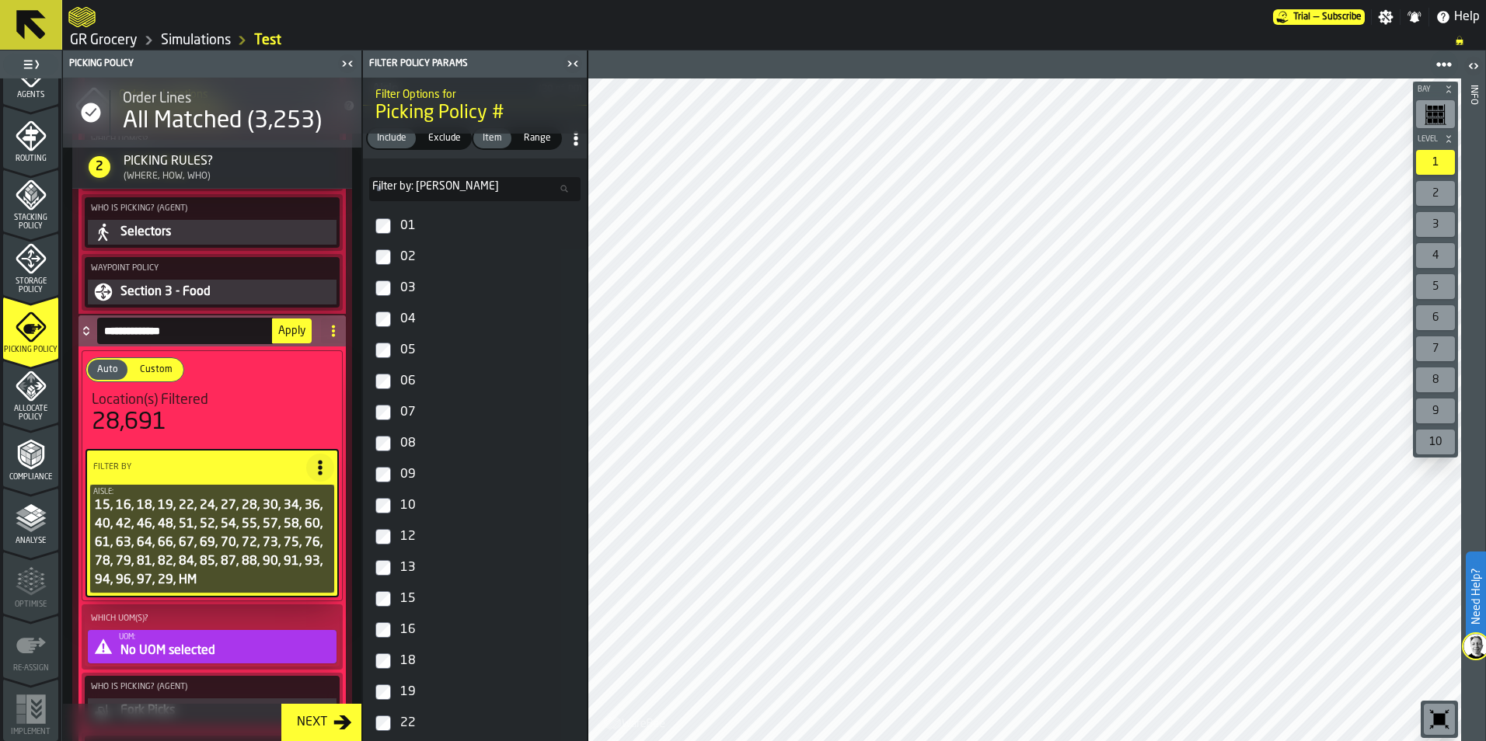
drag, startPoint x: 207, startPoint y: 328, endPoint x: 86, endPoint y: 333, distance: 120.6
click at [86, 333] on div "**********" at bounding box center [196, 331] width 236 height 31
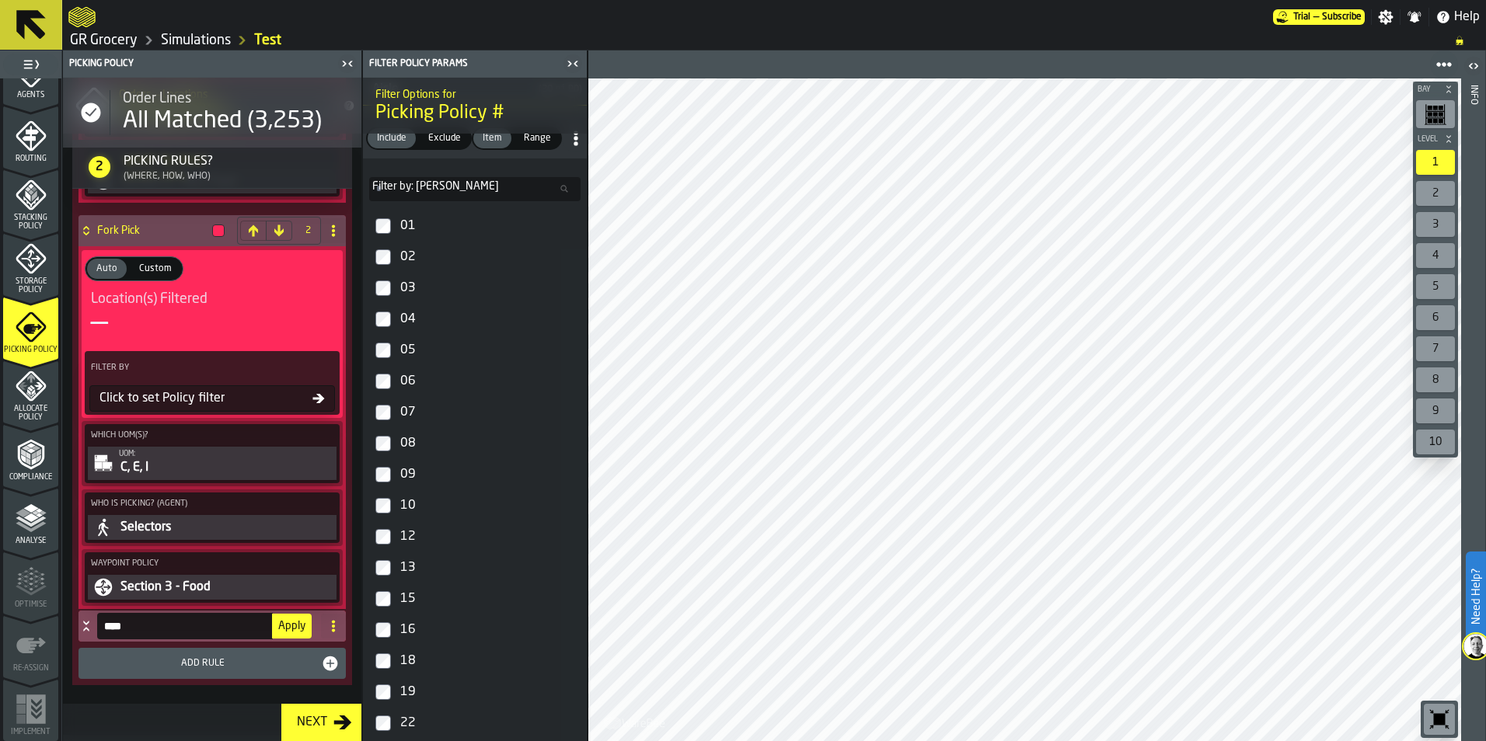
type input "****"
click at [281, 626] on span "Apply" at bounding box center [291, 626] width 27 height 11
click at [121, 629] on h4 "Food" at bounding box center [164, 626] width 134 height 12
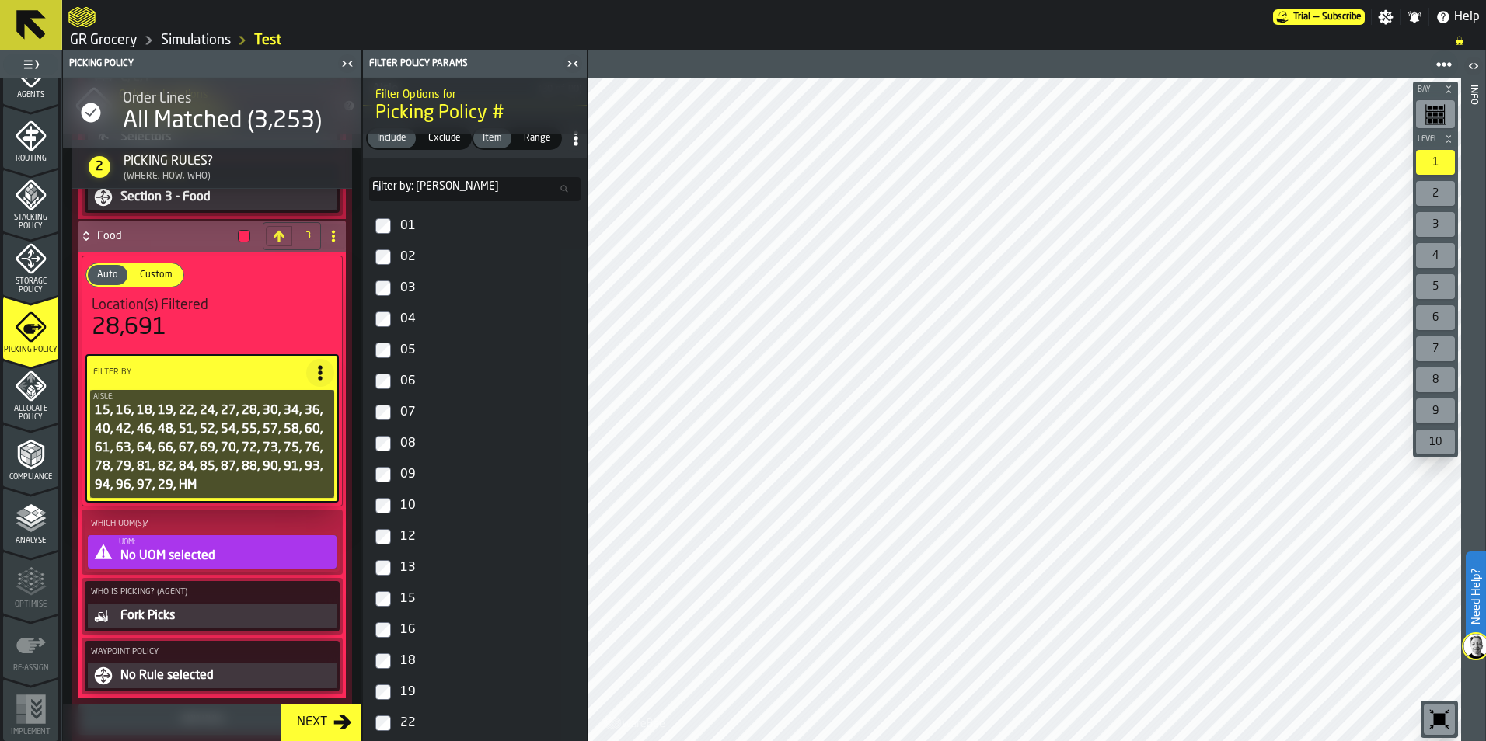
scroll to position [1917, 0]
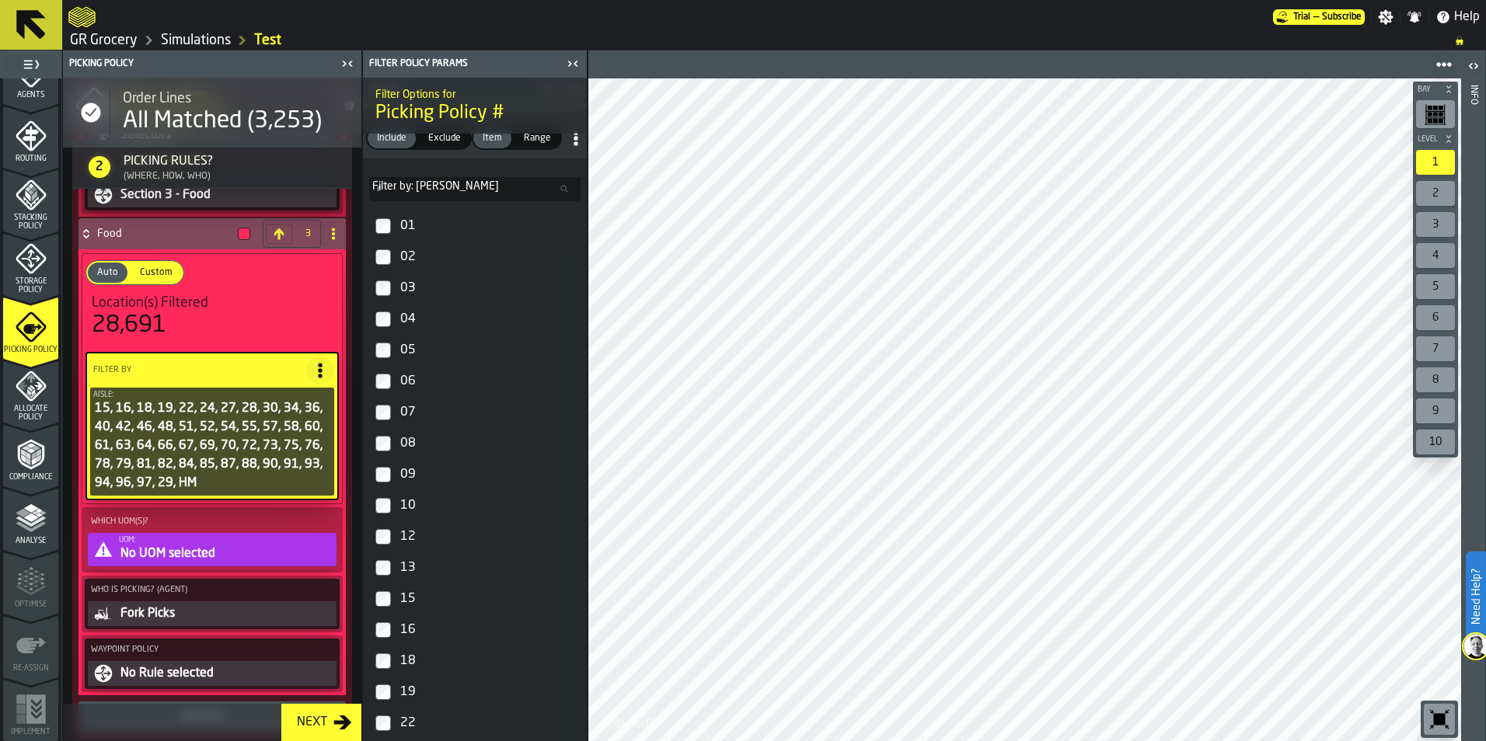
click at [139, 553] on div "No UOM selected" at bounding box center [226, 554] width 214 height 19
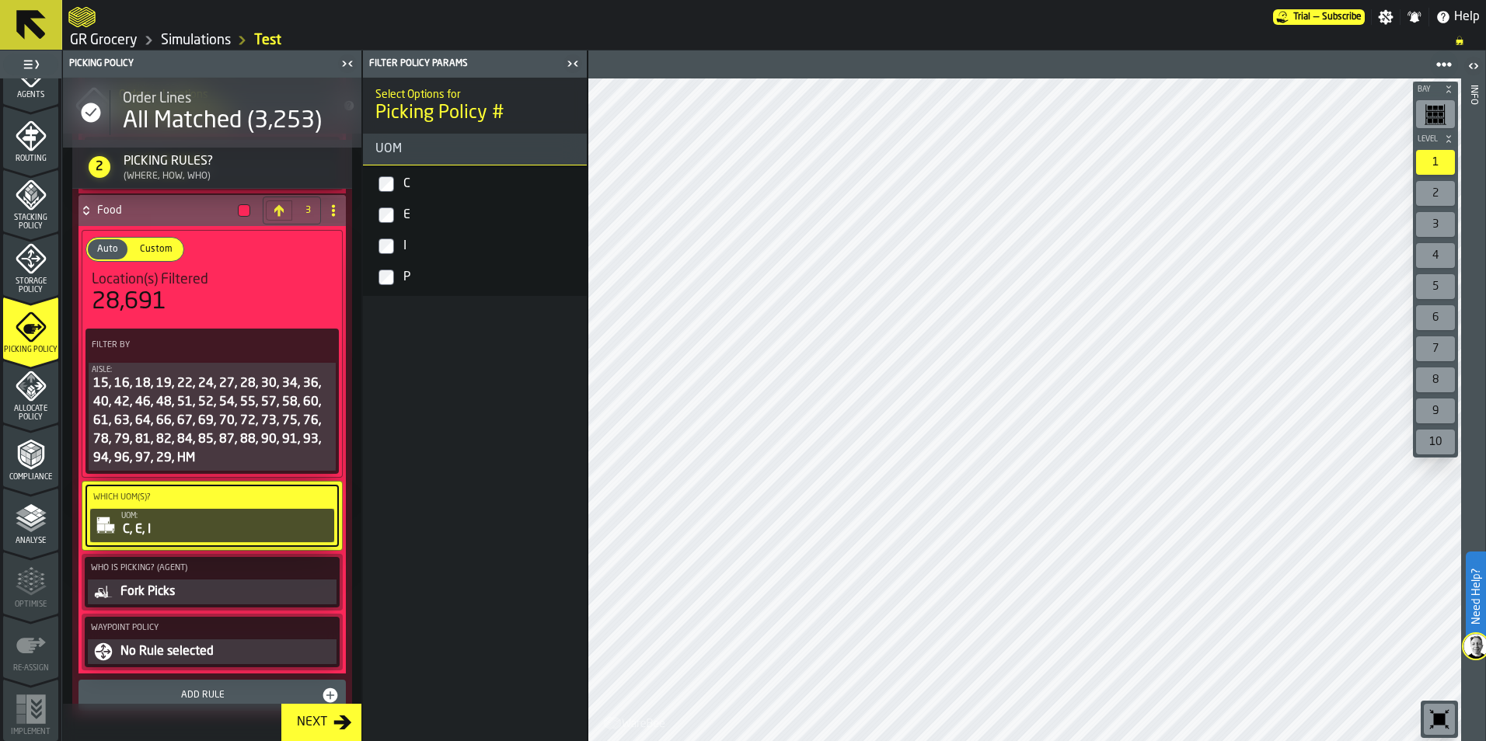
scroll to position [1813, 0]
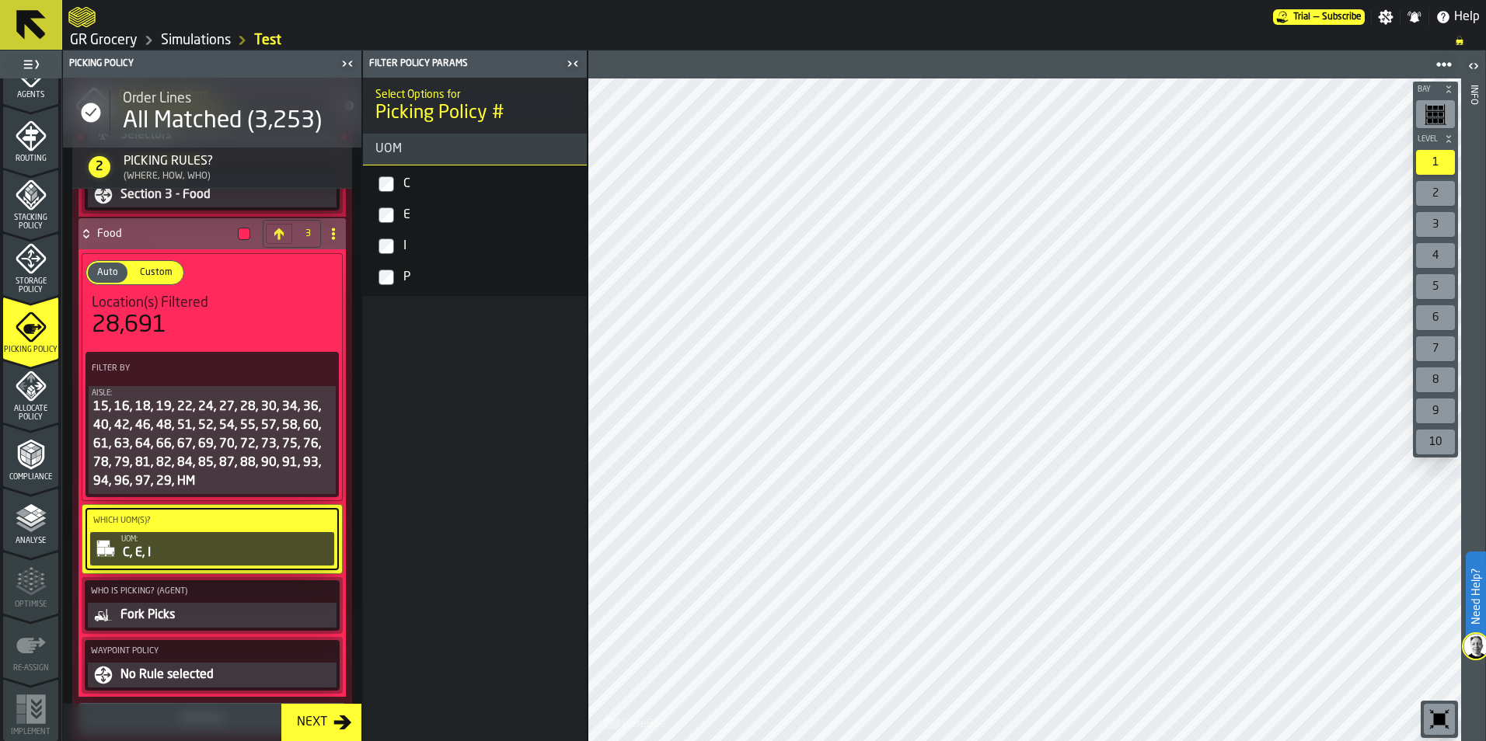
click at [163, 625] on div "Fork Picks" at bounding box center [226, 615] width 214 height 19
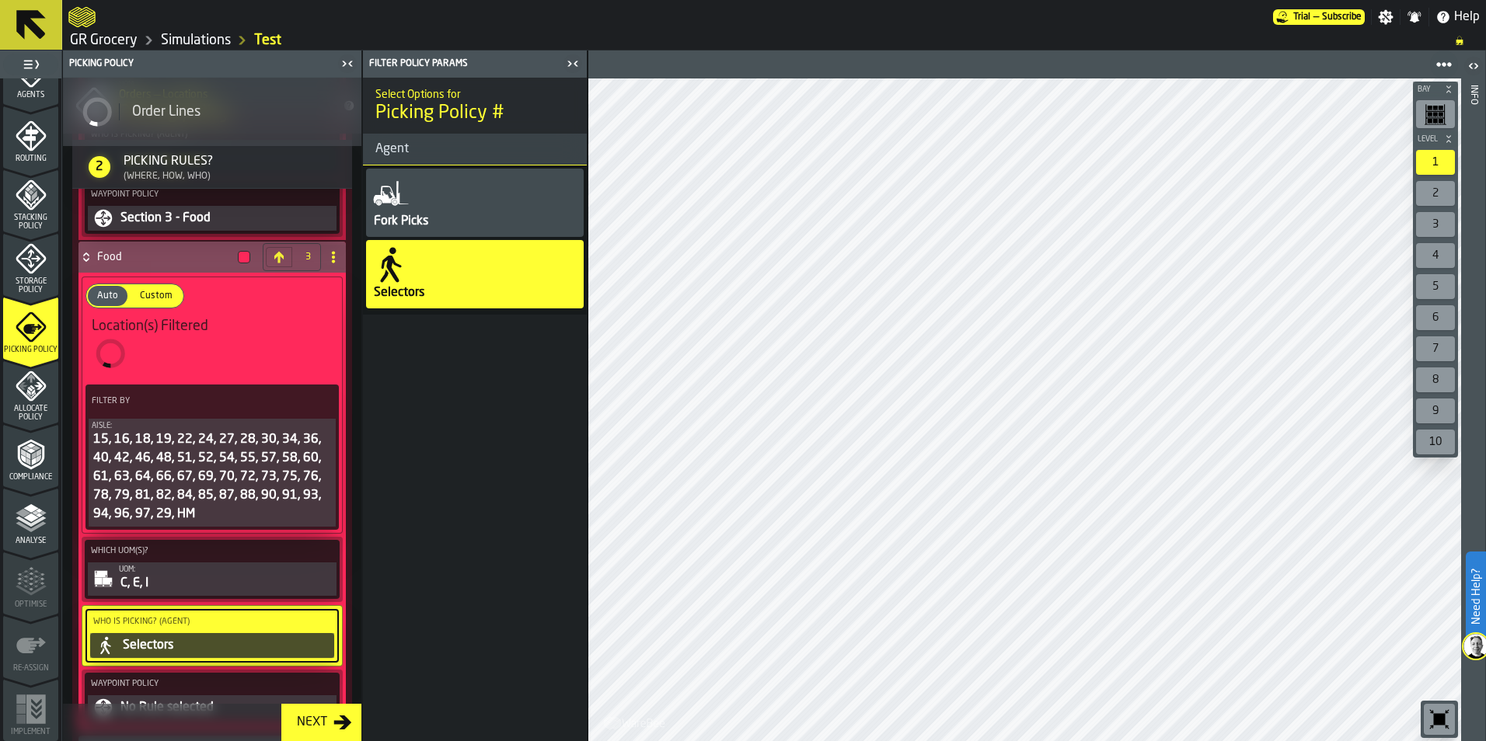
scroll to position [1836, 0]
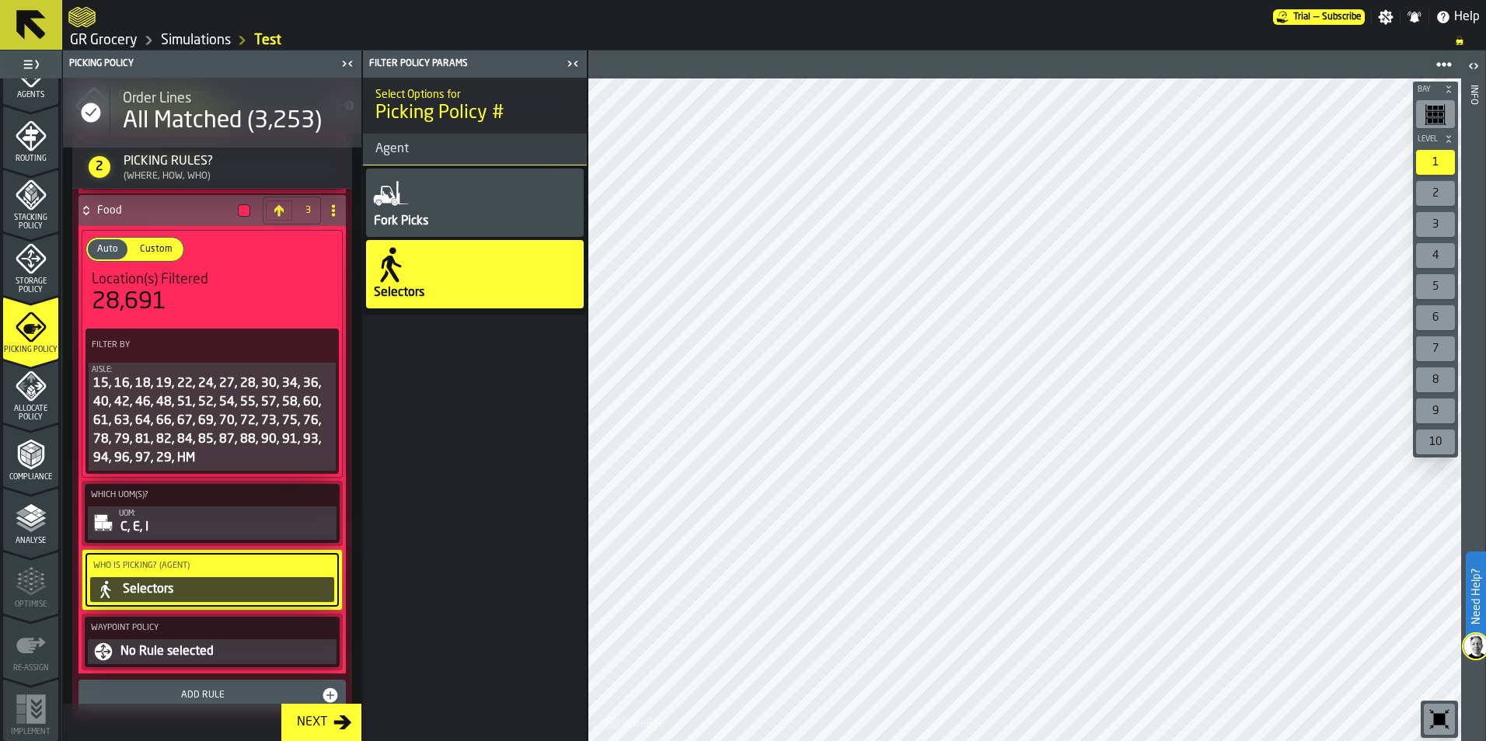
click at [124, 661] on div "No Rule selected" at bounding box center [226, 652] width 214 height 19
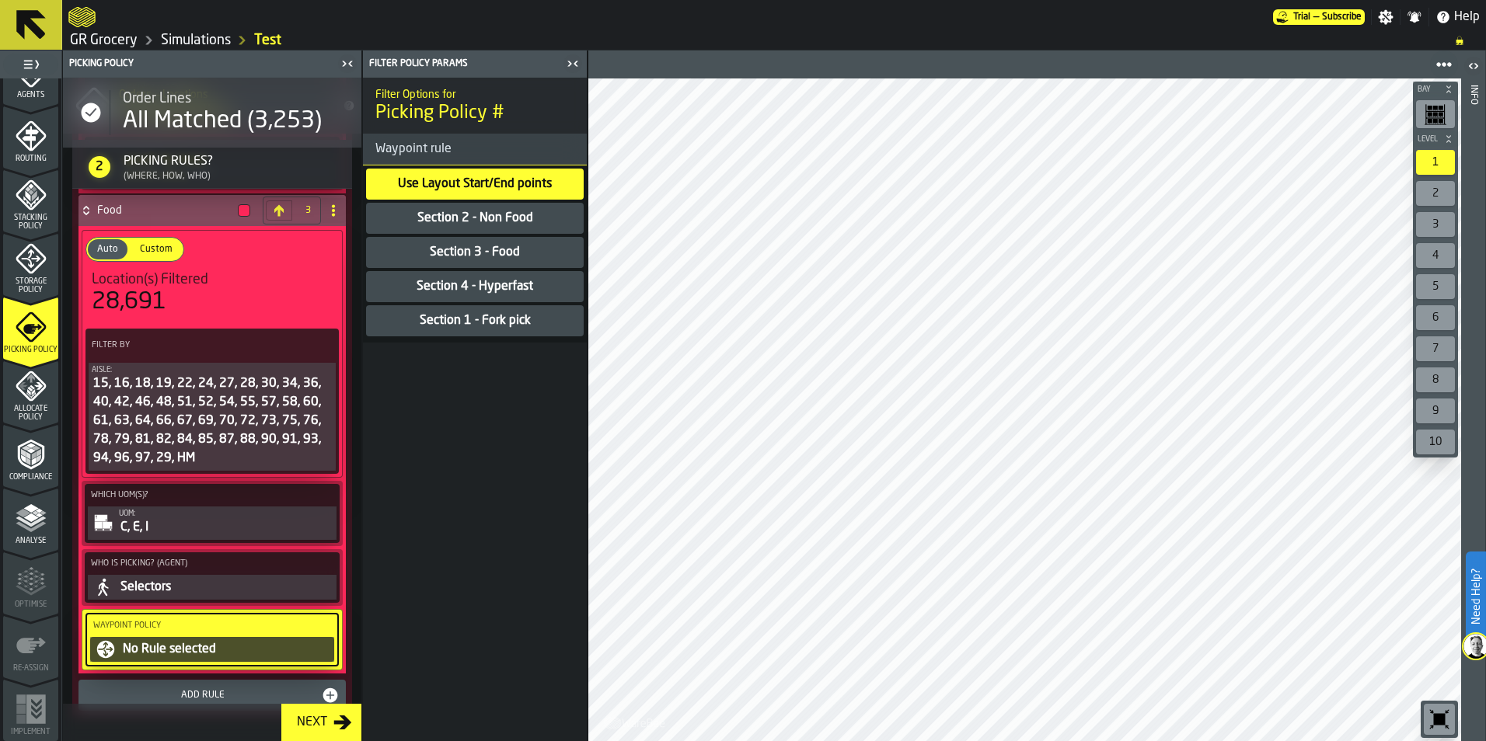
scroll to position [1873, 0]
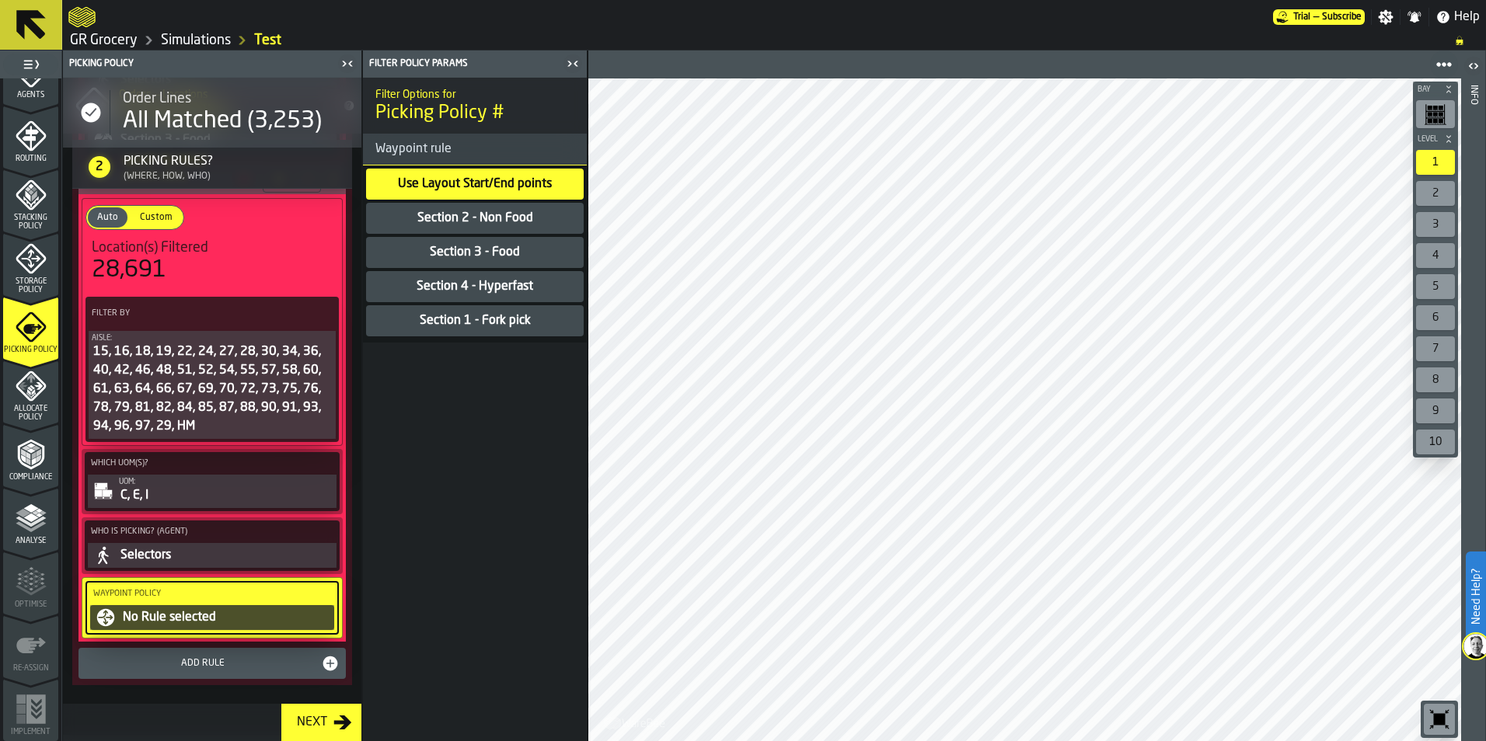
click at [494, 257] on div "Section 3 - Food" at bounding box center [474, 252] width 93 height 19
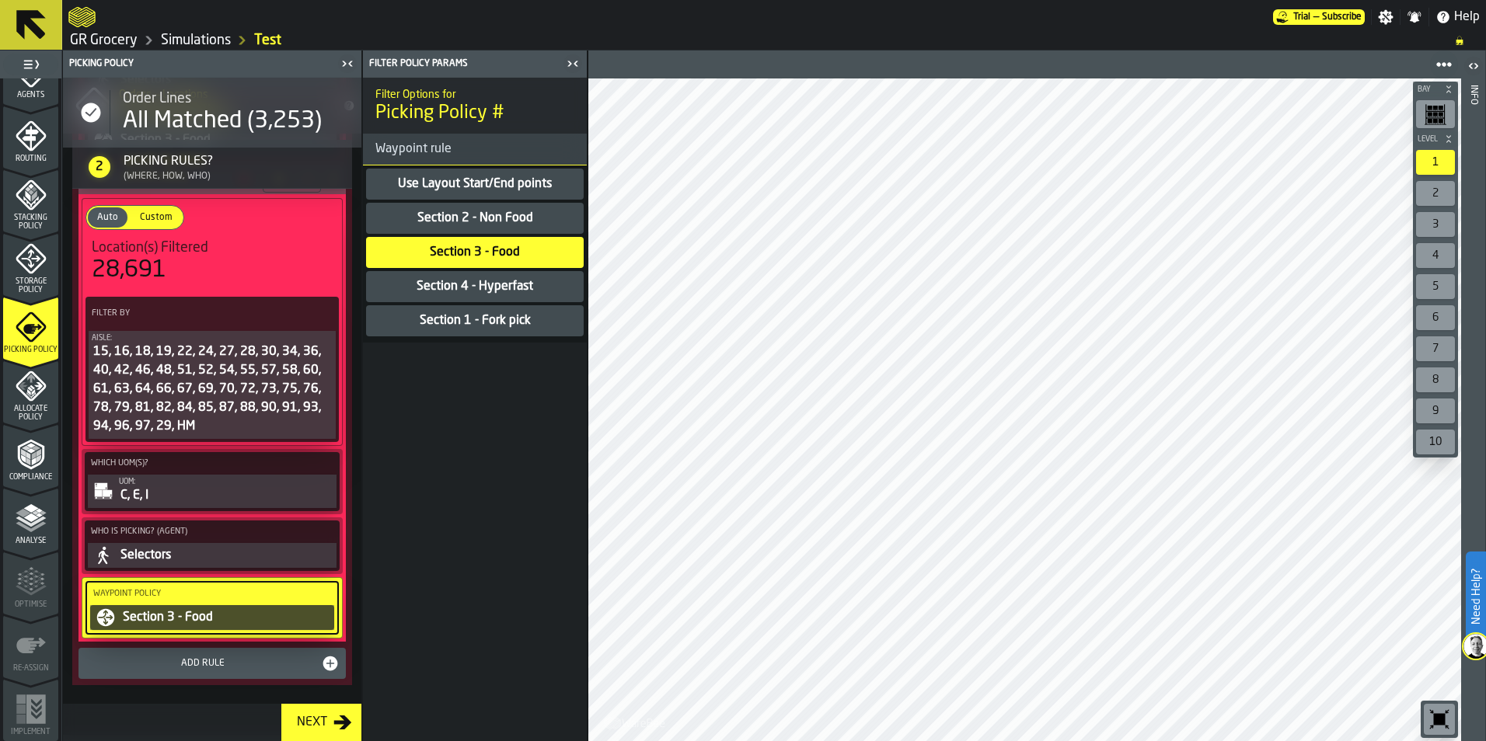
scroll to position [1640, 0]
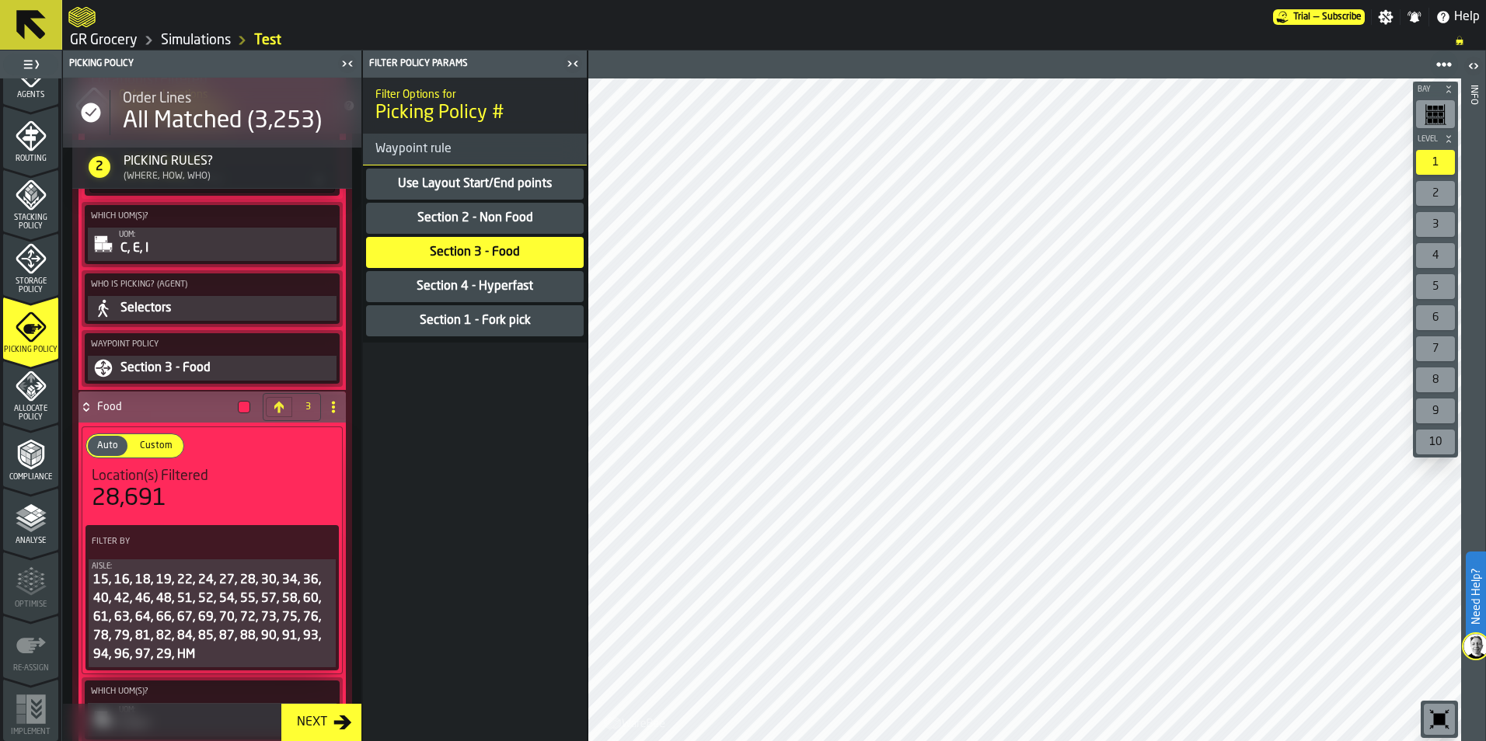
click at [181, 368] on div "Section 3 - Food" at bounding box center [226, 368] width 214 height 19
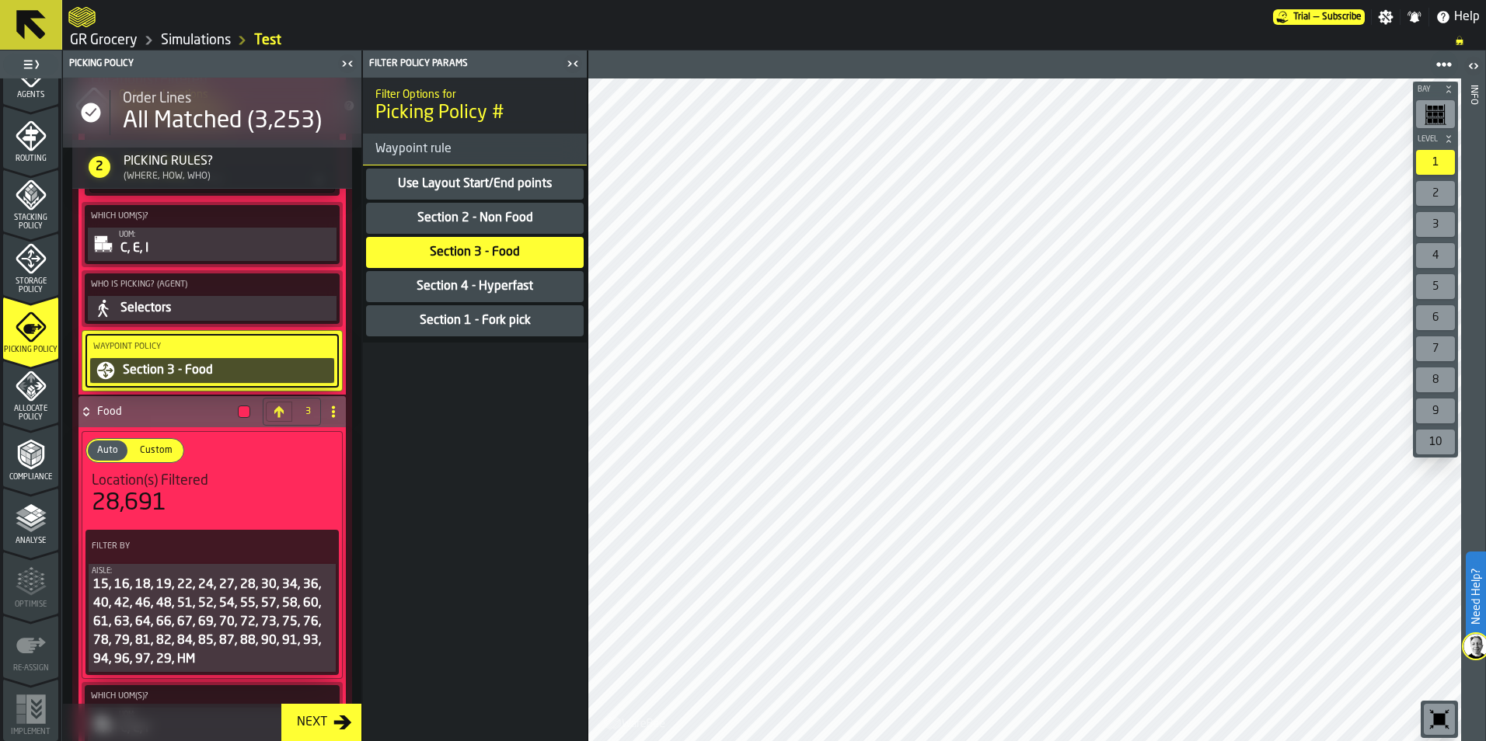
click at [473, 326] on div "Section 1 - Fork pick" at bounding box center [475, 321] width 114 height 19
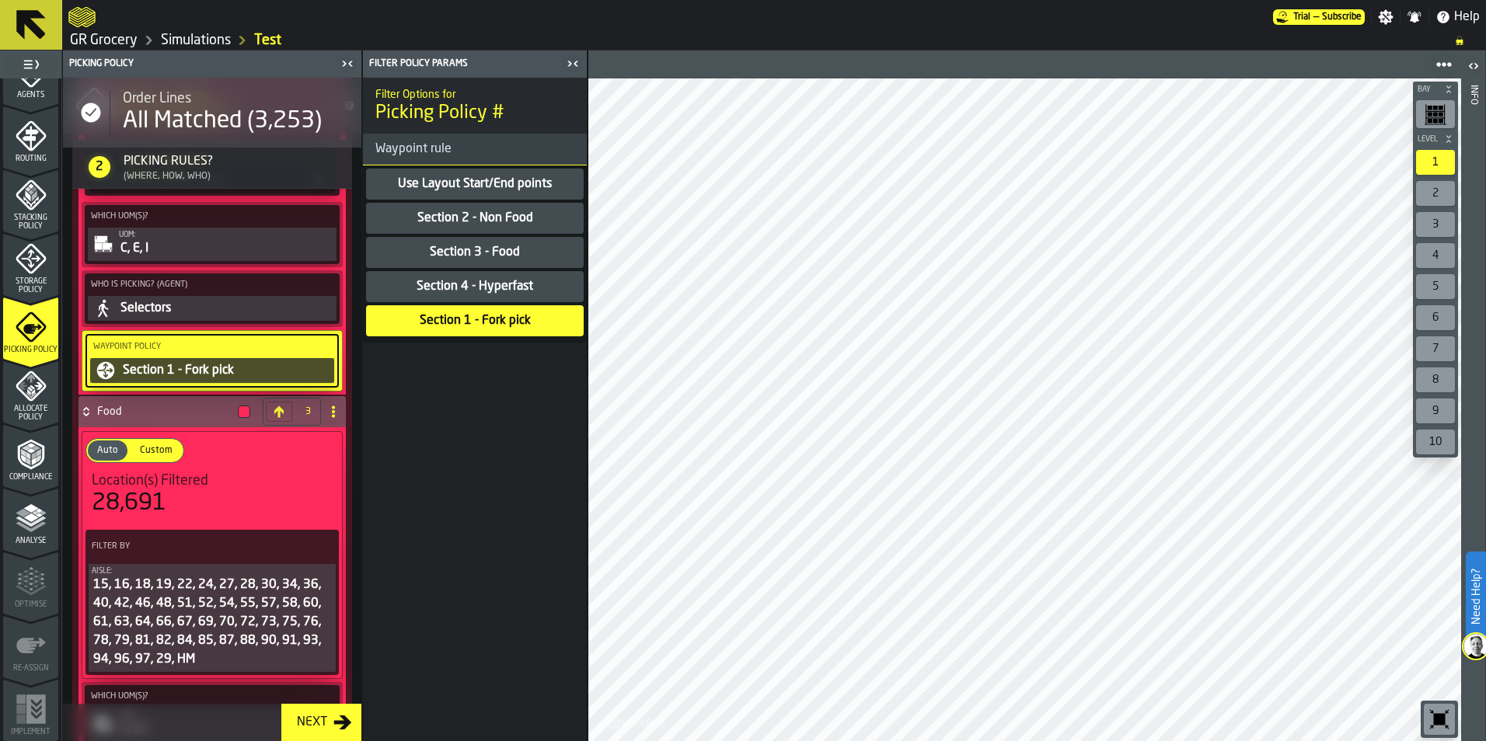
click at [200, 309] on div "Selectors" at bounding box center [226, 308] width 214 height 19
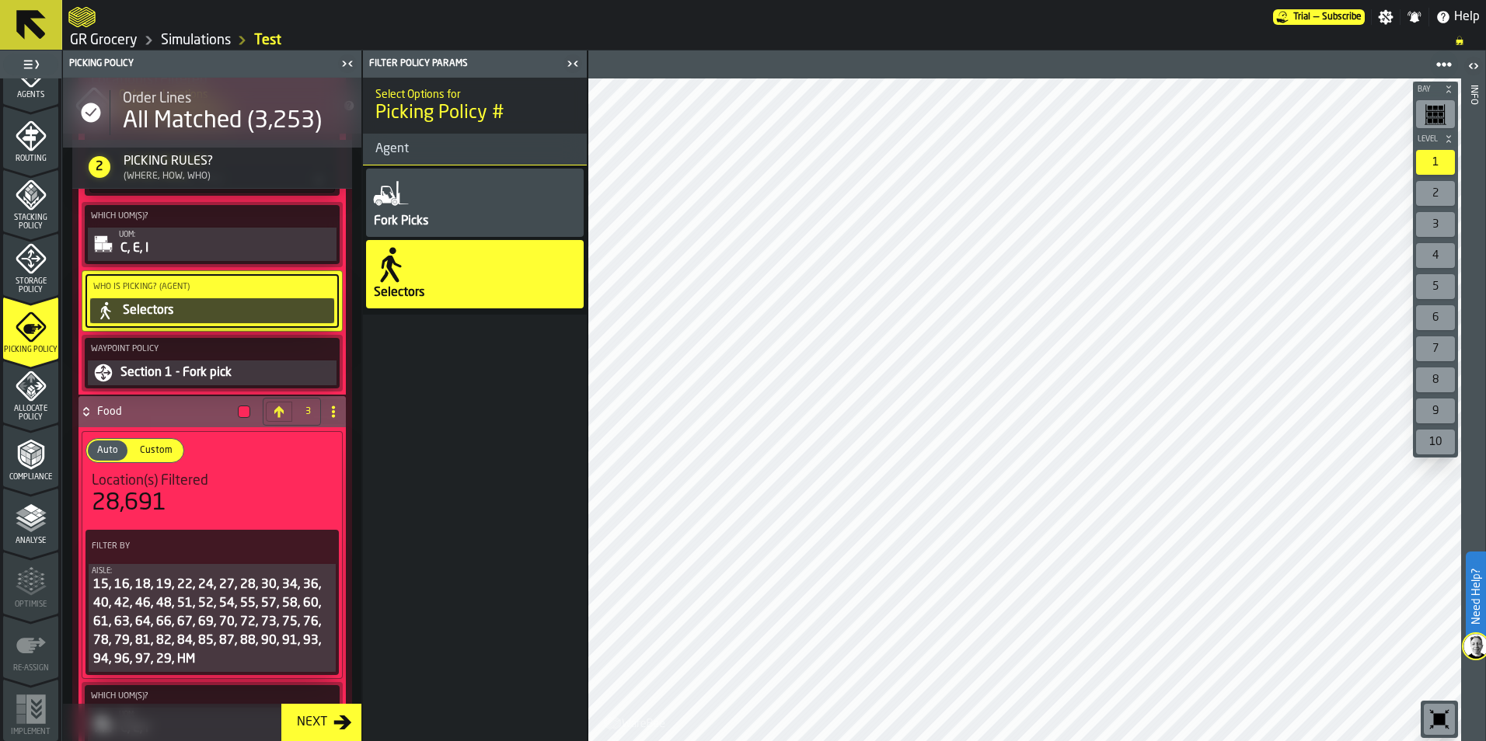
click at [485, 204] on div "Fork Picks" at bounding box center [475, 203] width 218 height 68
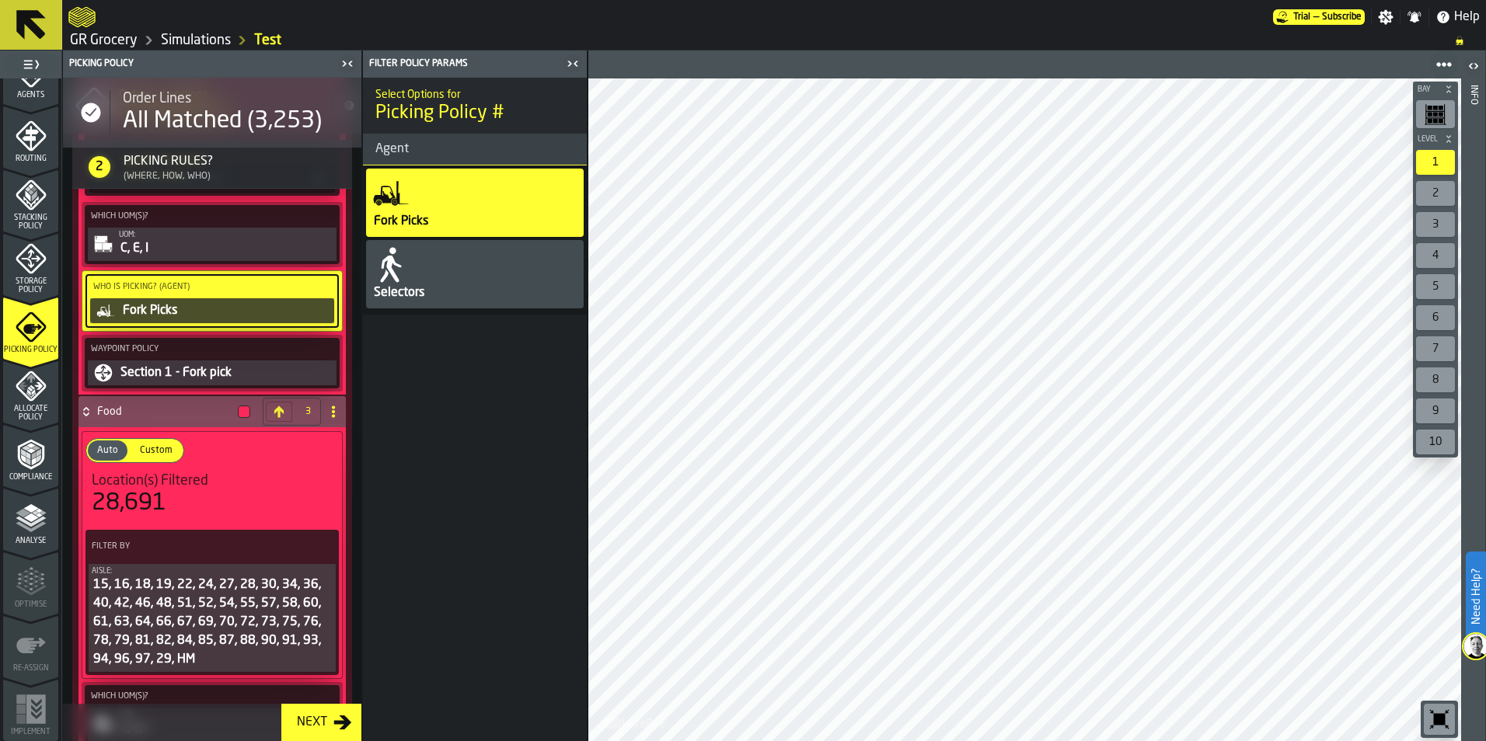
click at [263, 244] on div "C, E, I" at bounding box center [226, 248] width 214 height 19
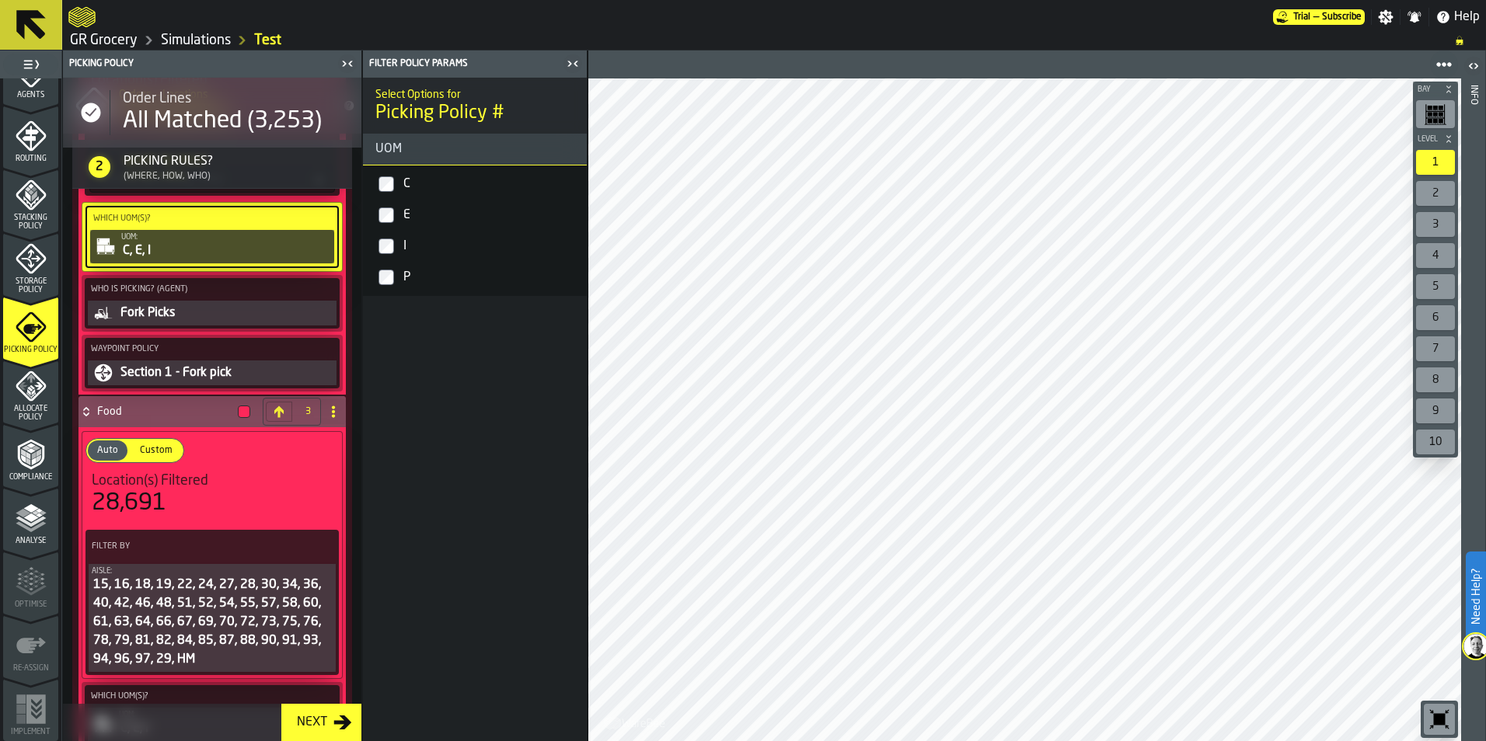
click at [396, 278] on label "P" at bounding box center [475, 277] width 218 height 31
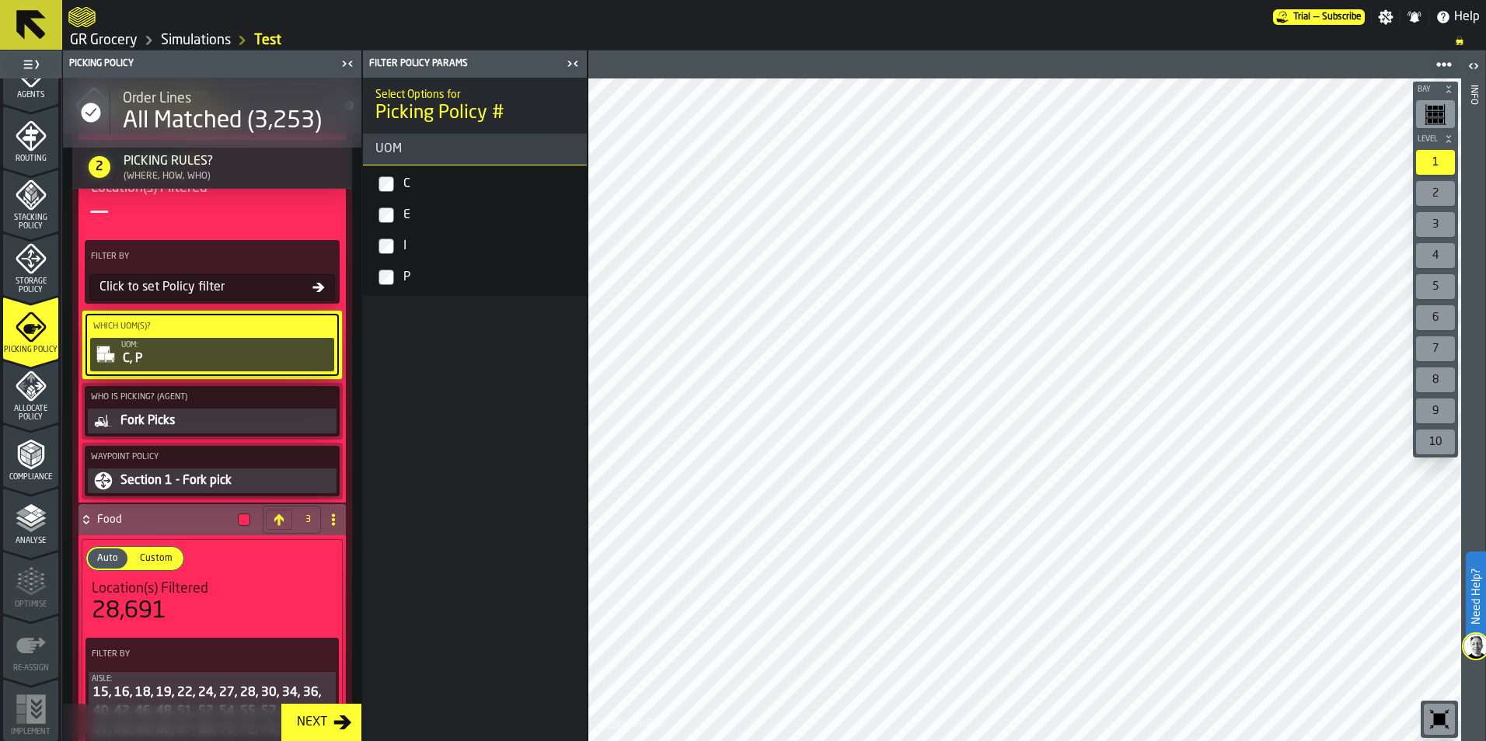
scroll to position [1484, 0]
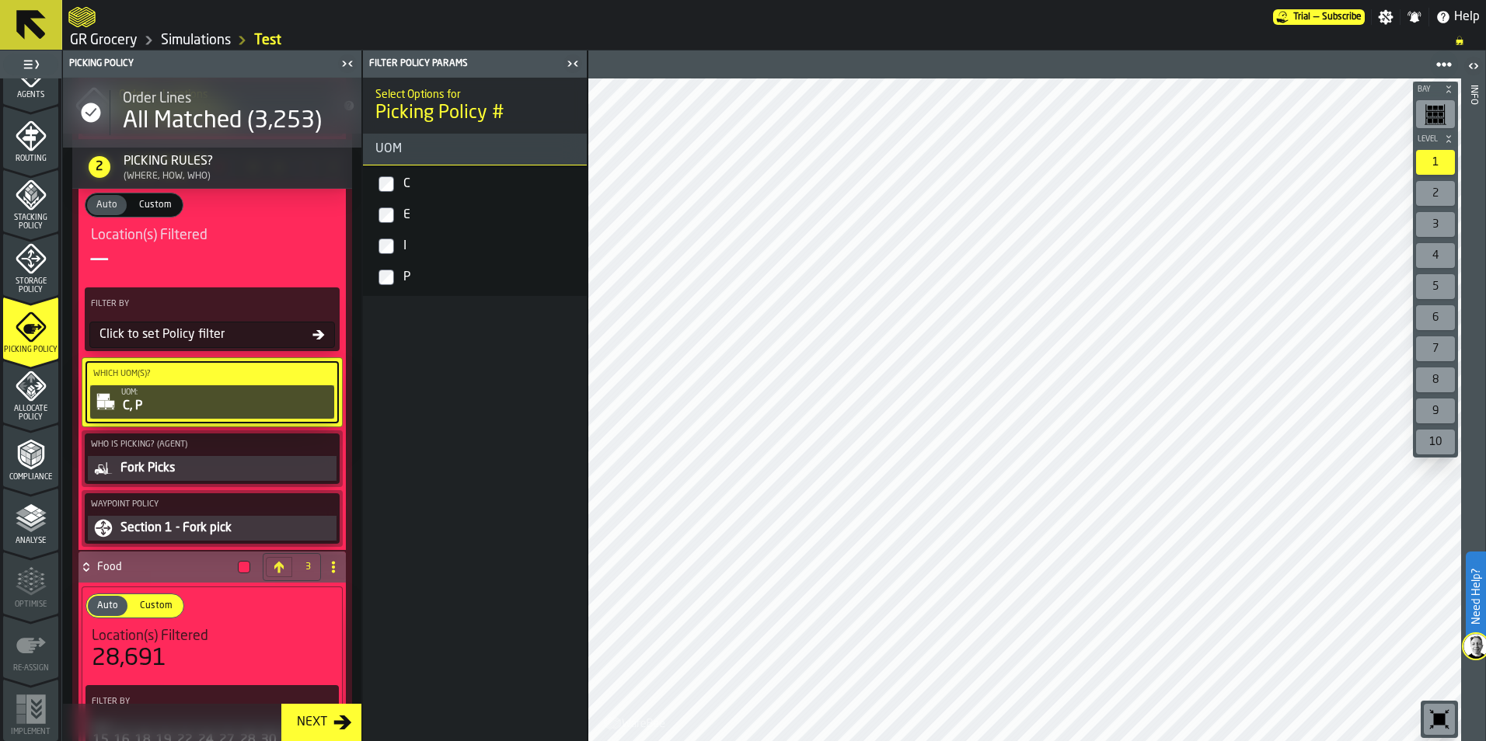
click at [263, 335] on div "Click to set Policy filter" at bounding box center [202, 335] width 219 height 19
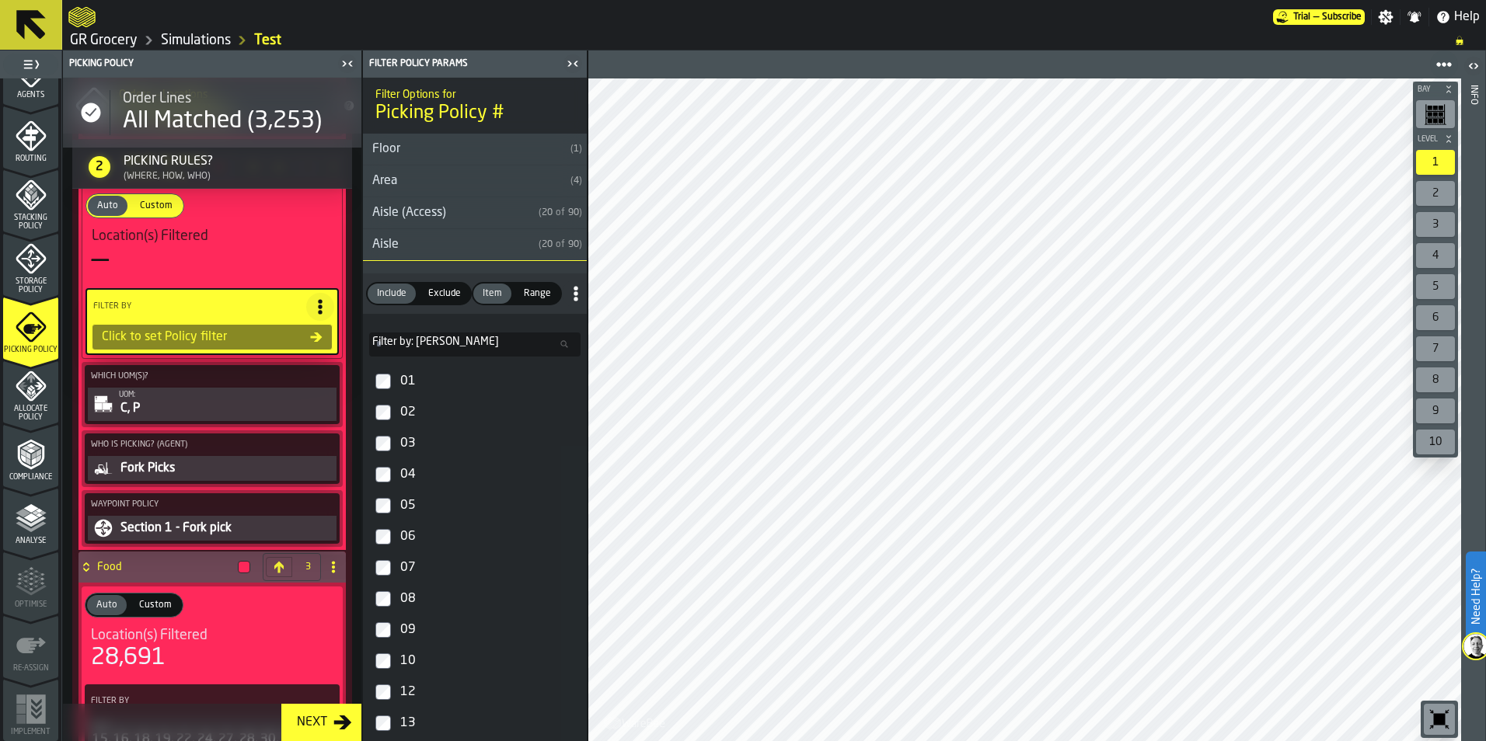
click at [406, 342] on span "Filter by: [PERSON_NAME]" at bounding box center [435, 342] width 127 height 12
click at [406, 342] on input "Filter by: Aisle Filter by: [PERSON_NAME]" at bounding box center [474, 345] width 211 height 24
type input "*"
click at [413, 381] on div "A1" at bounding box center [488, 381] width 183 height 25
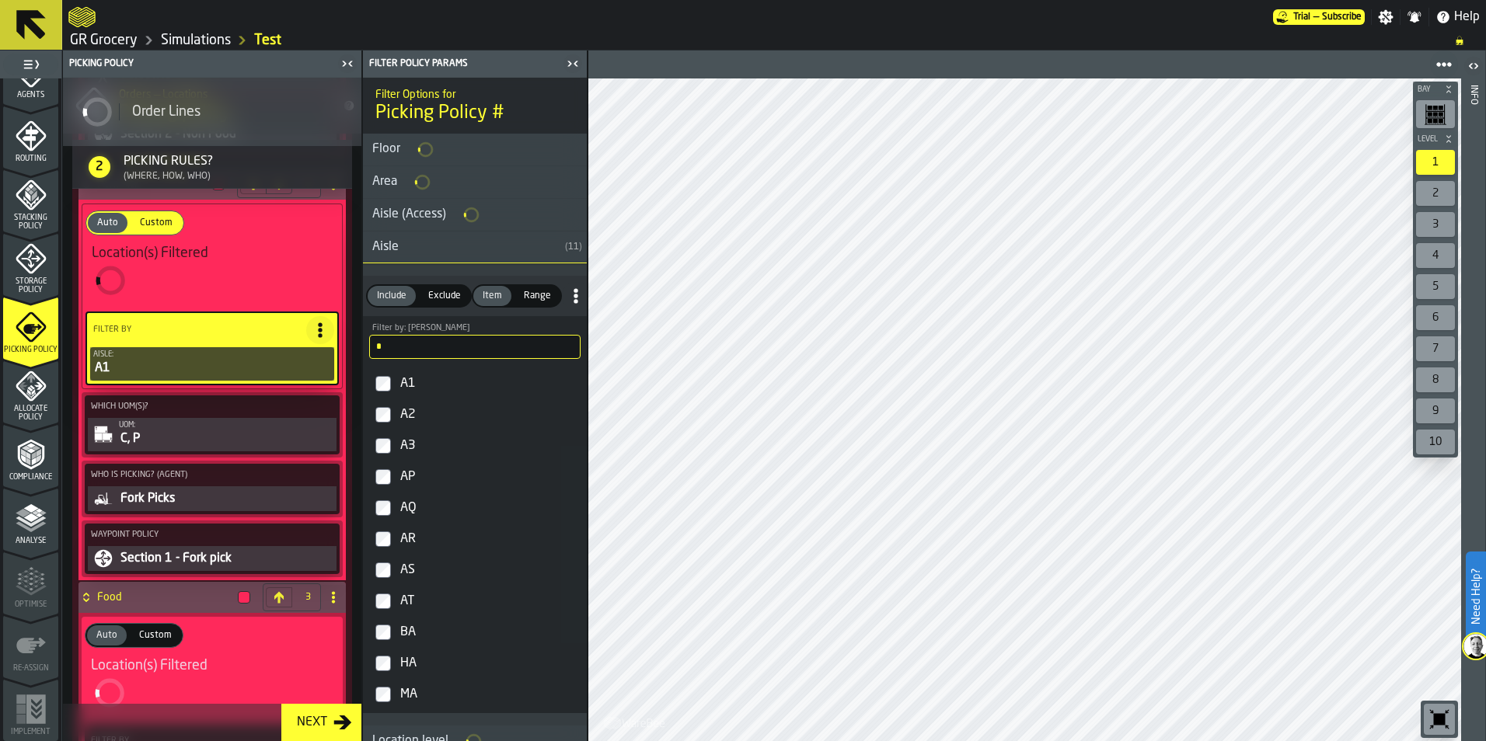
scroll to position [1501, 0]
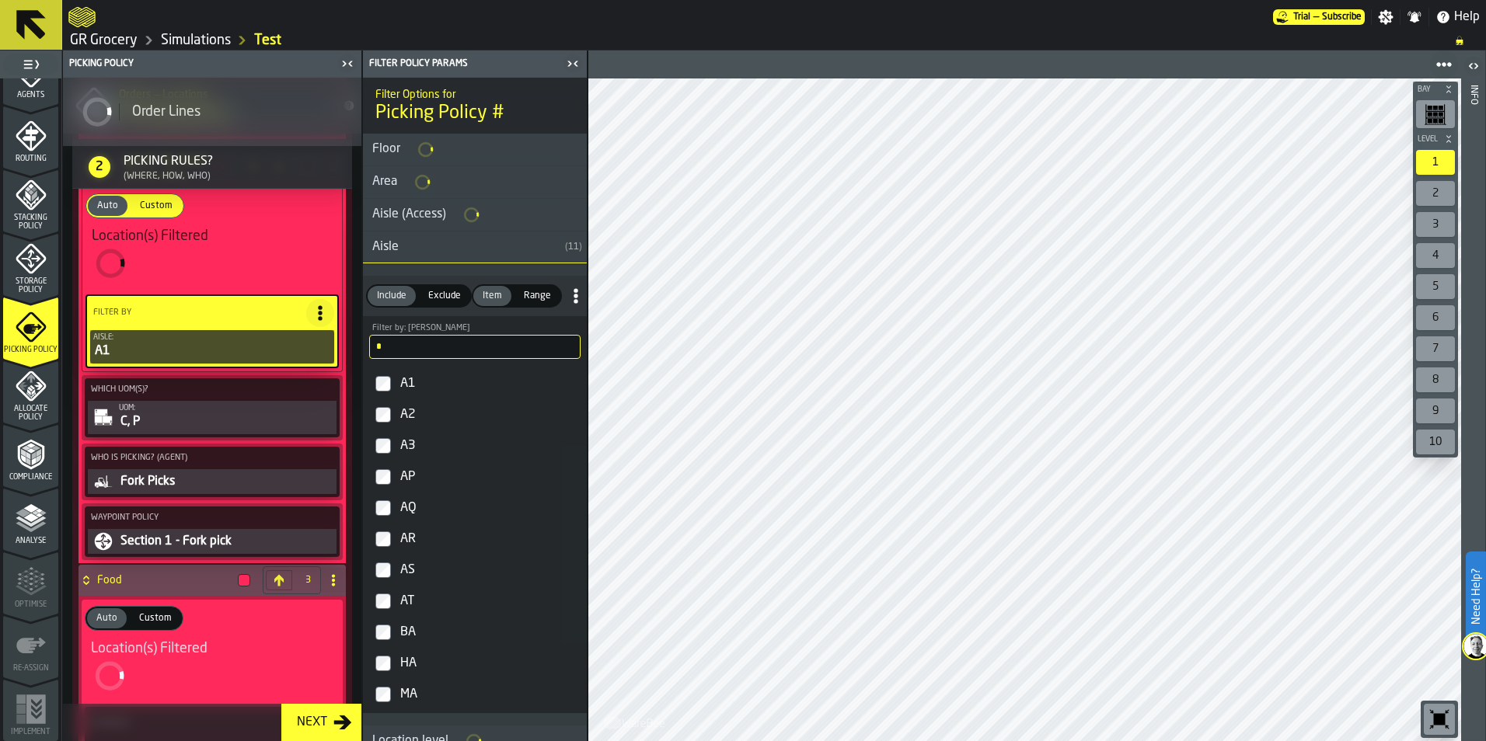
click at [408, 410] on div "A2" at bounding box center [488, 415] width 183 height 25
click at [409, 450] on div "A3" at bounding box center [488, 446] width 183 height 25
click at [406, 476] on div "AP" at bounding box center [488, 474] width 183 height 25
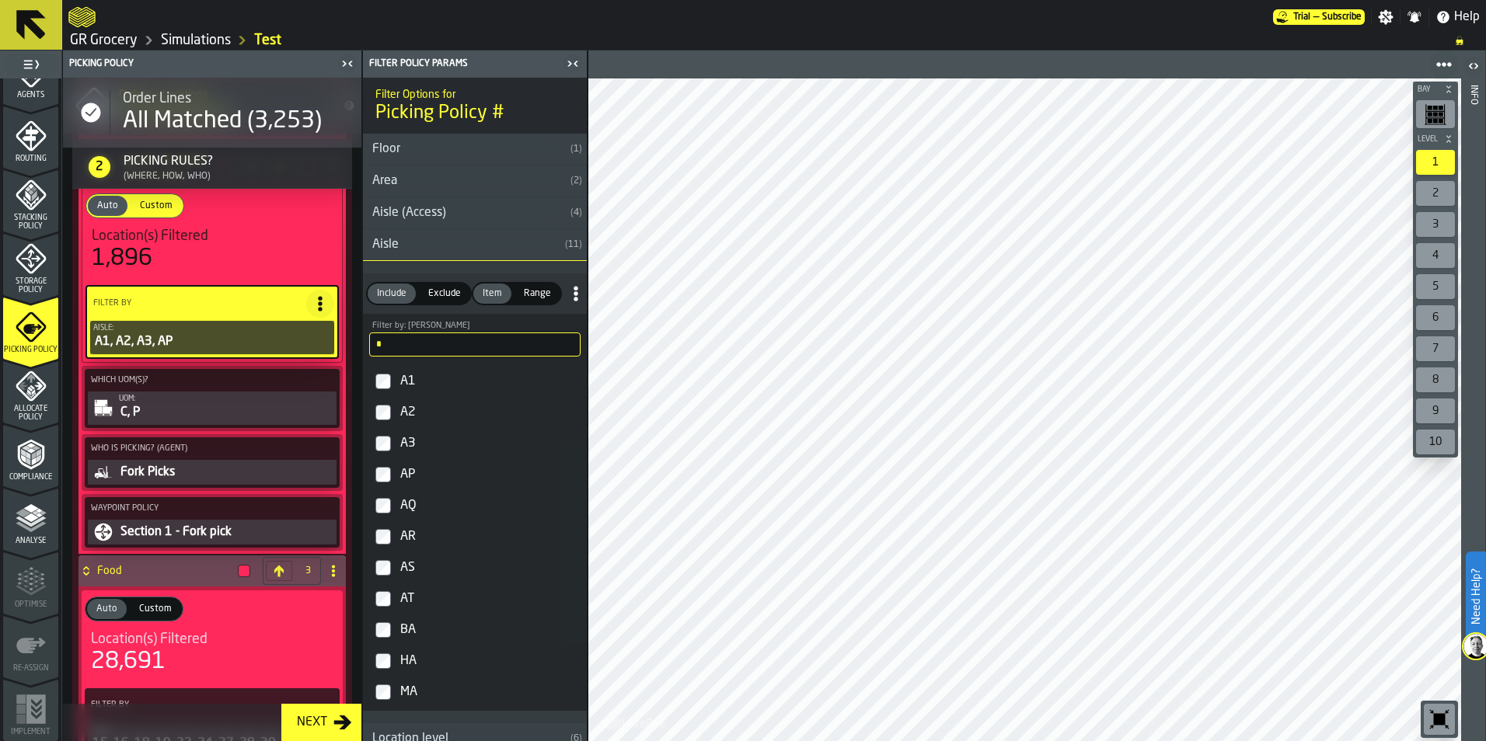
click at [405, 508] on div "AQ" at bounding box center [488, 505] width 183 height 25
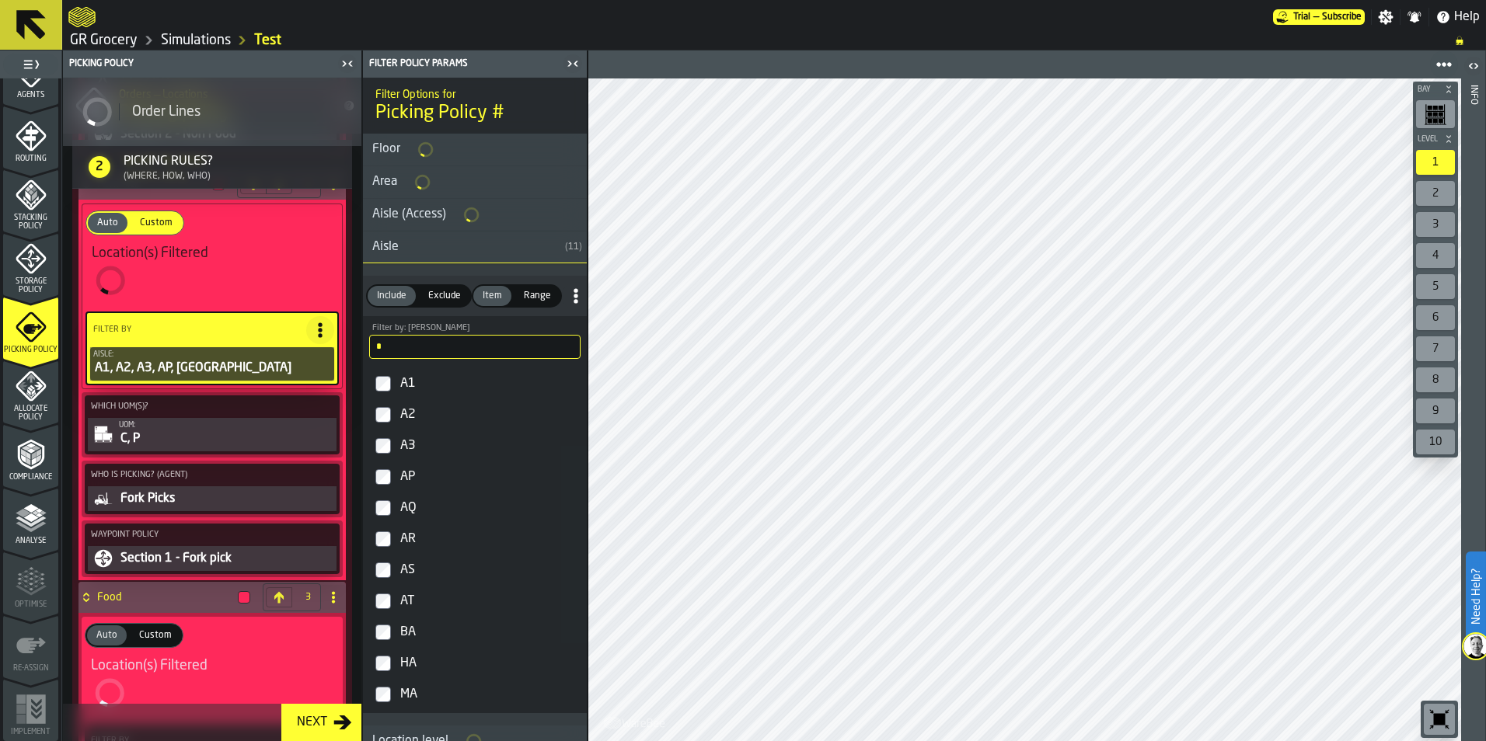
scroll to position [1501, 0]
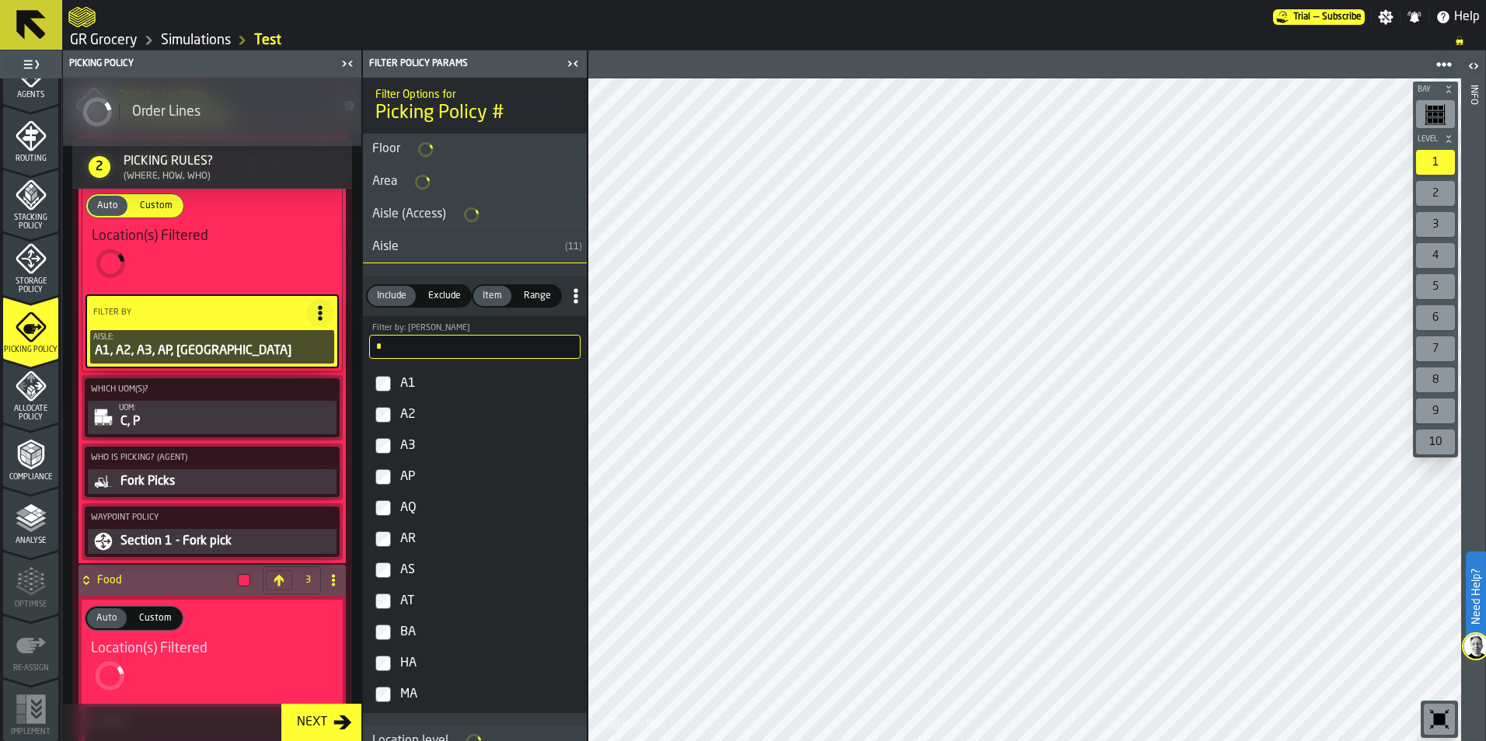
click at [441, 343] on input "*" at bounding box center [474, 347] width 211 height 24
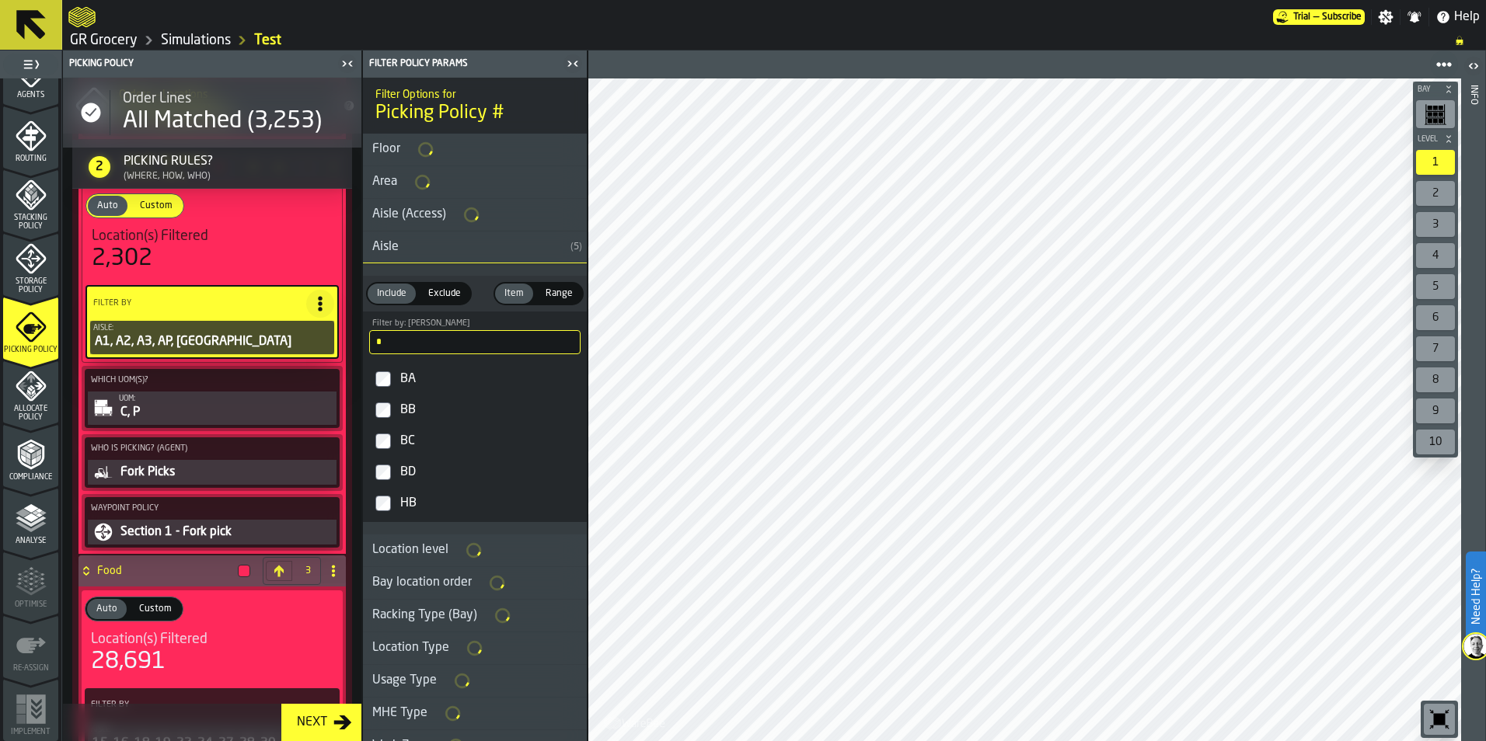
type input "*"
click at [417, 378] on div "BA" at bounding box center [488, 379] width 183 height 25
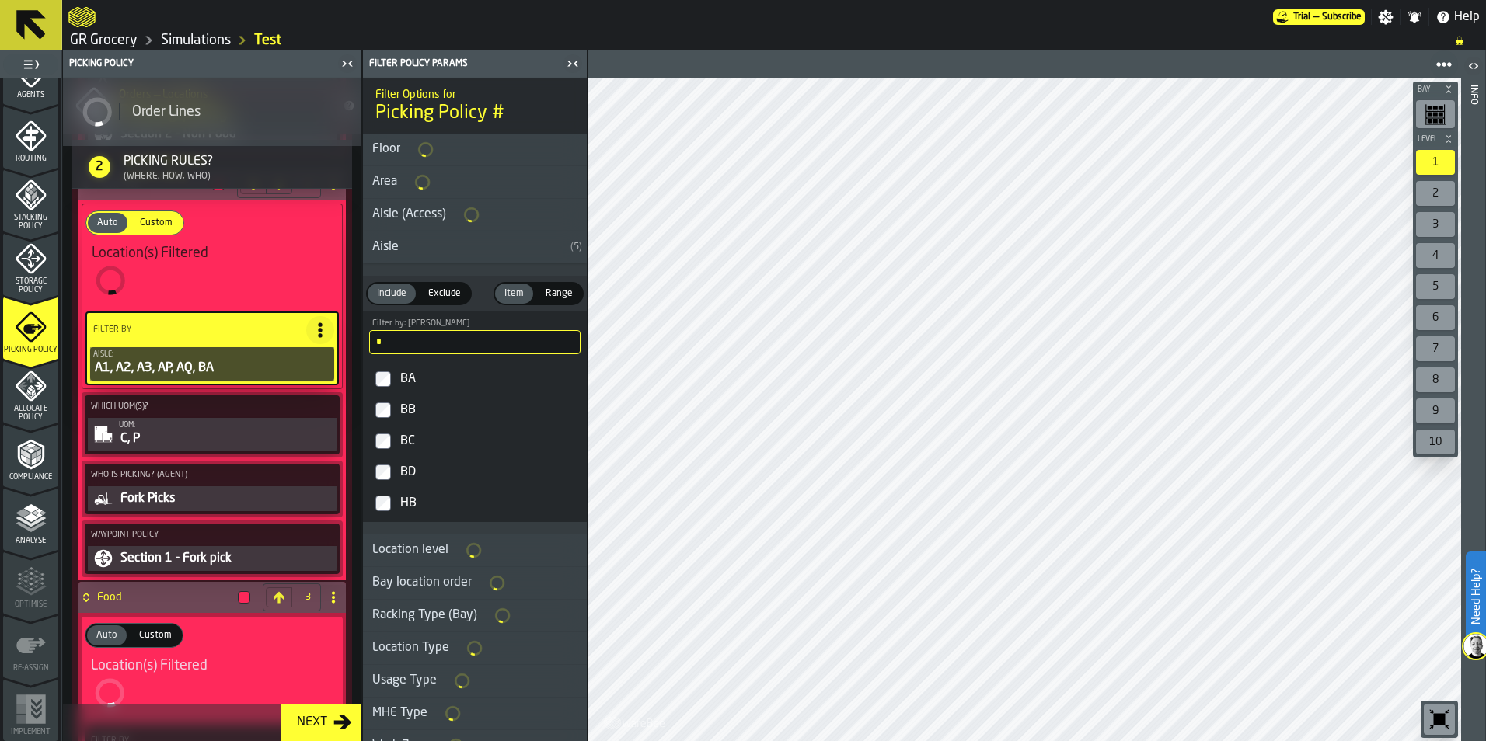
scroll to position [1501, 0]
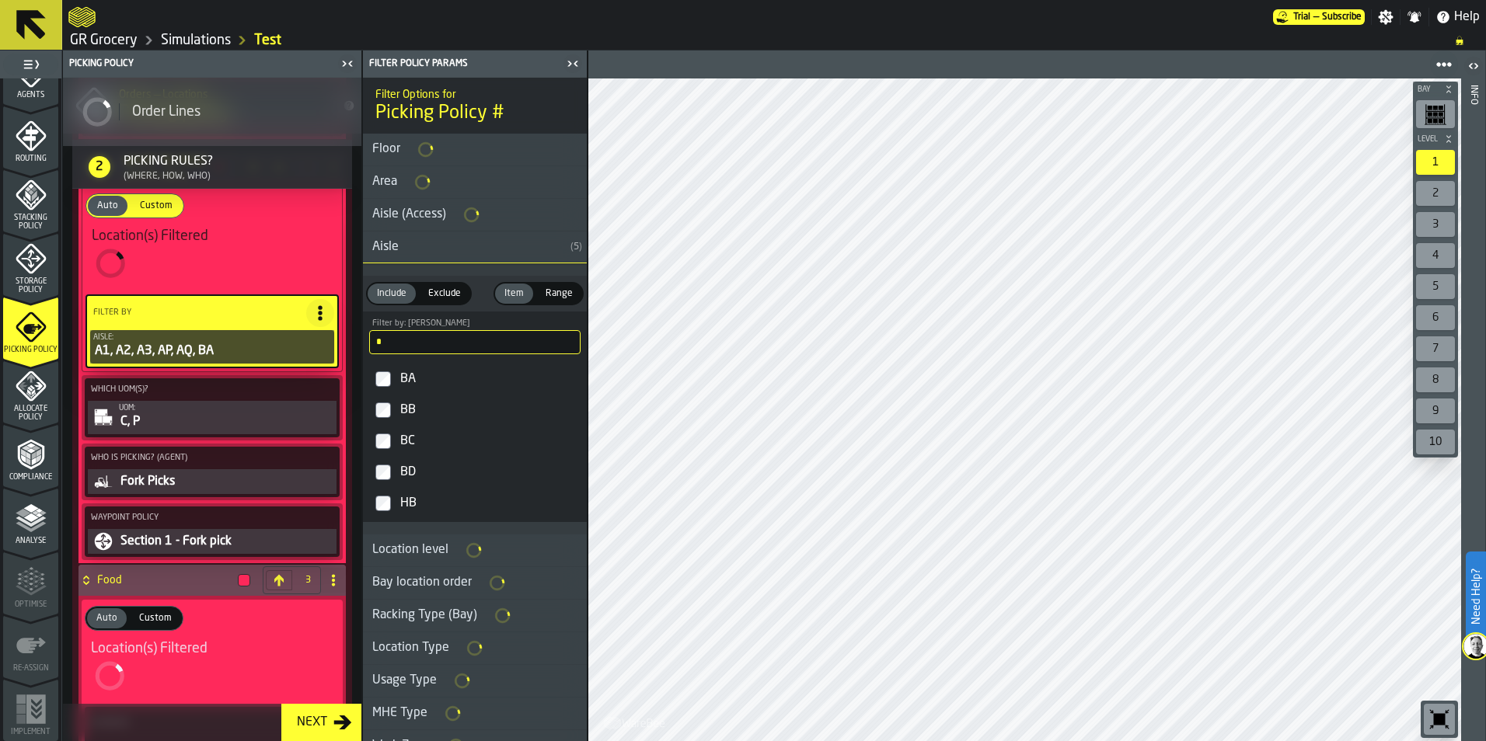
click at [409, 414] on div "BB" at bounding box center [488, 410] width 183 height 25
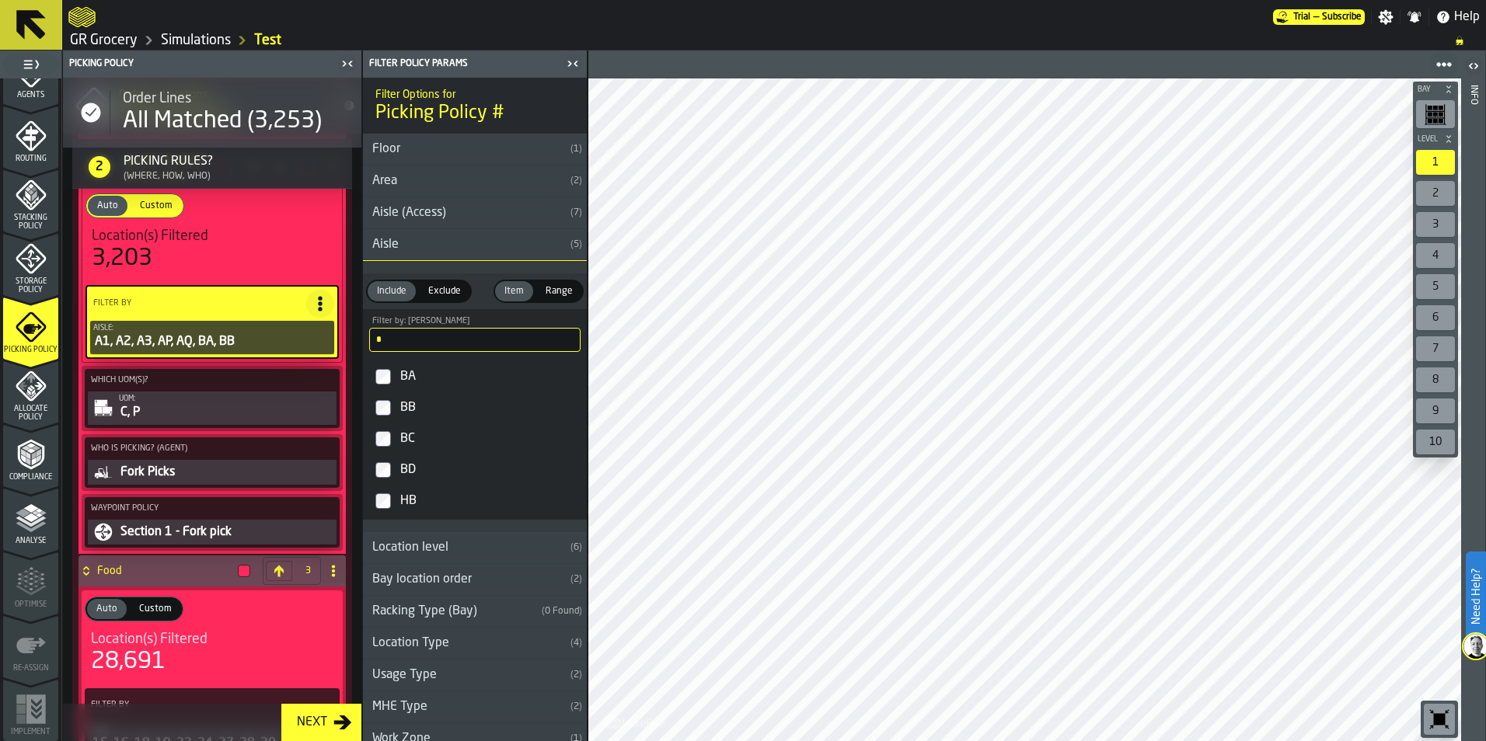
click at [408, 444] on div "BC" at bounding box center [488, 439] width 183 height 25
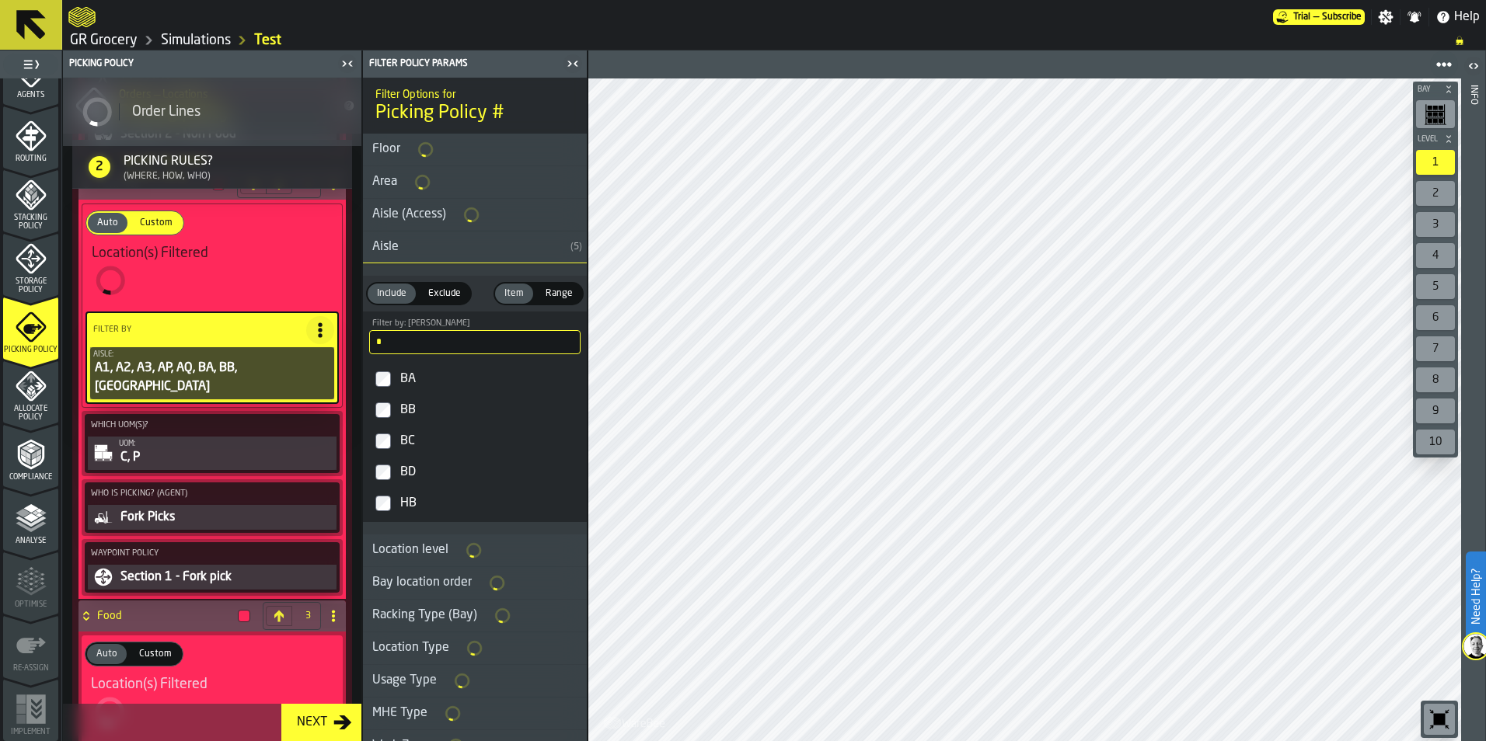
scroll to position [1501, 0]
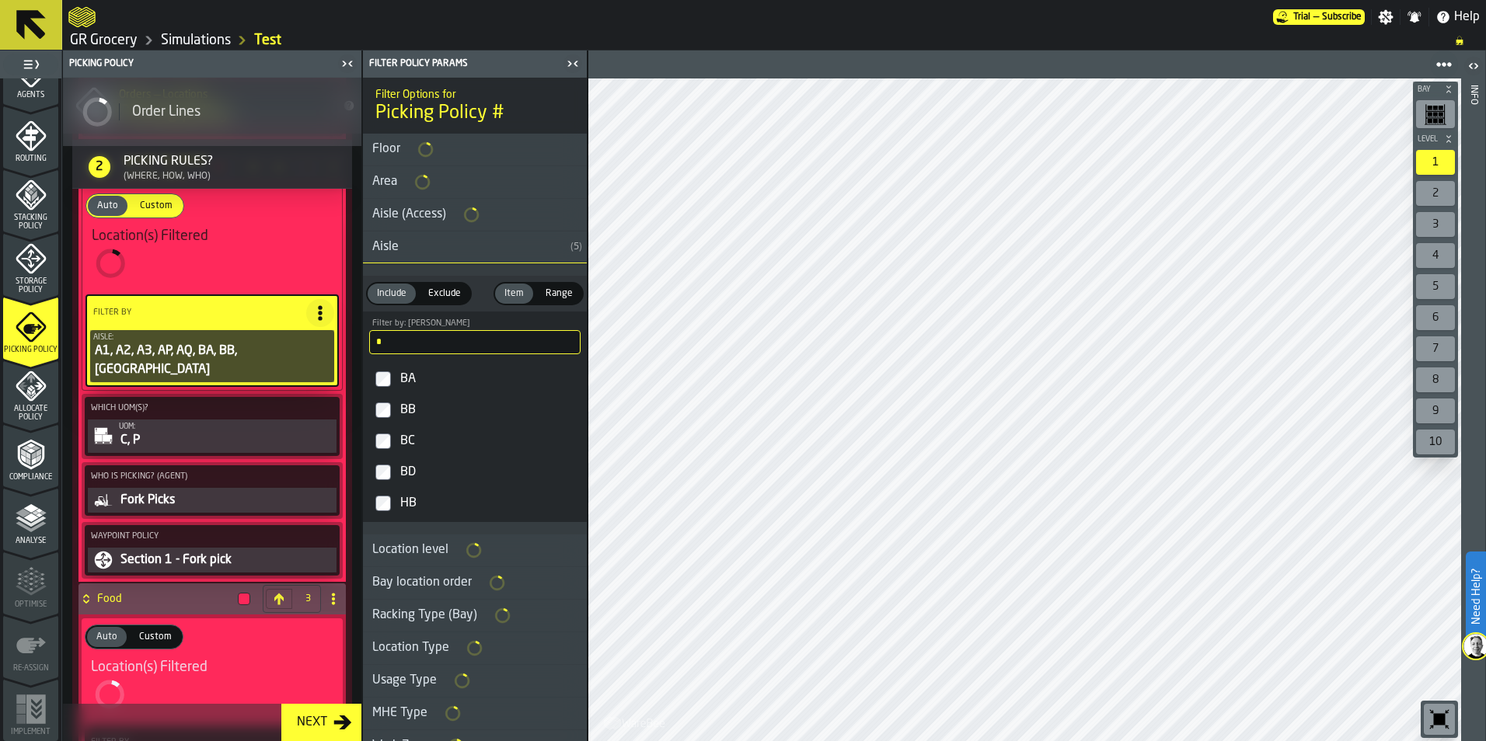
click at [412, 471] on div "BD" at bounding box center [488, 472] width 183 height 25
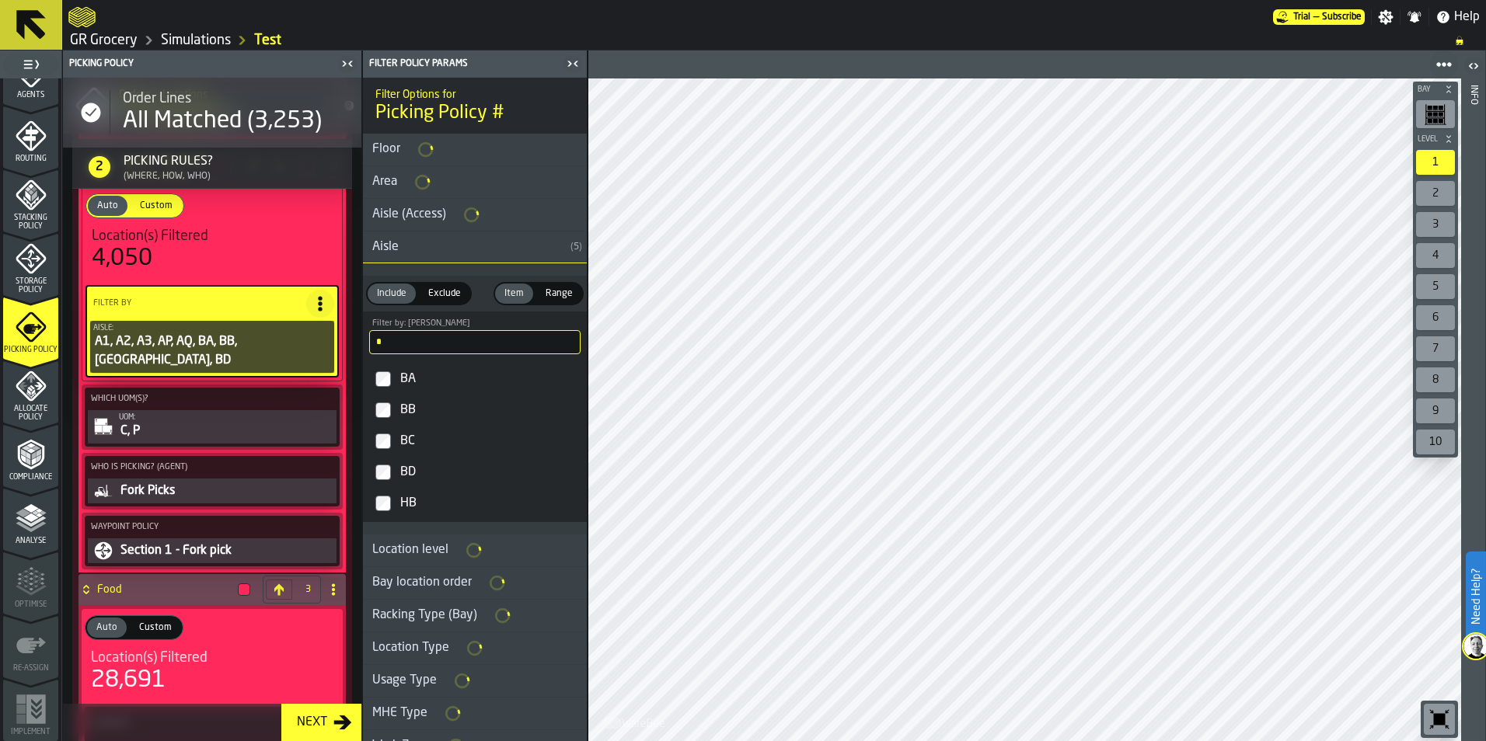
click at [410, 350] on input "*" at bounding box center [474, 342] width 211 height 24
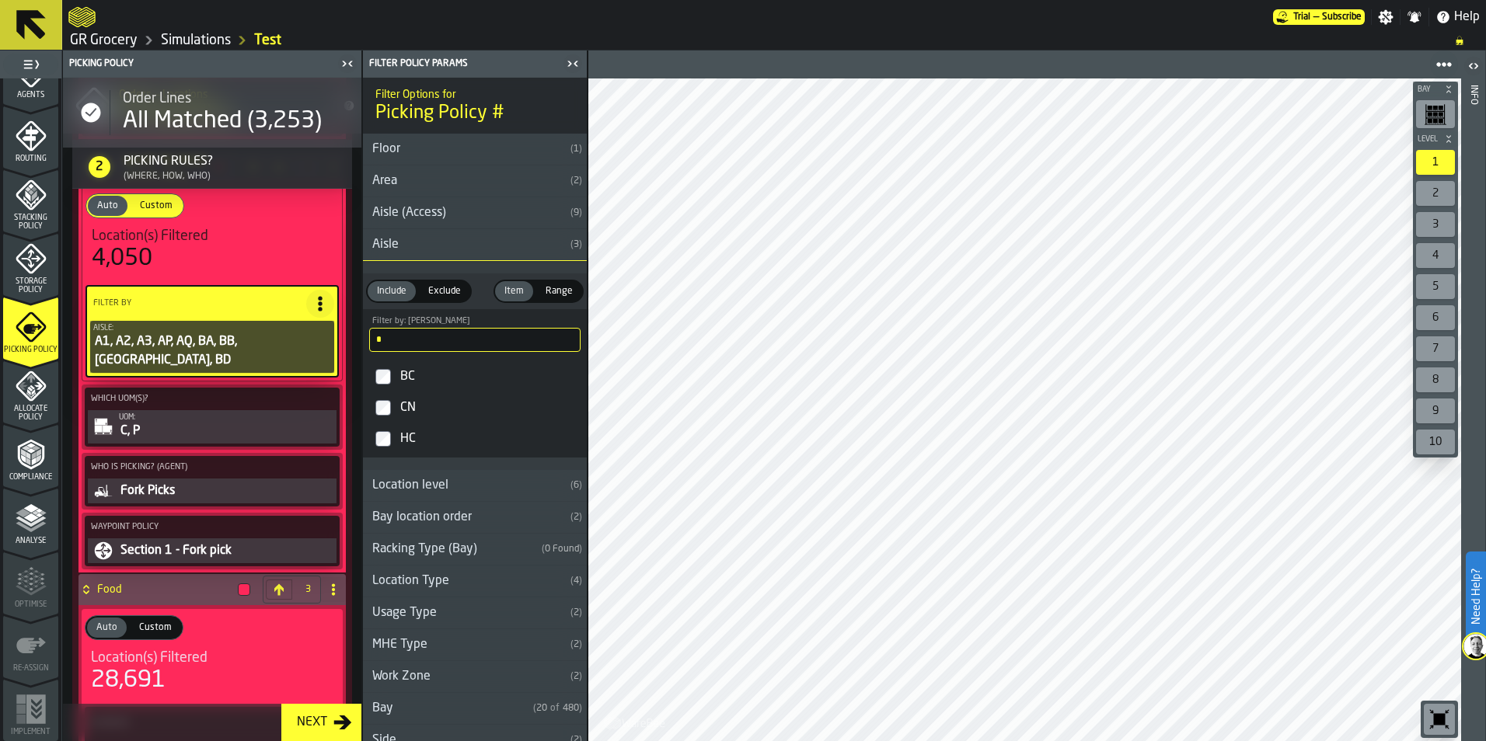
type input "*"
click at [399, 417] on div "CN" at bounding box center [488, 408] width 183 height 25
click at [539, 339] on input "*" at bounding box center [474, 340] width 211 height 24
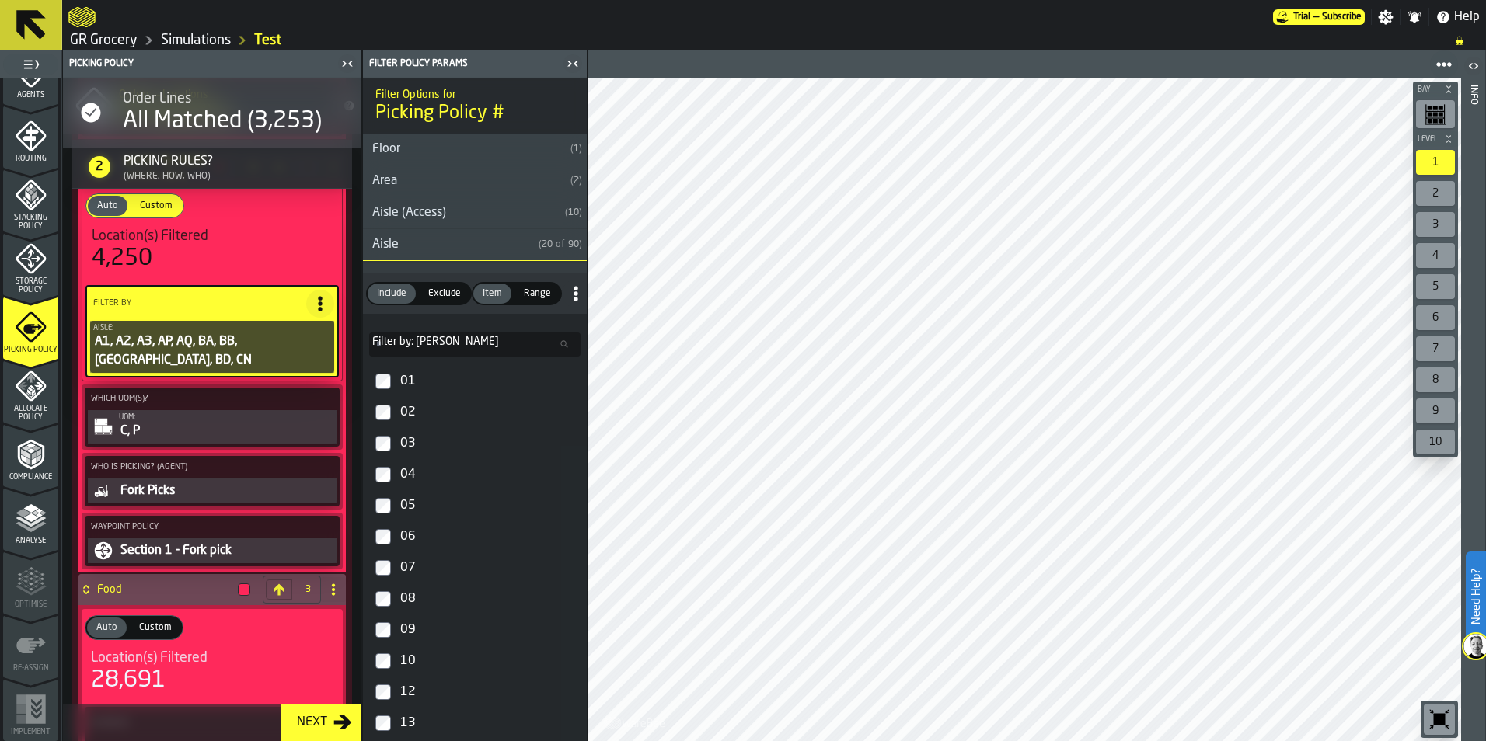
click at [445, 348] on input "Filter by: Aisle Filter by: [PERSON_NAME]" at bounding box center [474, 345] width 211 height 24
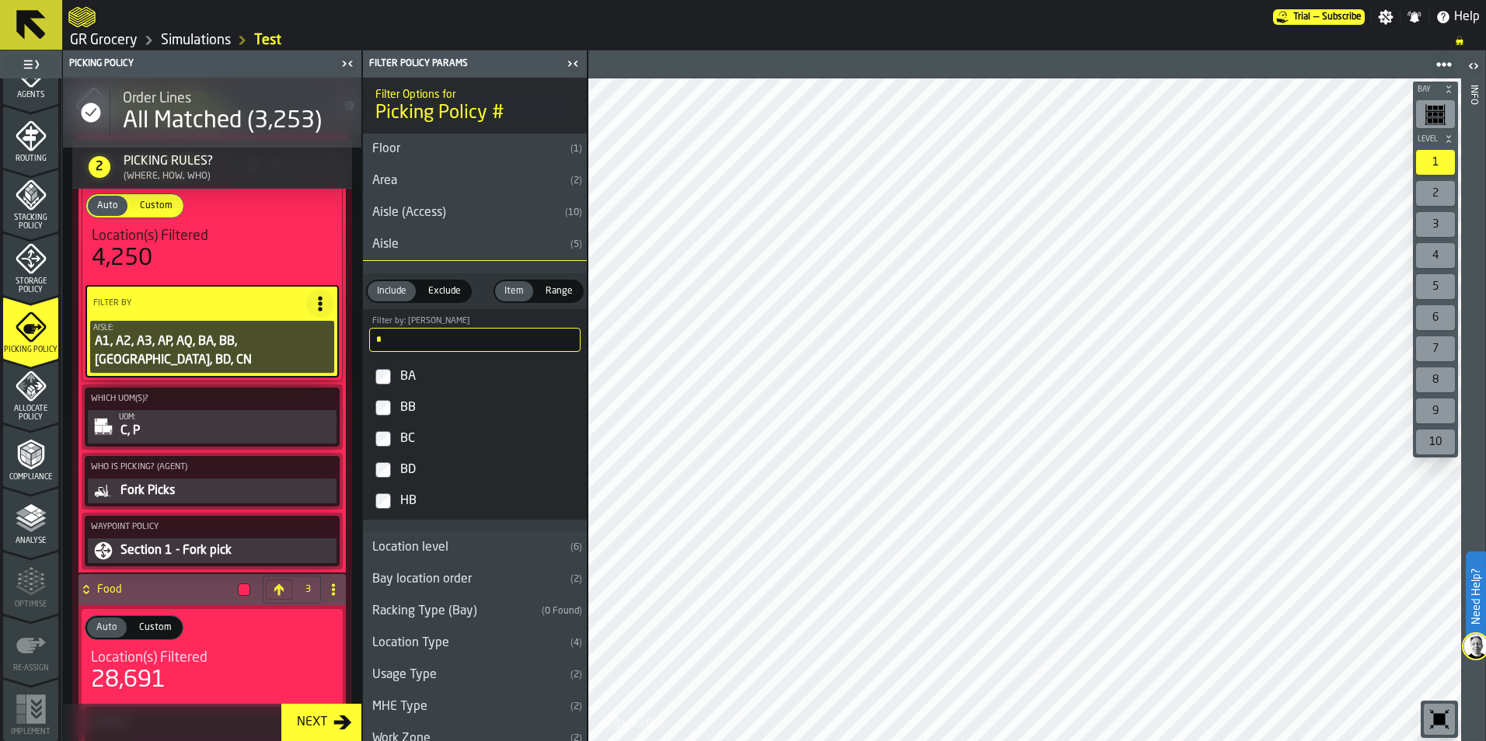
type input "*"
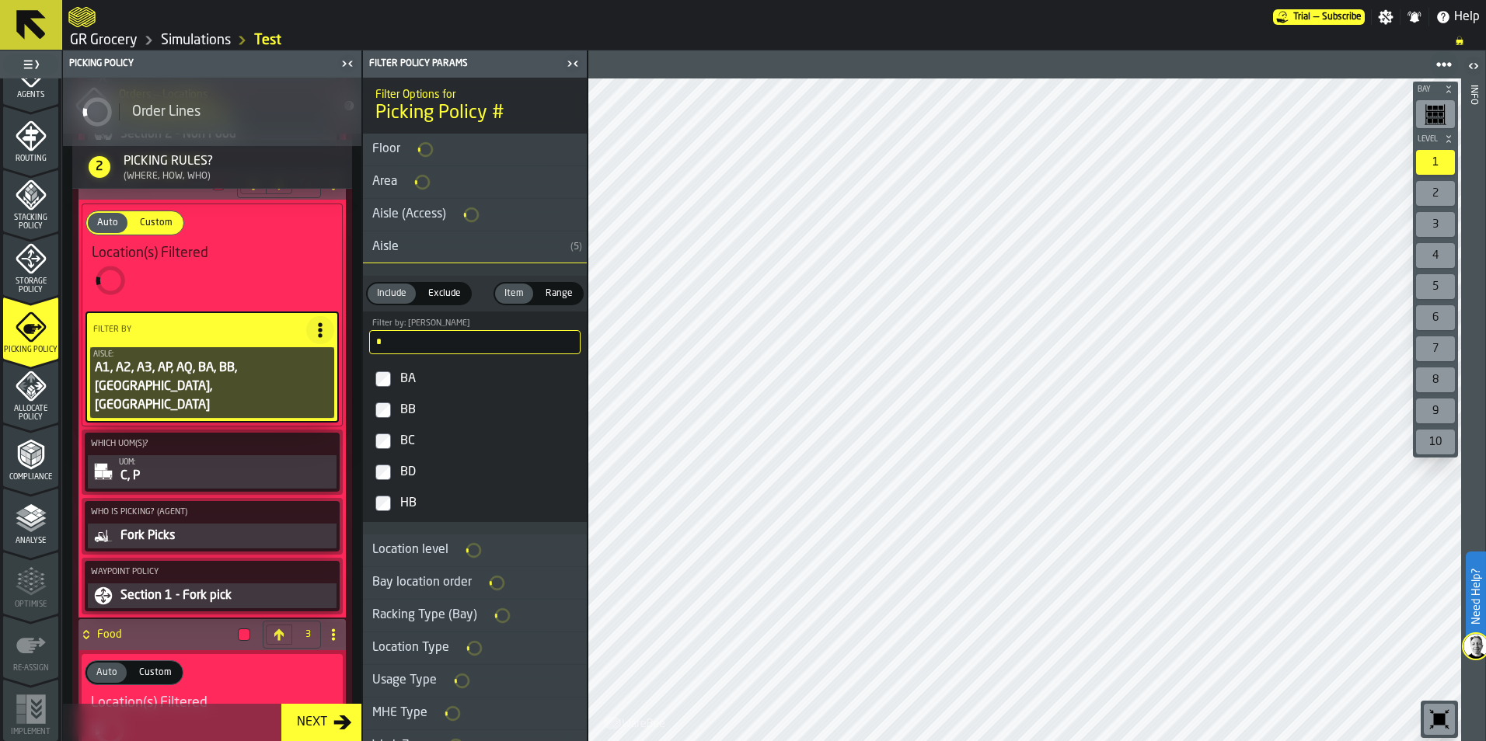
scroll to position [1501, 0]
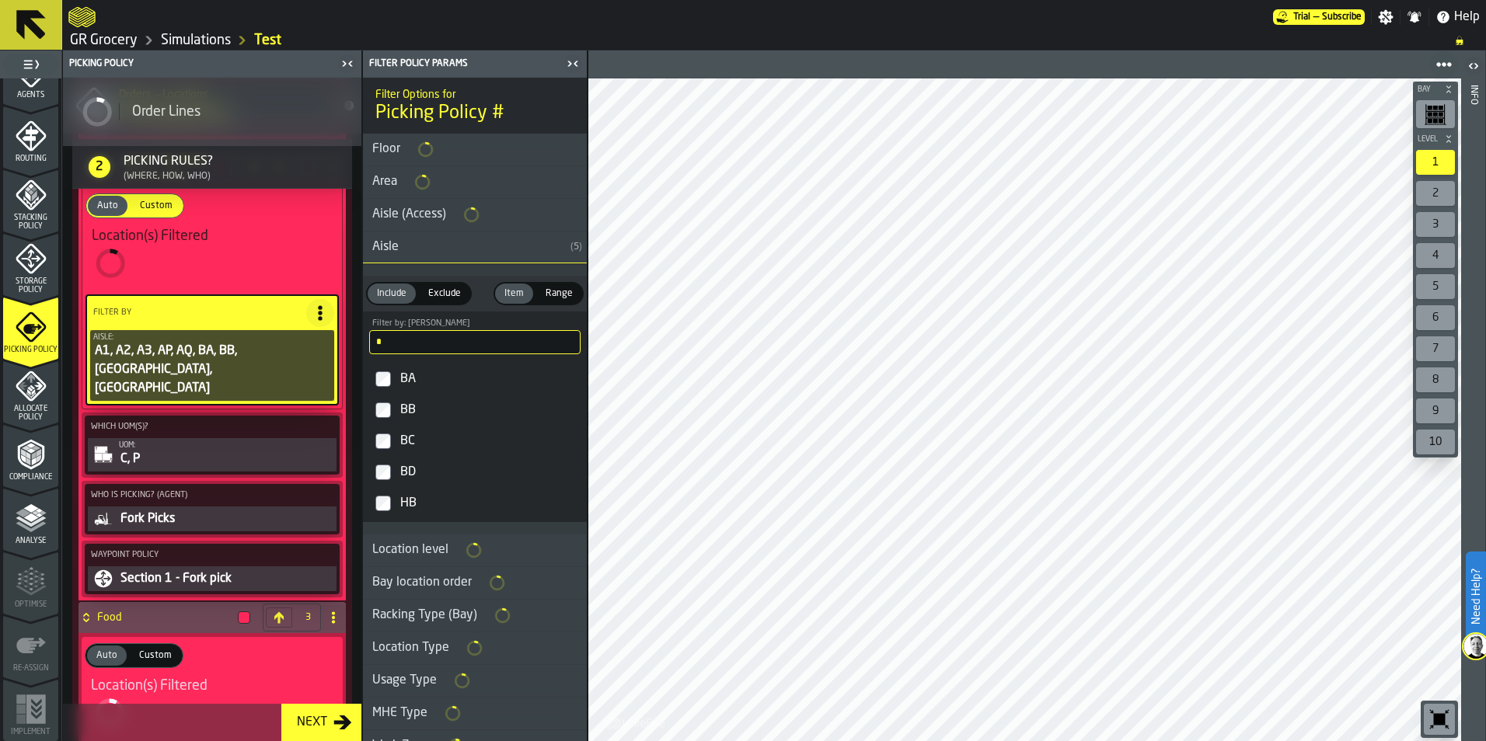
click at [419, 344] on input "*" at bounding box center [474, 342] width 211 height 24
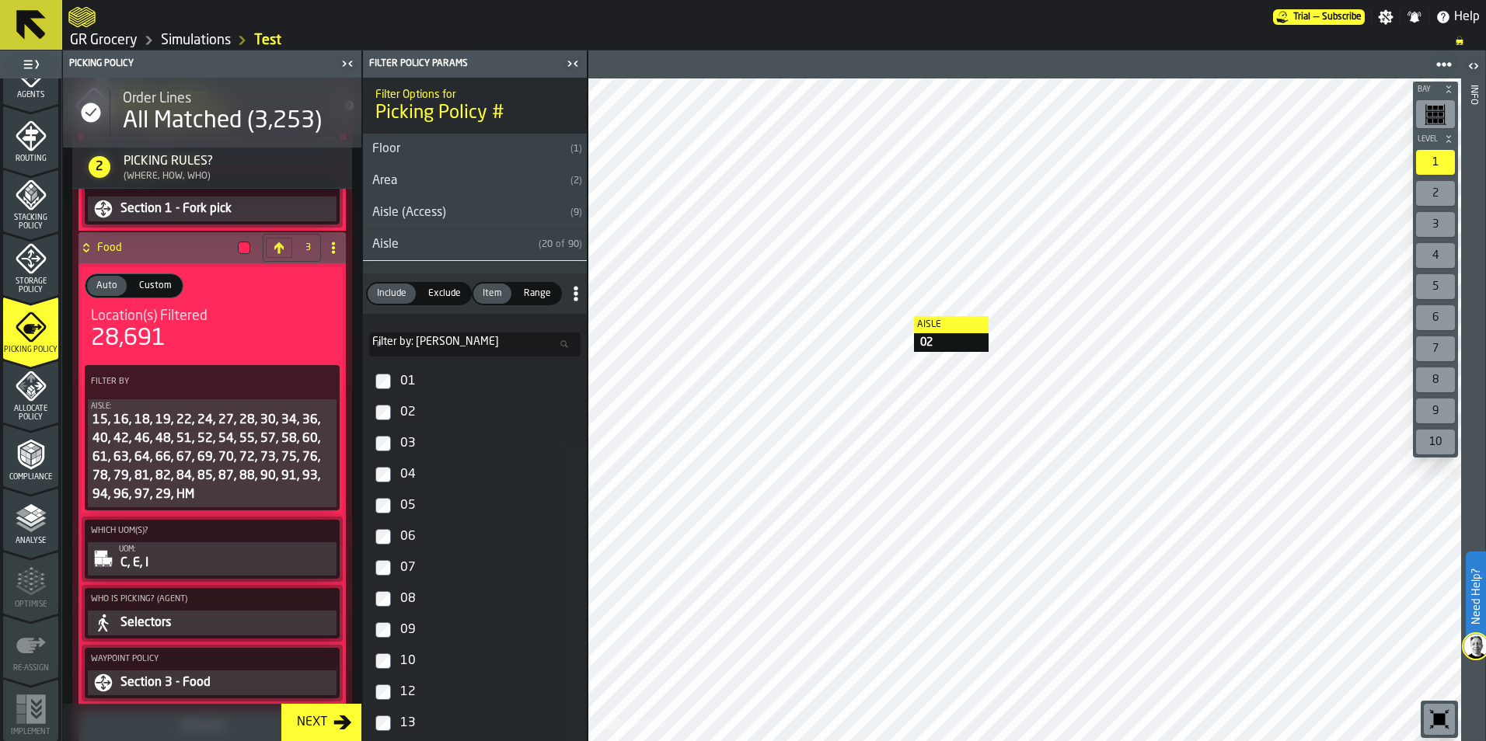
scroll to position [1875, 0]
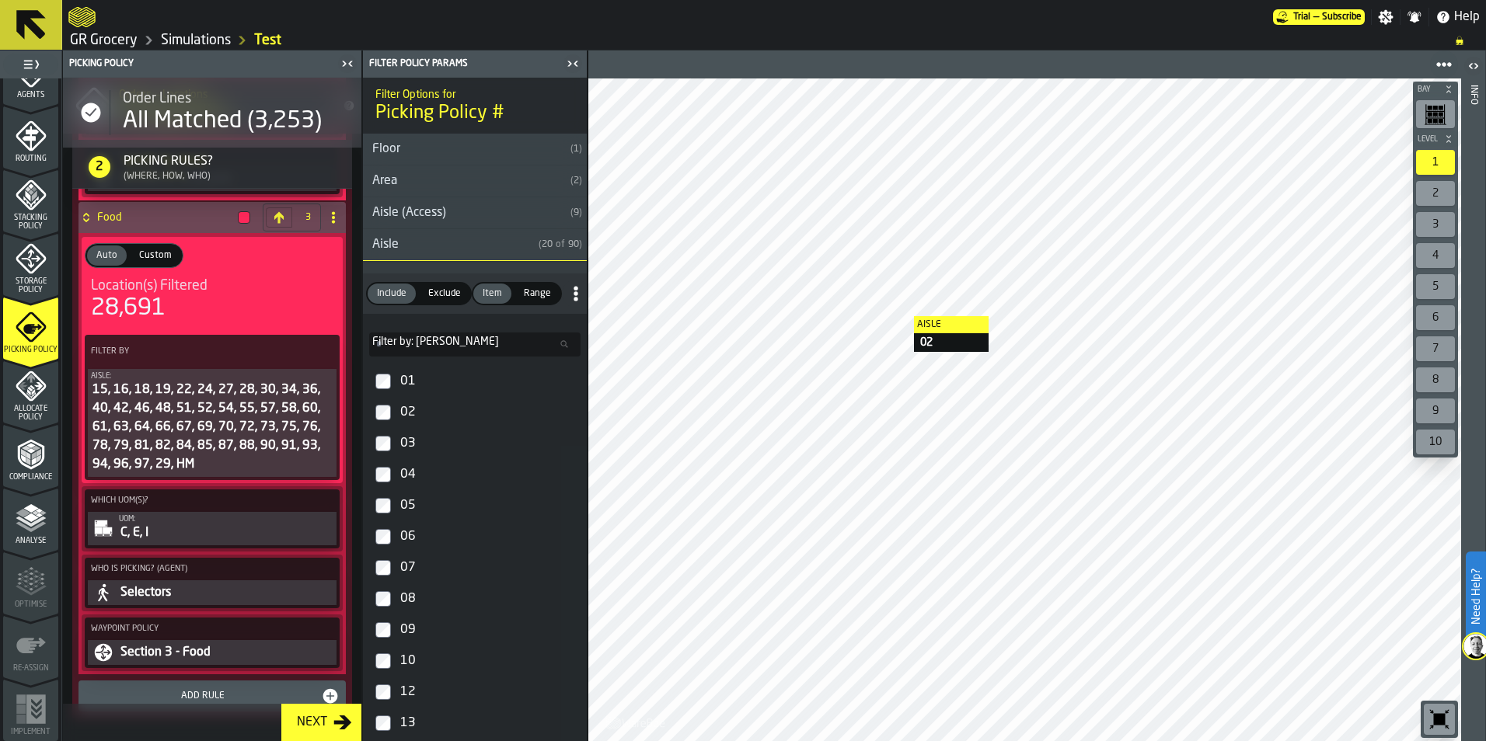
click at [265, 687] on div "Add Rule" at bounding box center [212, 696] width 255 height 19
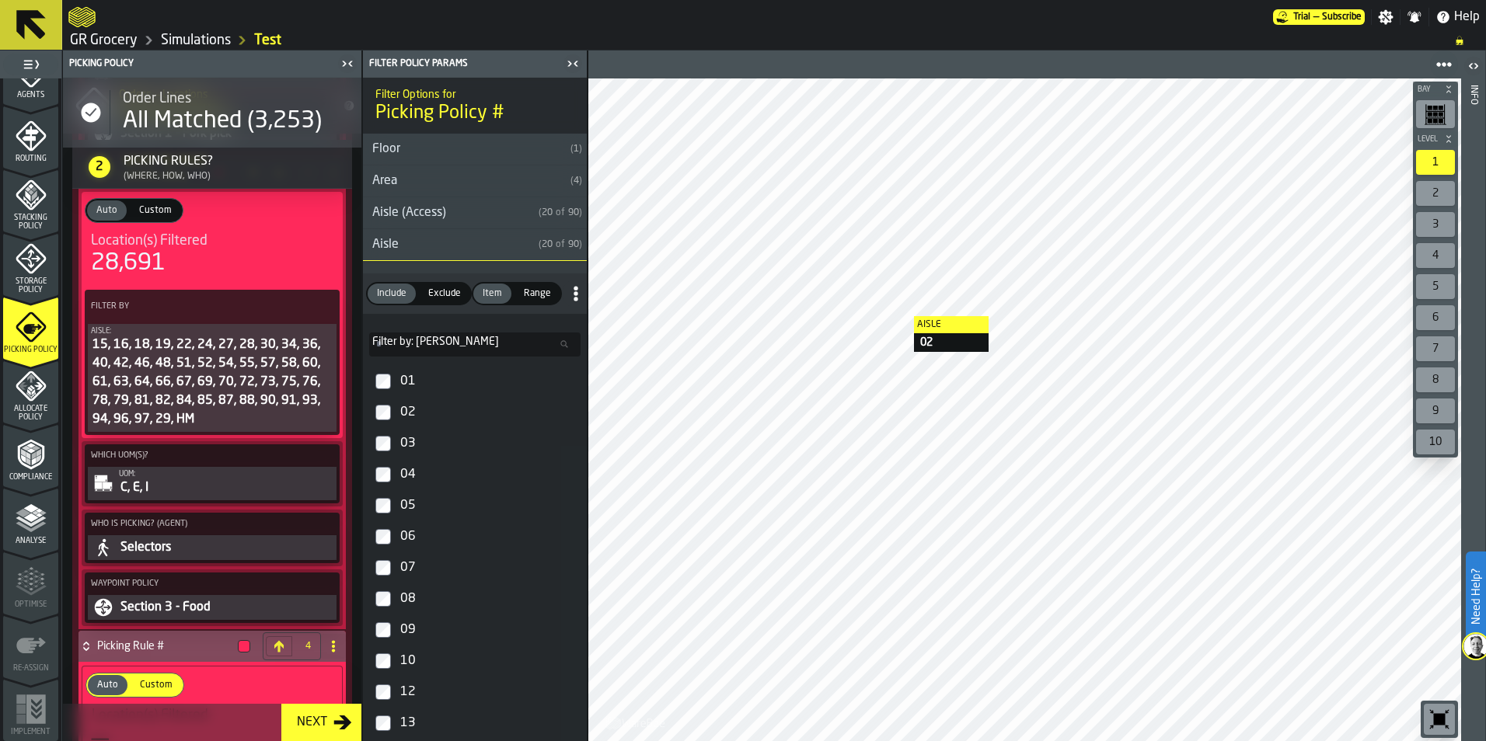
scroll to position [2199, 0]
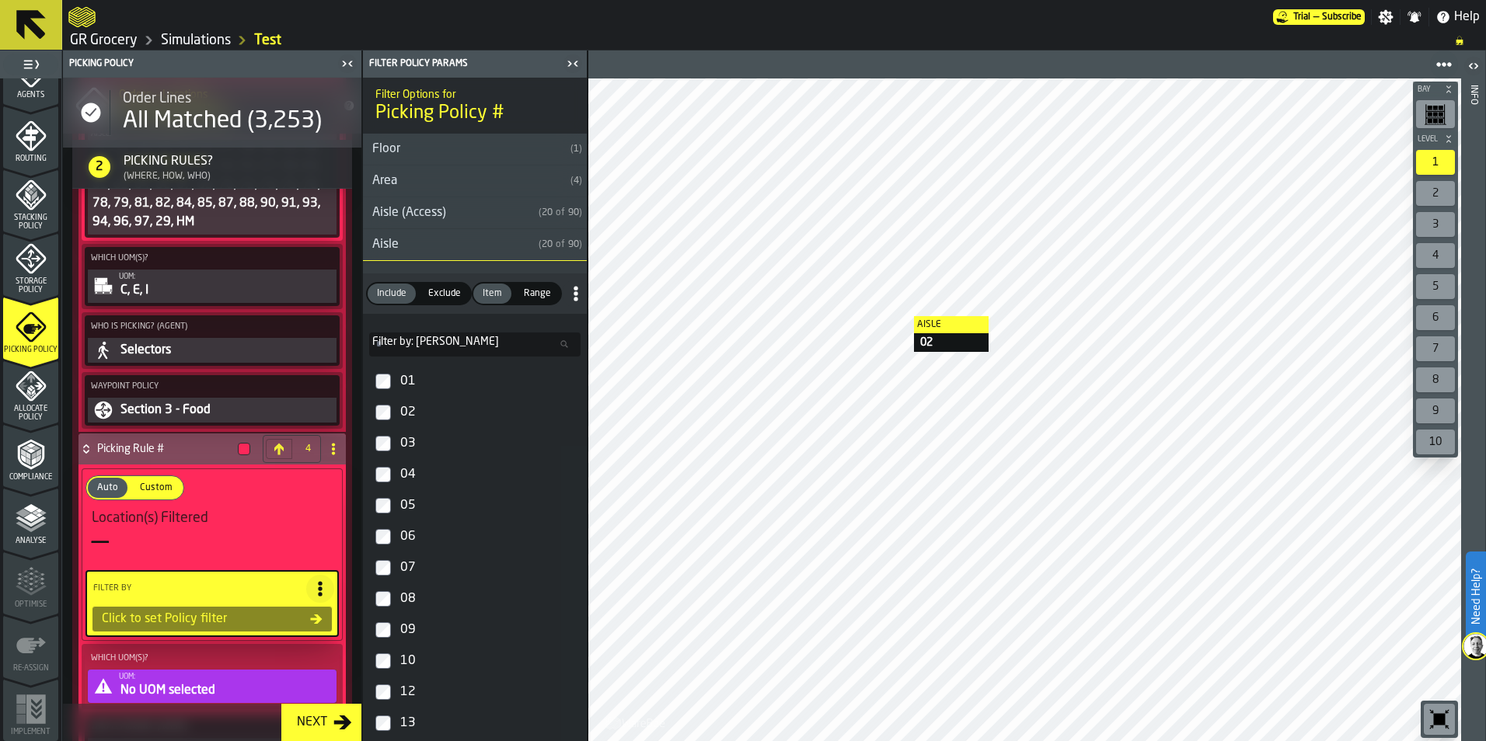
click at [332, 443] on icon at bounding box center [333, 449] width 12 height 12
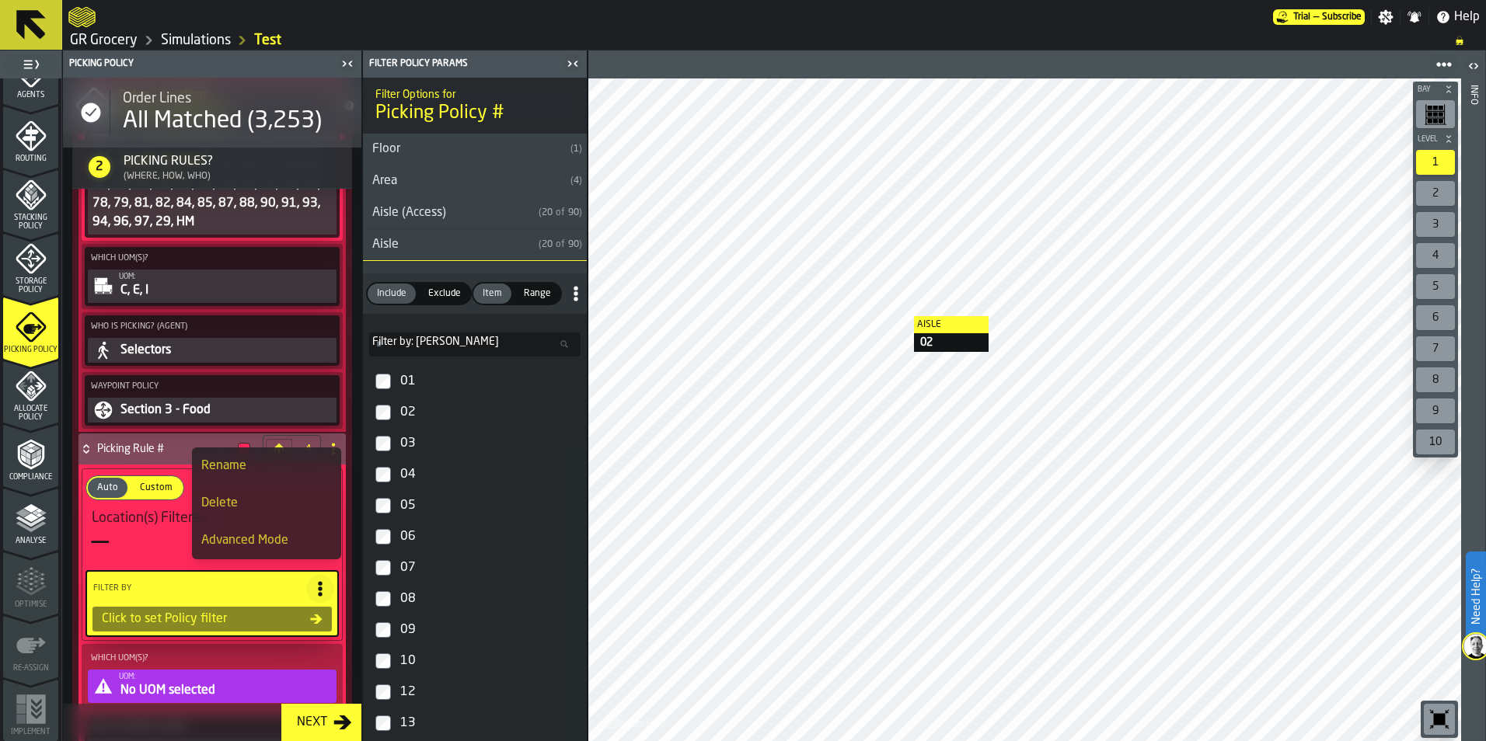
click at [230, 458] on div "Rename" at bounding box center [266, 466] width 131 height 19
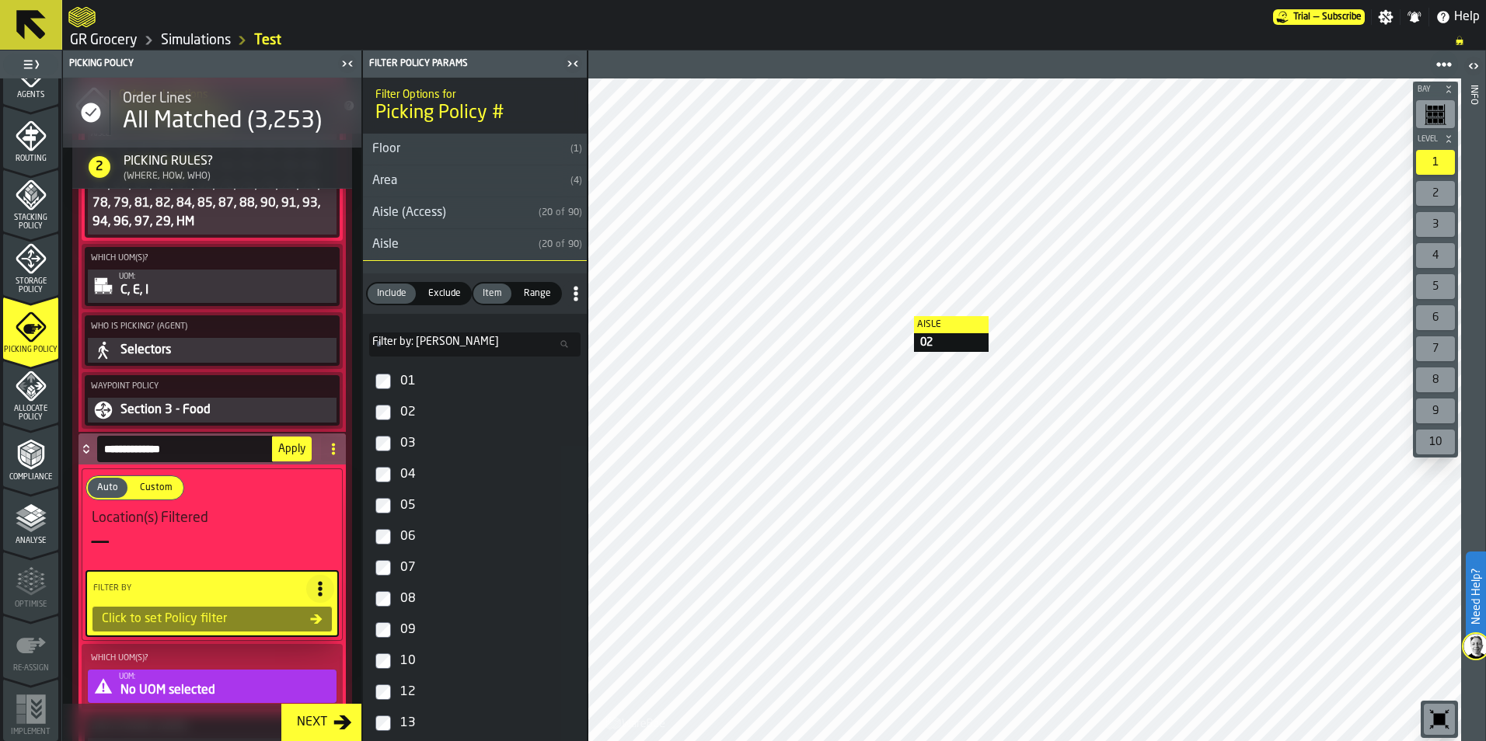
drag, startPoint x: 197, startPoint y: 435, endPoint x: 82, endPoint y: 437, distance: 115.0
click at [82, 437] on div "**********" at bounding box center [196, 449] width 236 height 31
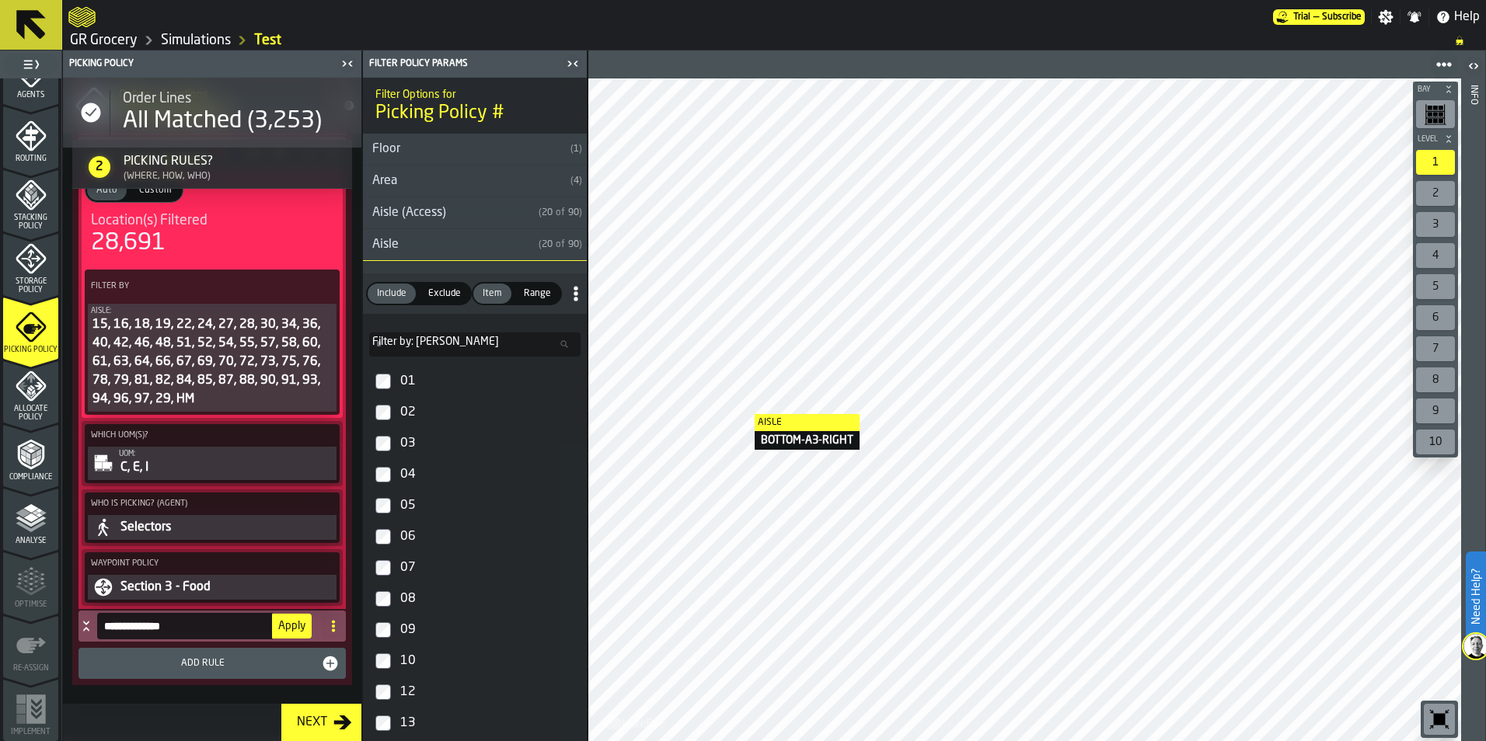
scroll to position [2007, 0]
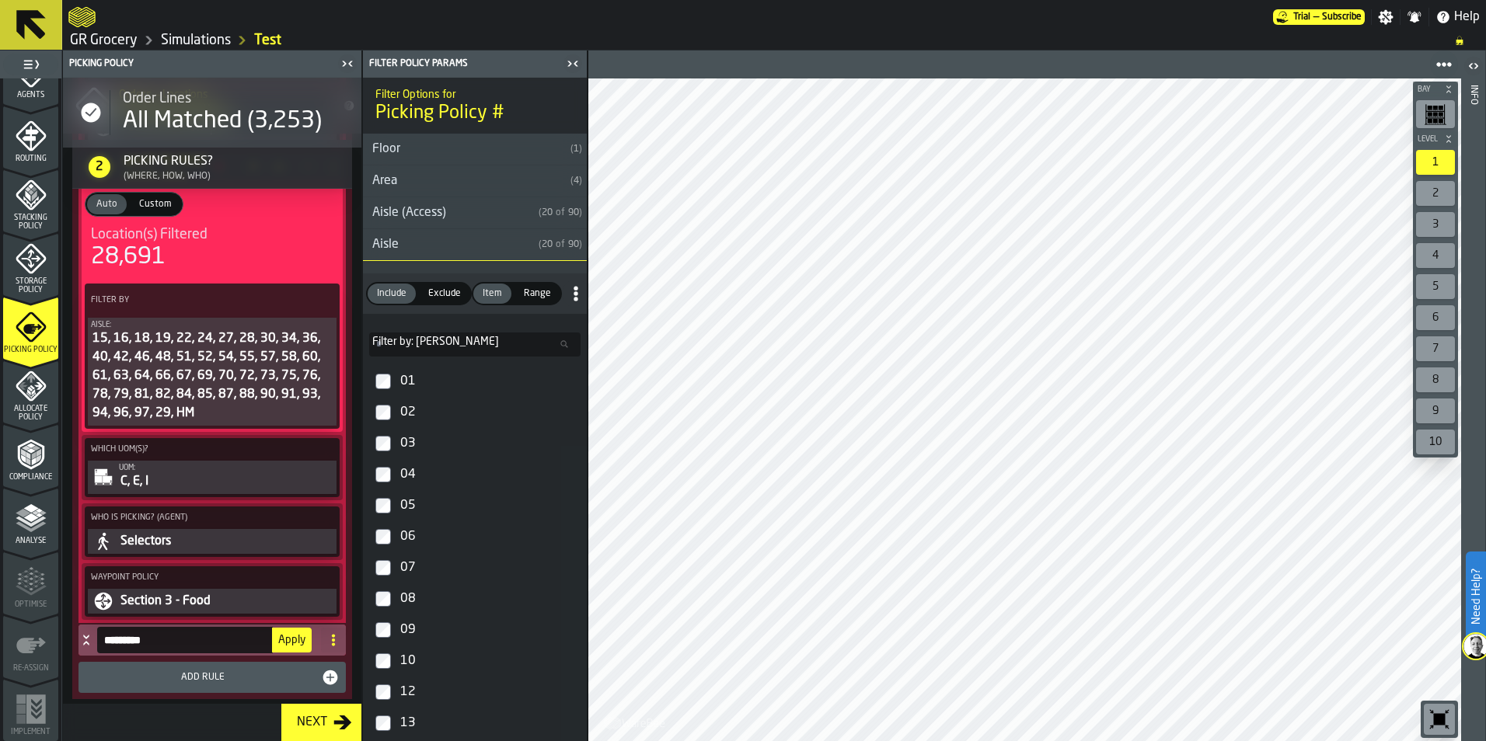
type input "*********"
click at [283, 635] on span "Apply" at bounding box center [291, 640] width 27 height 11
click at [145, 634] on h4 "Hyperfast" at bounding box center [164, 640] width 134 height 12
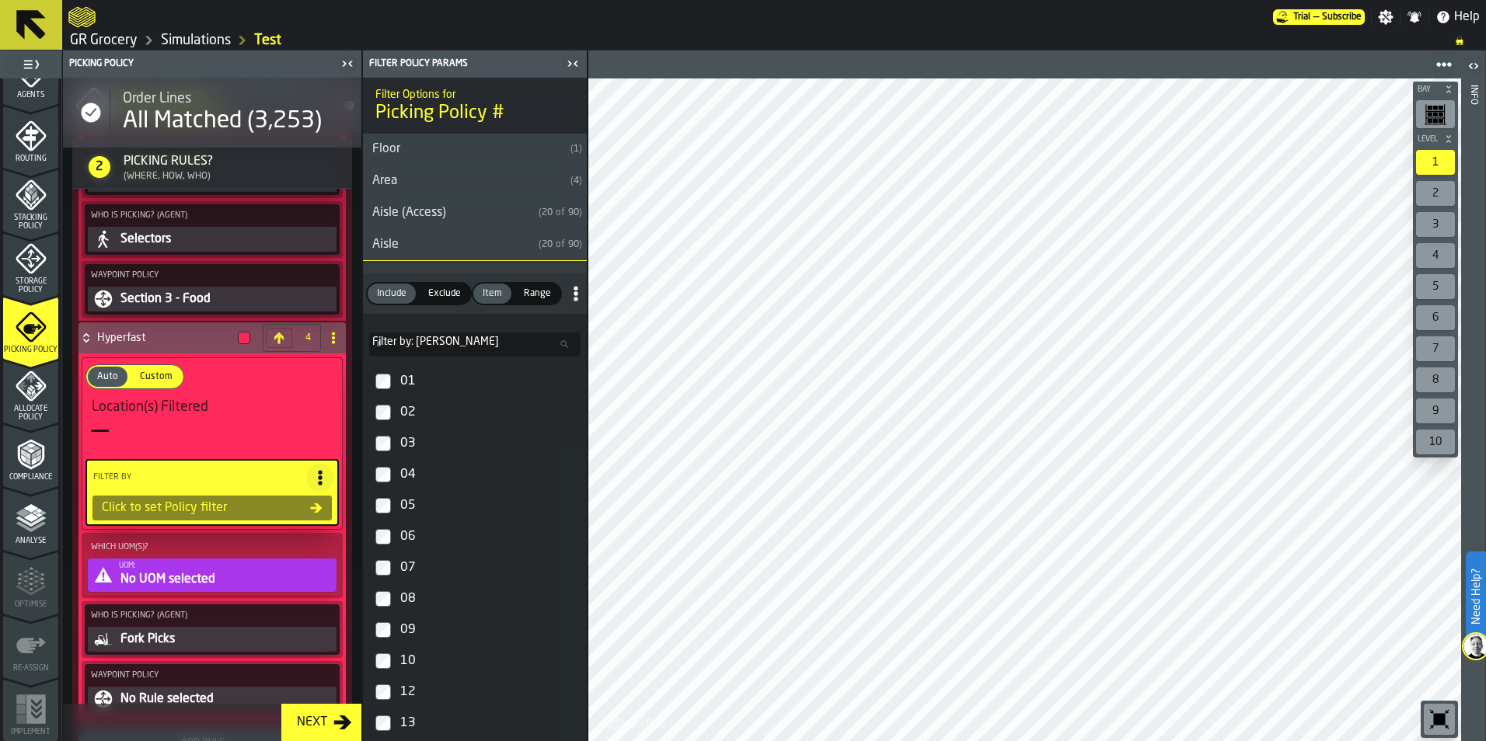
scroll to position [2328, 0]
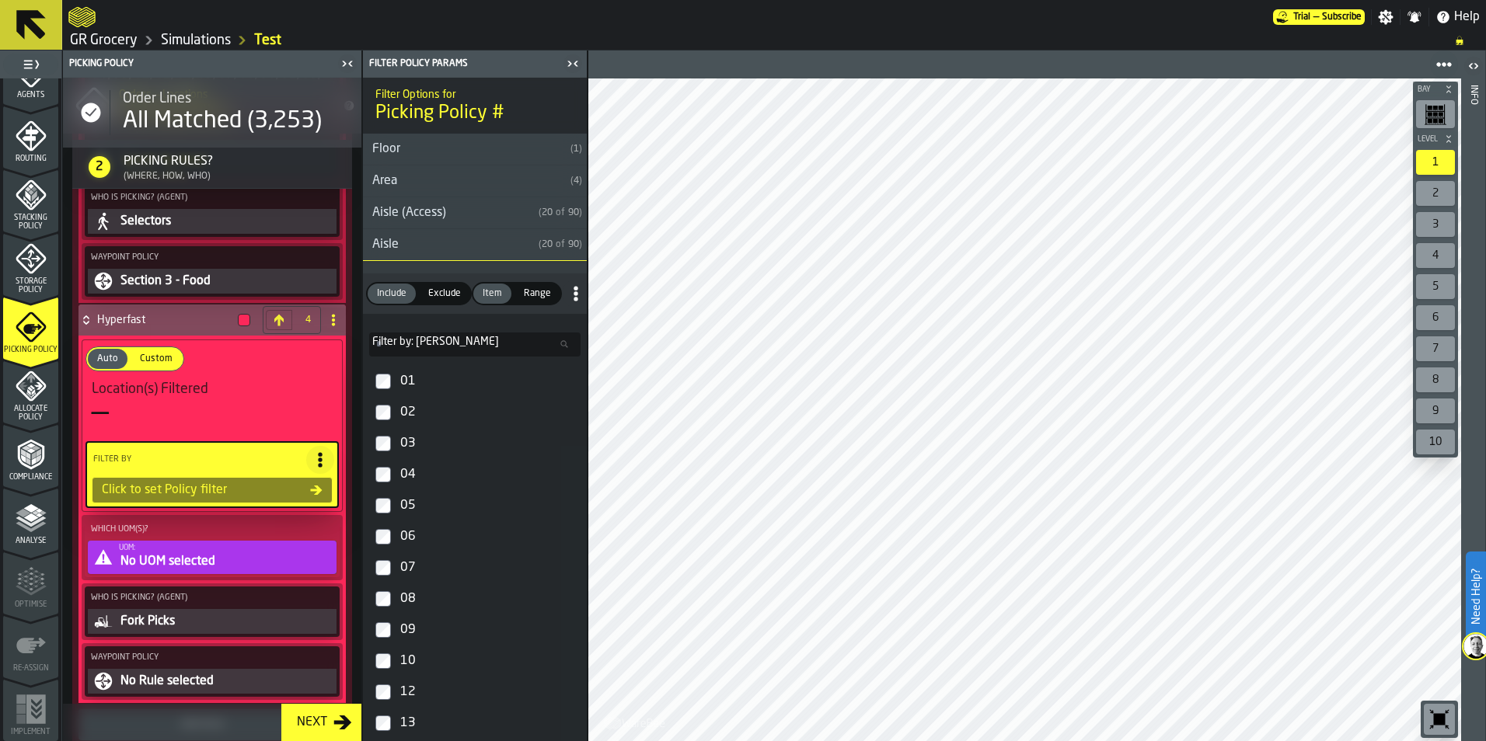
click at [226, 481] on div "Click to set Policy filter" at bounding box center [203, 490] width 214 height 19
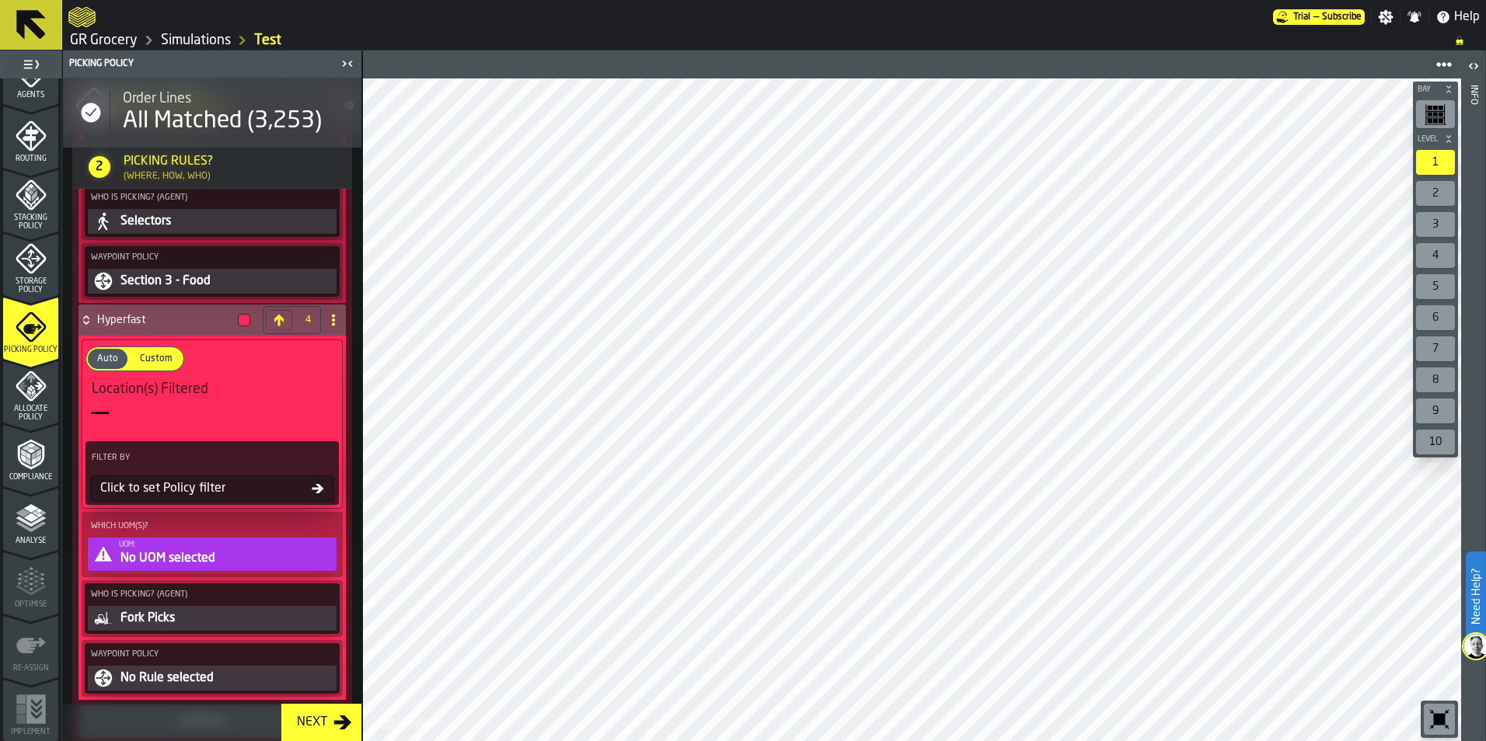
click at [247, 549] on div "No UOM selected" at bounding box center [226, 558] width 214 height 19
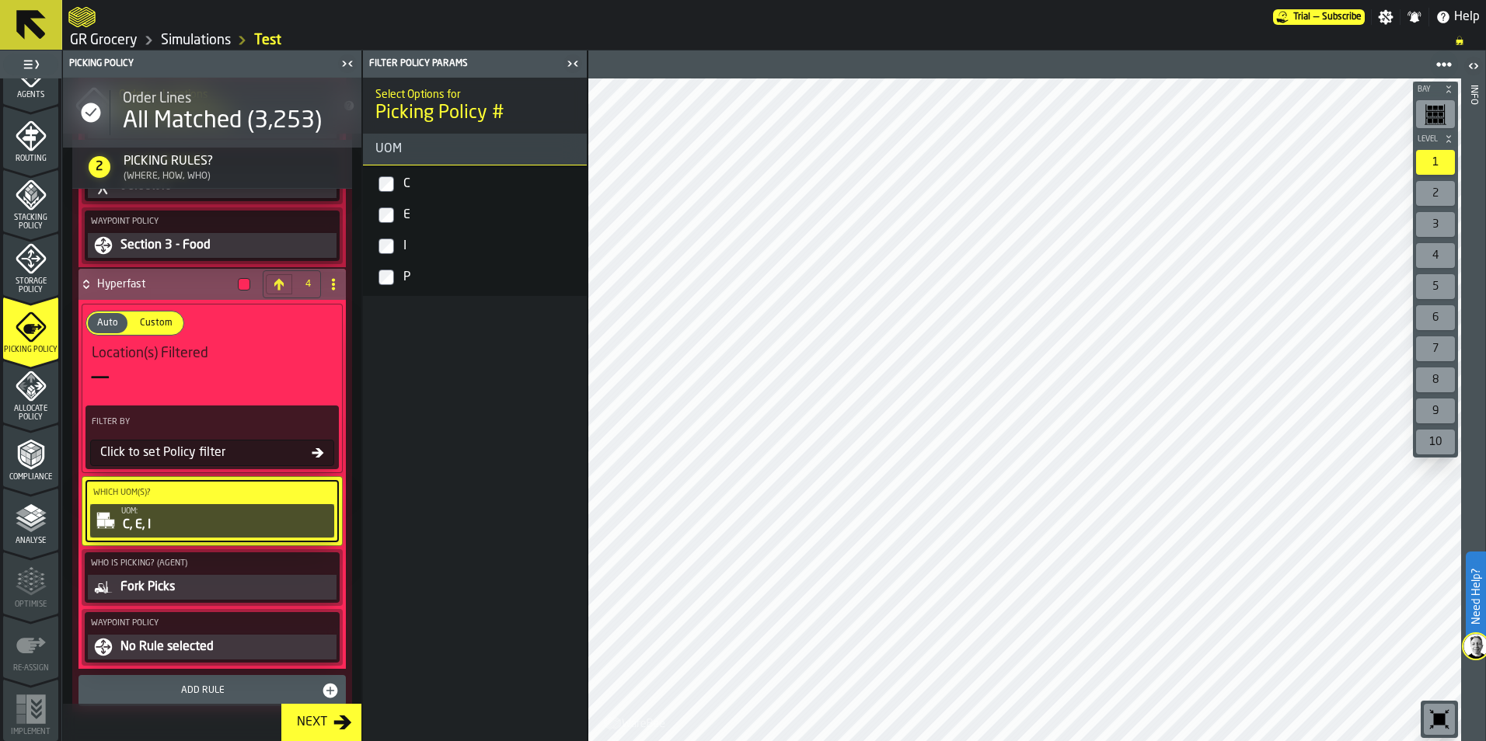
scroll to position [2223, 0]
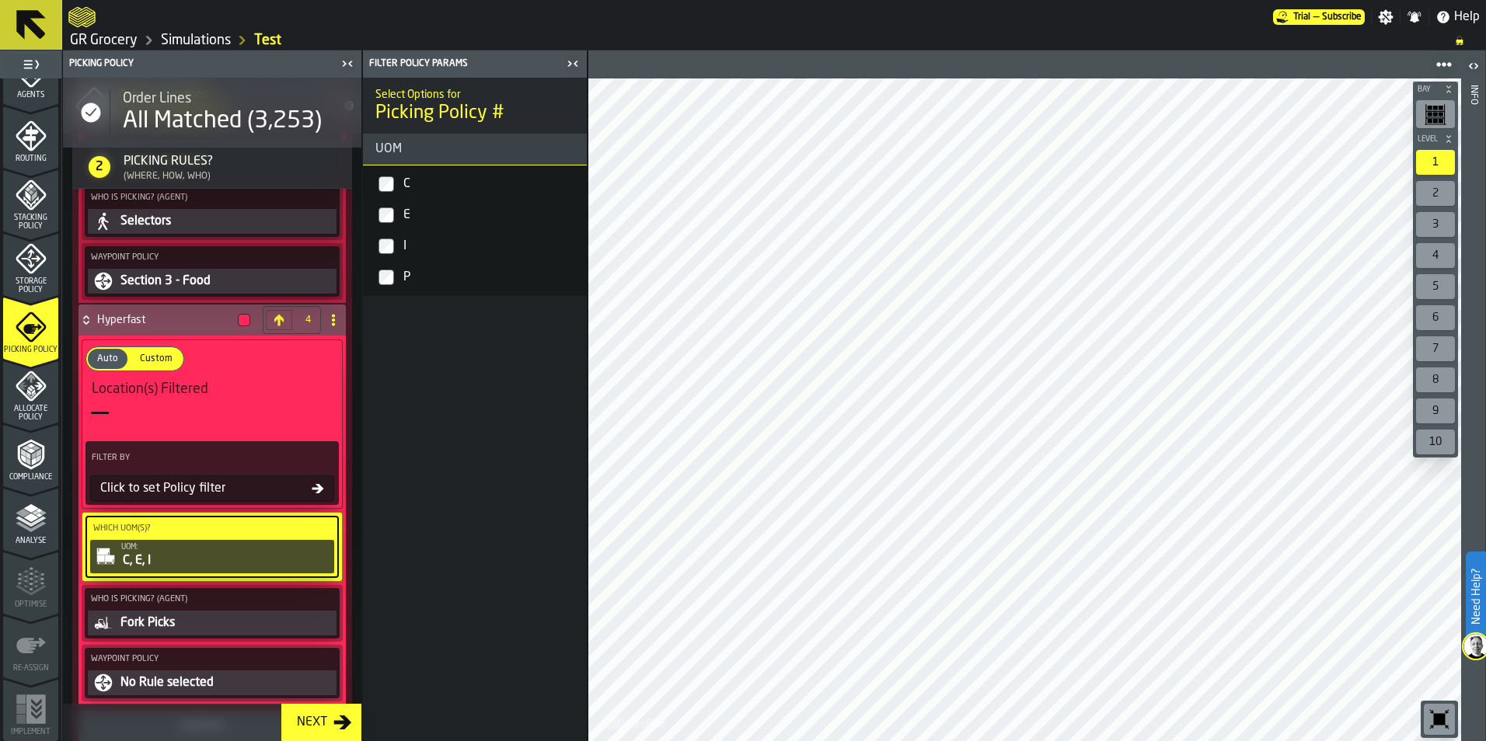
click at [189, 614] on div "Fork Picks" at bounding box center [226, 623] width 214 height 19
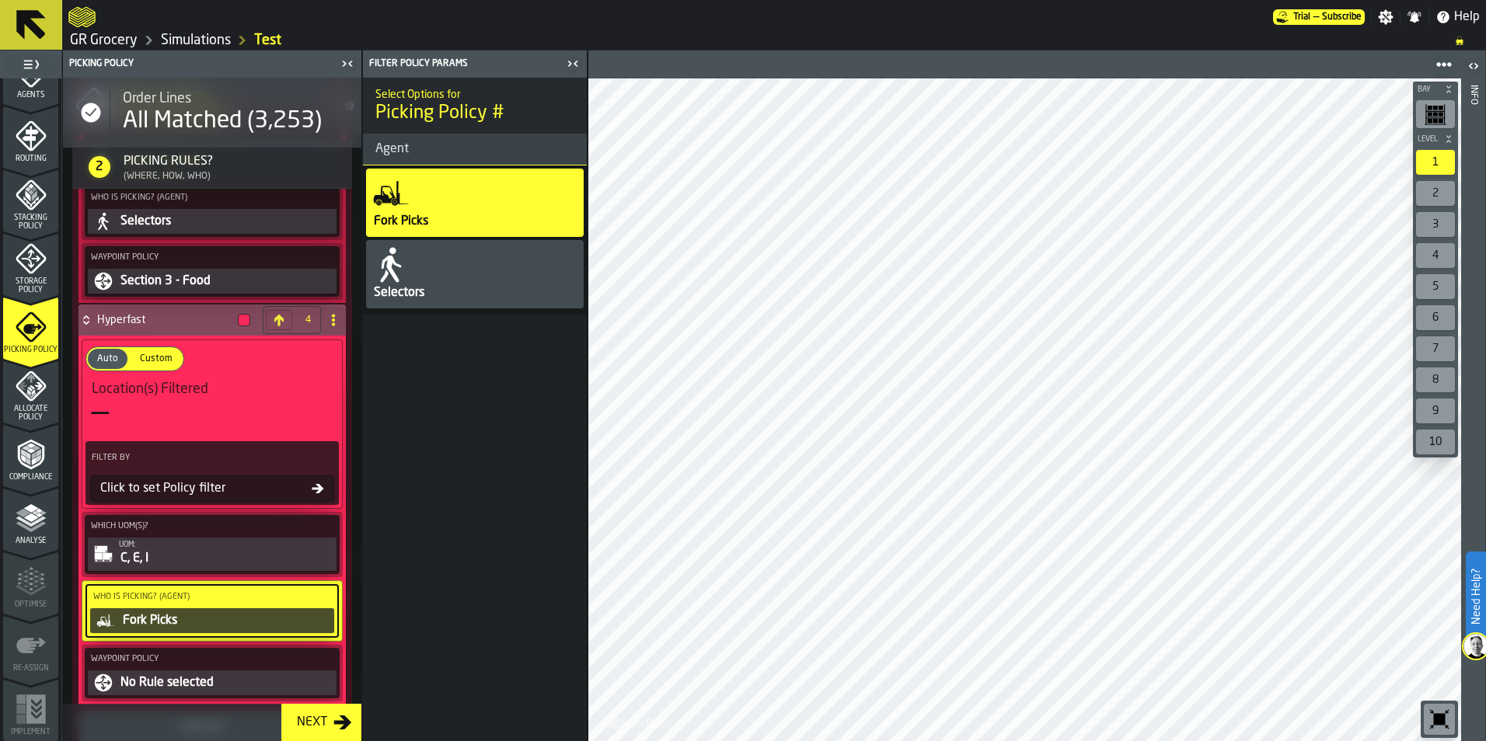
click at [479, 279] on div "Selectors" at bounding box center [475, 274] width 218 height 68
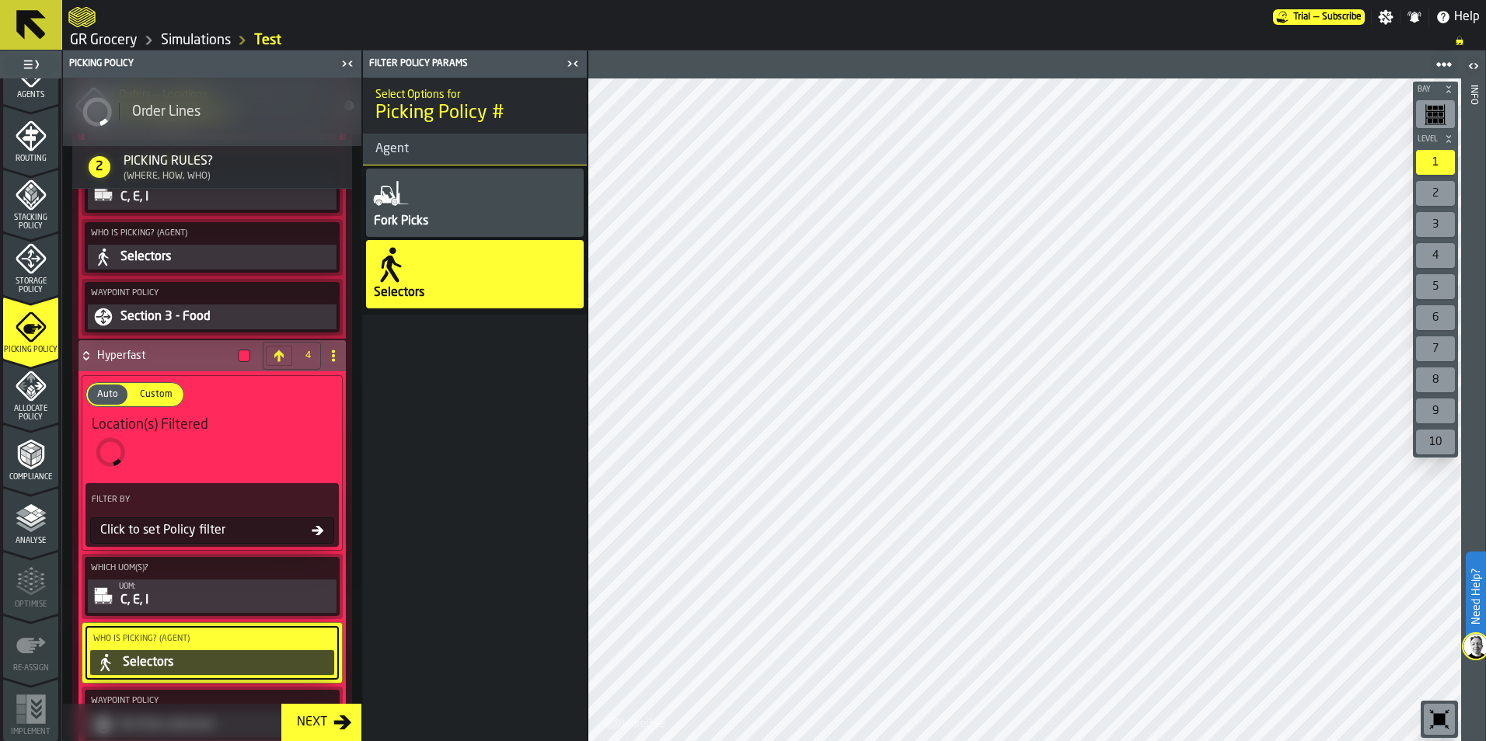
scroll to position [2259, 0]
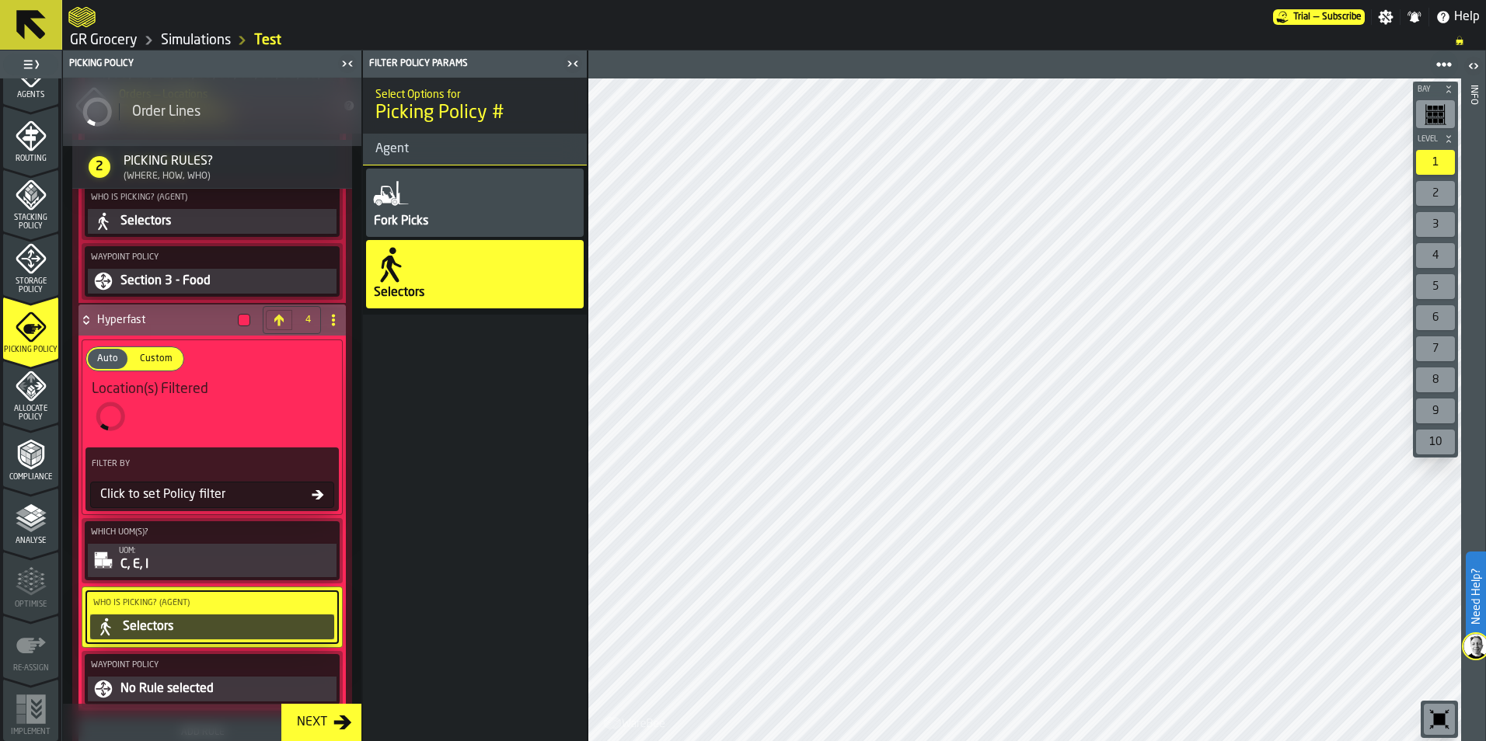
click at [154, 680] on div "No Rule selected" at bounding box center [226, 689] width 214 height 19
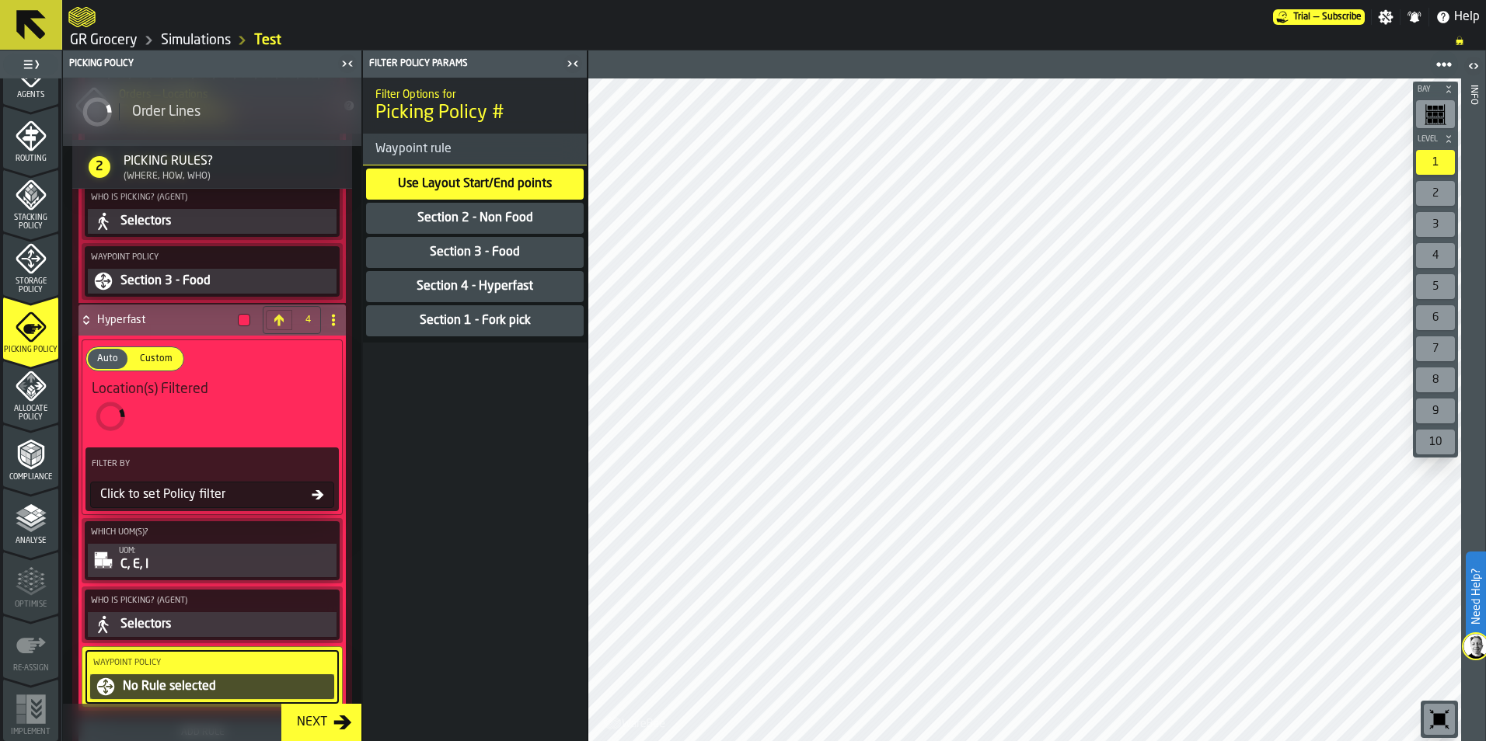
scroll to position [2223, 0]
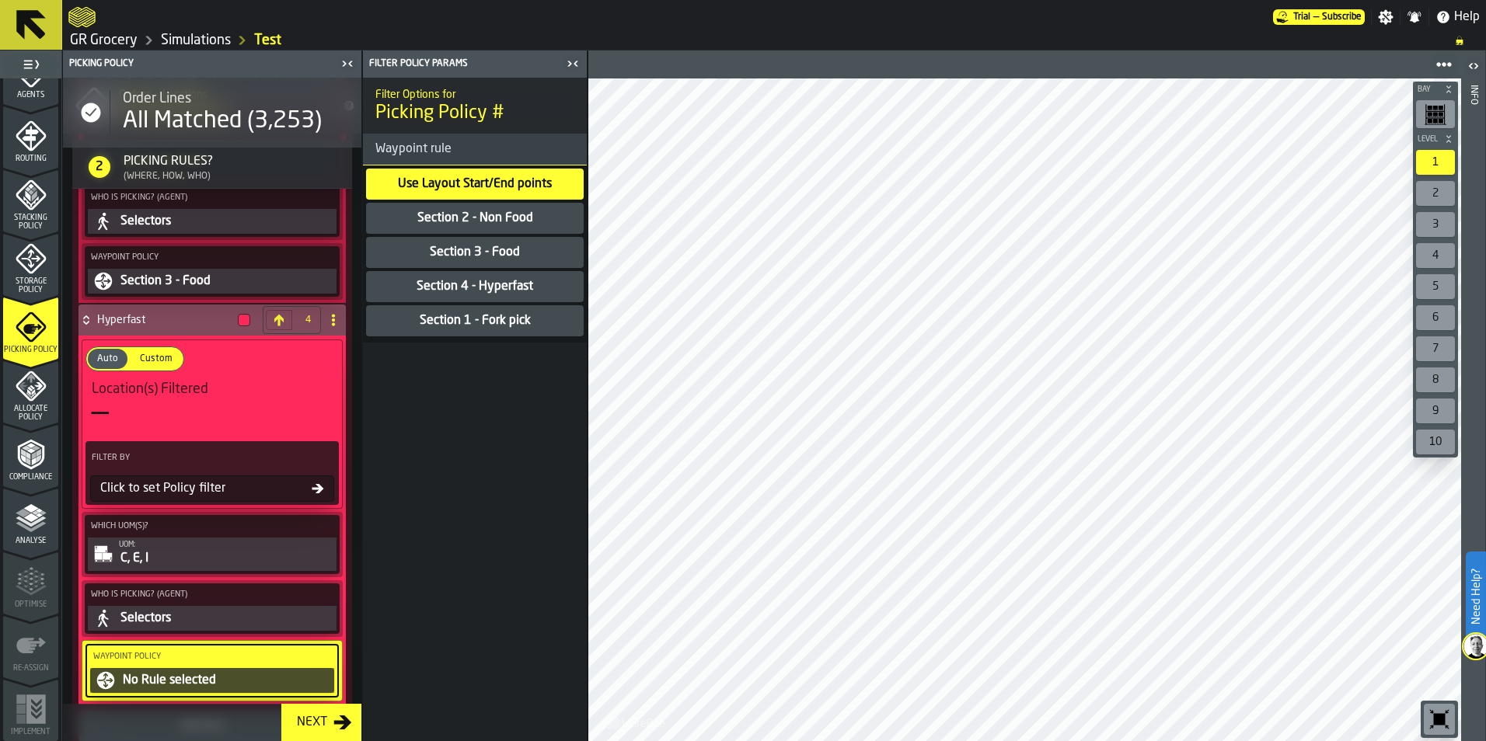
click at [481, 290] on div "Section 4 - Hyperfast" at bounding box center [475, 286] width 120 height 19
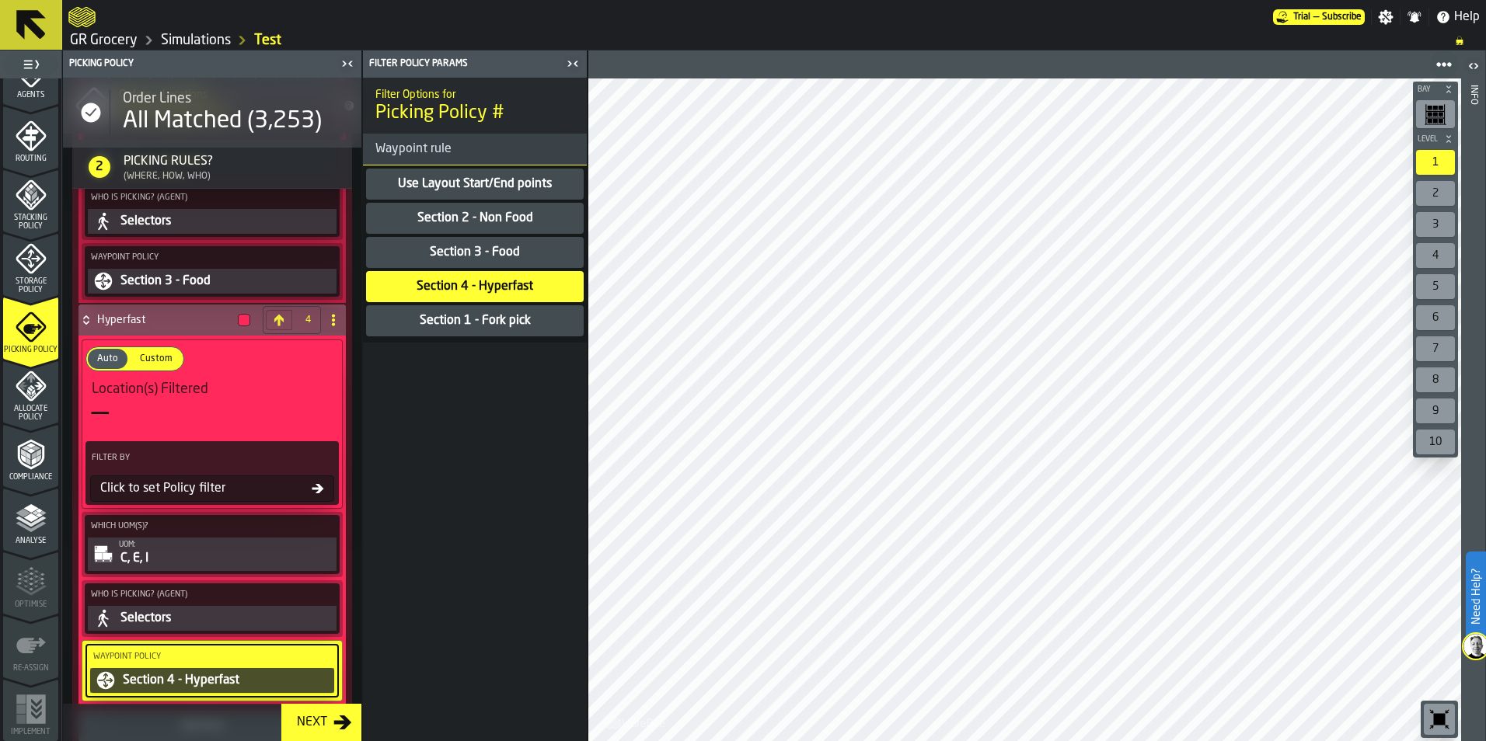
click at [214, 480] on div "Click to set Policy filter" at bounding box center [203, 489] width 218 height 19
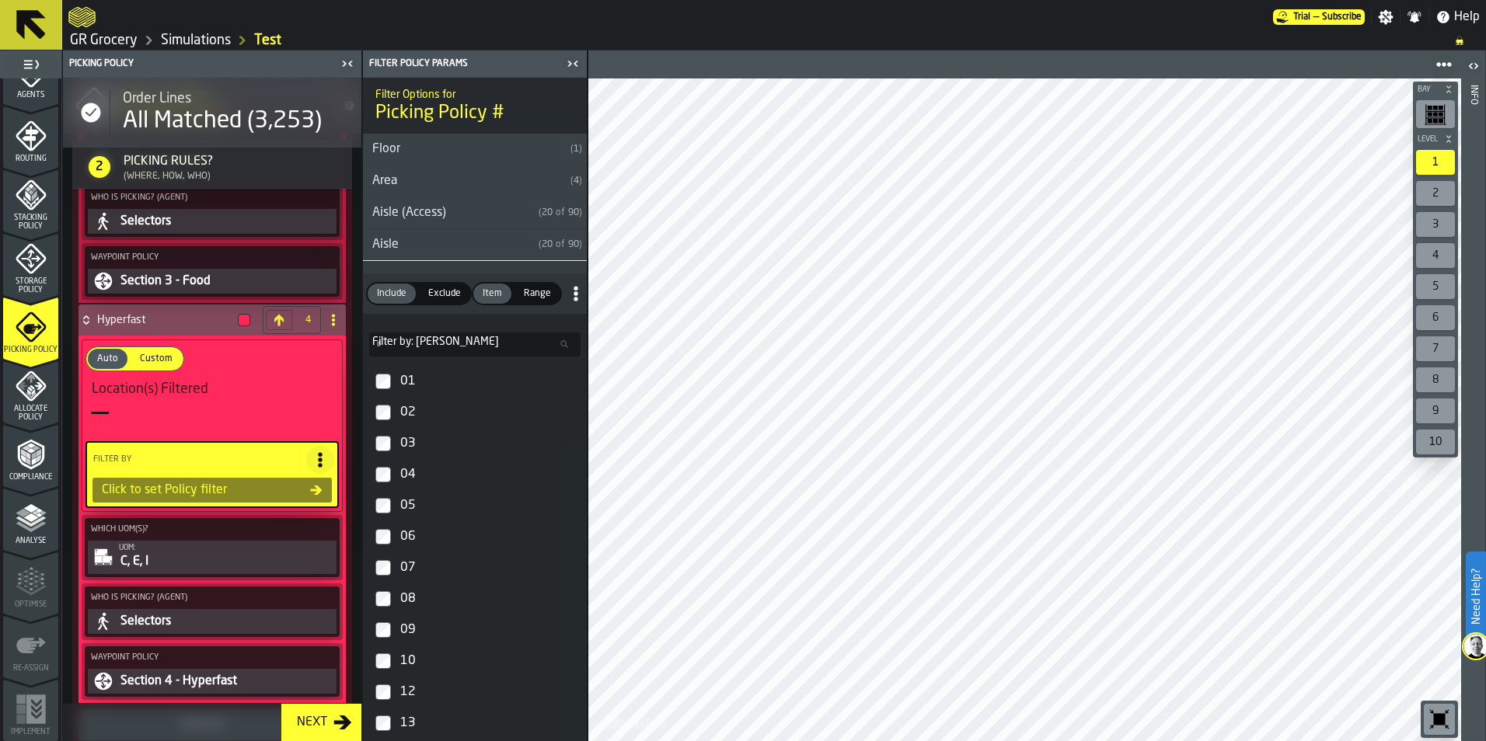
click at [487, 337] on input "Filter by: Aisle Filter by: [PERSON_NAME]" at bounding box center [474, 345] width 211 height 24
type input "*"
click at [401, 412] on div "HB" at bounding box center [488, 412] width 183 height 25
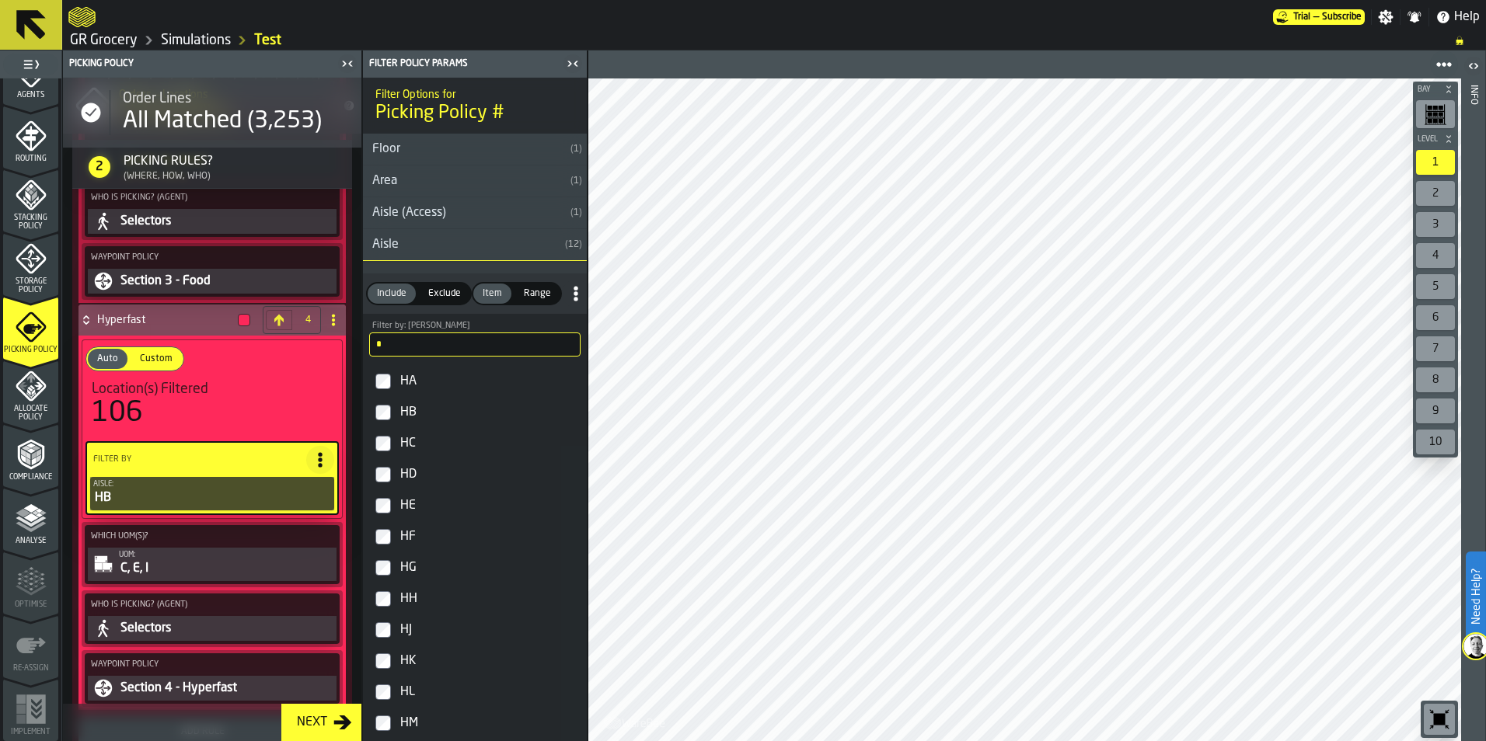
click at [403, 508] on div "HE" at bounding box center [488, 505] width 183 height 25
click at [392, 605] on label "HH" at bounding box center [475, 599] width 218 height 31
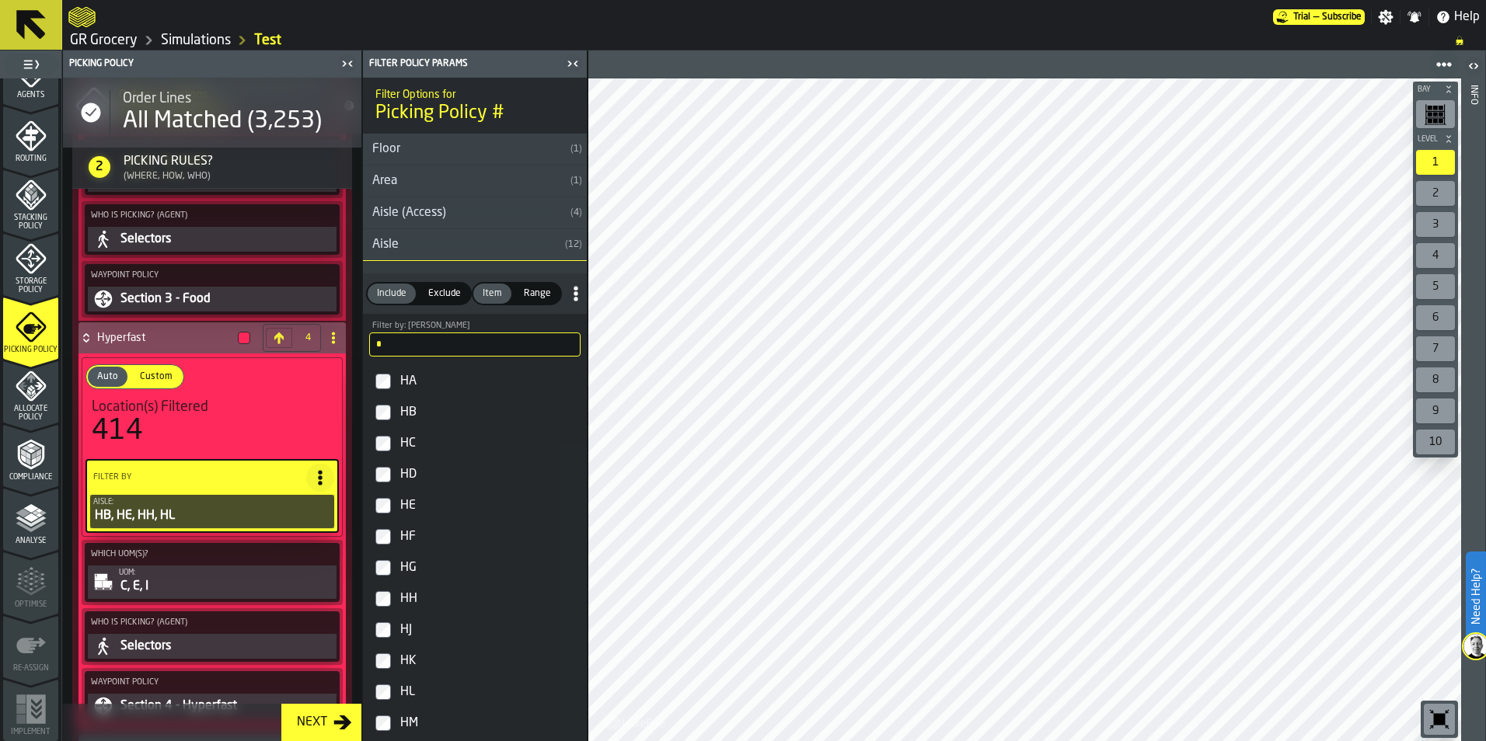
scroll to position [2123, 0]
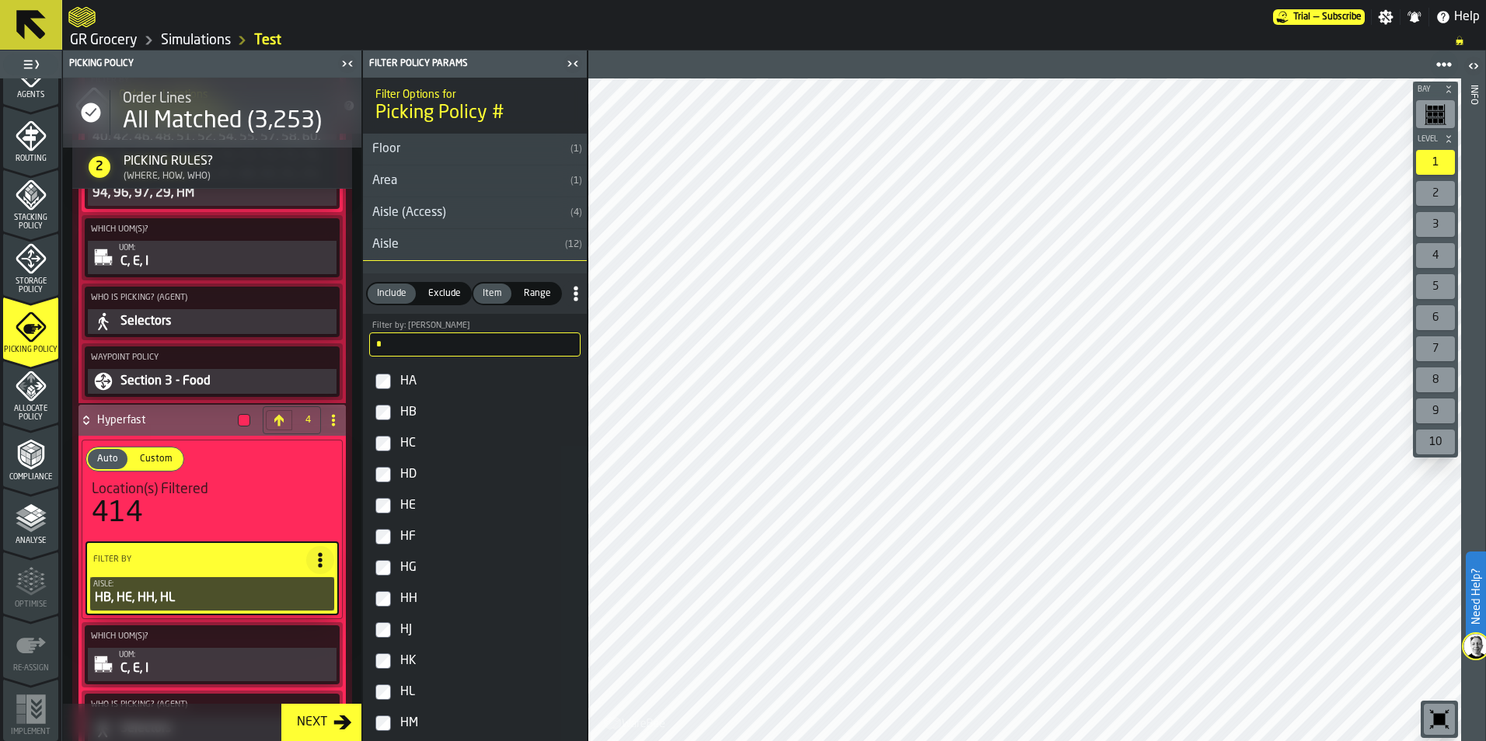
click at [8, 518] on div "Analyse" at bounding box center [30, 524] width 55 height 43
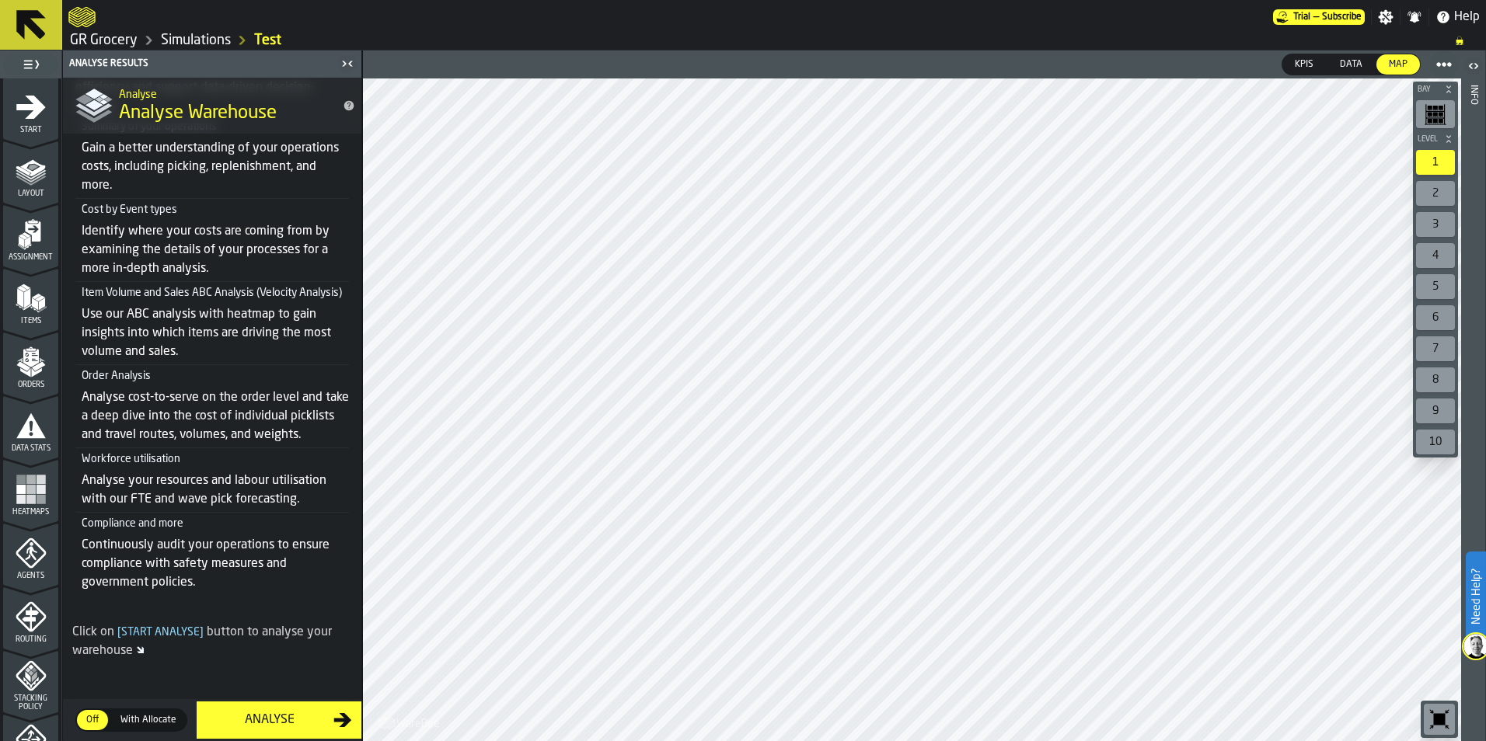
scroll to position [0, 0]
click at [44, 187] on icon "menu Layout" at bounding box center [31, 174] width 31 height 31
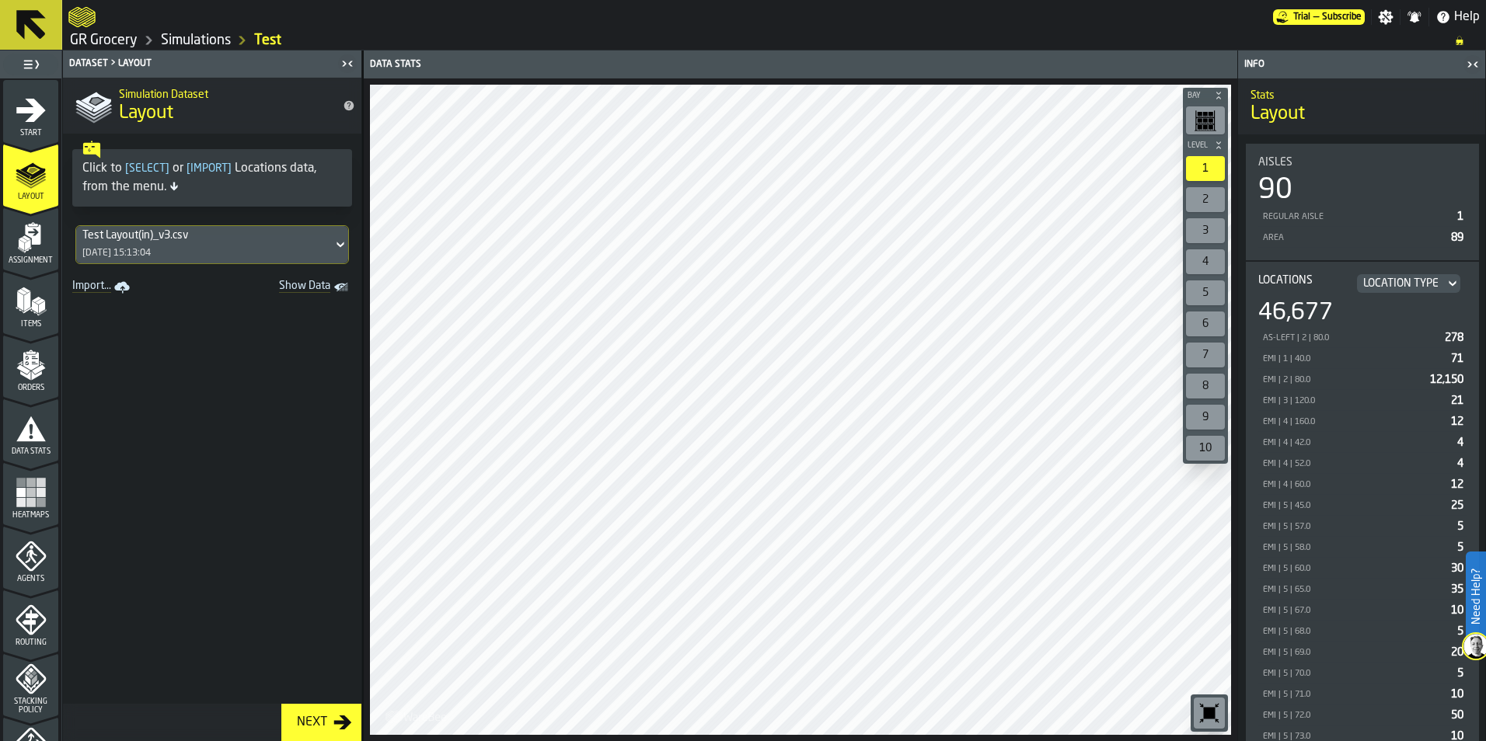
click at [24, 258] on span "Assignment" at bounding box center [30, 260] width 55 height 9
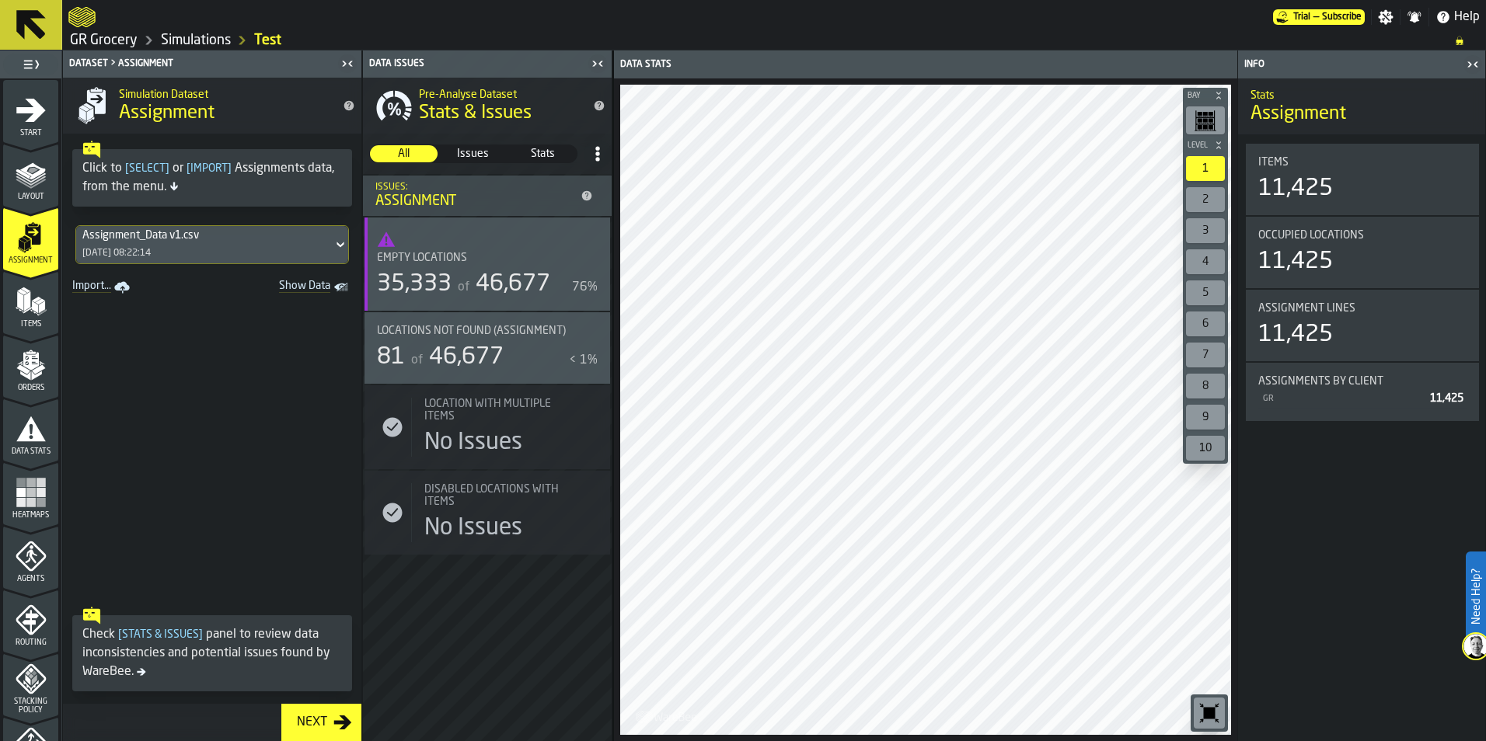
click at [486, 242] on span "stat-Empty locations" at bounding box center [487, 239] width 221 height 19
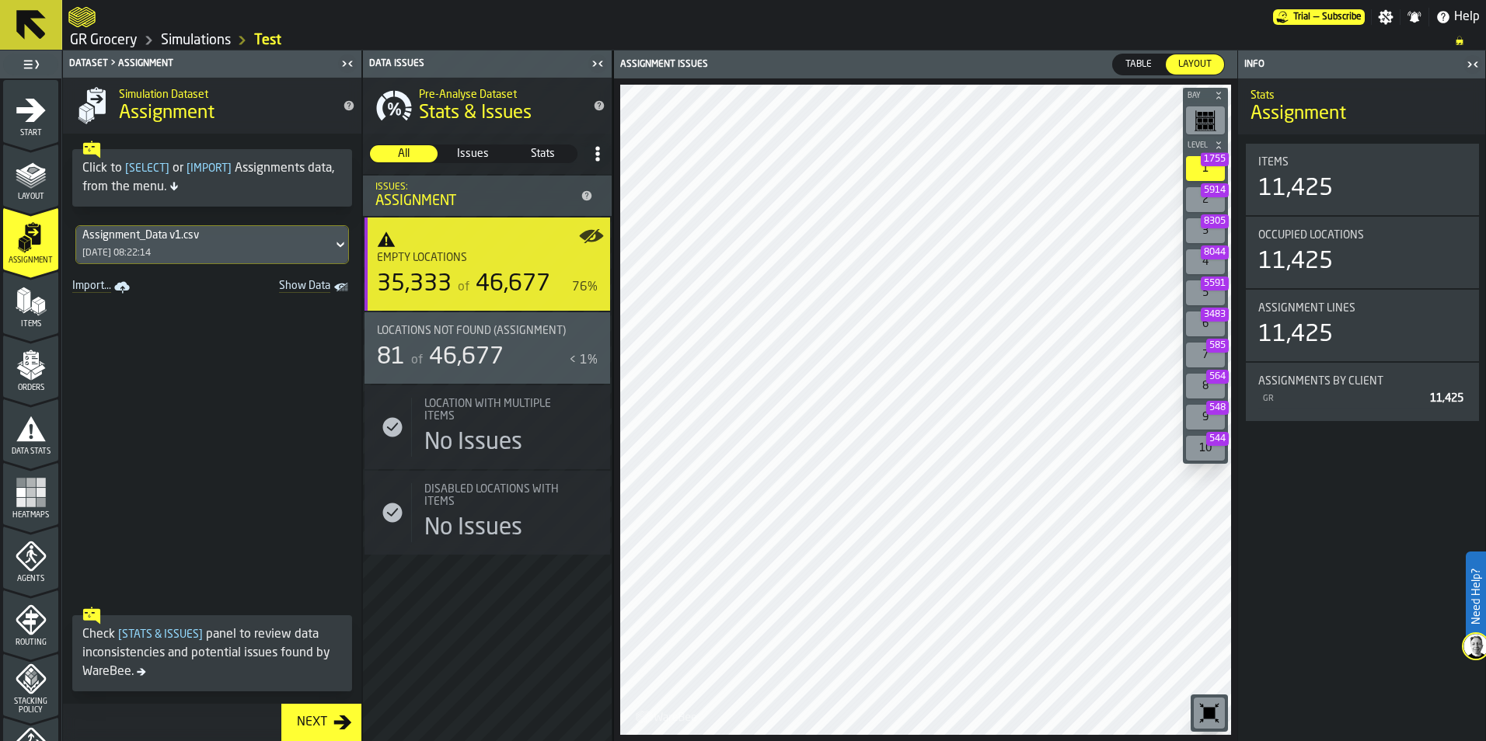
click at [23, 320] on span "Items" at bounding box center [30, 324] width 55 height 9
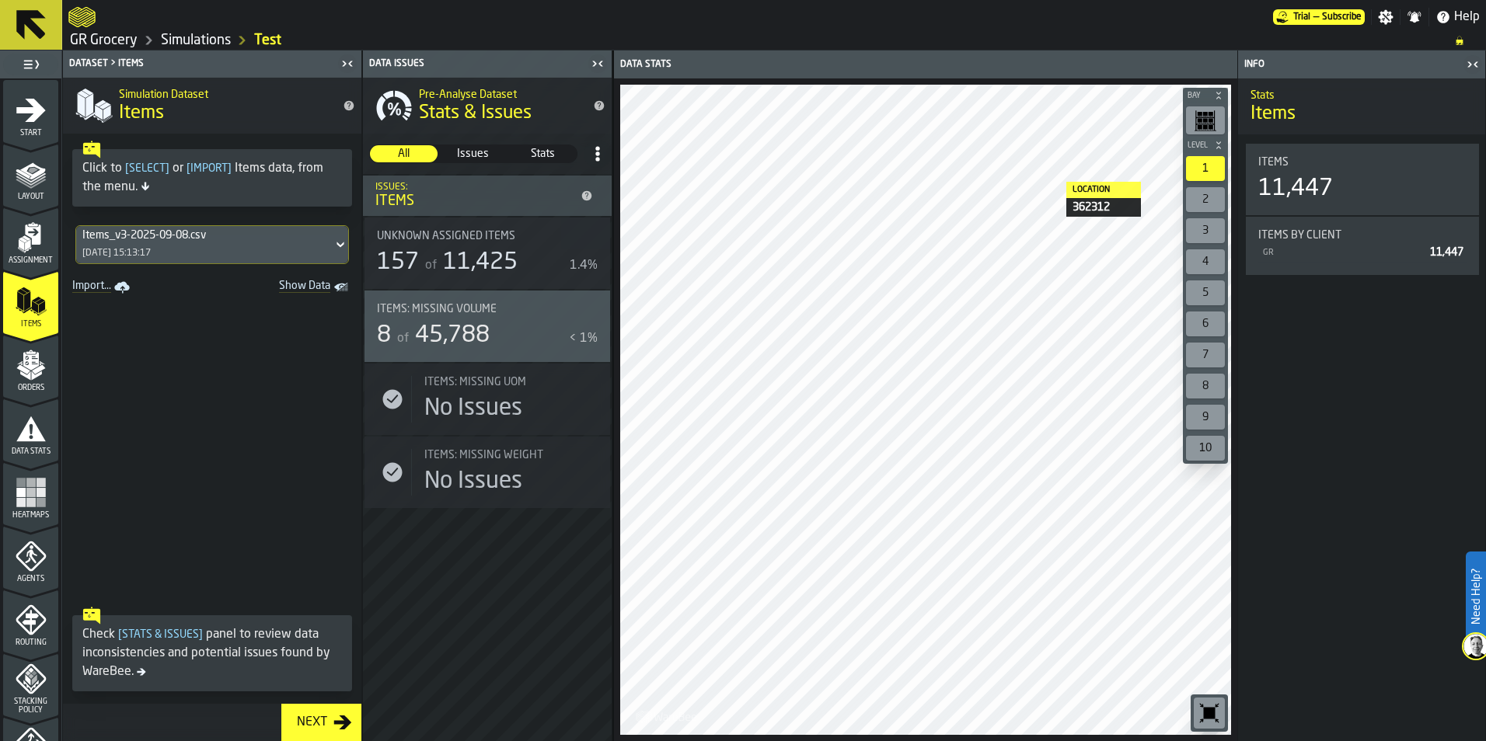
click at [474, 328] on span "45,788" at bounding box center [452, 335] width 75 height 23
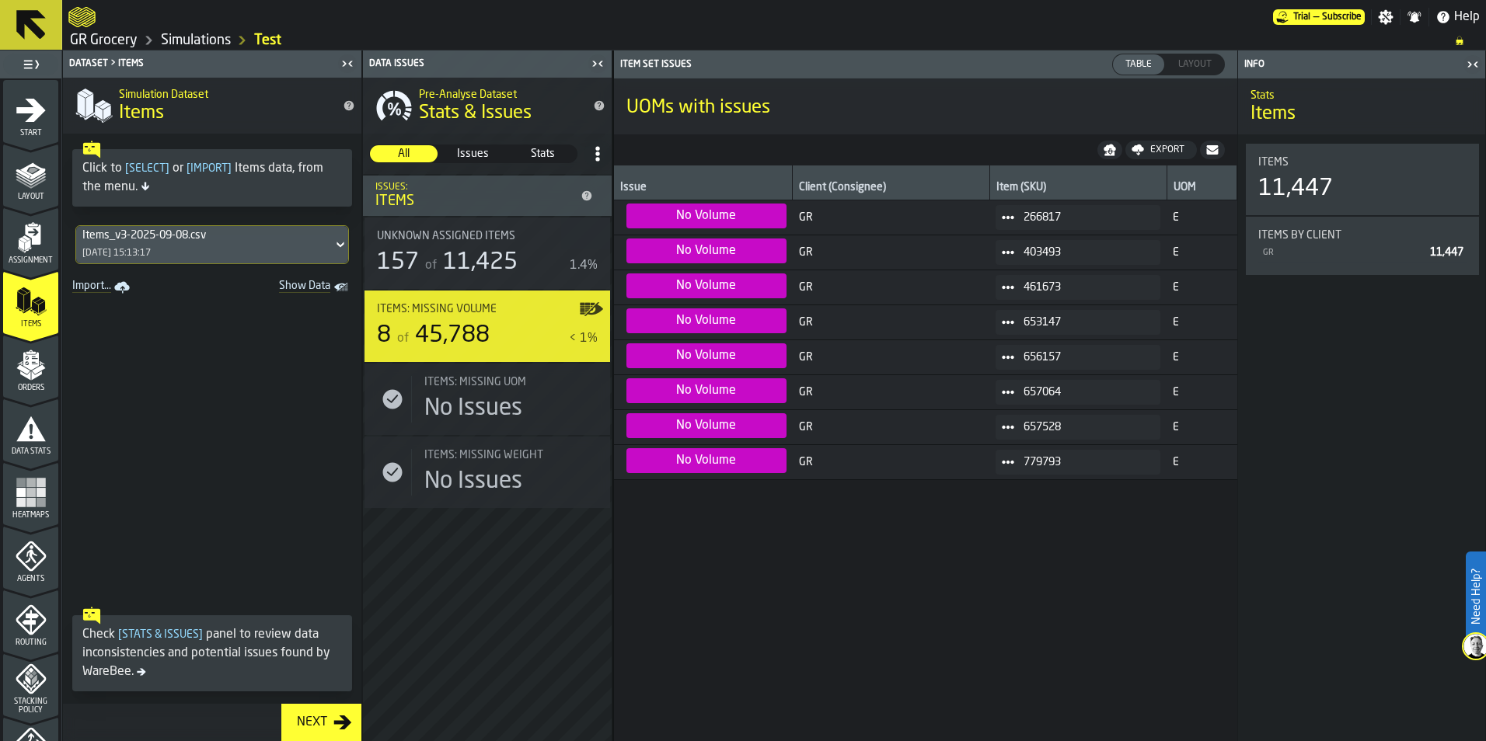
click at [21, 379] on icon "menu Orders" at bounding box center [31, 365] width 31 height 31
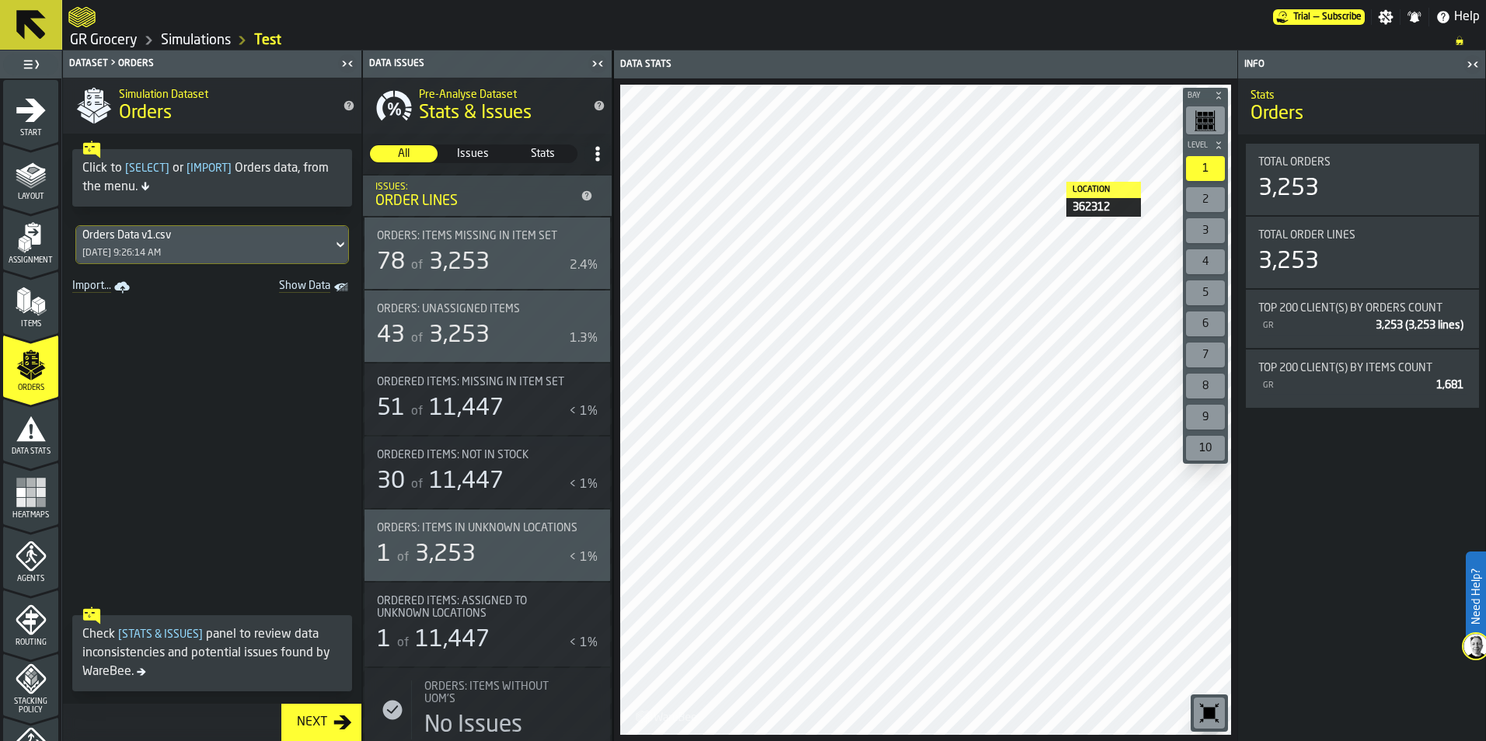
click at [28, 432] on icon "menu Data Stats" at bounding box center [31, 428] width 31 height 31
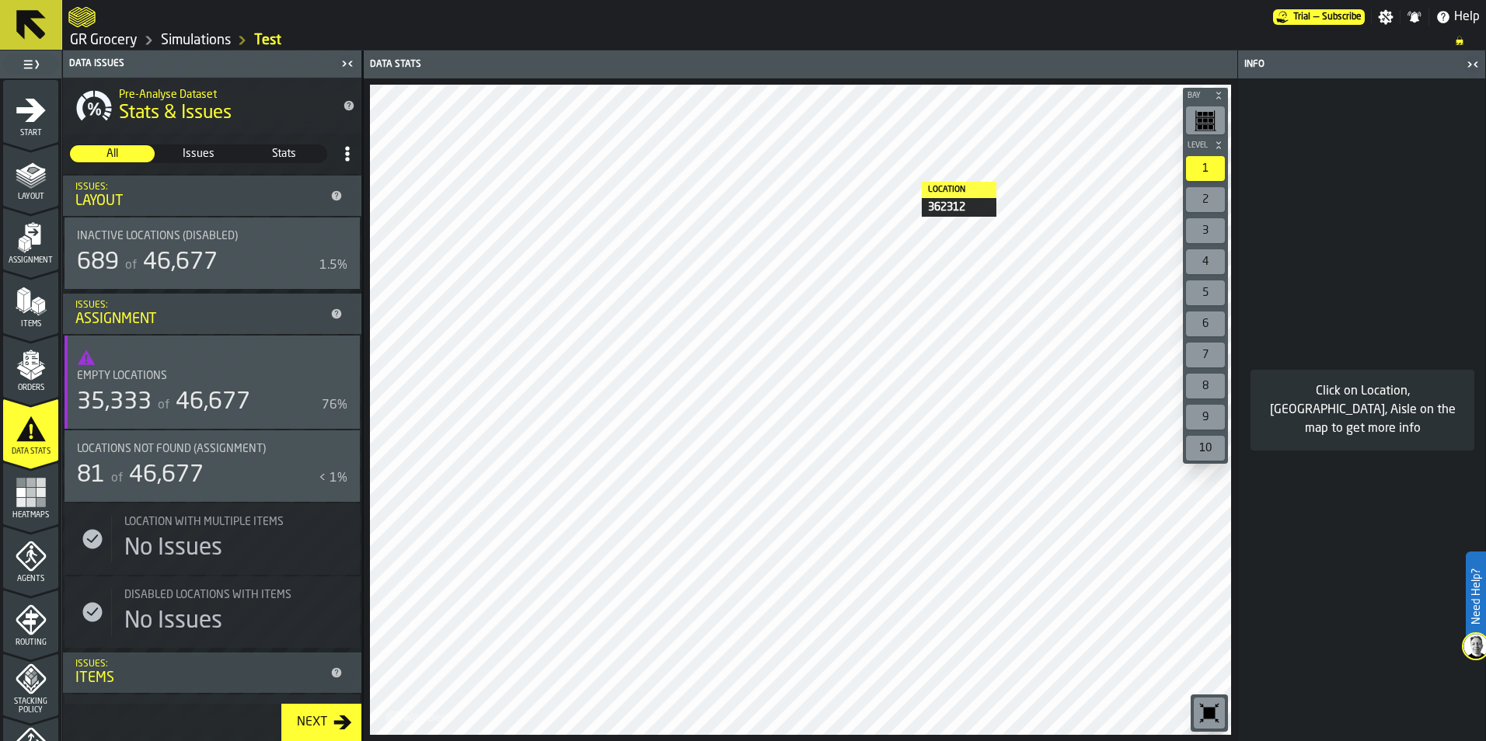
click at [16, 487] on icon "menu Heatmaps" at bounding box center [31, 492] width 31 height 31
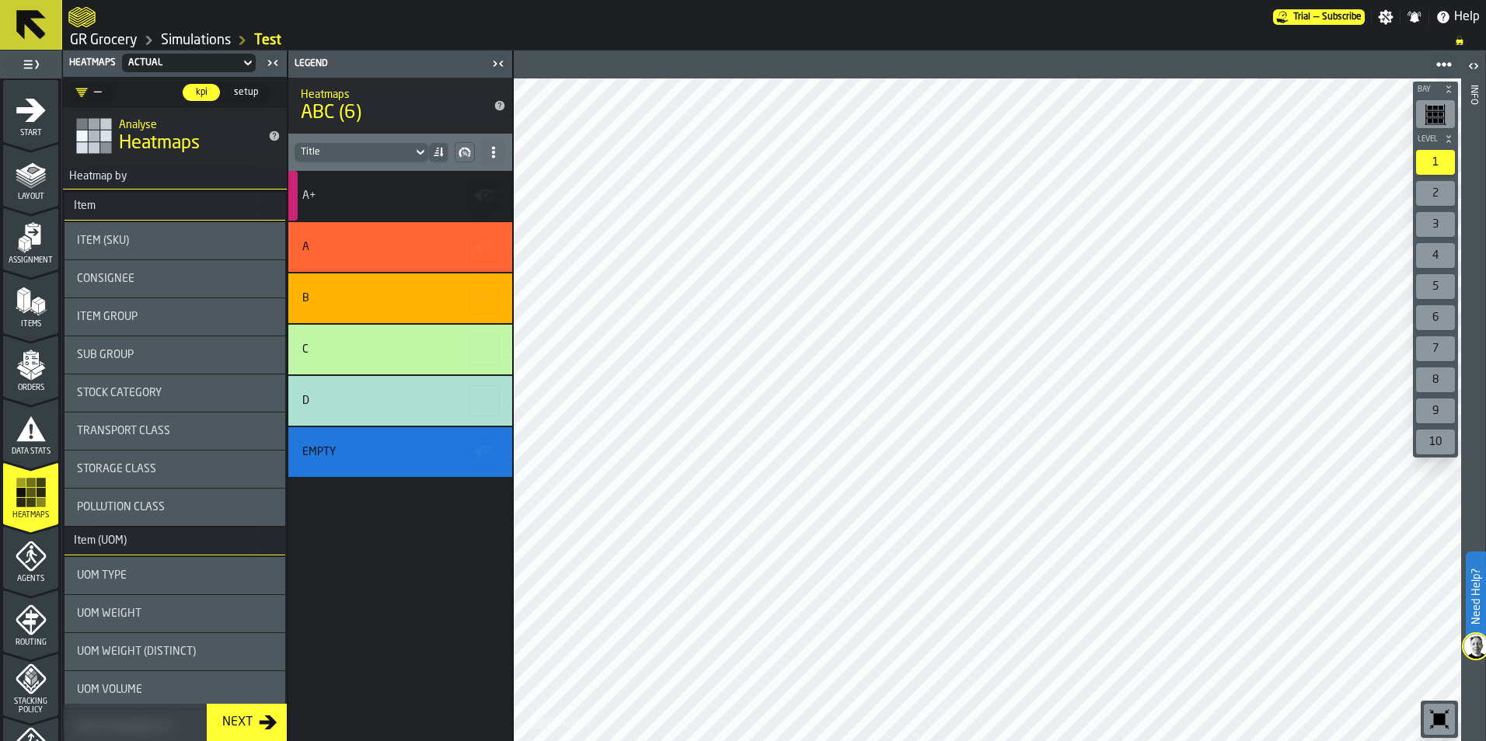
click at [442, 201] on div "A+" at bounding box center [397, 196] width 191 height 12
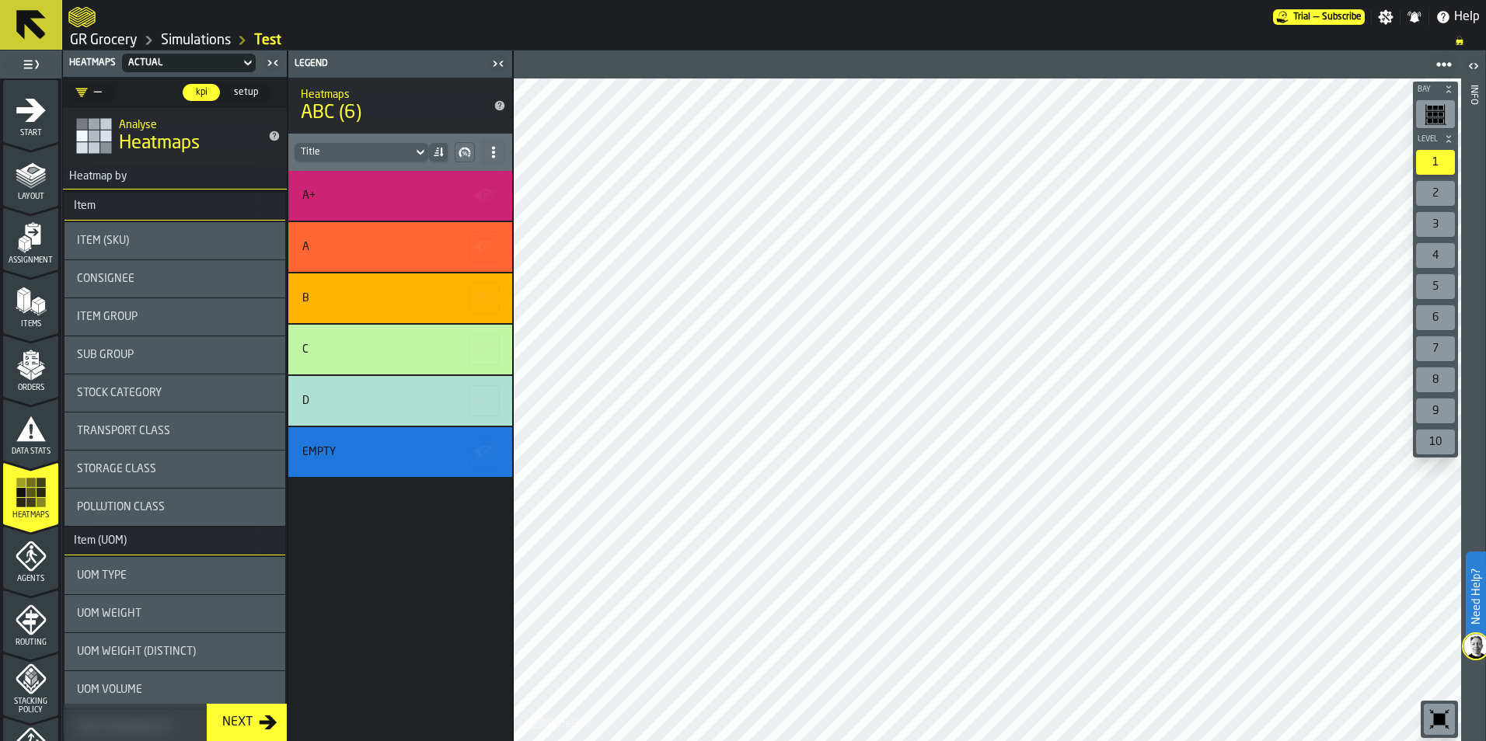
click at [185, 236] on div "Item (SKU)" at bounding box center [175, 241] width 196 height 12
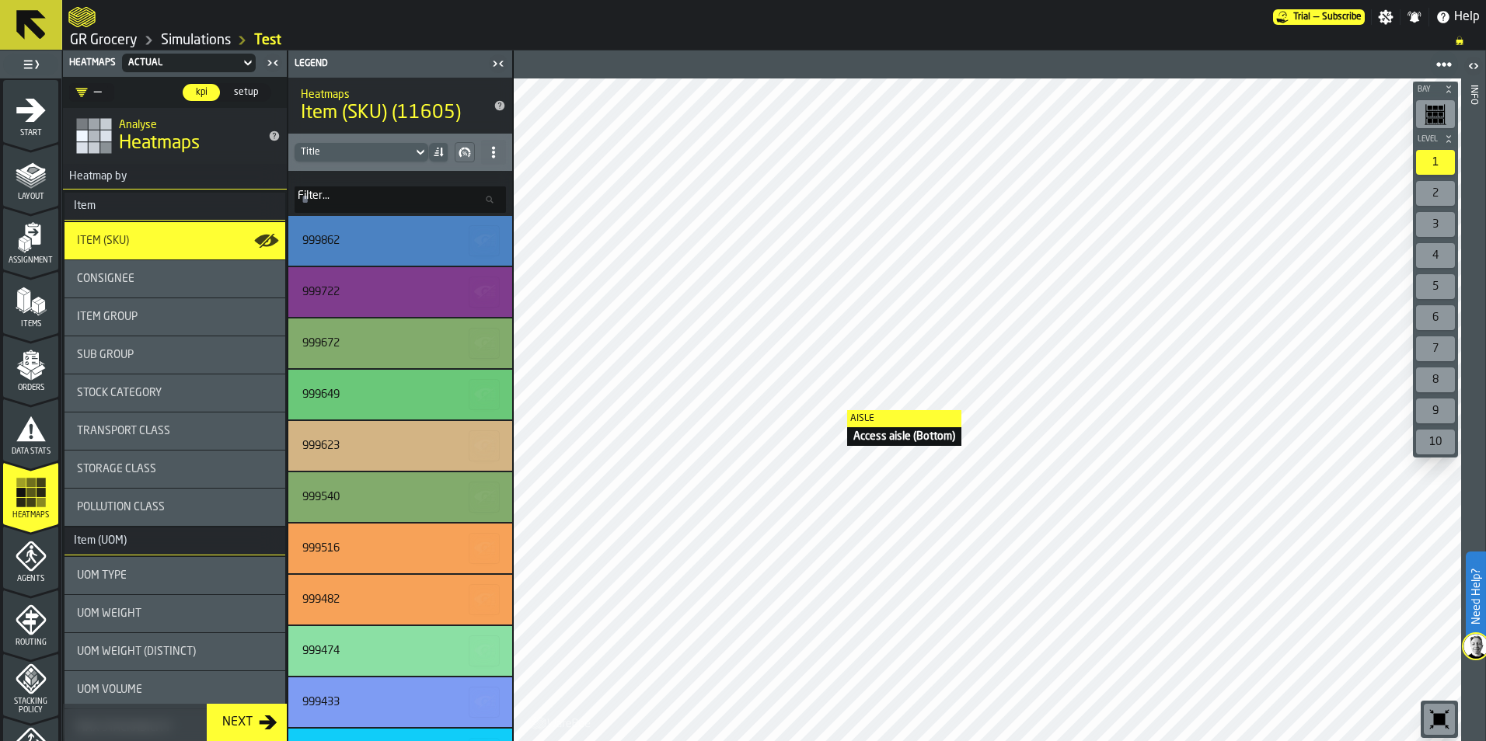
click at [170, 314] on div "Item Group" at bounding box center [175, 317] width 196 height 12
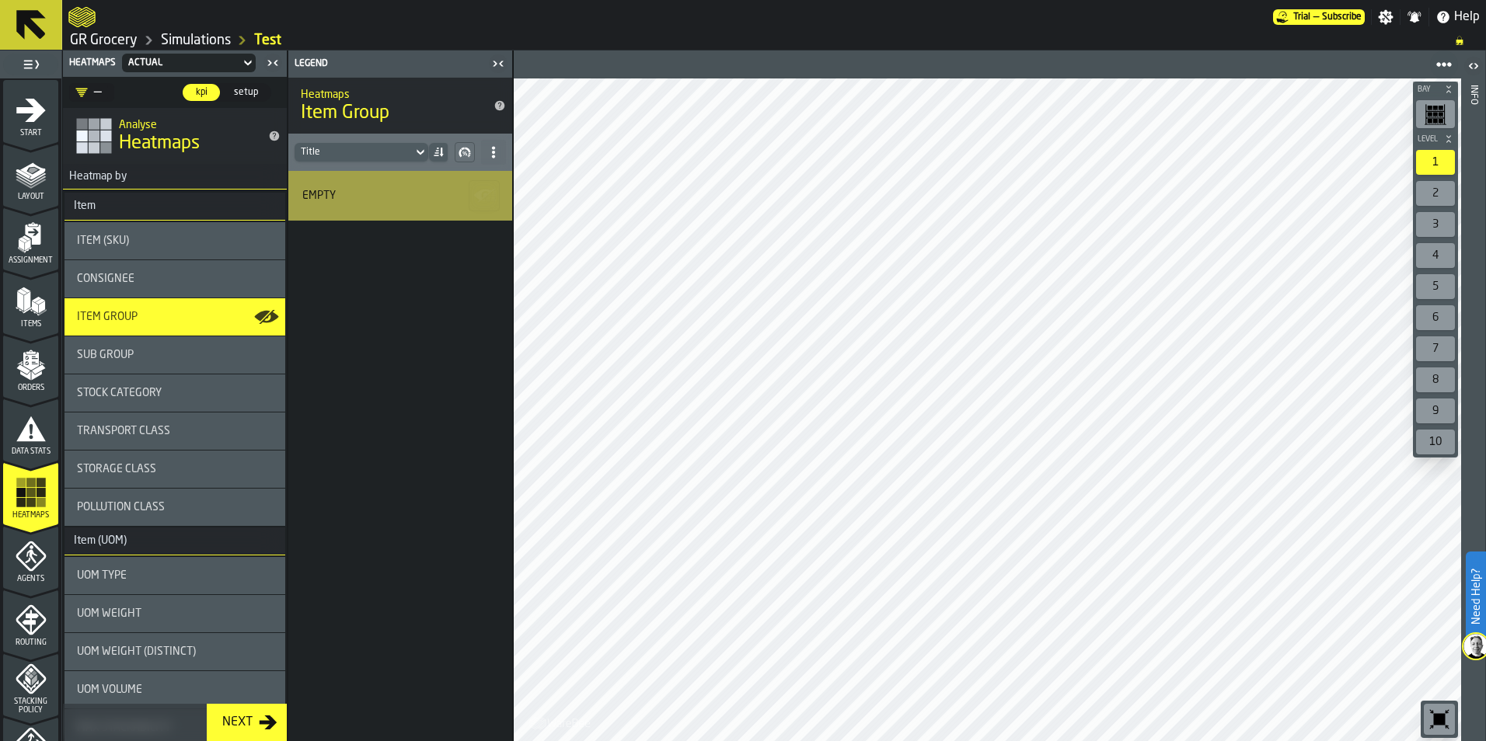
click at [26, 567] on icon "menu Agents" at bounding box center [31, 556] width 30 height 30
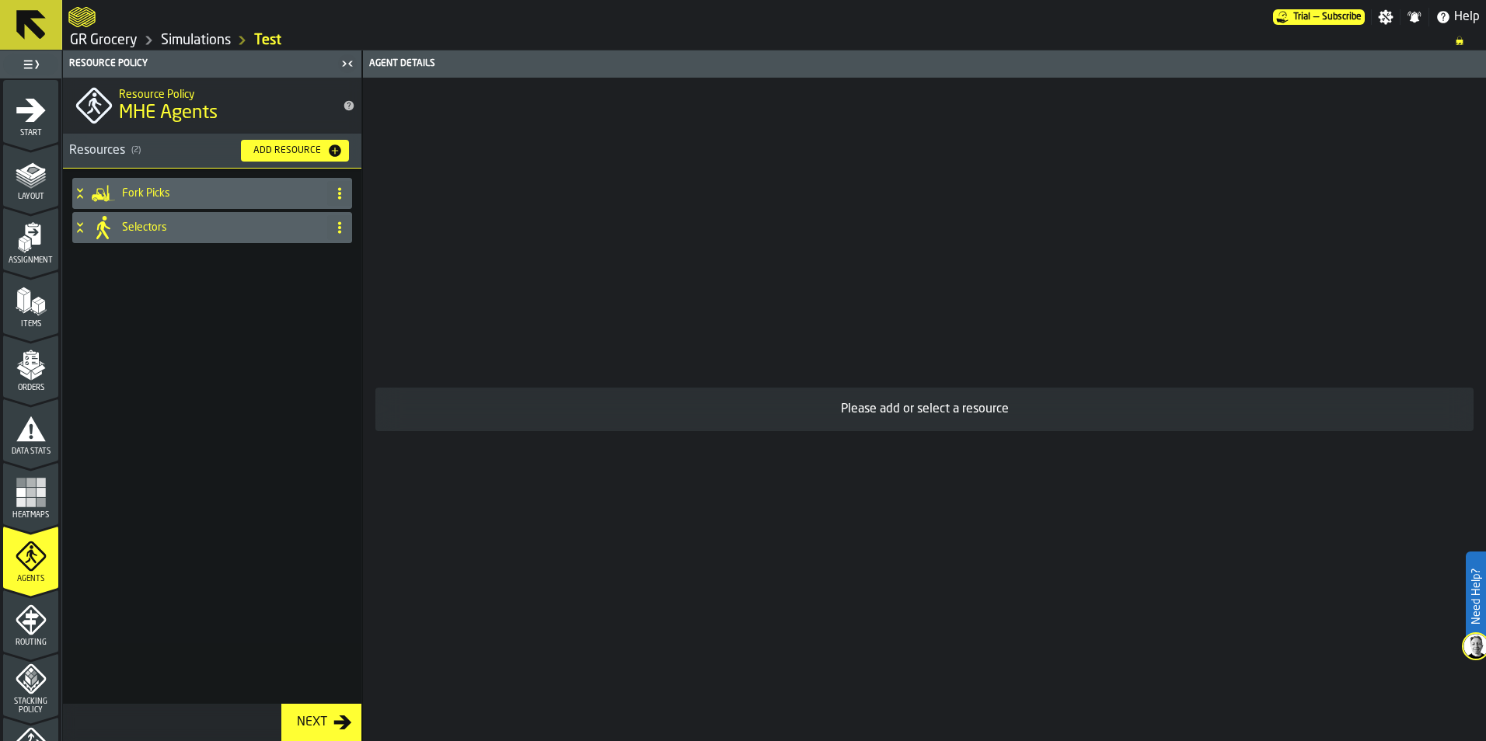
click at [158, 196] on h4 "Fork Picks" at bounding box center [221, 193] width 199 height 12
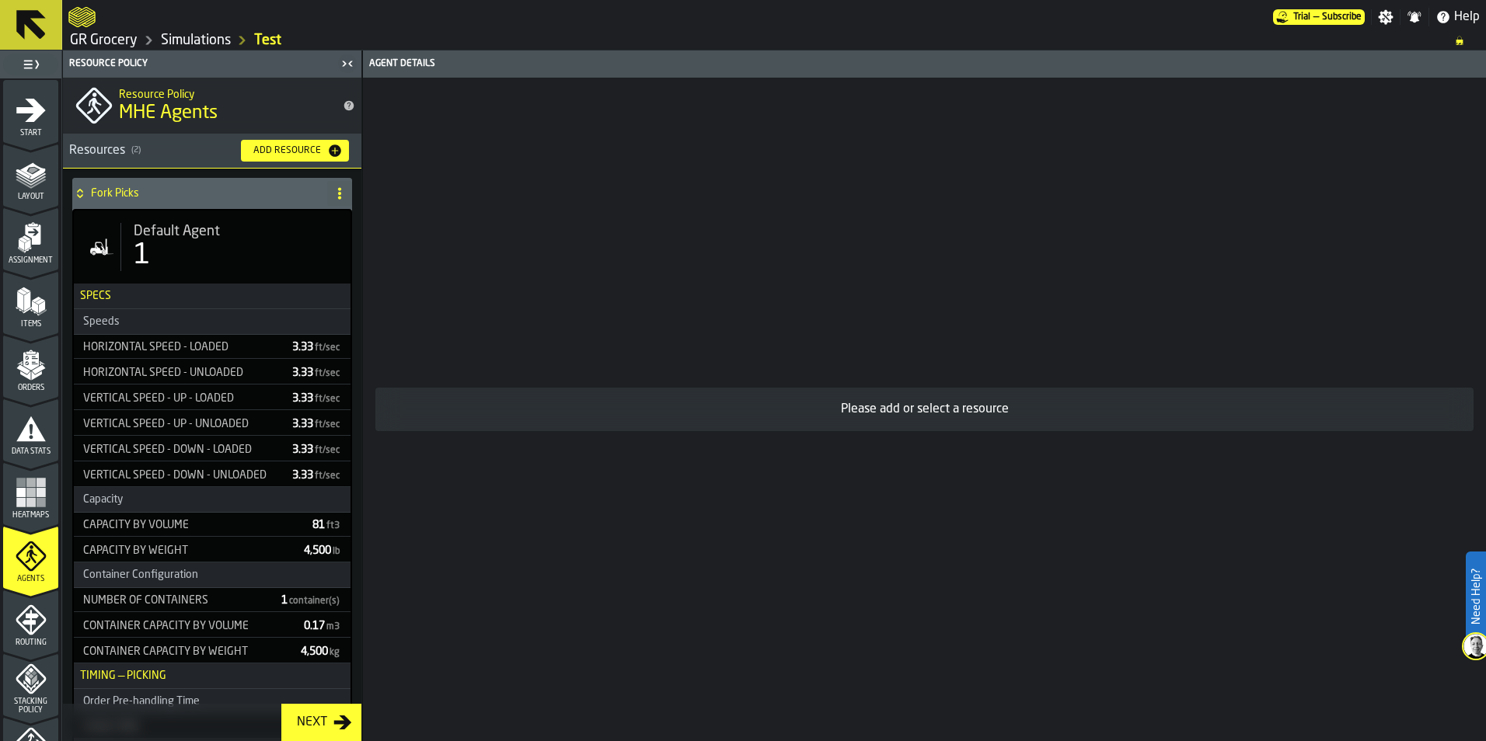
click at [311, 551] on span "4,500 lb" at bounding box center [322, 551] width 37 height 11
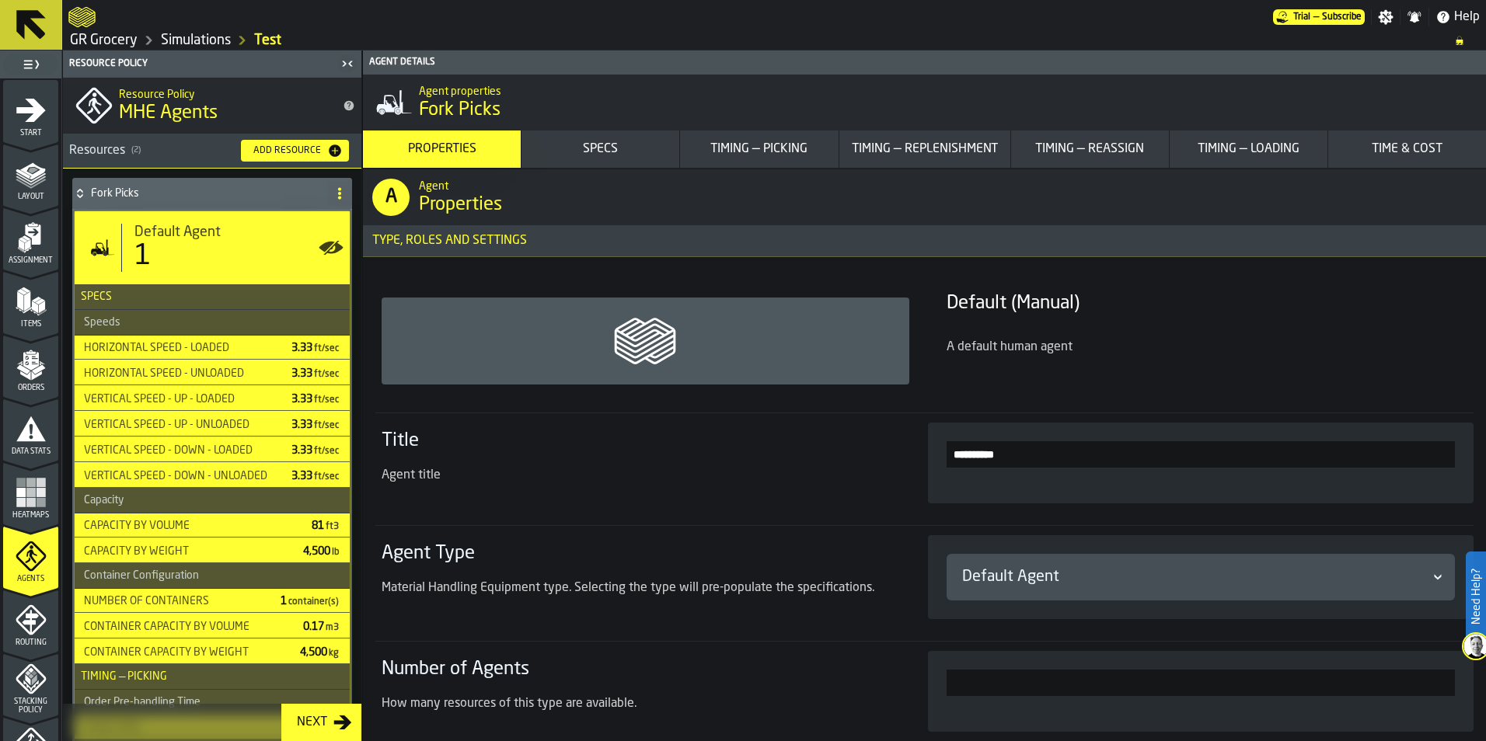
click at [311, 551] on span "4,500 lb" at bounding box center [321, 551] width 37 height 11
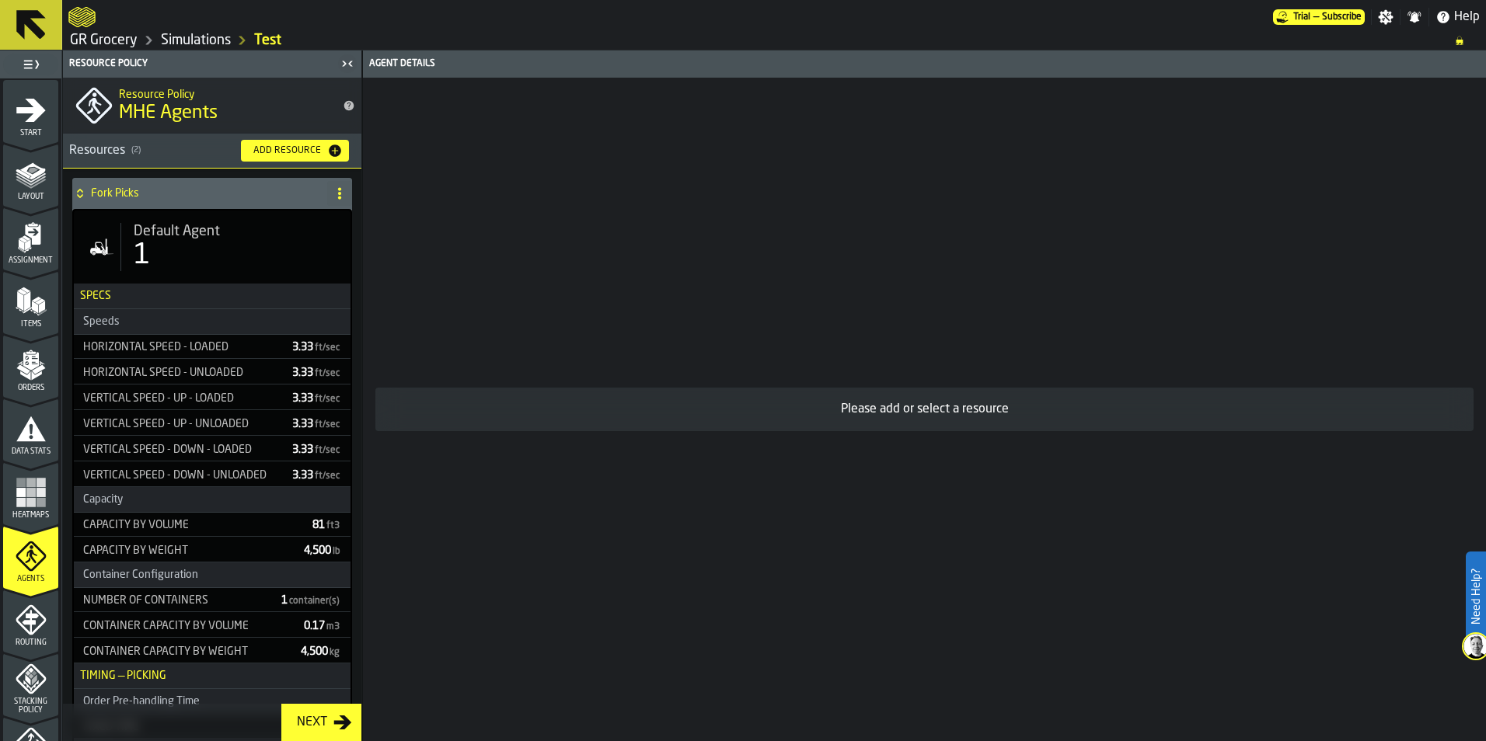
click at [311, 553] on span "4,500 lb" at bounding box center [322, 551] width 37 height 11
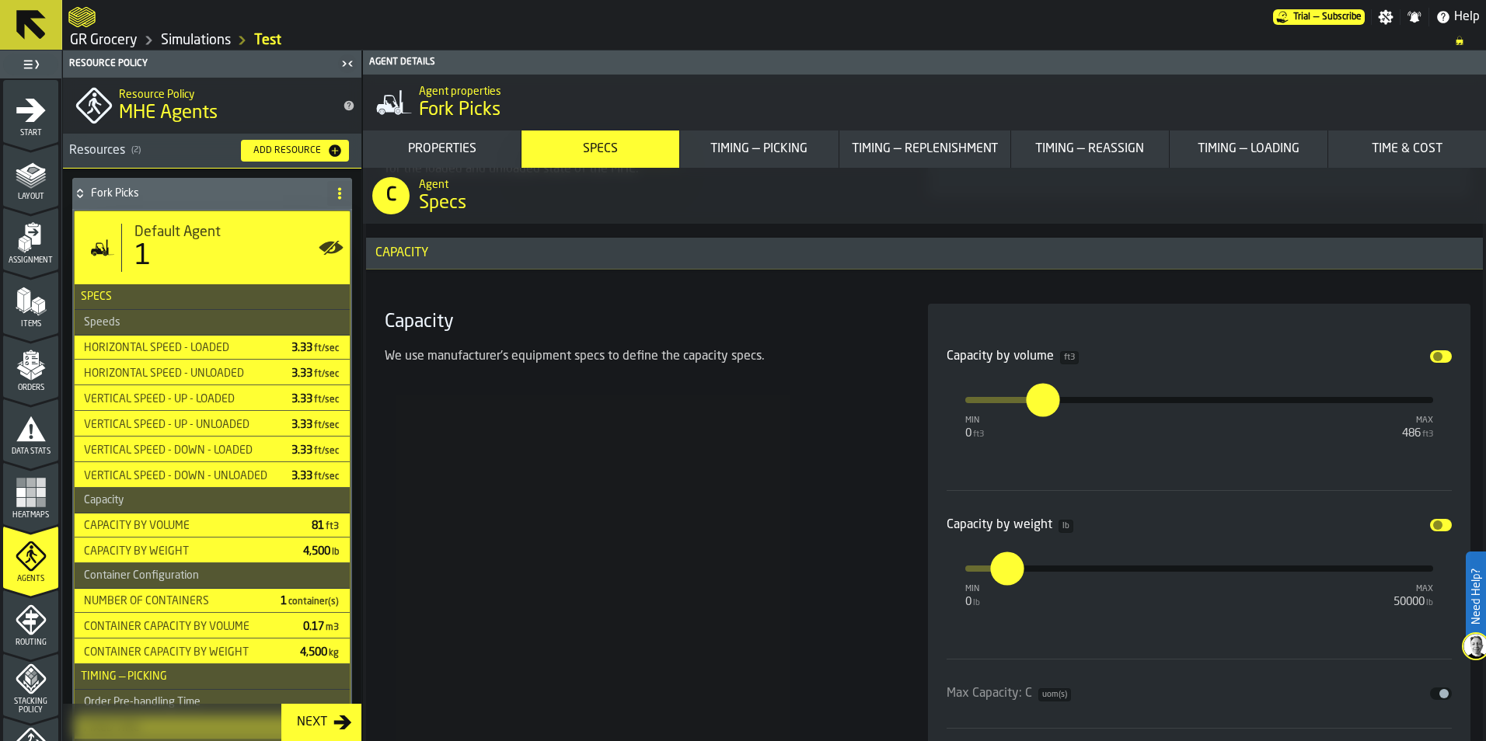
scroll to position [2642, 0]
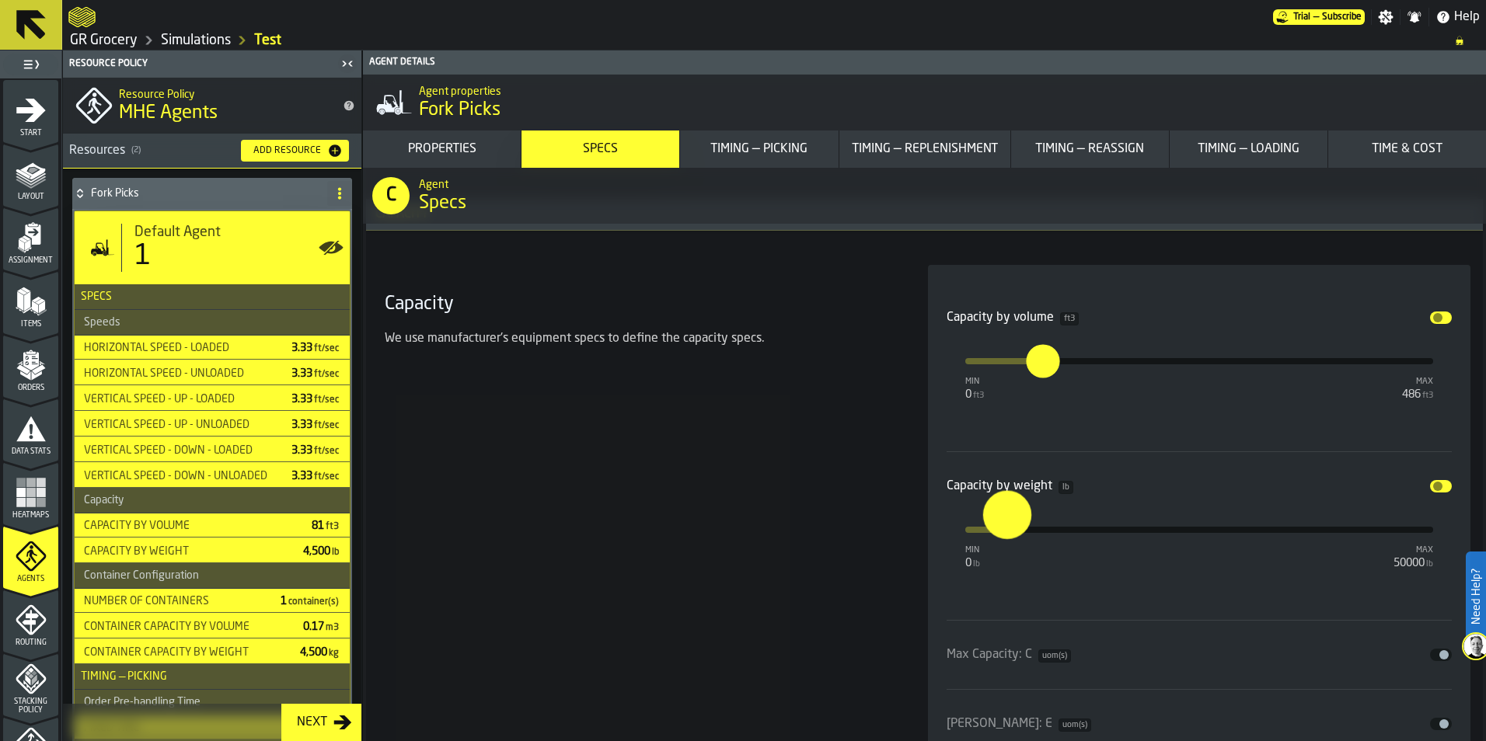
click at [998, 534] on input "****" at bounding box center [995, 515] width 24 height 48
click at [1001, 532] on input "****" at bounding box center [995, 515] width 24 height 48
click at [1003, 530] on input "****" at bounding box center [995, 515] width 24 height 48
type input "****"
click at [814, 553] on div "Capacity We use manufacturer's equipment specs to define the capacity specs." at bounding box center [637, 590] width 518 height 650
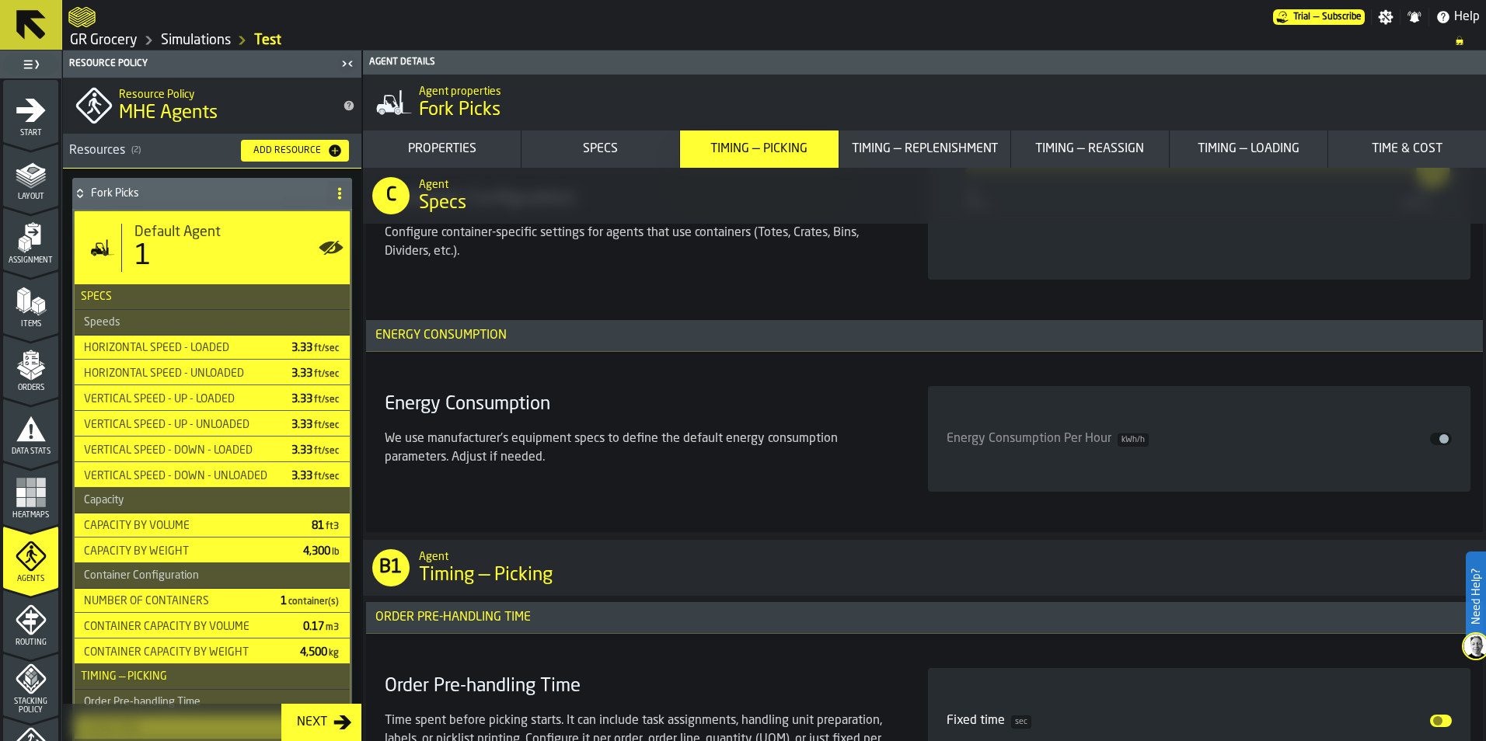
scroll to position [4041, 0]
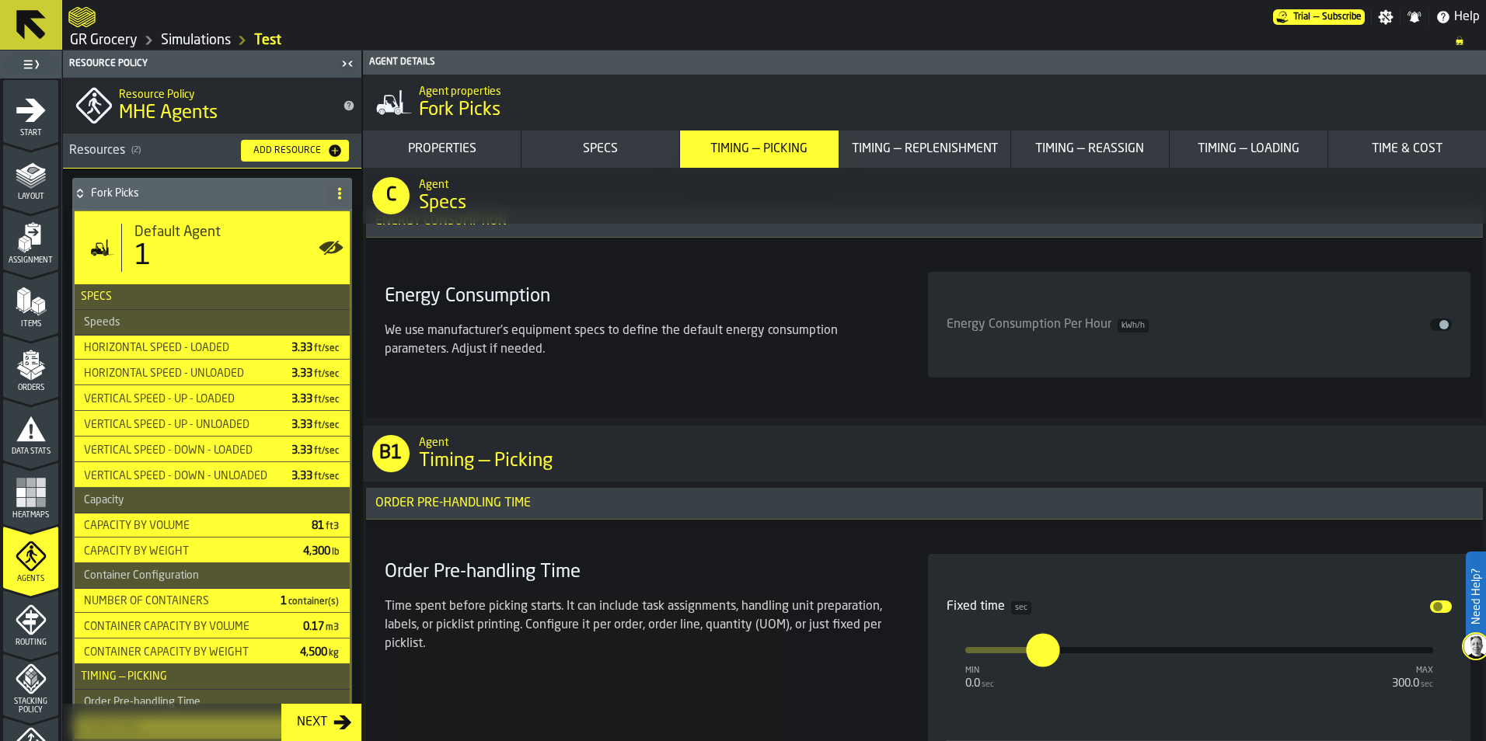
click at [243, 197] on h4 "Fork Picks" at bounding box center [206, 193] width 230 height 12
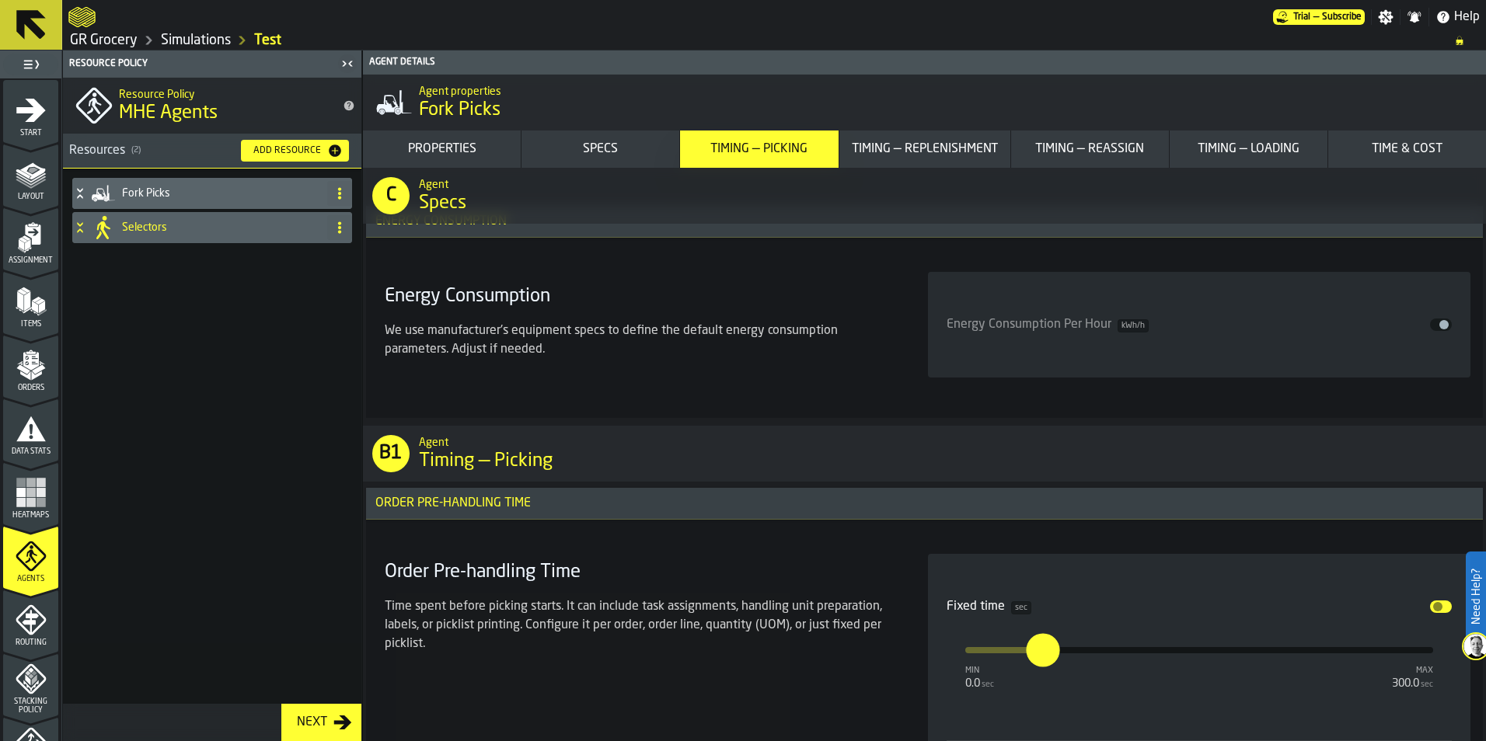
click at [232, 225] on h4 "Selectors" at bounding box center [221, 227] width 199 height 12
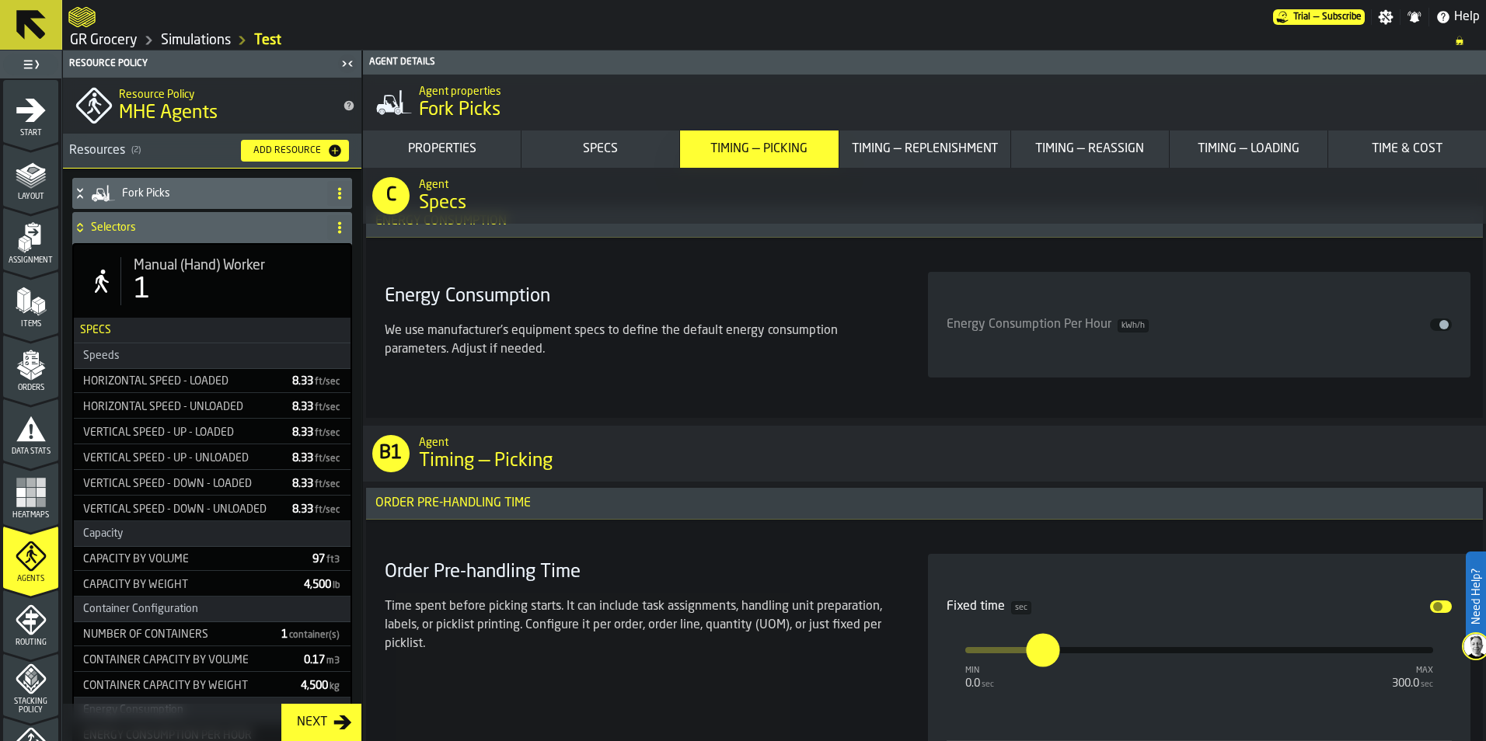
click at [200, 347] on h3 "Speeds" at bounding box center [212, 357] width 277 height 26
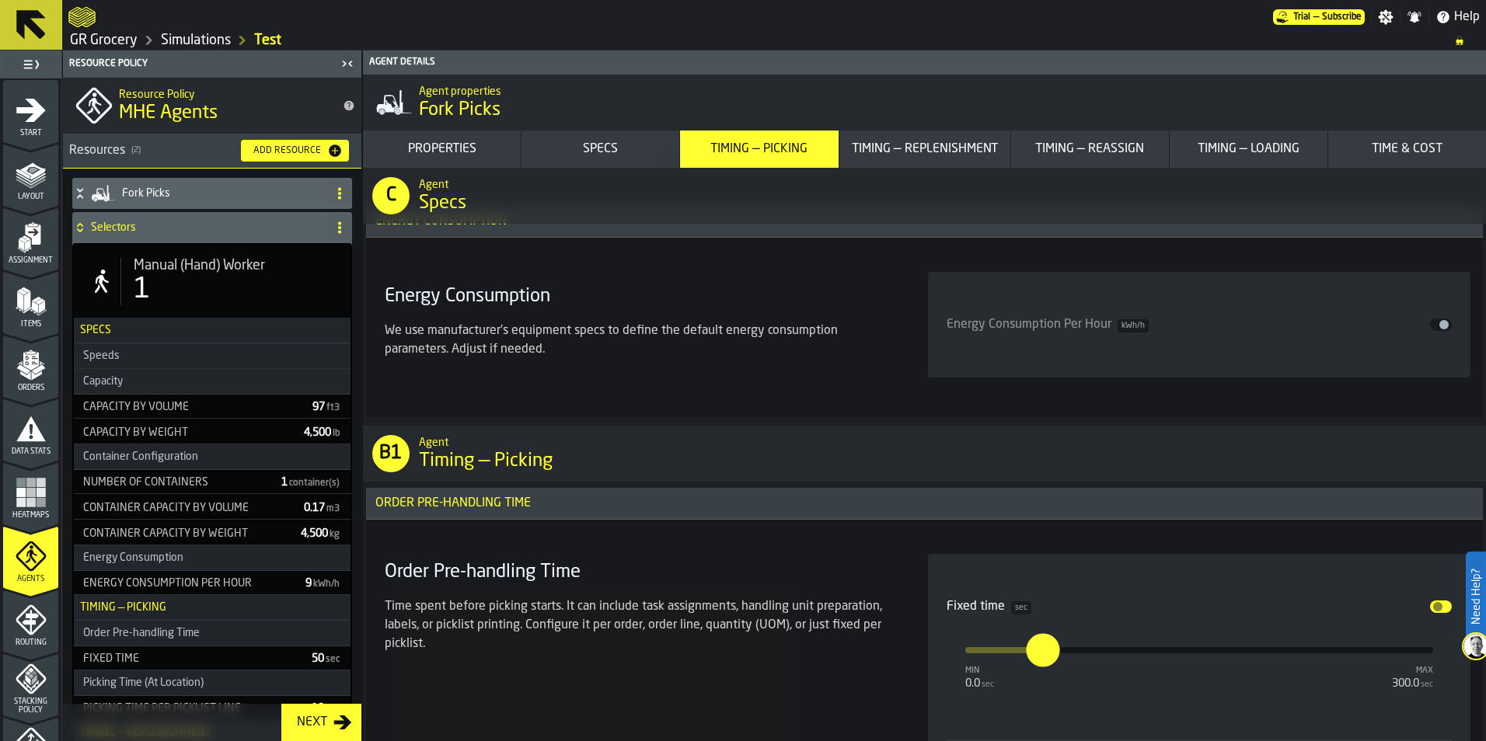
click at [201, 356] on h3 "Speeds" at bounding box center [212, 357] width 277 height 26
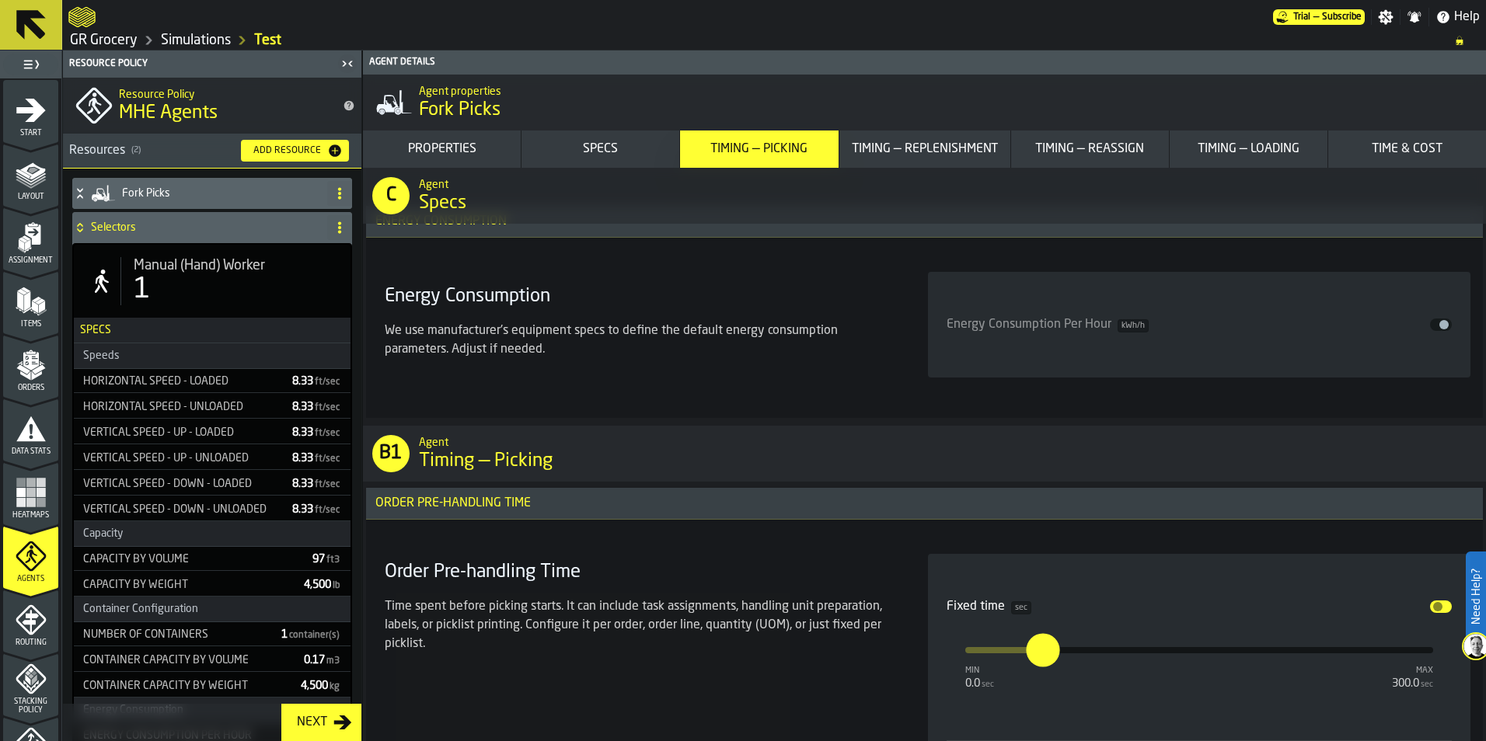
click at [211, 384] on div "Horizontal Speed - Loaded" at bounding box center [178, 381] width 203 height 12
type input "***"
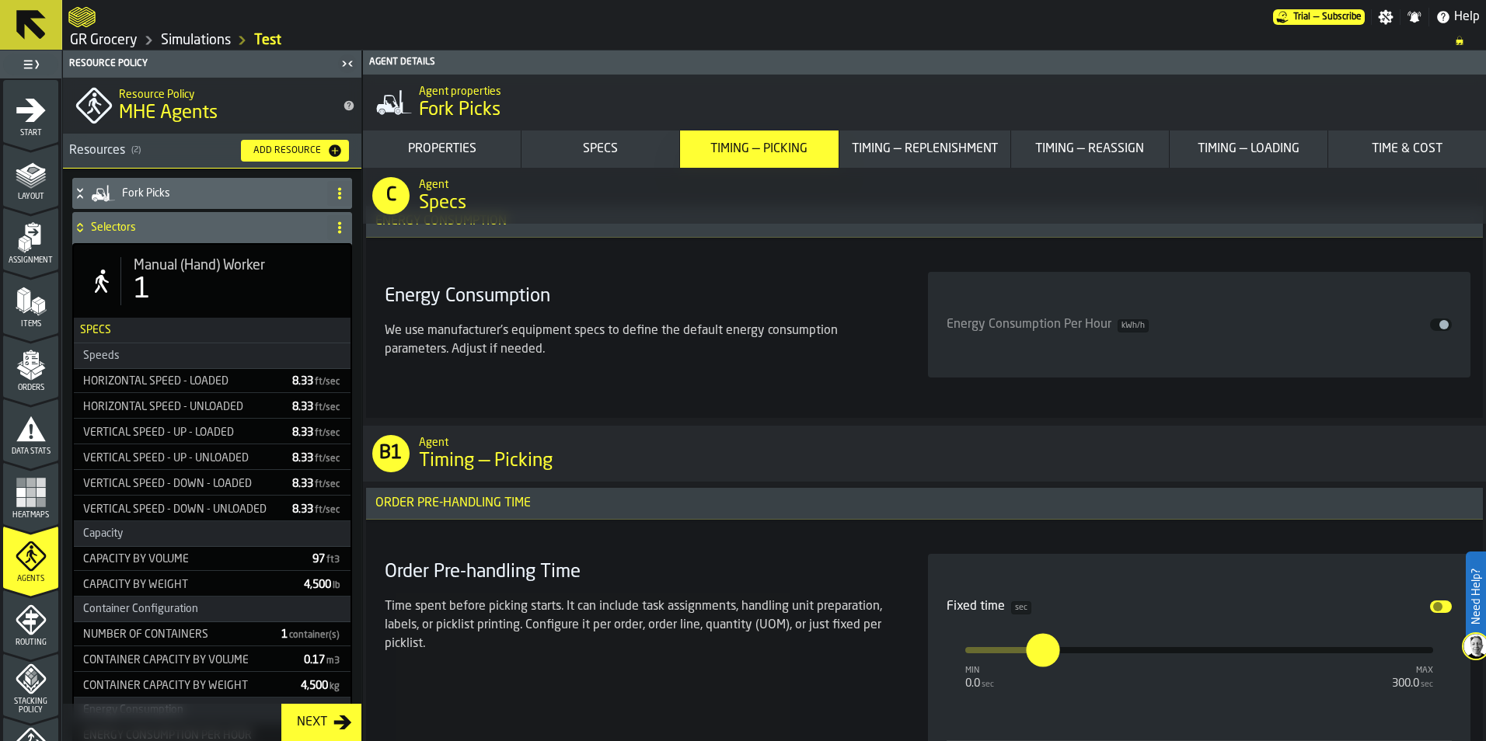
type input "***"
type input "**"
type input "****"
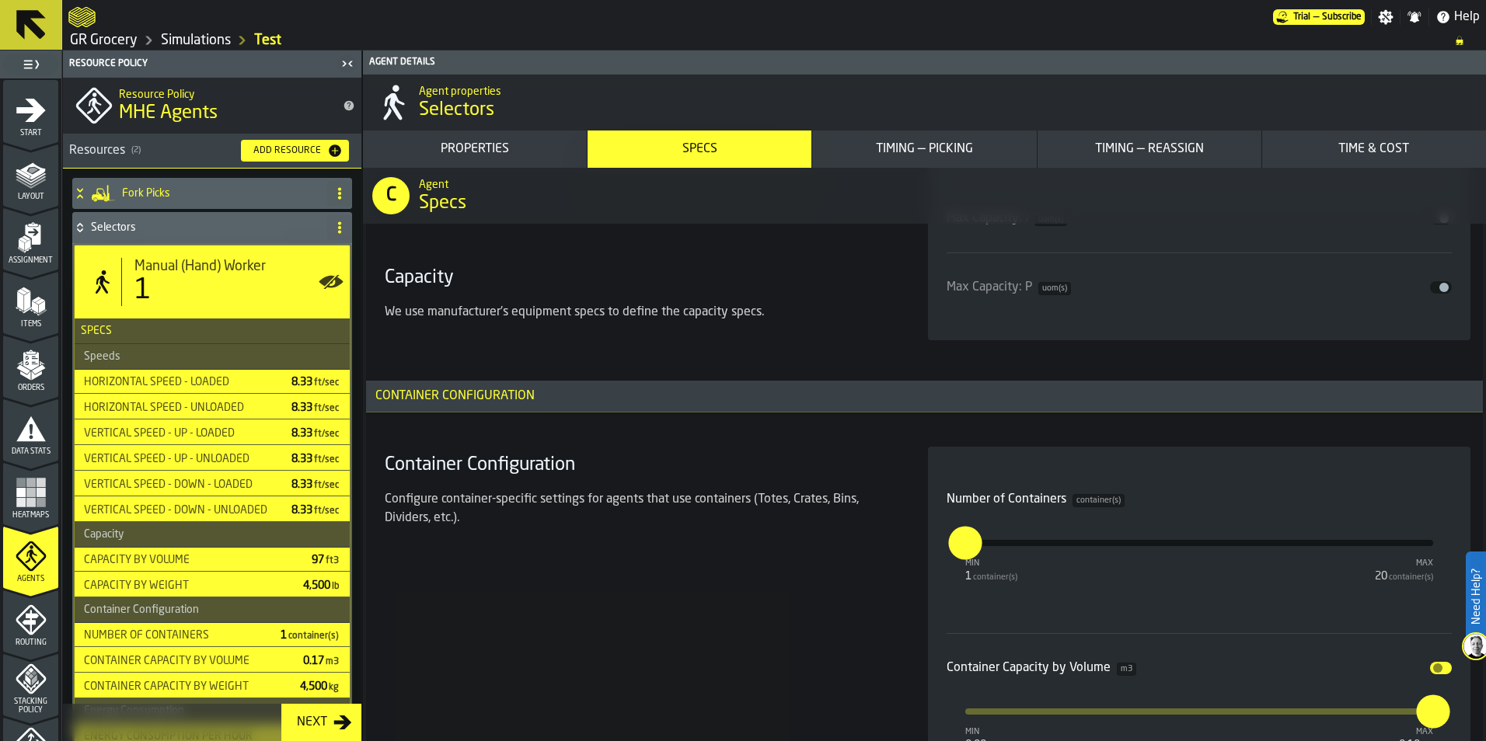
scroll to position [3342, 0]
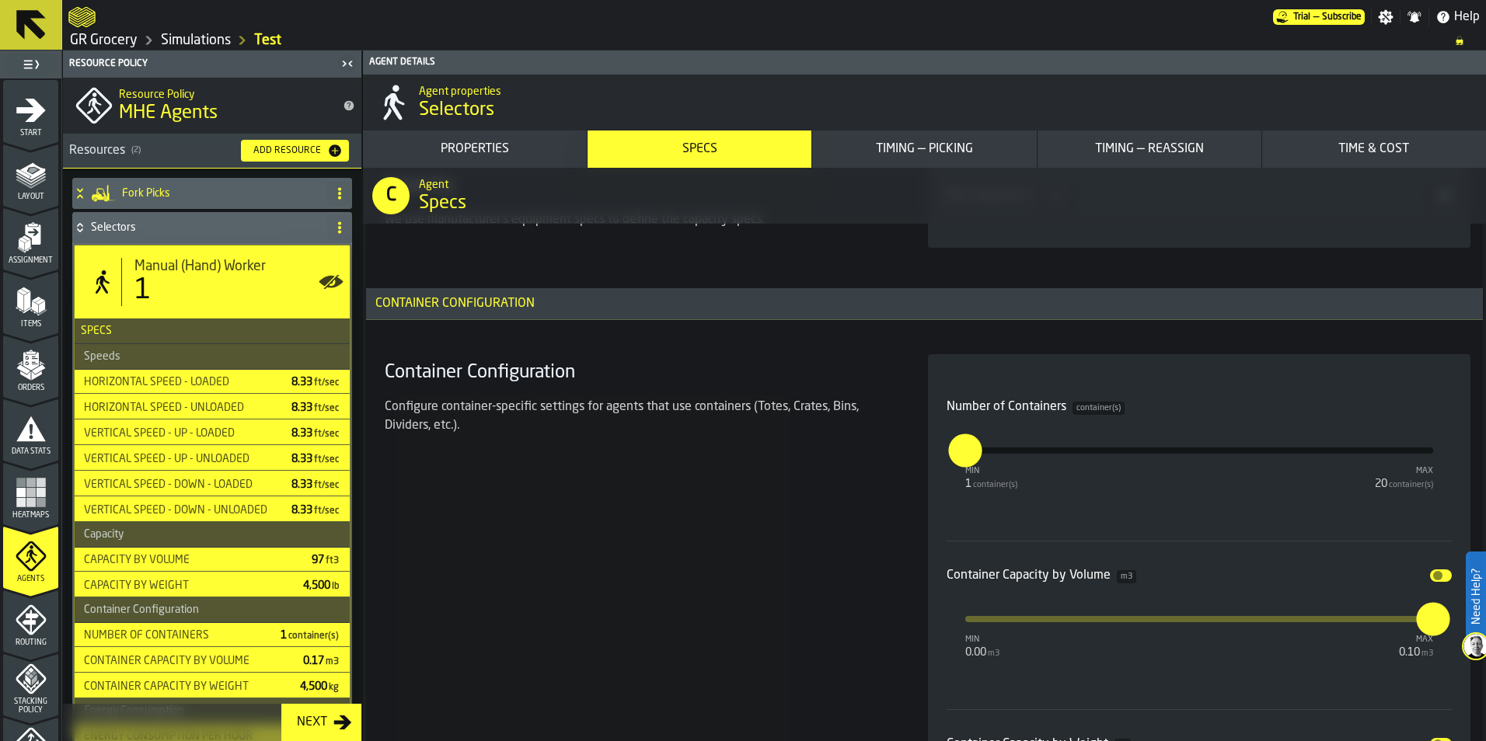
click at [965, 445] on input "*" at bounding box center [956, 450] width 17 height 33
type input "*"
click at [873, 509] on div "Container Configuration Configure container-specific settings for agents that u…" at bounding box center [637, 625] width 518 height 542
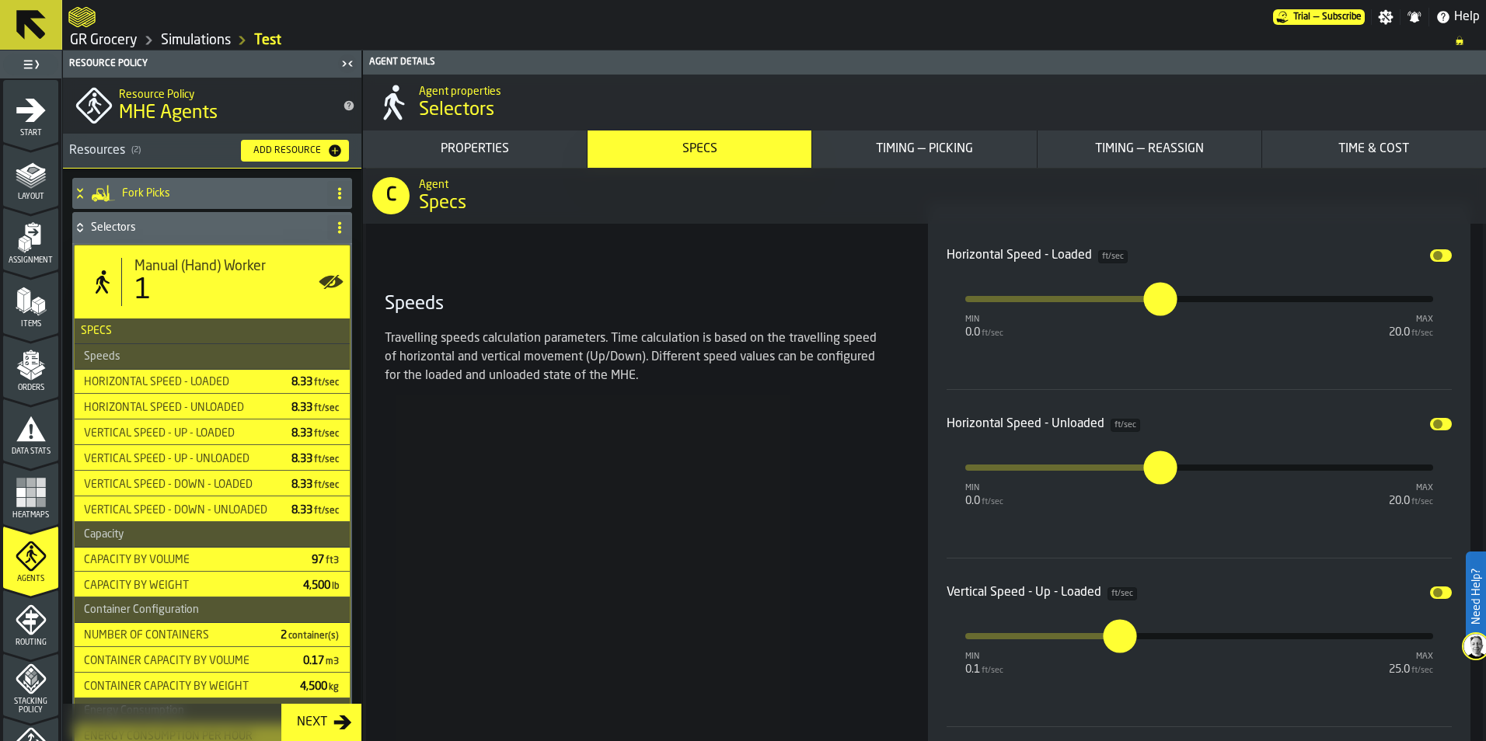
scroll to position [1554, 0]
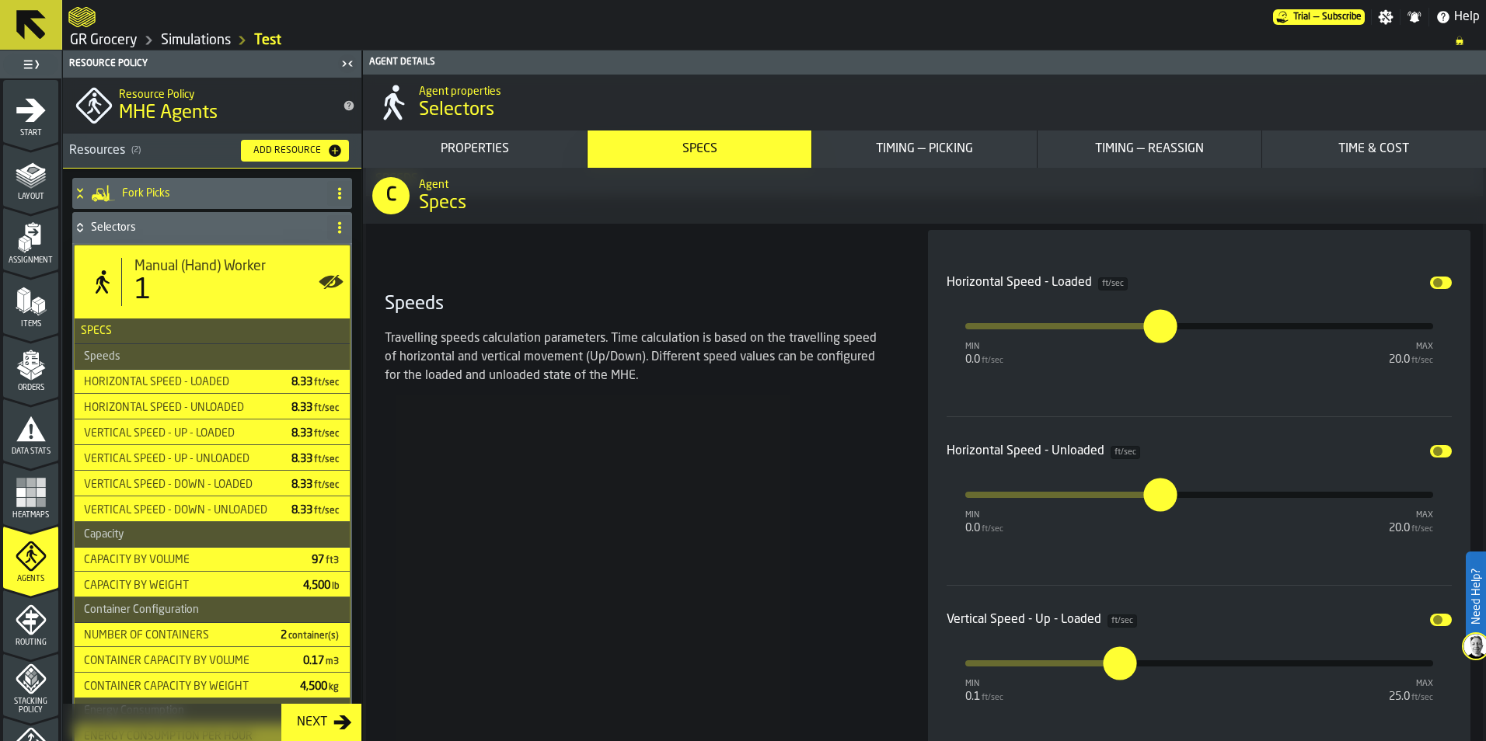
click at [1154, 337] on input "***" at bounding box center [1149, 326] width 12 height 33
click at [1155, 327] on input "***" at bounding box center [1148, 326] width 12 height 33
type input "***"
click at [1309, 385] on div "Horizontal Speed - Loaded ft/sec Disable min 0.0 ft/sec max 20.0 ft/sec ***" at bounding box center [1200, 333] width 506 height 168
click at [1156, 494] on input "***" at bounding box center [1149, 495] width 12 height 33
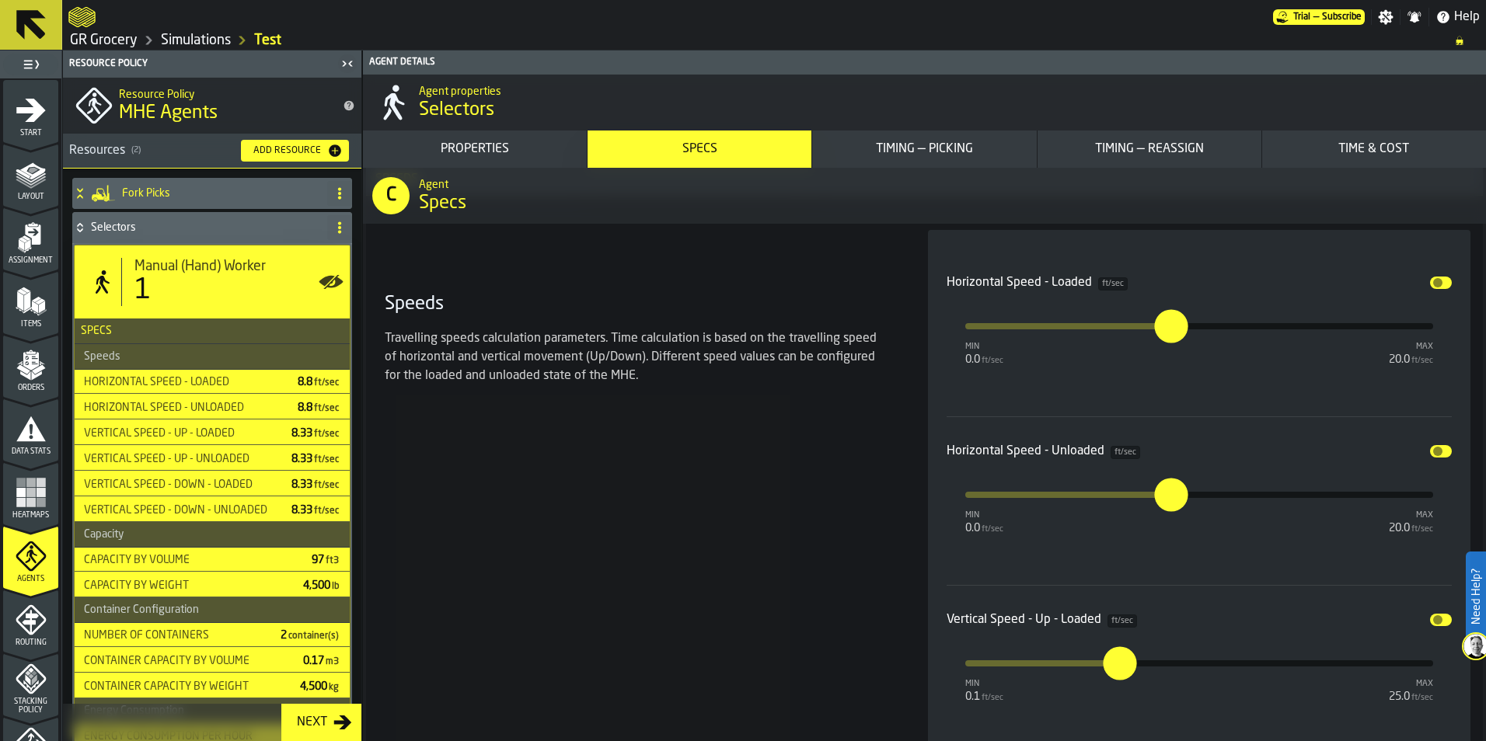
type input "***"
click at [895, 471] on section "Speeds Travelling speeds calculation parameters. Time calculation is based on t…" at bounding box center [924, 754] width 1092 height 1067
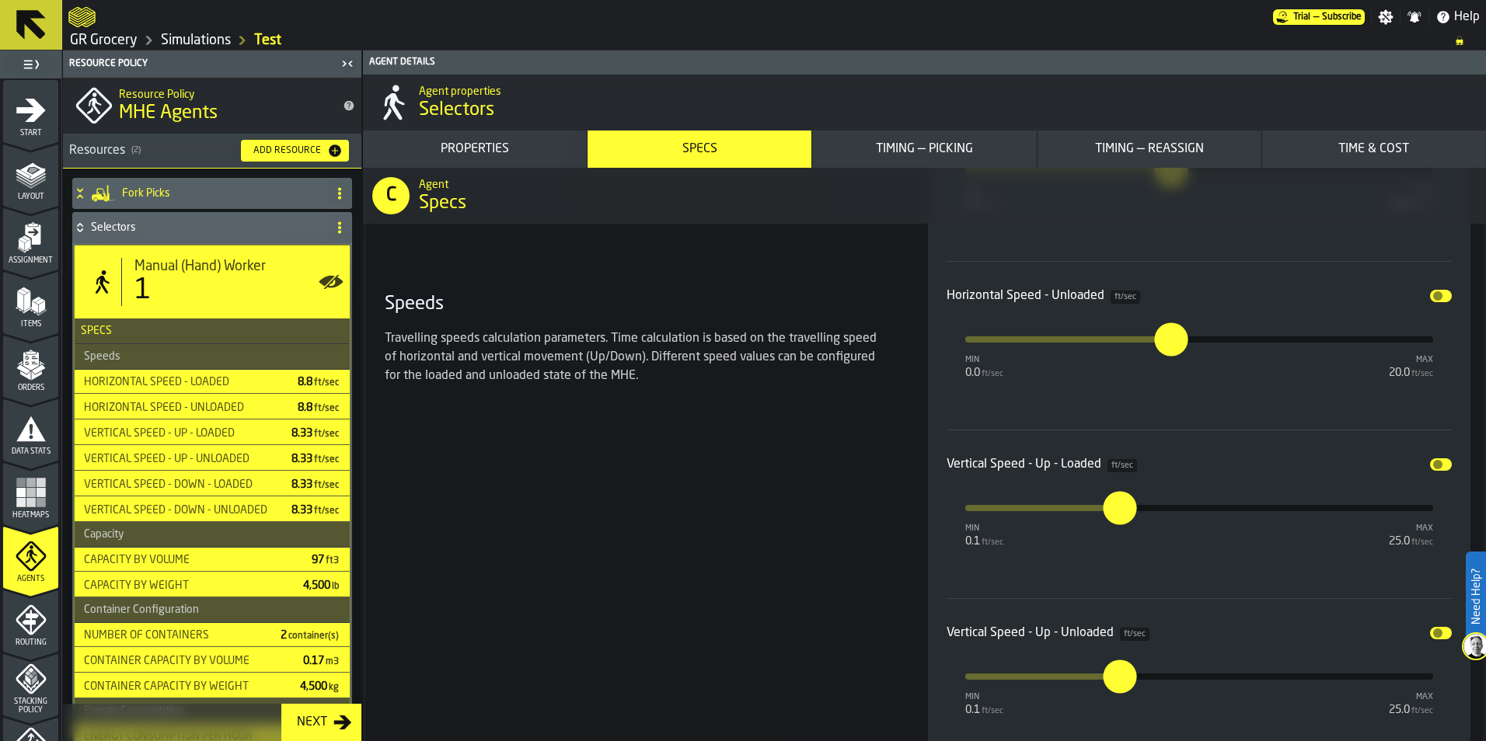
click at [1433, 466] on span "input-slider-Vertical Speed - Up - Loaded" at bounding box center [1437, 464] width 9 height 9
